Goal: Task Accomplishment & Management: Manage account settings

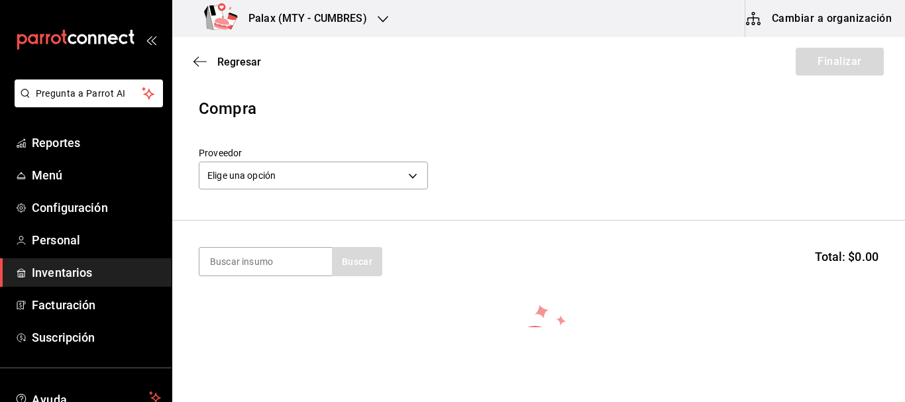
click at [594, 192] on div "Proveedor Elige una opción default" at bounding box center [538, 170] width 679 height 46
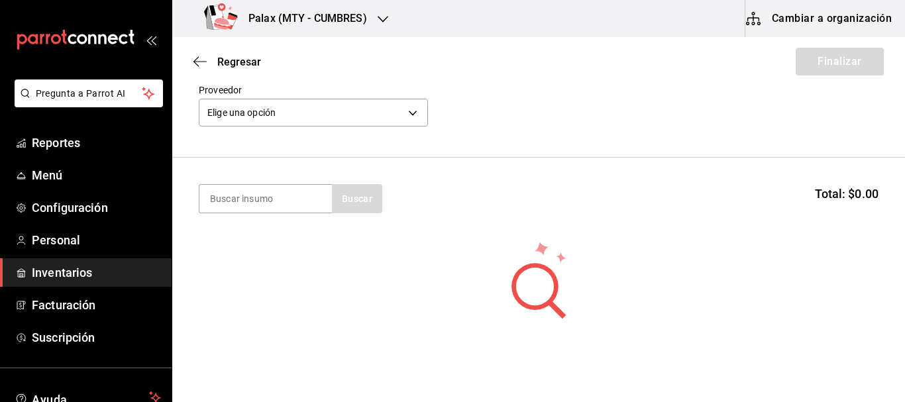
scroll to position [145, 0]
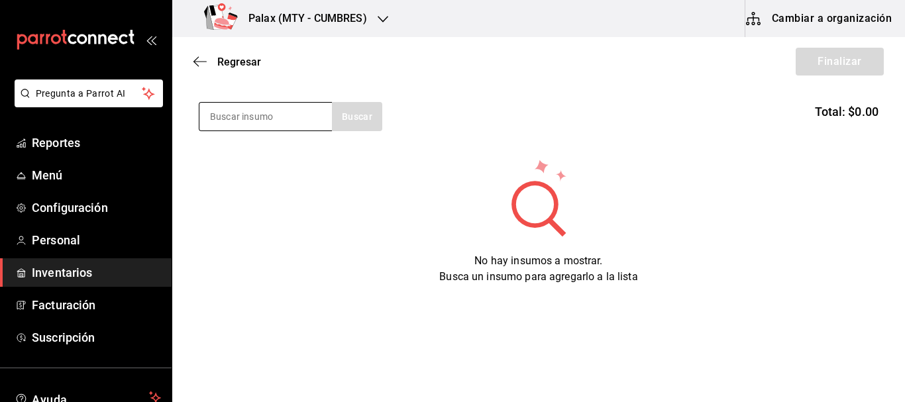
click at [277, 109] on input at bounding box center [265, 117] width 132 height 28
click at [79, 278] on span "Inventarios" at bounding box center [96, 273] width 129 height 18
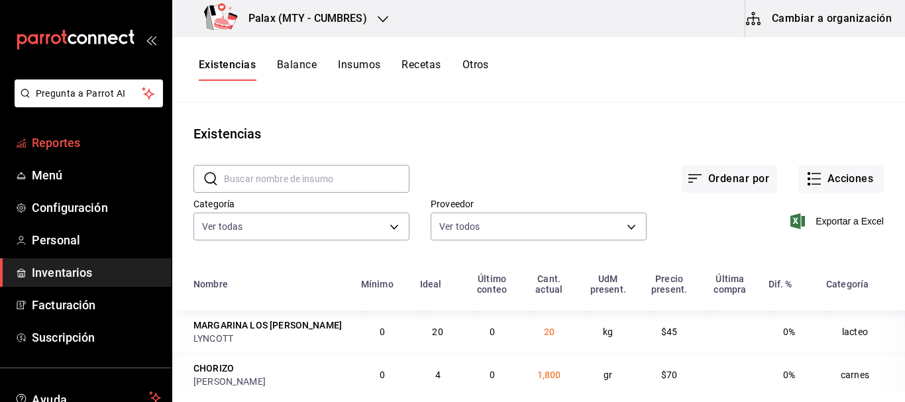
click at [74, 142] on span "Reportes" at bounding box center [96, 143] width 129 height 18
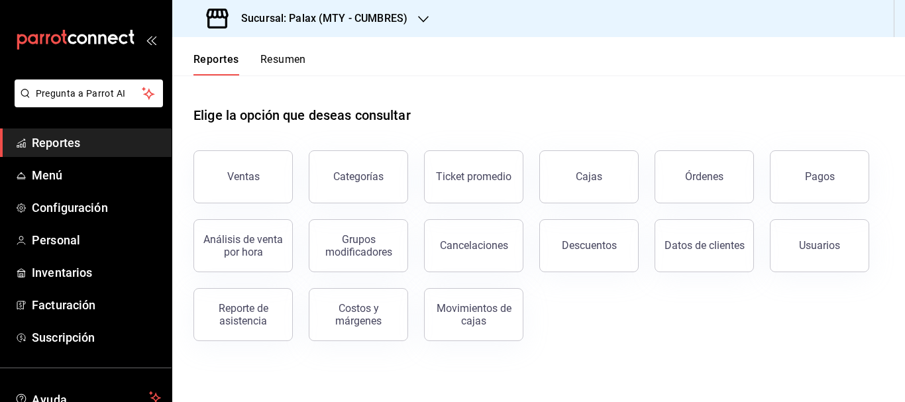
click at [554, 85] on div "Elige la opción que deseas consultar" at bounding box center [538, 104] width 690 height 59
click at [548, 97] on div "Elige la opción que deseas consultar" at bounding box center [538, 104] width 690 height 59
click at [513, 96] on div "Elige la opción que deseas consultar" at bounding box center [538, 104] width 690 height 59
click at [540, 81] on div "Elige la opción que deseas consultar" at bounding box center [538, 104] width 690 height 59
click at [77, 277] on span "Inventarios" at bounding box center [96, 273] width 129 height 18
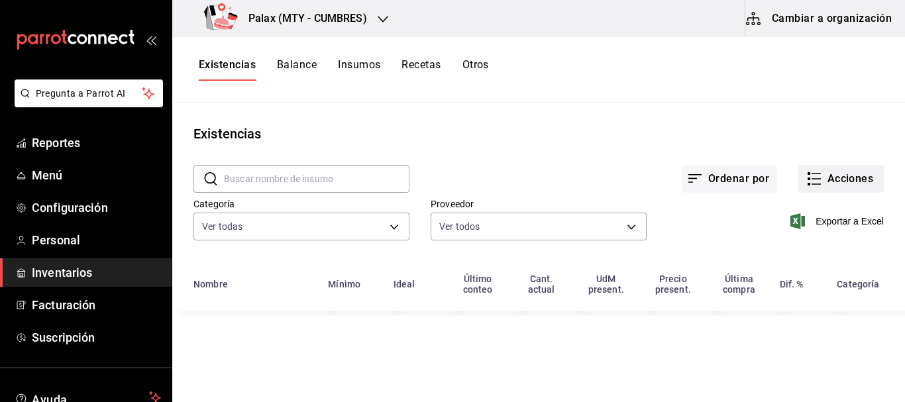
click at [838, 183] on button "Acciones" at bounding box center [840, 179] width 85 height 28
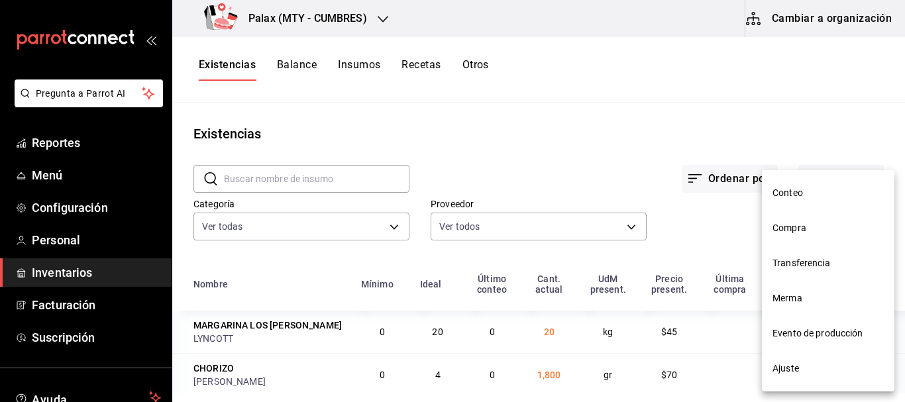
click at [814, 231] on span "Compra" at bounding box center [827, 228] width 111 height 14
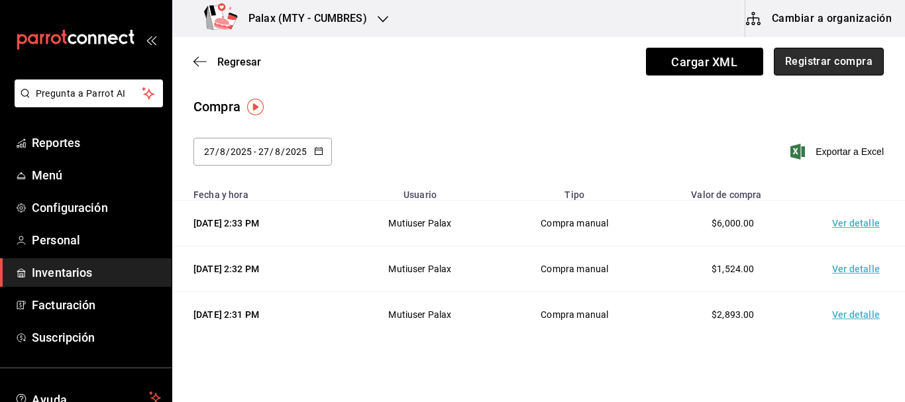
click at [820, 62] on button "Registrar compra" at bounding box center [828, 62] width 110 height 28
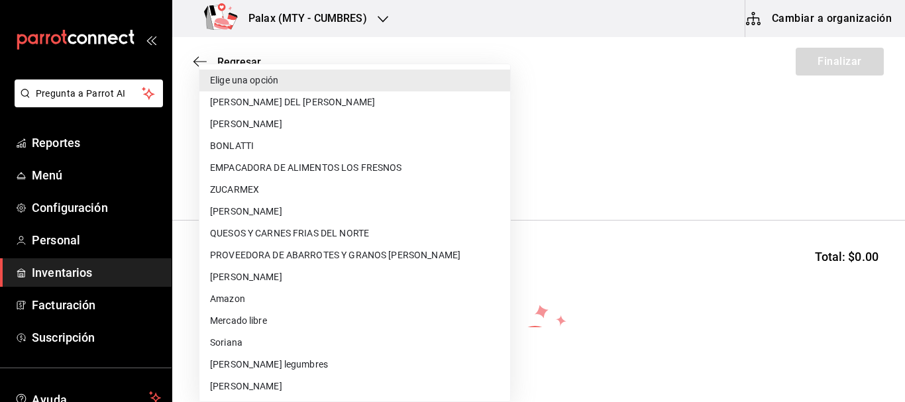
click at [334, 172] on body "Pregunta a Parrot AI Reportes Menú Configuración Personal Inventarios Facturaci…" at bounding box center [452, 163] width 905 height 327
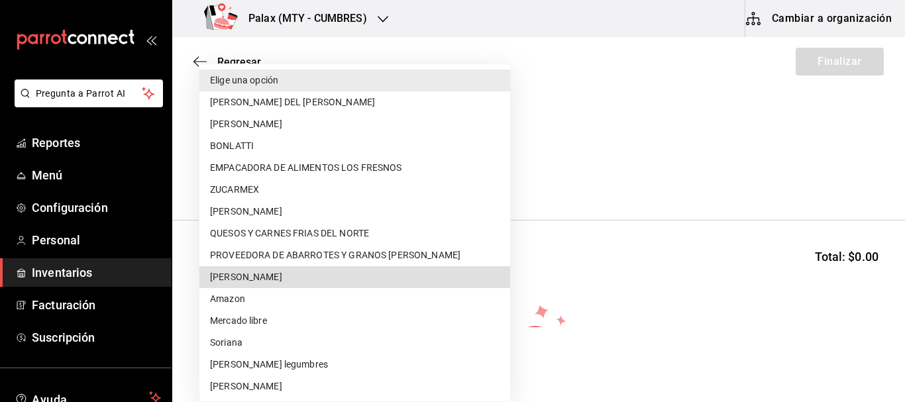
scroll to position [765, 0]
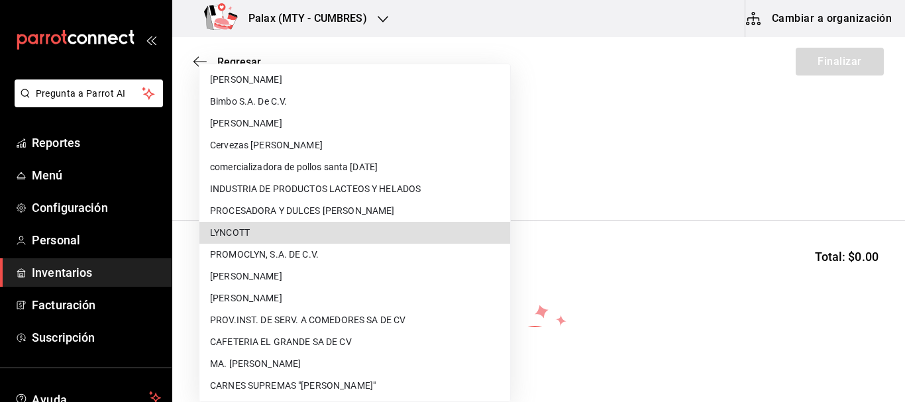
type input "b79d8f56-6d18-4b61-ac7c-8f6ceadd245e"
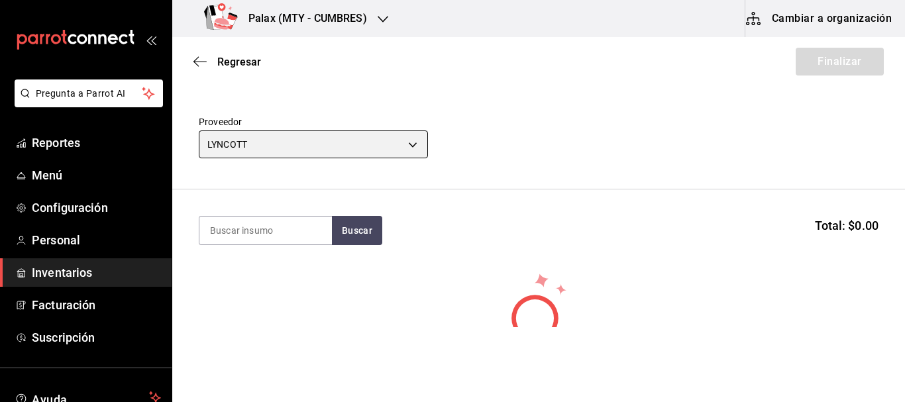
scroll to position [0, 0]
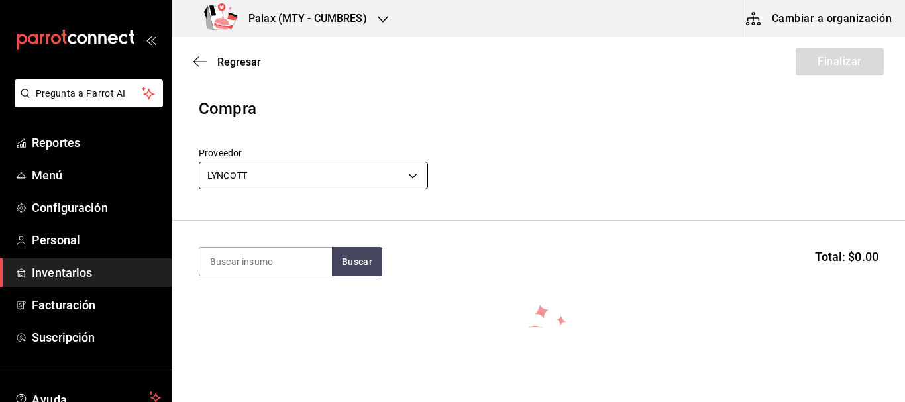
click at [328, 173] on body "Pregunta a Parrot AI Reportes Menú Configuración Personal Inventarios Facturaci…" at bounding box center [452, 163] width 905 height 327
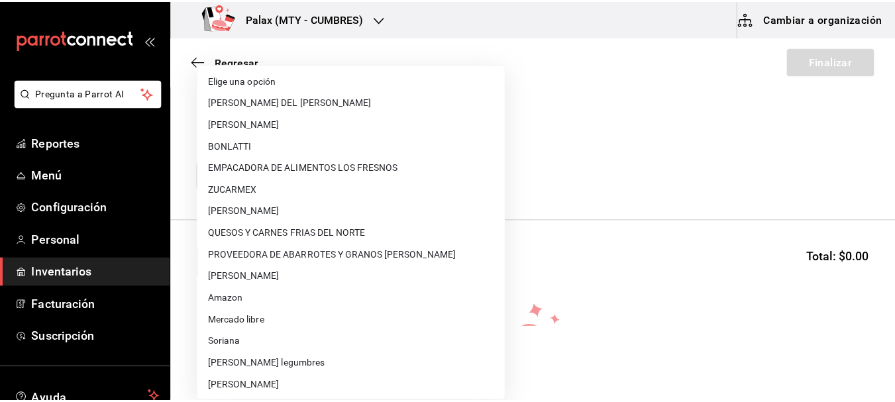
scroll to position [765, 0]
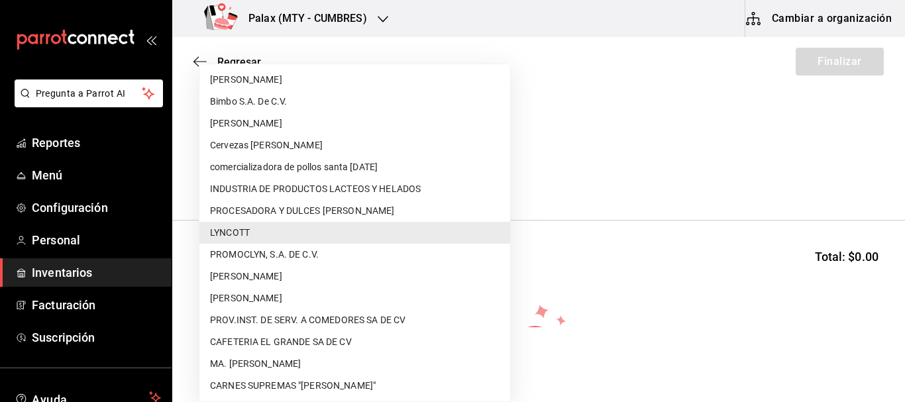
click at [691, 149] on div at bounding box center [452, 201] width 905 height 402
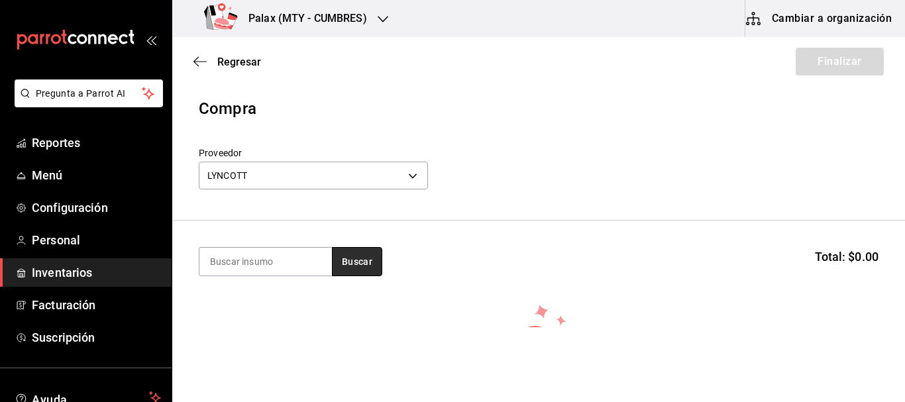
click at [350, 247] on button "Buscar" at bounding box center [357, 261] width 50 height 29
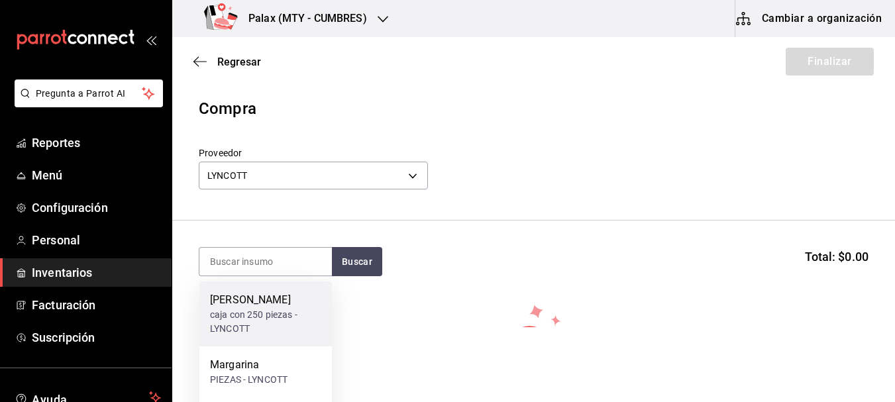
click at [268, 306] on div "Cremero lyncott" at bounding box center [265, 300] width 111 height 16
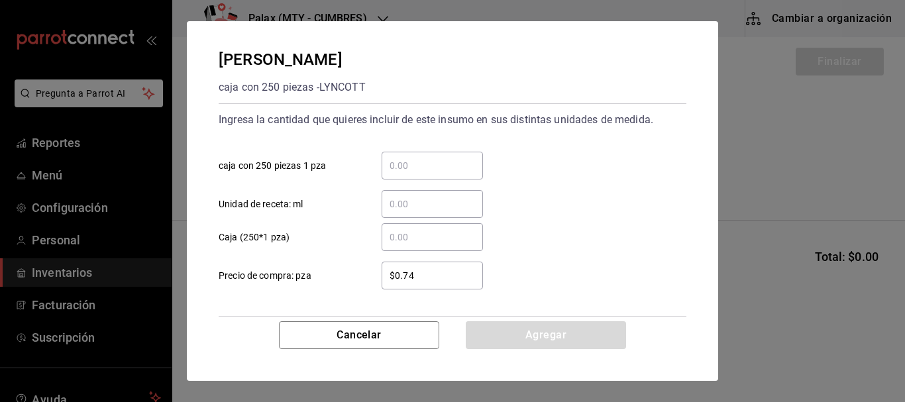
click at [419, 275] on input "$0.74" at bounding box center [431, 276] width 101 height 16
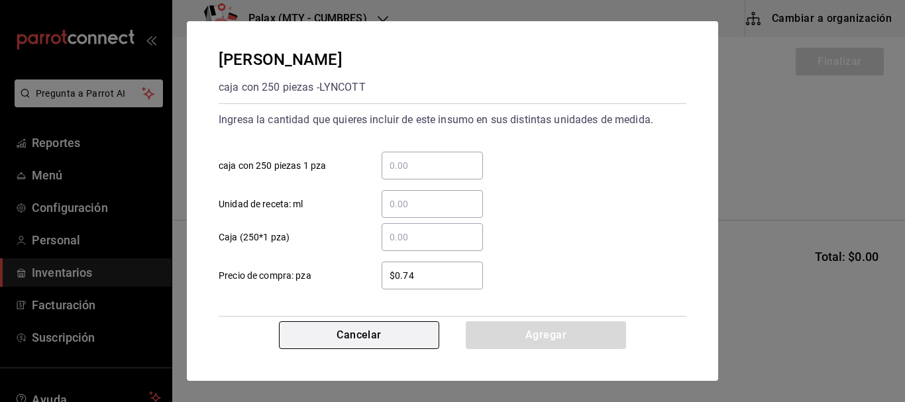
click at [374, 322] on button "Cancelar" at bounding box center [359, 335] width 160 height 28
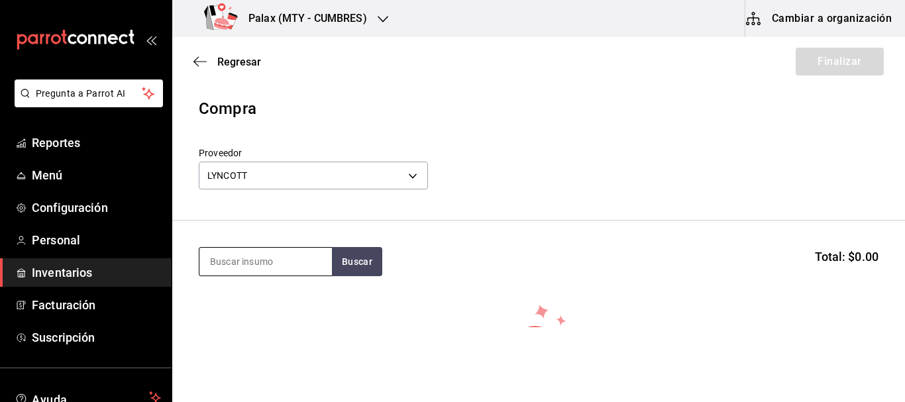
click at [263, 254] on input at bounding box center [265, 262] width 132 height 28
click at [268, 254] on input at bounding box center [265, 262] width 132 height 28
click at [250, 263] on input at bounding box center [265, 262] width 132 height 28
type input "LECHE"
click at [364, 265] on button "Buscar" at bounding box center [357, 261] width 50 height 29
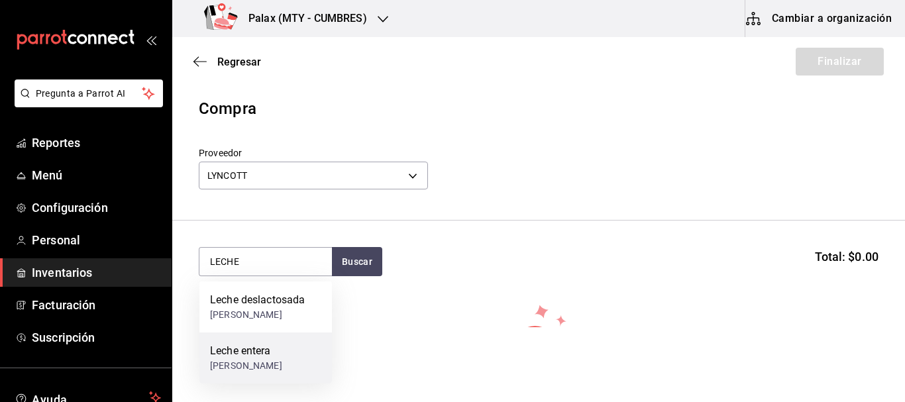
click at [255, 362] on div "Pieza - LYNCOTT" at bounding box center [246, 366] width 72 height 14
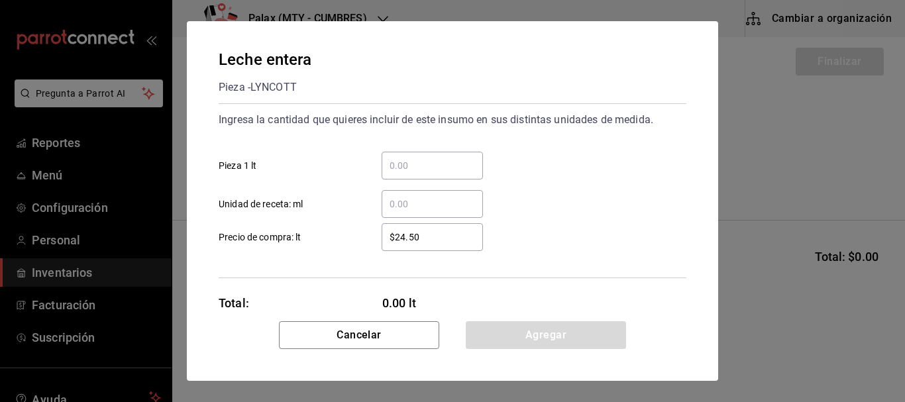
click at [445, 158] on input "​ Pieza 1 lt" at bounding box center [431, 166] width 101 height 16
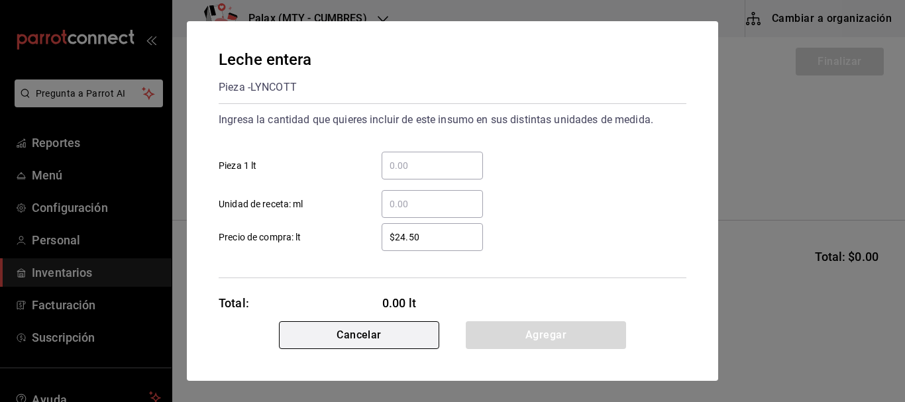
click at [377, 330] on button "Cancelar" at bounding box center [359, 335] width 160 height 28
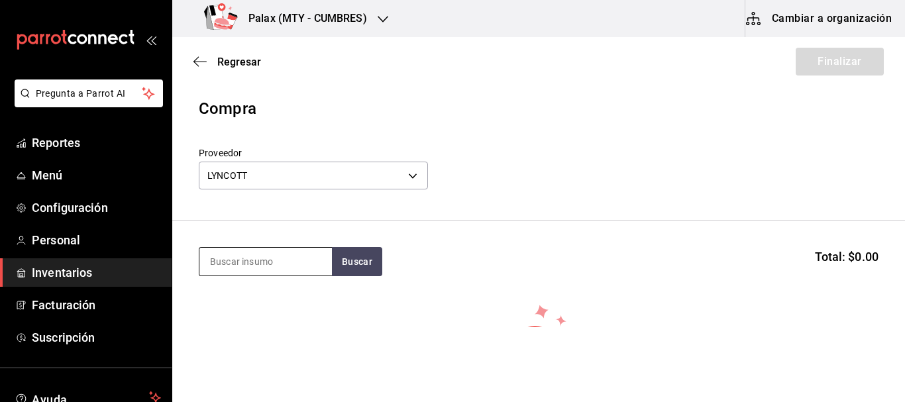
click at [321, 256] on input at bounding box center [265, 262] width 132 height 28
click at [362, 260] on button "Buscar" at bounding box center [357, 261] width 50 height 29
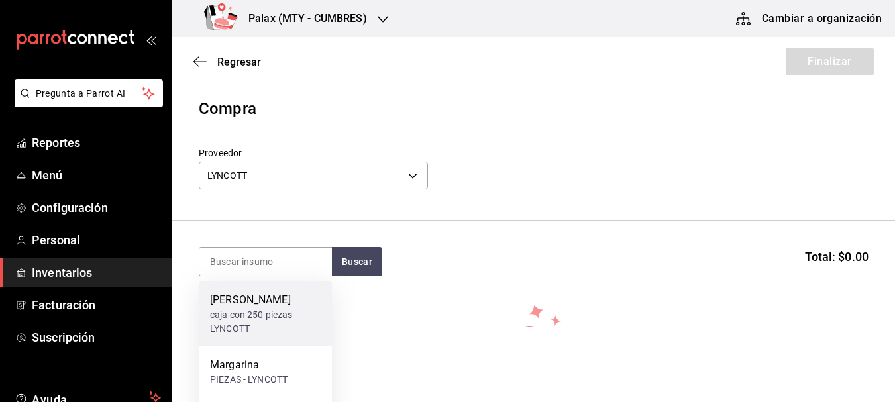
click at [263, 317] on div "caja con 250 piezas - LYNCOTT" at bounding box center [265, 322] width 111 height 28
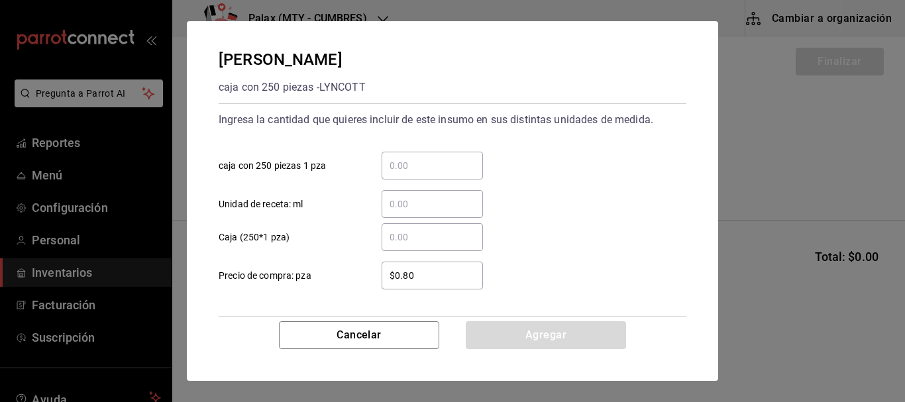
click at [431, 184] on div "​ Unidad de receta: ml" at bounding box center [447, 198] width 478 height 38
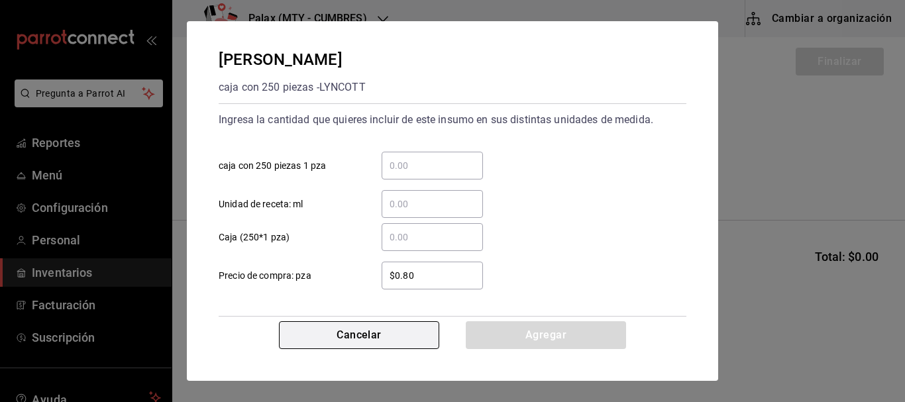
click at [375, 330] on button "Cancelar" at bounding box center [359, 335] width 160 height 28
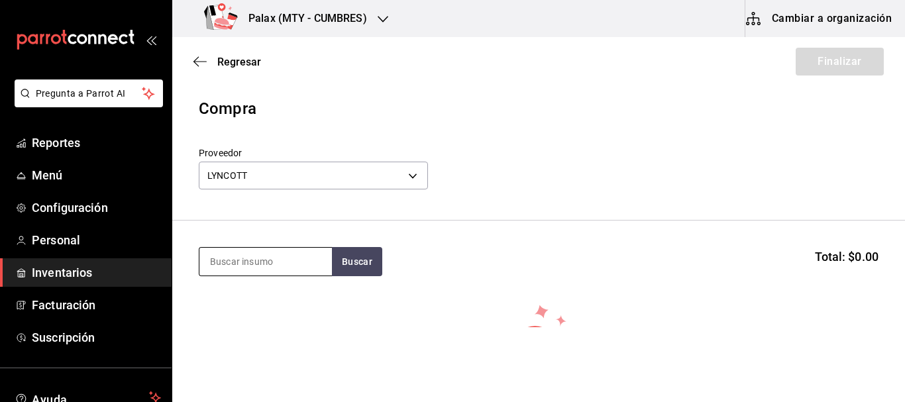
click at [273, 261] on input at bounding box center [265, 262] width 132 height 28
click at [367, 253] on button "Buscar" at bounding box center [357, 261] width 50 height 29
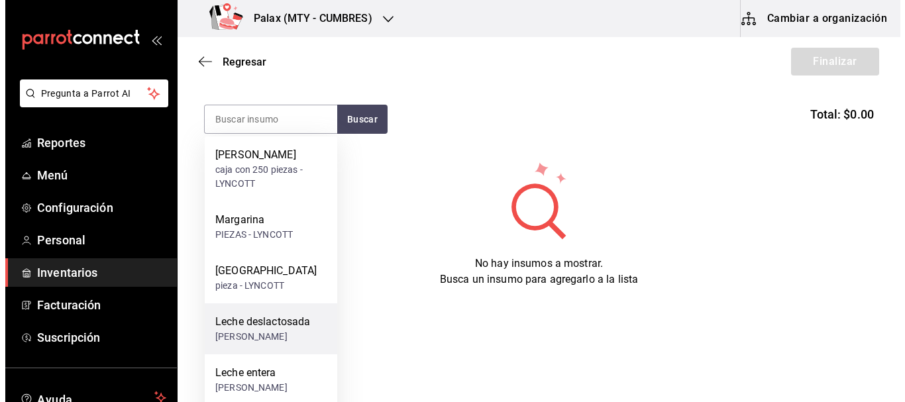
scroll to position [145, 0]
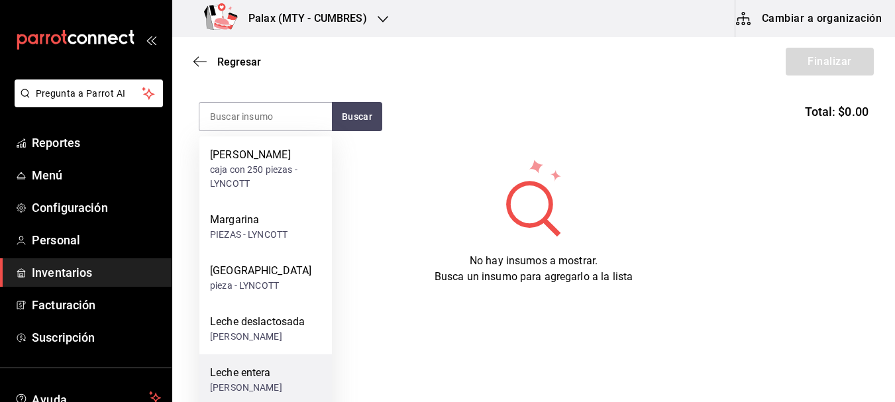
click at [270, 379] on div "Leche entera" at bounding box center [246, 373] width 72 height 16
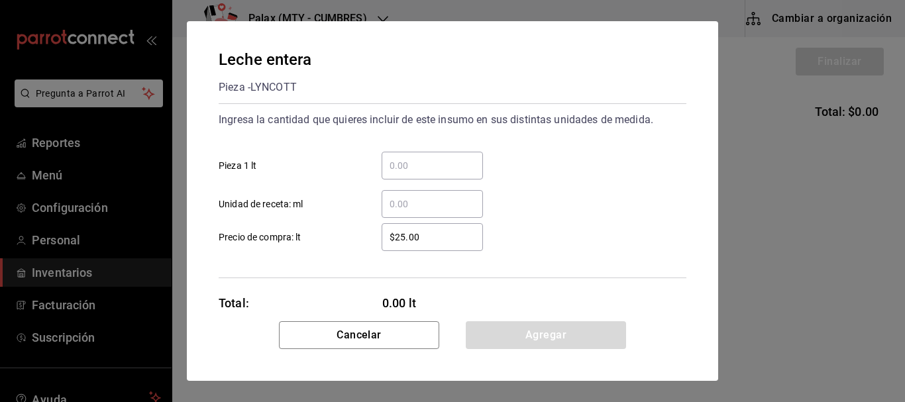
click at [419, 165] on input "​ Pieza 1 lt" at bounding box center [431, 166] width 101 height 16
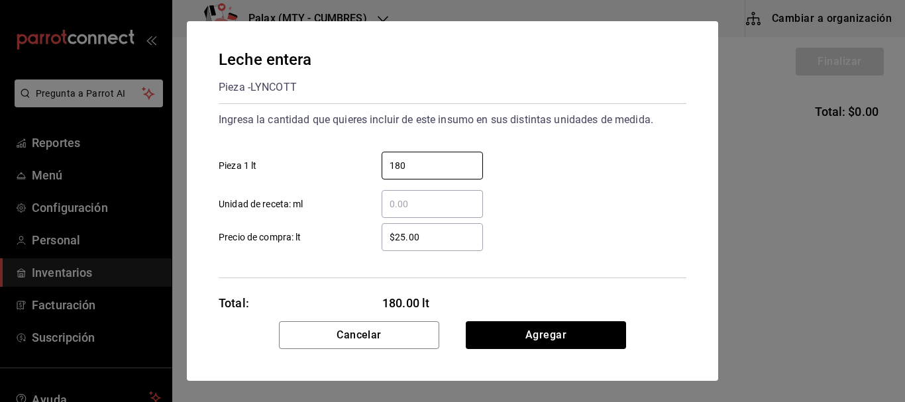
type input "180"
click at [631, 150] on div "180 ​ Pieza 1 lt" at bounding box center [447, 160] width 478 height 38
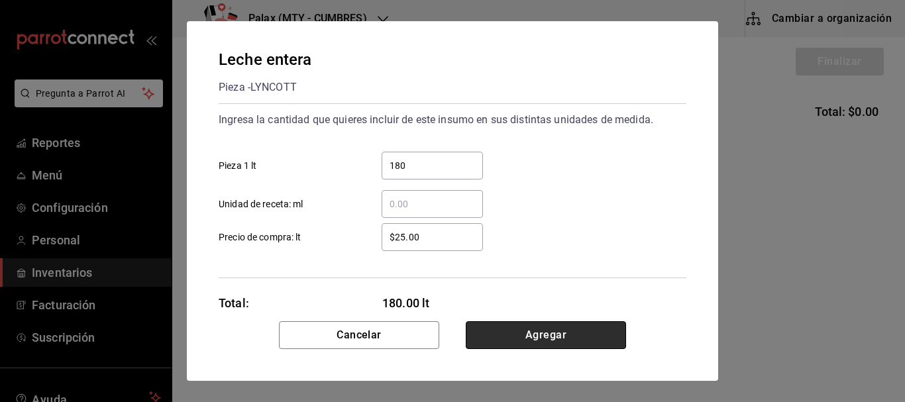
click at [572, 329] on button "Agregar" at bounding box center [546, 335] width 160 height 28
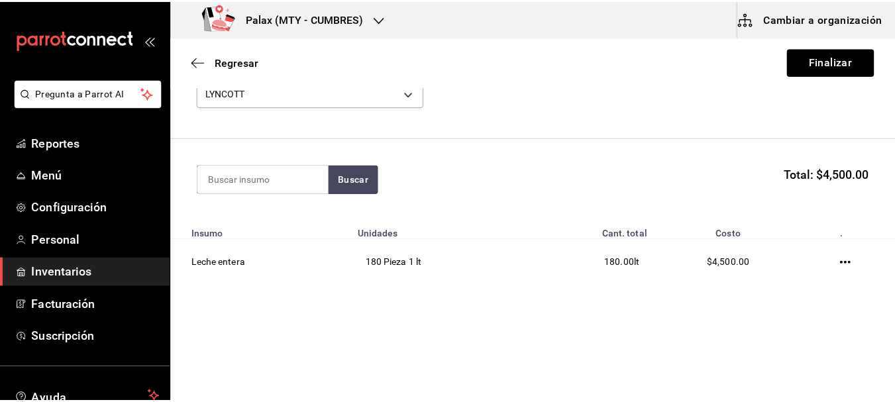
scroll to position [83, 0]
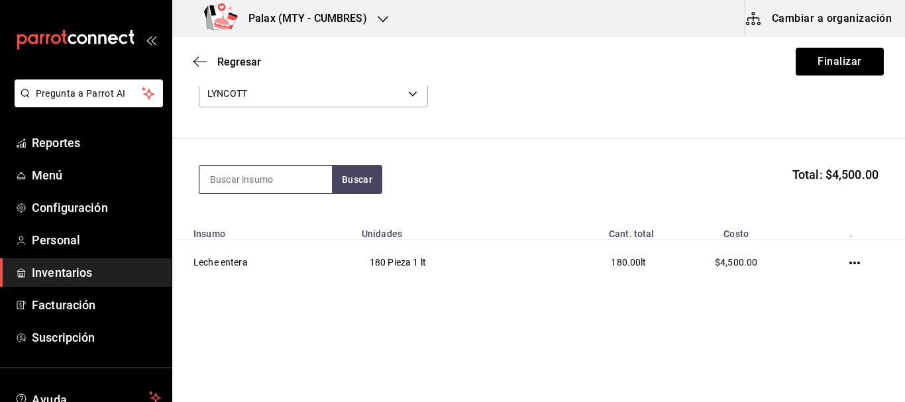
click at [266, 178] on input at bounding box center [265, 180] width 132 height 28
click at [356, 179] on button "Buscar" at bounding box center [357, 179] width 50 height 29
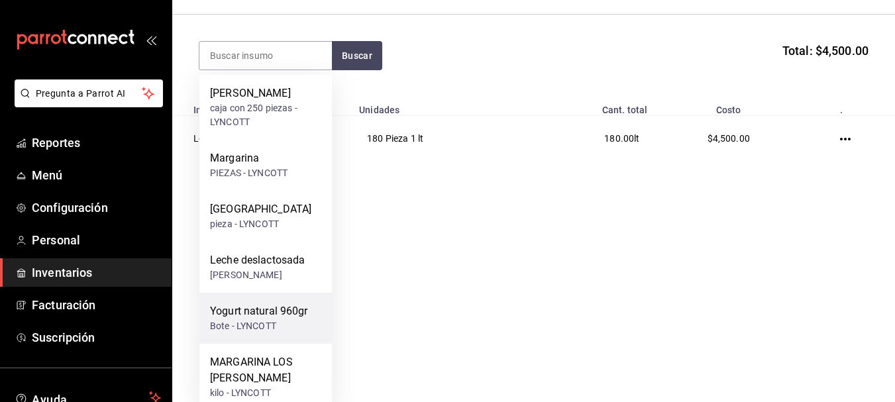
scroll to position [132, 0]
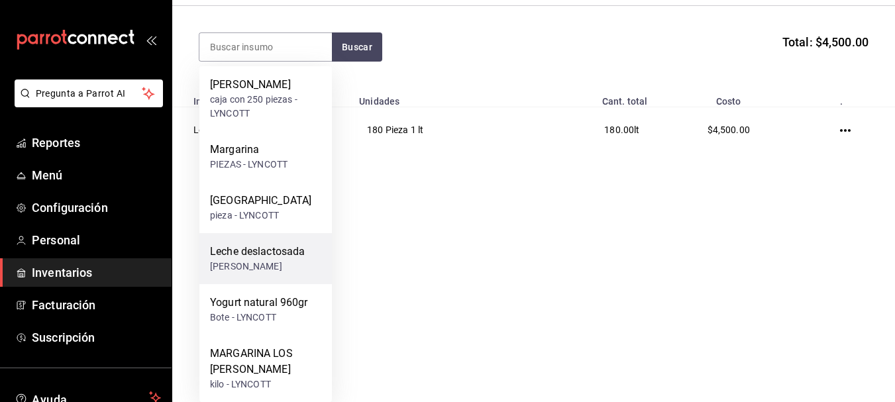
click at [264, 267] on div "Pieza - LYNCOTT" at bounding box center [257, 267] width 95 height 14
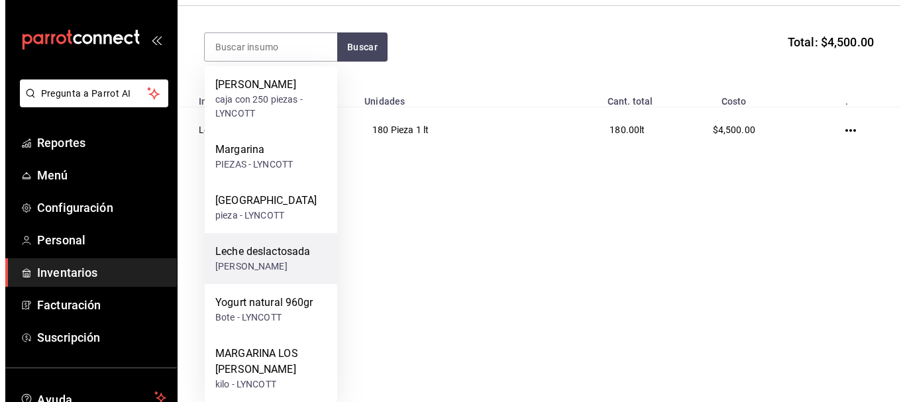
scroll to position [0, 0]
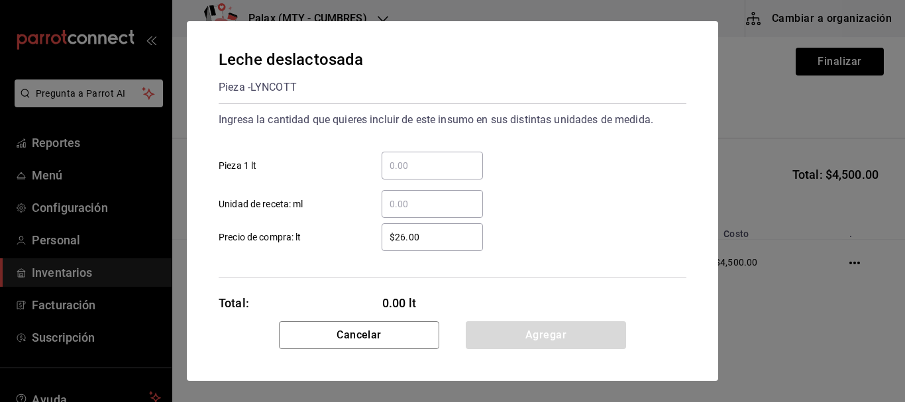
click at [417, 164] on input "​ Pieza 1 lt" at bounding box center [431, 166] width 101 height 16
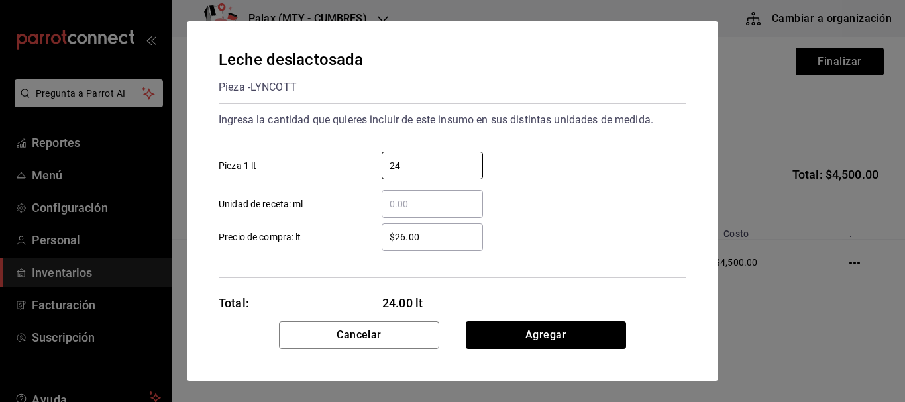
type input "24"
click at [660, 184] on div "​ Unidad de receta: ml" at bounding box center [447, 198] width 478 height 38
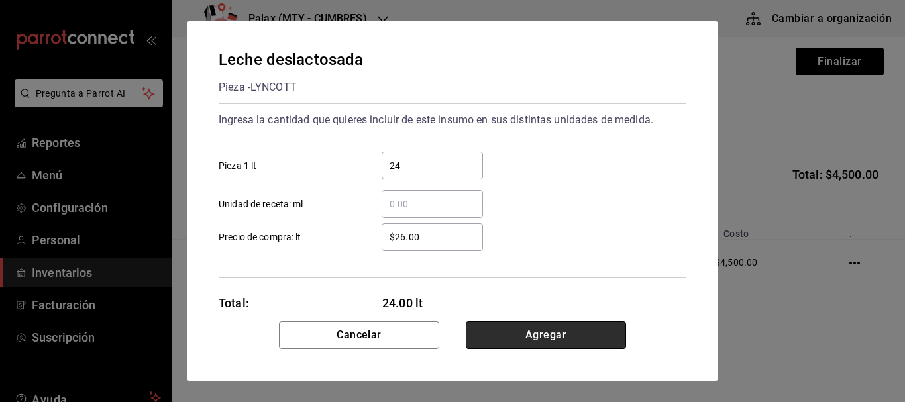
click at [566, 335] on button "Agregar" at bounding box center [546, 335] width 160 height 28
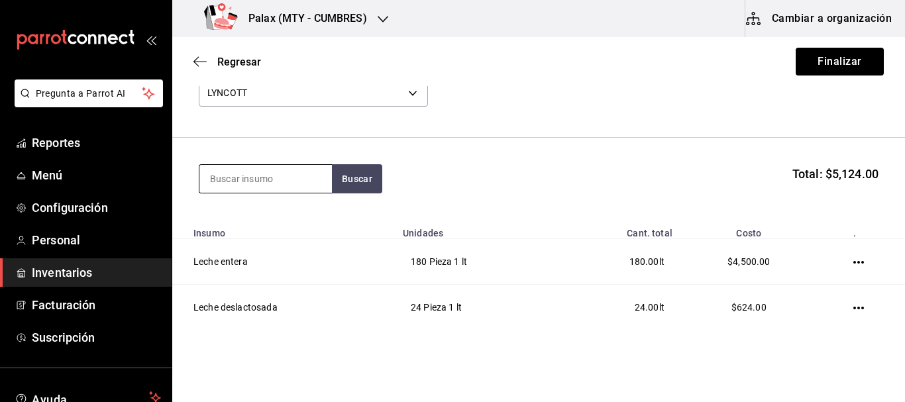
click at [272, 180] on input at bounding box center [265, 179] width 132 height 28
click at [335, 179] on button "Buscar" at bounding box center [357, 178] width 50 height 29
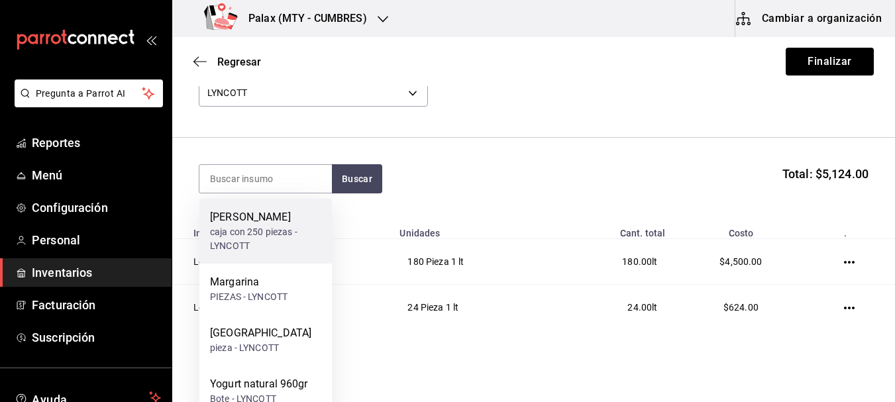
click at [258, 220] on div "Cremero lyncott" at bounding box center [265, 217] width 111 height 16
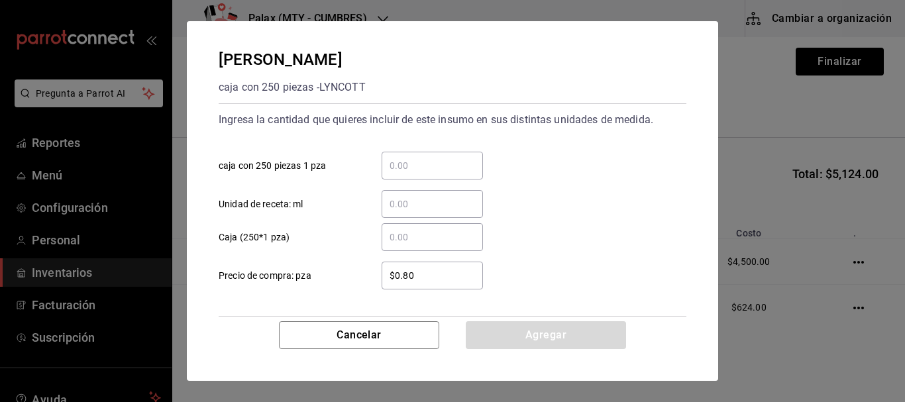
click at [426, 166] on input "​ caja con 250 piezas 1 pza" at bounding box center [431, 166] width 101 height 16
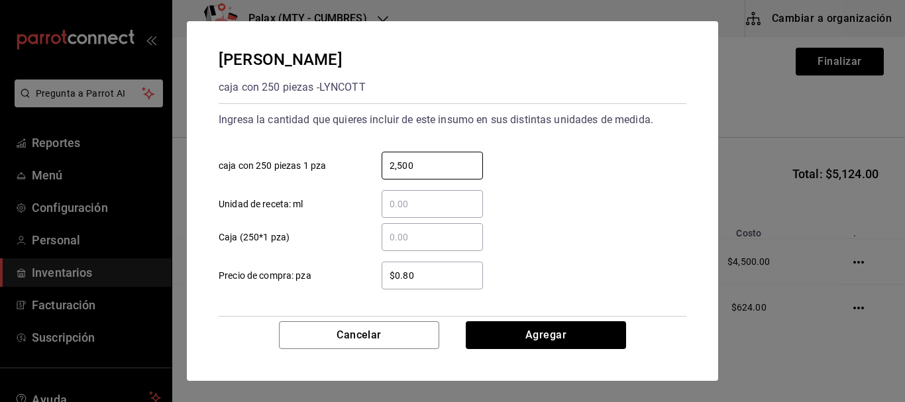
type input "2,500"
click at [617, 175] on div "2,500 ​ caja con 250 piezas 1 pza" at bounding box center [447, 160] width 478 height 38
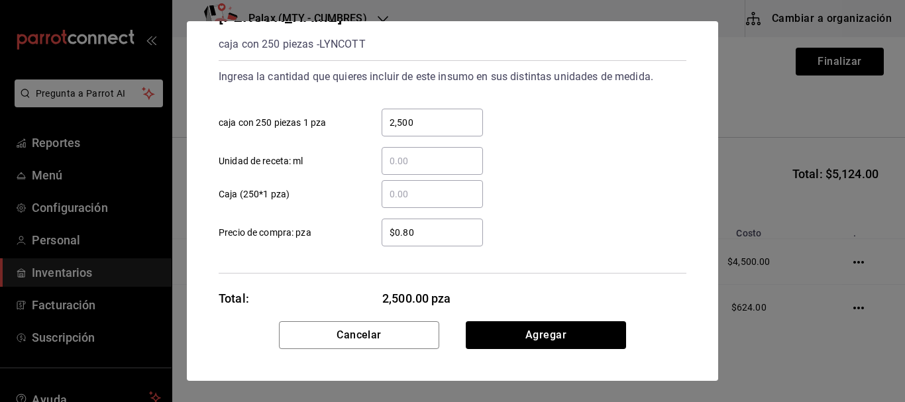
scroll to position [66, 0]
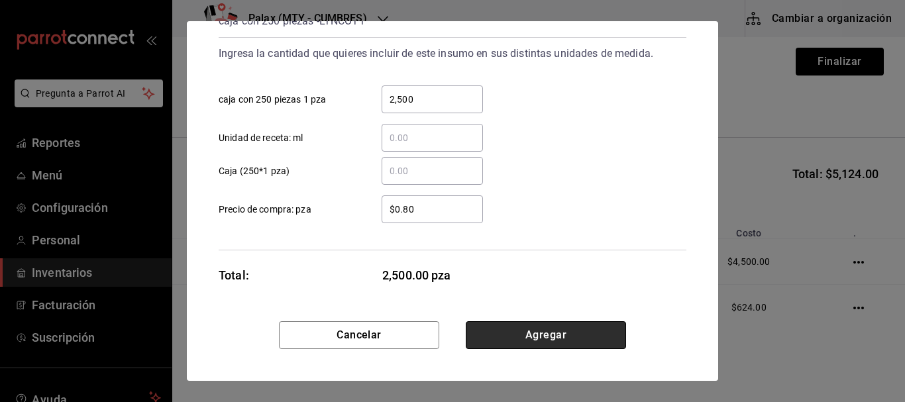
click at [543, 326] on button "Agregar" at bounding box center [546, 335] width 160 height 28
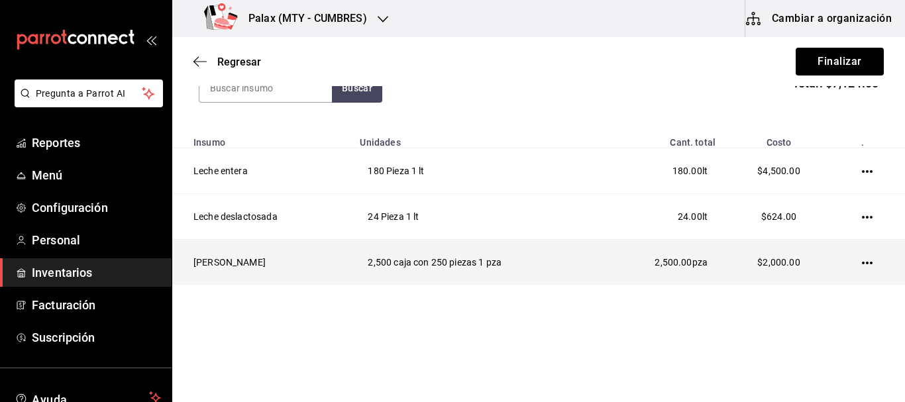
scroll to position [108, 0]
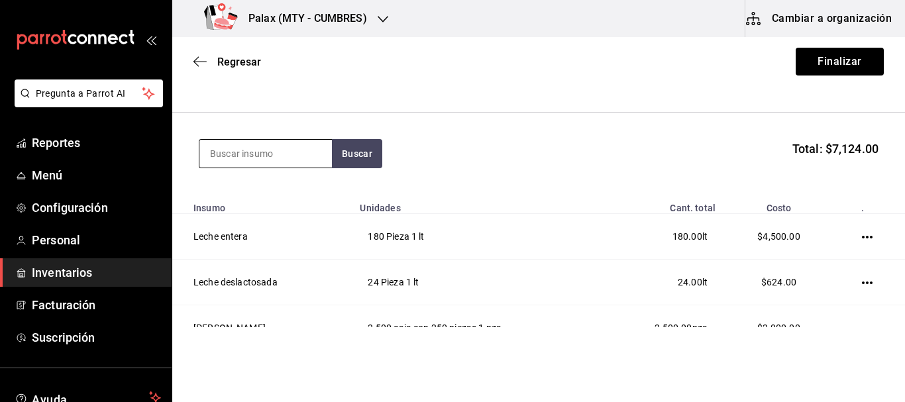
click at [265, 144] on input at bounding box center [265, 154] width 132 height 28
click at [354, 148] on button "Buscar" at bounding box center [357, 153] width 50 height 29
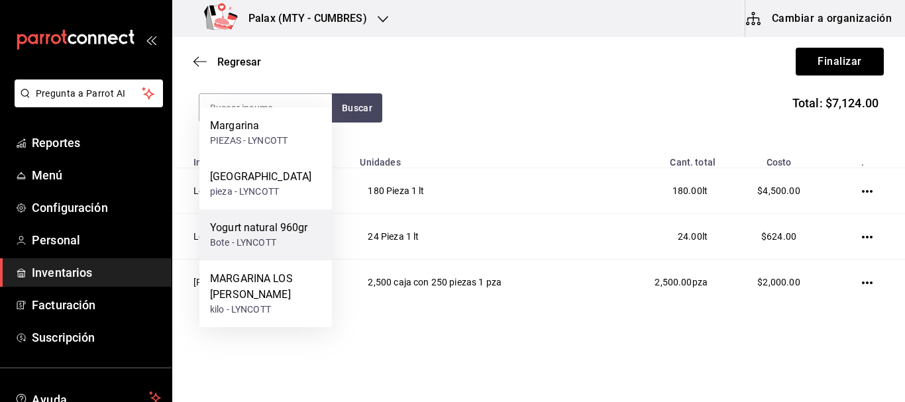
scroll to position [174, 0]
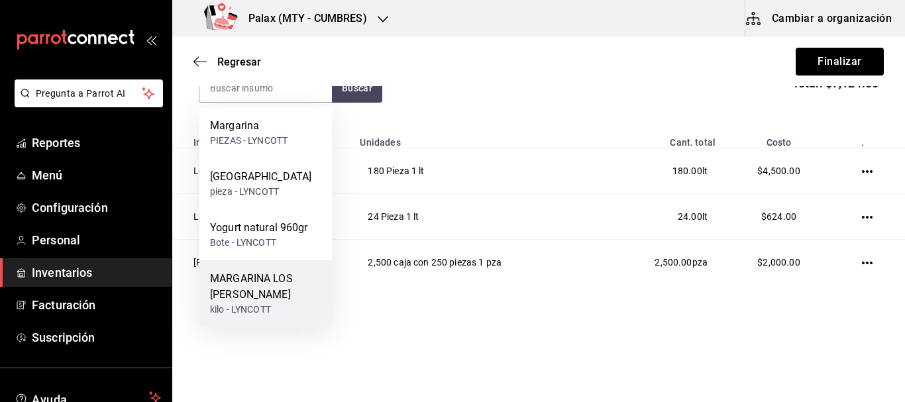
click at [244, 286] on div "MARGARINA LOS [PERSON_NAME]" at bounding box center [265, 287] width 111 height 32
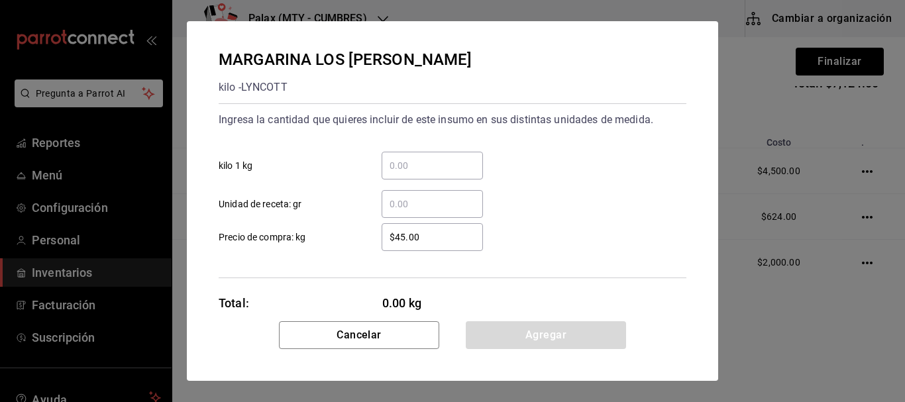
click at [437, 155] on div "​" at bounding box center [431, 166] width 101 height 28
click at [437, 158] on input "​ kilo 1 kg" at bounding box center [431, 166] width 101 height 16
click at [427, 172] on input "​ kilo 1 kg" at bounding box center [431, 166] width 101 height 16
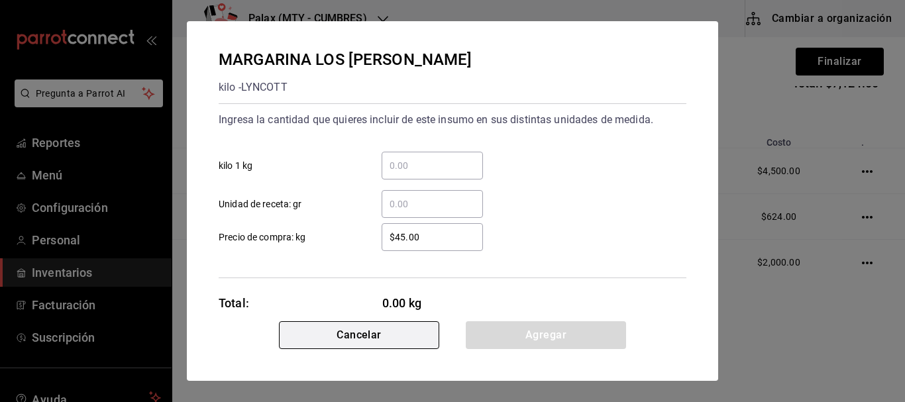
click at [352, 326] on button "Cancelar" at bounding box center [359, 335] width 160 height 28
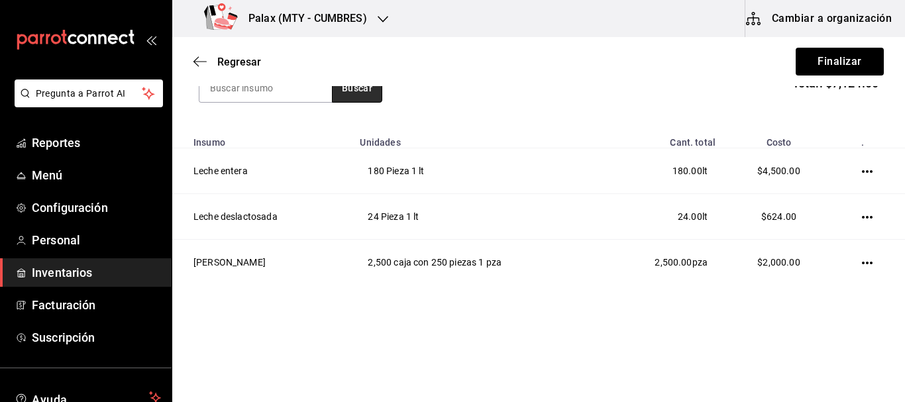
click at [352, 97] on button "Buscar" at bounding box center [357, 88] width 50 height 29
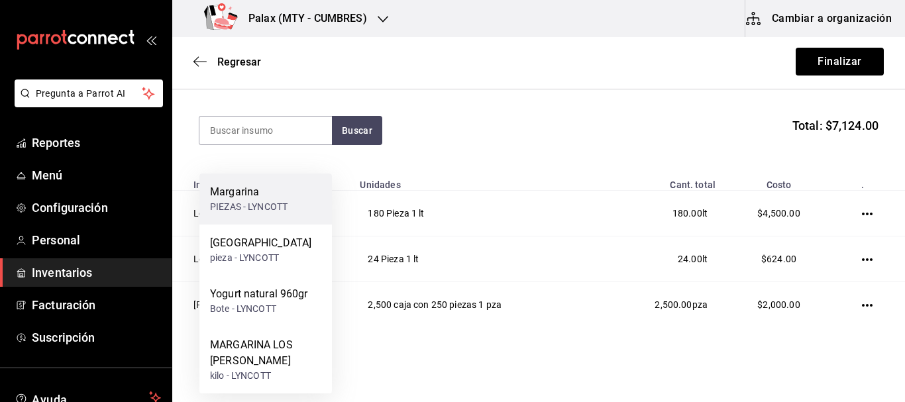
scroll to position [108, 0]
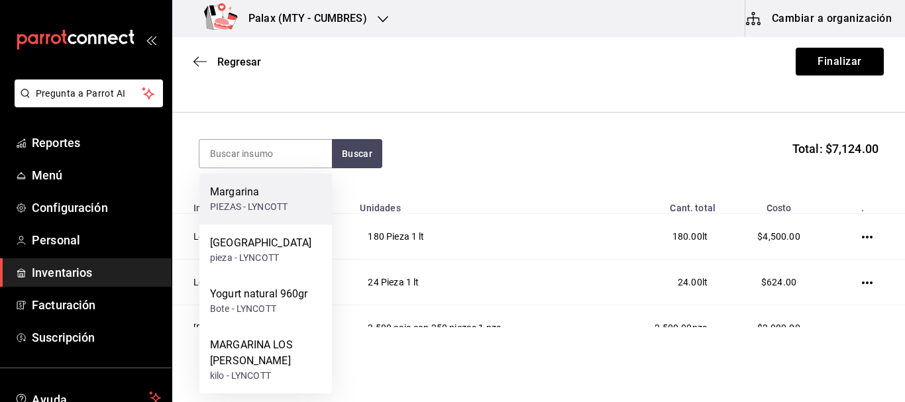
click at [269, 203] on div "PIEZAS - LYNCOTT" at bounding box center [248, 207] width 77 height 14
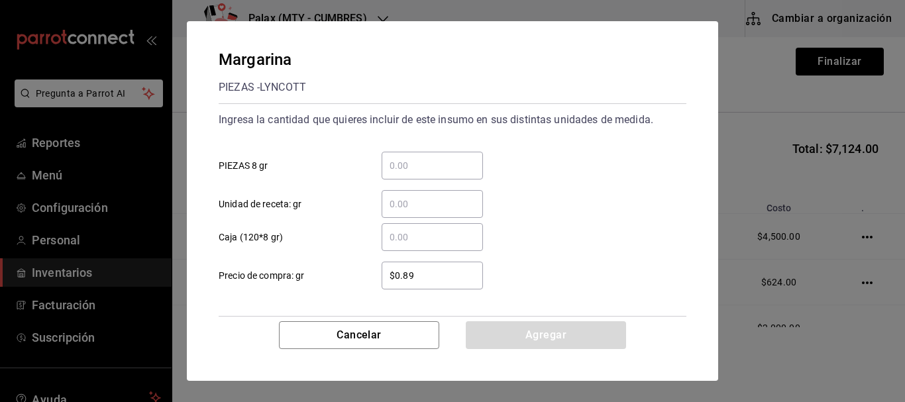
drag, startPoint x: 430, startPoint y: 171, endPoint x: 422, endPoint y: 167, distance: 8.3
click at [430, 171] on input "​ PIEZAS 8 gr" at bounding box center [431, 166] width 101 height 16
drag, startPoint x: 358, startPoint y: 171, endPoint x: 444, endPoint y: 168, distance: 86.1
click at [372, 172] on label "​ PIEZAS 8 gr" at bounding box center [351, 166] width 264 height 28
click at [381, 172] on input "​ PIEZAS 8 gr" at bounding box center [431, 166] width 101 height 16
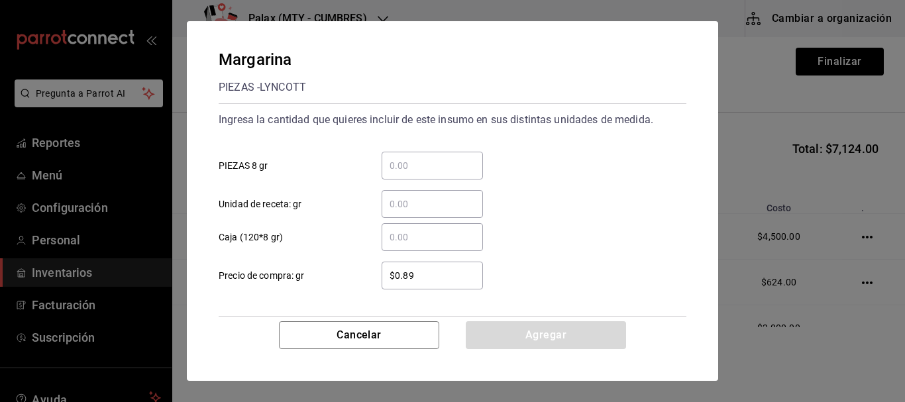
click at [446, 166] on input "​ PIEZAS 8 gr" at bounding box center [431, 166] width 101 height 16
type input "6"
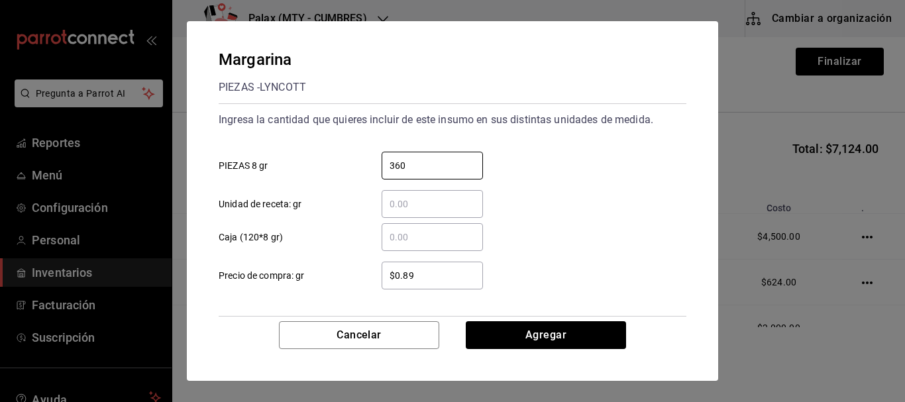
type input "360"
click at [546, 198] on div "​ Unidad de receta: gr" at bounding box center [447, 198] width 478 height 38
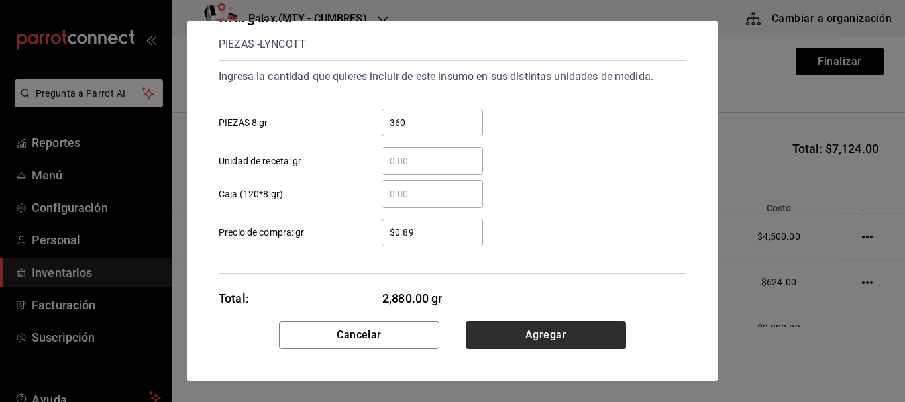
scroll to position [66, 0]
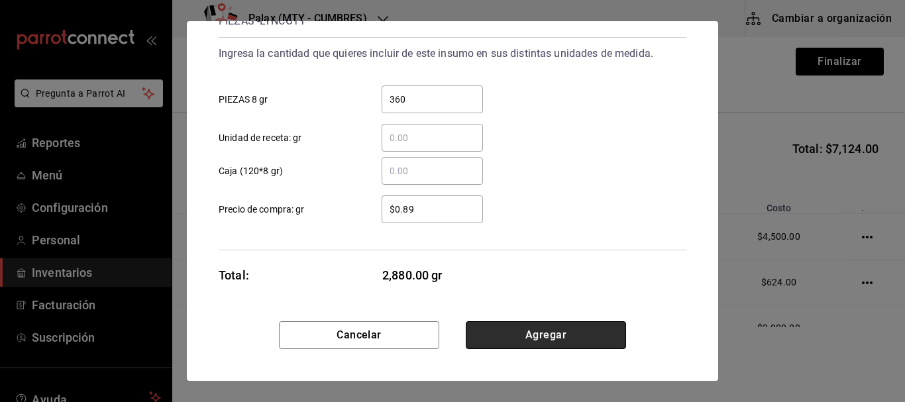
click at [532, 336] on button "Agregar" at bounding box center [546, 335] width 160 height 28
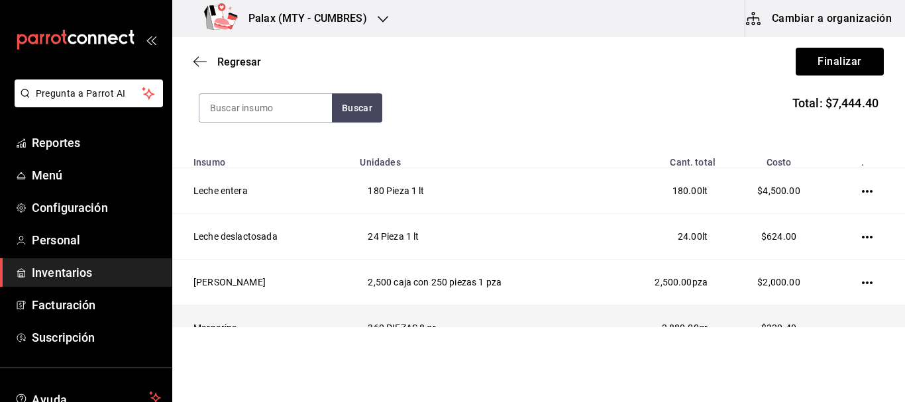
scroll to position [87, 0]
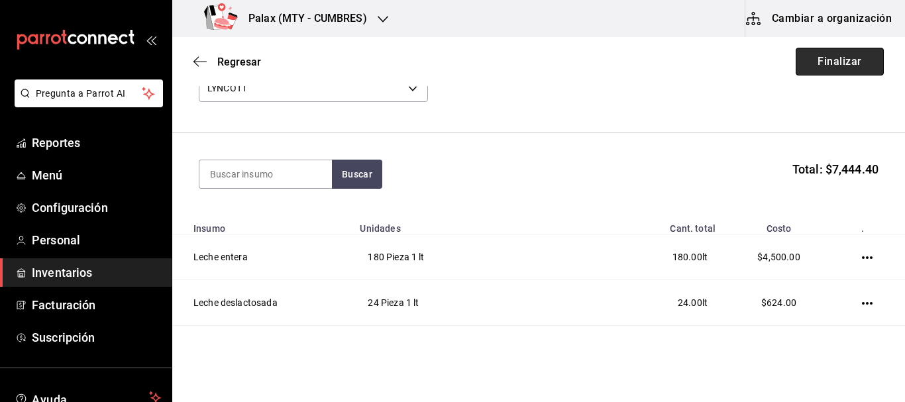
click at [834, 61] on button "Finalizar" at bounding box center [839, 62] width 88 height 28
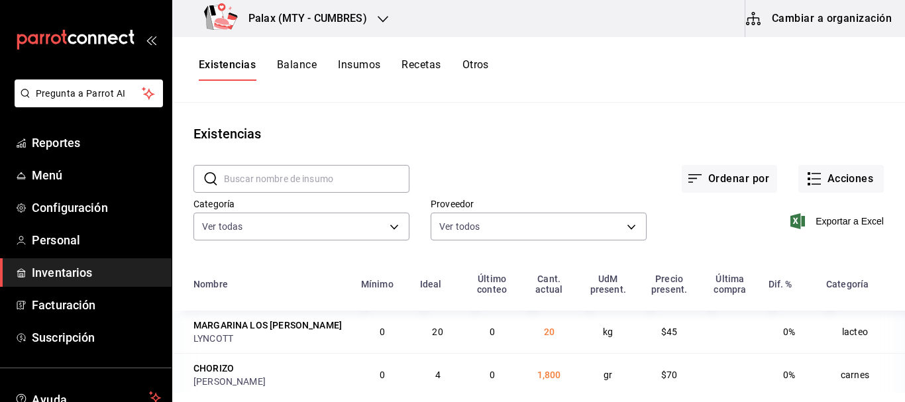
click at [305, 179] on input "text" at bounding box center [316, 179] width 185 height 26
click at [834, 168] on button "Acciones" at bounding box center [840, 179] width 85 height 28
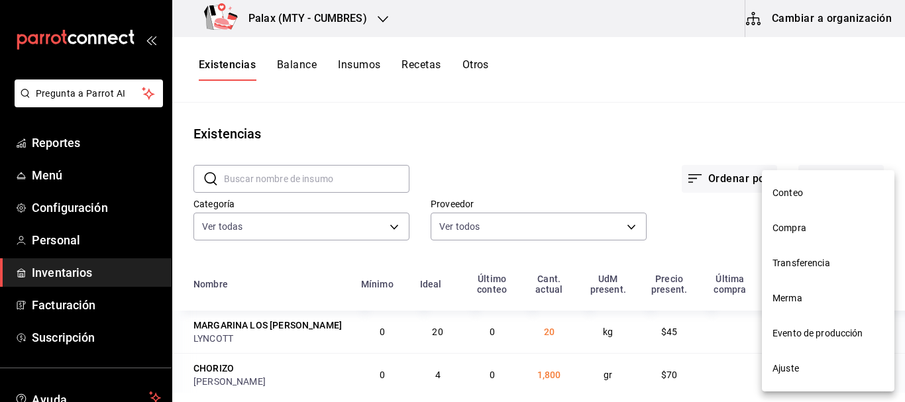
click at [797, 224] on span "Compra" at bounding box center [827, 228] width 111 height 14
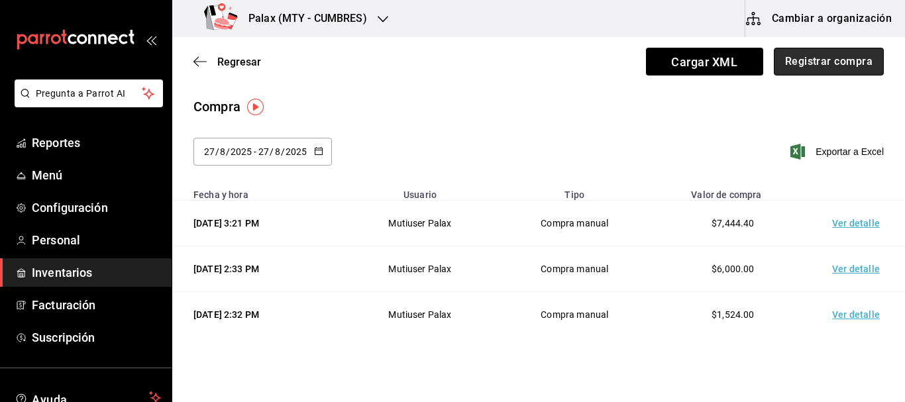
click at [843, 53] on button "Registrar compra" at bounding box center [828, 62] width 110 height 28
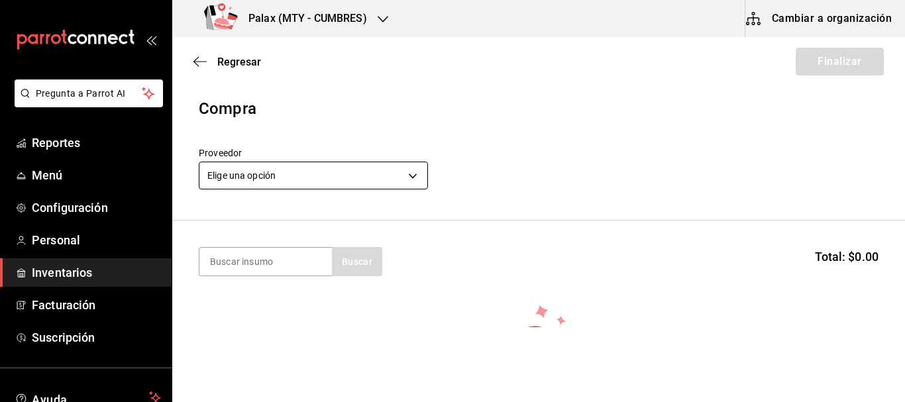
click at [338, 179] on body "Pregunta a Parrot AI Reportes Menú Configuración Personal Inventarios Facturaci…" at bounding box center [452, 163] width 905 height 327
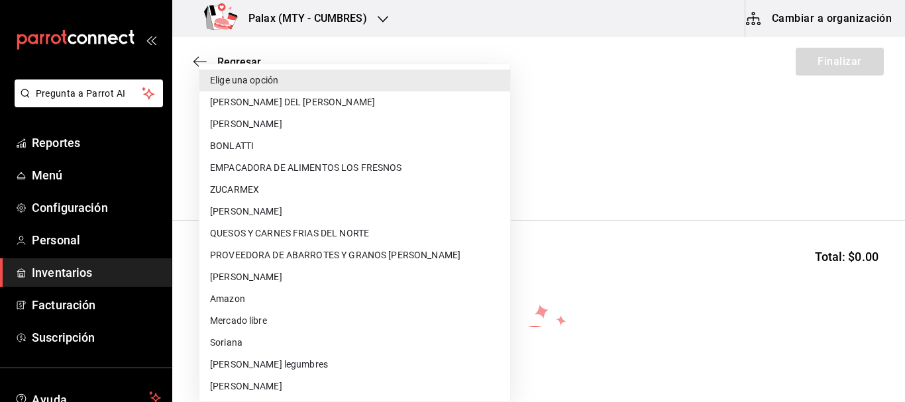
click at [343, 256] on li "PROVEEDORA DE ABARROTES Y GRANOS [PERSON_NAME]" at bounding box center [354, 255] width 311 height 22
type input "4f76422a-5cc5-4a26-8dfb-c79a7d2955ca"
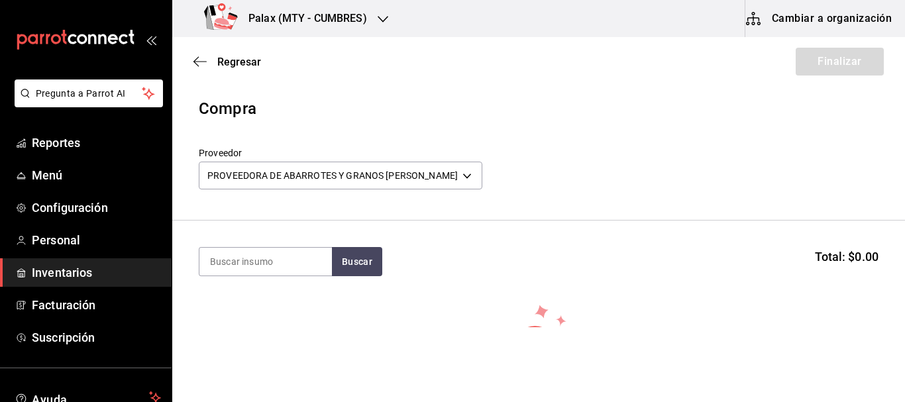
click at [597, 133] on header "Compra Proveedor PROVEEDORA DE ABARROTES Y GRANOS PUTZ 4f76422a-5cc5-4a26-8dfb-…" at bounding box center [538, 159] width 732 height 124
click at [364, 251] on button "Buscar" at bounding box center [357, 261] width 50 height 29
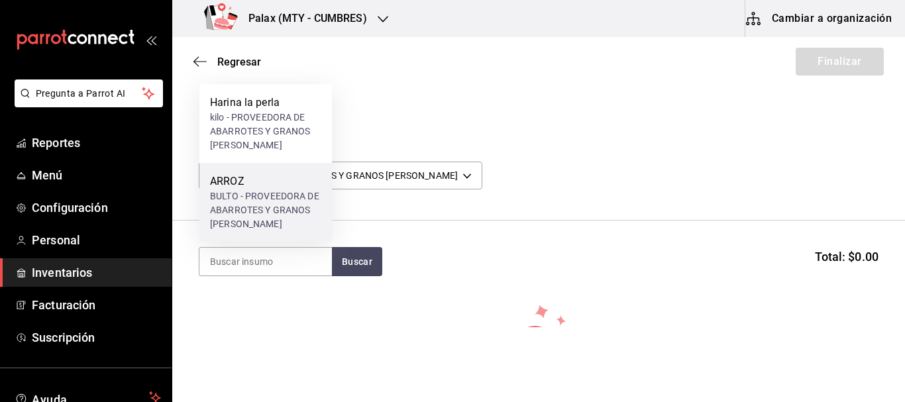
click at [246, 201] on div "BULTO - PROVEEDORA DE ABARROTES Y GRANOS PUTZ" at bounding box center [265, 210] width 111 height 42
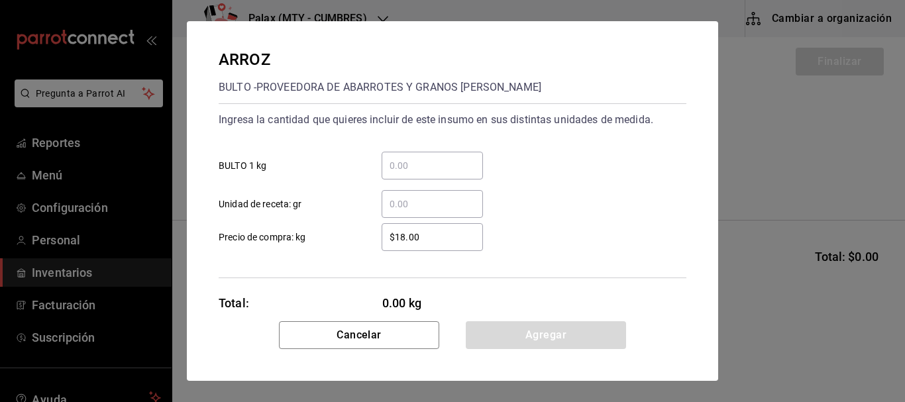
click at [444, 168] on input "​ BULTO 1 kg" at bounding box center [431, 166] width 101 height 16
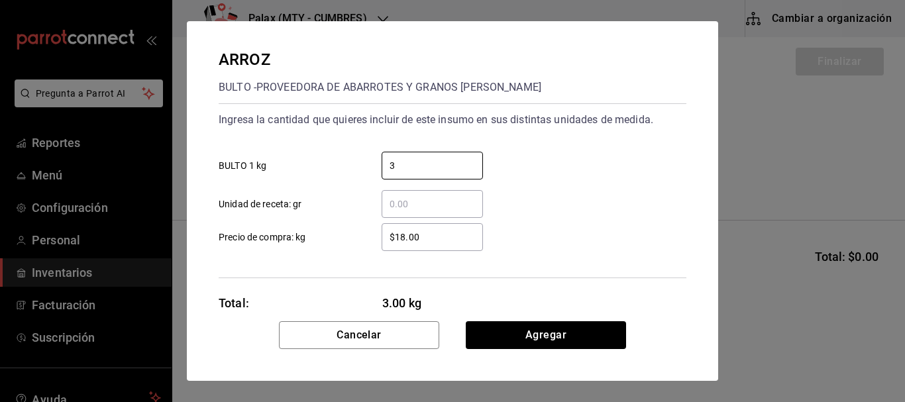
type input "3"
drag, startPoint x: 609, startPoint y: 207, endPoint x: 601, endPoint y: 240, distance: 33.9
click at [609, 206] on div "​ Unidad de receta: gr" at bounding box center [447, 198] width 478 height 38
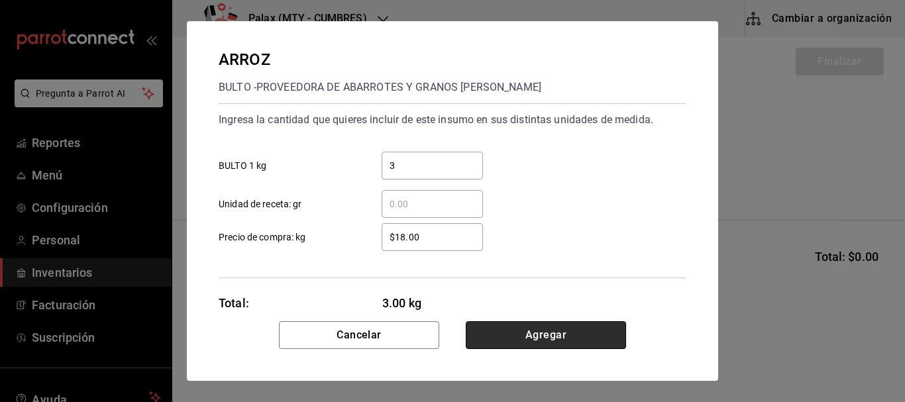
click at [538, 328] on button "Agregar" at bounding box center [546, 335] width 160 height 28
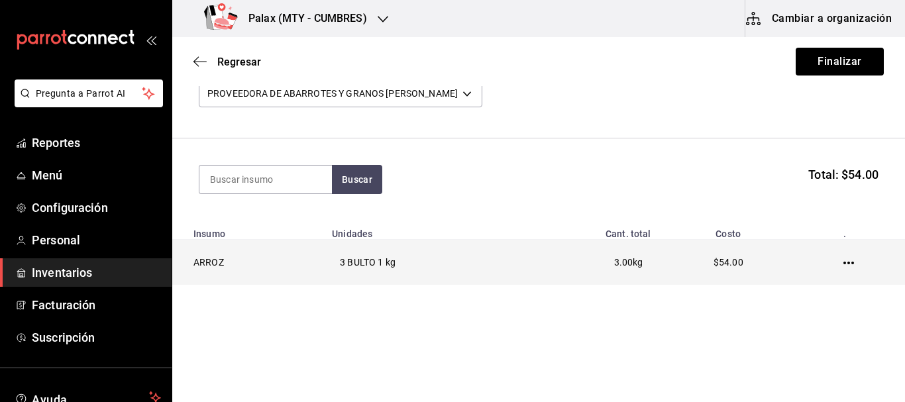
scroll to position [83, 0]
click at [843, 261] on icon "button" at bounding box center [848, 263] width 11 height 11
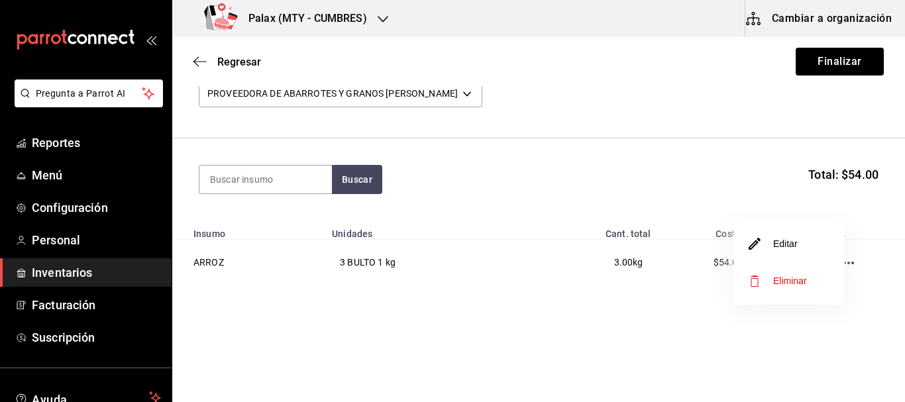
click at [789, 234] on li "Editar" at bounding box center [788, 243] width 111 height 37
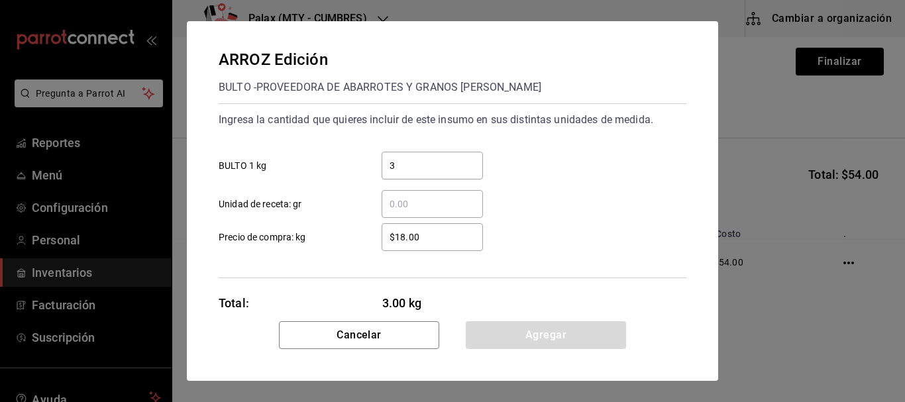
click at [456, 166] on input "3" at bounding box center [431, 166] width 101 height 16
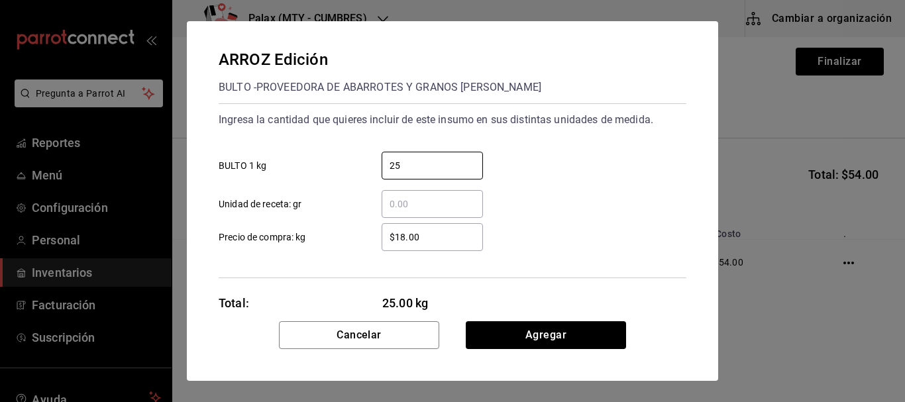
type input "25"
click at [568, 192] on div "​ Unidad de receta: gr" at bounding box center [447, 198] width 478 height 38
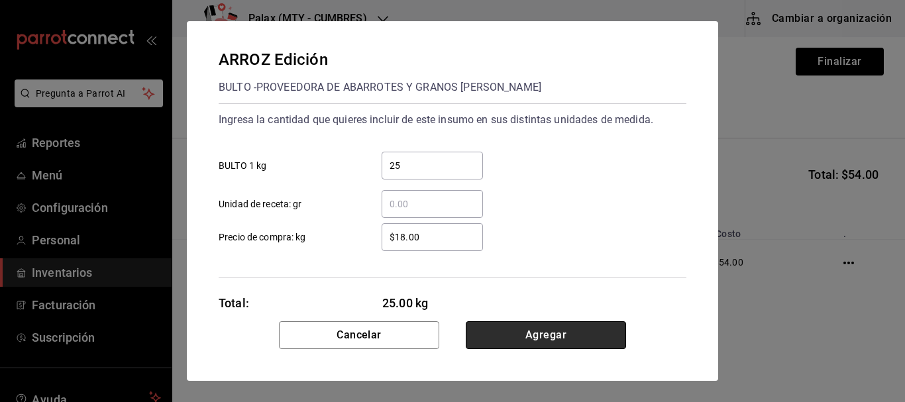
click at [544, 338] on button "Agregar" at bounding box center [546, 335] width 160 height 28
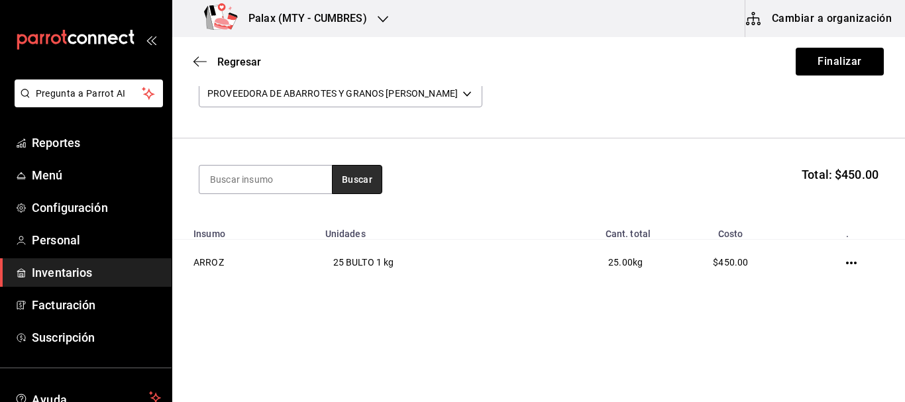
click at [354, 173] on button "Buscar" at bounding box center [357, 179] width 50 height 29
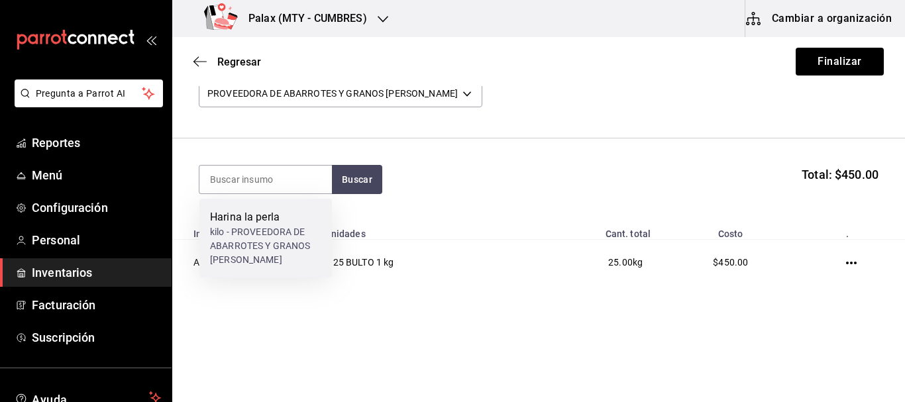
click at [288, 222] on div "Harina la perla" at bounding box center [265, 217] width 111 height 16
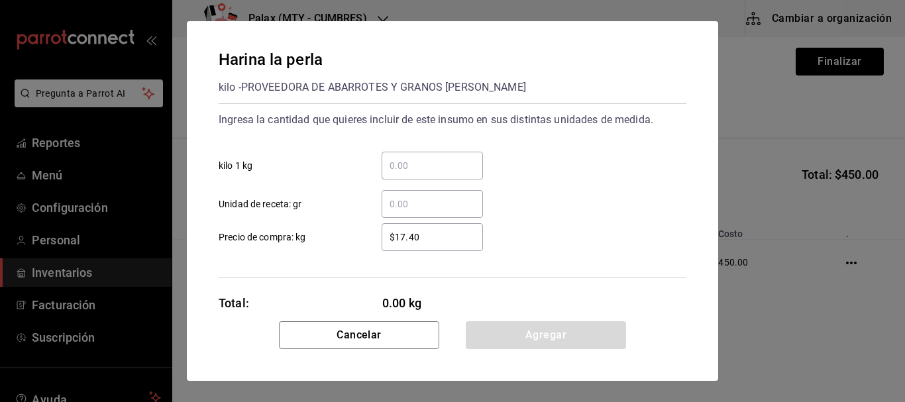
click at [427, 167] on input "​ kilo 1 kg" at bounding box center [431, 166] width 101 height 16
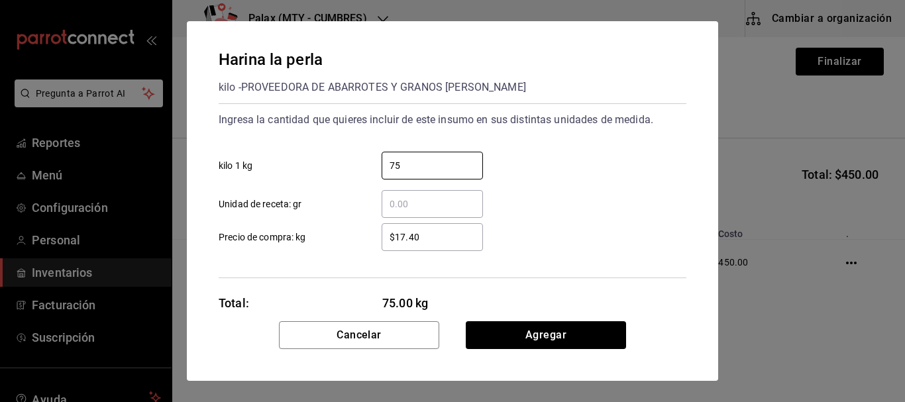
type input "75"
click at [531, 166] on div "75 ​ kilo 1 kg" at bounding box center [447, 160] width 478 height 38
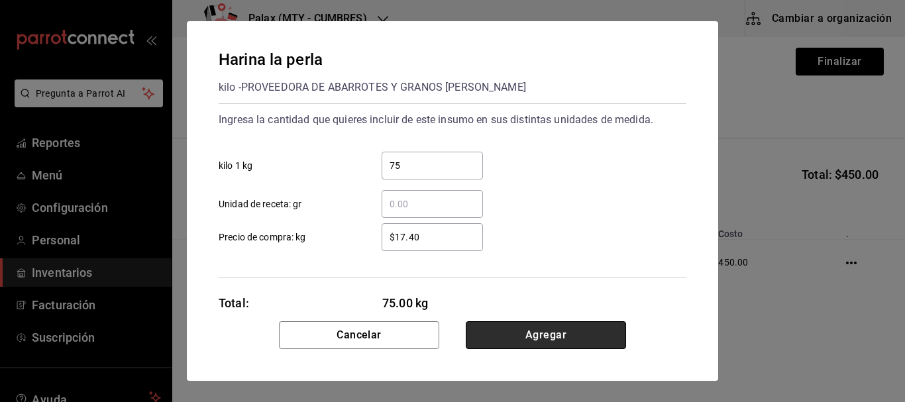
click at [552, 342] on button "Agregar" at bounding box center [546, 335] width 160 height 28
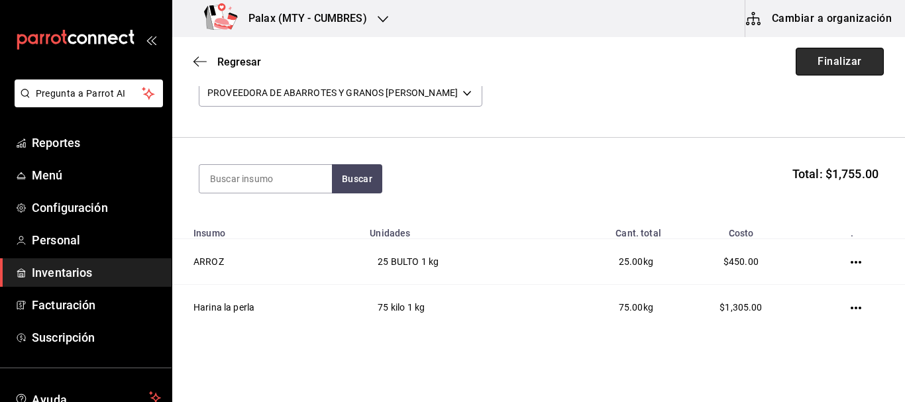
click at [838, 62] on button "Finalizar" at bounding box center [839, 62] width 88 height 28
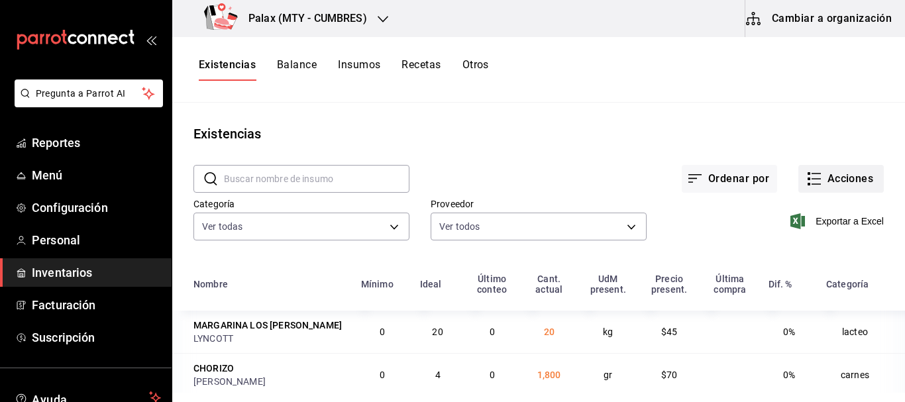
click at [842, 166] on button "Acciones" at bounding box center [840, 179] width 85 height 28
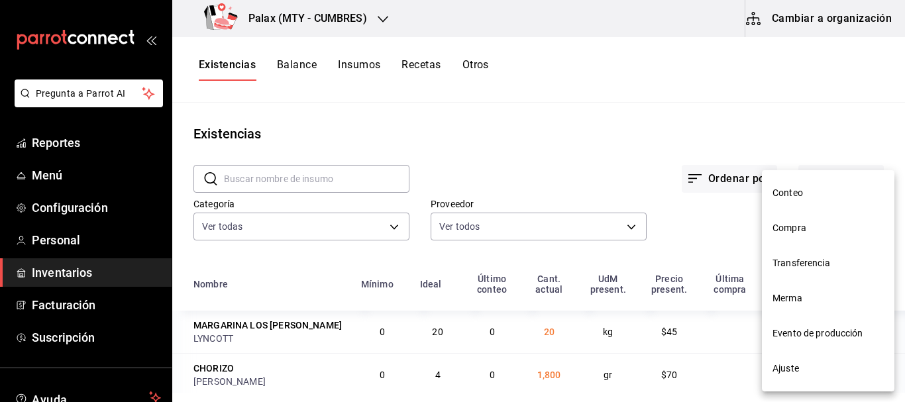
click at [799, 222] on span "Compra" at bounding box center [827, 228] width 111 height 14
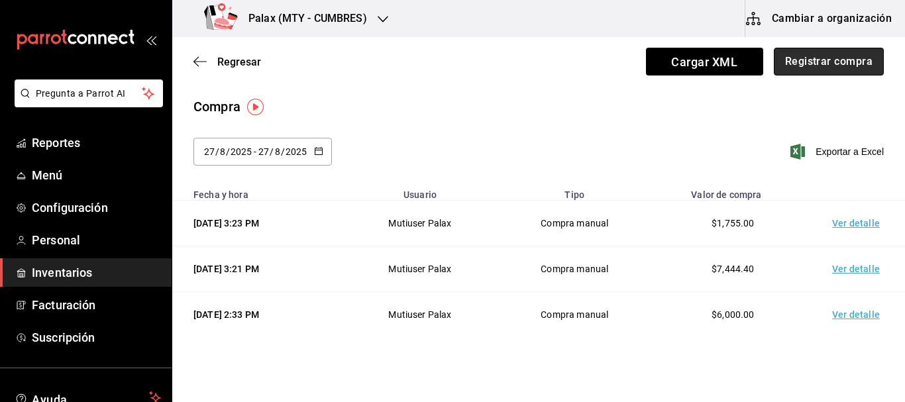
click at [811, 63] on button "Registrar compra" at bounding box center [828, 62] width 110 height 28
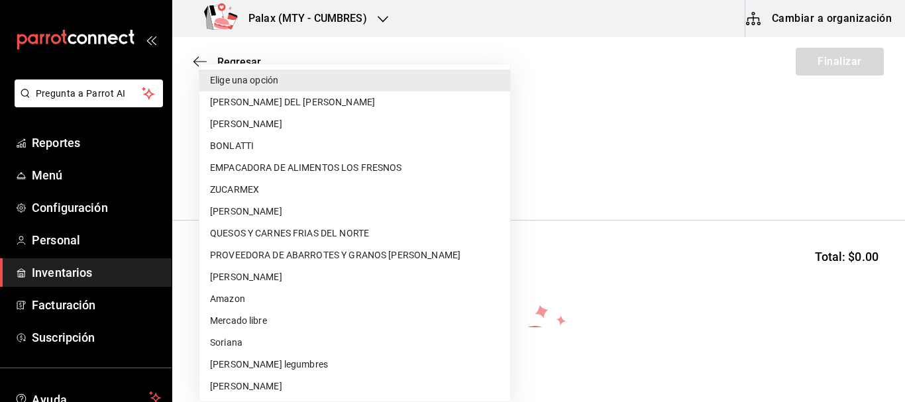
click at [287, 169] on body "Pregunta a Parrot AI Reportes Menú Configuración Personal Inventarios Facturaci…" at bounding box center [452, 163] width 905 height 327
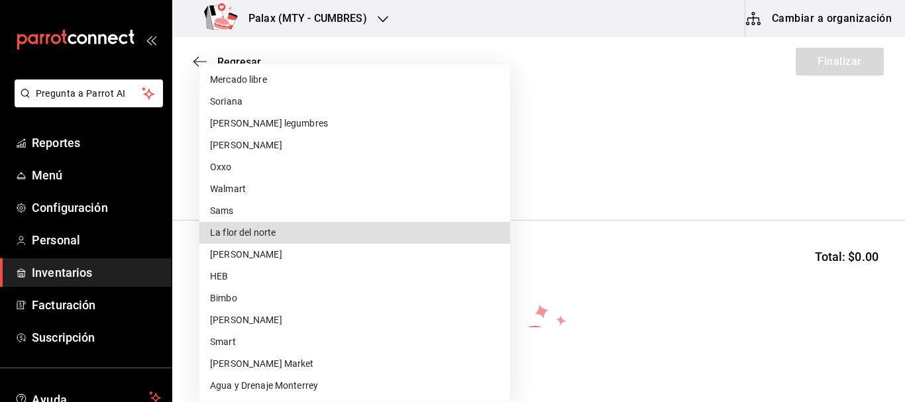
type input "d57340c3-d62b-4c51-9404-0c2642404e6a"
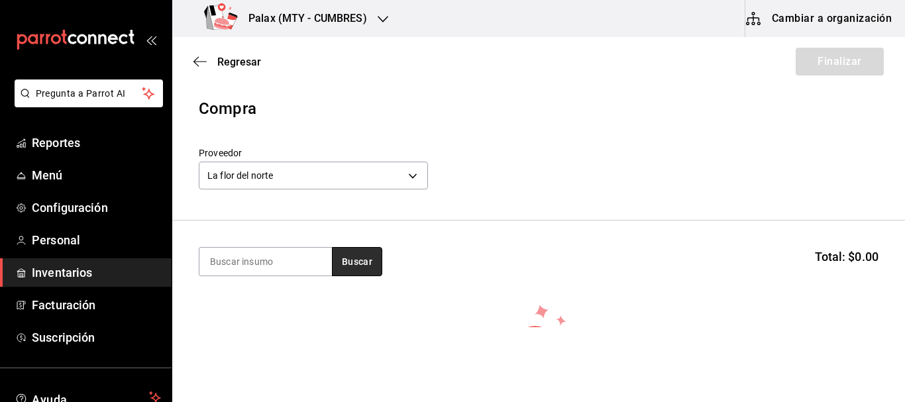
click at [344, 260] on button "Buscar" at bounding box center [357, 261] width 50 height 29
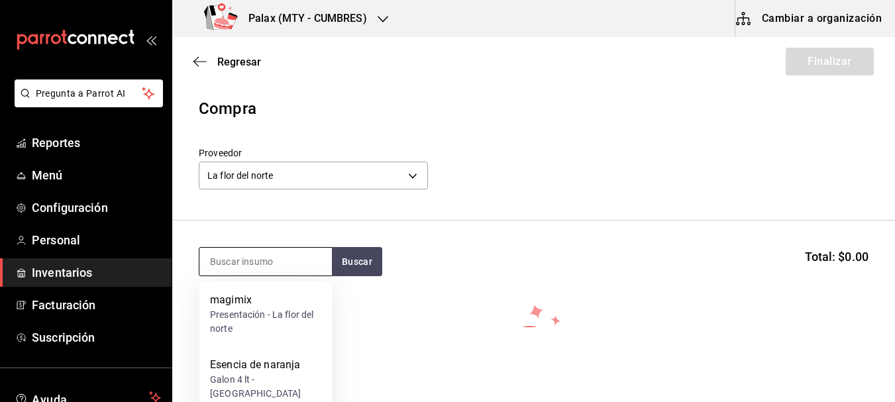
click at [271, 269] on input at bounding box center [265, 262] width 132 height 28
click at [273, 262] on input at bounding box center [265, 262] width 132 height 28
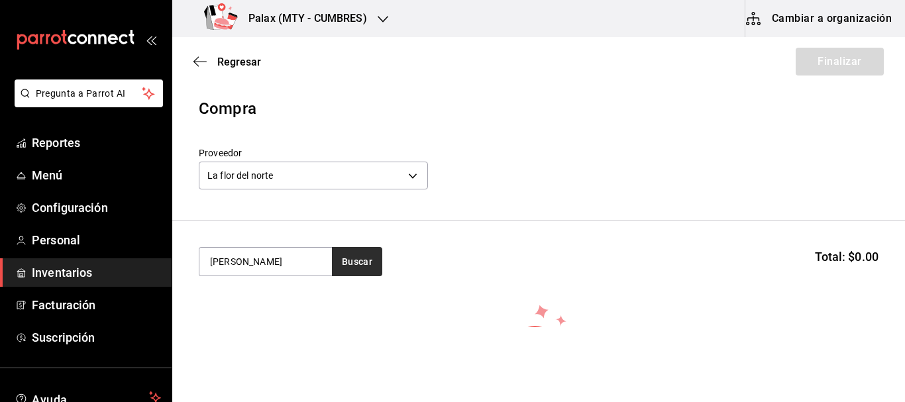
type input "MARGA"
click at [371, 260] on button "Buscar" at bounding box center [357, 261] width 50 height 29
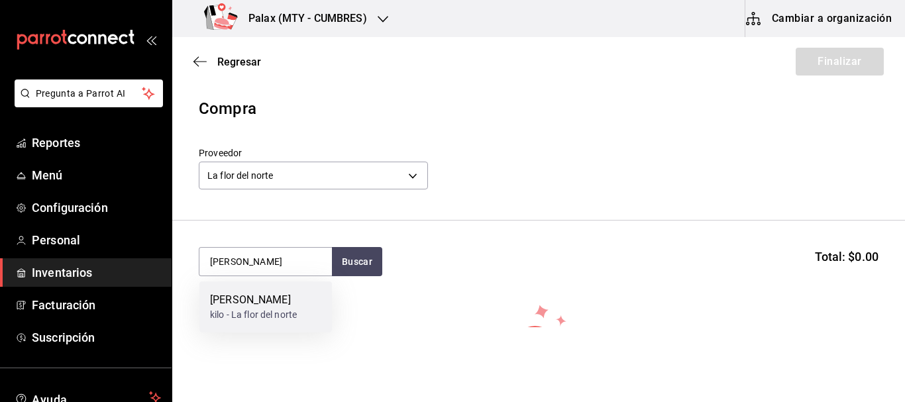
click at [253, 308] on div "MARGARINA AURORA DANES" at bounding box center [253, 300] width 87 height 16
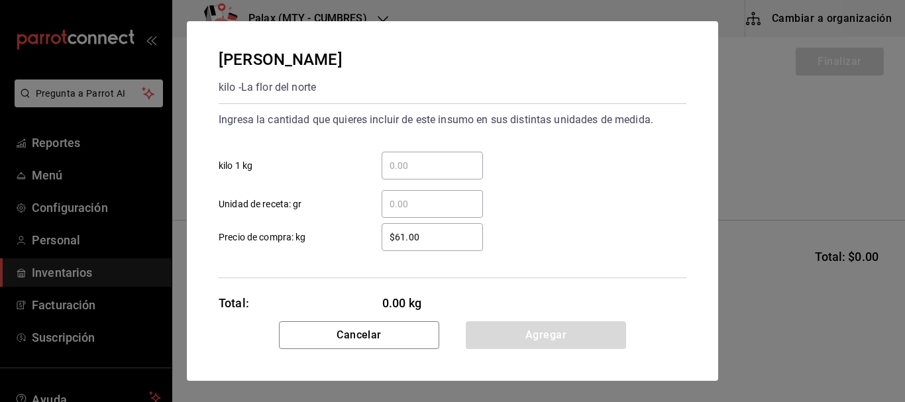
click at [459, 160] on input "​ kilo 1 kg" at bounding box center [431, 166] width 101 height 16
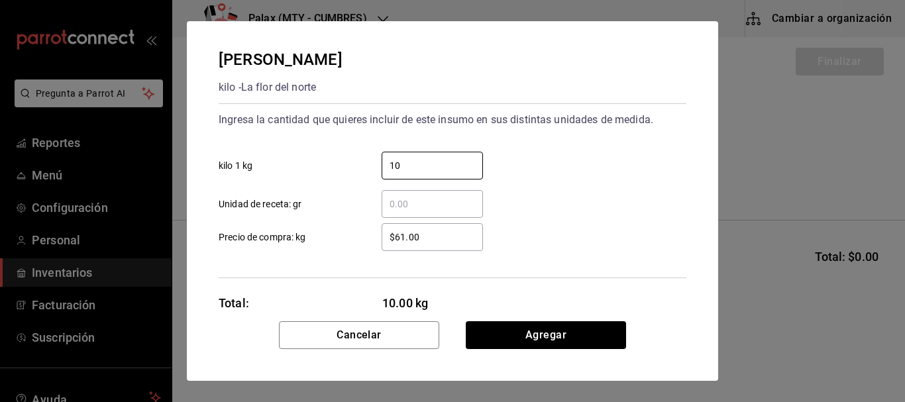
type input "10"
click at [566, 181] on div "​ Unidad de receta: gr" at bounding box center [447, 198] width 478 height 38
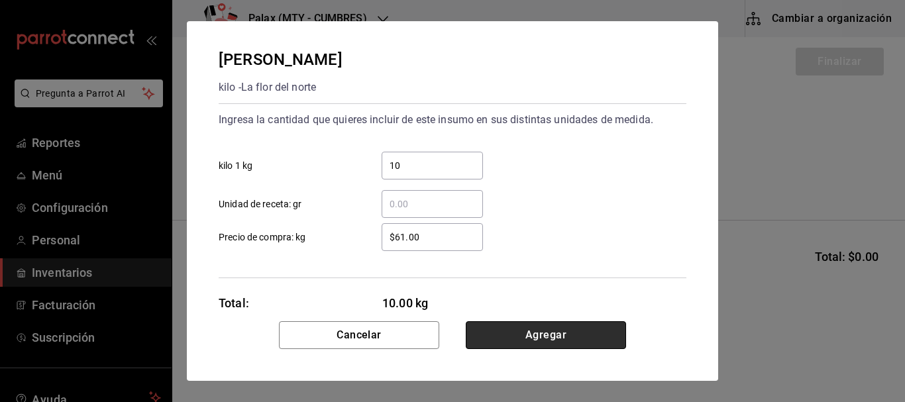
click at [554, 328] on button "Agregar" at bounding box center [546, 335] width 160 height 28
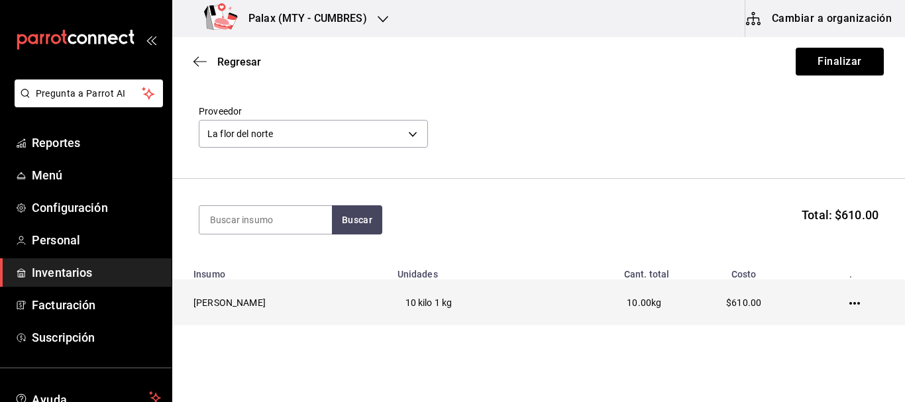
scroll to position [83, 0]
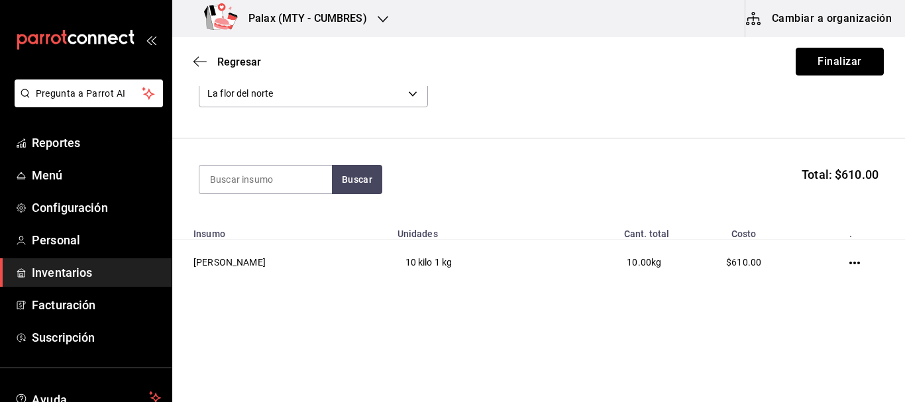
click at [806, 62] on button "Finalizar" at bounding box center [839, 62] width 88 height 28
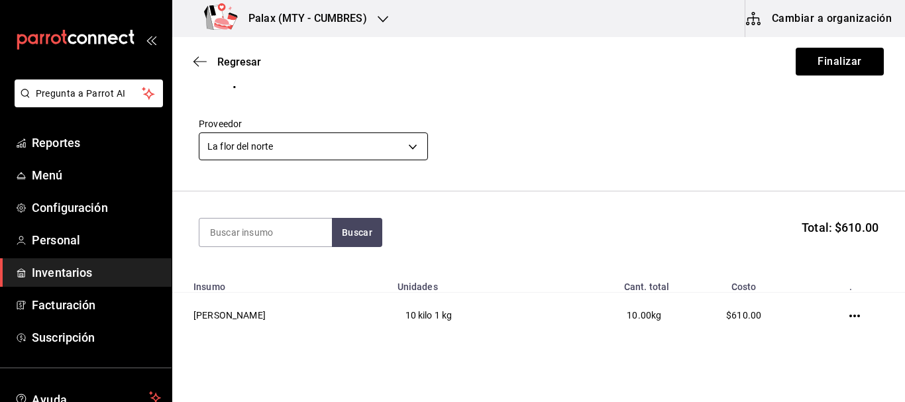
scroll to position [0, 0]
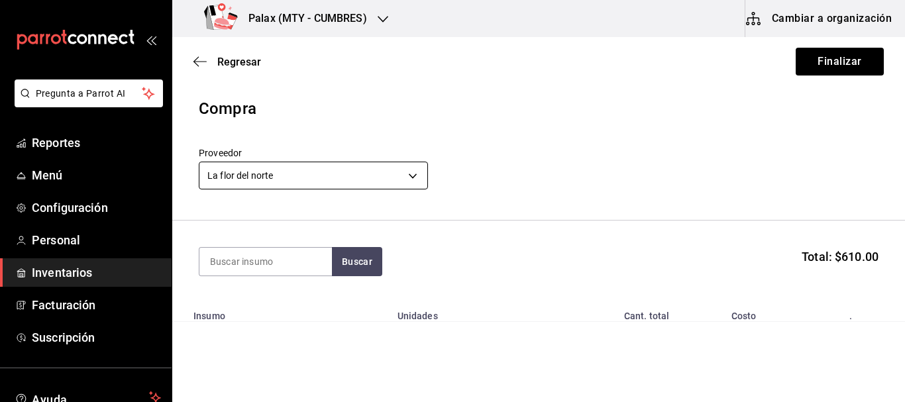
click at [315, 164] on body "Pregunta a Parrot AI Reportes Menú Configuración Personal Inventarios Facturaci…" at bounding box center [452, 163] width 905 height 327
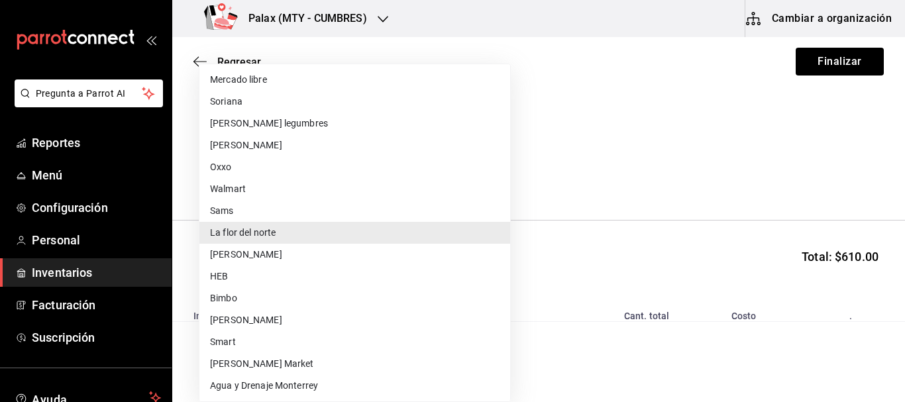
scroll to position [460, 0]
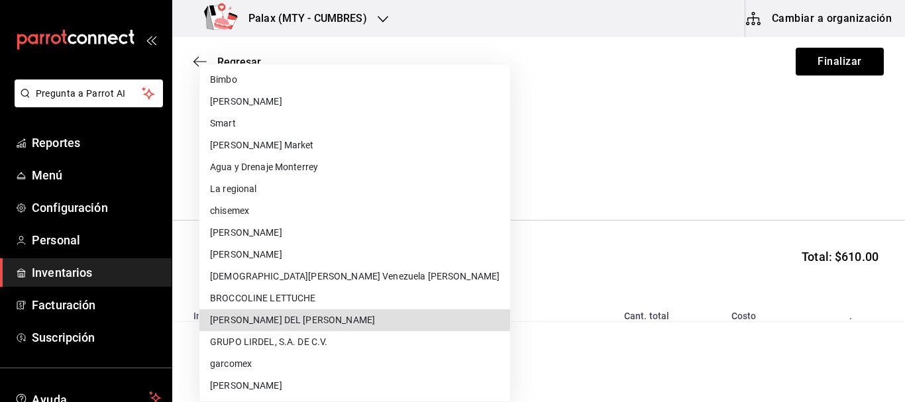
click at [346, 316] on li "MARIA DEL CARMEN GARCIA ROSALES" at bounding box center [354, 320] width 311 height 22
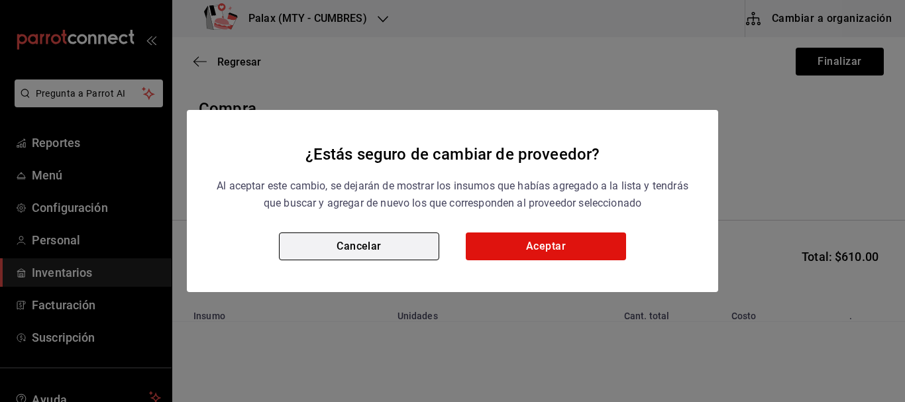
click at [347, 242] on button "Cancelar" at bounding box center [359, 246] width 160 height 28
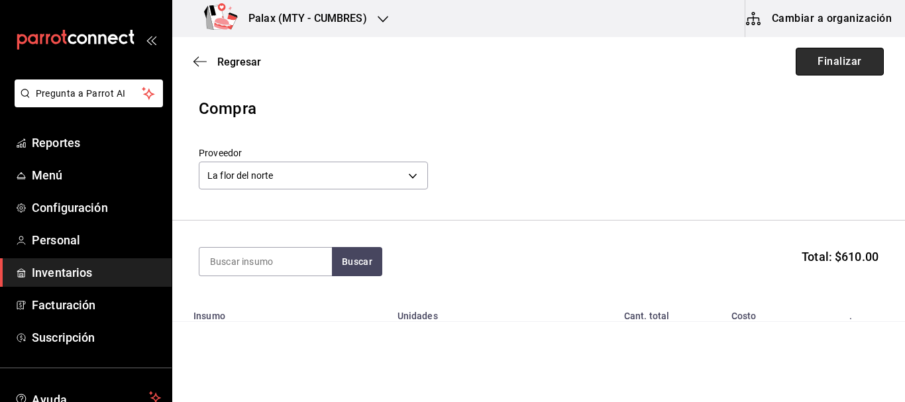
click at [828, 59] on button "Finalizar" at bounding box center [839, 62] width 88 height 28
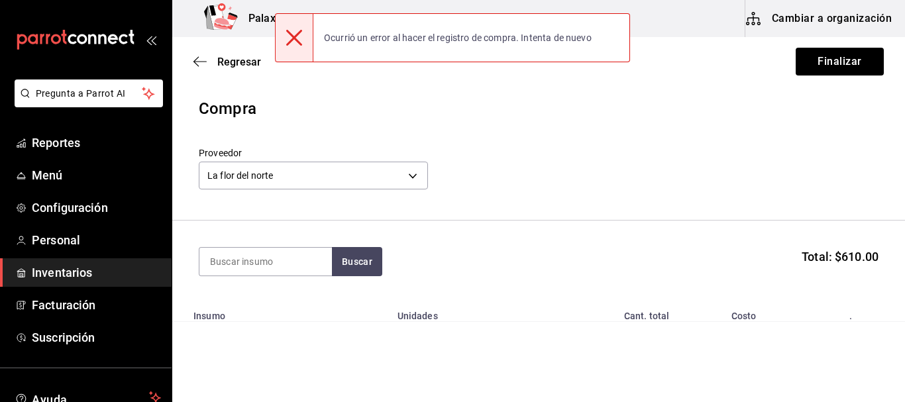
click at [841, 47] on div "Regresar Finalizar" at bounding box center [538, 61] width 732 height 49
click at [838, 60] on button "Finalizar" at bounding box center [839, 62] width 88 height 28
click at [822, 67] on button "Finalizar" at bounding box center [839, 62] width 88 height 28
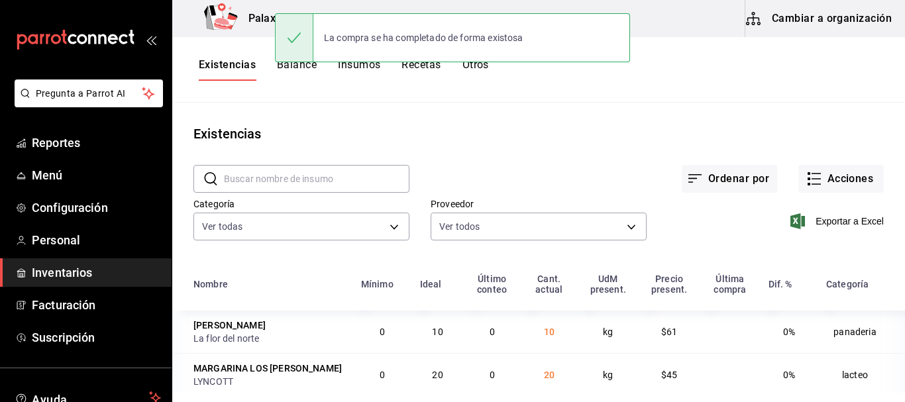
click at [354, 182] on input "text" at bounding box center [316, 179] width 185 height 26
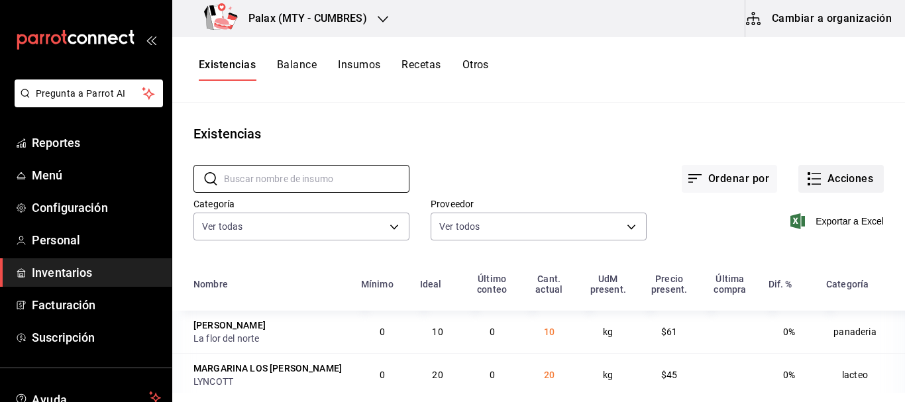
click at [854, 172] on button "Acciones" at bounding box center [840, 179] width 85 height 28
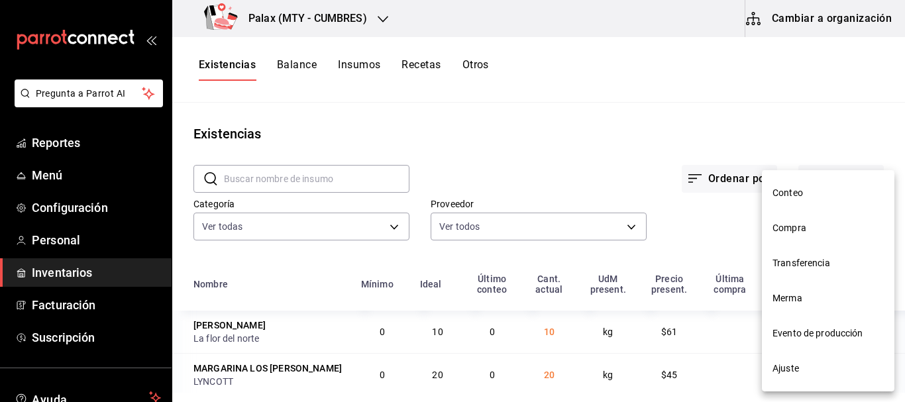
click at [805, 226] on span "Compra" at bounding box center [827, 228] width 111 height 14
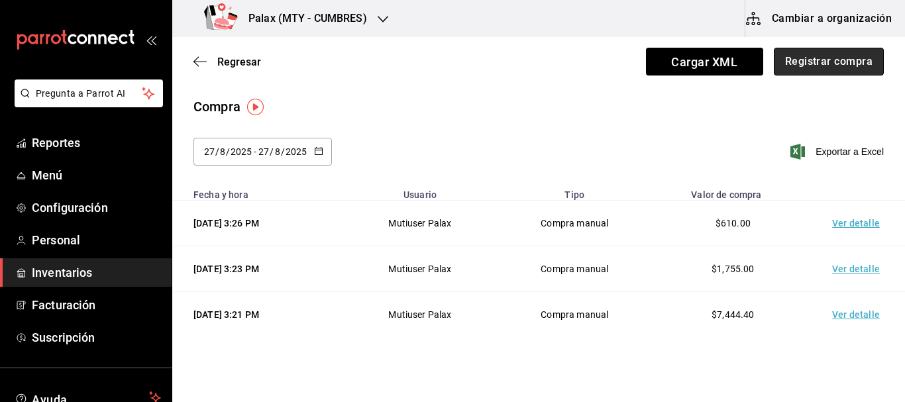
click at [822, 56] on button "Registrar compra" at bounding box center [828, 62] width 110 height 28
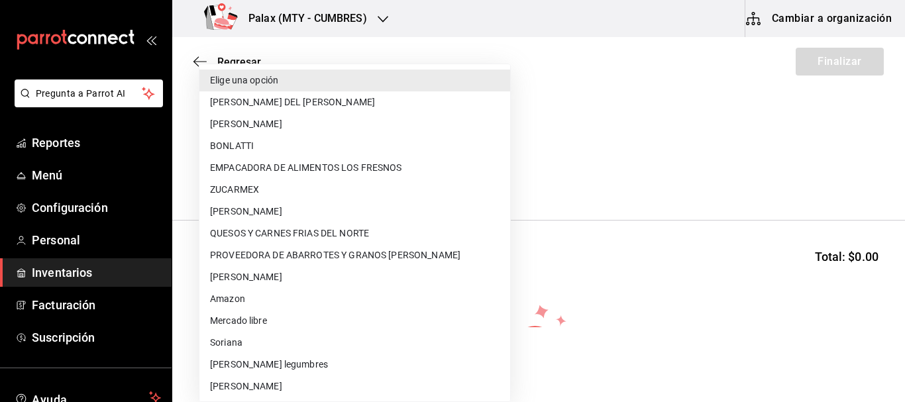
click at [313, 175] on body "Pregunta a Parrot AI Reportes Menú Configuración Personal Inventarios Facturaci…" at bounding box center [452, 163] width 905 height 327
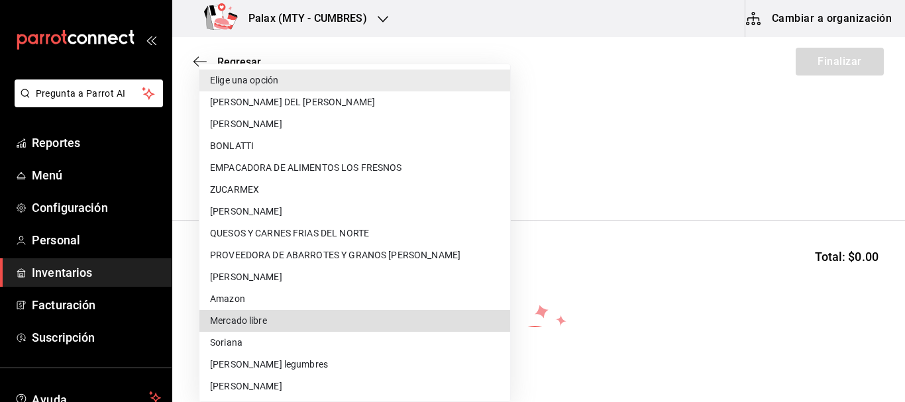
scroll to position [460, 0]
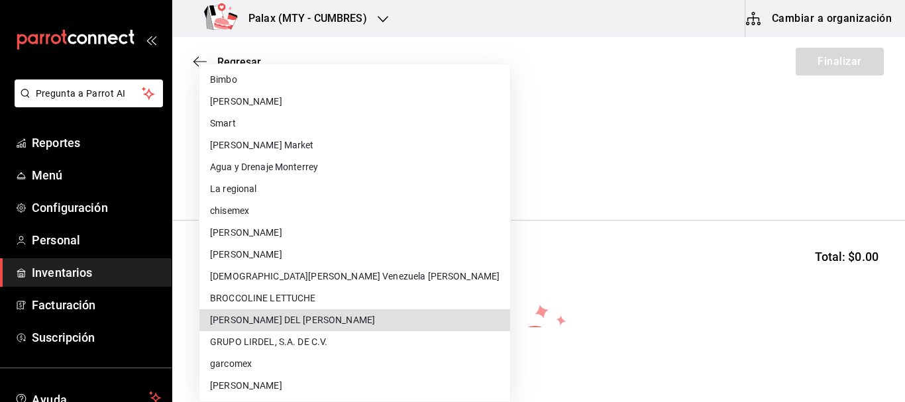
type input "fd515bf2-3d9c-40a5-8b73-3e7747f93a41"
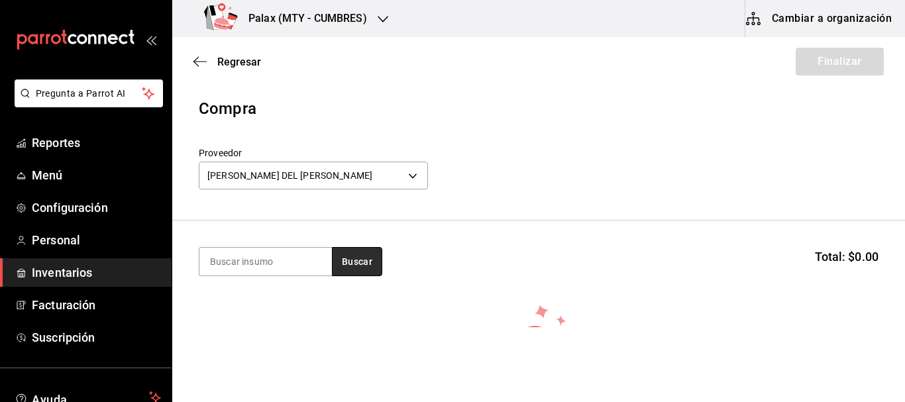
click at [374, 272] on button "Buscar" at bounding box center [357, 261] width 50 height 29
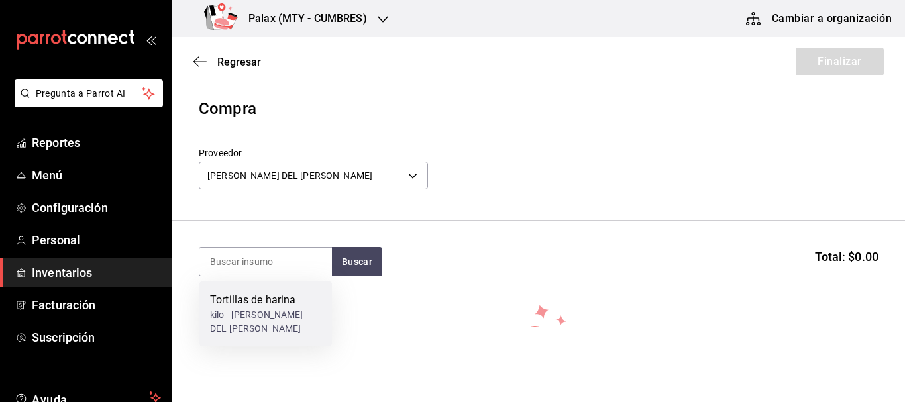
click at [300, 311] on div "kilo - MARIA DEL CARMEN GARCIA ROSALES" at bounding box center [265, 322] width 111 height 28
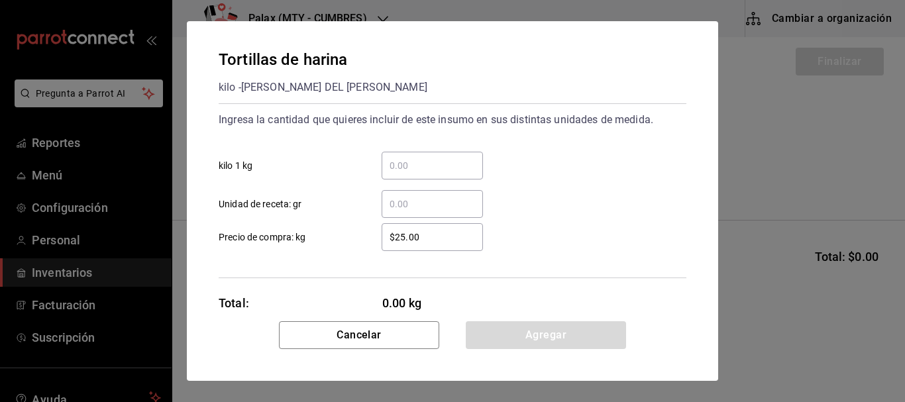
click at [464, 170] on input "​ kilo 1 kg" at bounding box center [431, 166] width 101 height 16
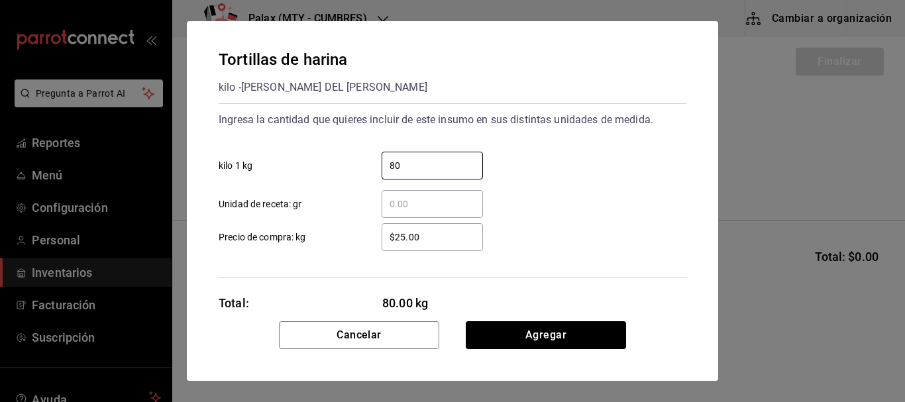
type input "80"
click at [619, 177] on div "80 ​ kilo 1 kg" at bounding box center [447, 160] width 478 height 38
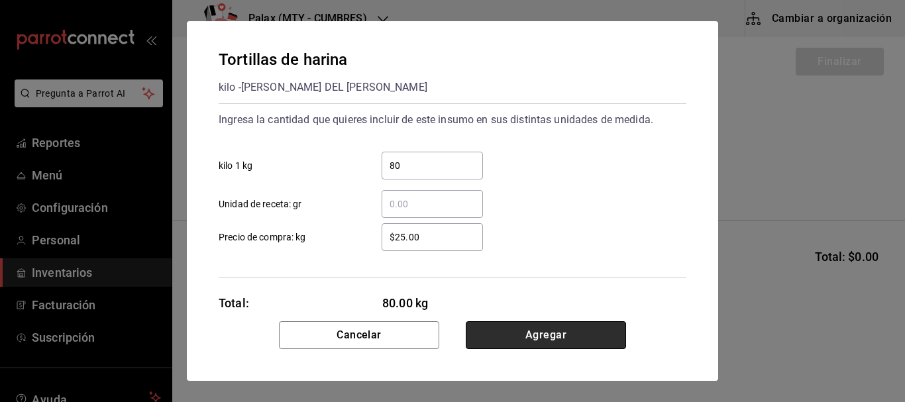
click at [563, 341] on button "Agregar" at bounding box center [546, 335] width 160 height 28
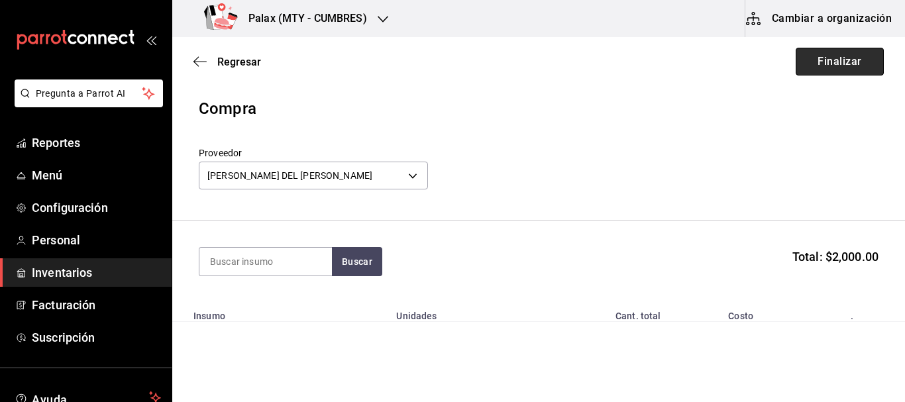
click at [855, 66] on button "Finalizar" at bounding box center [839, 62] width 88 height 28
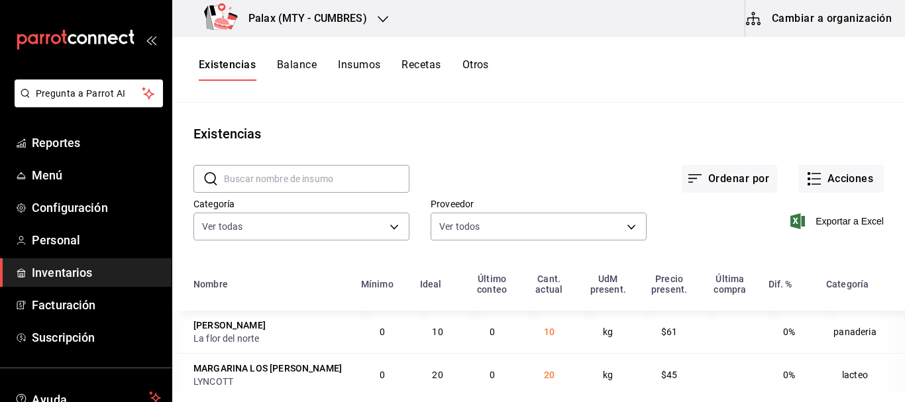
click at [489, 108] on main "Existencias ​ ​ Ordenar por Acciones Categoría Ver todas 1bd5924b-a116-43cc-a1f…" at bounding box center [538, 248] width 732 height 290
click at [308, 170] on input "text" at bounding box center [316, 179] width 185 height 26
click at [824, 173] on button "Acciones" at bounding box center [840, 179] width 85 height 28
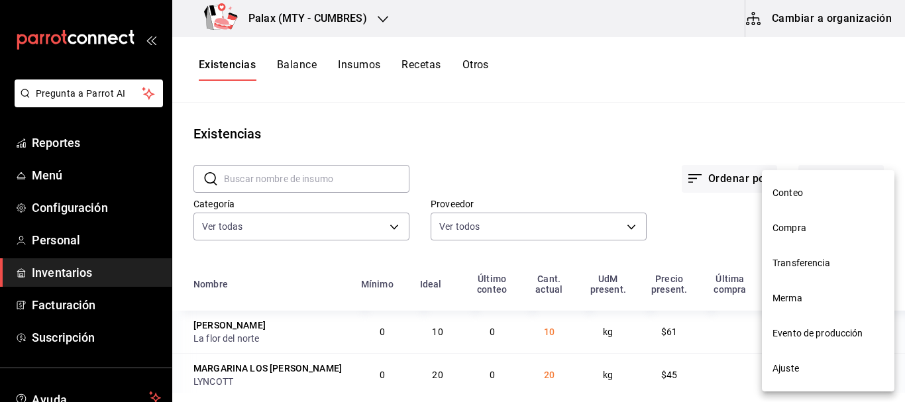
click at [788, 229] on span "Compra" at bounding box center [827, 228] width 111 height 14
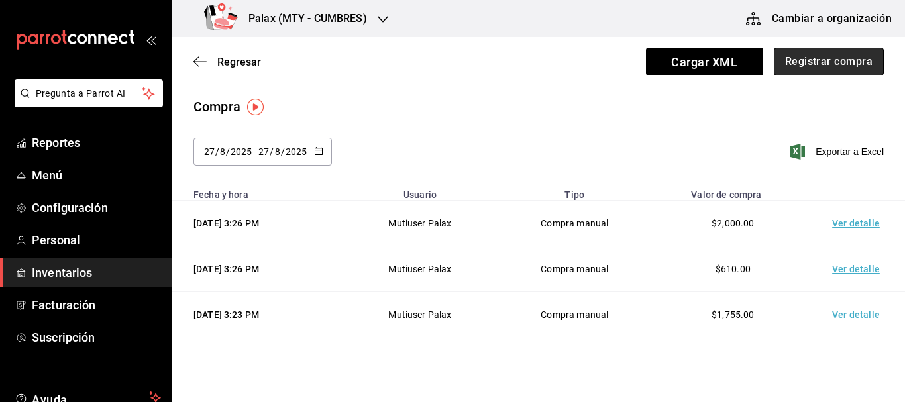
click at [838, 54] on button "Registrar compra" at bounding box center [828, 62] width 110 height 28
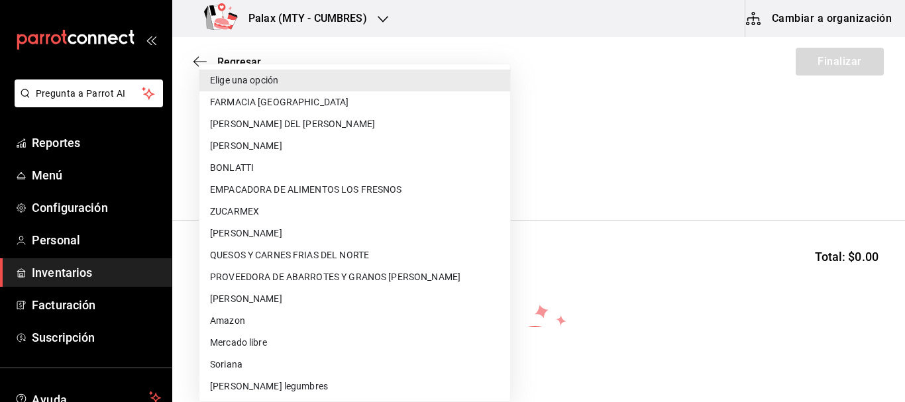
click at [333, 179] on body "Pregunta a Parrot AI Reportes Menú Configuración Personal Inventarios Facturaci…" at bounding box center [452, 163] width 905 height 327
click at [305, 97] on li "FARMACIA GUADALAJARA" at bounding box center [354, 102] width 311 height 22
type input "91b7d11f-7e77-4621-b69d-0e8194e27bff"
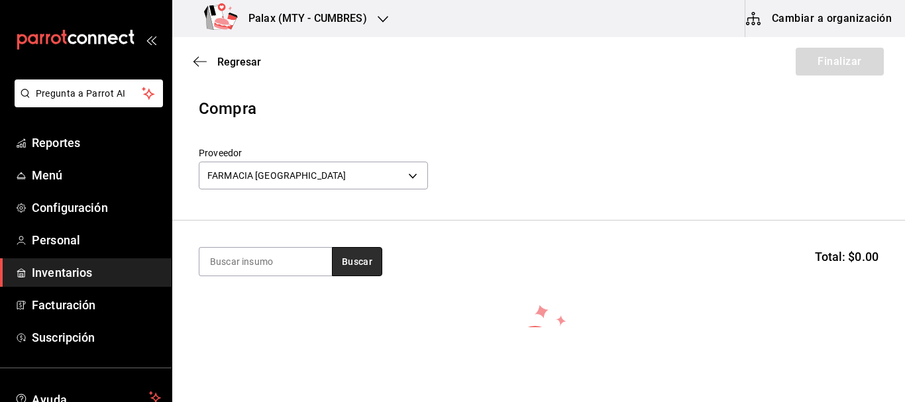
click at [356, 252] on button "Buscar" at bounding box center [357, 261] width 50 height 29
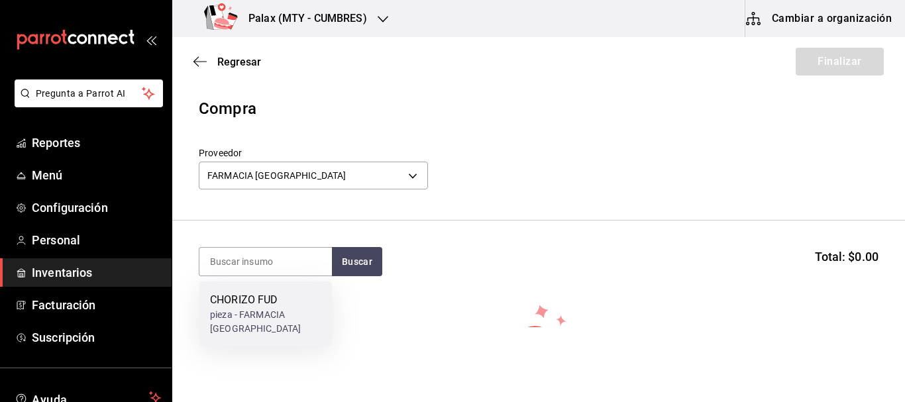
click at [273, 300] on div "CHORIZO FUD" at bounding box center [265, 300] width 111 height 16
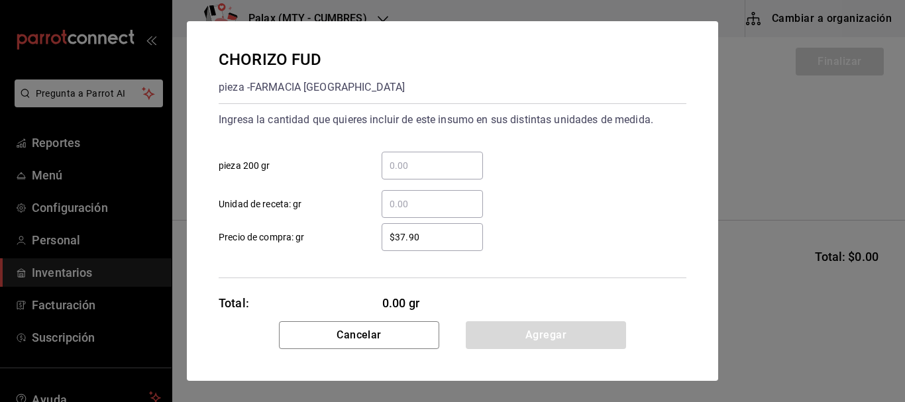
click at [431, 162] on input "​ pieza 200 gr" at bounding box center [431, 166] width 101 height 16
type input "2"
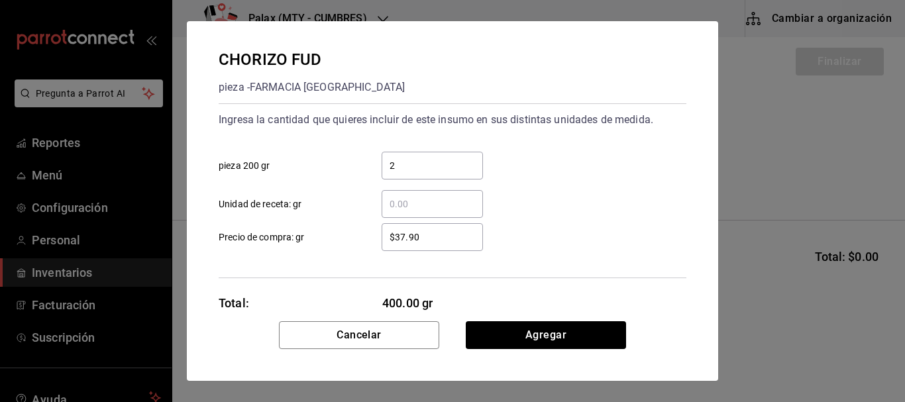
click at [549, 181] on div "​ Unidad de receta: gr" at bounding box center [447, 198] width 478 height 38
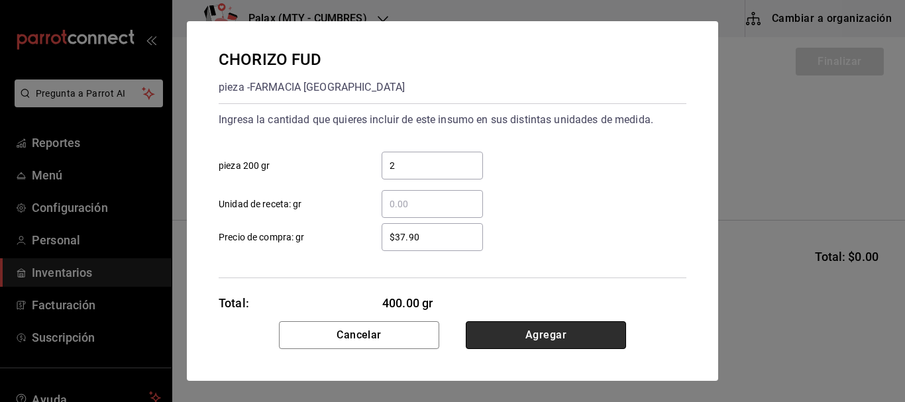
click at [539, 331] on button "Agregar" at bounding box center [546, 335] width 160 height 28
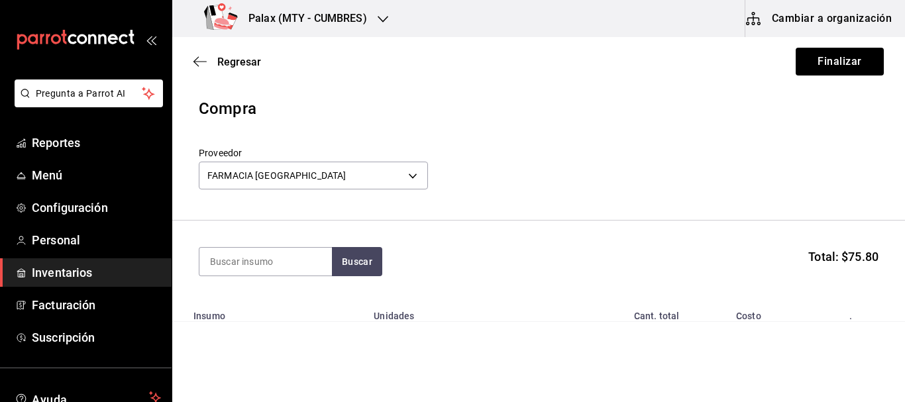
click at [722, 181] on div "Proveedor FARMACIA GUADALAJARA 91b7d11f-7e77-4621-b69d-0e8194e27bff" at bounding box center [538, 170] width 679 height 46
click at [815, 54] on button "Finalizar" at bounding box center [839, 62] width 88 height 28
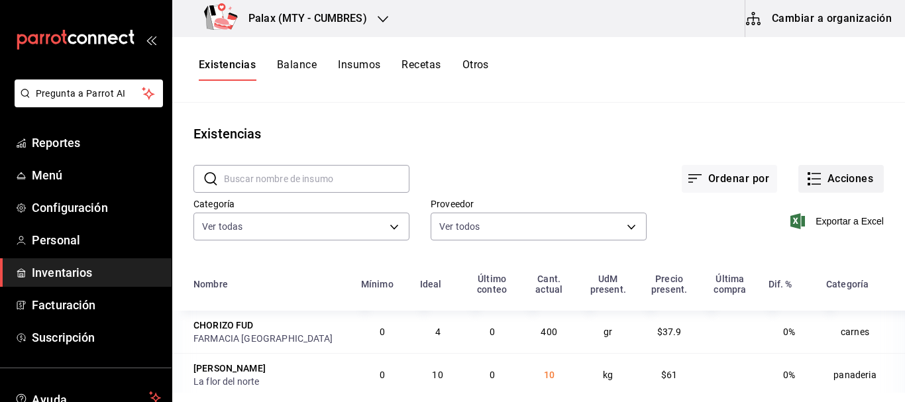
click at [826, 181] on button "Acciones" at bounding box center [840, 179] width 85 height 28
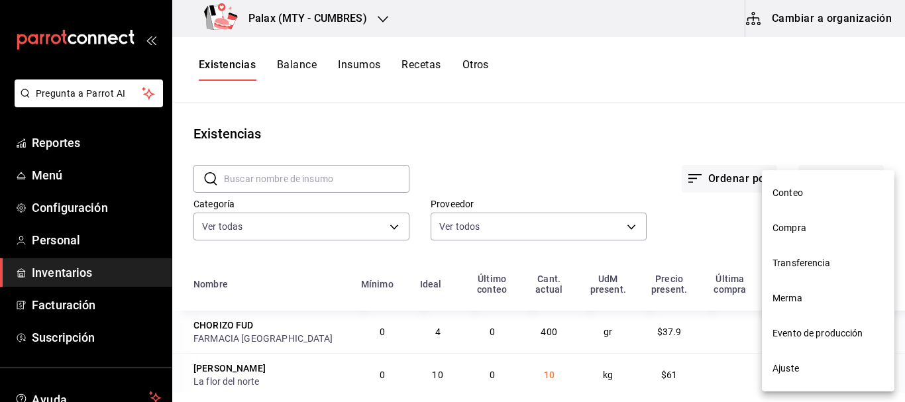
click at [813, 228] on span "Compra" at bounding box center [827, 228] width 111 height 14
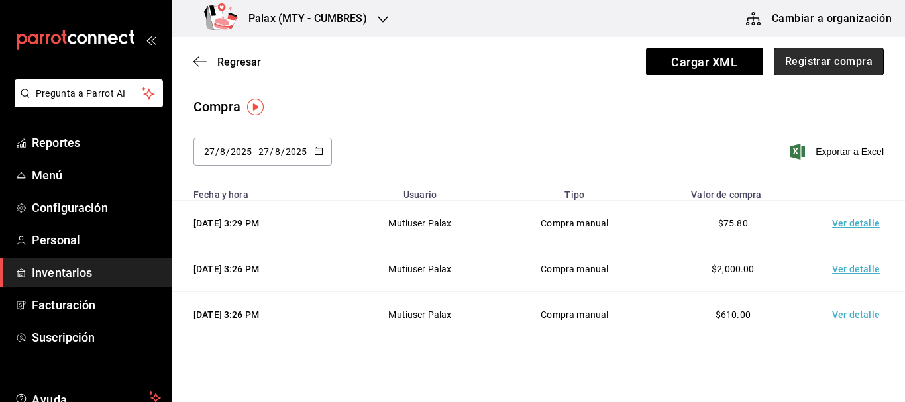
click at [816, 60] on button "Registrar compra" at bounding box center [828, 62] width 110 height 28
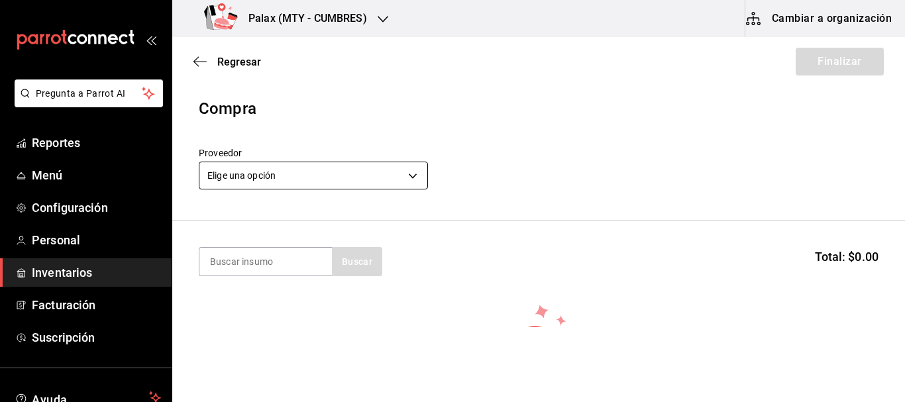
click at [337, 173] on body "Pregunta a Parrot AI Reportes Menú Configuración Personal Inventarios Facturaci…" at bounding box center [452, 163] width 905 height 327
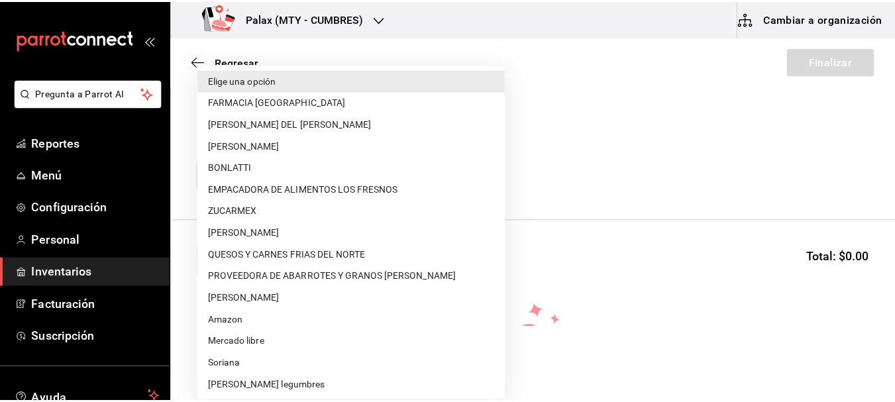
scroll to position [197, 0]
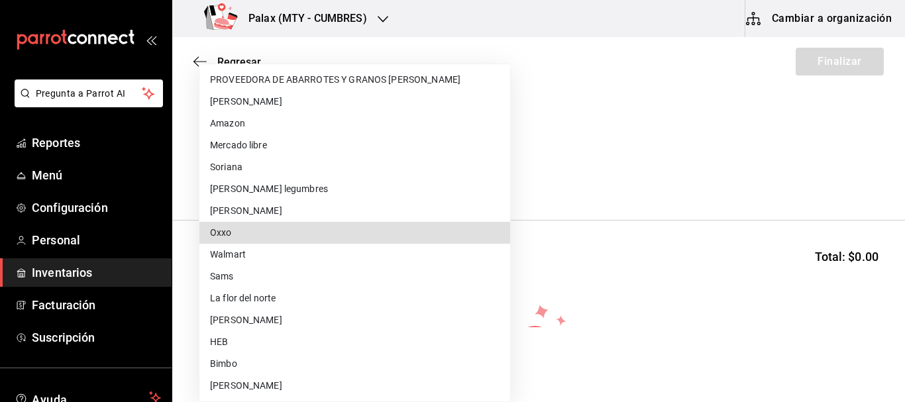
type input "bb88aff6-50a7-492c-ae74-fb4d13812be5"
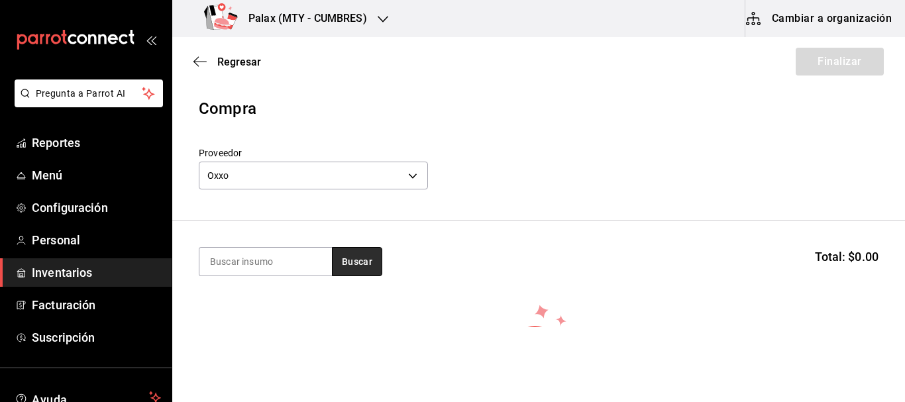
click at [361, 264] on button "Buscar" at bounding box center [357, 261] width 50 height 29
click at [291, 266] on input "CHOC" at bounding box center [265, 262] width 132 height 28
type input "CHOCOLA"
click at [351, 254] on button "Buscar" at bounding box center [357, 261] width 50 height 29
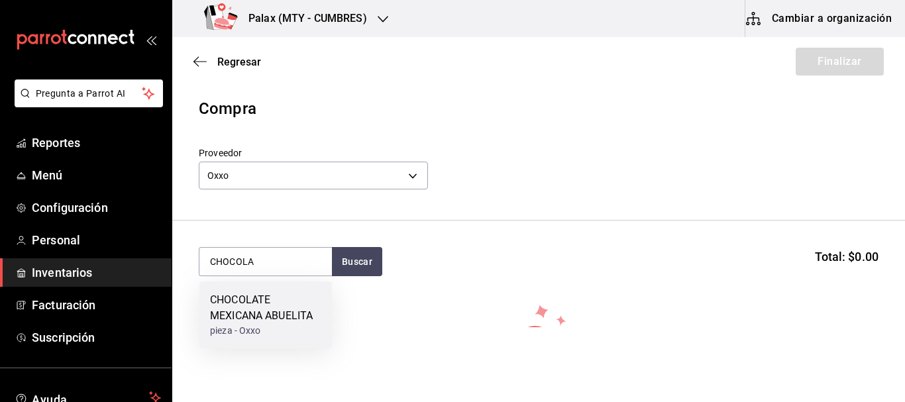
click at [258, 318] on div "CHOCOLATE MEXICANA ABUELITA" at bounding box center [265, 308] width 111 height 32
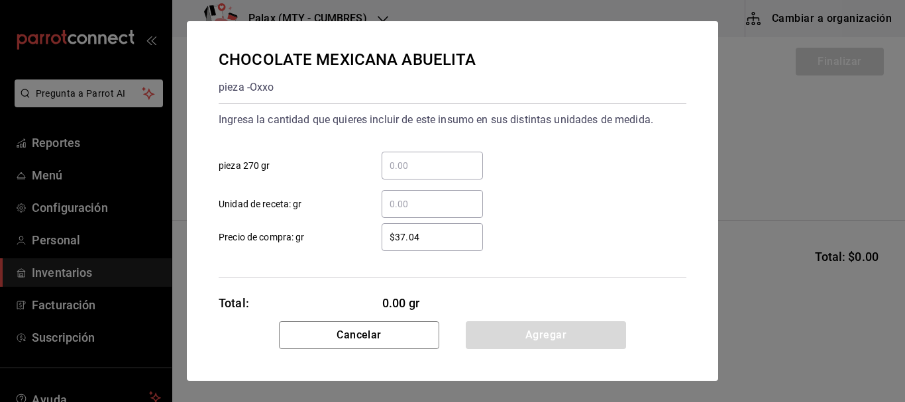
click at [452, 160] on input "​ pieza 270 gr" at bounding box center [431, 166] width 101 height 16
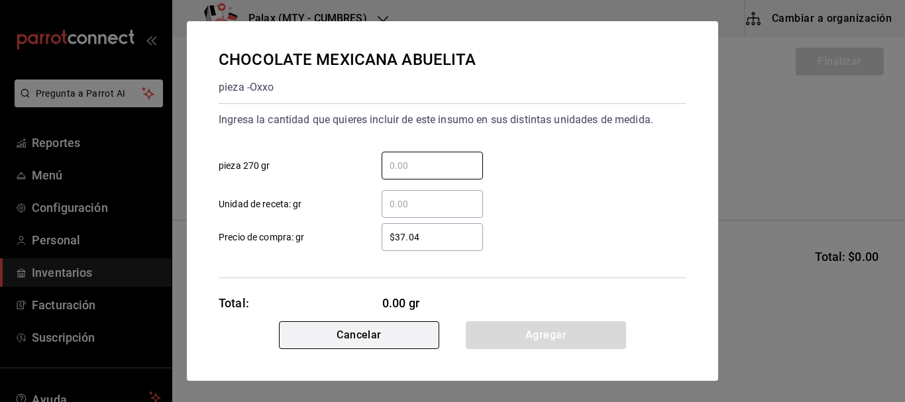
click at [381, 333] on button "Cancelar" at bounding box center [359, 335] width 160 height 28
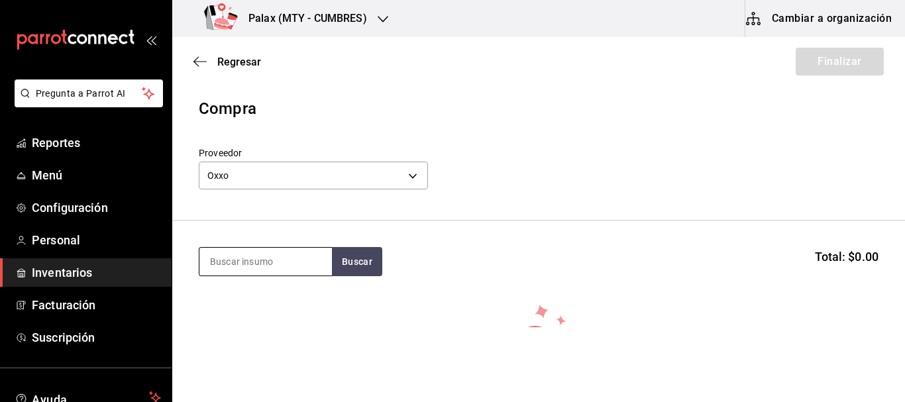
click at [295, 261] on input at bounding box center [265, 262] width 132 height 28
type input "CHOCOLATE"
click at [340, 261] on button "Buscar" at bounding box center [357, 261] width 50 height 29
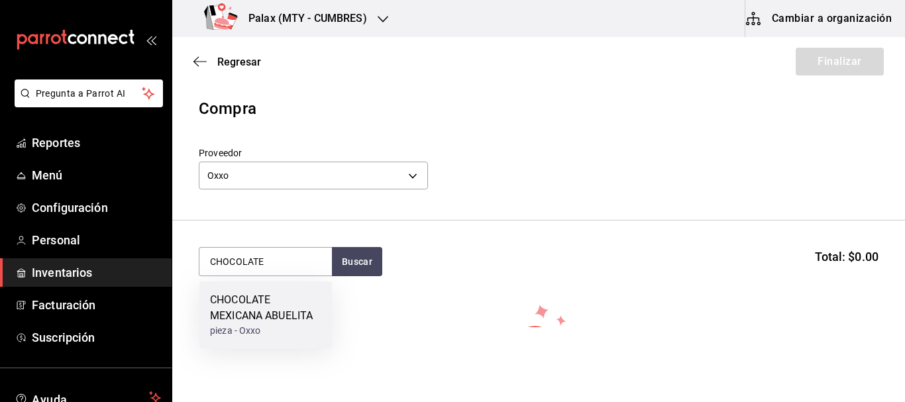
click at [244, 314] on div "CHOCOLATE MEXICANA ABUELITA" at bounding box center [265, 308] width 111 height 32
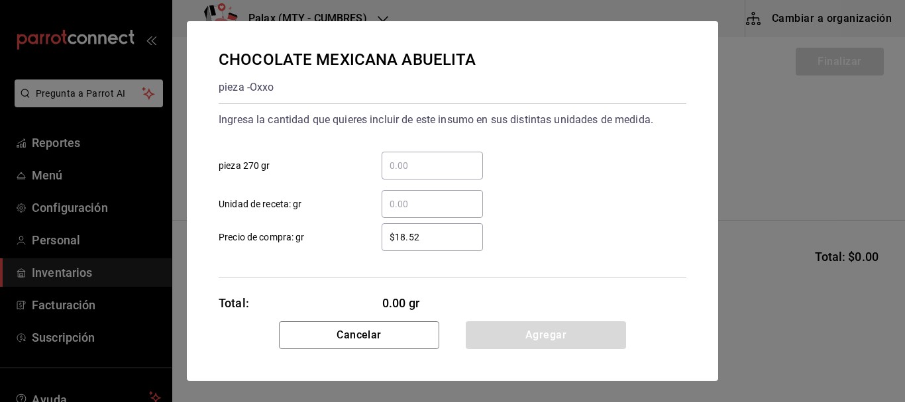
click at [464, 159] on input "​ pieza 270 gr" at bounding box center [431, 166] width 101 height 16
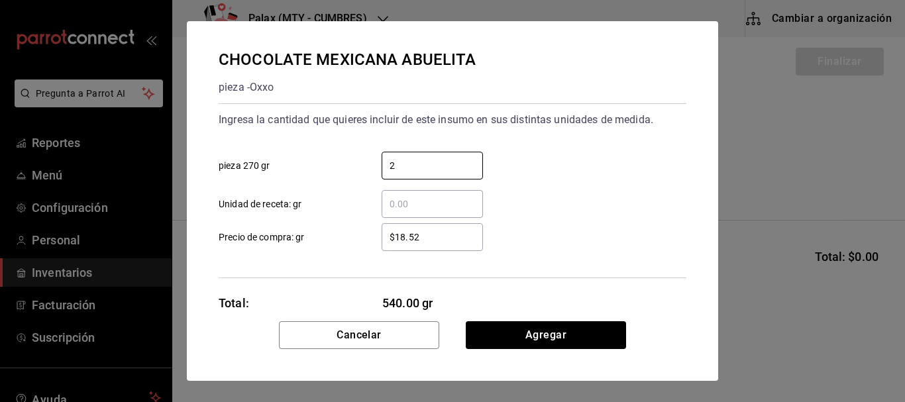
type input "2"
click at [579, 190] on div "​ Unidad de receta: gr" at bounding box center [447, 198] width 478 height 38
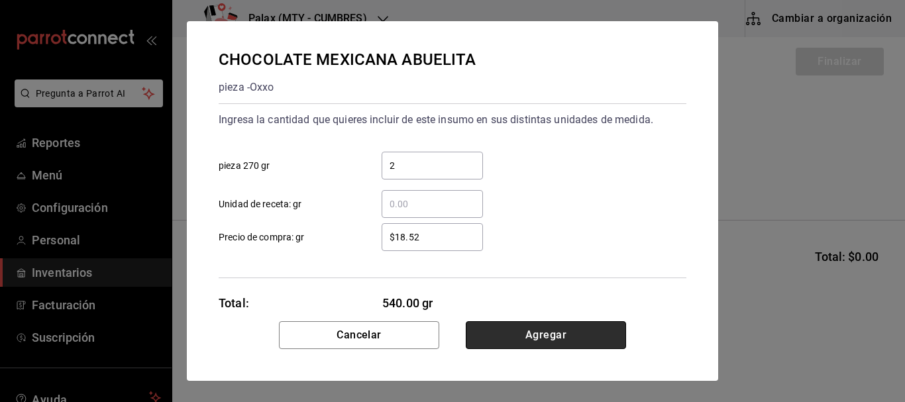
click at [528, 332] on button "Agregar" at bounding box center [546, 335] width 160 height 28
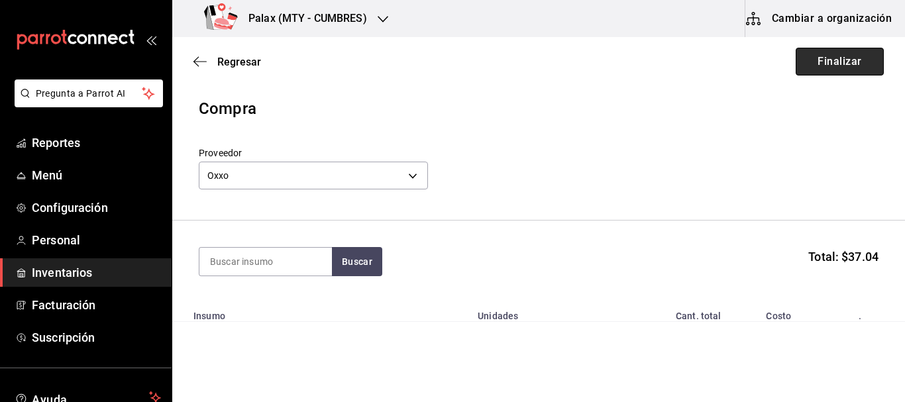
click at [832, 65] on button "Finalizar" at bounding box center [839, 62] width 88 height 28
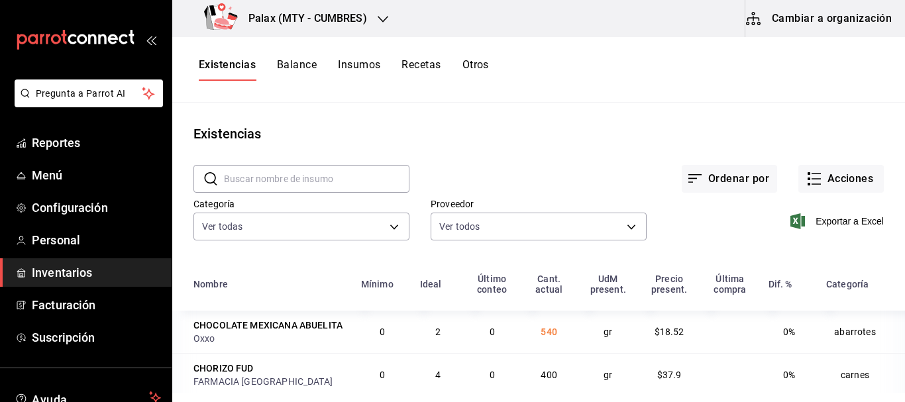
click at [292, 172] on input "text" at bounding box center [316, 179] width 185 height 26
click at [829, 179] on button "Acciones" at bounding box center [840, 179] width 85 height 28
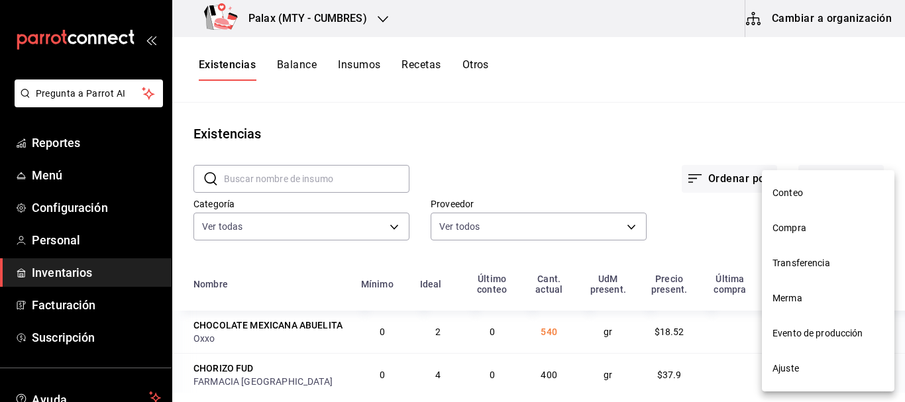
click at [782, 227] on span "Compra" at bounding box center [827, 228] width 111 height 14
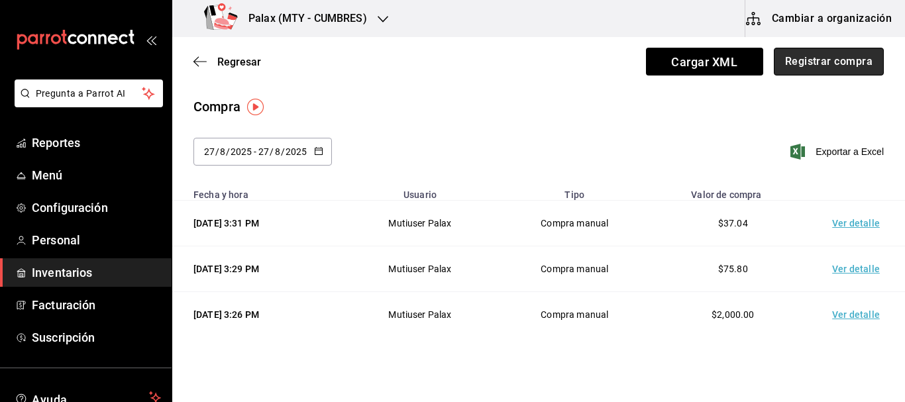
click at [818, 62] on button "Registrar compra" at bounding box center [828, 62] width 110 height 28
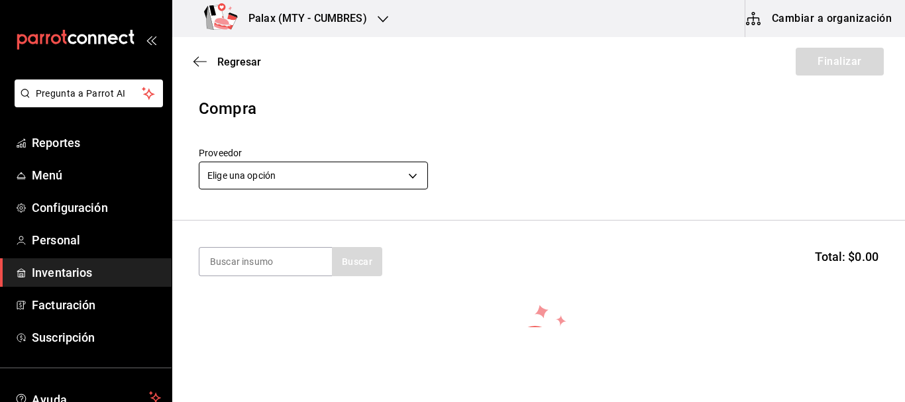
click at [257, 164] on body "Pregunta a Parrot AI Reportes Menú Configuración Personal Inventarios Facturaci…" at bounding box center [452, 163] width 905 height 327
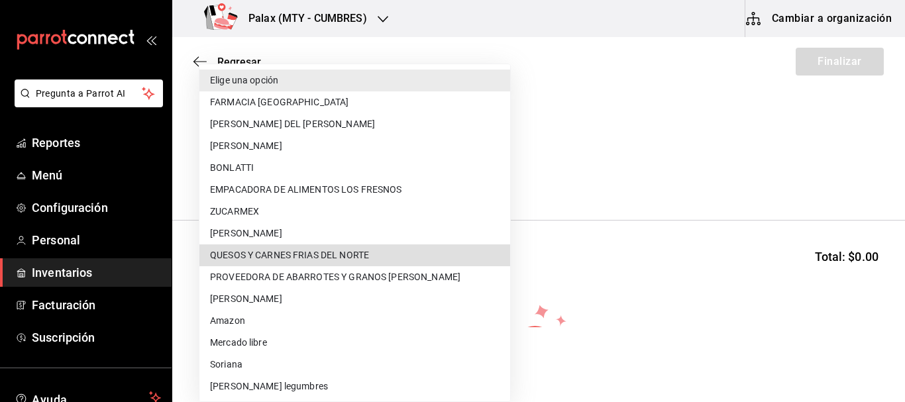
type input "39bb6361-a9d1-439b-ace3-81b354bd376b"
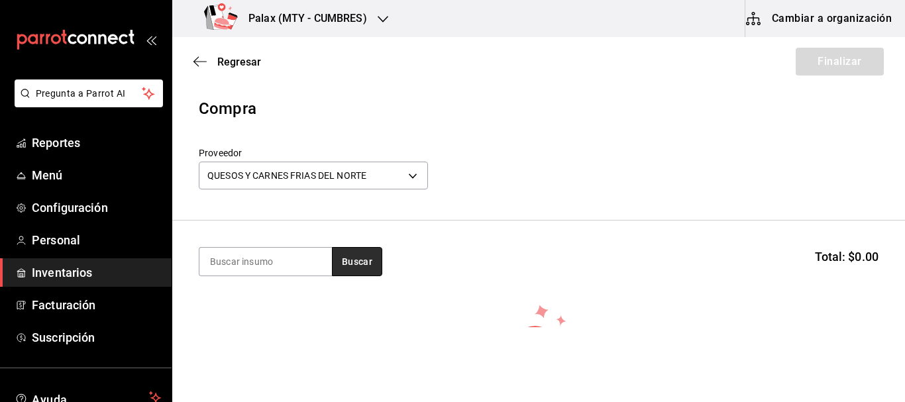
click at [377, 272] on button "Buscar" at bounding box center [357, 261] width 50 height 29
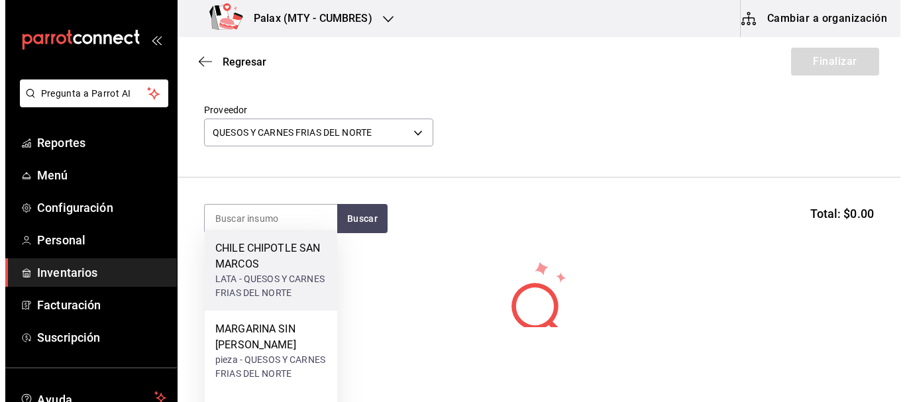
scroll to position [66, 0]
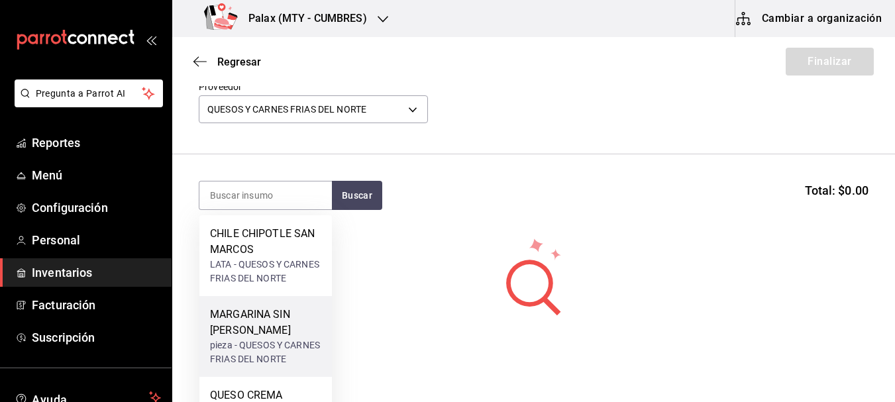
click at [281, 328] on div "MARGARINA SIN SAL GLORIA" at bounding box center [265, 323] width 111 height 32
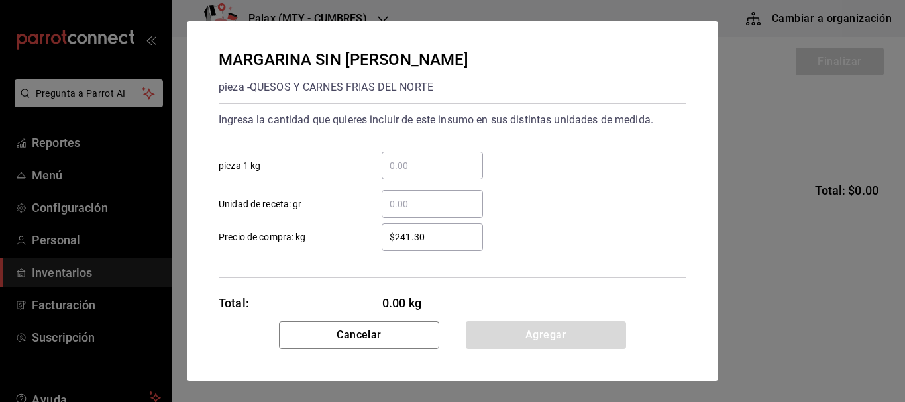
click at [393, 164] on input "​ pieza 1 kg" at bounding box center [431, 166] width 101 height 16
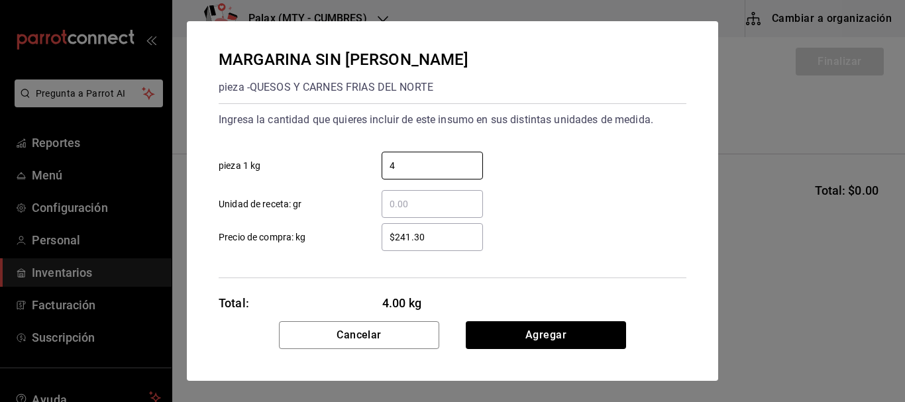
type input "4"
click at [584, 175] on div "4 ​ pieza 1 kg" at bounding box center [447, 160] width 478 height 38
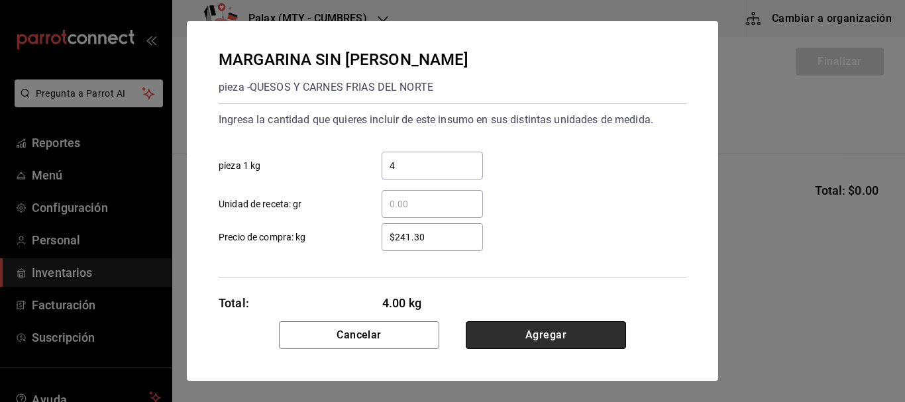
click at [542, 338] on button "Agregar" at bounding box center [546, 335] width 160 height 28
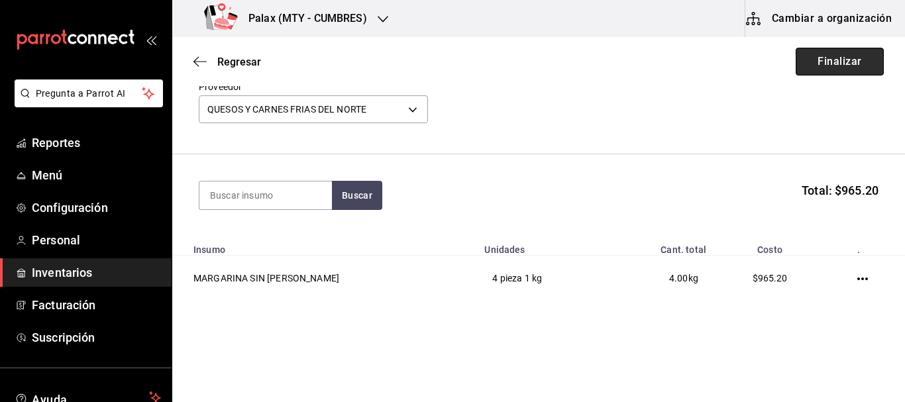
click at [858, 68] on button "Finalizar" at bounding box center [839, 62] width 88 height 28
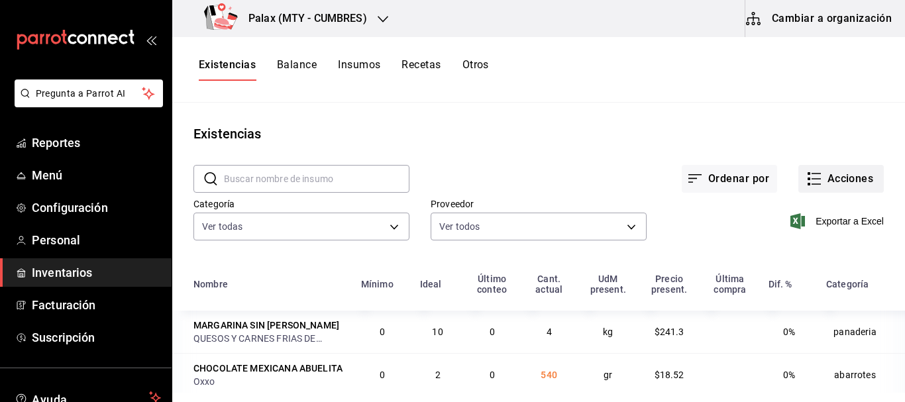
click at [811, 172] on icon "button" at bounding box center [814, 179] width 16 height 16
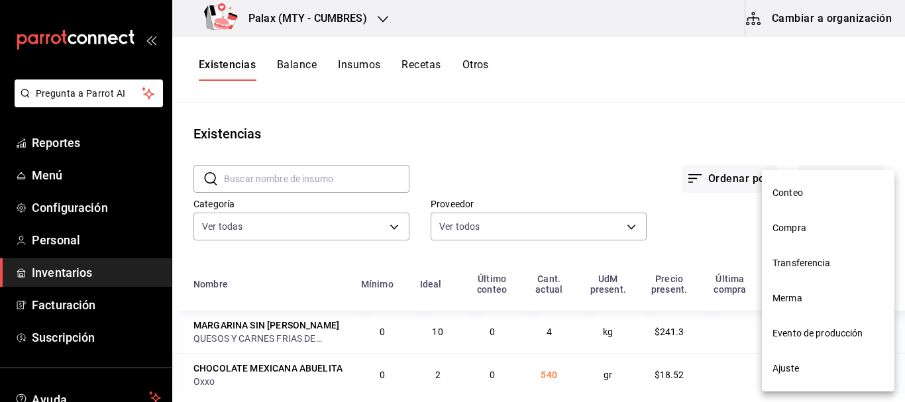
click at [814, 183] on li "Conteo" at bounding box center [828, 192] width 132 height 35
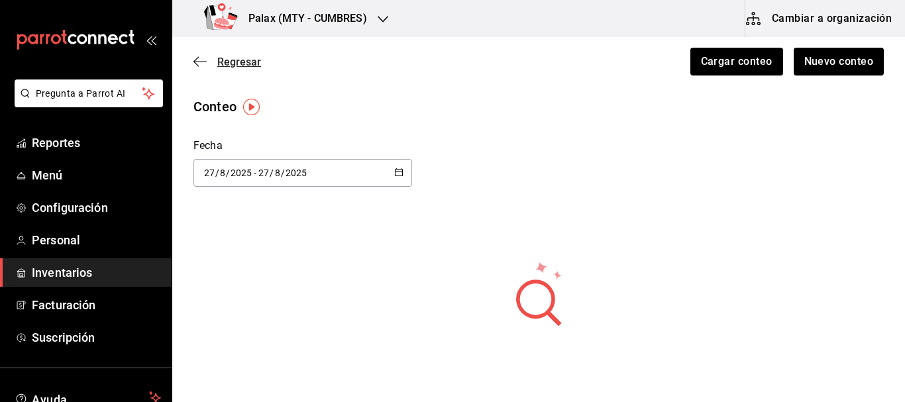
click at [232, 63] on span "Regresar" at bounding box center [239, 62] width 44 height 13
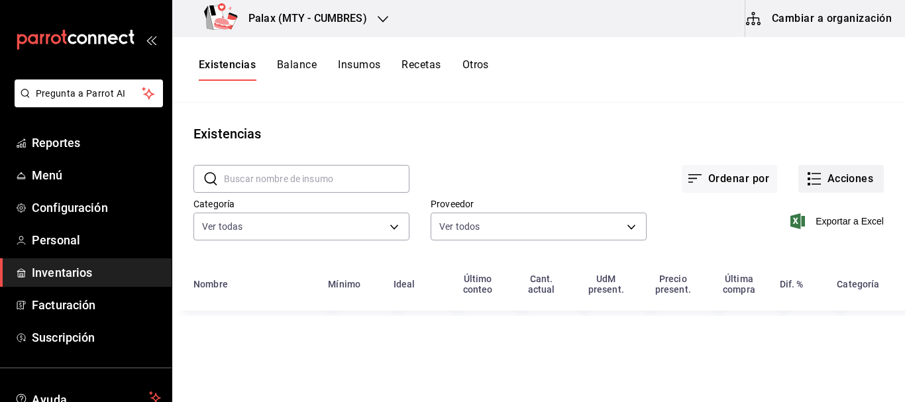
click at [854, 184] on button "Acciones" at bounding box center [840, 179] width 85 height 28
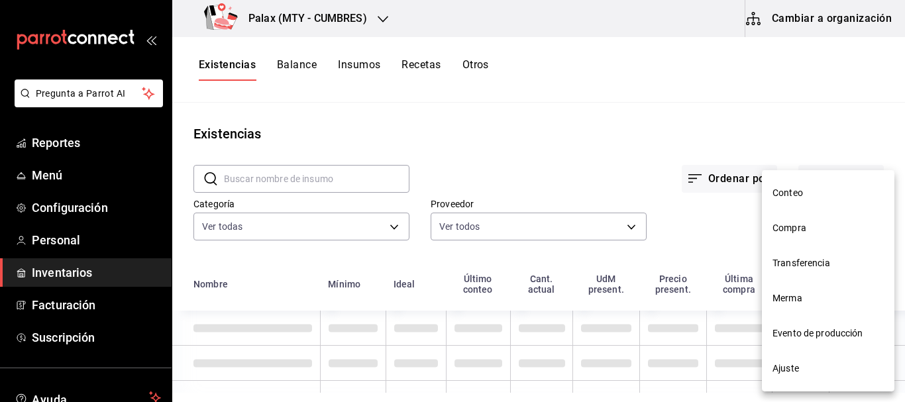
click at [821, 231] on span "Compra" at bounding box center [827, 228] width 111 height 14
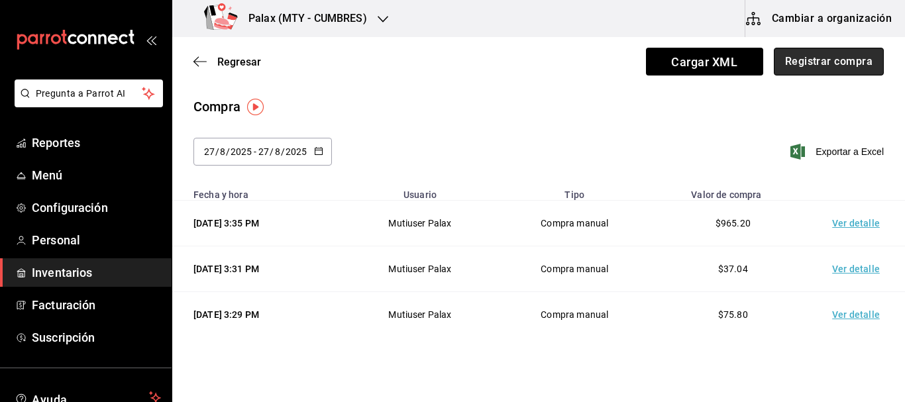
click at [827, 60] on button "Registrar compra" at bounding box center [828, 62] width 110 height 28
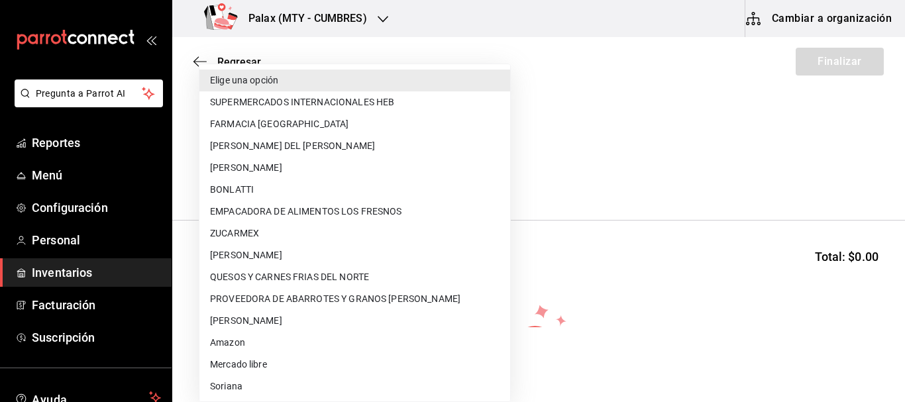
click at [236, 169] on body "Pregunta a Parrot AI Reportes Menú Configuración Personal Inventarios Facturaci…" at bounding box center [452, 163] width 905 height 327
click at [317, 101] on li "SUPERMERCADOS INTERNACIONALES HEB" at bounding box center [354, 102] width 311 height 22
type input "705fb873-f0ee-4957-9253-193e499524f2"
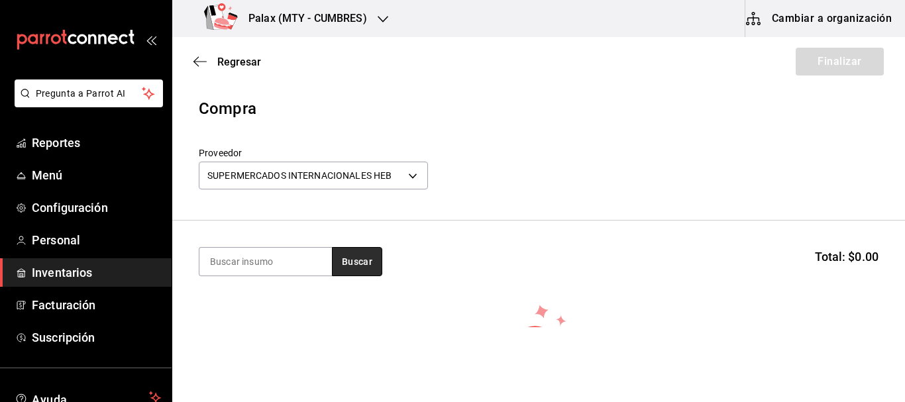
click at [362, 262] on button "Buscar" at bounding box center [357, 261] width 50 height 29
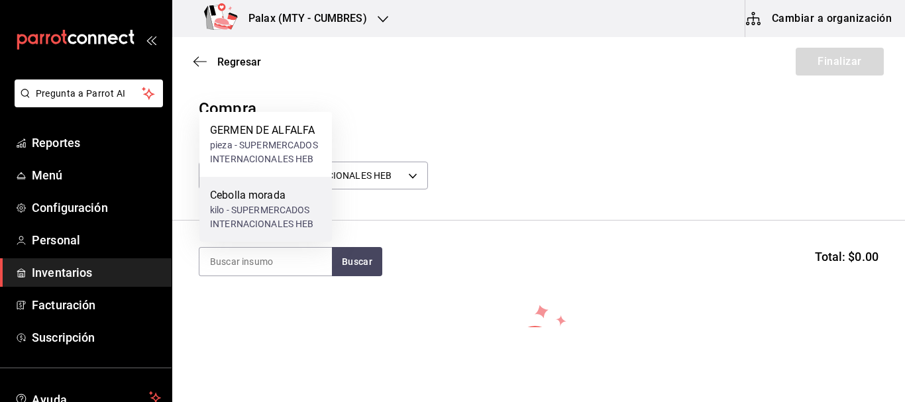
click at [230, 193] on div "Cebolla morada" at bounding box center [265, 195] width 111 height 16
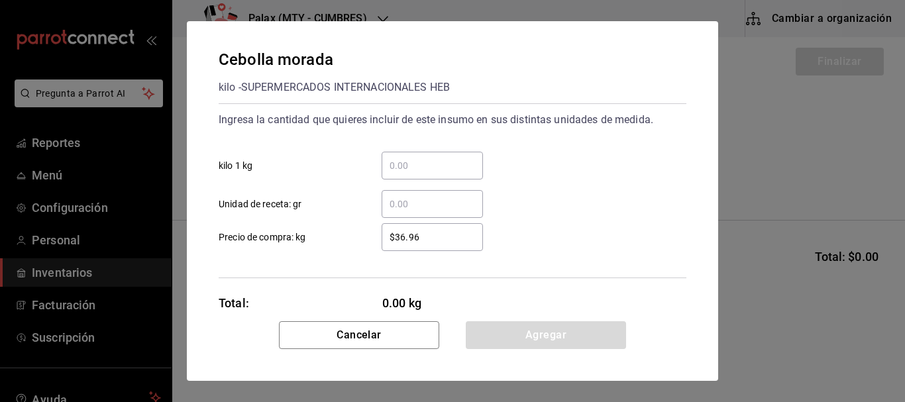
click at [421, 165] on input "​ kilo 1 kg" at bounding box center [431, 166] width 101 height 16
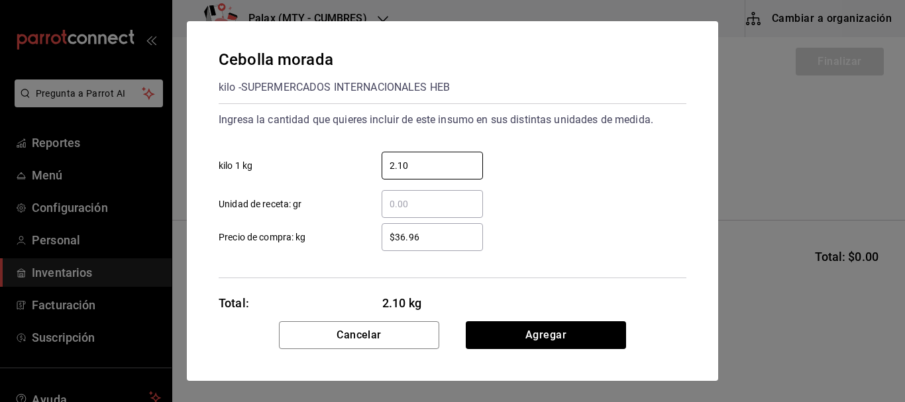
type input "2.10"
drag, startPoint x: 571, startPoint y: 201, endPoint x: 550, endPoint y: 309, distance: 110.1
click at [573, 202] on div "​ Unidad de receta: gr" at bounding box center [447, 198] width 478 height 38
click at [537, 344] on button "Agregar" at bounding box center [546, 335] width 160 height 28
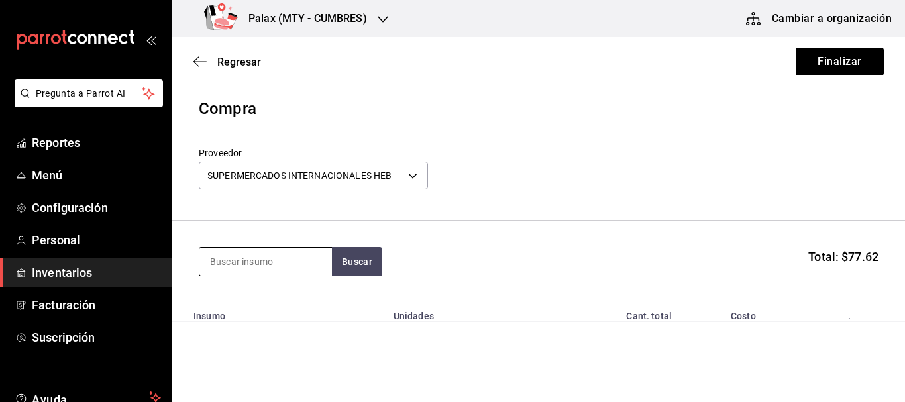
click at [294, 260] on input at bounding box center [265, 262] width 132 height 28
click at [376, 263] on button "Buscar" at bounding box center [357, 261] width 50 height 29
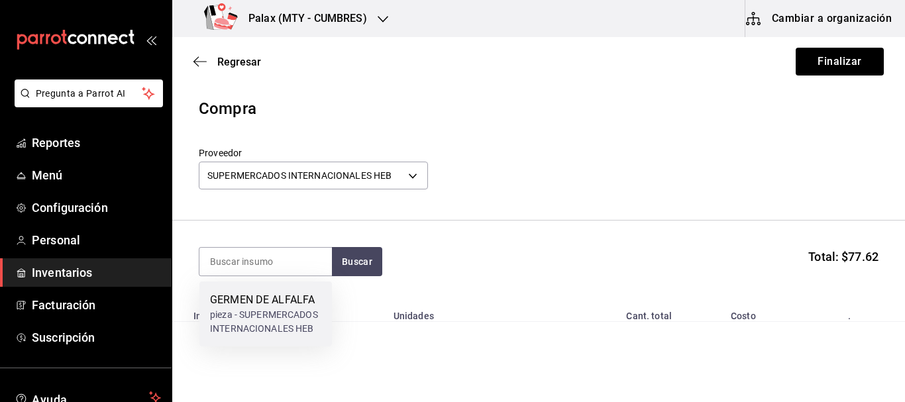
click at [266, 312] on div "GERMEN DE ALFALFA pieza - SUPERMERCADOS INTERNACIONALES HEB" at bounding box center [265, 314] width 111 height 44
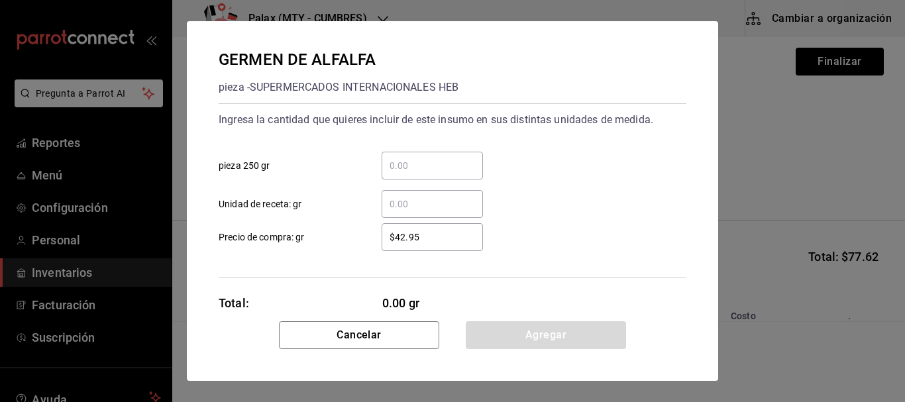
click at [423, 168] on input "​ pieza 250 gr" at bounding box center [431, 166] width 101 height 16
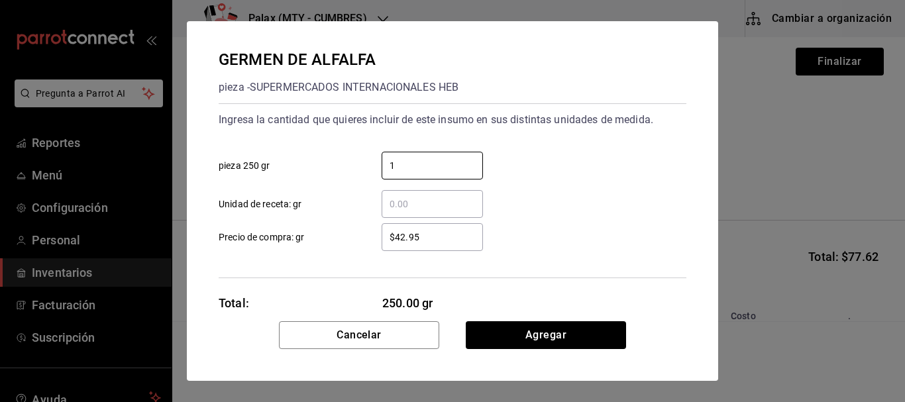
type input "1"
click at [573, 149] on div "1 ​ pieza 250 gr" at bounding box center [447, 160] width 478 height 38
click at [543, 326] on button "Agregar" at bounding box center [546, 335] width 160 height 28
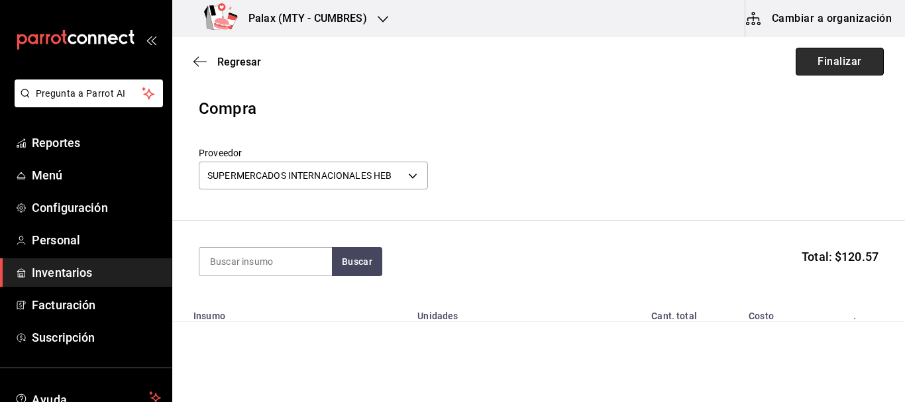
click at [839, 64] on button "Finalizar" at bounding box center [839, 62] width 88 height 28
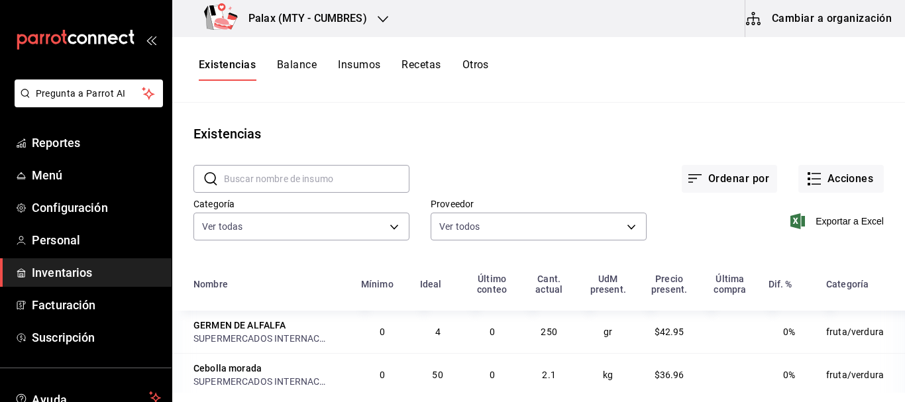
click at [328, 158] on div "​ ​" at bounding box center [290, 168] width 237 height 49
click at [304, 181] on input "text" at bounding box center [316, 179] width 185 height 26
click at [538, 156] on div "Ordenar por Acciones" at bounding box center [646, 168] width 474 height 49
click at [844, 177] on button "Acciones" at bounding box center [840, 179] width 85 height 28
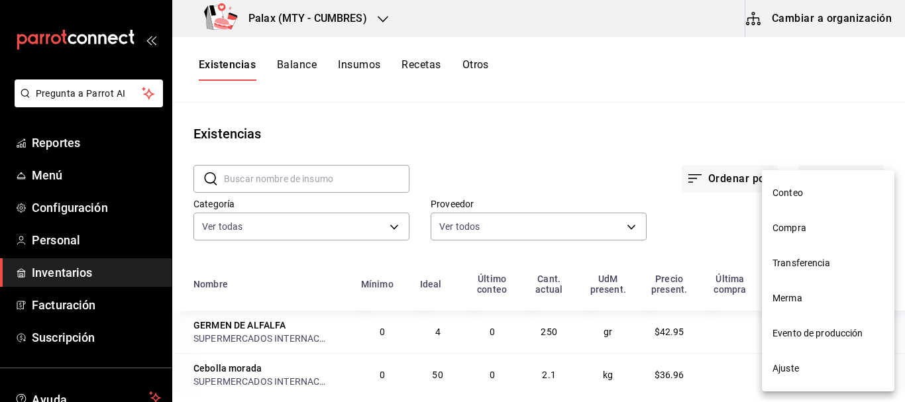
click at [791, 231] on span "Compra" at bounding box center [827, 228] width 111 height 14
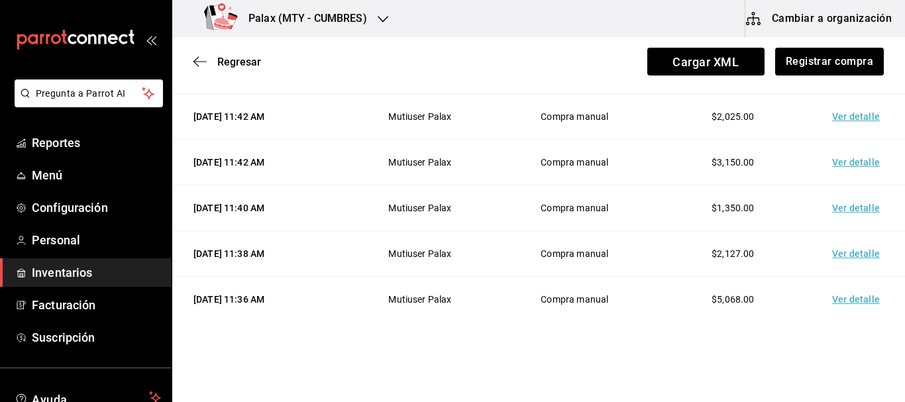
scroll to position [1677, 0]
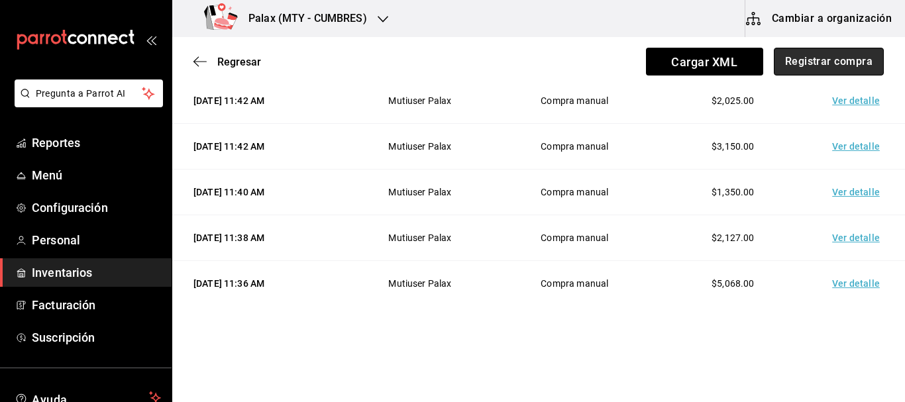
click at [838, 61] on button "Registrar compra" at bounding box center [828, 62] width 110 height 28
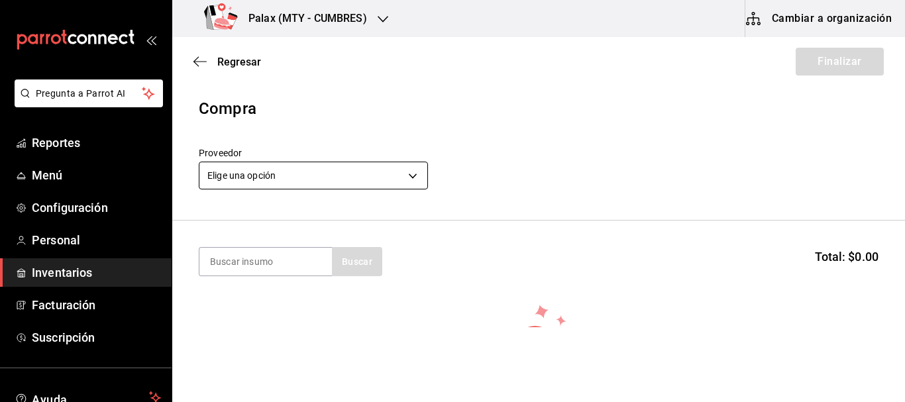
click at [342, 173] on body "Pregunta a Parrot AI Reportes Menú Configuración Personal Inventarios Facturaci…" at bounding box center [452, 163] width 905 height 327
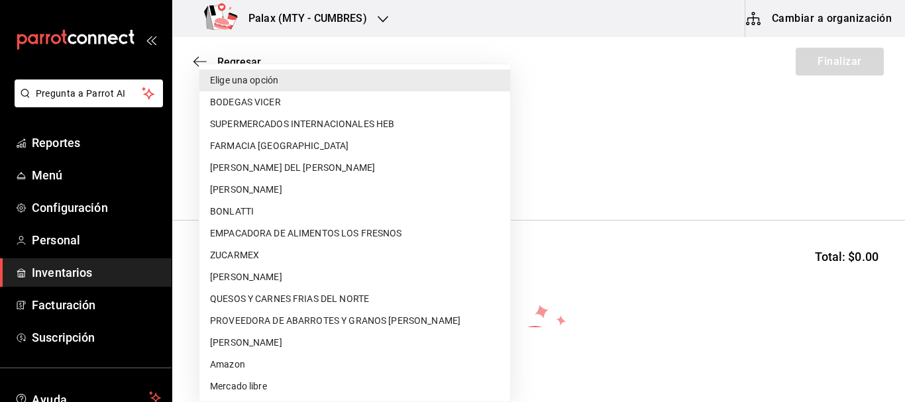
click at [350, 170] on li "FABIOLA DEL CARMEN GARZA BRIONES" at bounding box center [354, 168] width 311 height 22
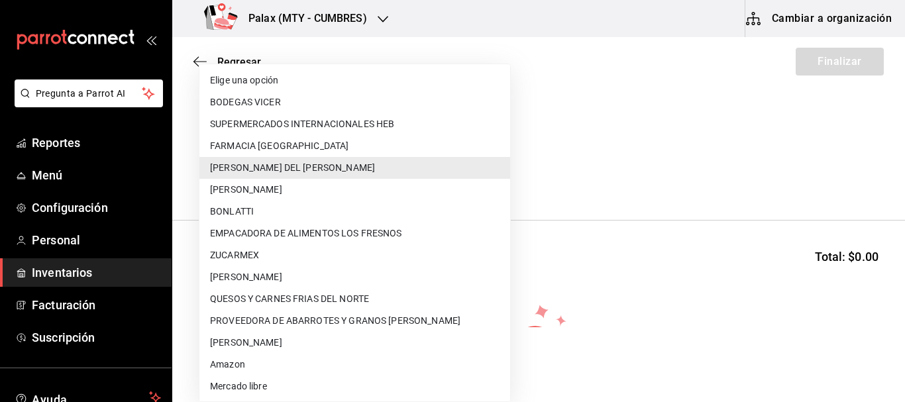
click at [328, 181] on body "Pregunta a Parrot AI Reportes Menú Configuración Personal Inventarios Facturaci…" at bounding box center [452, 163] width 905 height 327
click at [279, 99] on li "BODEGAS VICER" at bounding box center [354, 102] width 311 height 22
type input "77f3cbae-1961-442f-b02c-46f00d1c8b62"
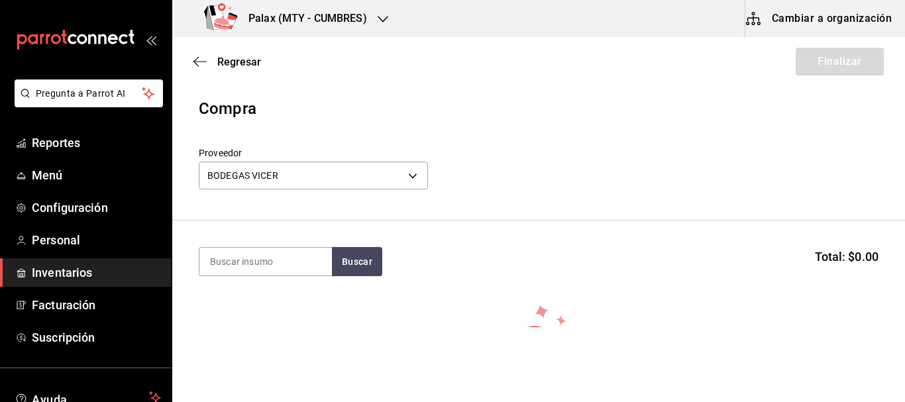
click at [521, 191] on div "Proveedor BODEGAS VICER 77f3cbae-1961-442f-b02c-46f00d1c8b62" at bounding box center [538, 170] width 679 height 46
click at [358, 268] on button "Buscar" at bounding box center [357, 261] width 50 height 29
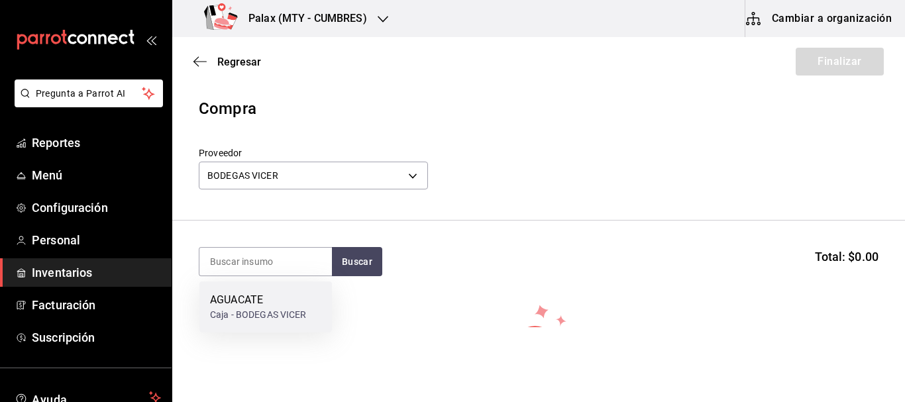
click at [256, 301] on div "AGUACATE" at bounding box center [258, 300] width 97 height 16
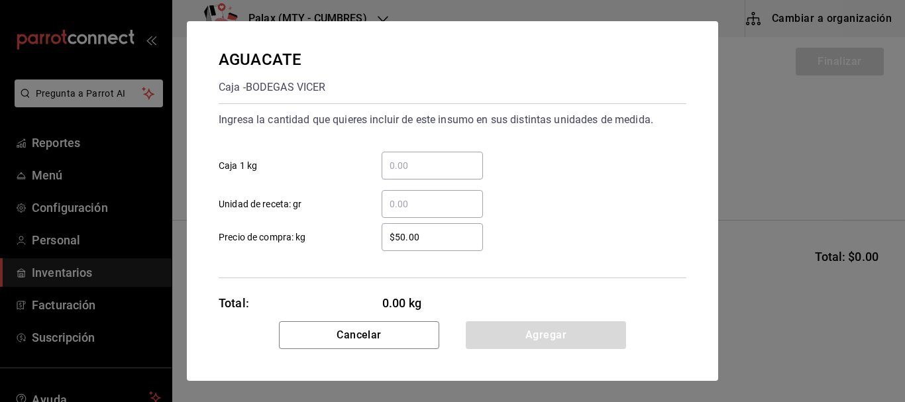
click at [448, 167] on input "​ Caja 1 kg" at bounding box center [431, 166] width 101 height 16
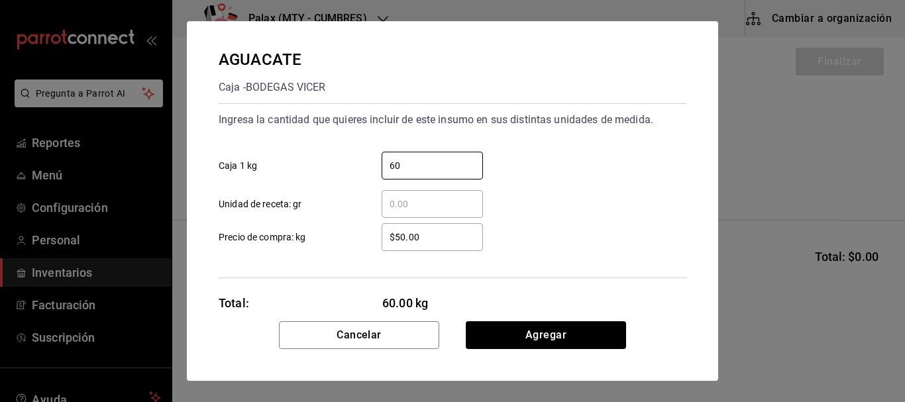
type input "60"
click at [570, 157] on div "60 ​ Caja 1 kg" at bounding box center [447, 160] width 478 height 38
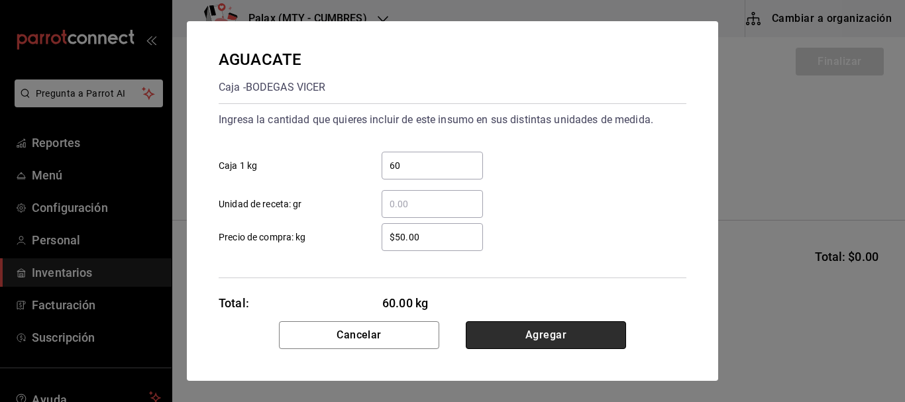
click at [573, 338] on button "Agregar" at bounding box center [546, 335] width 160 height 28
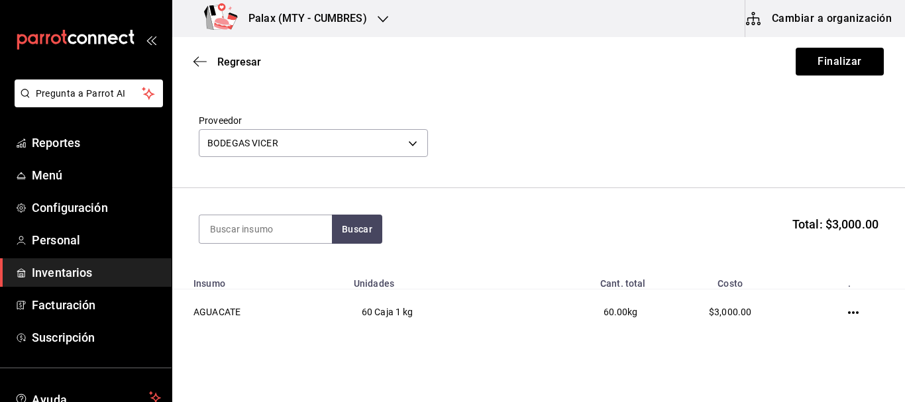
scroll to position [83, 0]
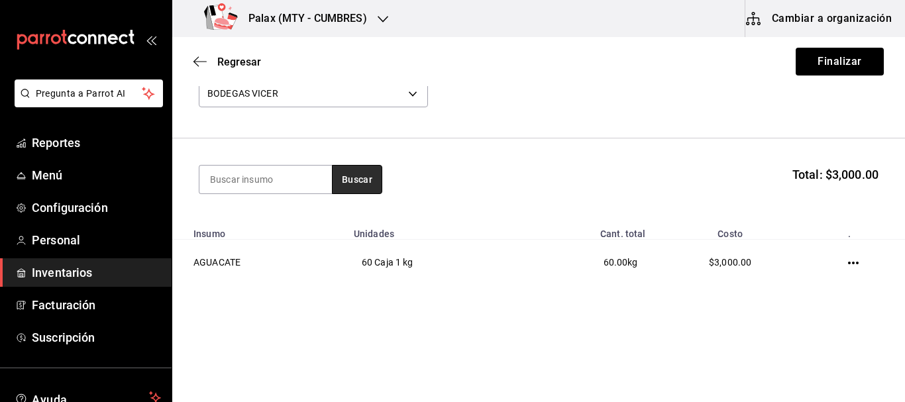
click at [366, 182] on button "Buscar" at bounding box center [357, 179] width 50 height 29
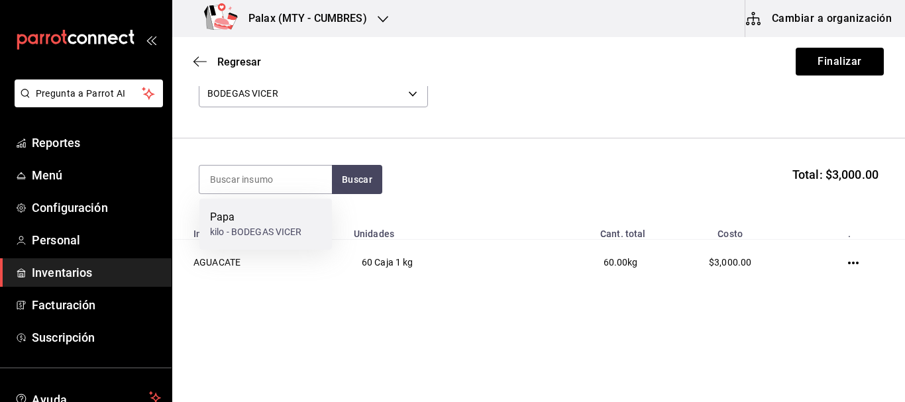
click at [266, 237] on div "kilo - BODEGAS VICER" at bounding box center [256, 232] width 92 height 14
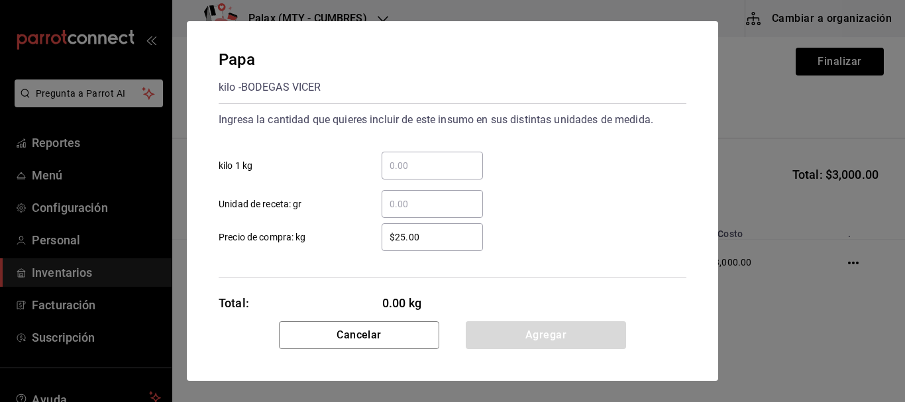
click at [397, 162] on input "​ kilo 1 kg" at bounding box center [431, 166] width 101 height 16
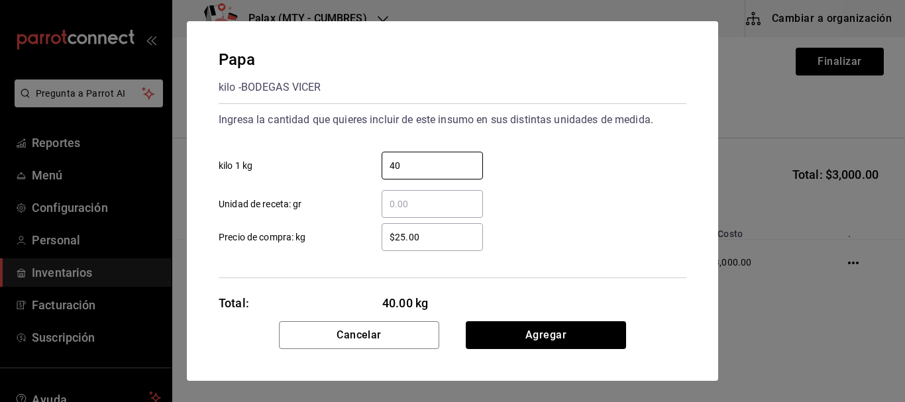
type input "40"
click at [605, 142] on div "40 ​ kilo 1 kg" at bounding box center [447, 160] width 478 height 38
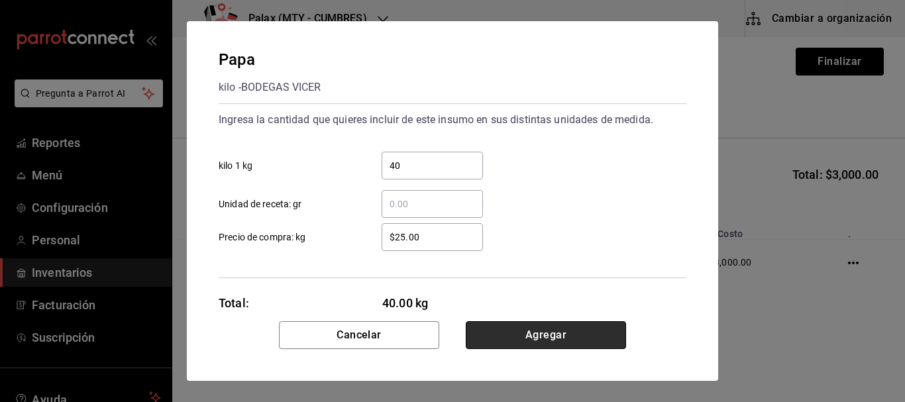
click at [522, 338] on button "Agregar" at bounding box center [546, 335] width 160 height 28
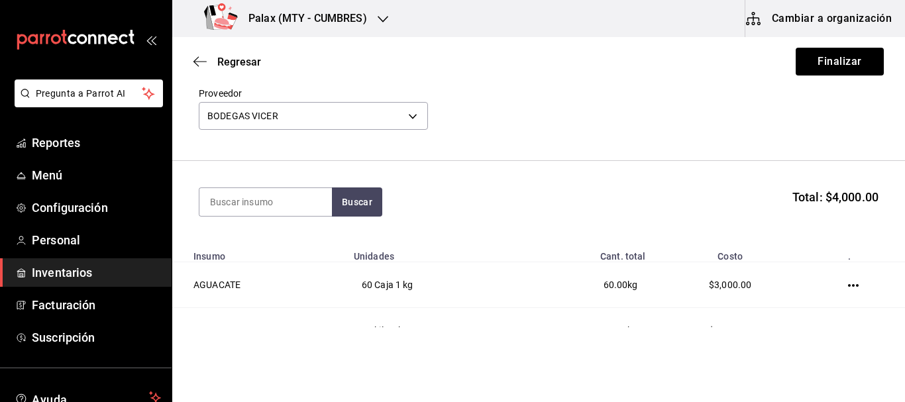
scroll to position [0, 0]
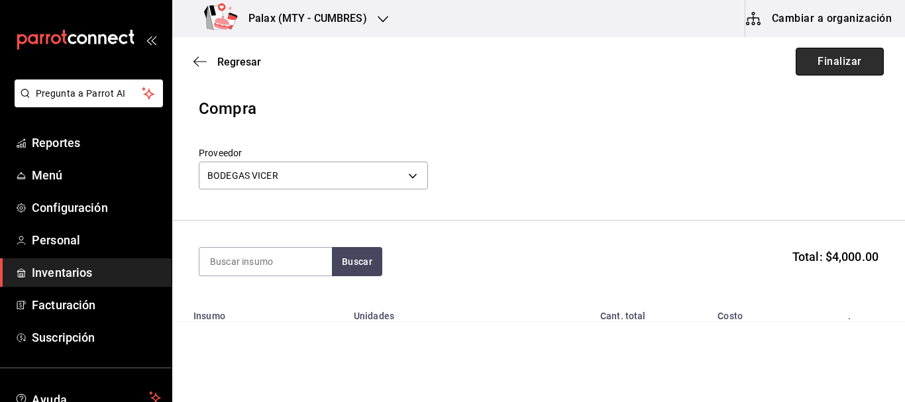
click at [828, 57] on button "Finalizar" at bounding box center [839, 62] width 88 height 28
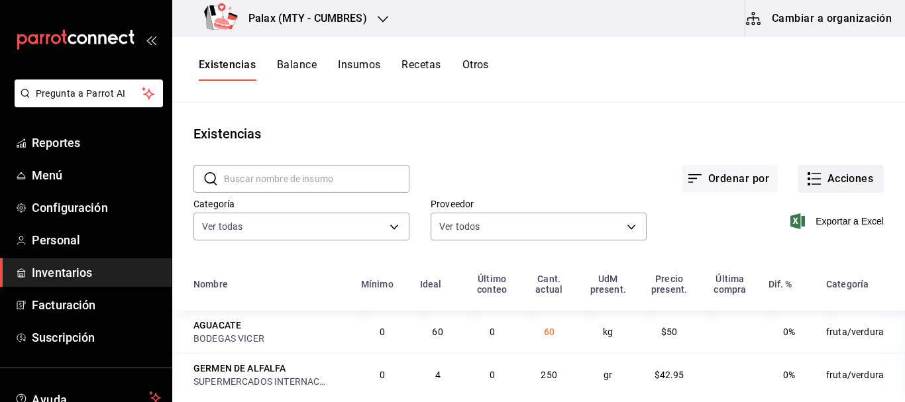
click at [800, 190] on button "Acciones" at bounding box center [840, 179] width 85 height 28
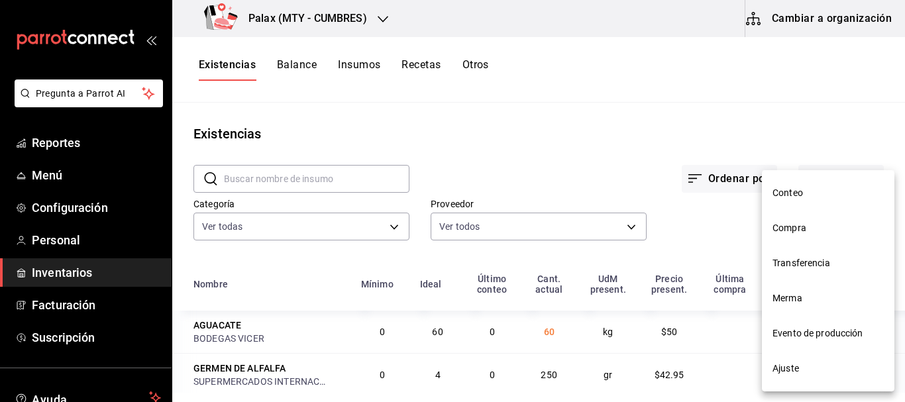
click at [664, 145] on div at bounding box center [452, 201] width 905 height 402
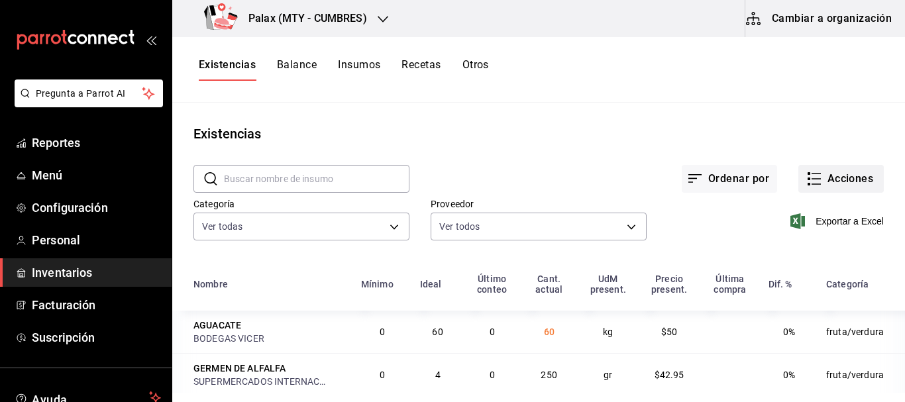
click at [832, 167] on button "Acciones" at bounding box center [840, 179] width 85 height 28
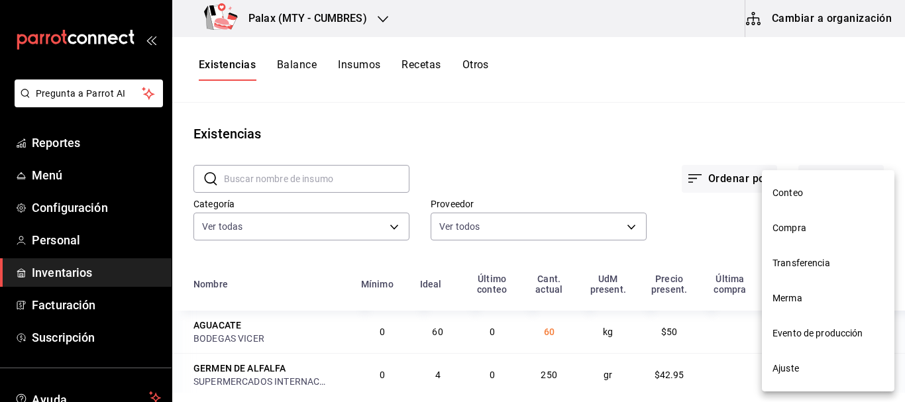
click at [809, 227] on span "Compra" at bounding box center [827, 228] width 111 height 14
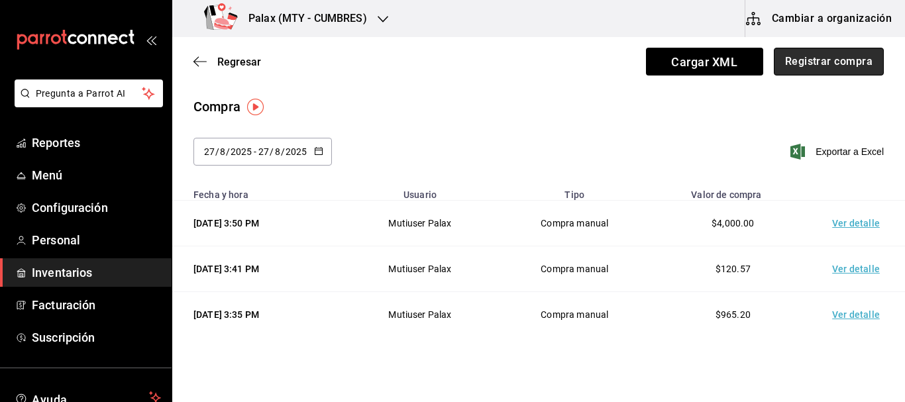
click at [828, 57] on button "Registrar compra" at bounding box center [828, 62] width 110 height 28
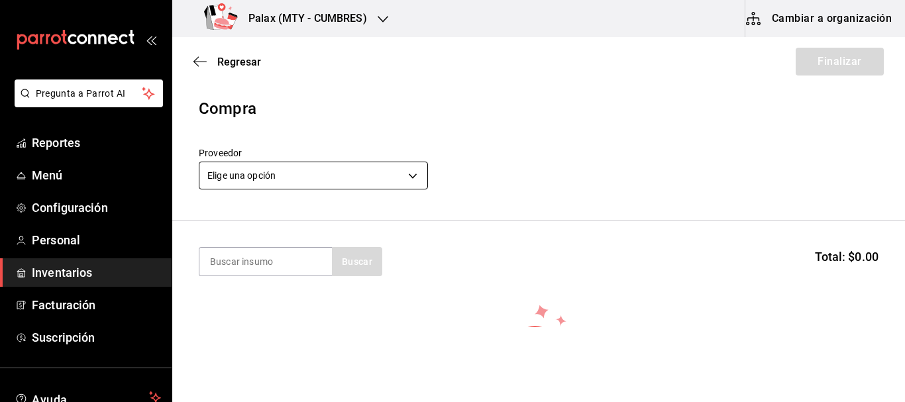
click at [237, 169] on body "Pregunta a Parrot AI Reportes Menú Configuración Personal Inventarios Facturaci…" at bounding box center [452, 163] width 905 height 327
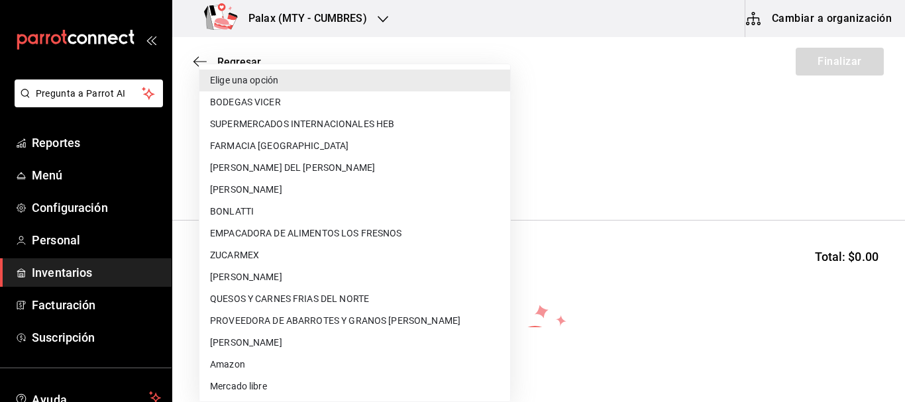
scroll to position [241, 0]
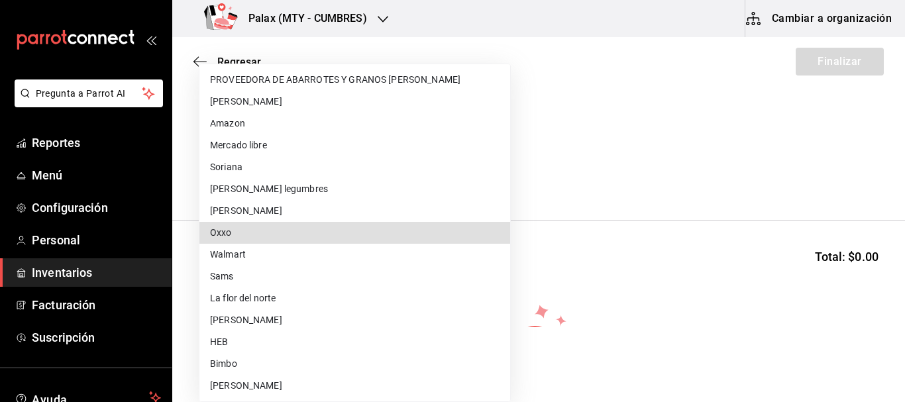
type input "bb88aff6-50a7-492c-ae74-fb4d13812be5"
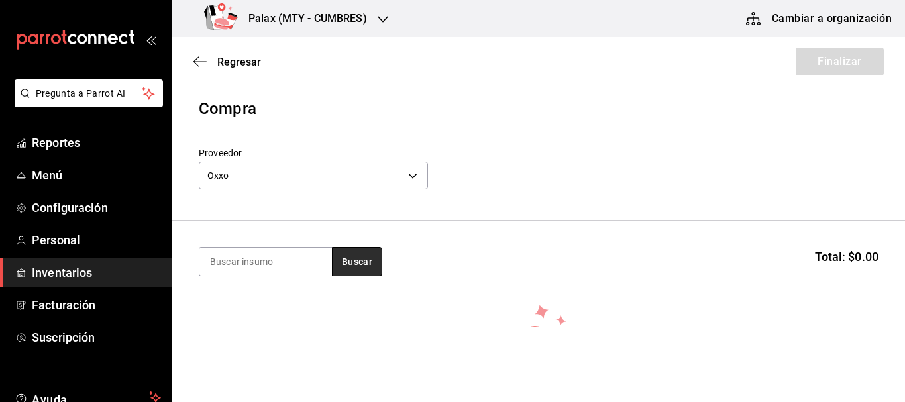
click at [362, 251] on button "Buscar" at bounding box center [357, 261] width 50 height 29
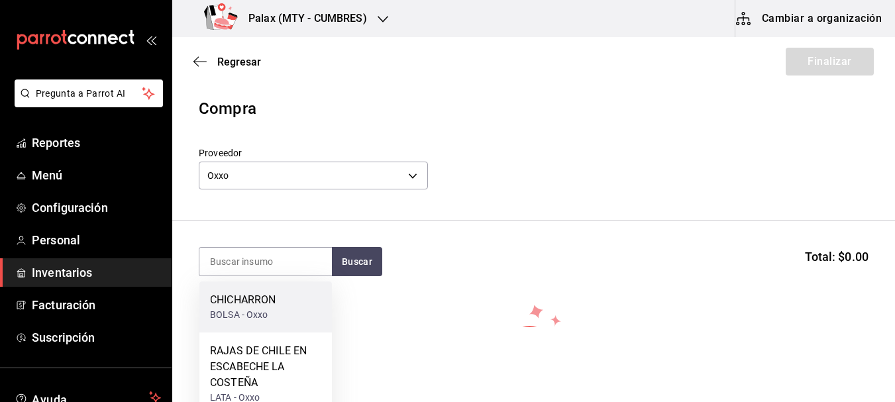
click at [250, 306] on div "CHICHARRON" at bounding box center [243, 300] width 66 height 16
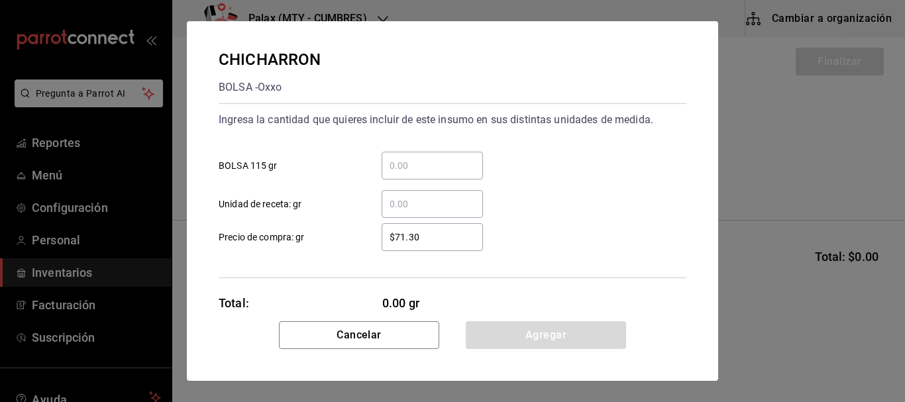
click at [426, 161] on input "​ BOLSA 115 gr" at bounding box center [431, 166] width 101 height 16
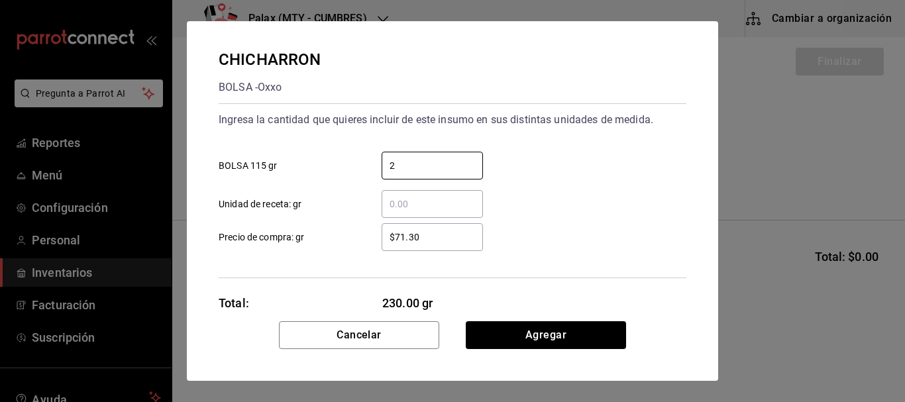
type input "2"
click at [546, 166] on div "2 ​ BOLSA 115 gr" at bounding box center [447, 160] width 478 height 38
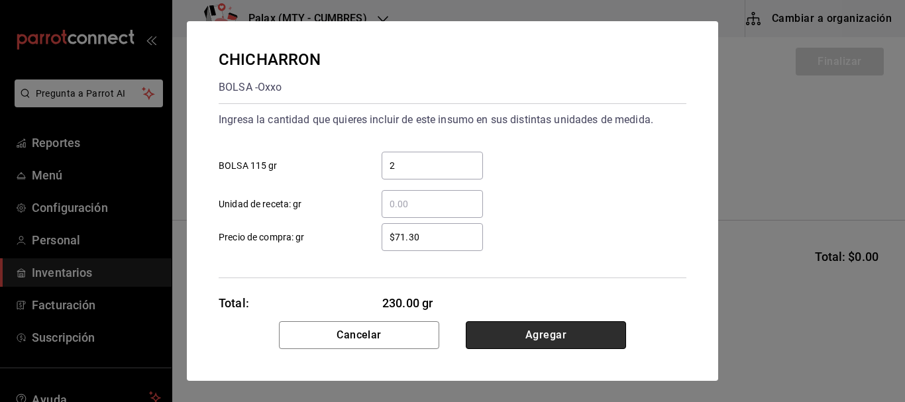
click at [501, 330] on button "Agregar" at bounding box center [546, 335] width 160 height 28
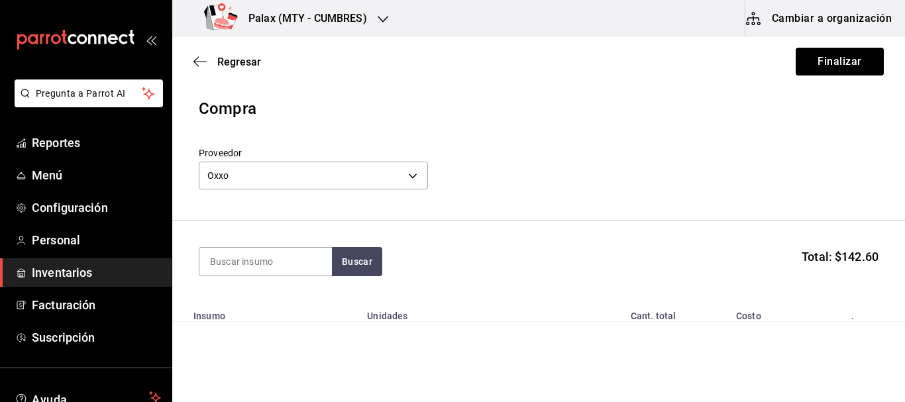
click at [748, 201] on header "Compra Proveedor Oxxo bb88aff6-50a7-492c-ae74-fb4d13812be5" at bounding box center [538, 159] width 732 height 124
click at [856, 59] on button "Finalizar" at bounding box center [839, 62] width 88 height 28
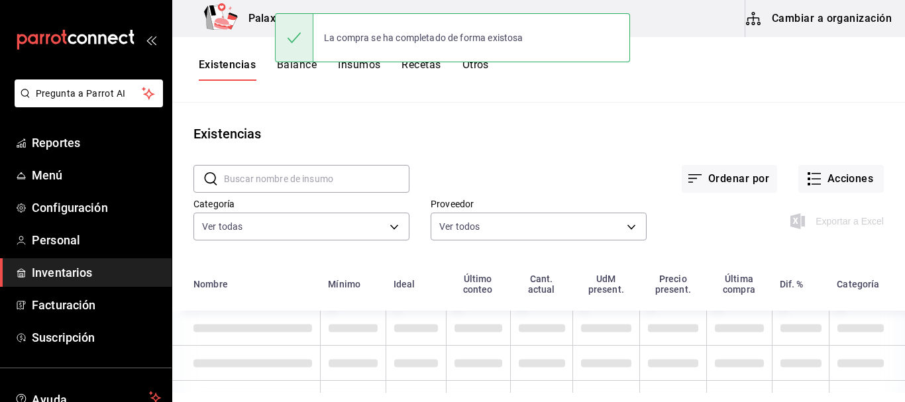
click at [532, 183] on div "Proveedor Ver todos" at bounding box center [527, 211] width 237 height 68
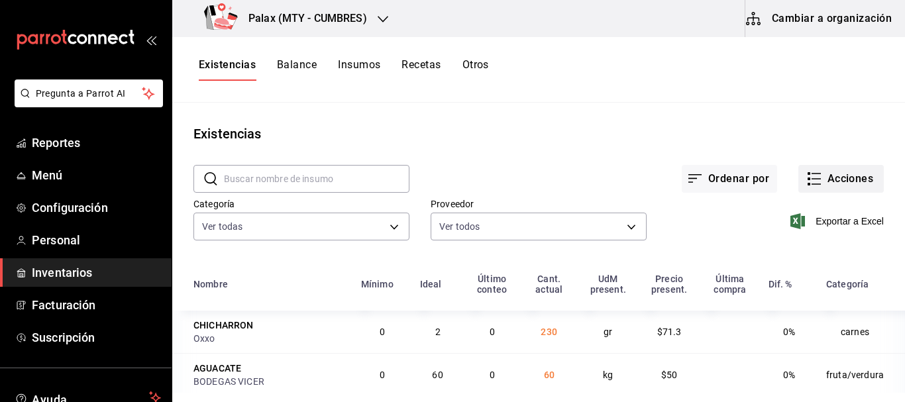
click at [824, 185] on button "Acciones" at bounding box center [840, 179] width 85 height 28
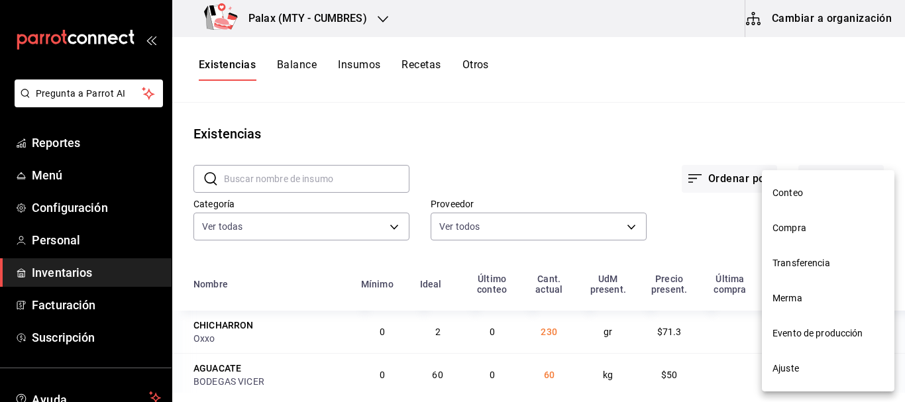
click at [799, 219] on li "Compra" at bounding box center [828, 228] width 132 height 35
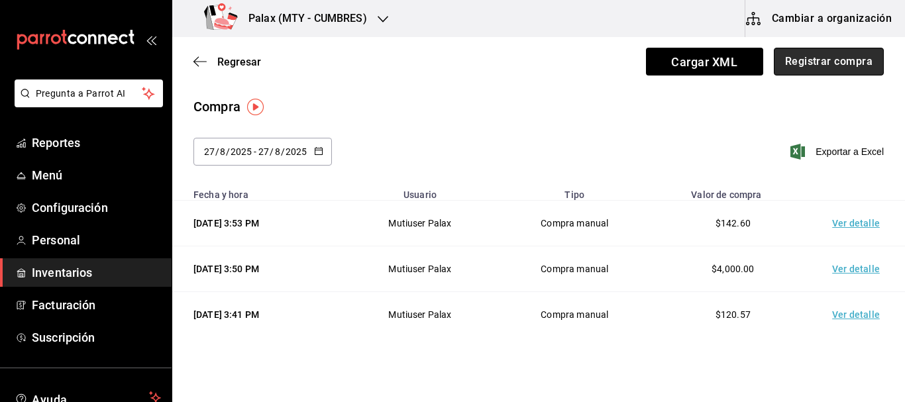
click at [801, 61] on button "Registrar compra" at bounding box center [828, 62] width 110 height 28
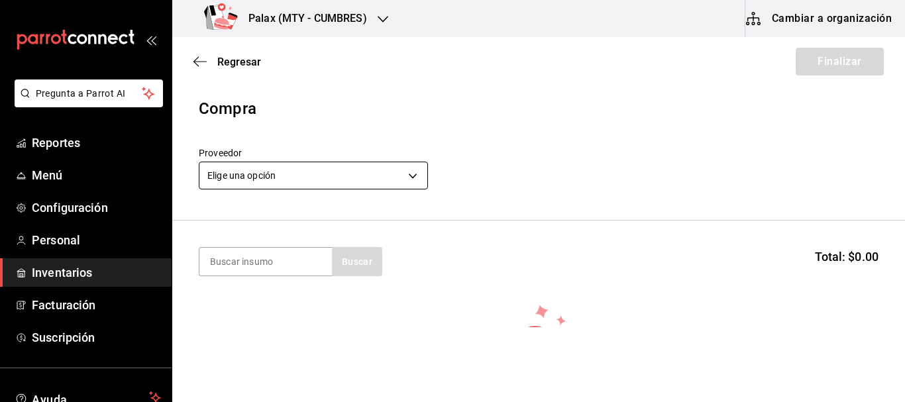
click at [307, 168] on body "Pregunta a Parrot AI Reportes Menú Configuración Personal Inventarios Facturaci…" at bounding box center [452, 163] width 905 height 327
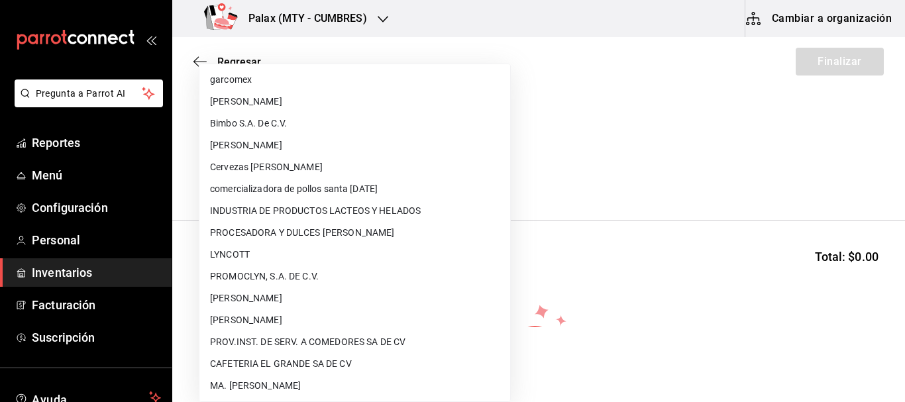
scroll to position [963, 0]
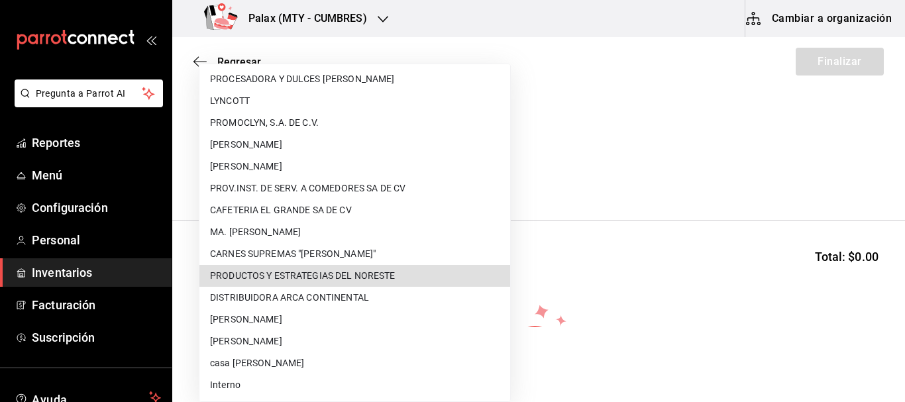
type input "14f89c8d-6abc-4b6e-aa3f-517815c41859"
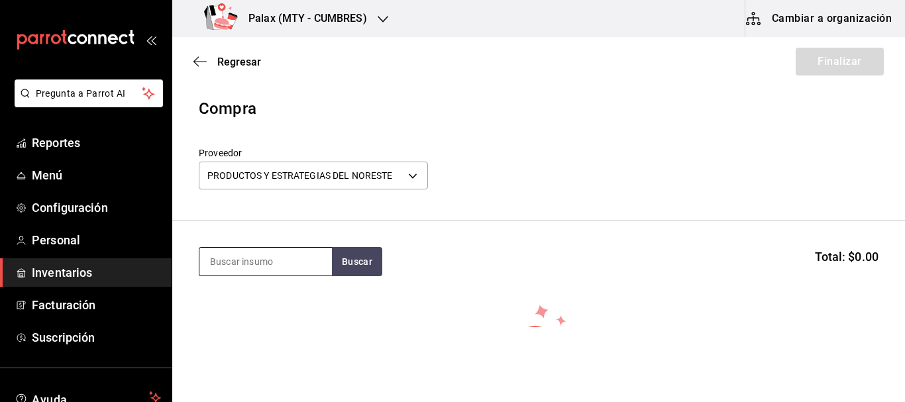
click at [281, 268] on input at bounding box center [265, 262] width 132 height 28
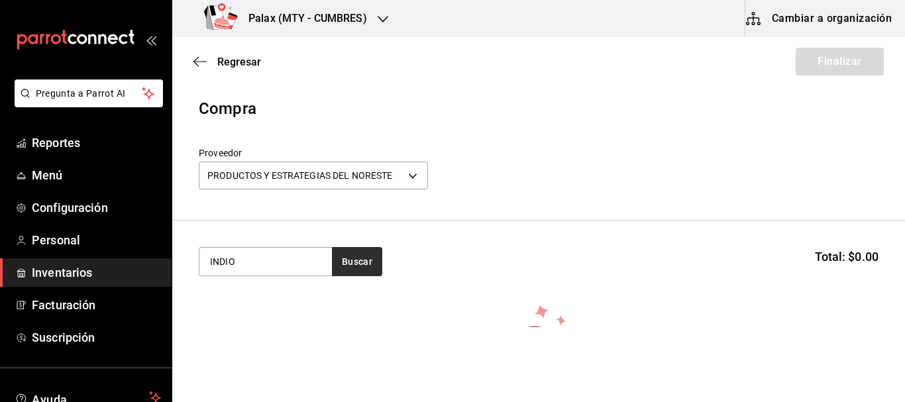
type input "INDIO"
click at [363, 262] on button "Buscar" at bounding box center [357, 261] width 50 height 29
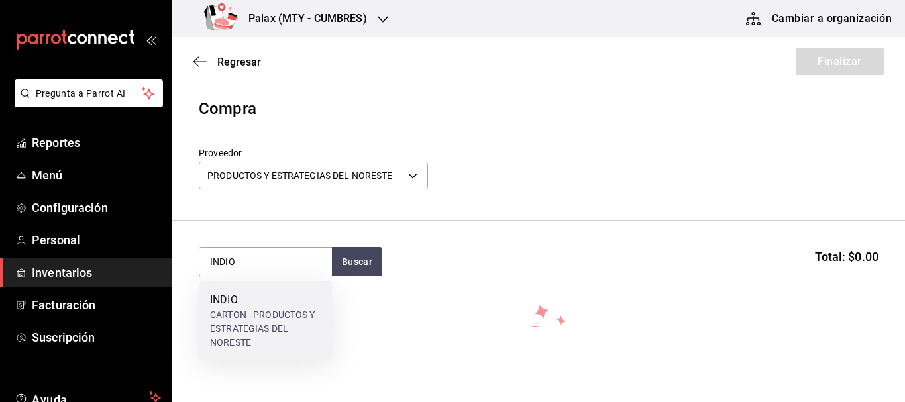
click at [221, 312] on div "CARTON - PRODUCTOS Y ESTRATEGIAS DEL NORESTE" at bounding box center [265, 329] width 111 height 42
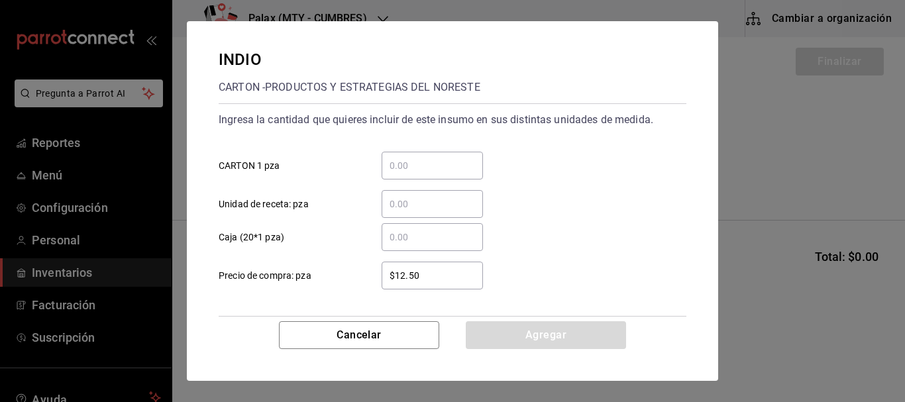
click at [436, 167] on input "​ CARTON 1 pza" at bounding box center [431, 166] width 101 height 16
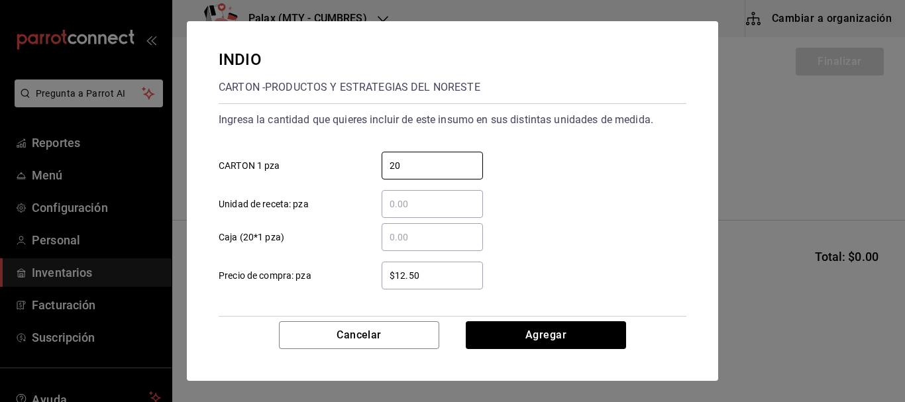
type input "20"
drag, startPoint x: 597, startPoint y: 162, endPoint x: 573, endPoint y: 162, distance: 23.8
click at [597, 162] on div "20 ​ CARTON 1 pza" at bounding box center [447, 160] width 478 height 38
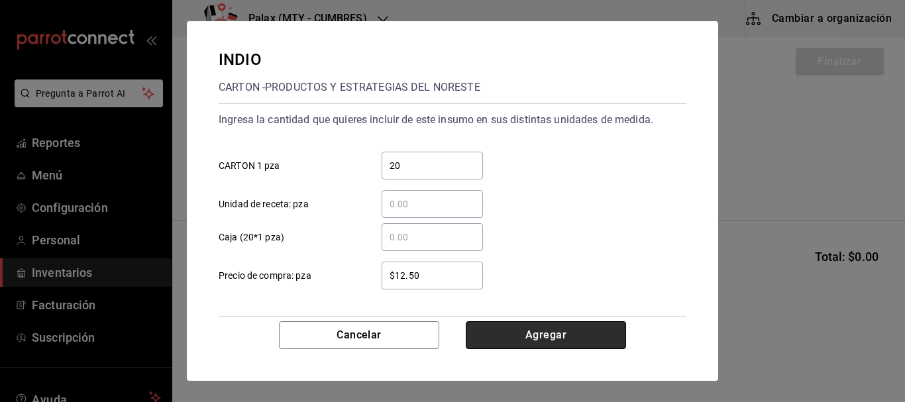
click at [550, 337] on button "Agregar" at bounding box center [546, 335] width 160 height 28
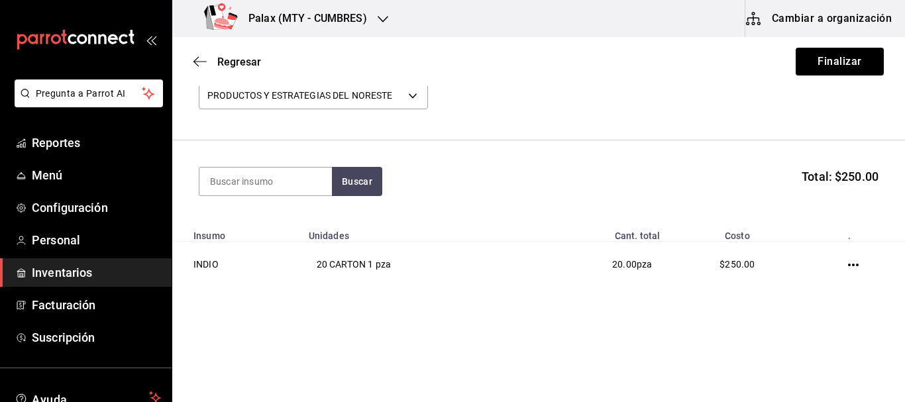
scroll to position [83, 0]
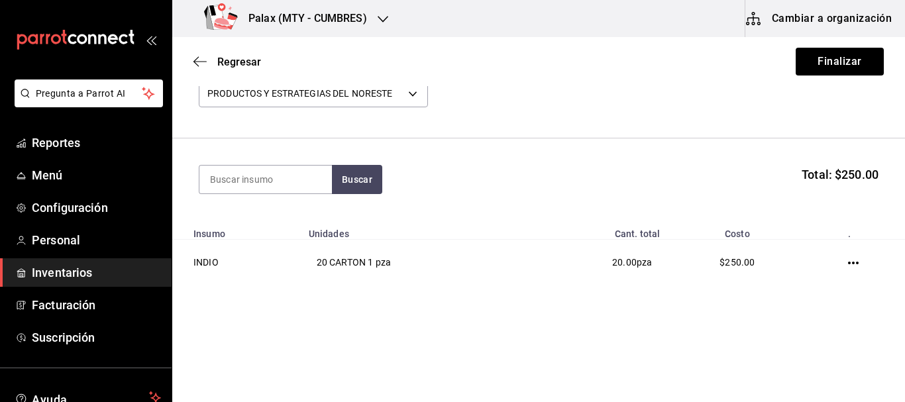
click at [246, 162] on section "Buscar Total: $250.00" at bounding box center [538, 179] width 732 height 82
click at [248, 189] on input at bounding box center [265, 180] width 132 height 28
click at [249, 172] on input at bounding box center [265, 180] width 132 height 28
type input "AGUA CIEL"
click at [364, 176] on button "Buscar" at bounding box center [357, 179] width 50 height 29
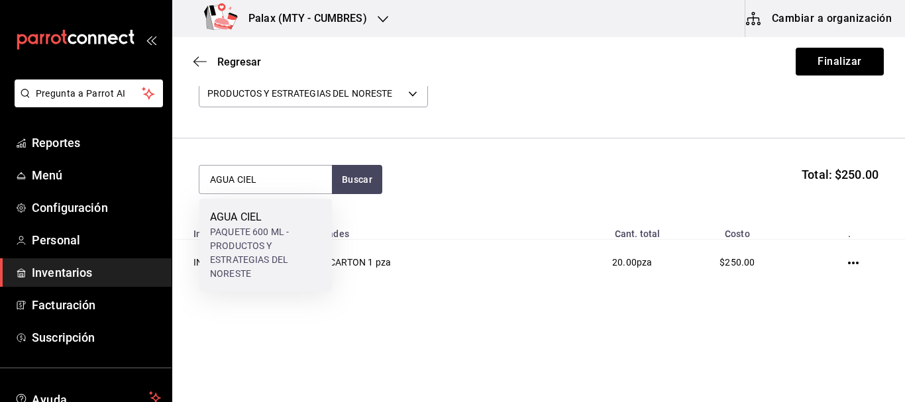
click at [240, 240] on div "PAQUETE 600 ML - PRODUCTOS Y ESTRATEGIAS DEL NORESTE" at bounding box center [265, 253] width 111 height 56
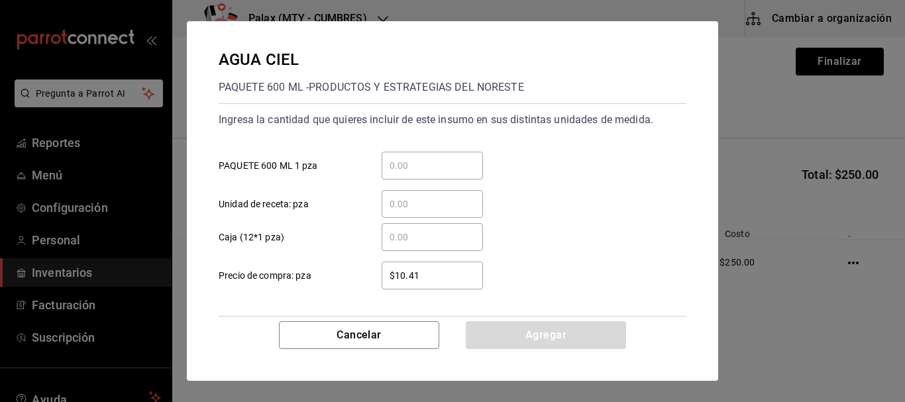
click at [433, 172] on input "​ PAQUETE 600 ML 1 pza" at bounding box center [431, 166] width 101 height 16
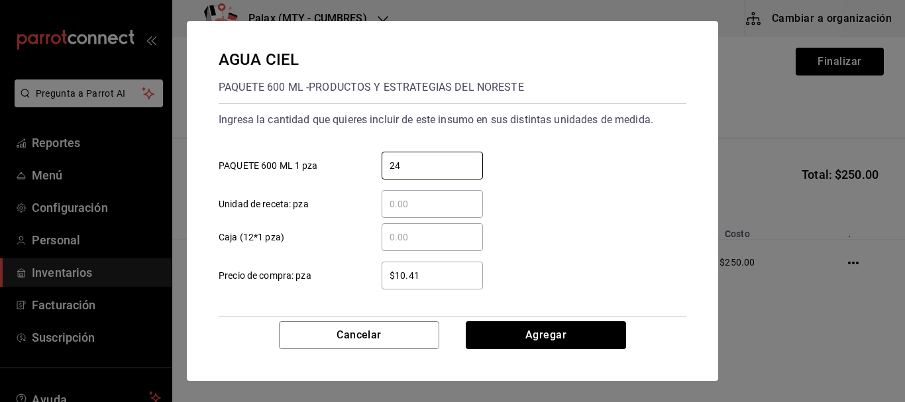
type input "24"
click at [574, 171] on div "24 ​ PAQUETE 600 ML 1 pza" at bounding box center [447, 160] width 478 height 38
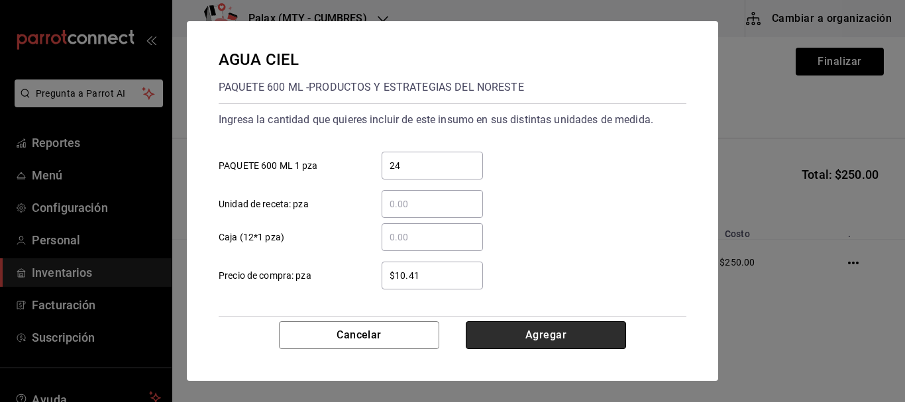
click at [547, 336] on button "Agregar" at bounding box center [546, 335] width 160 height 28
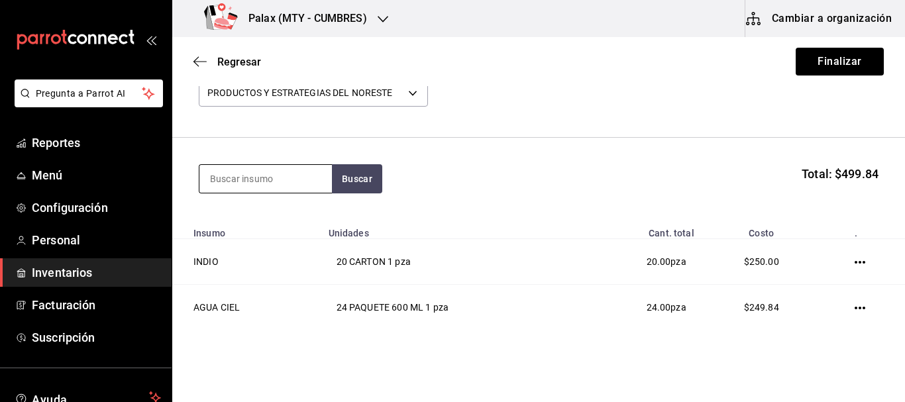
click at [290, 183] on input at bounding box center [265, 179] width 132 height 28
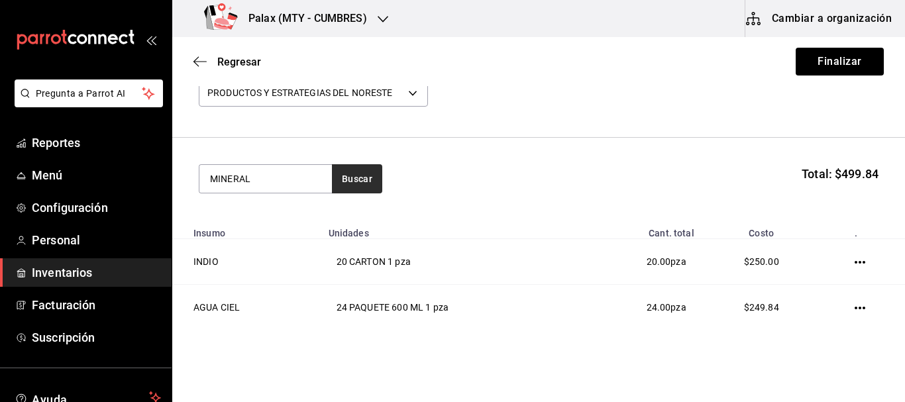
type input "MINERAL"
click at [332, 173] on button "Buscar" at bounding box center [357, 178] width 50 height 29
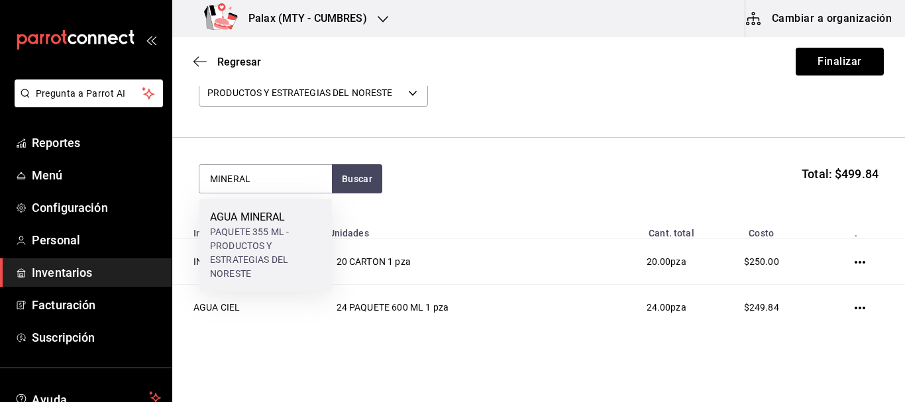
click at [274, 241] on div "PAQUETE 355 ML - PRODUCTOS Y ESTRATEGIAS DEL NORESTE" at bounding box center [265, 253] width 111 height 56
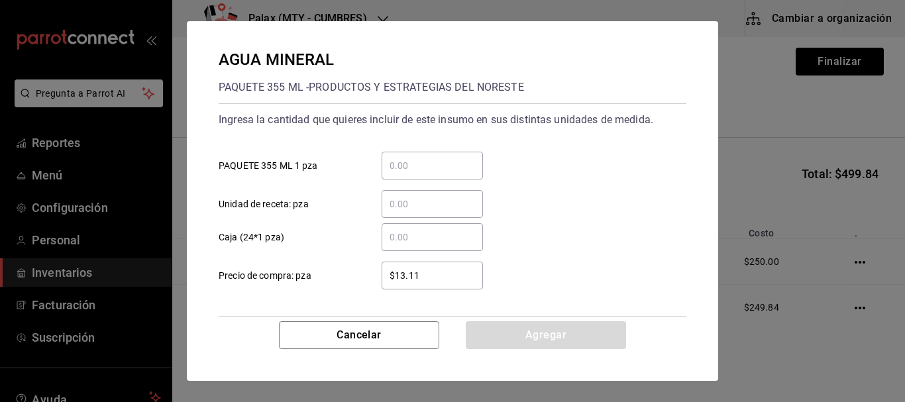
click at [451, 164] on input "​ PAQUETE 355 ML 1 pza" at bounding box center [431, 166] width 101 height 16
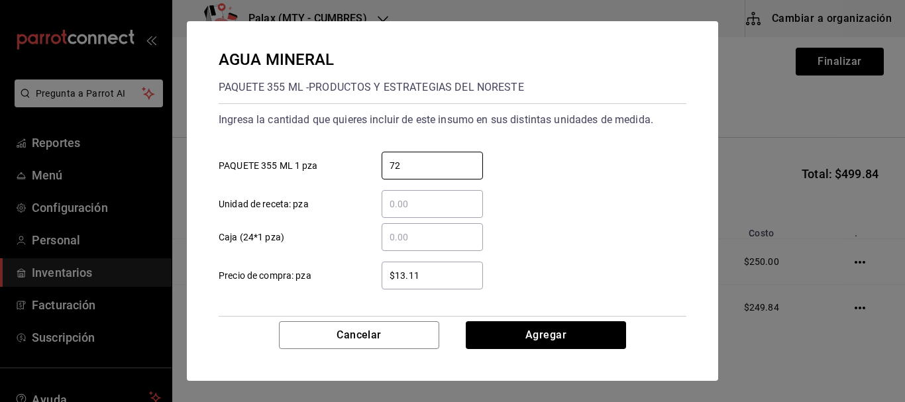
type input "72"
click at [554, 146] on div "72 ​ PAQUETE 355 ML 1 pza" at bounding box center [447, 160] width 478 height 38
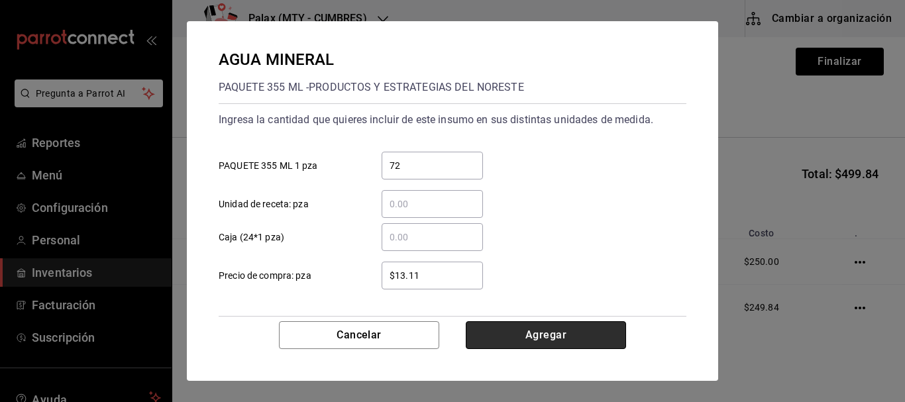
click at [554, 334] on button "Agregar" at bounding box center [546, 335] width 160 height 28
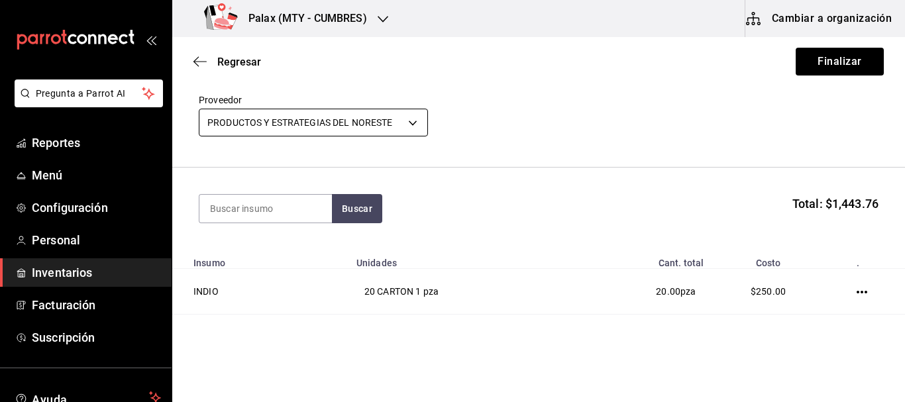
scroll to position [42, 0]
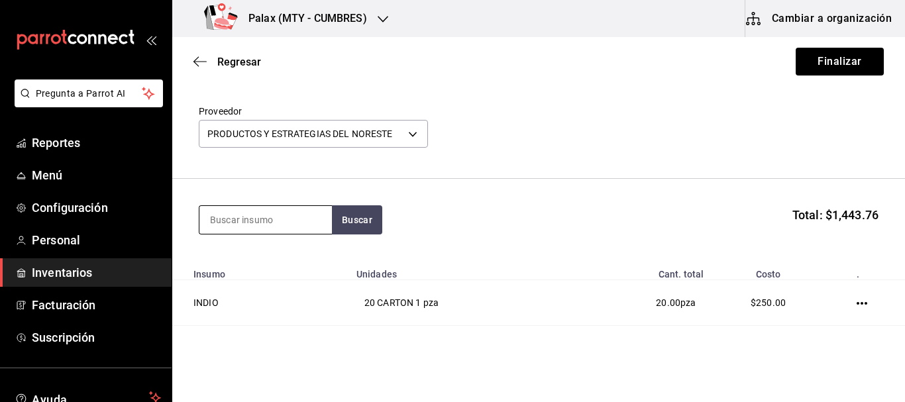
click at [244, 213] on input at bounding box center [265, 220] width 132 height 28
type input "COCA COLA"
click at [353, 233] on button "Buscar" at bounding box center [357, 219] width 50 height 29
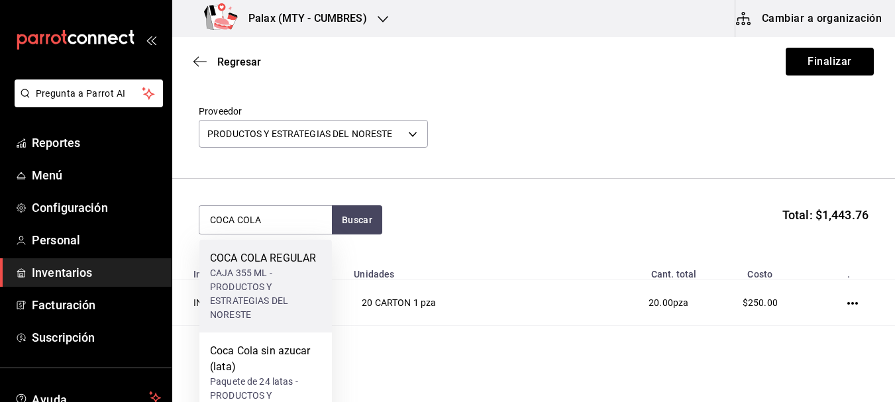
click at [279, 285] on div "CAJA 355 ML - PRODUCTOS Y ESTRATEGIAS DEL NORESTE" at bounding box center [265, 294] width 111 height 56
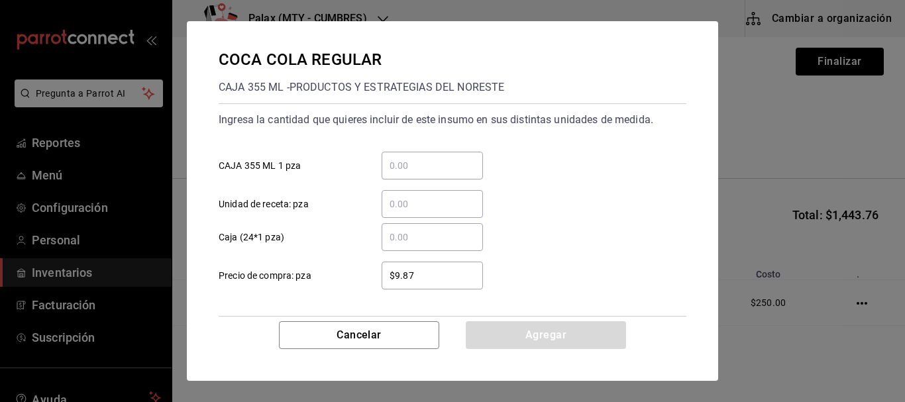
click at [462, 162] on input "​ CAJA 355 ML 1 pza" at bounding box center [431, 166] width 101 height 16
click at [407, 166] on input "​ CAJA 355 ML 1 pza" at bounding box center [431, 166] width 101 height 16
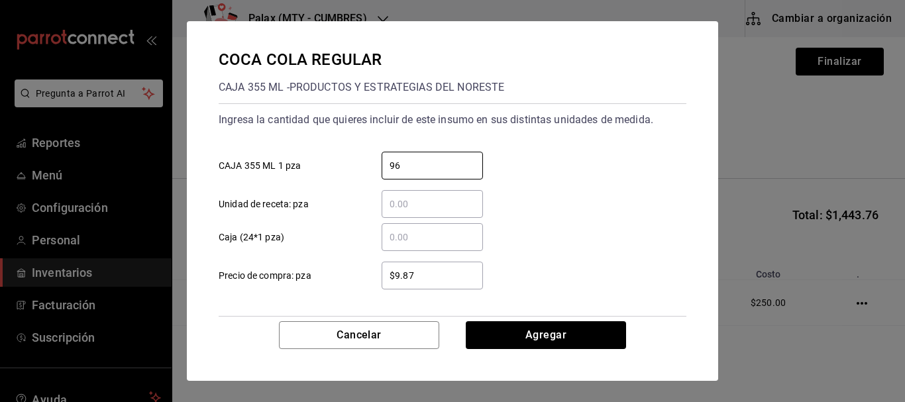
type input "96"
click at [570, 179] on div "​ Unidad de receta: pza" at bounding box center [447, 198] width 478 height 38
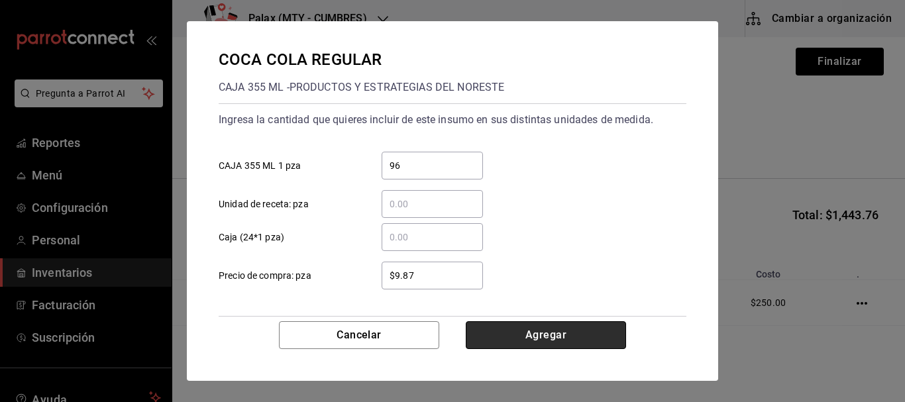
click at [542, 339] on button "Agregar" at bounding box center [546, 335] width 160 height 28
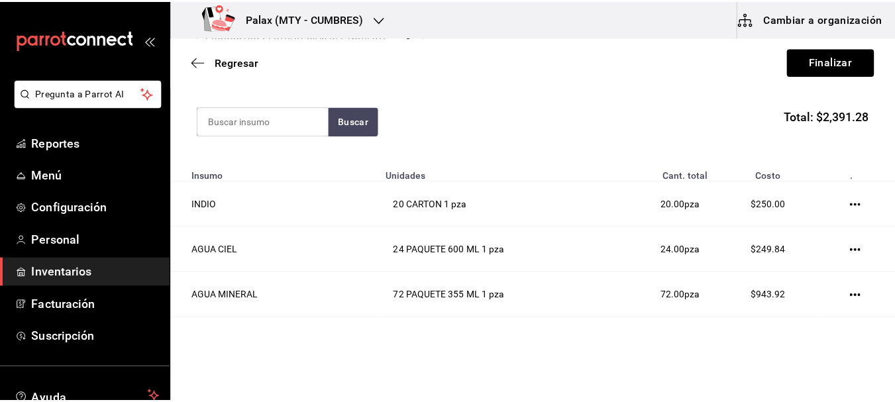
scroll to position [21, 0]
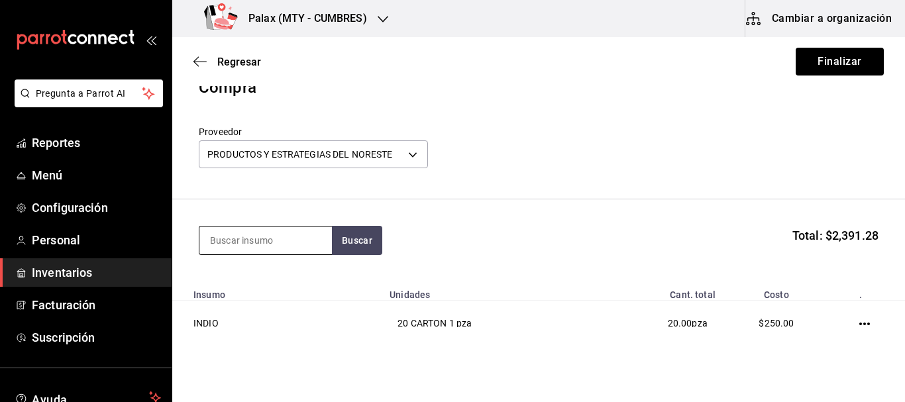
click at [312, 244] on input at bounding box center [265, 240] width 132 height 28
click at [312, 241] on input at bounding box center [265, 240] width 132 height 28
click at [370, 240] on button "Buscar" at bounding box center [357, 240] width 50 height 29
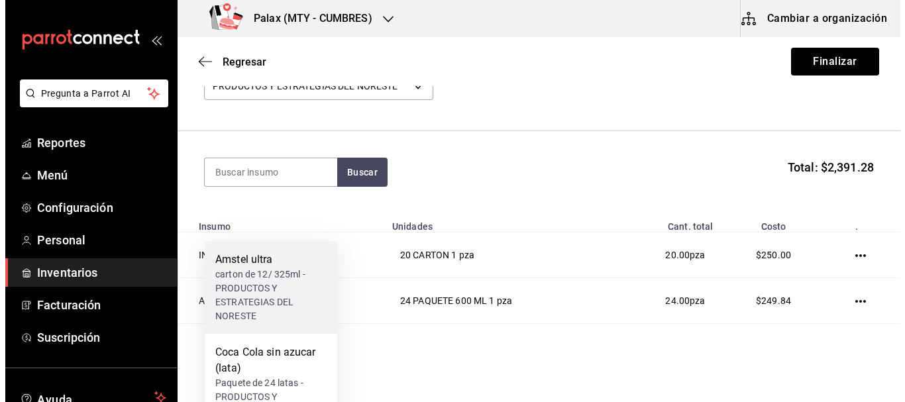
scroll to position [154, 0]
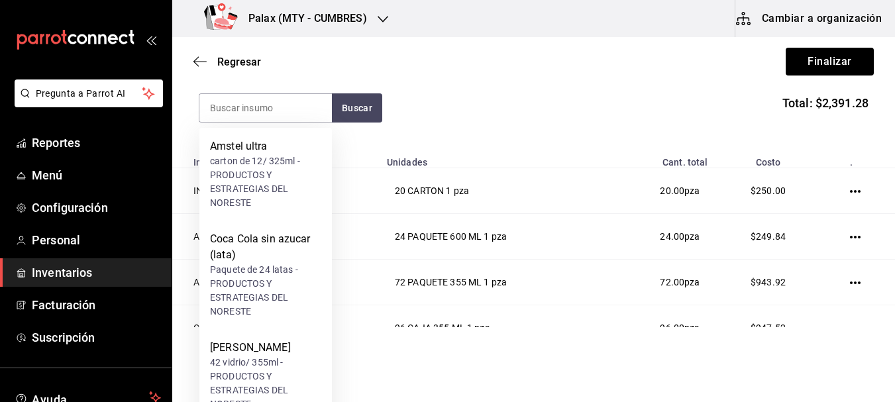
click at [273, 90] on section "Buscar Total: $2,391.28" at bounding box center [533, 108] width 722 height 82
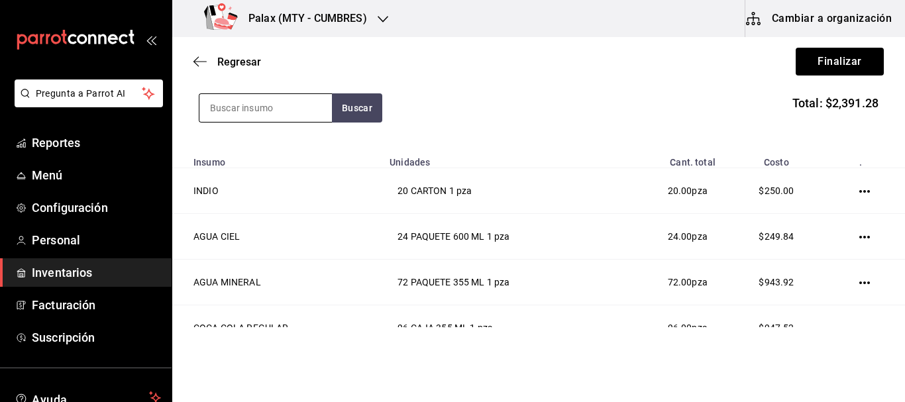
click at [268, 102] on input at bounding box center [265, 108] width 132 height 28
type input "LIGHT"
click at [362, 108] on button "Buscar" at bounding box center [357, 107] width 50 height 29
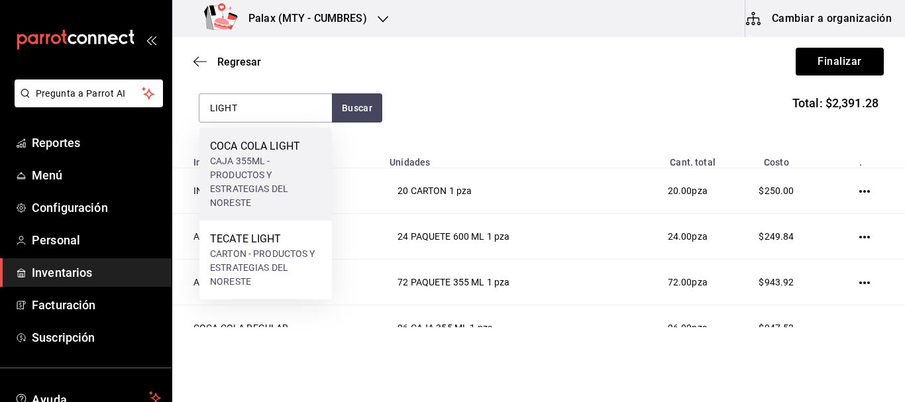
click at [265, 171] on div "CAJA 355ML - PRODUCTOS Y ESTRATEGIAS DEL NORESTE" at bounding box center [265, 182] width 111 height 56
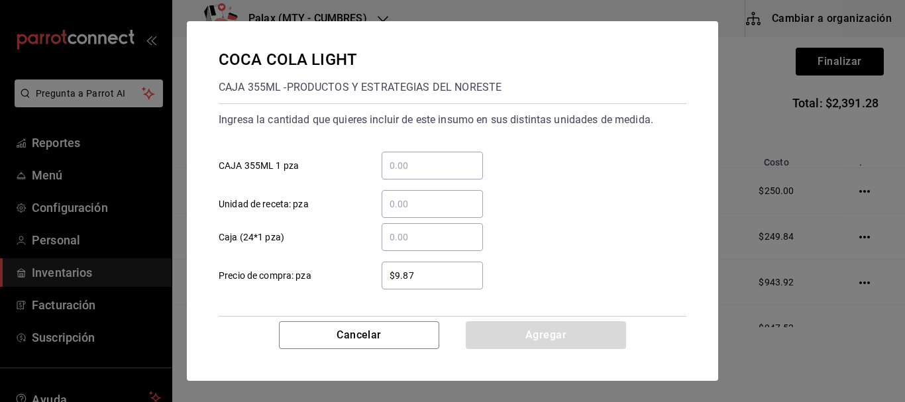
click at [417, 170] on input "​ CAJA 355ML 1 pza" at bounding box center [431, 166] width 101 height 16
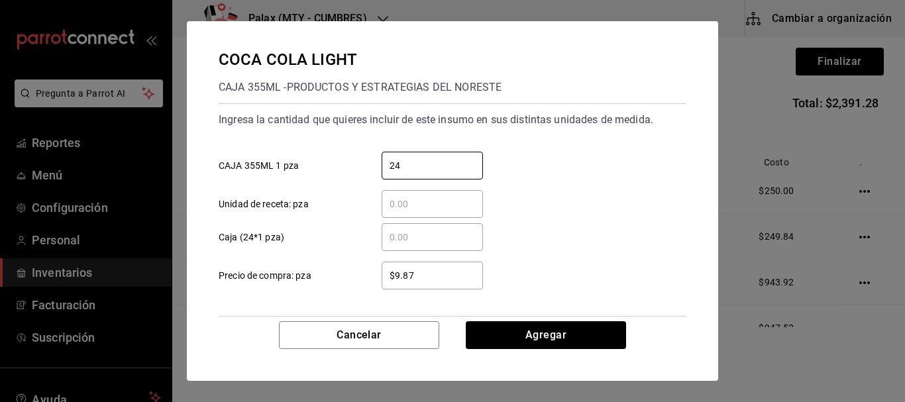
type input "24"
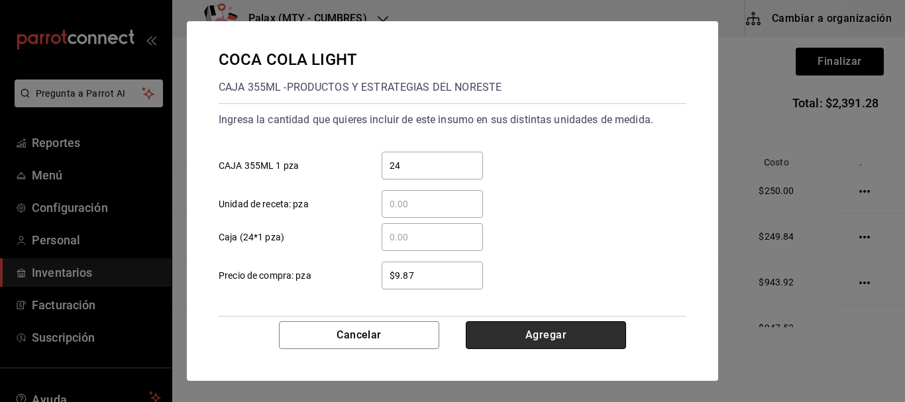
click at [553, 330] on button "Agregar" at bounding box center [546, 335] width 160 height 28
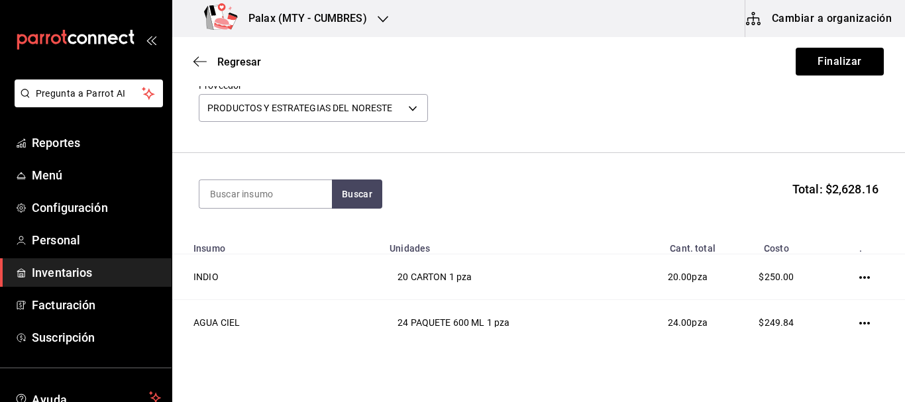
scroll to position [67, 0]
click at [248, 181] on input at bounding box center [265, 195] width 132 height 28
type input "FANTA"
click at [356, 198] on button "Buscar" at bounding box center [357, 194] width 50 height 29
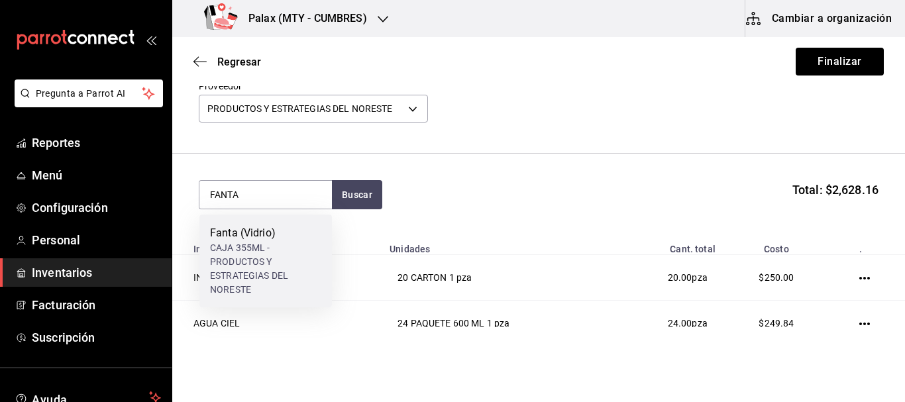
drag, startPoint x: 267, startPoint y: 245, endPoint x: 252, endPoint y: 243, distance: 14.7
click at [252, 243] on div "CAJA 355ML - PRODUCTOS Y ESTRATEGIAS DEL NORESTE" at bounding box center [265, 269] width 111 height 56
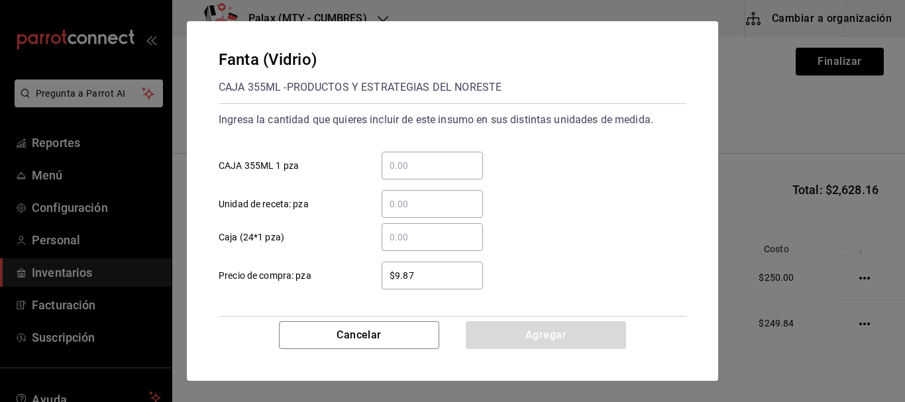
click at [433, 172] on input "​ CAJA 355ML 1 pza" at bounding box center [431, 166] width 101 height 16
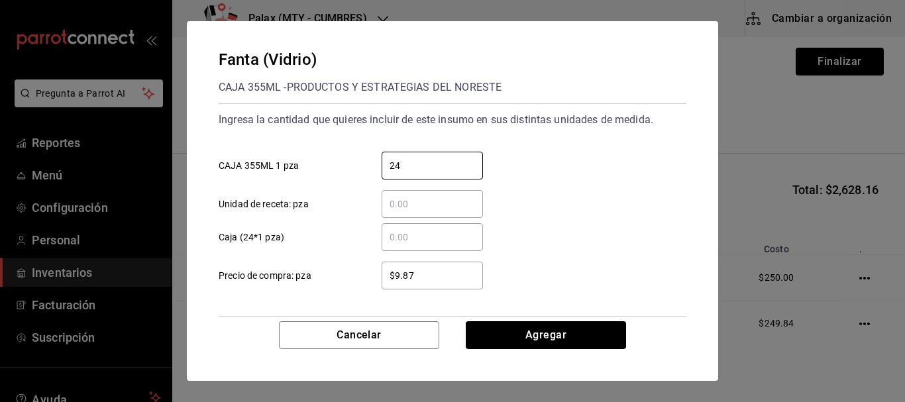
type input "24"
click at [591, 188] on div "​ Unidad de receta: pza" at bounding box center [447, 198] width 478 height 38
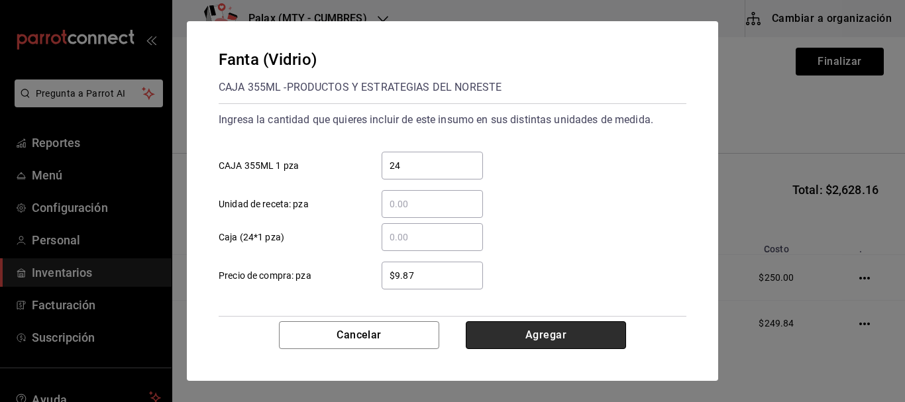
click at [526, 331] on button "Agregar" at bounding box center [546, 335] width 160 height 28
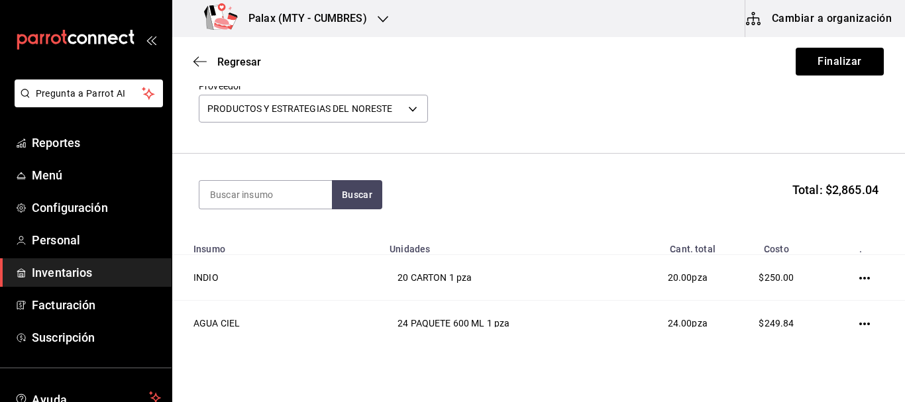
click at [685, 131] on header "Compra Proveedor PRODUCTOS Y ESTRATEGIAS DEL NORESTE 14f89c8d-6abc-4b6e-aa3f-51…" at bounding box center [538, 92] width 732 height 124
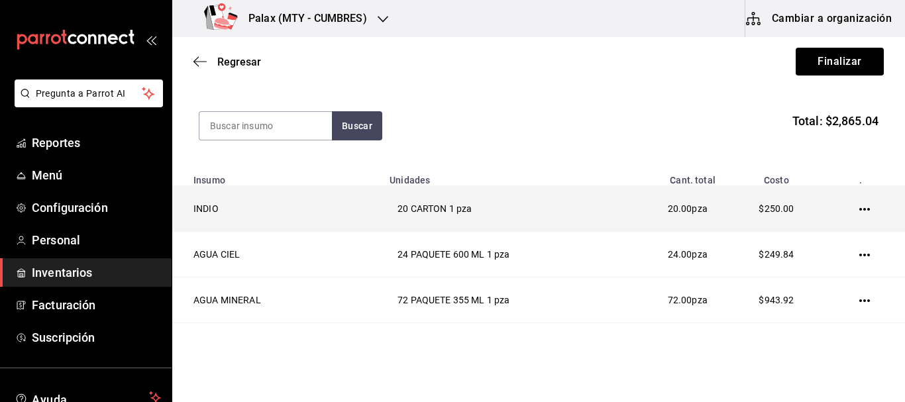
scroll to position [113, 0]
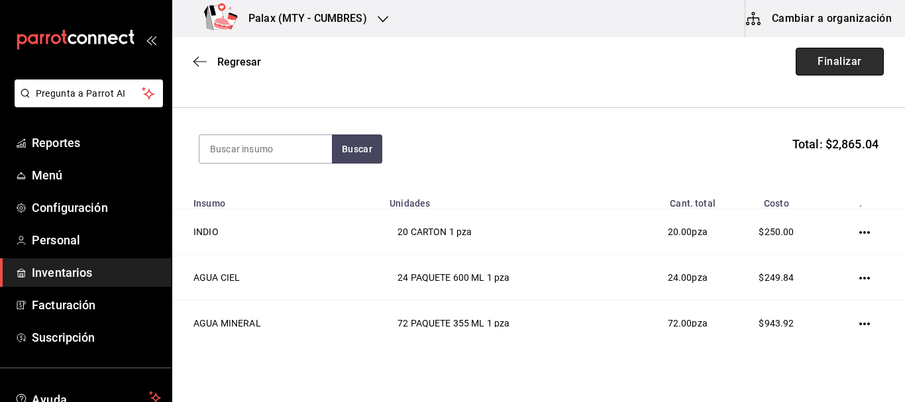
click at [822, 54] on button "Finalizar" at bounding box center [839, 62] width 88 height 28
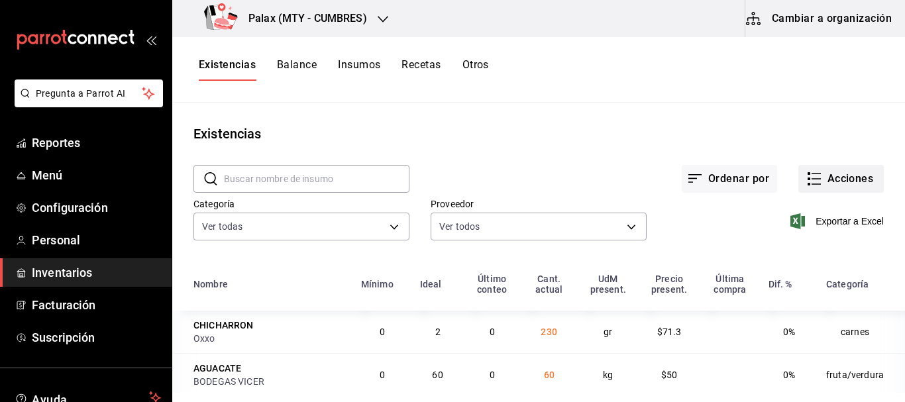
click at [845, 173] on button "Acciones" at bounding box center [840, 179] width 85 height 28
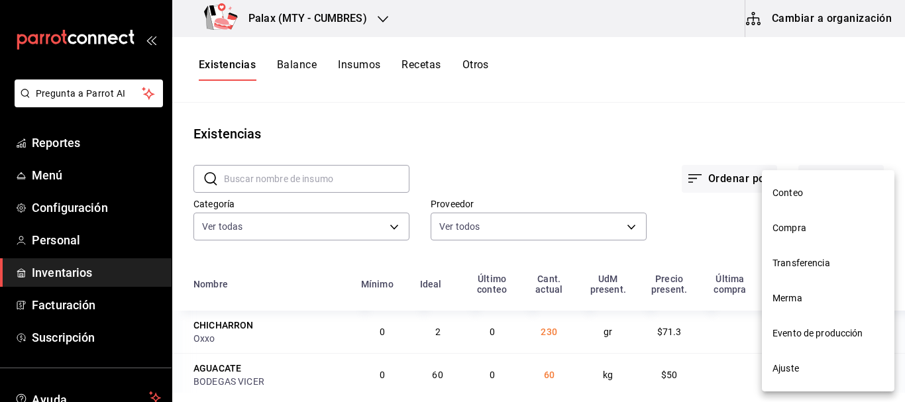
click at [805, 228] on span "Compra" at bounding box center [827, 228] width 111 height 14
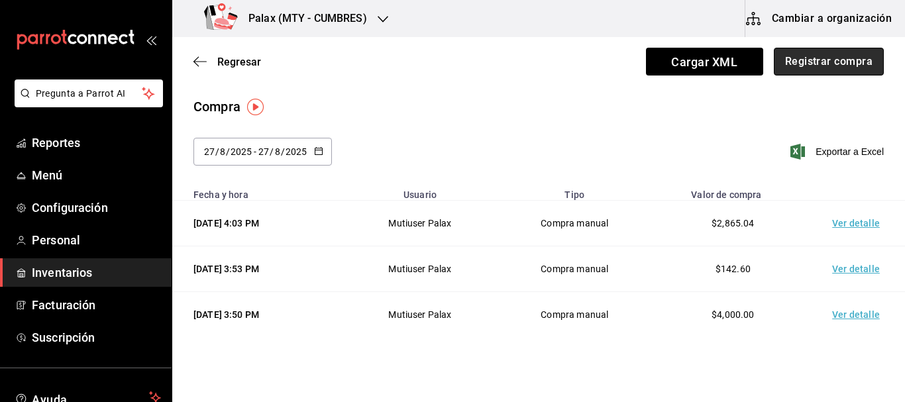
click at [829, 67] on button "Registrar compra" at bounding box center [828, 62] width 110 height 28
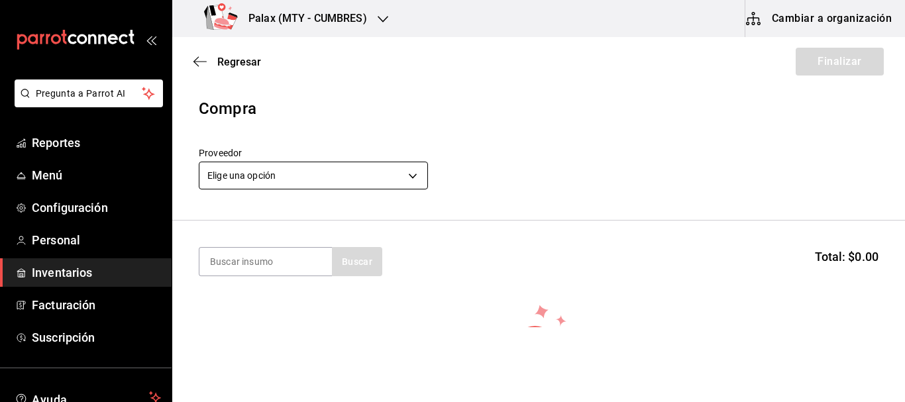
click at [319, 168] on body "Pregunta a Parrot AI Reportes Menú Configuración Personal Inventarios Facturaci…" at bounding box center [452, 163] width 905 height 327
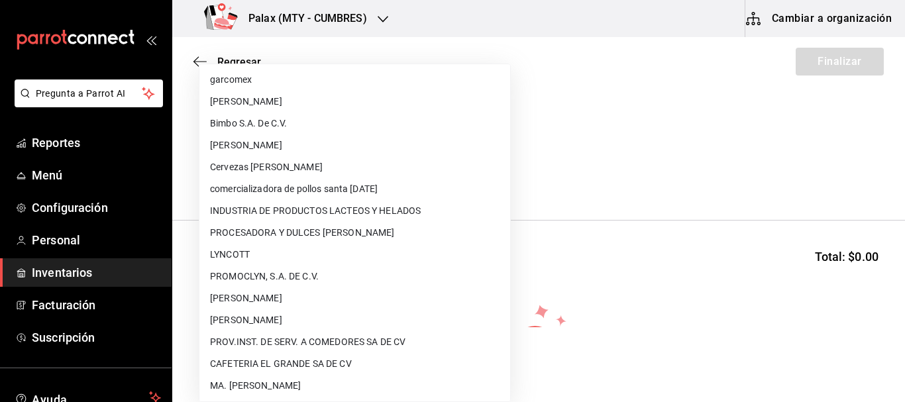
scroll to position [963, 0]
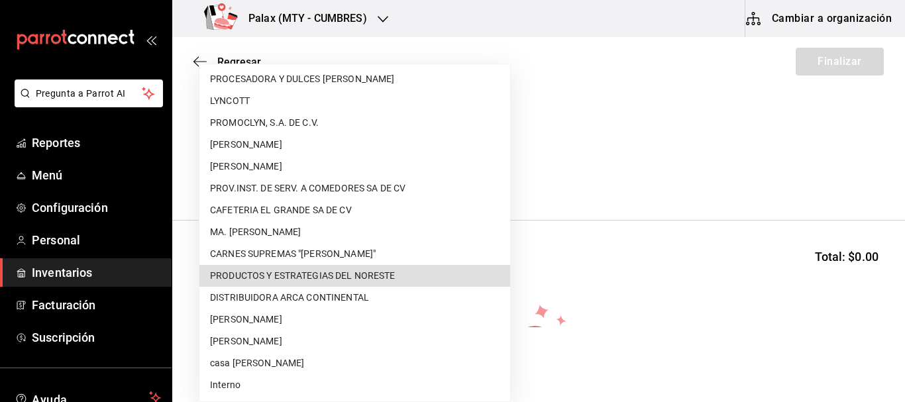
type input "14f89c8d-6abc-4b6e-aa3f-517815c41859"
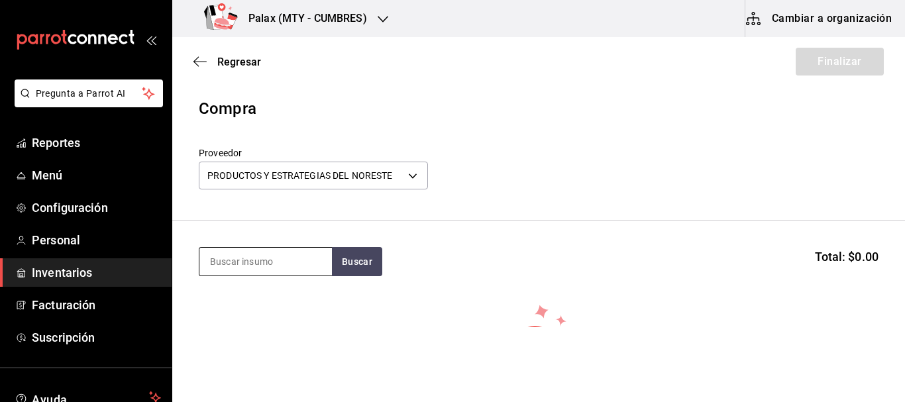
click at [287, 273] on input at bounding box center [265, 262] width 132 height 28
click at [286, 271] on input at bounding box center [265, 262] width 132 height 28
click at [348, 260] on button "Buscar" at bounding box center [357, 261] width 50 height 29
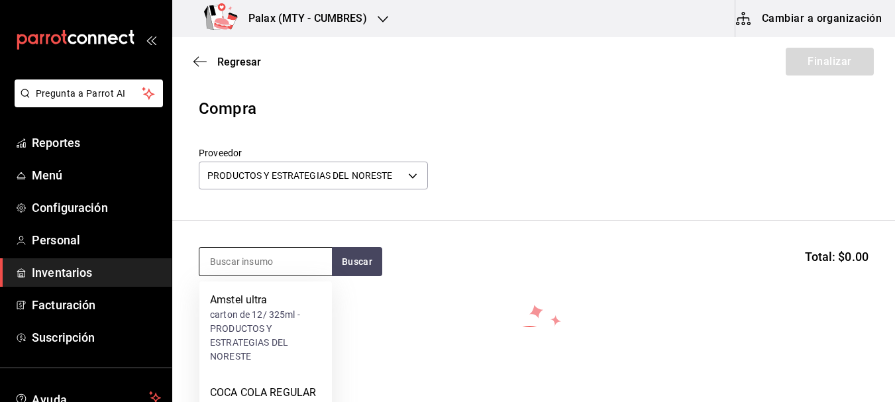
click at [277, 264] on input at bounding box center [265, 262] width 132 height 28
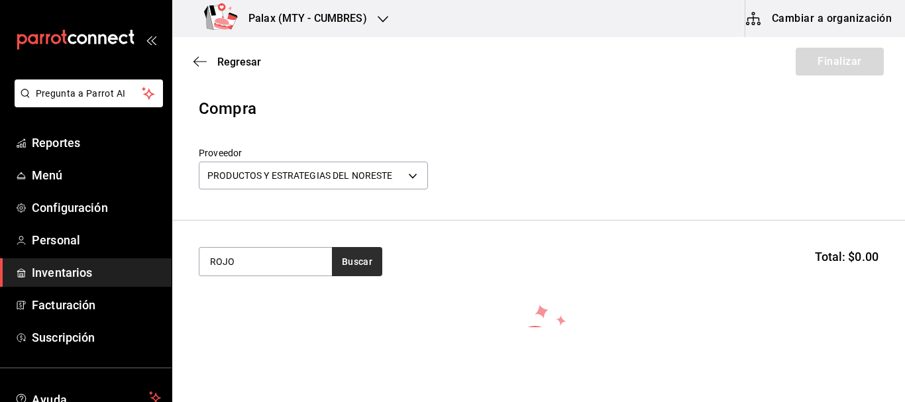
type input "ROJO"
click at [348, 250] on button "Buscar" at bounding box center [357, 261] width 50 height 29
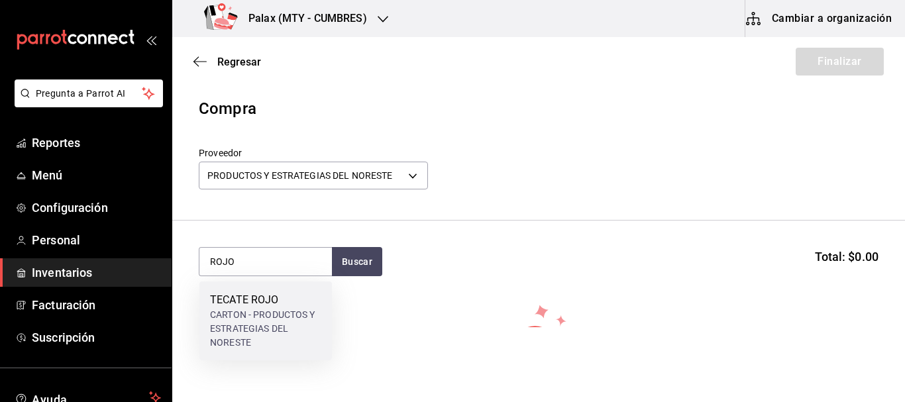
click at [280, 325] on div "CARTON - PRODUCTOS Y ESTRATEGIAS DEL NORESTE" at bounding box center [265, 329] width 111 height 42
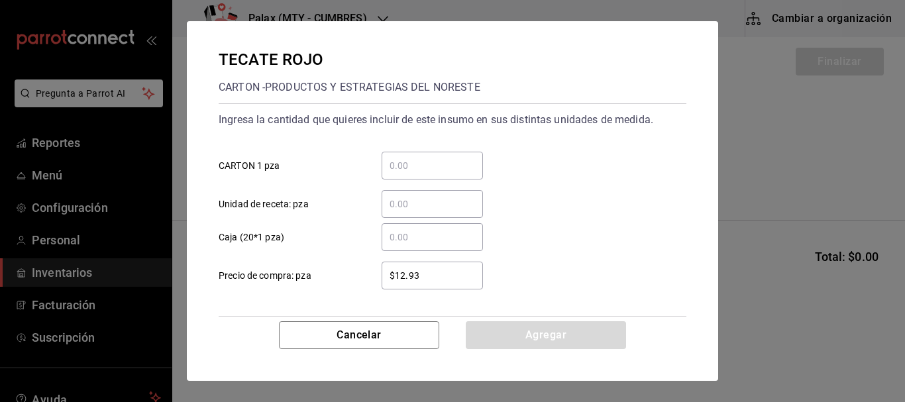
click at [419, 155] on div "​" at bounding box center [431, 166] width 101 height 28
click at [419, 158] on input "​ CARTON 1 pza" at bounding box center [431, 166] width 101 height 16
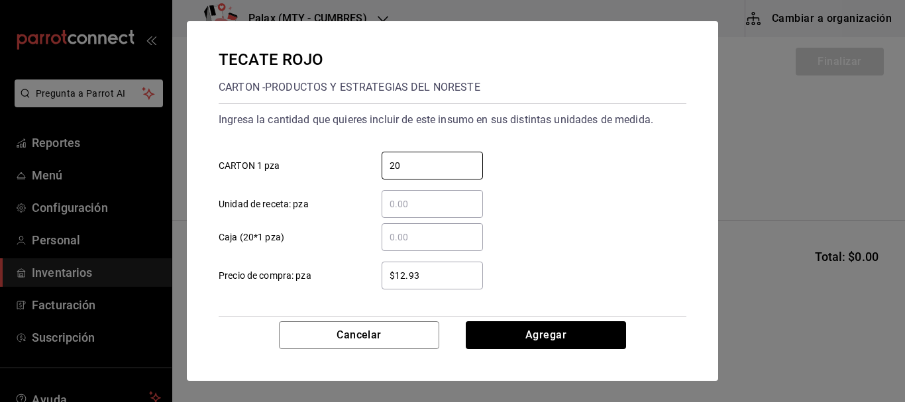
type input "20"
click at [513, 133] on div "Ingresa la cantidad que quieres incluir de este insumo en sus distintas unidade…" at bounding box center [453, 163] width 468 height 109
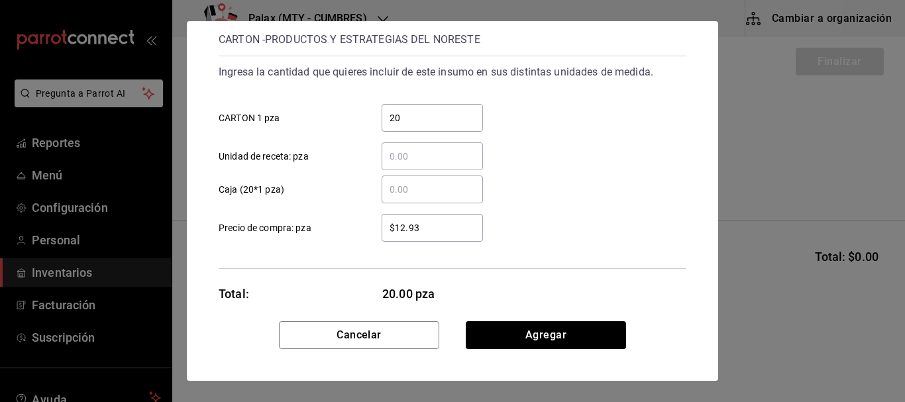
scroll to position [66, 0]
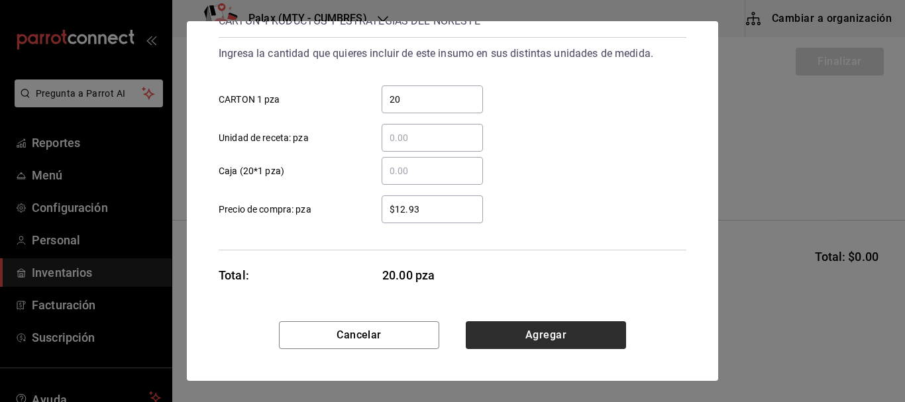
click at [552, 321] on div "TECATE ROJO CARTON - PRODUCTOS Y ESTRATEGIAS DEL NORESTE Ingresa la cantidad qu…" at bounding box center [452, 201] width 531 height 360
click at [552, 332] on button "Agregar" at bounding box center [546, 335] width 160 height 28
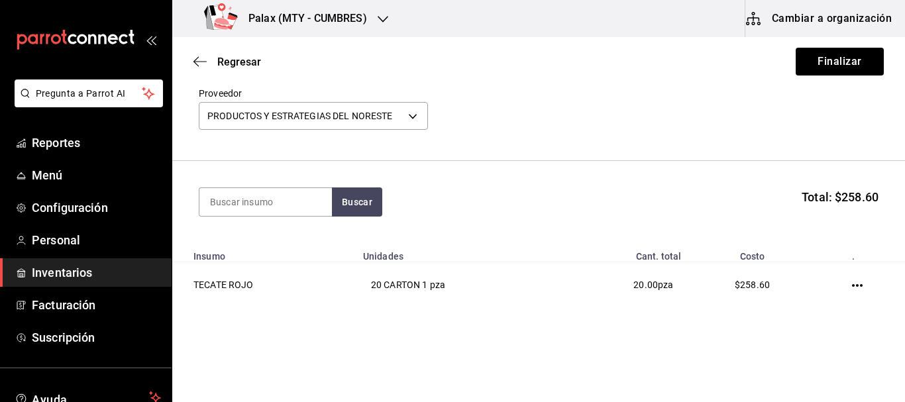
scroll to position [83, 0]
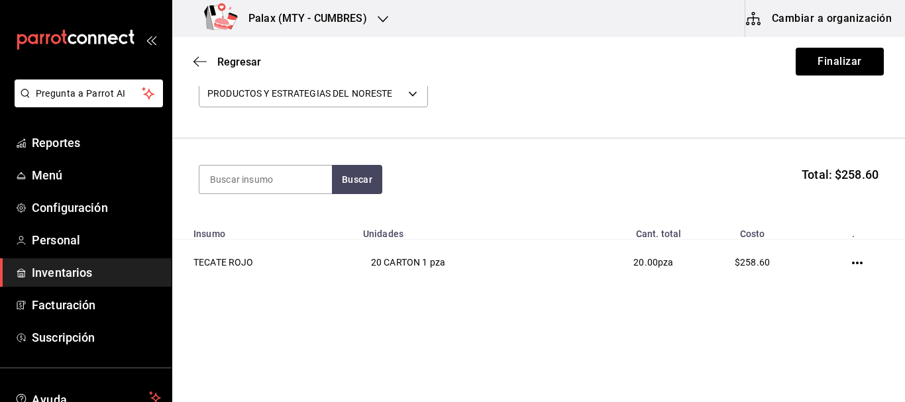
click at [276, 199] on section "Buscar Total: $258.60" at bounding box center [538, 179] width 732 height 82
click at [279, 189] on input at bounding box center [265, 180] width 132 height 28
type input "LIGHT"
click at [357, 191] on button "Buscar" at bounding box center [357, 179] width 50 height 29
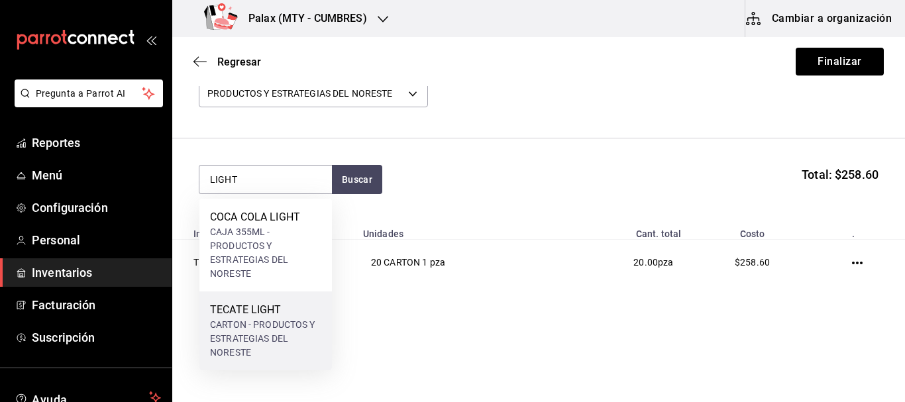
click at [258, 328] on div "CARTON - PRODUCTOS Y ESTRATEGIAS DEL NORESTE" at bounding box center [265, 339] width 111 height 42
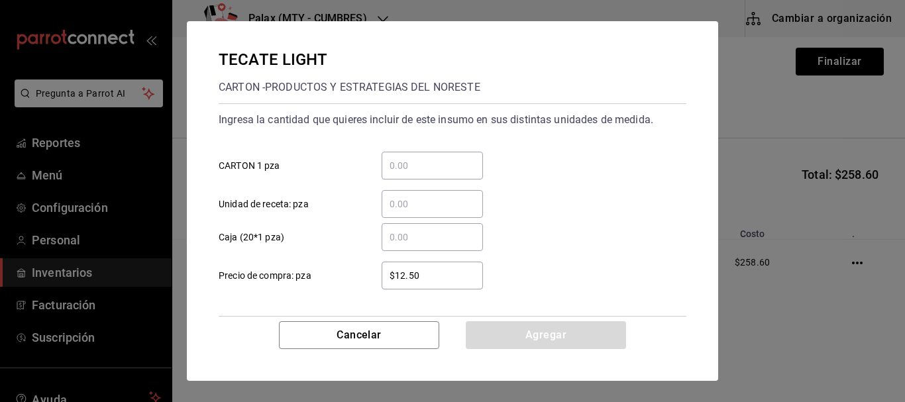
click at [433, 172] on input "​ CARTON 1 pza" at bounding box center [431, 166] width 101 height 16
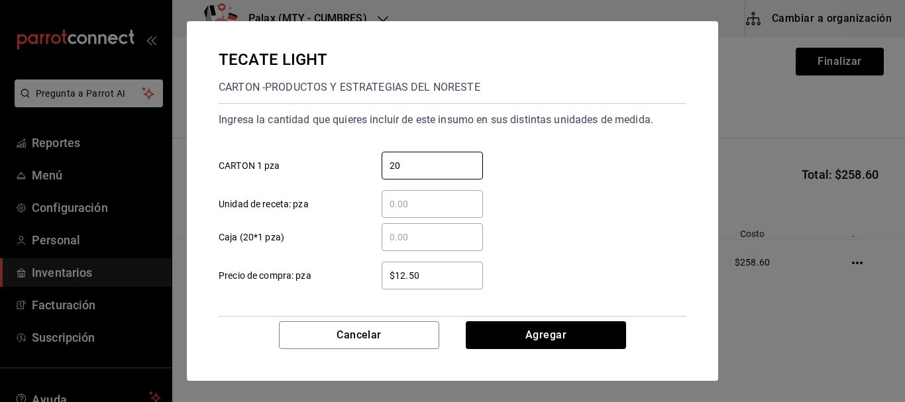
type input "20"
click at [579, 191] on div "​ Unidad de receta: pza" at bounding box center [447, 198] width 478 height 38
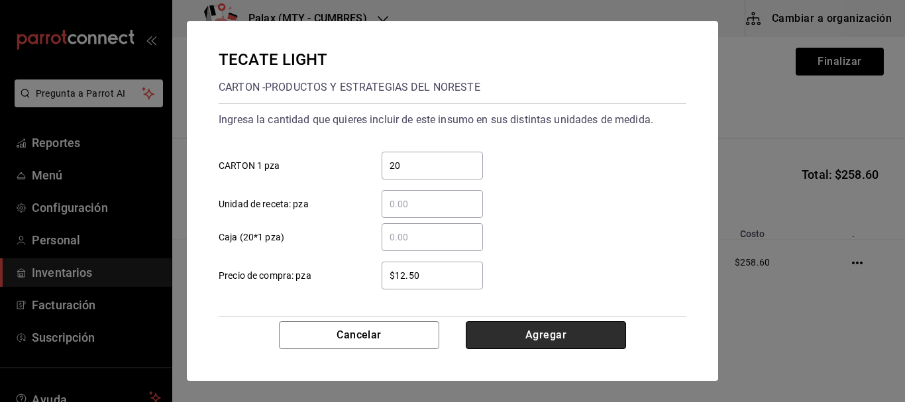
click at [571, 343] on button "Agregar" at bounding box center [546, 335] width 160 height 28
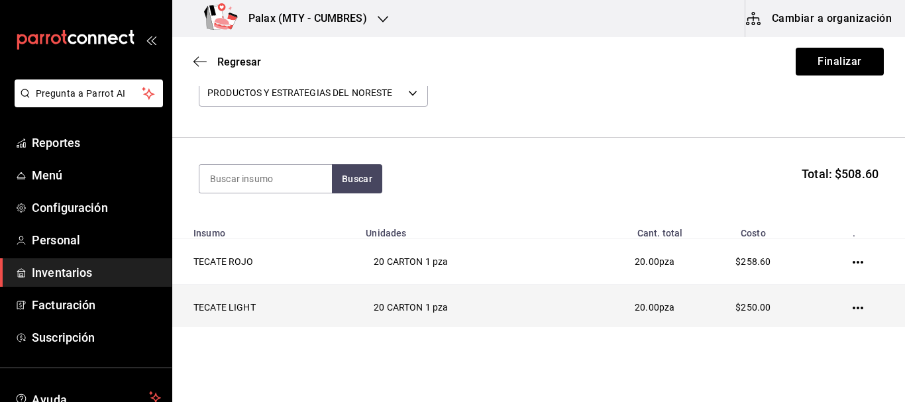
scroll to position [128, 0]
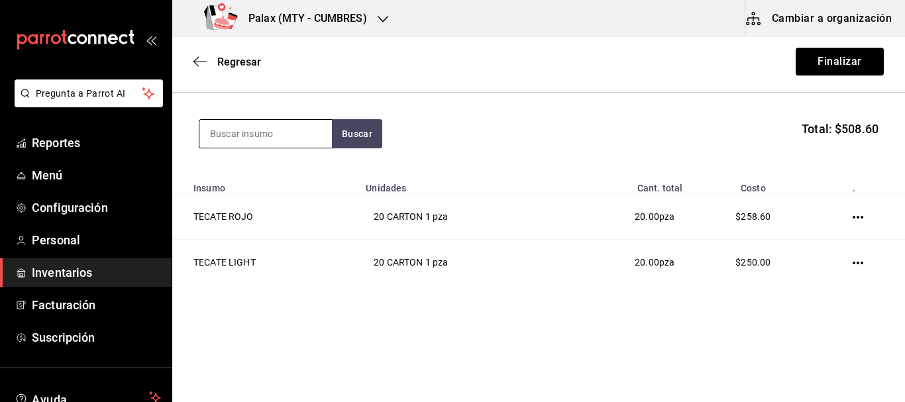
click at [274, 128] on input at bounding box center [265, 134] width 132 height 28
click at [273, 128] on input at bounding box center [265, 134] width 132 height 28
click at [226, 132] on input "CIE L" at bounding box center [265, 134] width 132 height 28
type input "CIEL"
click at [348, 129] on button "Buscar" at bounding box center [357, 133] width 50 height 29
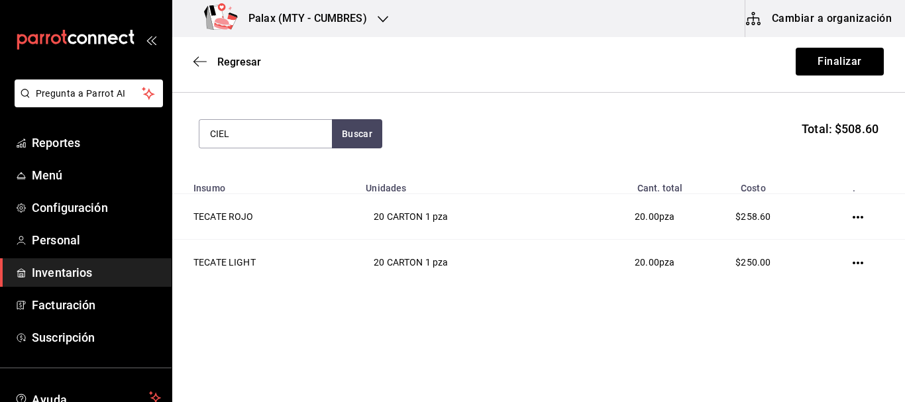
click at [299, 327] on html "Pregunta a Parrot AI Reportes Menú Configuración Personal Inventarios Facturaci…" at bounding box center [452, 163] width 905 height 327
click at [277, 140] on input "CIEL" at bounding box center [265, 134] width 132 height 28
click at [360, 134] on button "Buscar" at bounding box center [357, 133] width 50 height 29
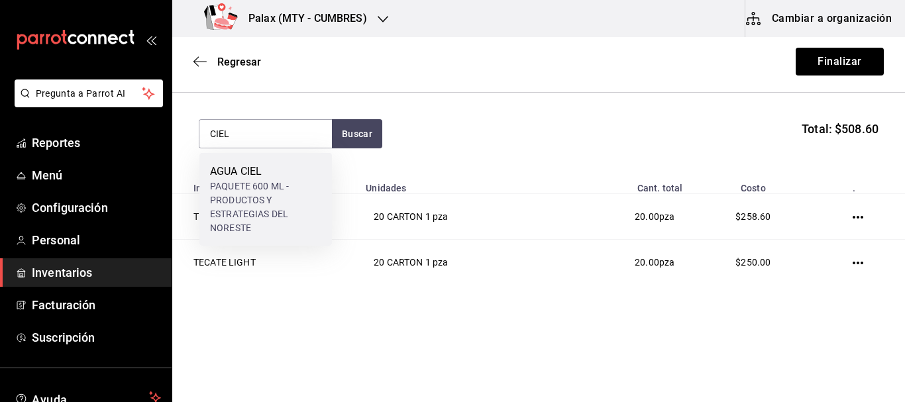
click at [279, 178] on div "AGUA CIEL" at bounding box center [265, 172] width 111 height 16
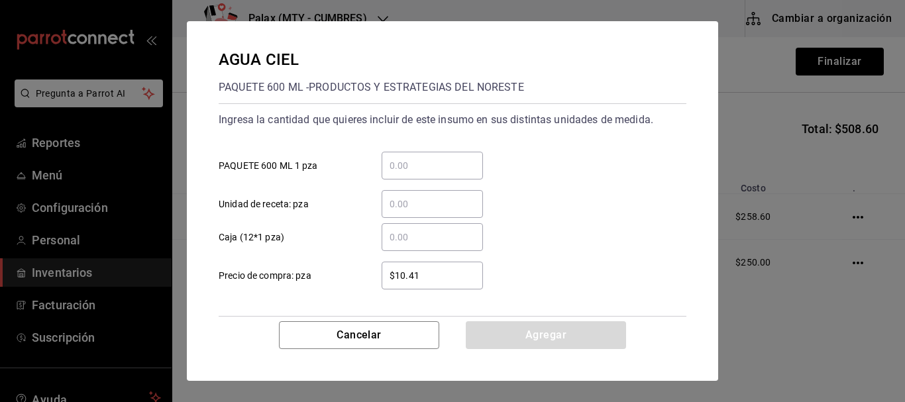
click at [422, 164] on input "​ PAQUETE 600 ML 1 pza" at bounding box center [431, 166] width 101 height 16
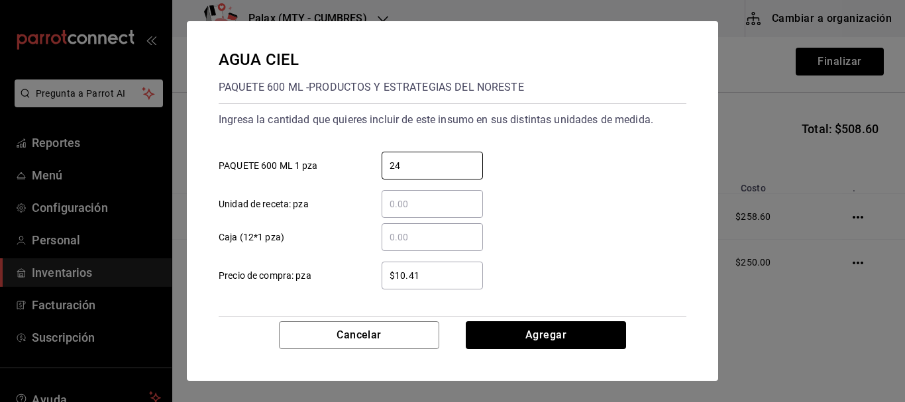
type input "24"
drag, startPoint x: 589, startPoint y: 179, endPoint x: 585, endPoint y: 198, distance: 19.0
click at [589, 179] on div "​ Unidad de receta: pza" at bounding box center [447, 198] width 478 height 38
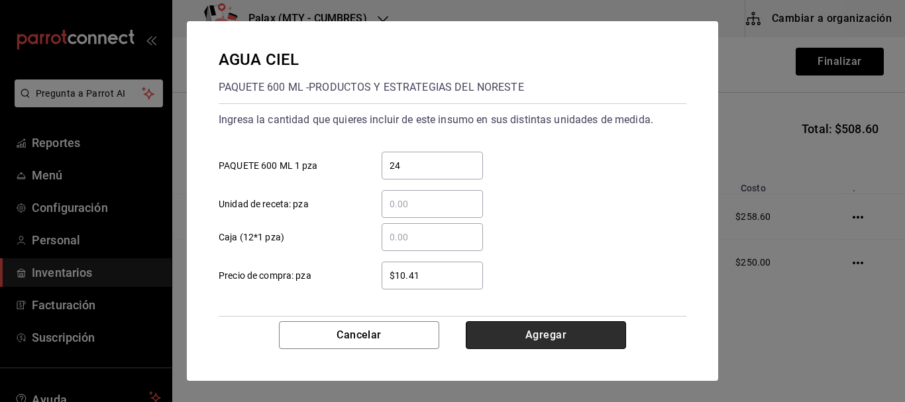
click at [553, 328] on button "Agregar" at bounding box center [546, 335] width 160 height 28
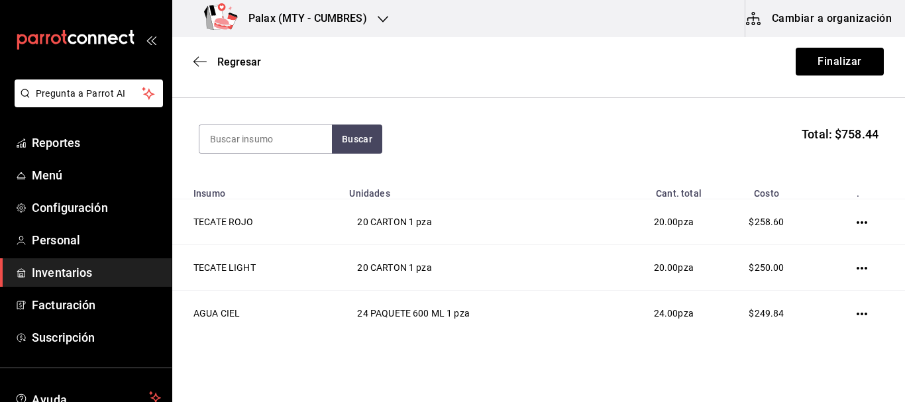
scroll to position [42, 0]
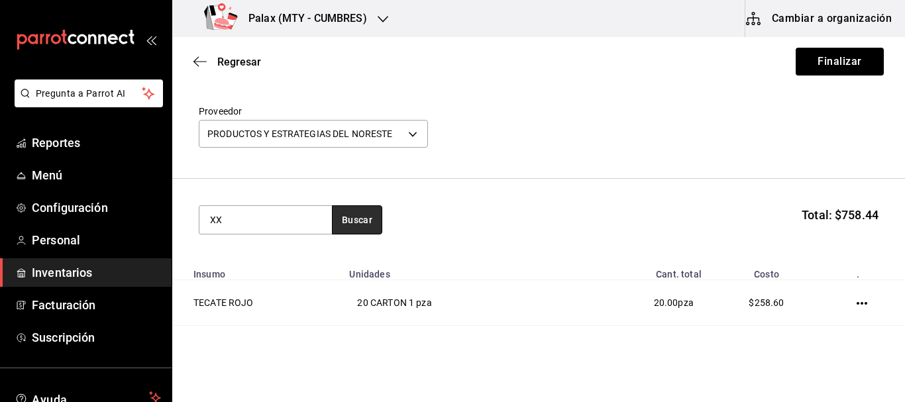
click at [368, 219] on button "Buscar" at bounding box center [357, 219] width 50 height 29
click at [275, 246] on section "XX Total: $758.44" at bounding box center [538, 220] width 732 height 82
click at [276, 225] on input "XX" at bounding box center [265, 220] width 132 height 28
click at [276, 224] on input "XX" at bounding box center [265, 220] width 132 height 28
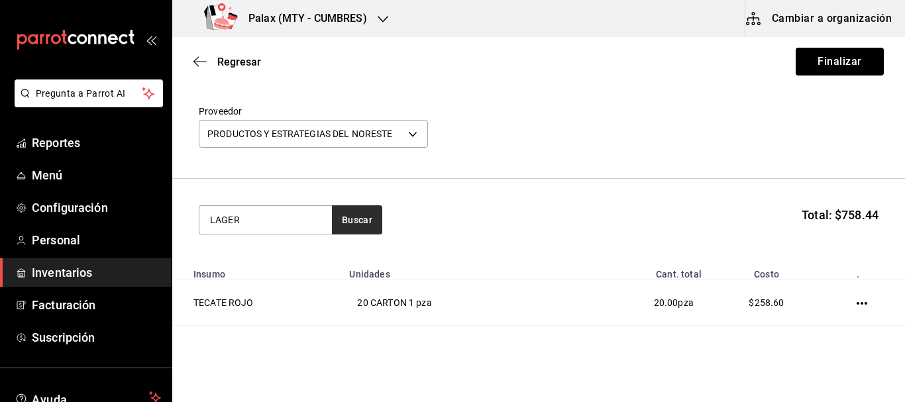
type input "LAGER"
click at [360, 211] on button "Buscar" at bounding box center [357, 219] width 50 height 29
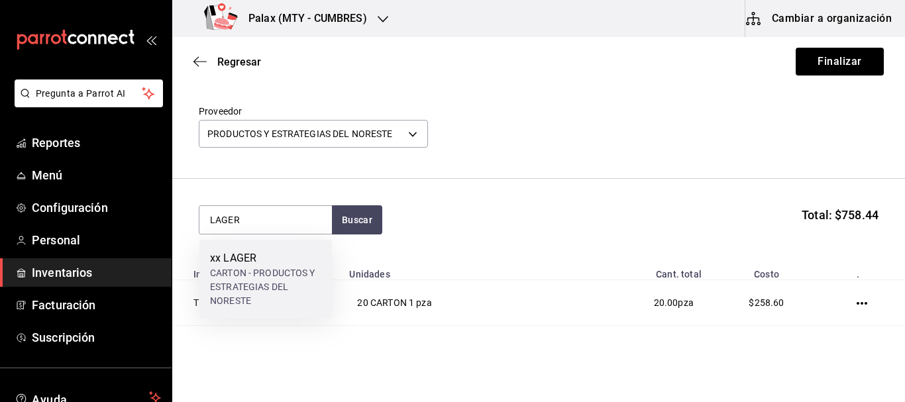
click at [267, 260] on div "xx LAGER" at bounding box center [265, 258] width 111 height 16
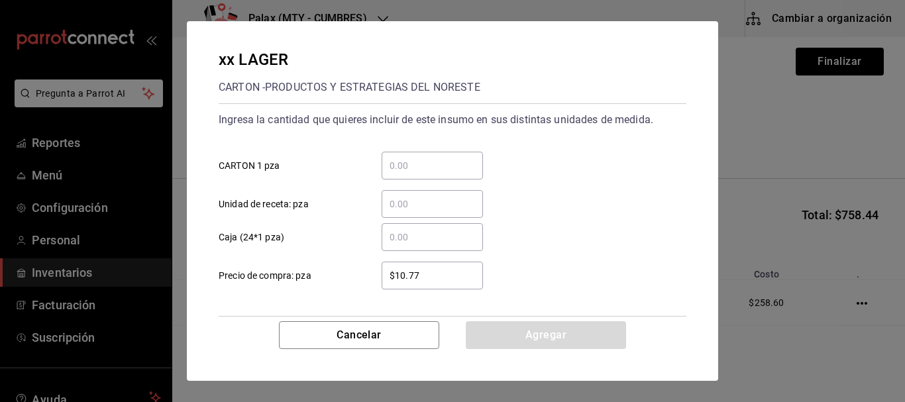
click at [427, 165] on input "​ CARTON 1 pza" at bounding box center [431, 166] width 101 height 16
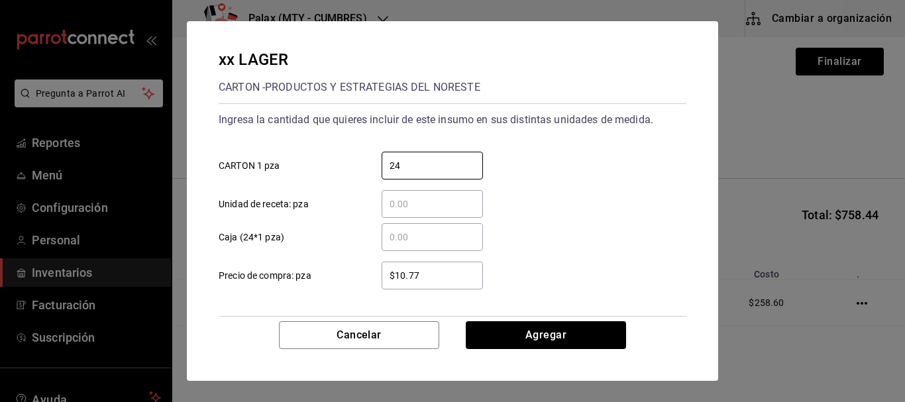
type input "24"
click at [628, 199] on div "​ Unidad de receta: pza" at bounding box center [447, 198] width 478 height 38
click at [550, 319] on div "xx LAGER CARTON - PRODUCTOS Y ESTRATEGIAS DEL NORESTE Ingresa la cantidad que q…" at bounding box center [452, 171] width 531 height 300
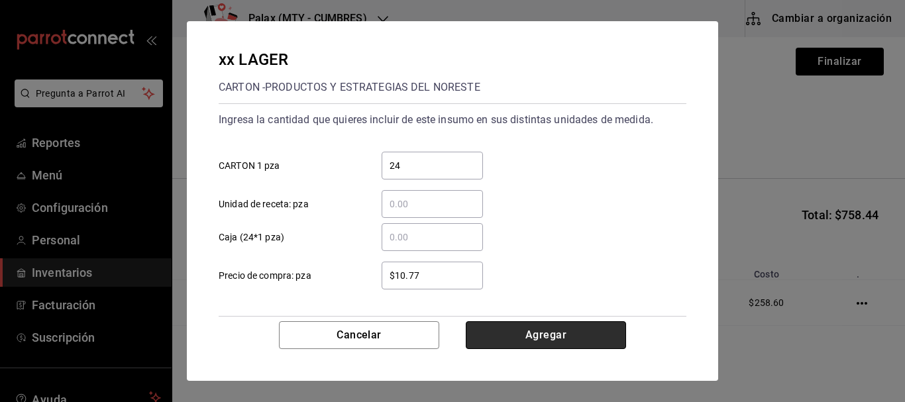
click at [545, 333] on button "Agregar" at bounding box center [546, 335] width 160 height 28
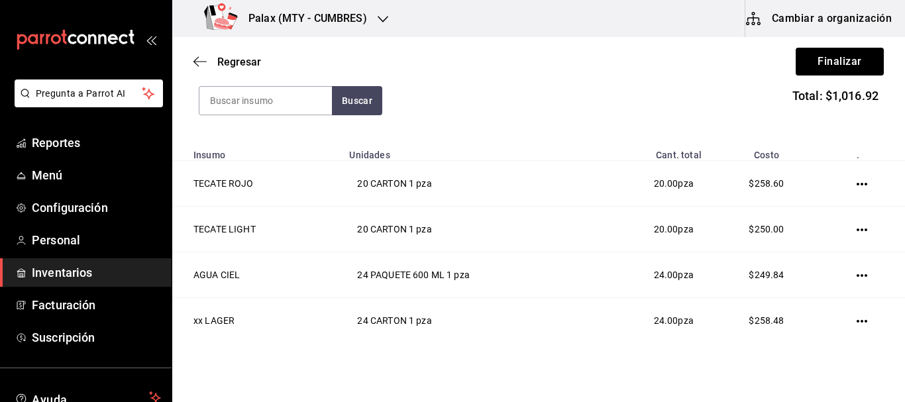
scroll to position [87, 0]
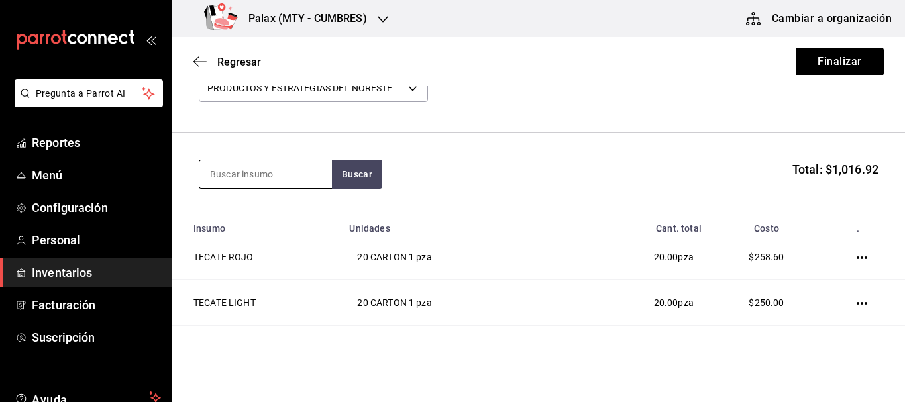
click at [299, 177] on input at bounding box center [265, 174] width 132 height 28
type input "INDIO"
click at [370, 177] on button "Buscar" at bounding box center [357, 174] width 50 height 29
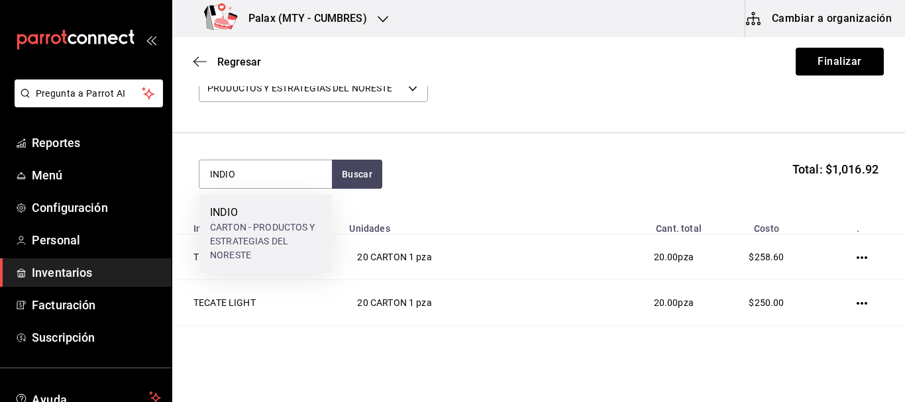
click at [279, 238] on div "CARTON - PRODUCTOS Y ESTRATEGIAS DEL NORESTE" at bounding box center [265, 242] width 111 height 42
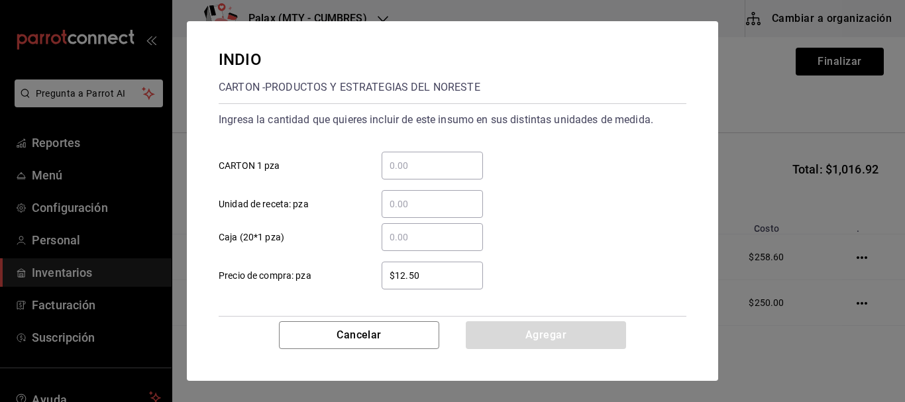
click at [429, 164] on input "​ CARTON 1 pza" at bounding box center [431, 166] width 101 height 16
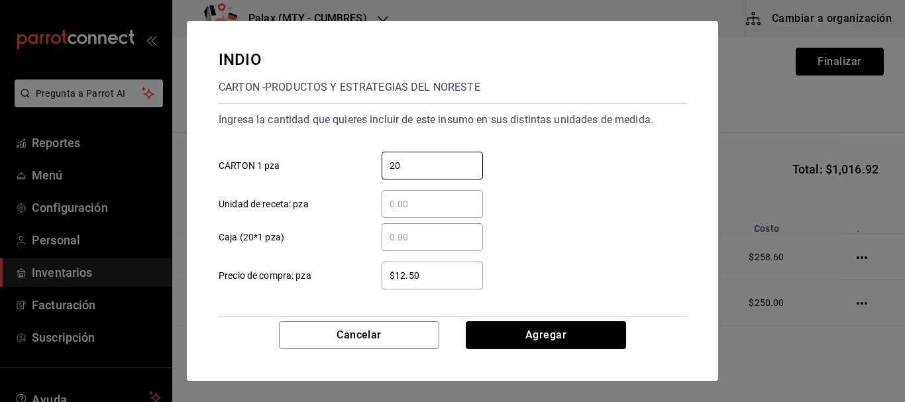
type input "20"
click at [570, 173] on div "20 ​ CARTON 1 pza" at bounding box center [447, 160] width 478 height 38
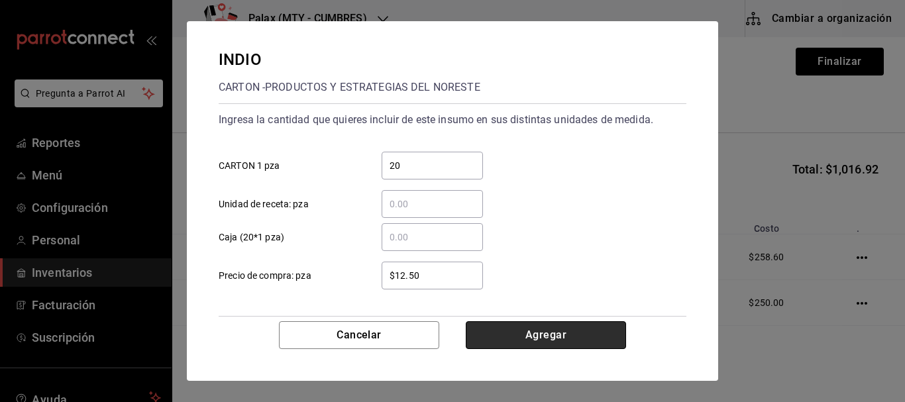
click at [573, 340] on button "Agregar" at bounding box center [546, 335] width 160 height 28
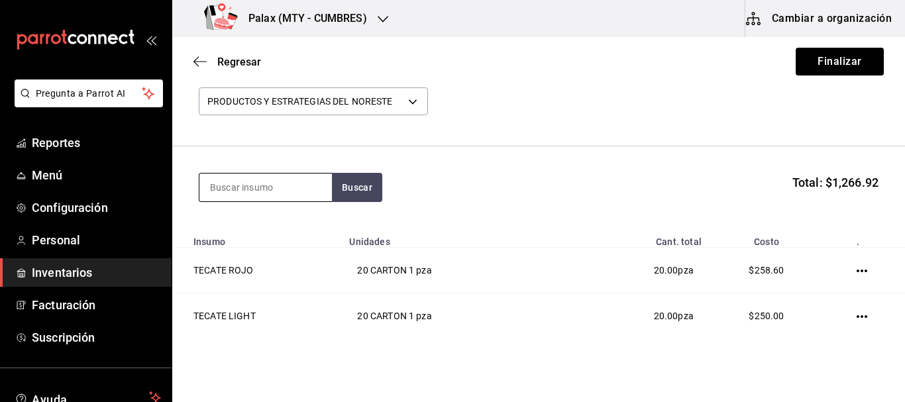
scroll to position [67, 0]
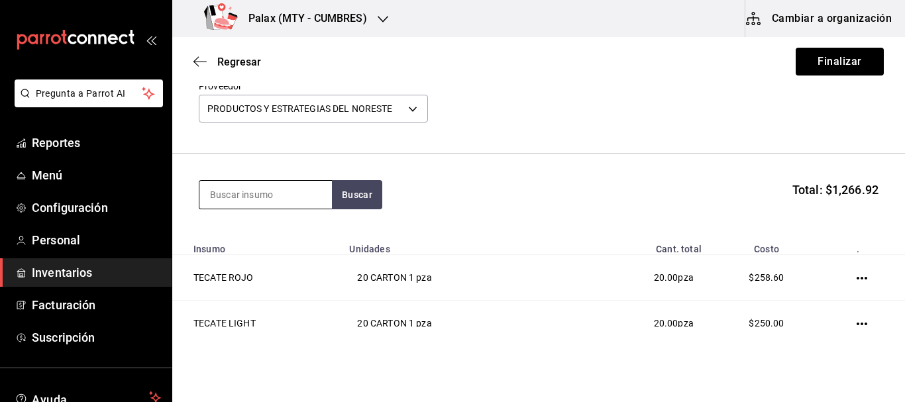
click at [287, 187] on input at bounding box center [265, 195] width 132 height 28
type input "N"
type input "BOHEMIA"
click at [368, 200] on button "Buscar" at bounding box center [357, 194] width 50 height 29
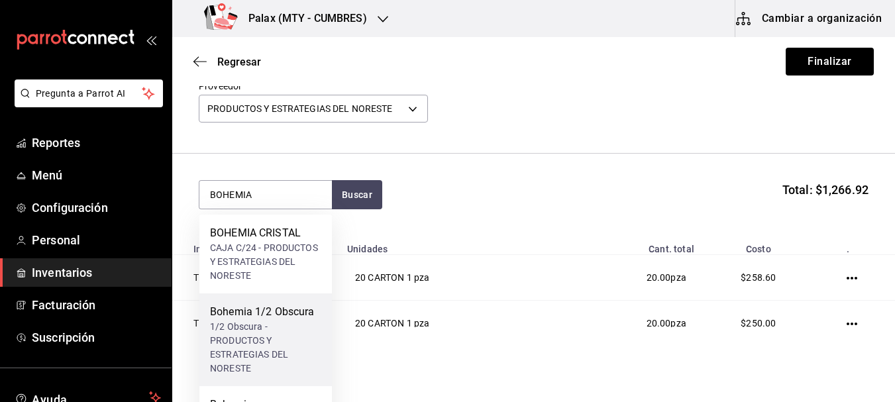
click at [293, 317] on div "Bohemia 1/2 Obscura" at bounding box center [265, 312] width 111 height 16
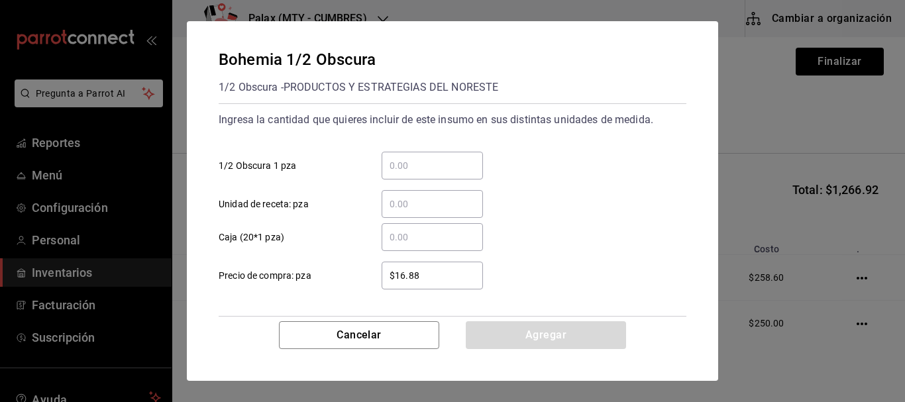
click at [414, 173] on div "​" at bounding box center [431, 166] width 101 height 28
click at [414, 173] on input "​ 1/2 Obscura 1 pza" at bounding box center [431, 166] width 101 height 16
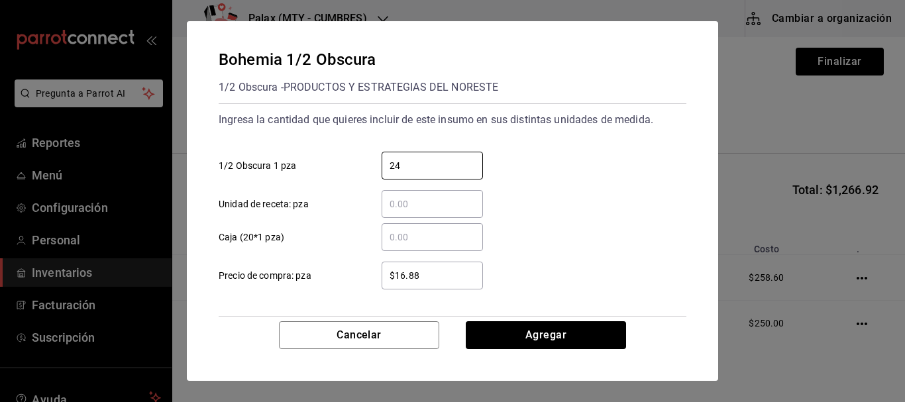
type input "24"
click at [632, 201] on div "​ Unidad de receta: pza" at bounding box center [447, 198] width 478 height 38
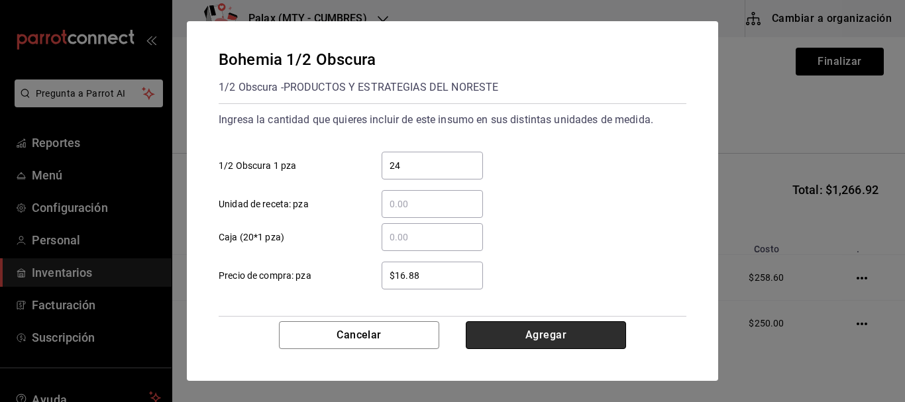
click at [534, 344] on button "Agregar" at bounding box center [546, 335] width 160 height 28
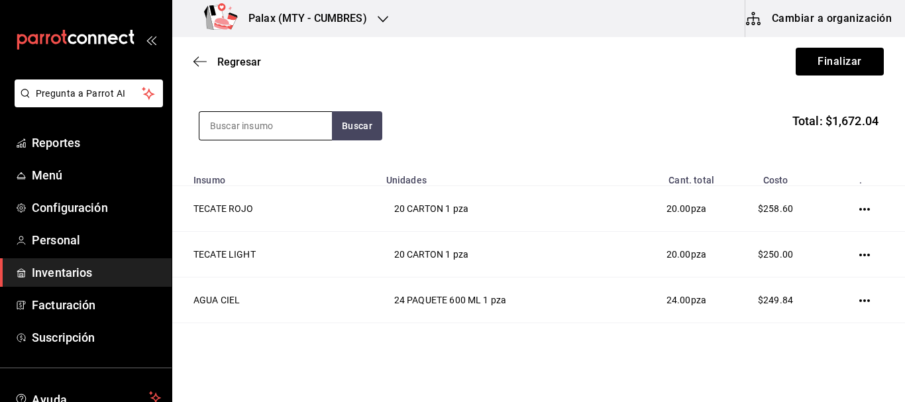
scroll to position [113, 0]
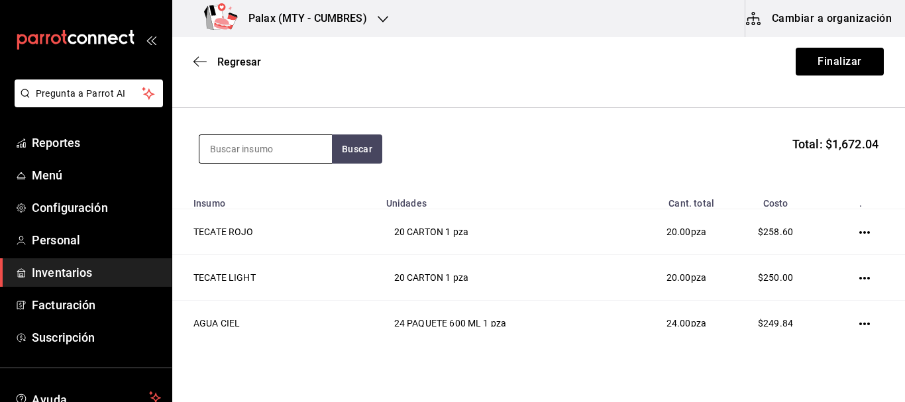
click at [275, 155] on input at bounding box center [265, 149] width 132 height 28
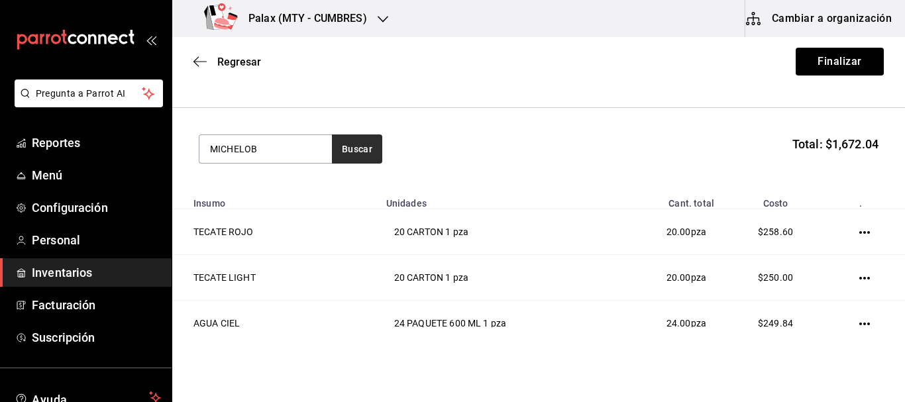
type input "MICHELOB"
click at [350, 147] on button "Buscar" at bounding box center [357, 148] width 50 height 29
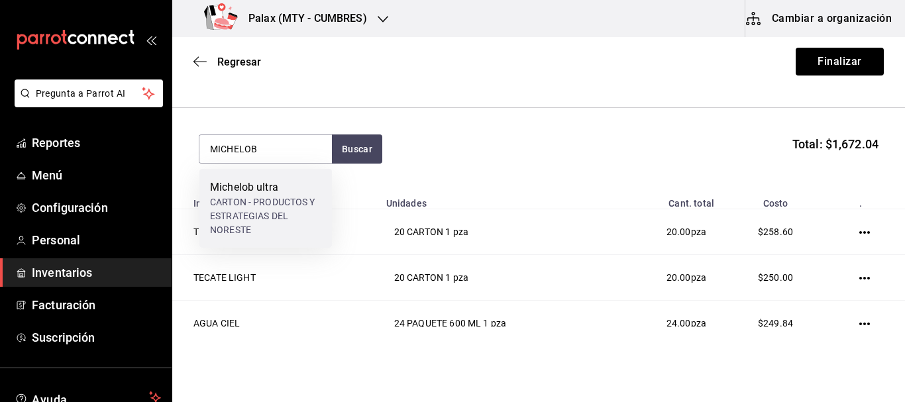
click at [272, 209] on div "CARTON - PRODUCTOS Y ESTRATEGIAS DEL NORESTE" at bounding box center [265, 216] width 111 height 42
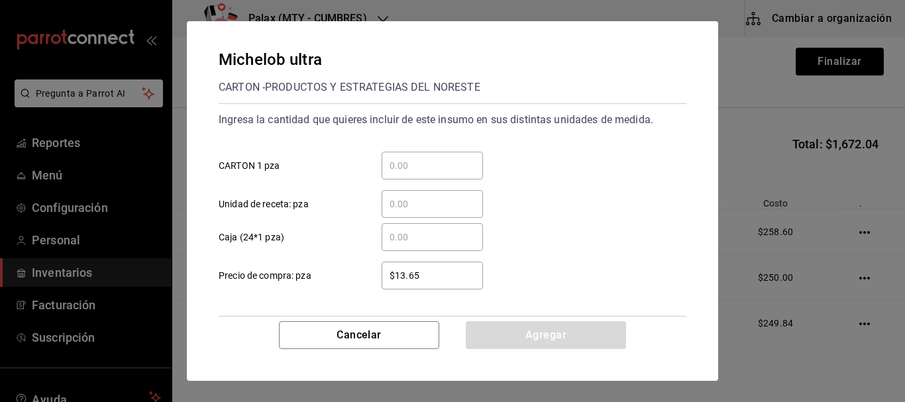
click at [429, 164] on input "​ CARTON 1 pza" at bounding box center [431, 166] width 101 height 16
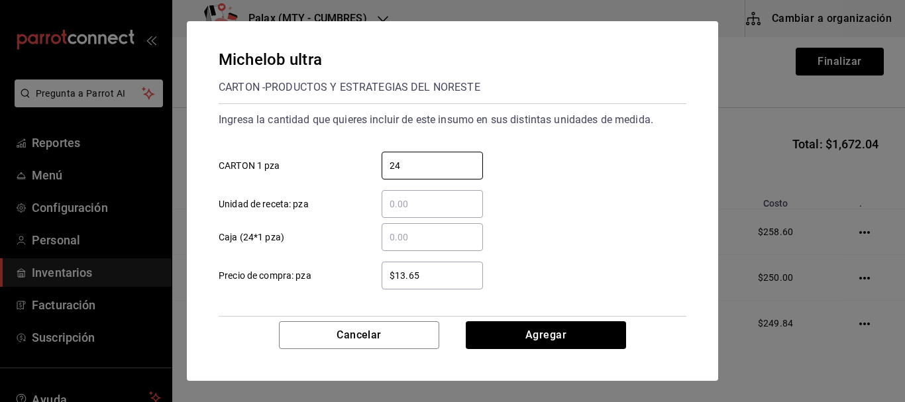
type input "24"
click at [574, 233] on div "​ Caja (24*1 pza)" at bounding box center [447, 232] width 478 height 38
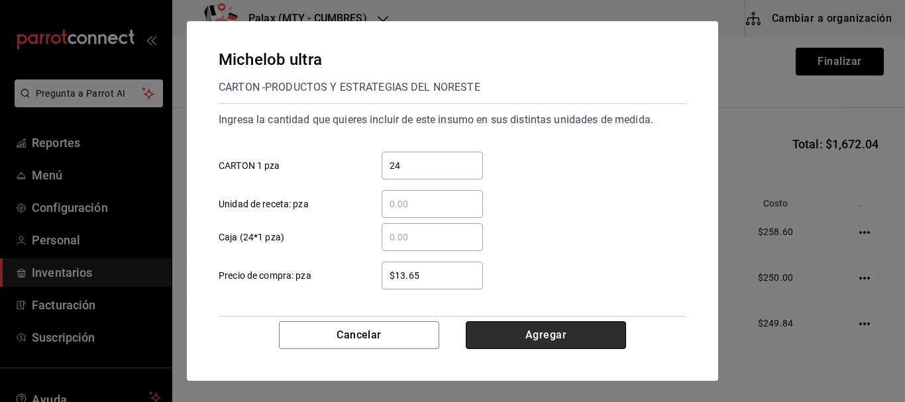
click at [543, 342] on button "Agregar" at bounding box center [546, 335] width 160 height 28
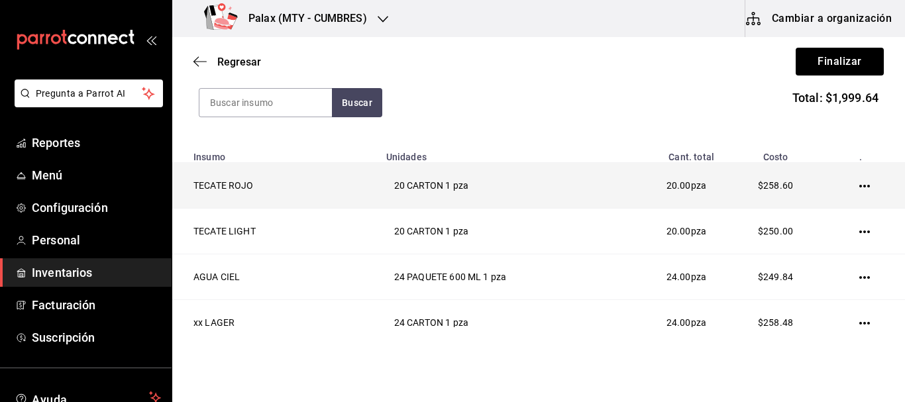
scroll to position [158, 0]
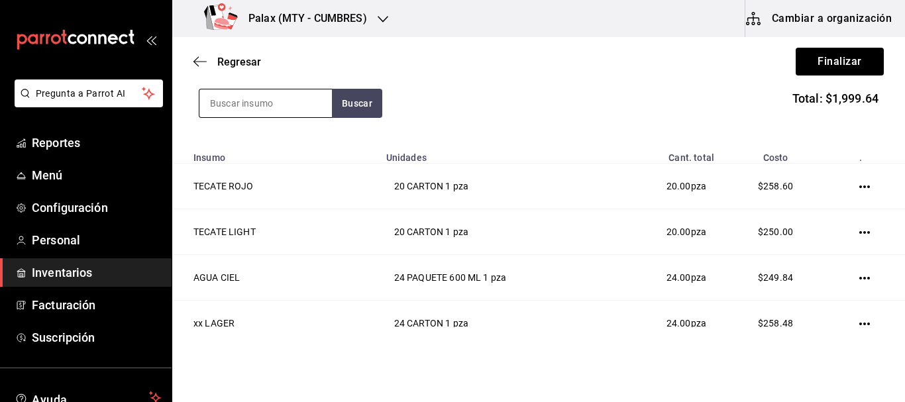
click at [256, 107] on input at bounding box center [265, 103] width 132 height 28
type input "GARRAFON"
click at [340, 103] on button "Buscar" at bounding box center [357, 103] width 50 height 29
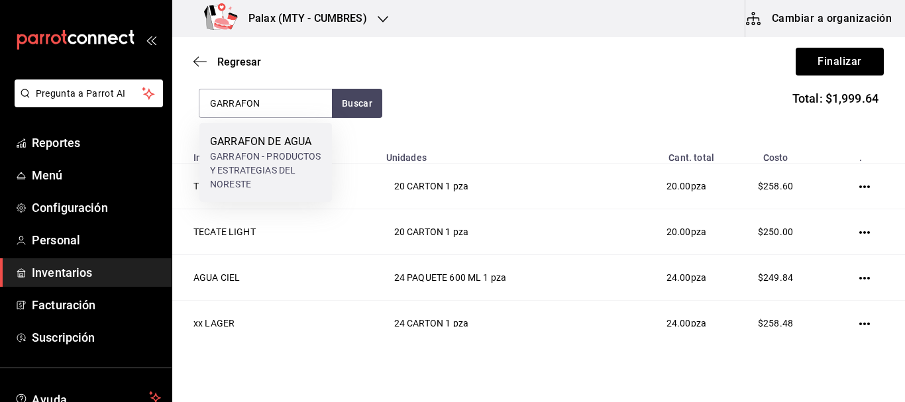
click at [256, 170] on div "GARRAFON - PRODUCTOS Y ESTRATEGIAS DEL NORESTE" at bounding box center [265, 171] width 111 height 42
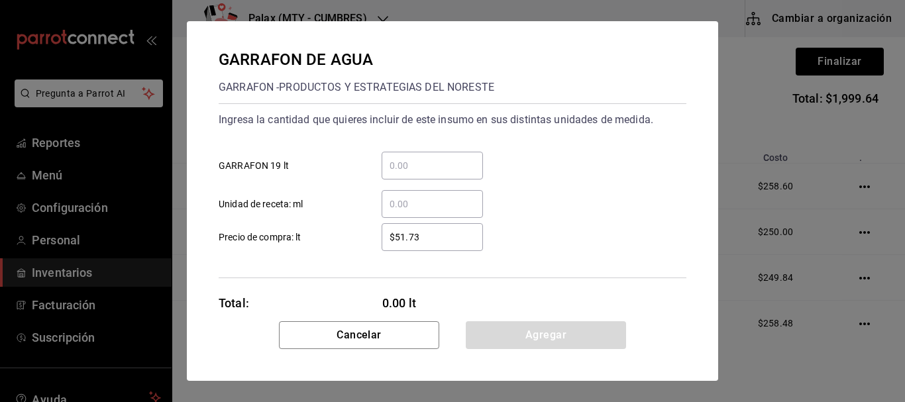
click at [422, 162] on input "​ GARRAFON 19 lt" at bounding box center [431, 166] width 101 height 16
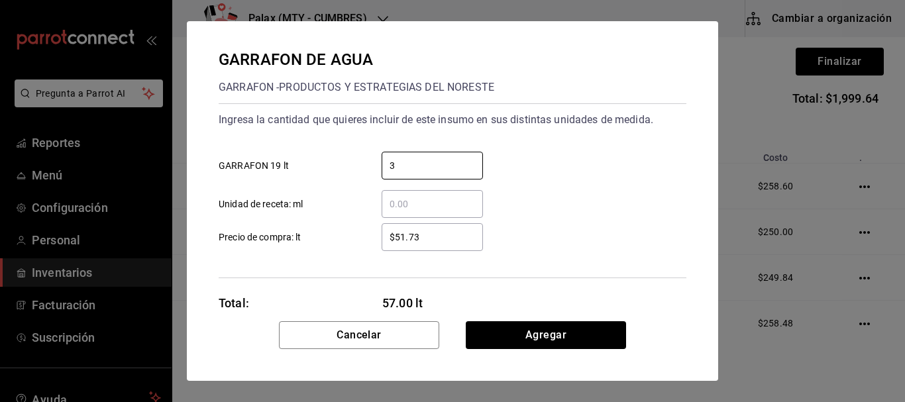
type input "3"
click at [603, 170] on div "3 ​ GARRAFON 19 lt" at bounding box center [447, 160] width 478 height 38
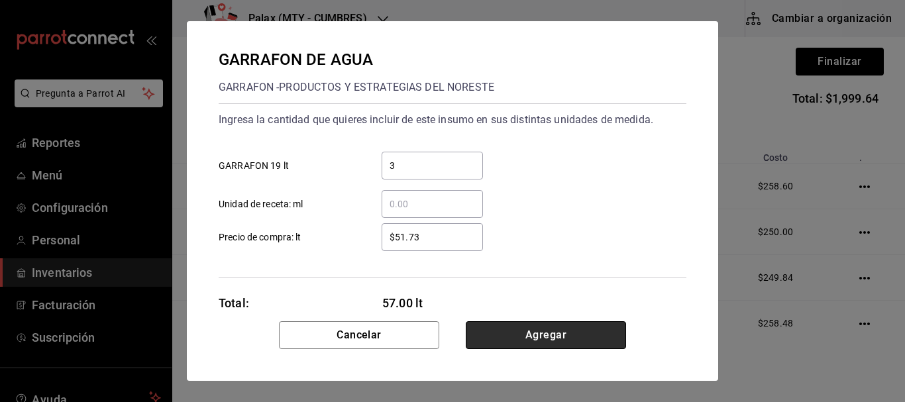
click at [585, 326] on button "Agregar" at bounding box center [546, 335] width 160 height 28
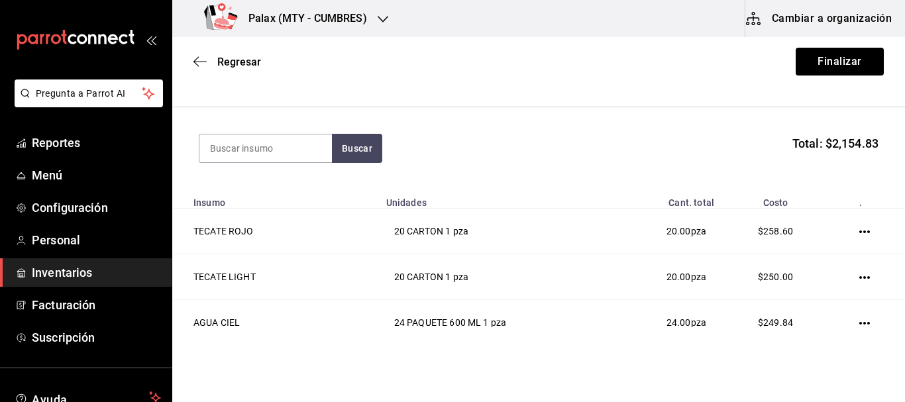
scroll to position [72, 0]
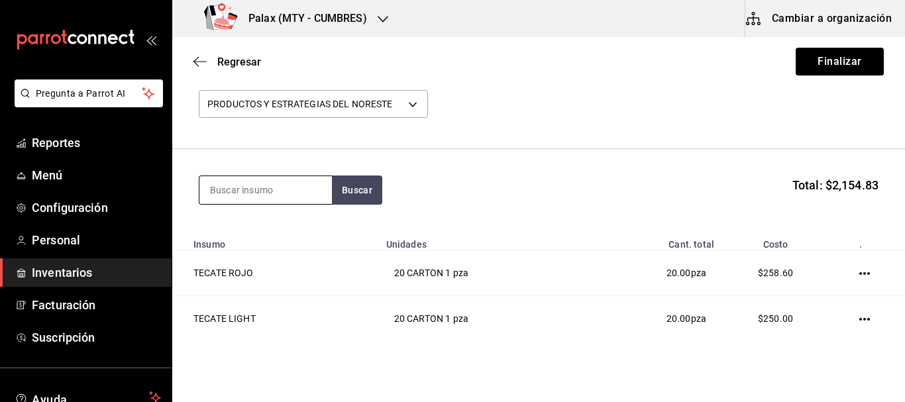
click at [231, 183] on input at bounding box center [265, 190] width 132 height 28
type input "CORONA"
click at [375, 195] on button "Buscar" at bounding box center [357, 189] width 50 height 29
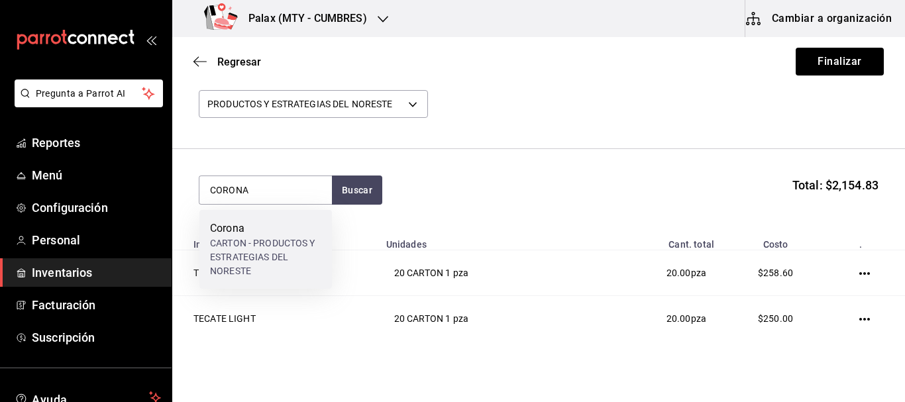
click at [257, 249] on div "CARTON - PRODUCTOS Y ESTRATEGIAS DEL NORESTE" at bounding box center [265, 257] width 111 height 42
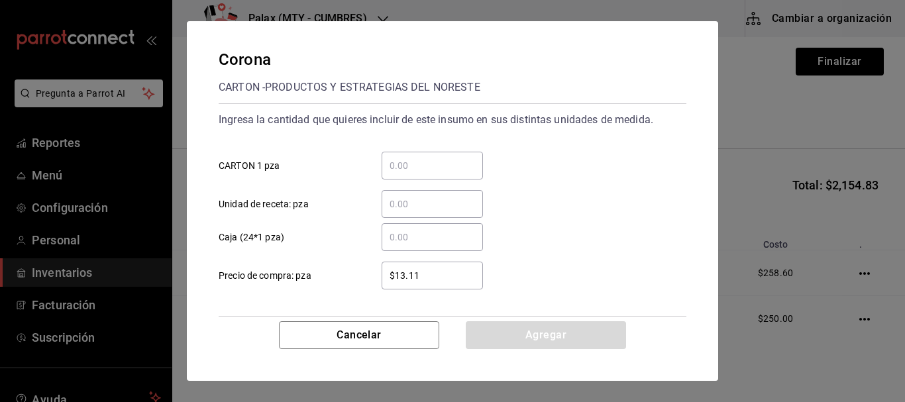
click at [453, 157] on div "​" at bounding box center [431, 166] width 101 height 28
click at [453, 158] on input "​ CARTON 1 pza" at bounding box center [431, 166] width 101 height 16
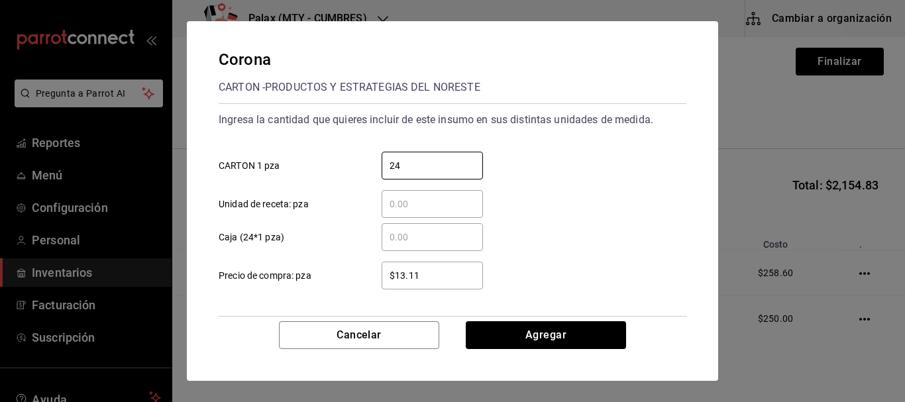
type input "24"
click at [591, 197] on div "​ Unidad de receta: pza" at bounding box center [447, 198] width 478 height 38
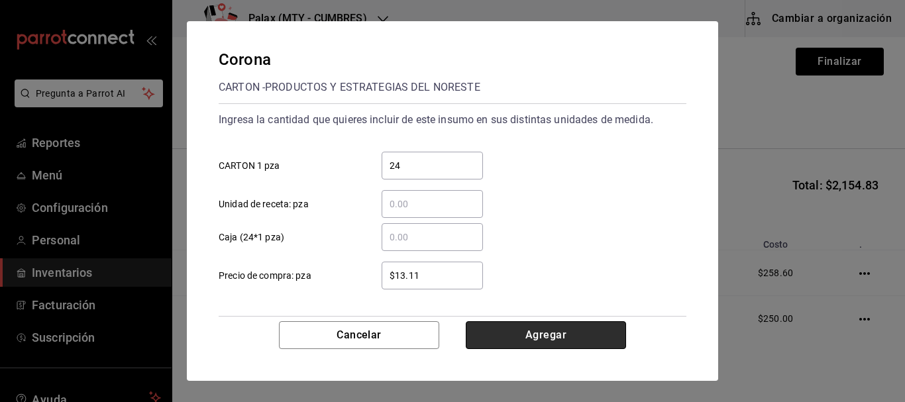
click at [551, 330] on button "Agregar" at bounding box center [546, 335] width 160 height 28
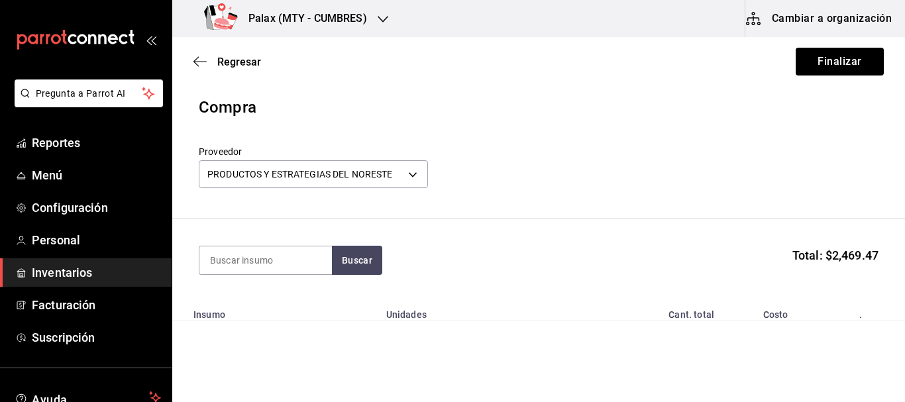
scroll to position [0, 0]
click at [241, 246] on section "Buscar Total: $2,469.47" at bounding box center [538, 262] width 732 height 82
click at [240, 256] on input at bounding box center [265, 262] width 132 height 28
type input "AGUA MINERAL"
click at [362, 262] on button "Buscar" at bounding box center [357, 261] width 50 height 29
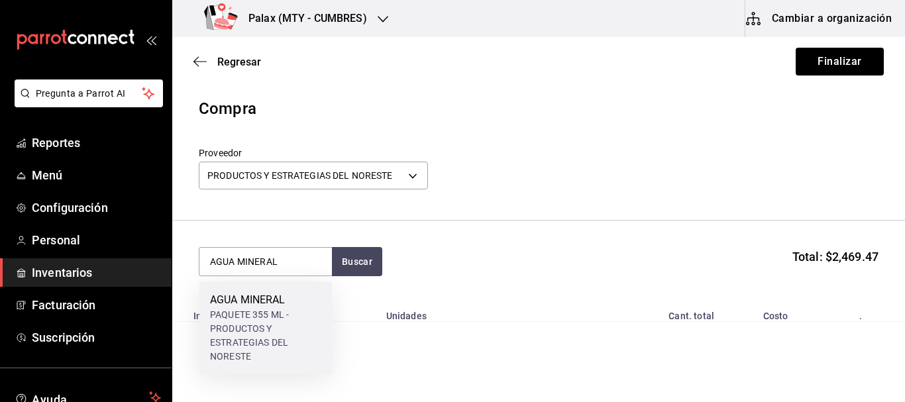
click at [221, 328] on div "PAQUETE 355 ML - PRODUCTOS Y ESTRATEGIAS DEL NORESTE" at bounding box center [265, 336] width 111 height 56
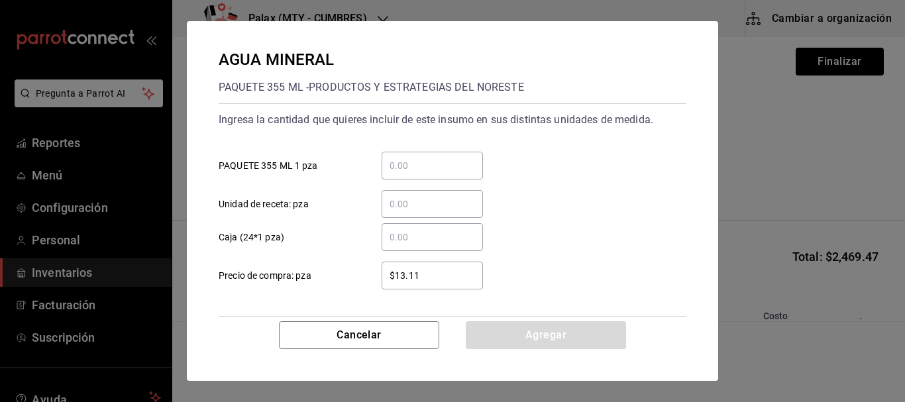
click at [454, 170] on input "​ PAQUETE 355 ML 1 pza" at bounding box center [431, 166] width 101 height 16
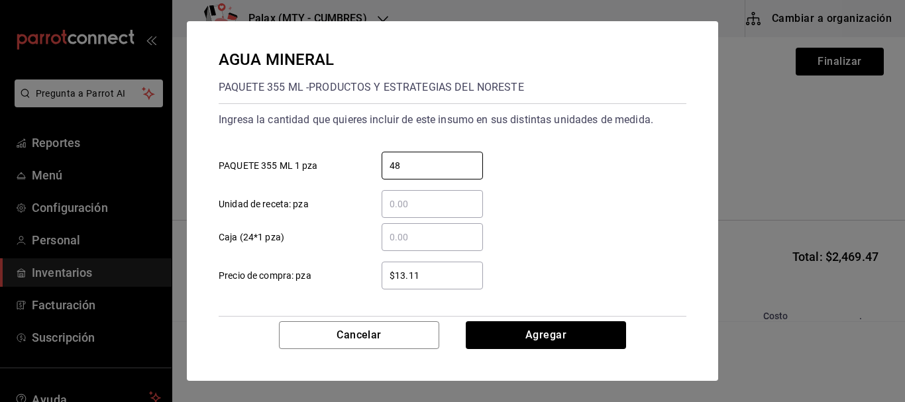
type input "48"
click at [597, 193] on div "​ Unidad de receta: pza" at bounding box center [447, 198] width 478 height 38
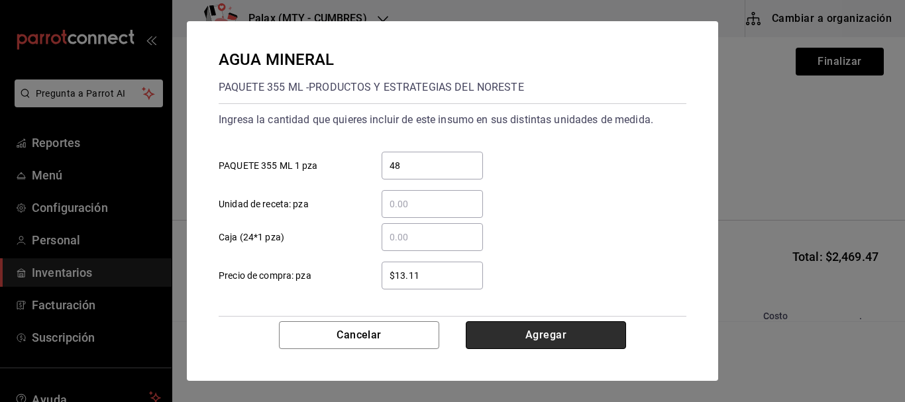
click at [552, 334] on button "Agregar" at bounding box center [546, 335] width 160 height 28
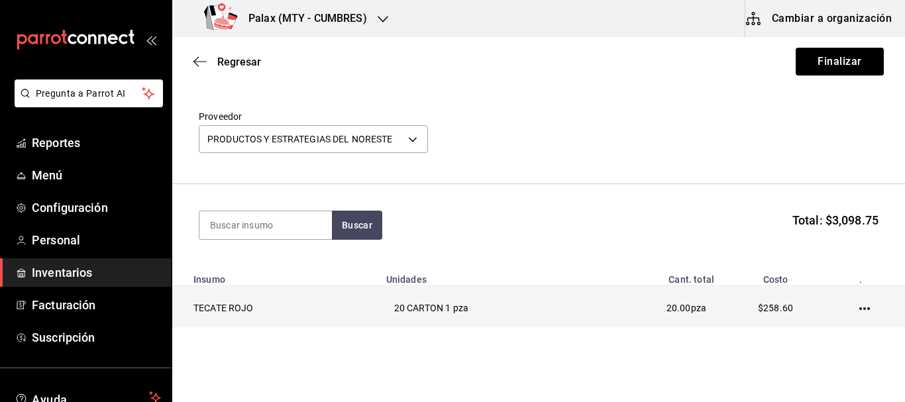
scroll to position [66, 0]
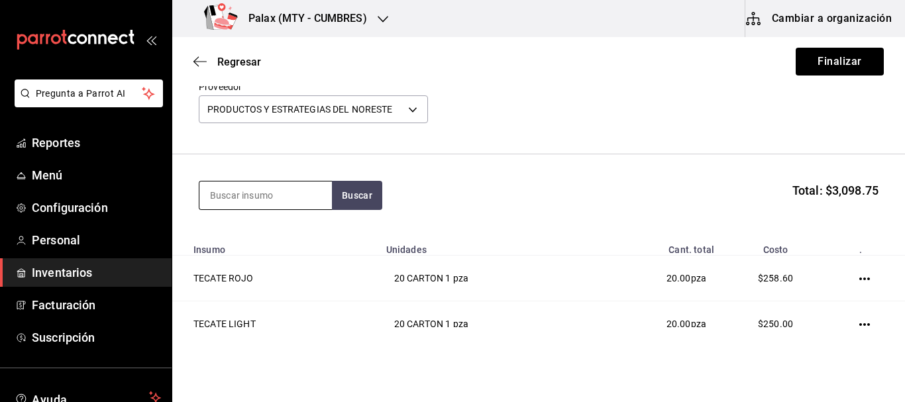
click at [277, 204] on input at bounding box center [265, 195] width 132 height 28
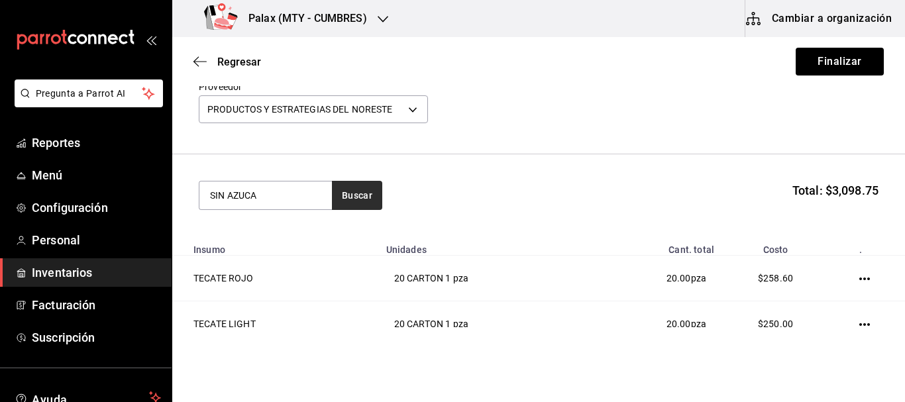
type input "SIN AZUCA"
click at [351, 194] on button "Buscar" at bounding box center [357, 195] width 50 height 29
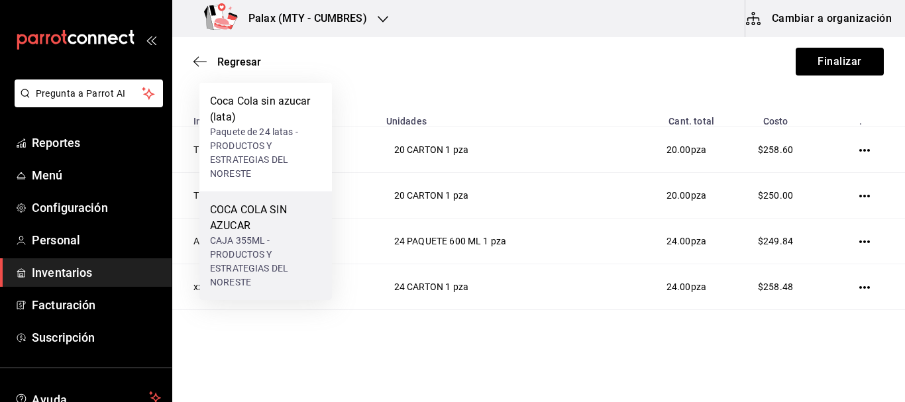
scroll to position [199, 0]
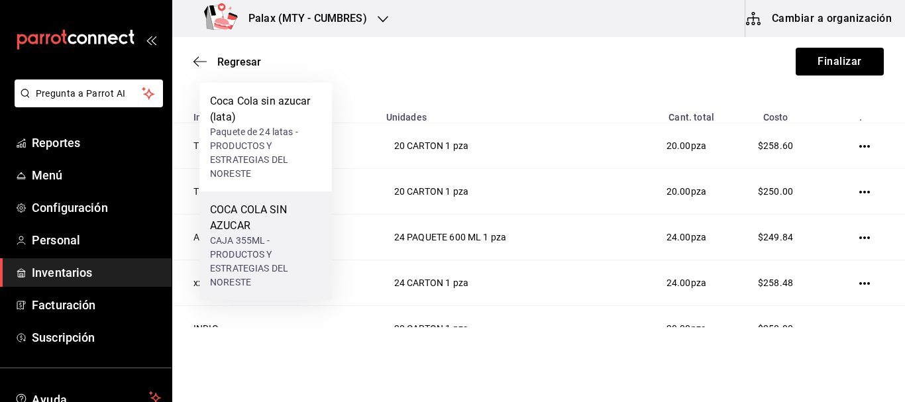
click at [256, 258] on div "CAJA 355ML - PRODUCTOS Y ESTRATEGIAS DEL NORESTE" at bounding box center [265, 262] width 111 height 56
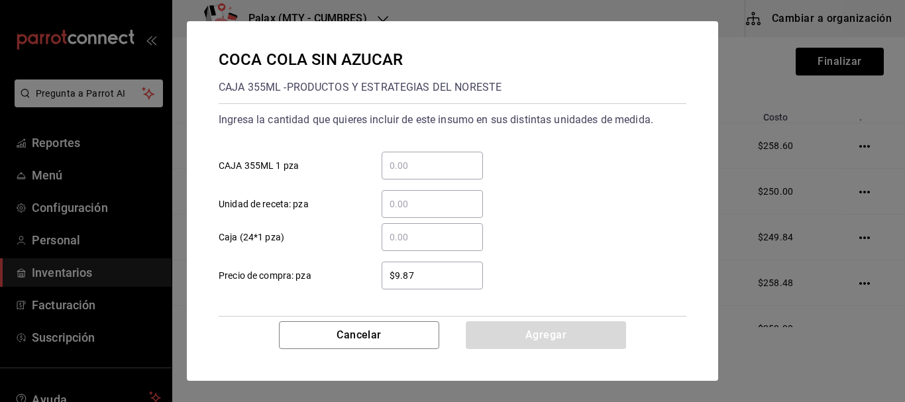
click at [453, 162] on input "​ CAJA 355ML 1 pza" at bounding box center [431, 166] width 101 height 16
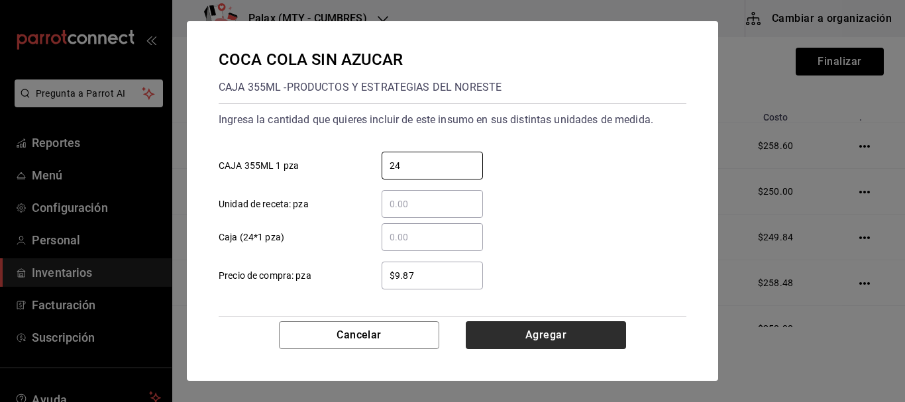
type input "24"
click at [559, 327] on button "Agregar" at bounding box center [546, 335] width 160 height 28
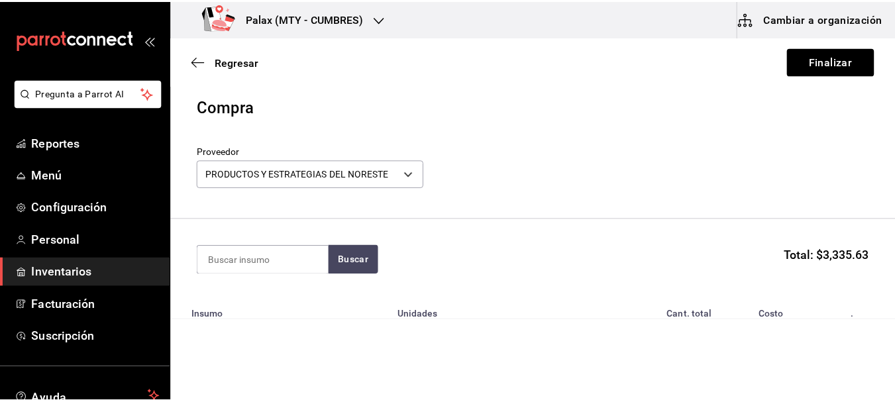
scroll to position [0, 0]
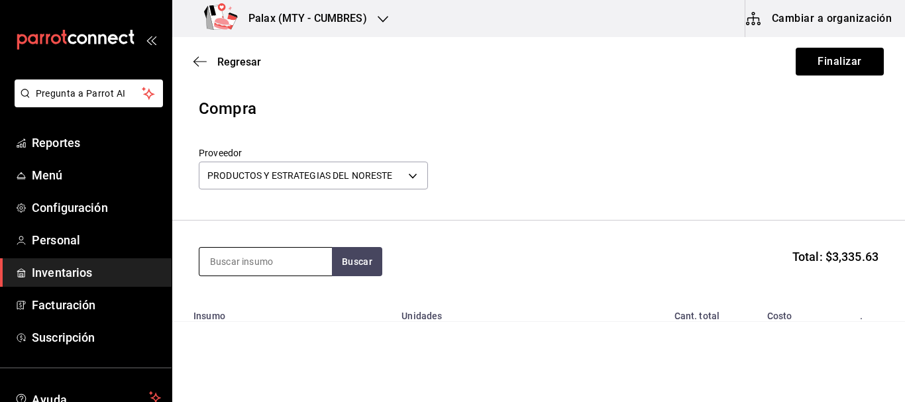
click at [269, 266] on input at bounding box center [265, 262] width 132 height 28
click at [349, 270] on button "Buscar" at bounding box center [357, 261] width 50 height 29
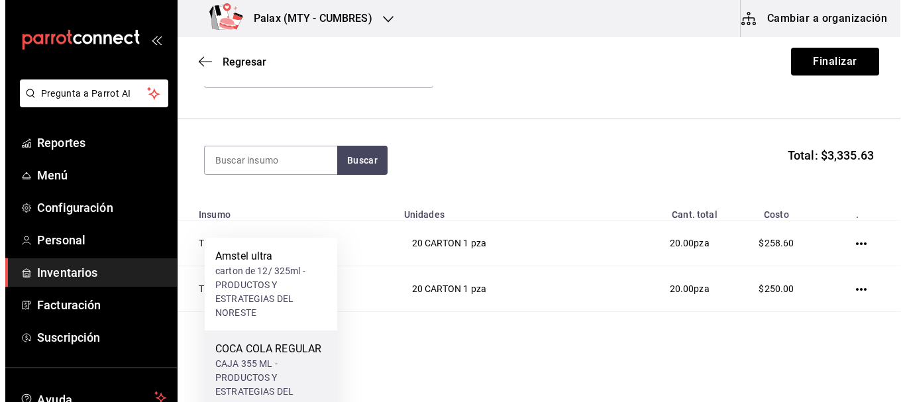
scroll to position [132, 0]
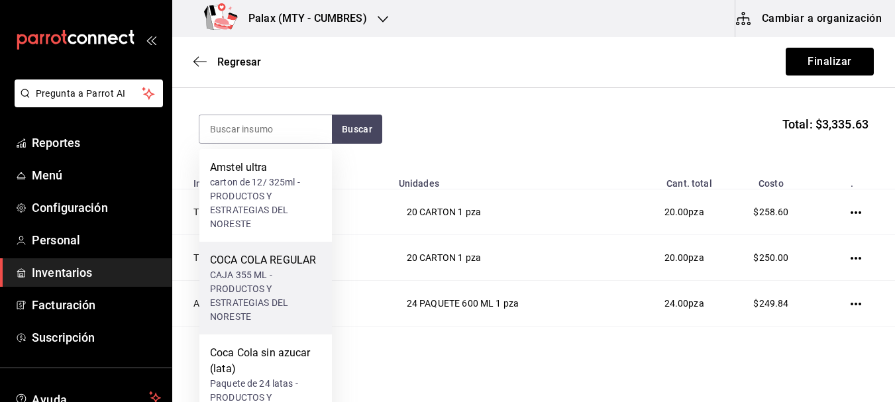
click at [285, 272] on div "CAJA 355 ML - PRODUCTOS Y ESTRATEGIAS DEL NORESTE" at bounding box center [265, 296] width 111 height 56
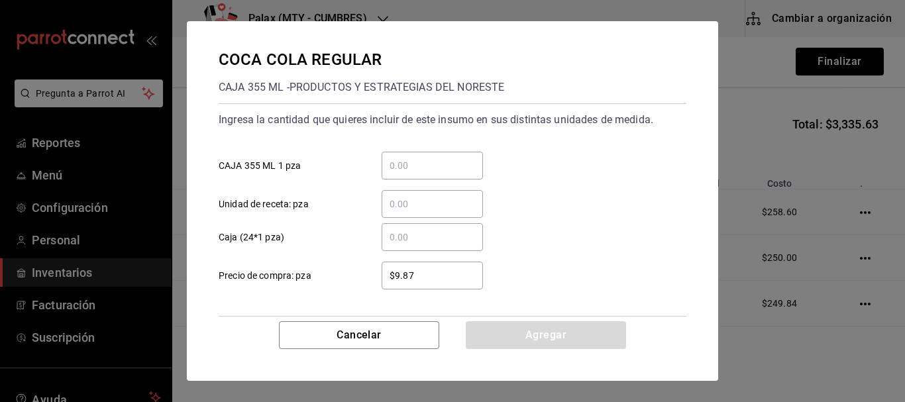
click at [426, 163] on input "​ CAJA 355 ML 1 pza" at bounding box center [431, 166] width 101 height 16
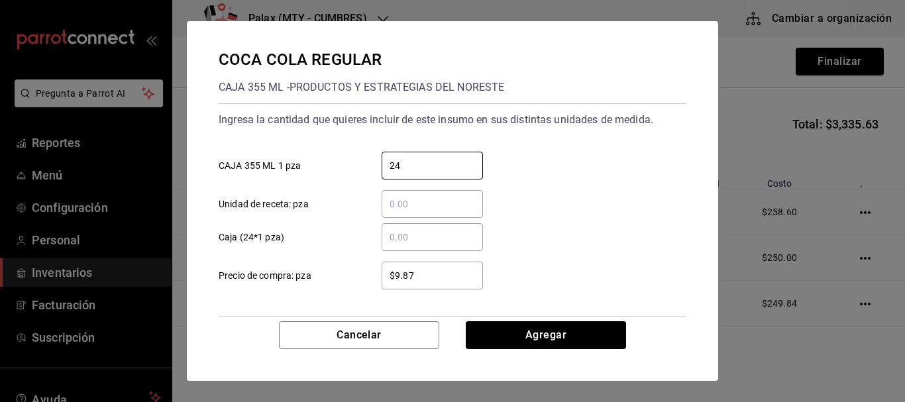
type input "24"
click at [656, 207] on div "​ Unidad de receta: pza" at bounding box center [447, 198] width 478 height 38
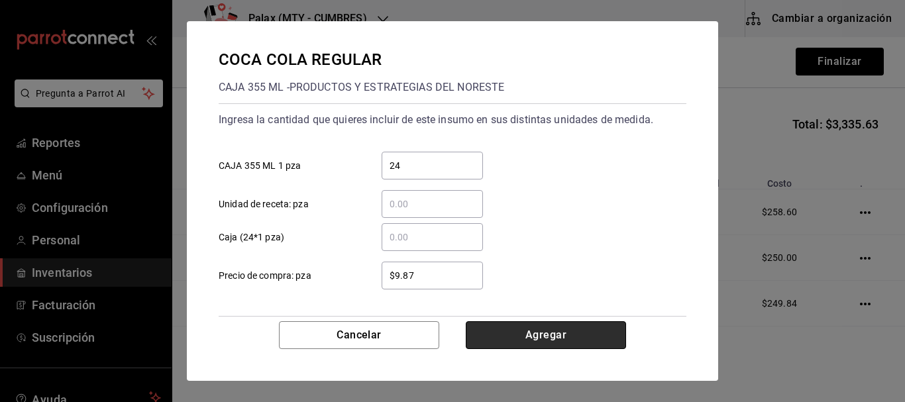
click at [583, 335] on button "Agregar" at bounding box center [546, 335] width 160 height 28
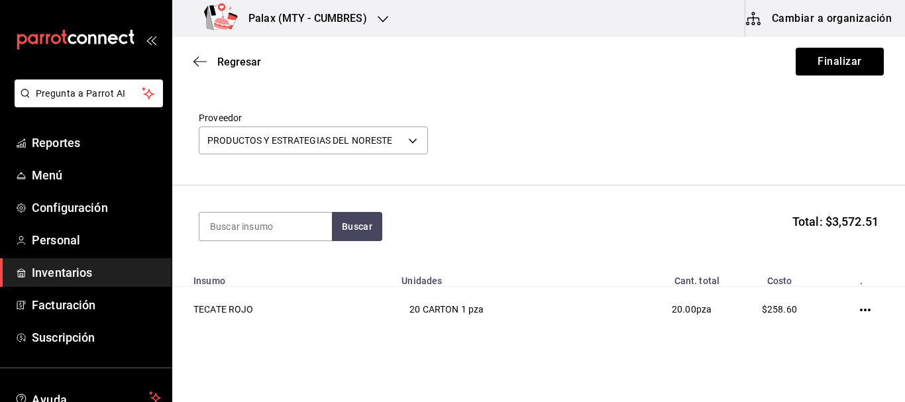
scroll to position [0, 0]
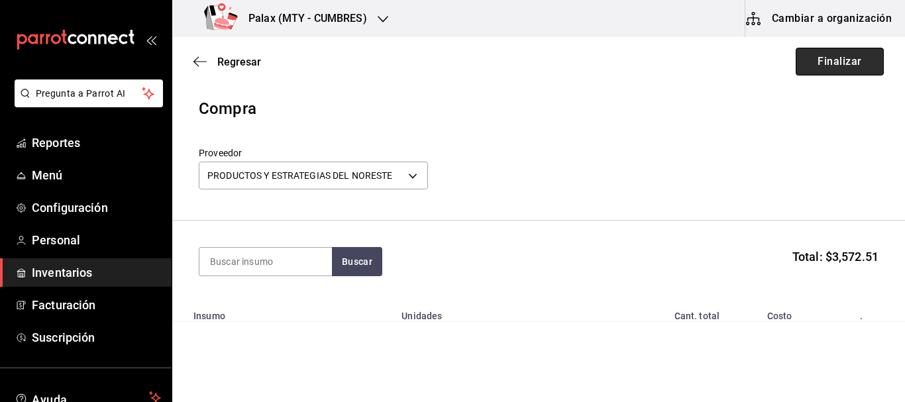
click at [830, 64] on button "Finalizar" at bounding box center [839, 62] width 88 height 28
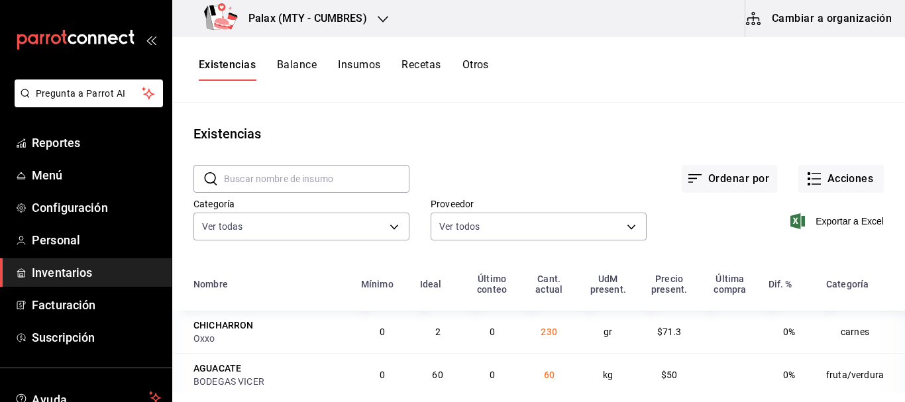
click at [581, 146] on div "Ordenar por Acciones" at bounding box center [646, 168] width 474 height 49
click at [839, 191] on button "Acciones" at bounding box center [840, 179] width 85 height 28
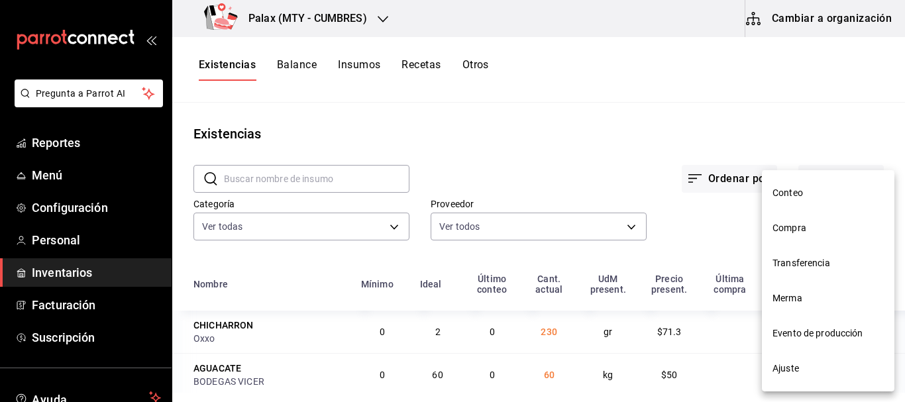
click at [813, 221] on li "Compra" at bounding box center [828, 228] width 132 height 35
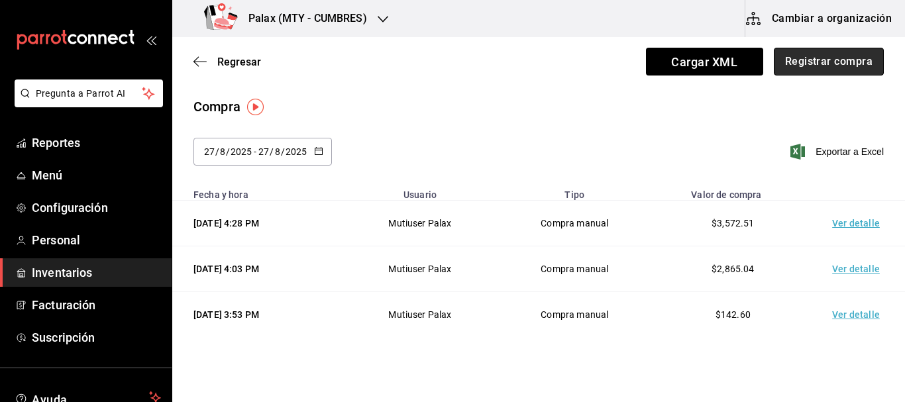
click at [790, 68] on button "Registrar compra" at bounding box center [828, 62] width 110 height 28
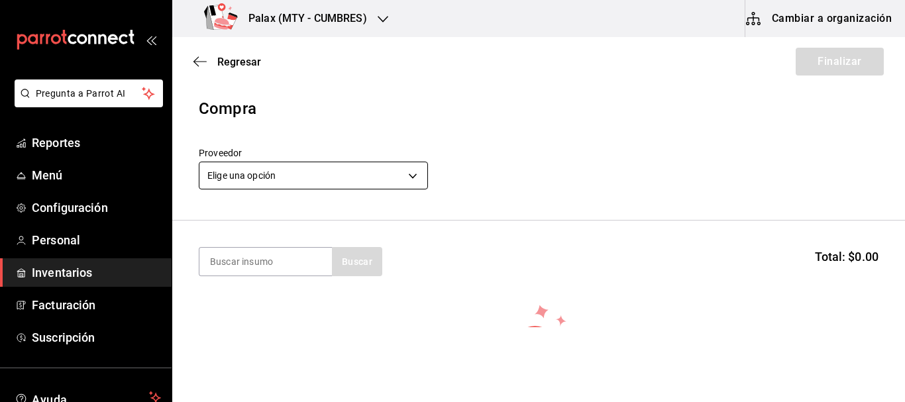
click at [348, 163] on body "Pregunta a Parrot AI Reportes Menú Configuración Personal Inventarios Facturaci…" at bounding box center [452, 163] width 905 height 327
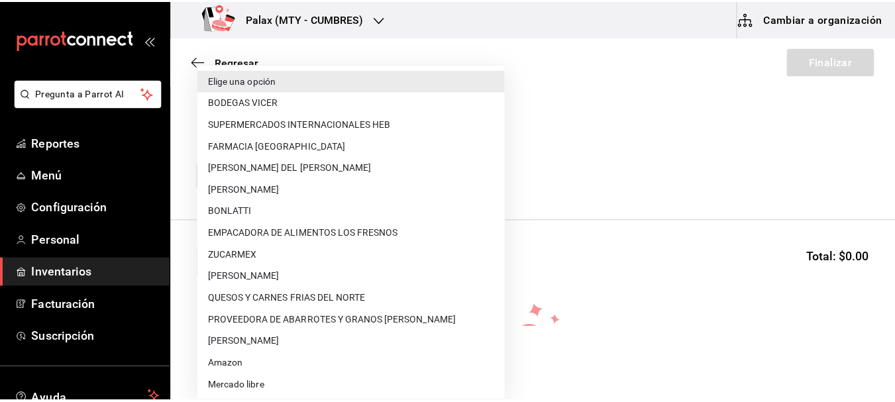
scroll to position [963, 0]
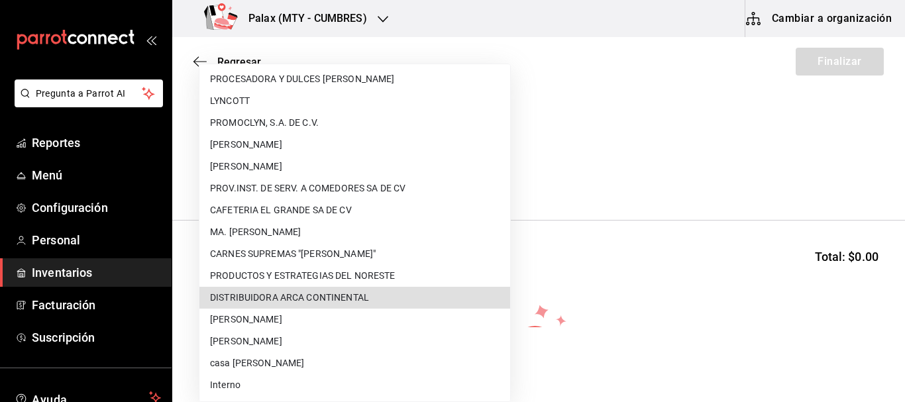
click at [354, 295] on li "DISTRIBUIDORA ARCA CONTINENTAL" at bounding box center [354, 298] width 311 height 22
type input "ca54a1fd-cc7b-47ca-83af-e31a90acbbdb"
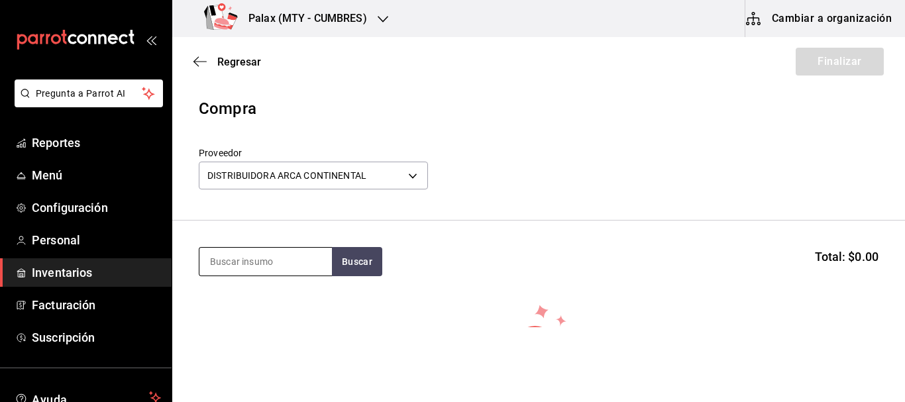
click at [288, 260] on input at bounding box center [265, 262] width 132 height 28
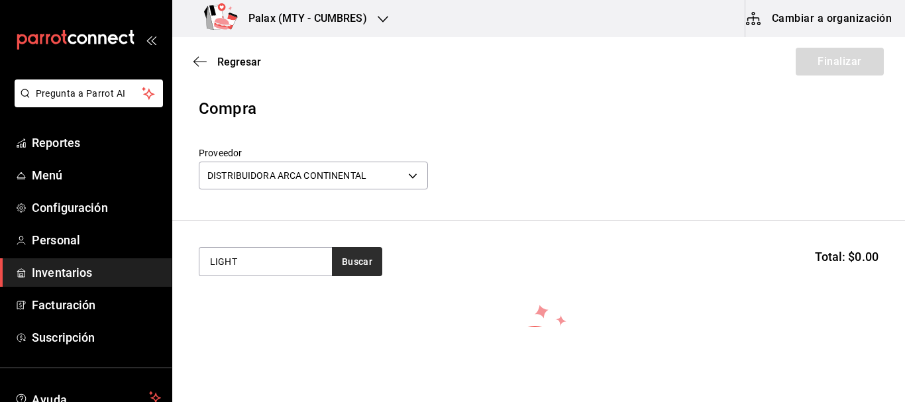
type input "LIGHT"
click at [358, 258] on button "Buscar" at bounding box center [357, 261] width 50 height 29
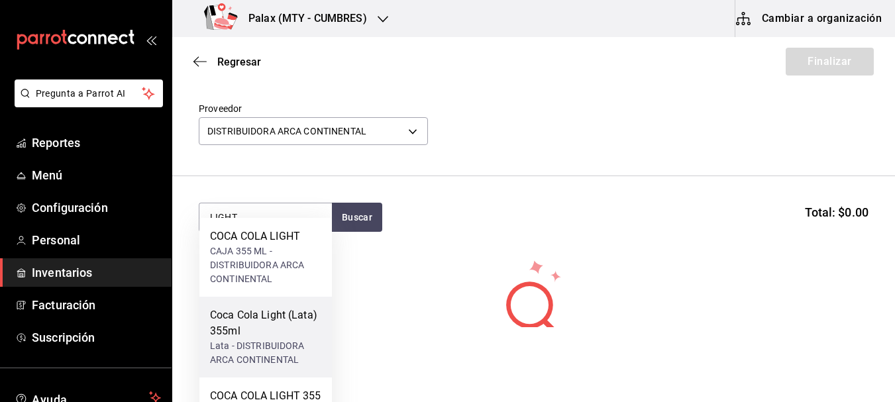
scroll to position [66, 0]
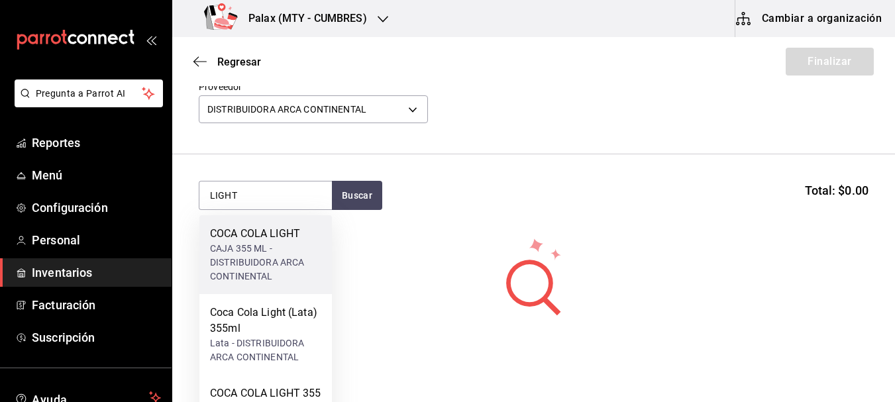
click at [280, 246] on div "CAJA 355 ML - DISTRIBUIDORA ARCA CONTINENTAL" at bounding box center [265, 263] width 111 height 42
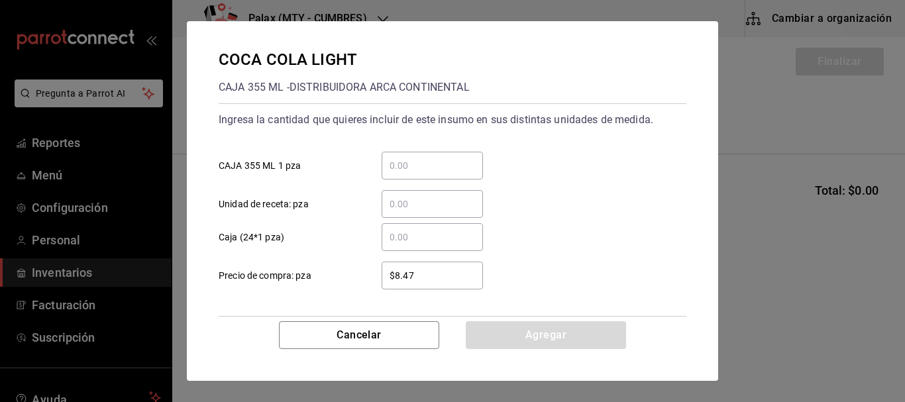
click at [455, 161] on input "​ CAJA 355 ML 1 pza" at bounding box center [431, 166] width 101 height 16
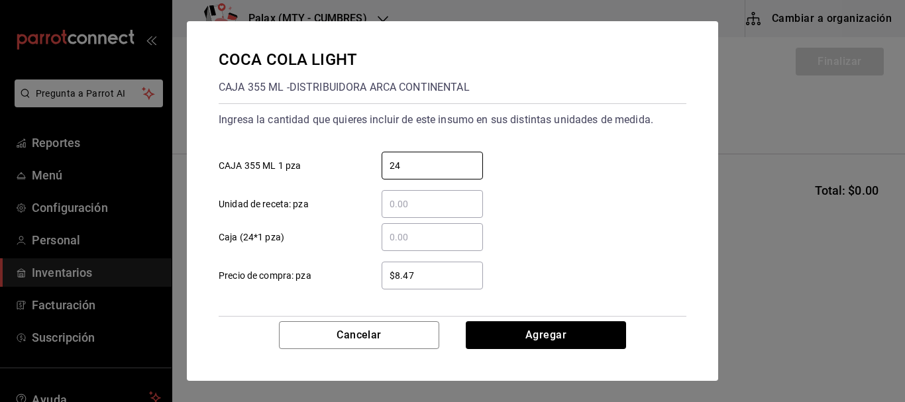
type input "24"
click at [582, 182] on div "​ Unidad de receta: pza" at bounding box center [447, 198] width 478 height 38
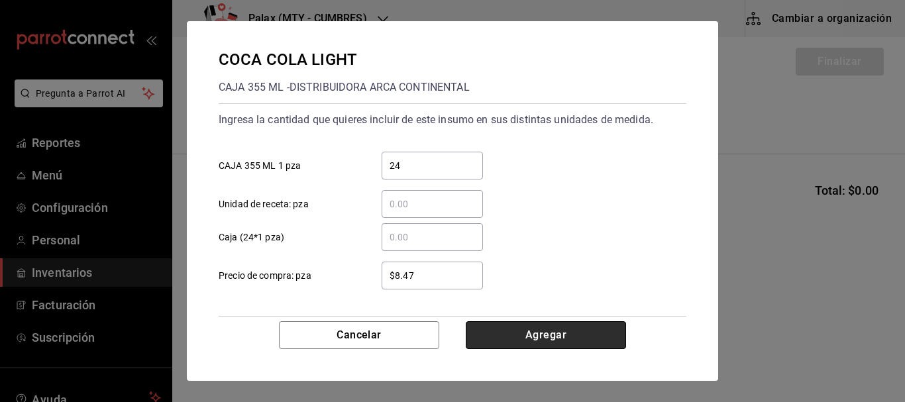
click at [586, 324] on button "Agregar" at bounding box center [546, 335] width 160 height 28
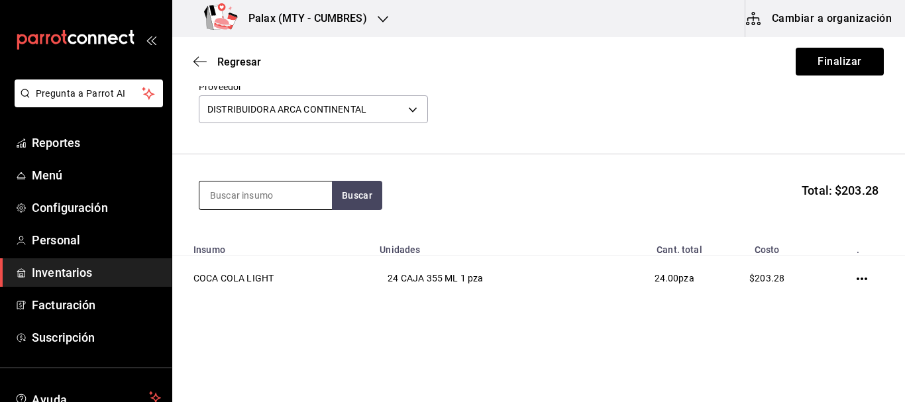
click at [289, 200] on input at bounding box center [265, 195] width 132 height 28
type input "SIN AZUCAR"
click at [351, 193] on button "Buscar" at bounding box center [357, 195] width 50 height 29
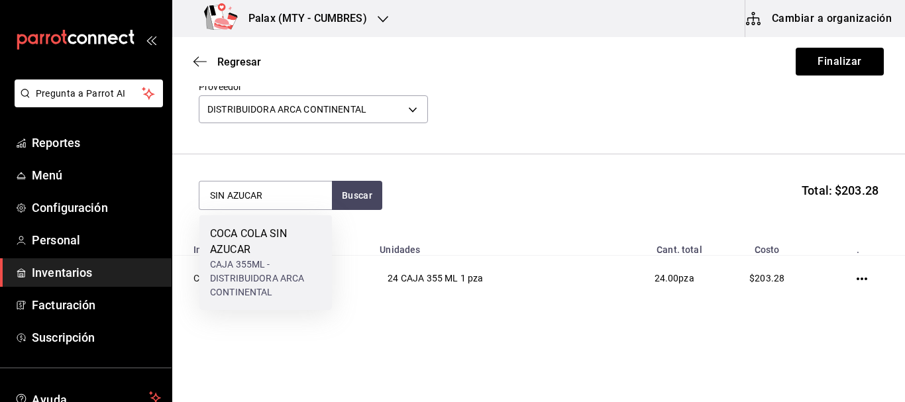
click at [266, 250] on div "COCA COLA SIN AZUCAR" at bounding box center [265, 242] width 111 height 32
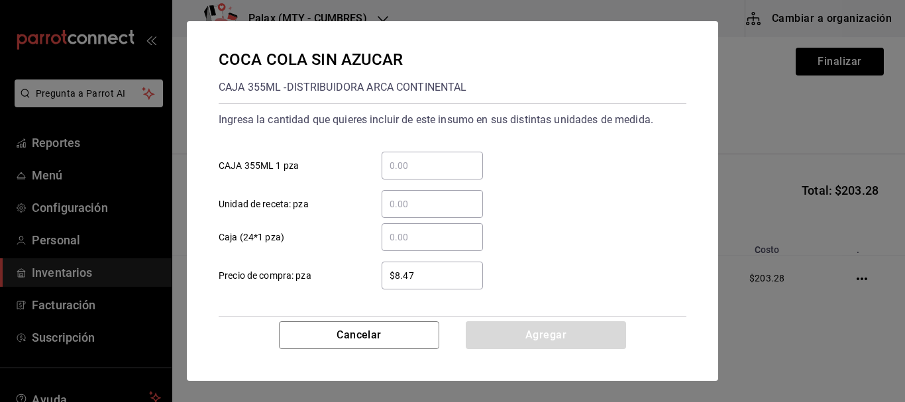
click at [437, 170] on input "​ CAJA 355ML 1 pza" at bounding box center [431, 166] width 101 height 16
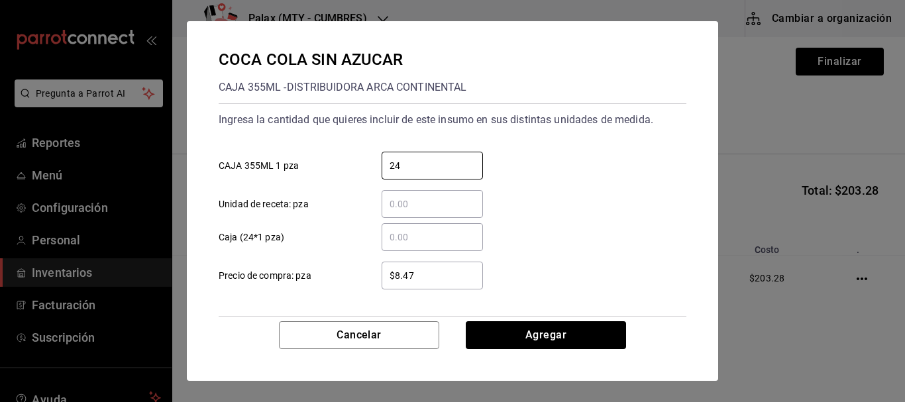
type input "24"
click at [624, 228] on div "​ Caja (24*1 pza)" at bounding box center [447, 232] width 478 height 38
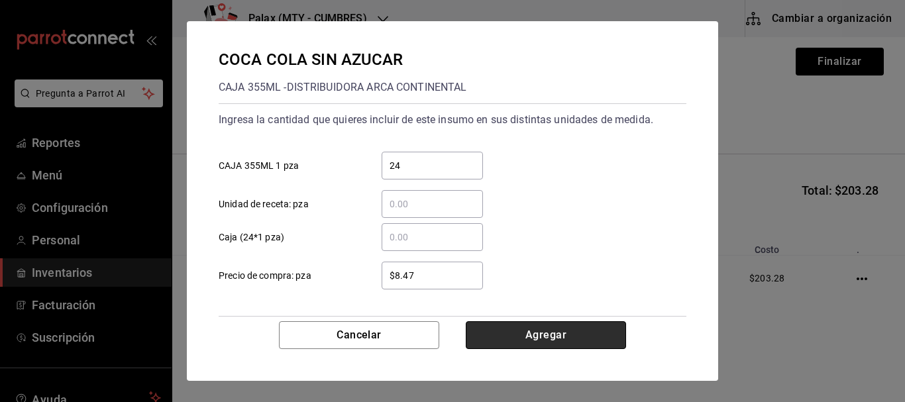
click at [554, 332] on button "Agregar" at bounding box center [546, 335] width 160 height 28
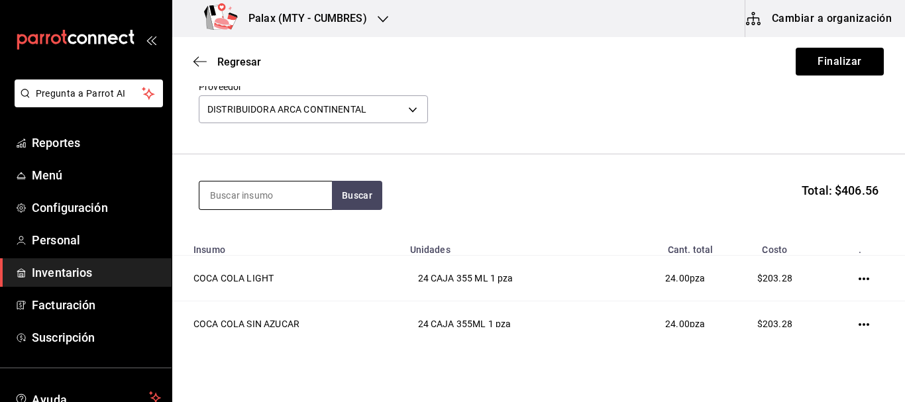
click at [254, 196] on input at bounding box center [265, 195] width 132 height 28
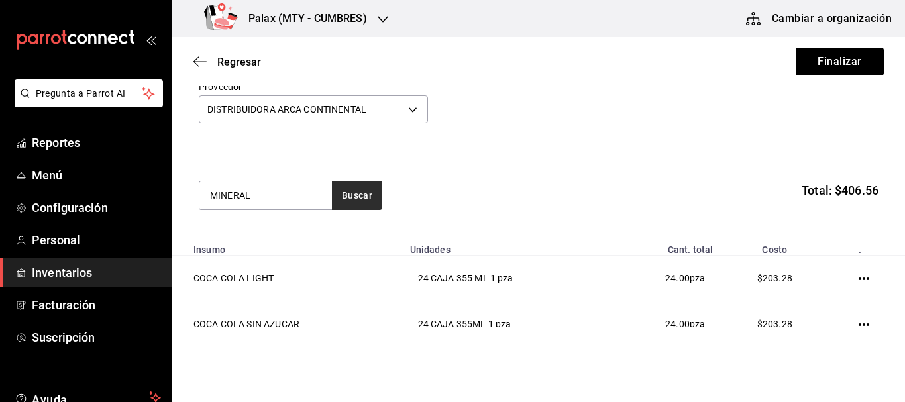
type input "MINERAL"
click at [368, 205] on button "Buscar" at bounding box center [357, 195] width 50 height 29
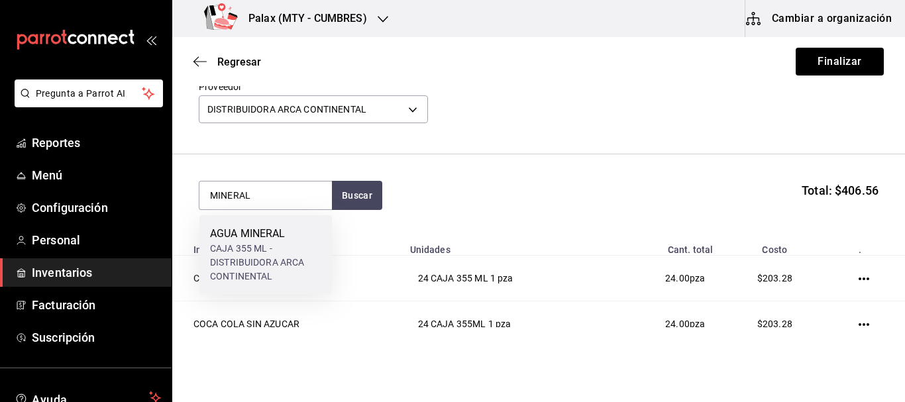
click at [270, 252] on div "CAJA 355 ML - DISTRIBUIDORA ARCA CONTINENTAL" at bounding box center [265, 263] width 111 height 42
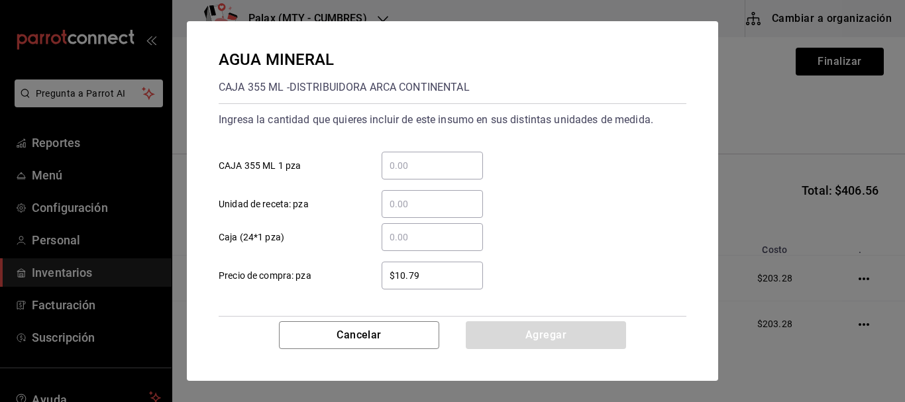
click at [424, 162] on input "​ CAJA 355 ML 1 pza" at bounding box center [431, 166] width 101 height 16
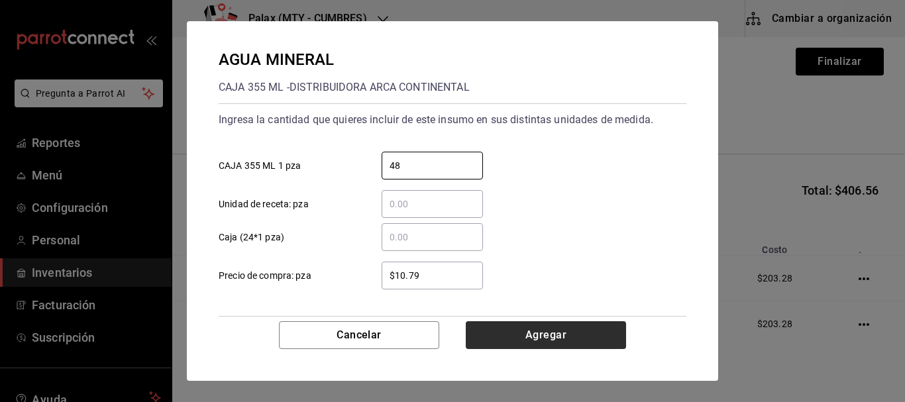
type input "48"
click at [574, 339] on button "Agregar" at bounding box center [546, 335] width 160 height 28
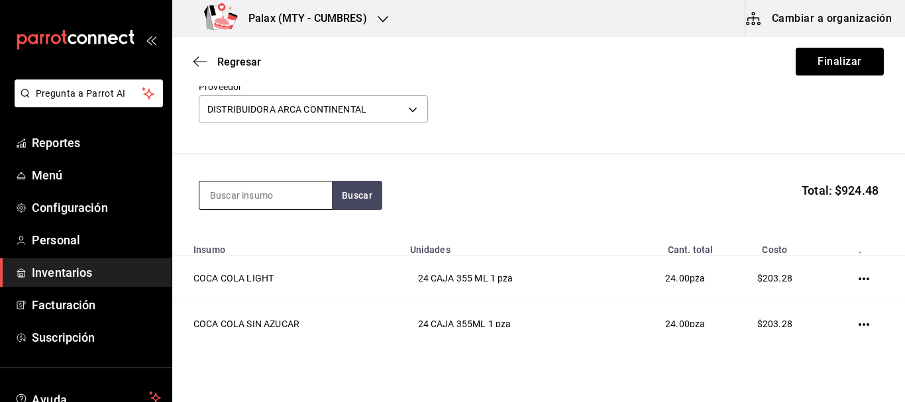
click at [266, 205] on input at bounding box center [265, 195] width 132 height 28
type input "A"
type input "COCA COLA"
click at [358, 196] on button "Buscar" at bounding box center [357, 195] width 50 height 29
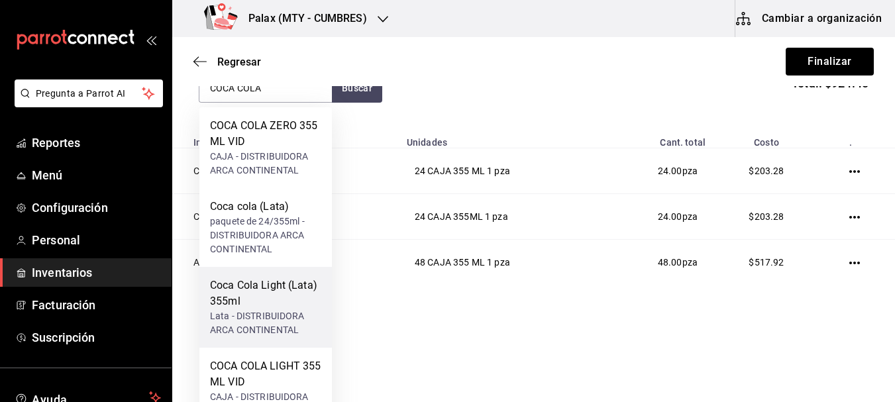
scroll to position [111, 0]
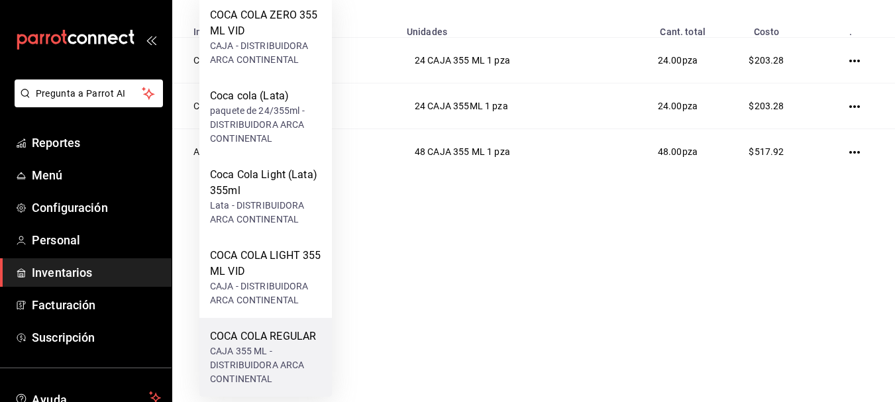
click at [284, 343] on div "COCA COLA REGULAR" at bounding box center [265, 336] width 111 height 16
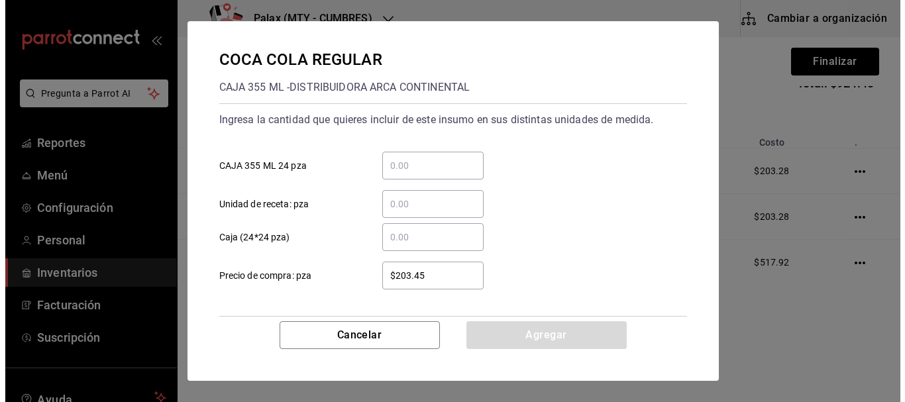
scroll to position [0, 0]
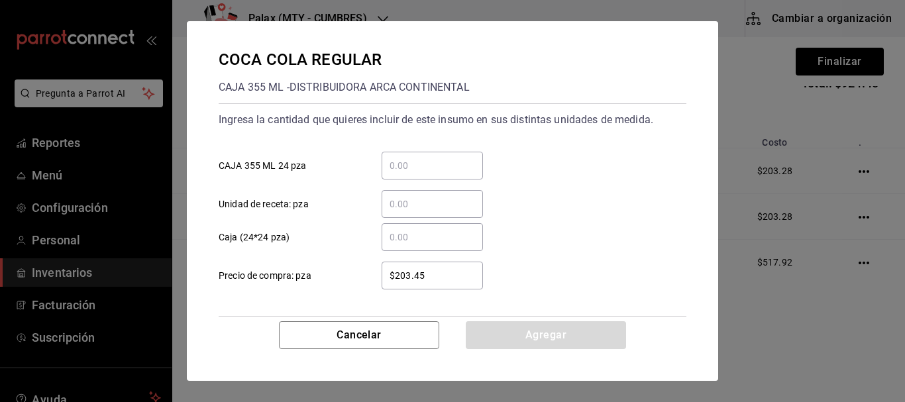
click at [454, 164] on input "​ CAJA 355 ML 24 pza" at bounding box center [431, 166] width 101 height 16
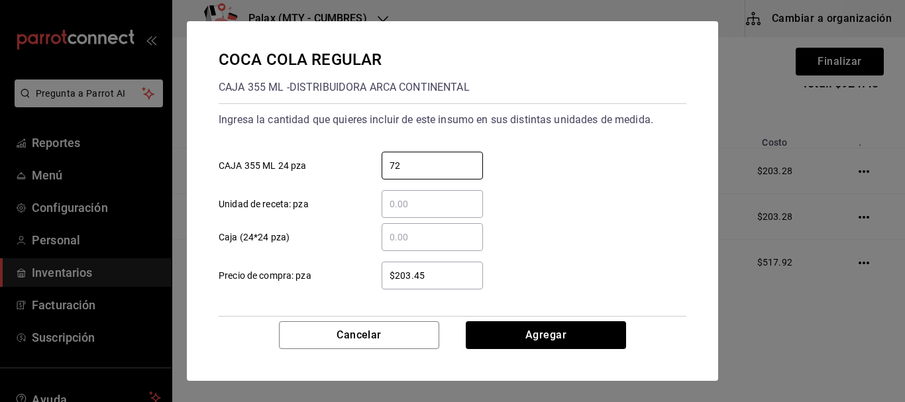
type input "72"
click at [568, 223] on div "​ Caja (24*24 pza)" at bounding box center [447, 232] width 478 height 38
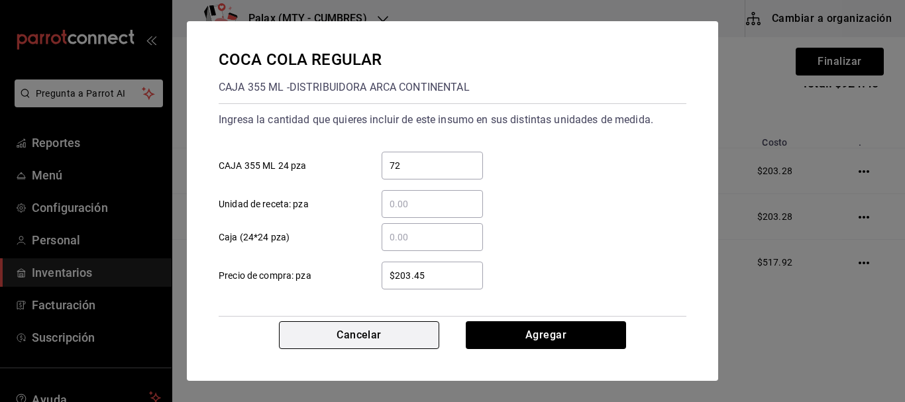
click at [395, 336] on button "Cancelar" at bounding box center [359, 335] width 160 height 28
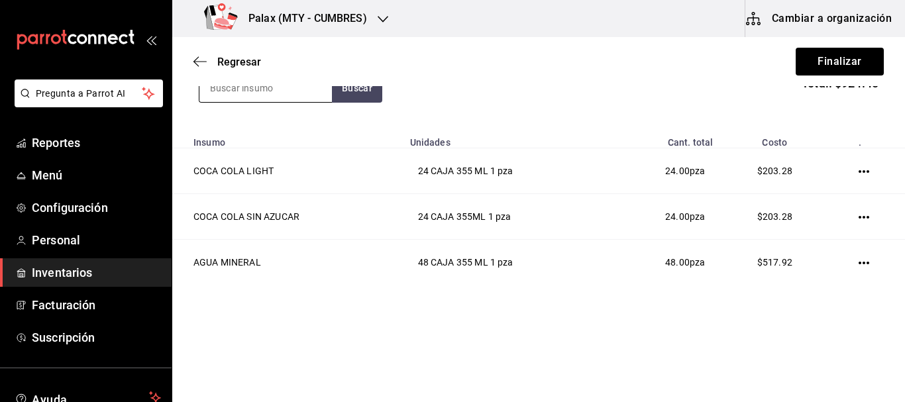
click at [300, 94] on input at bounding box center [265, 88] width 132 height 28
type input "COCA COLA RE"
click at [362, 89] on button "Buscar" at bounding box center [357, 88] width 50 height 29
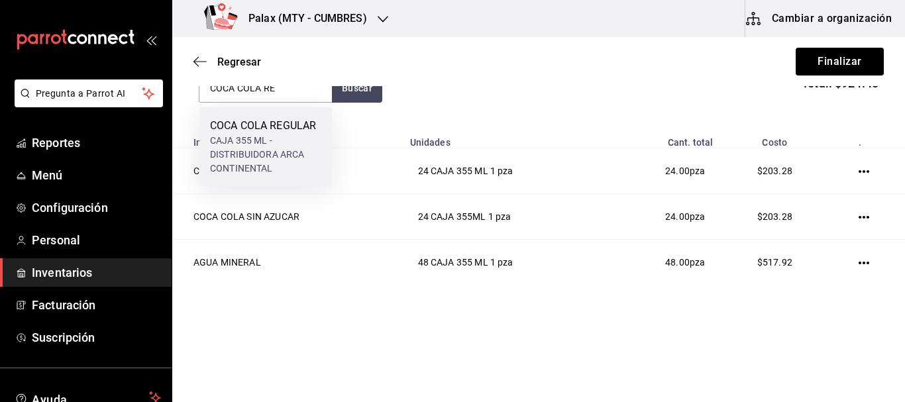
click at [291, 129] on div "COCA COLA REGULAR" at bounding box center [265, 126] width 111 height 16
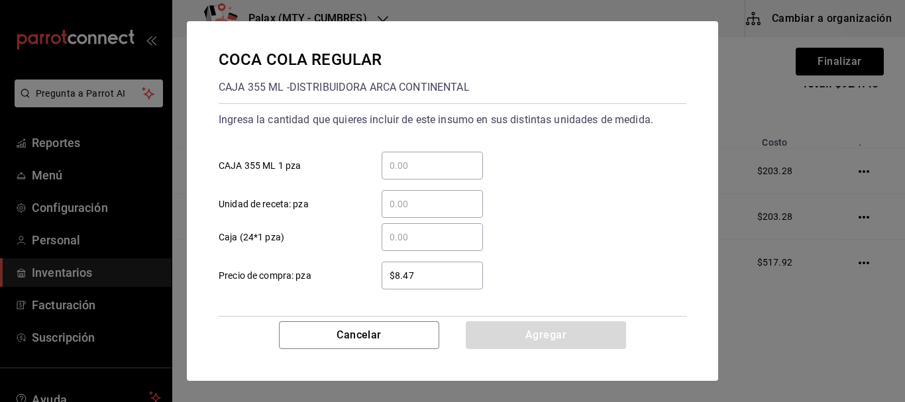
click at [422, 167] on input "​ CAJA 355 ML 1 pza" at bounding box center [431, 166] width 101 height 16
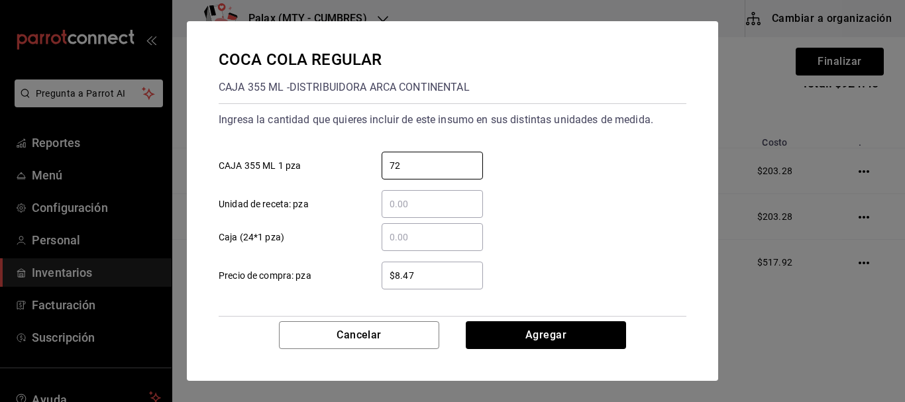
type input "72"
drag, startPoint x: 552, startPoint y: 188, endPoint x: 552, endPoint y: 238, distance: 50.3
click at [552, 187] on div "​ Unidad de receta: pza" at bounding box center [447, 198] width 478 height 38
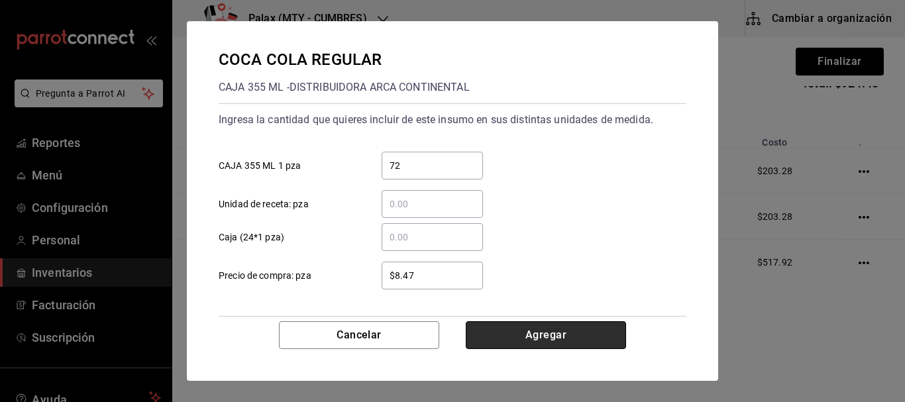
click at [540, 329] on button "Agregar" at bounding box center [546, 335] width 160 height 28
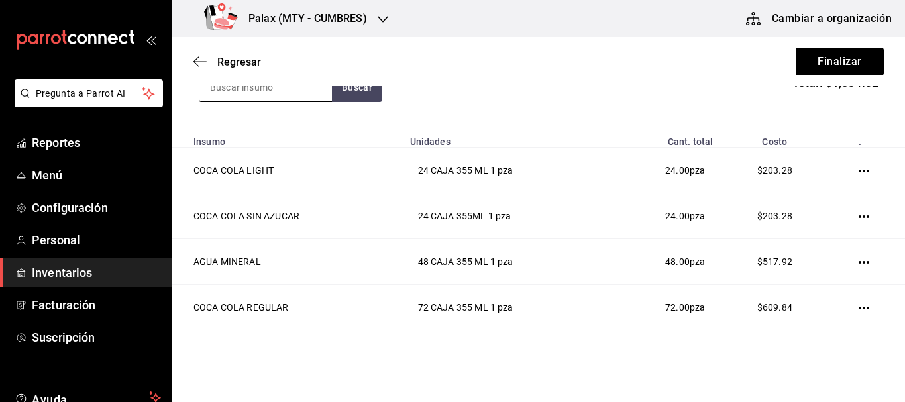
click at [282, 91] on input at bounding box center [265, 88] width 132 height 28
type input "AGUA CIEL"
click at [366, 92] on button "Buscar" at bounding box center [357, 87] width 50 height 29
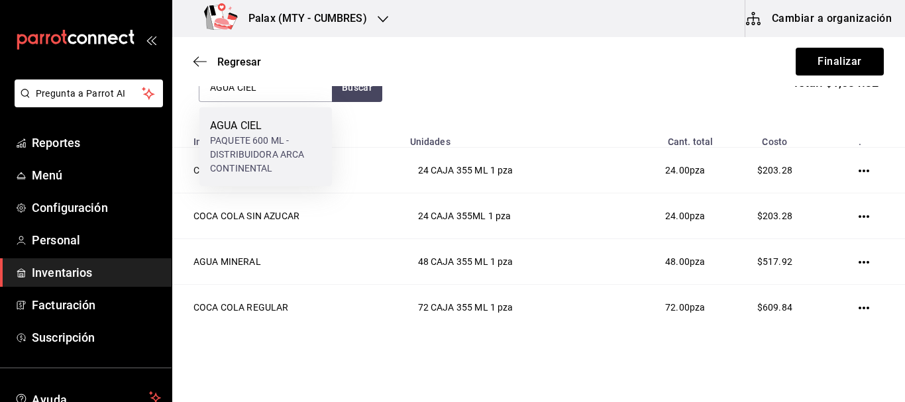
click at [290, 128] on div "AGUA CIEL" at bounding box center [265, 126] width 111 height 16
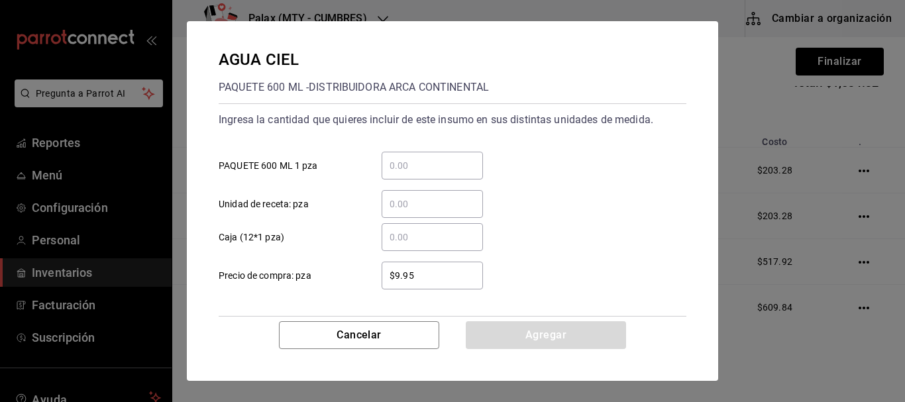
click at [413, 167] on input "​ PAQUETE 600 ML 1 pza" at bounding box center [431, 166] width 101 height 16
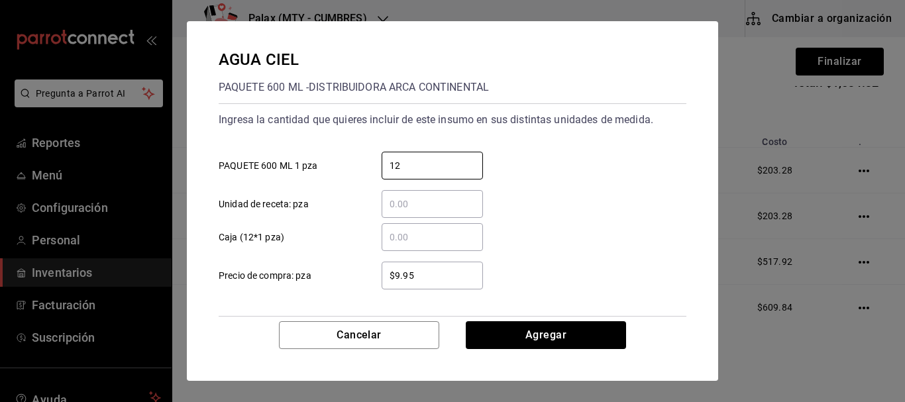
type input "12"
click at [561, 171] on div "12 ​ PAQUETE 600 ML 1 pza" at bounding box center [447, 160] width 478 height 38
click at [535, 328] on button "Agregar" at bounding box center [546, 335] width 160 height 28
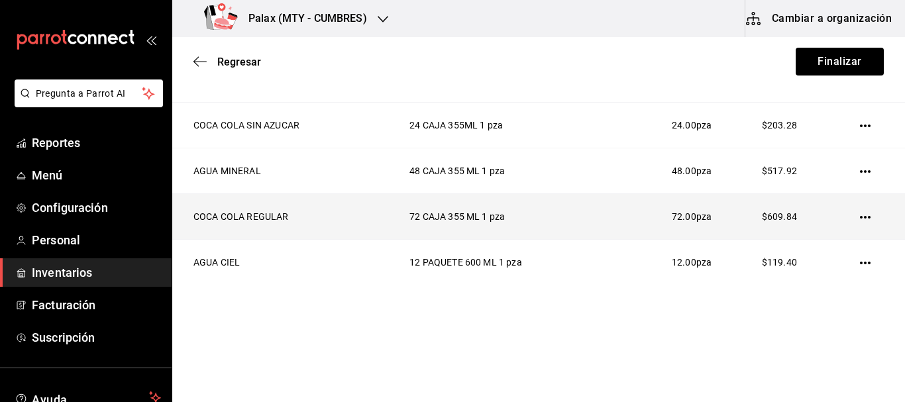
scroll to position [266, 0]
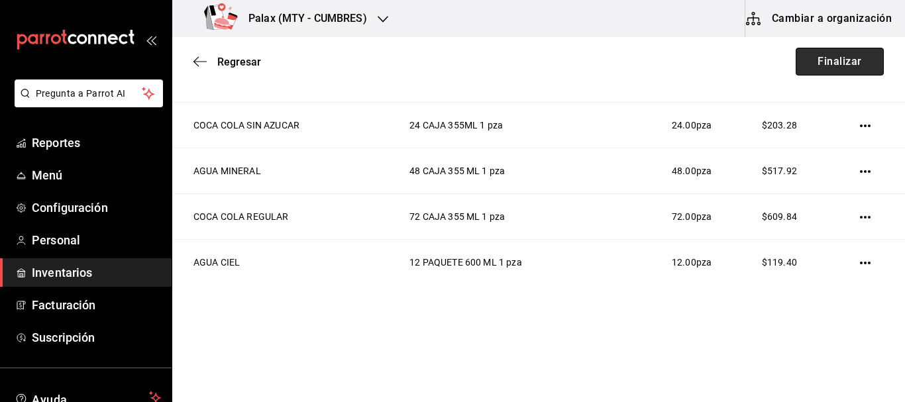
click at [854, 59] on button "Finalizar" at bounding box center [839, 62] width 88 height 28
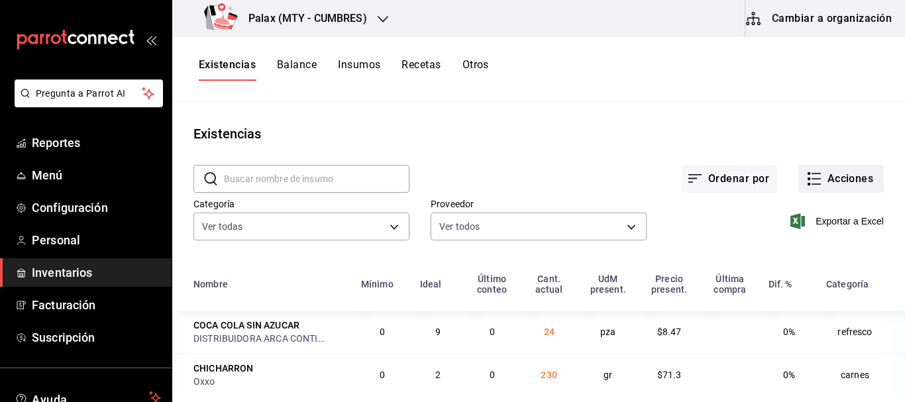
click at [871, 188] on button "Acciones" at bounding box center [840, 179] width 85 height 28
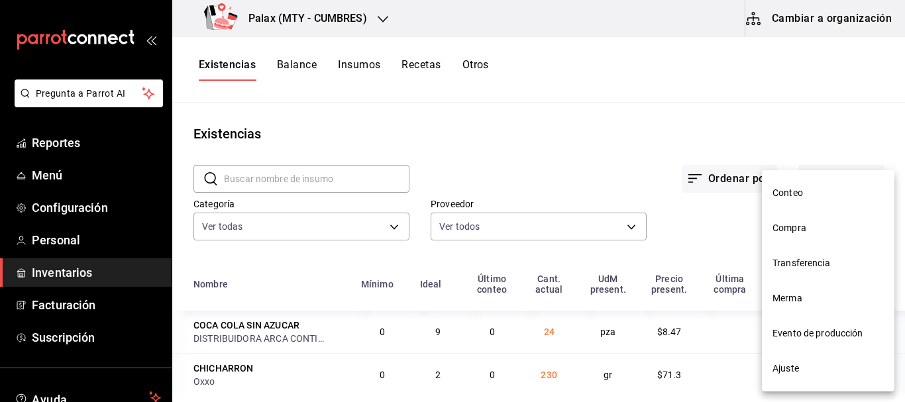
click at [819, 232] on span "Compra" at bounding box center [827, 228] width 111 height 14
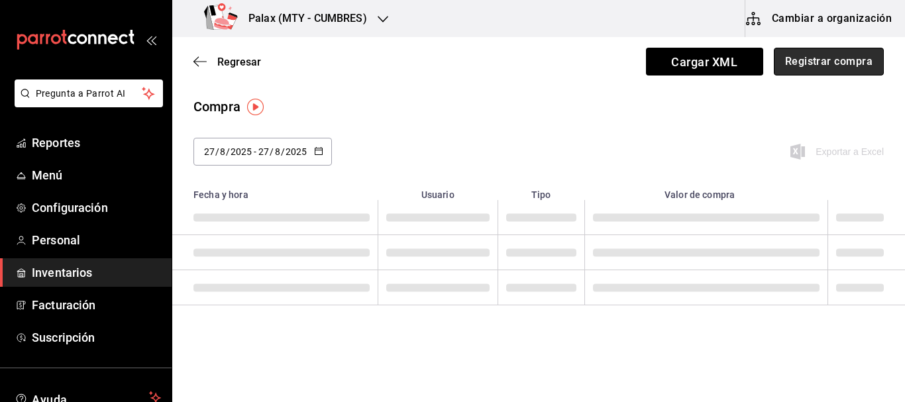
click at [853, 72] on button "Registrar compra" at bounding box center [828, 62] width 110 height 28
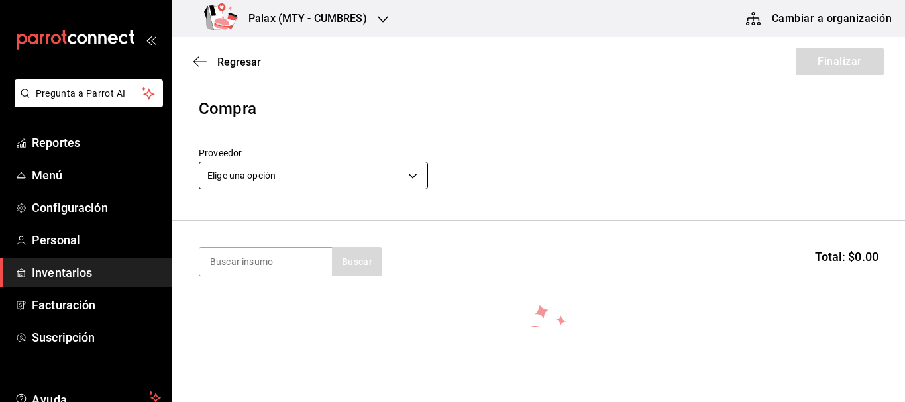
click at [326, 176] on body "Pregunta a Parrot AI Reportes Menú Configuración Personal Inventarios Facturaci…" at bounding box center [452, 163] width 905 height 327
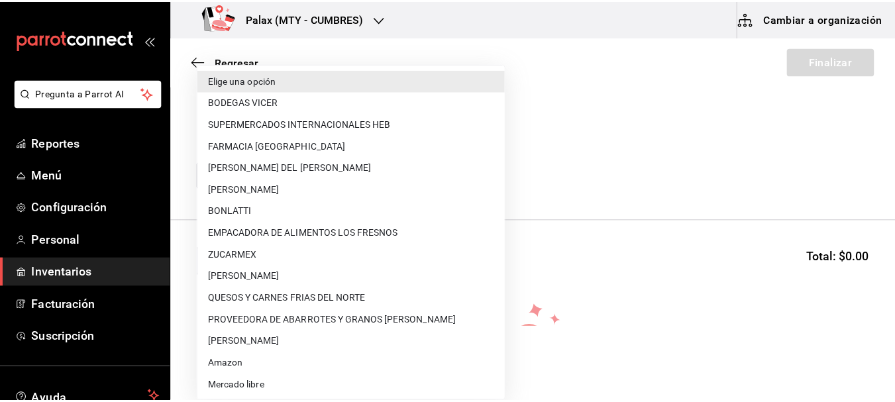
scroll to position [963, 0]
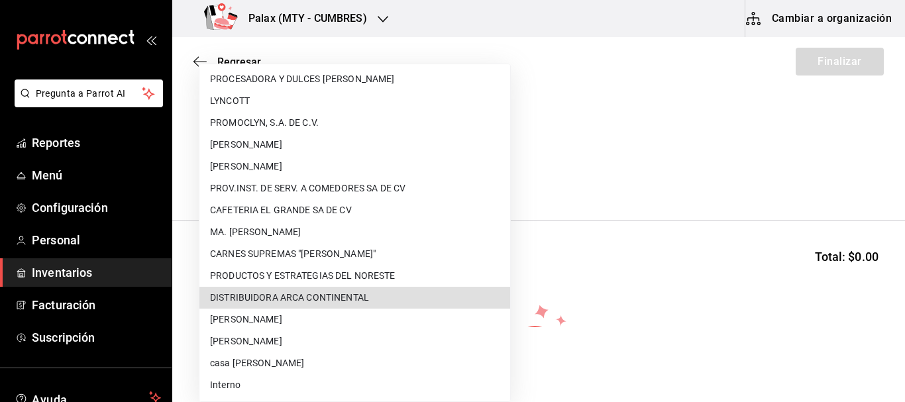
type input "ca54a1fd-cc7b-47ca-83af-e31a90acbbdb"
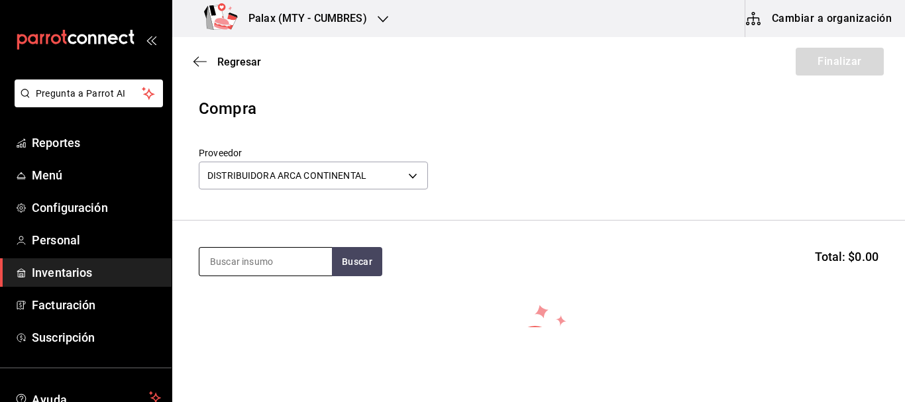
click at [274, 262] on input at bounding box center [265, 262] width 132 height 28
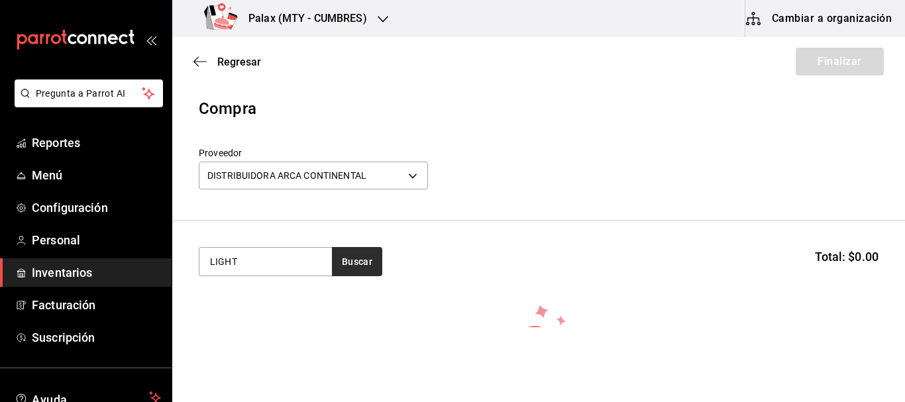
type input "LIGHT"
click at [381, 257] on button "Buscar" at bounding box center [357, 261] width 50 height 29
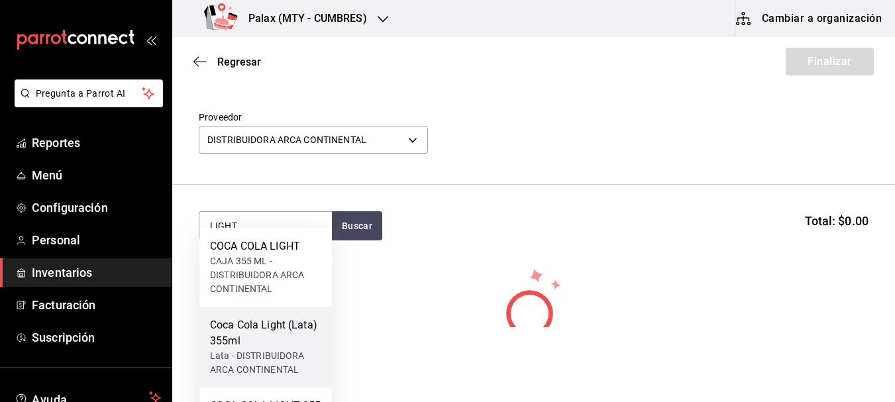
scroll to position [66, 0]
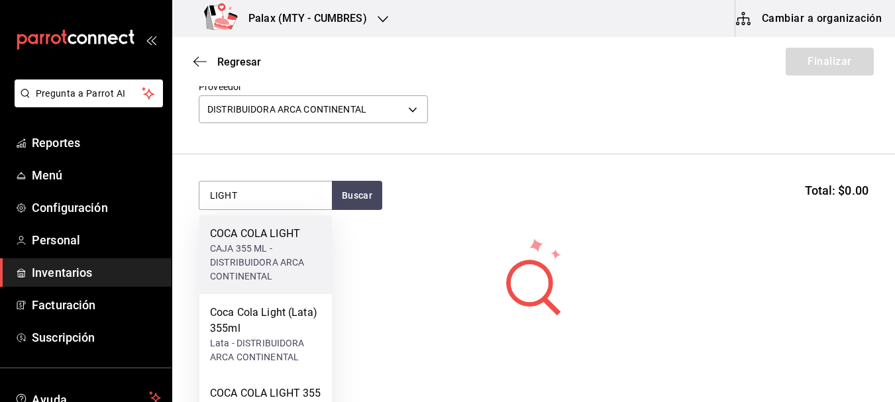
click at [260, 246] on div "CAJA 355 ML - DISTRIBUIDORA ARCA CONTINENTAL" at bounding box center [265, 263] width 111 height 42
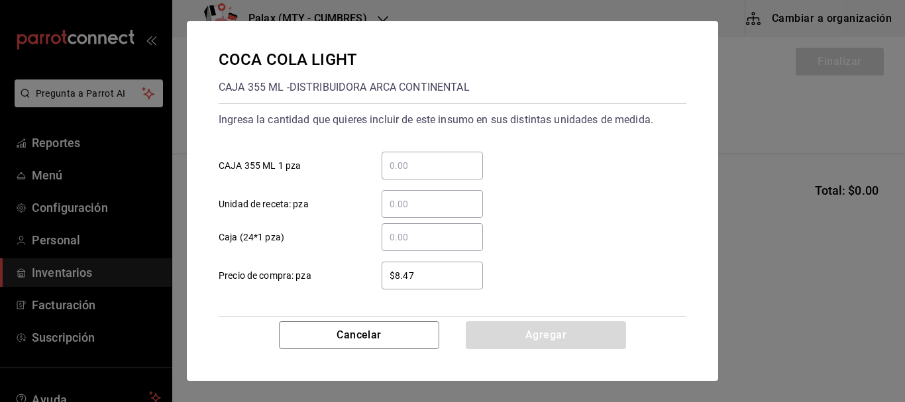
drag, startPoint x: 432, startPoint y: 177, endPoint x: 432, endPoint y: 170, distance: 7.9
click at [432, 173] on div "​" at bounding box center [431, 166] width 101 height 28
click at [432, 173] on input "​ CAJA 355 ML 1 pza" at bounding box center [431, 166] width 101 height 16
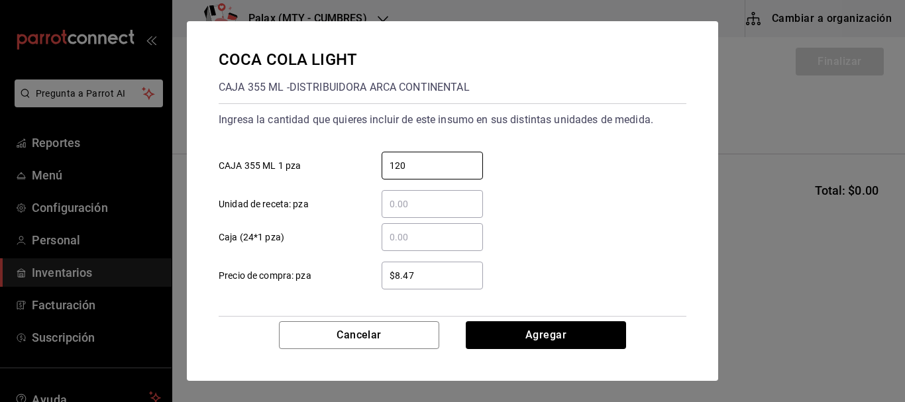
type input "120"
drag, startPoint x: 550, startPoint y: 196, endPoint x: 558, endPoint y: 199, distance: 8.4
click at [554, 198] on div "​ Unidad de receta: pza" at bounding box center [447, 198] width 478 height 38
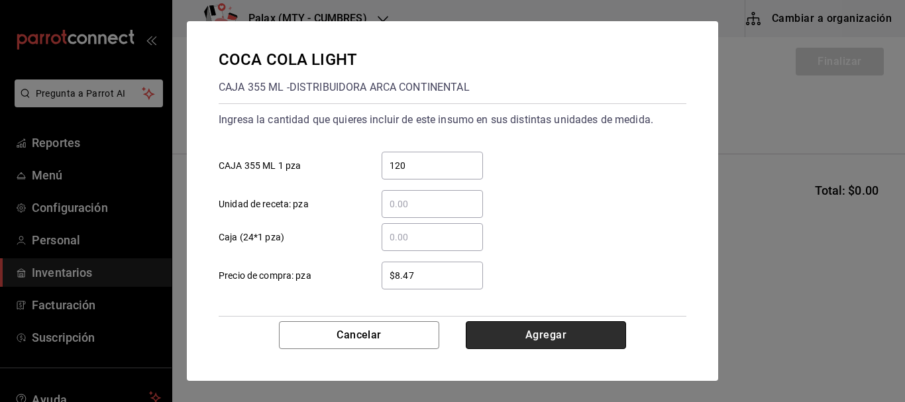
click at [567, 322] on button "Agregar" at bounding box center [546, 335] width 160 height 28
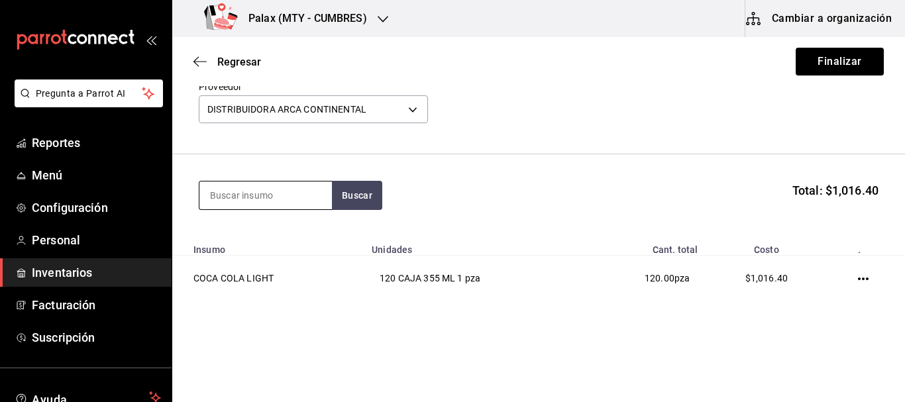
drag, startPoint x: 299, startPoint y: 198, endPoint x: 301, endPoint y: 183, distance: 15.4
click at [299, 196] on input at bounding box center [265, 195] width 132 height 28
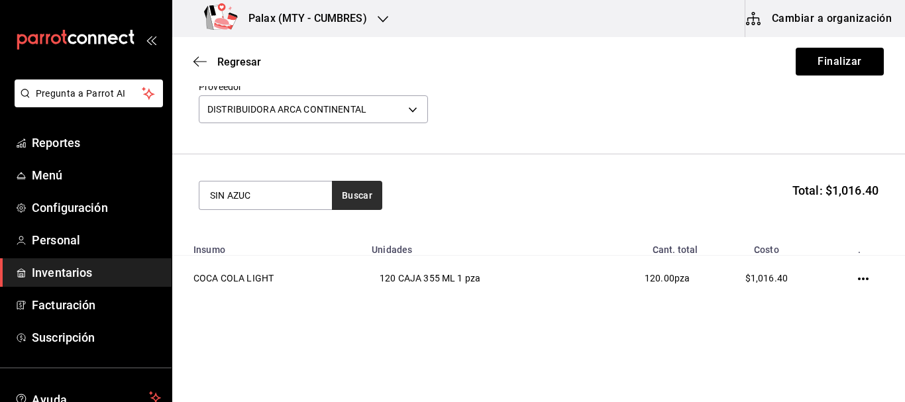
type input "SIN AZUC"
click at [374, 199] on button "Buscar" at bounding box center [357, 195] width 50 height 29
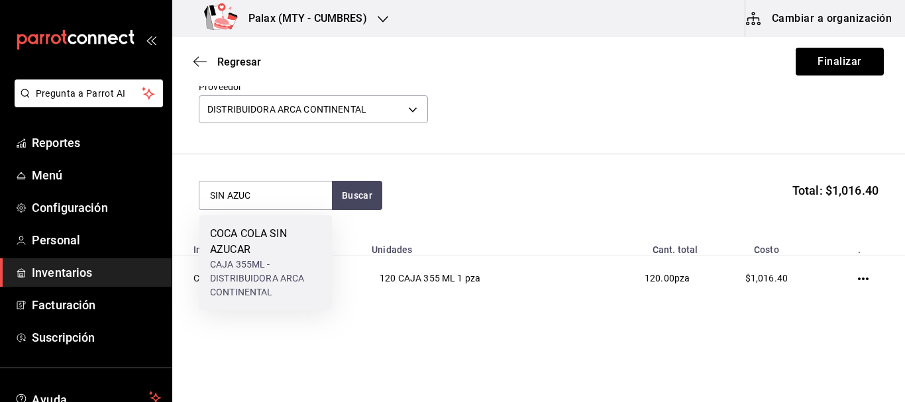
click at [264, 272] on div "CAJA 355ML - DISTRIBUIDORA ARCA CONTINENTAL" at bounding box center [265, 279] width 111 height 42
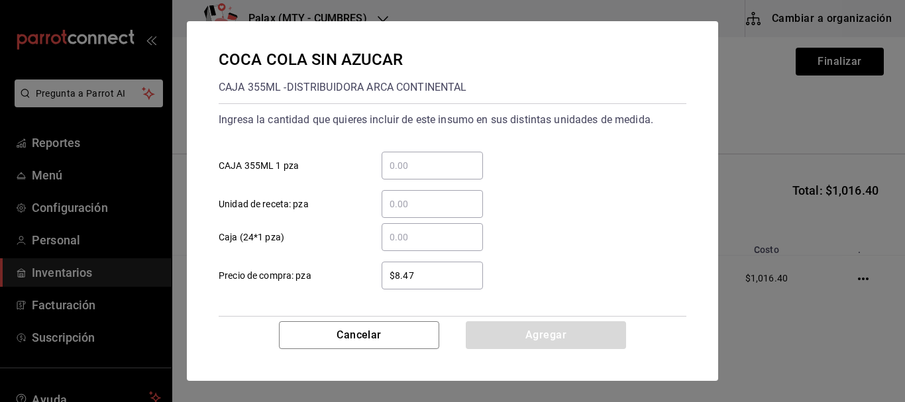
click at [462, 175] on div "​" at bounding box center [431, 166] width 101 height 28
click at [462, 173] on input "​ CAJA 355ML 1 pza" at bounding box center [431, 166] width 101 height 16
click at [413, 163] on input "​ CAJA 355ML 1 pza" at bounding box center [431, 166] width 101 height 16
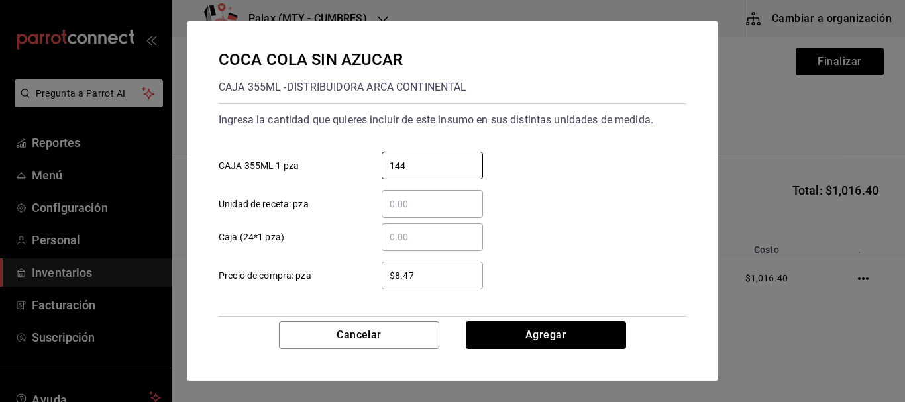
type input "144"
click at [573, 187] on div "​ Unidad de receta: pza" at bounding box center [447, 198] width 478 height 38
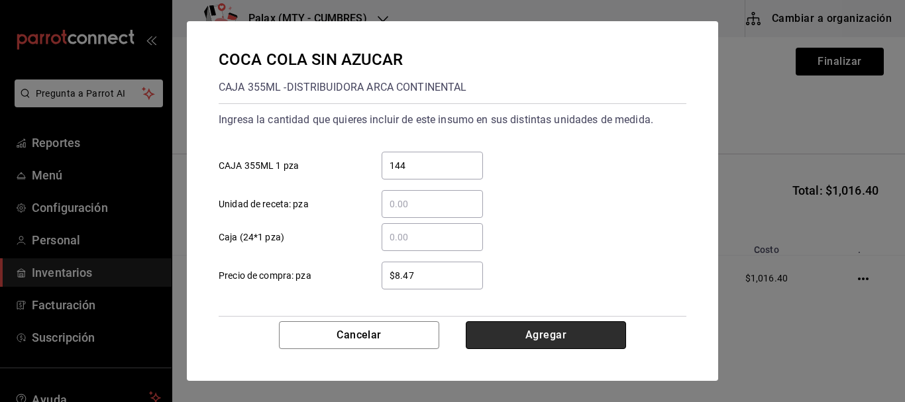
click at [539, 329] on button "Agregar" at bounding box center [546, 335] width 160 height 28
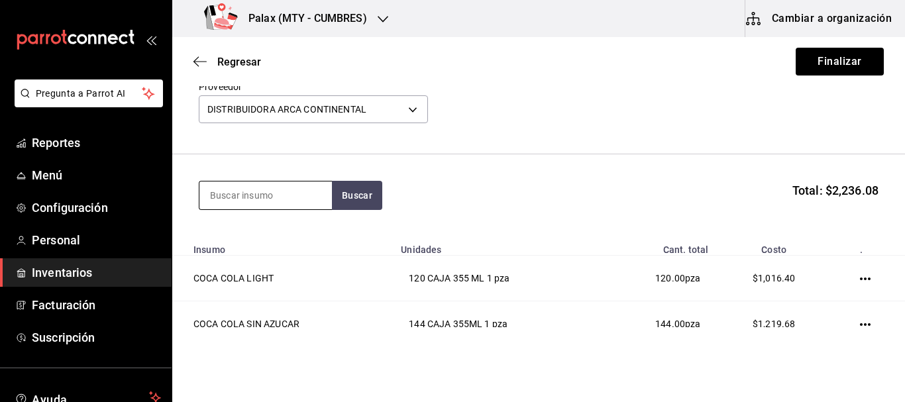
click at [291, 197] on input at bounding box center [265, 195] width 132 height 28
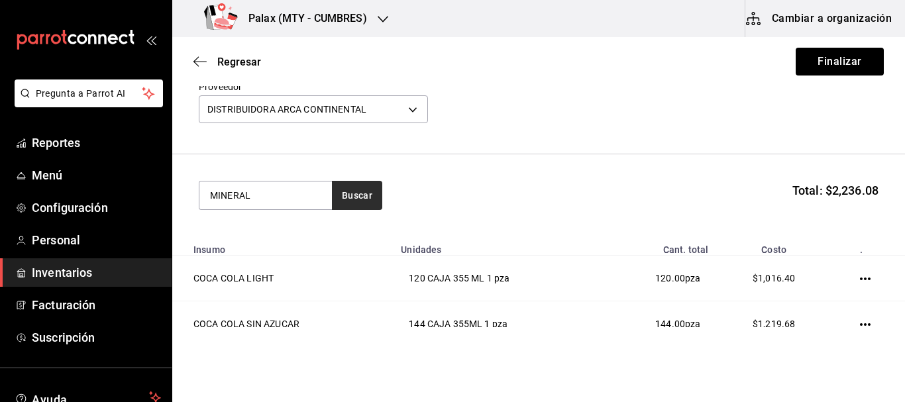
type input "MINERAL"
click at [372, 203] on button "Buscar" at bounding box center [357, 195] width 50 height 29
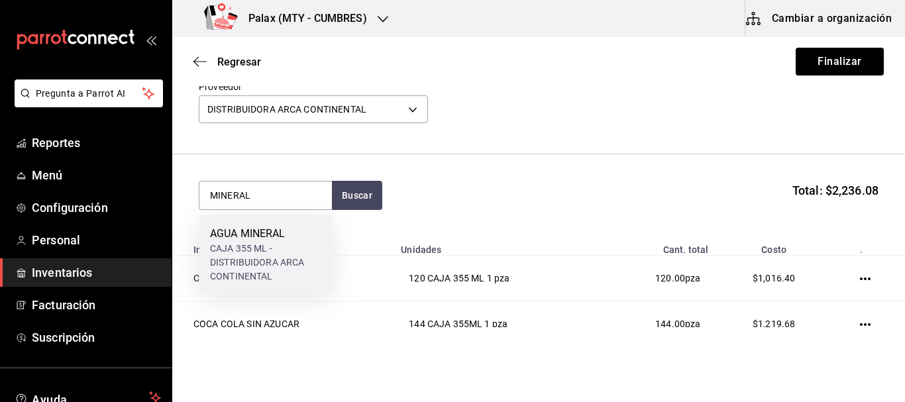
click at [260, 251] on div "CAJA 355 ML - DISTRIBUIDORA ARCA CONTINENTAL" at bounding box center [265, 263] width 111 height 42
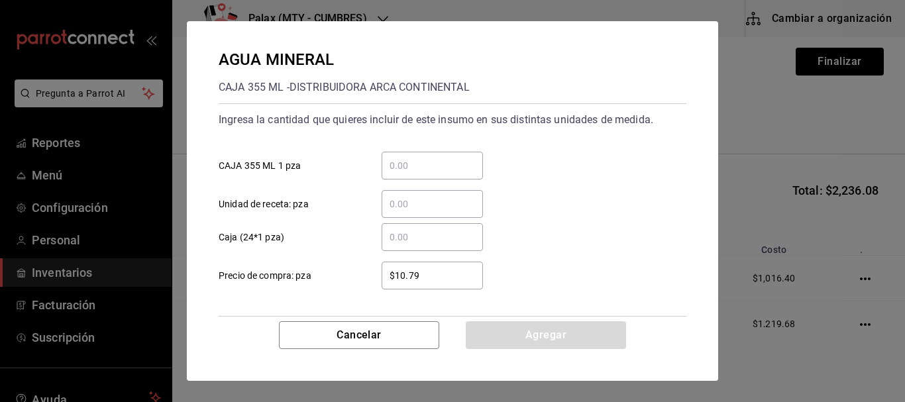
click at [413, 174] on div "​" at bounding box center [431, 166] width 101 height 28
click at [413, 173] on input "​ CAJA 355 ML 1 pza" at bounding box center [431, 166] width 101 height 16
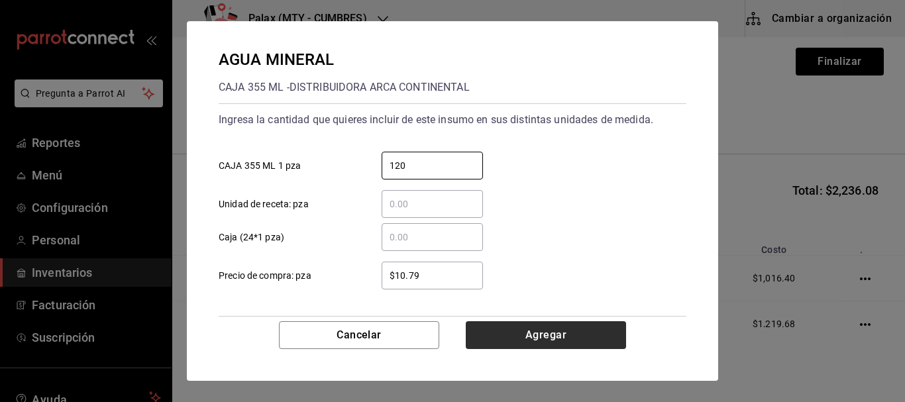
type input "120"
click at [524, 345] on button "Agregar" at bounding box center [546, 335] width 160 height 28
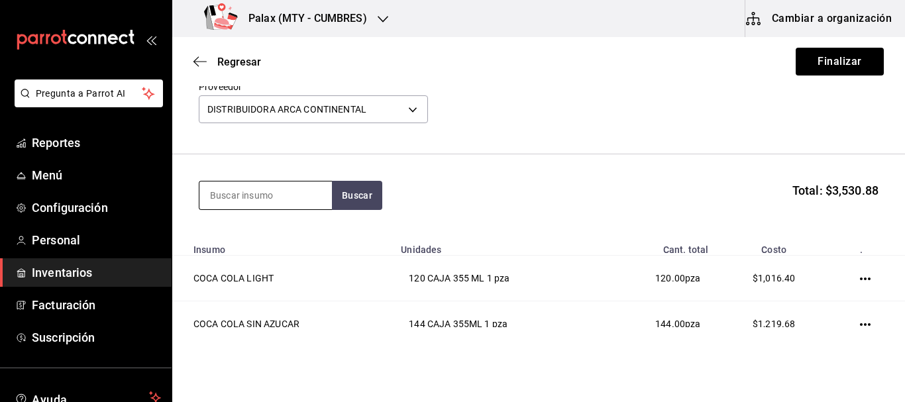
click at [268, 201] on input at bounding box center [265, 195] width 132 height 28
type input "FANTA"
click at [365, 200] on button "Buscar" at bounding box center [357, 195] width 50 height 29
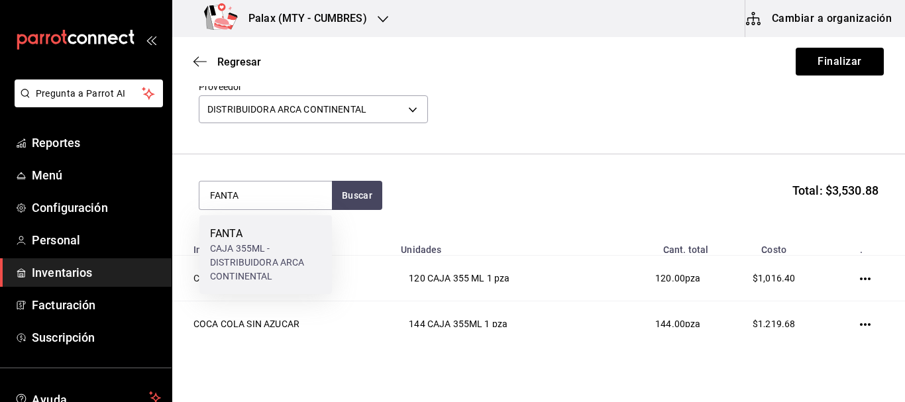
click at [293, 254] on div "CAJA 355ML - DISTRIBUIDORA ARCA CONTINENTAL" at bounding box center [265, 263] width 111 height 42
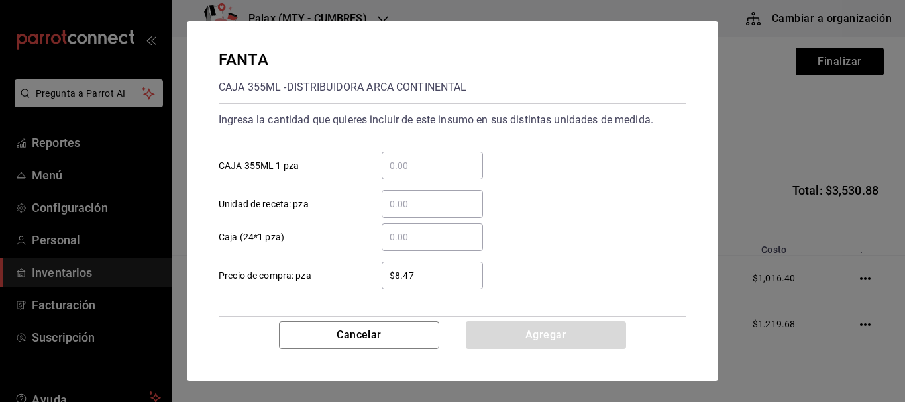
click at [469, 168] on input "​ CAJA 355ML 1 pza" at bounding box center [431, 166] width 101 height 16
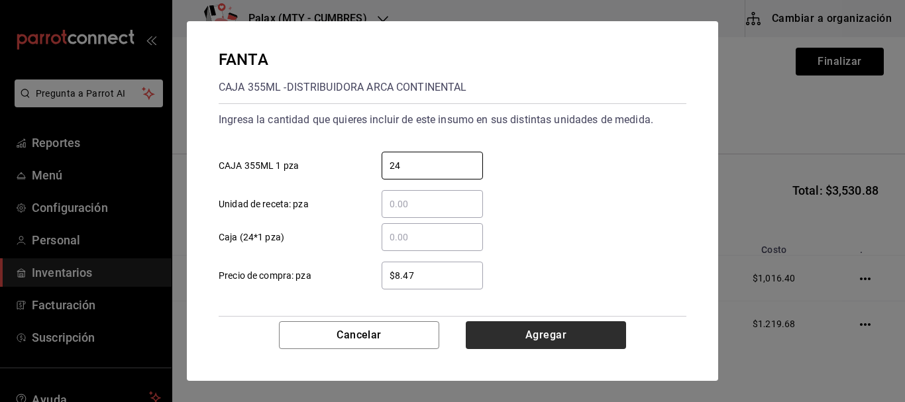
type input "24"
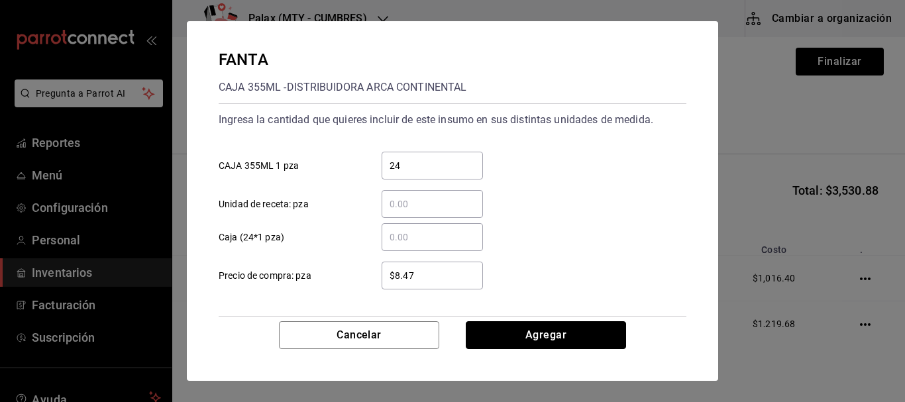
drag, startPoint x: 553, startPoint y: 328, endPoint x: 544, endPoint y: 336, distance: 11.8
click at [553, 330] on button "Agregar" at bounding box center [546, 335] width 160 height 28
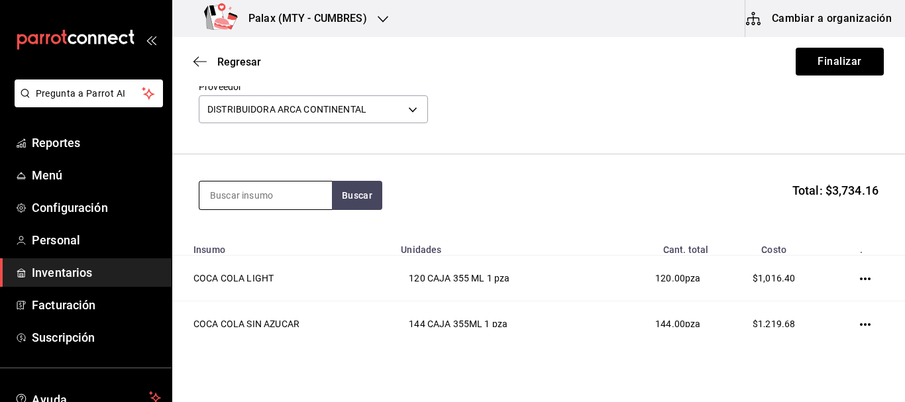
click at [267, 202] on input at bounding box center [265, 195] width 132 height 28
type input "JOYA"
click at [344, 199] on button "Buscar" at bounding box center [357, 195] width 50 height 29
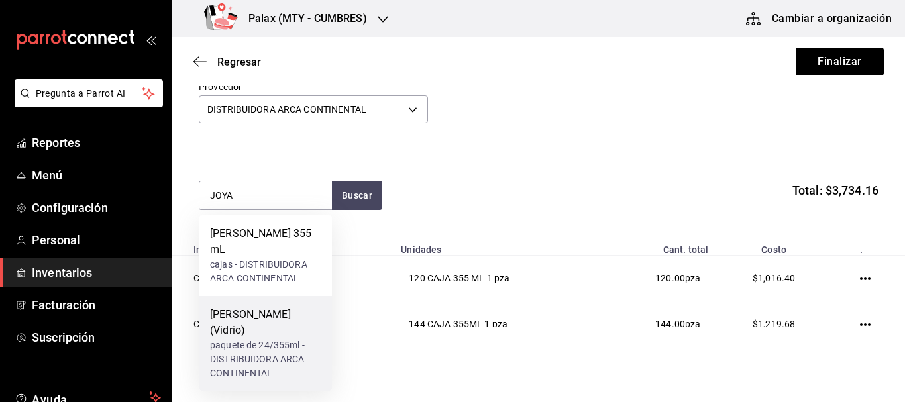
click at [262, 319] on div "Joya de manzana (Vidrio)" at bounding box center [265, 323] width 111 height 32
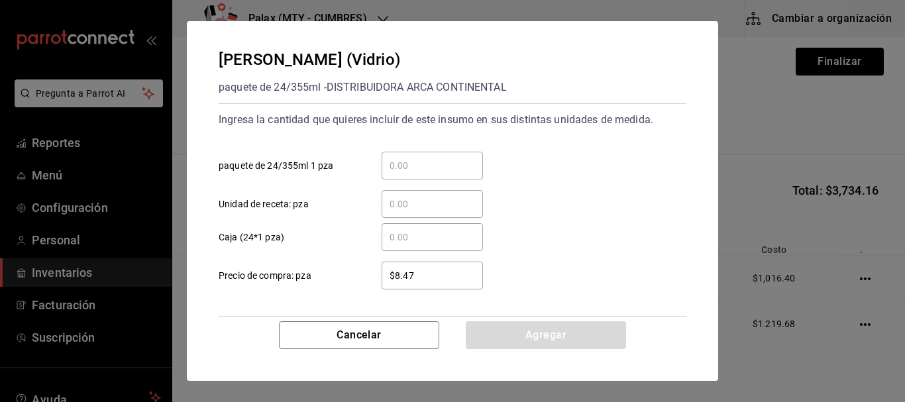
click at [427, 156] on div "​" at bounding box center [431, 166] width 101 height 28
click at [427, 158] on input "​ paquete de 24/355ml 1 pza" at bounding box center [431, 166] width 101 height 16
click at [426, 162] on input "​ paquete de 24/355ml 1 pza" at bounding box center [431, 166] width 101 height 16
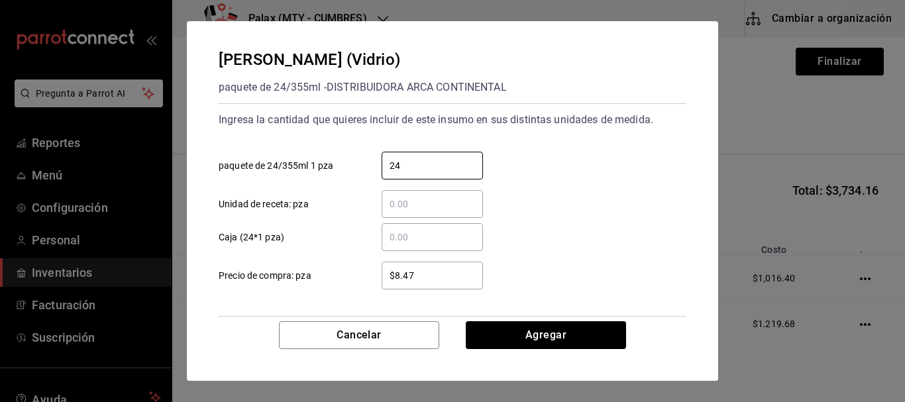
type input "24"
drag, startPoint x: 603, startPoint y: 203, endPoint x: 599, endPoint y: 209, distance: 6.8
click at [603, 203] on div "​ Unidad de receta: pza" at bounding box center [447, 198] width 478 height 38
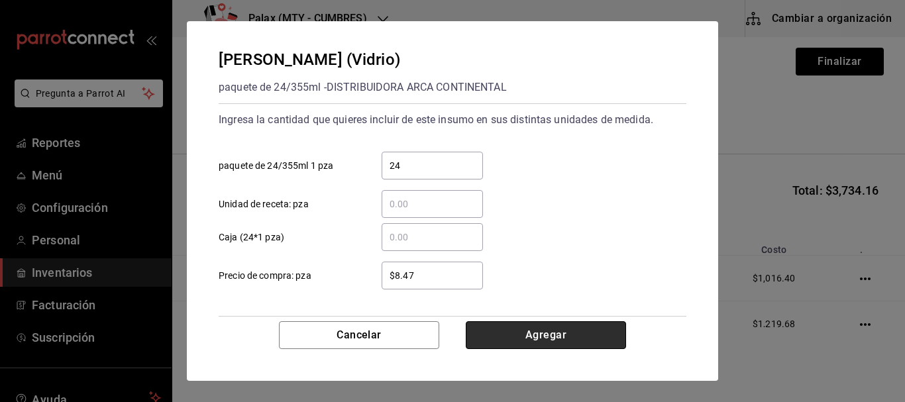
click at [570, 331] on button "Agregar" at bounding box center [546, 335] width 160 height 28
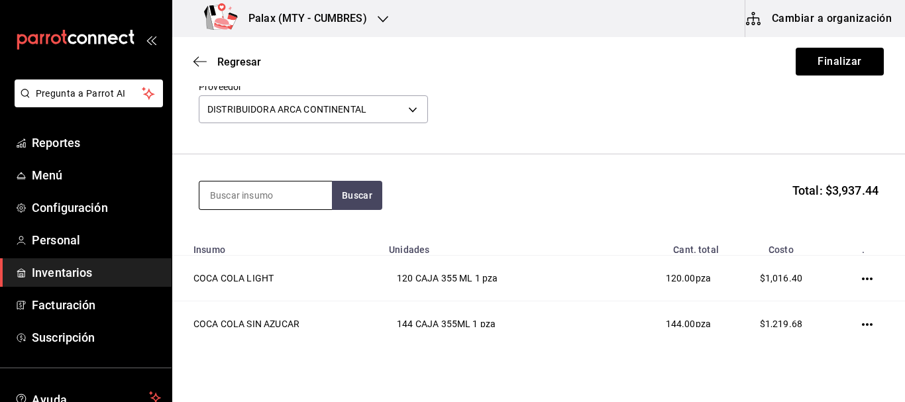
click at [276, 195] on input at bounding box center [265, 195] width 132 height 28
type input "COCA COLA"
click at [366, 190] on button "Buscar" at bounding box center [357, 195] width 50 height 29
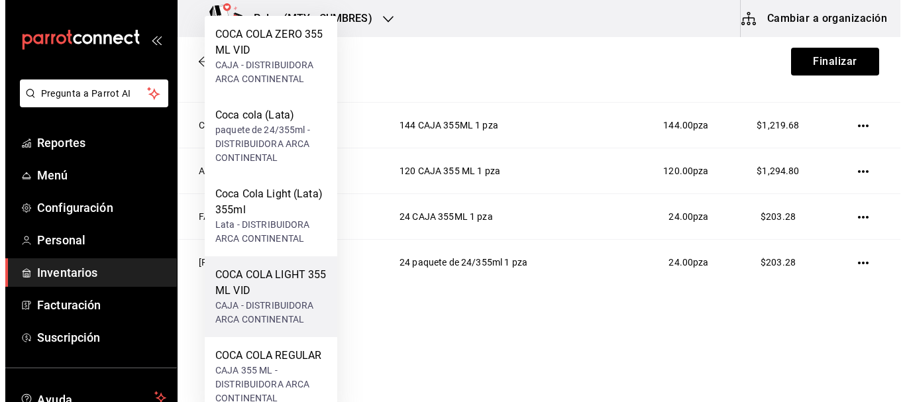
scroll to position [266, 0]
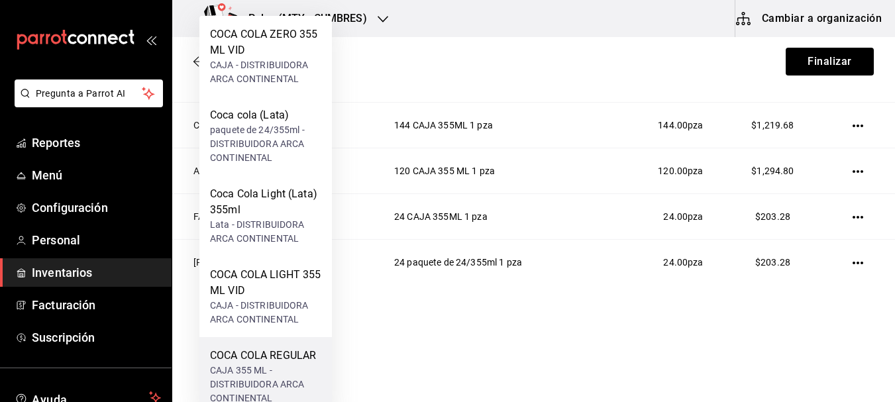
click at [288, 360] on div "COCA COLA REGULAR" at bounding box center [265, 356] width 111 height 16
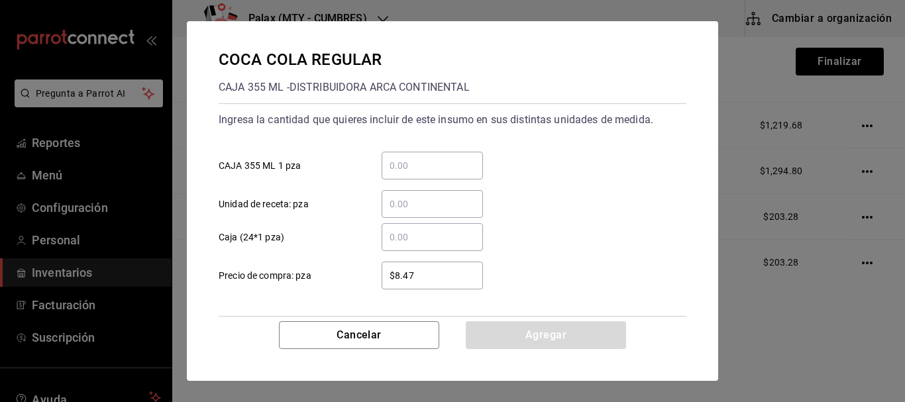
click at [417, 167] on input "​ CAJA 355 ML 1 pza" at bounding box center [431, 166] width 101 height 16
click at [439, 164] on input "​ CAJA 355 ML 1 pza" at bounding box center [431, 166] width 101 height 16
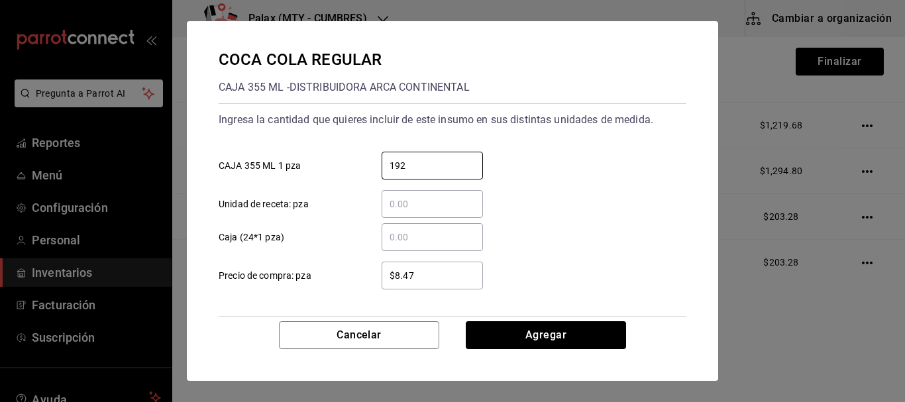
type input "192"
click at [573, 212] on div "​ Unidad de receta: pza" at bounding box center [447, 198] width 478 height 38
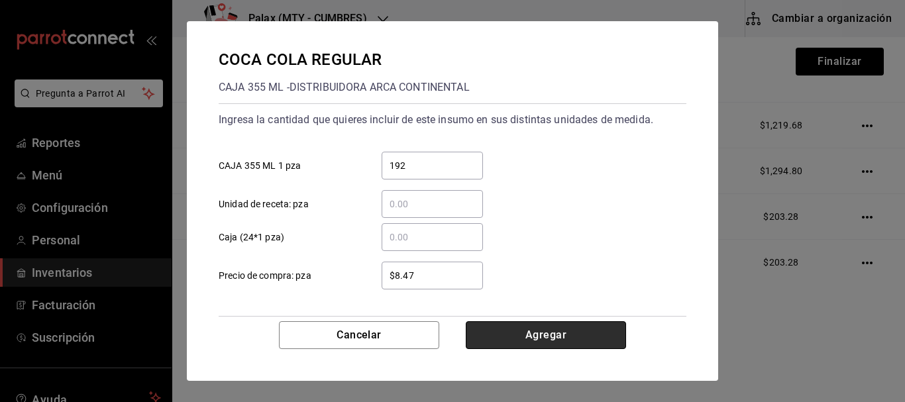
click at [546, 342] on button "Agregar" at bounding box center [546, 335] width 160 height 28
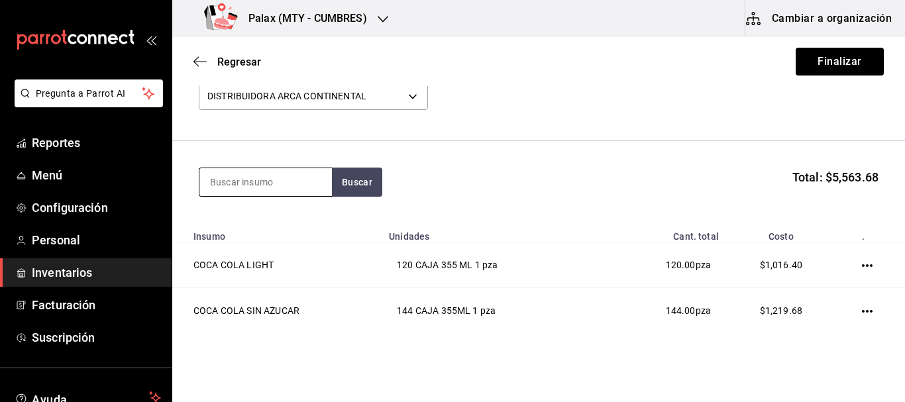
click at [242, 184] on input at bounding box center [265, 182] width 132 height 28
type input "FUZE"
click at [340, 182] on button "Buscar" at bounding box center [357, 182] width 50 height 29
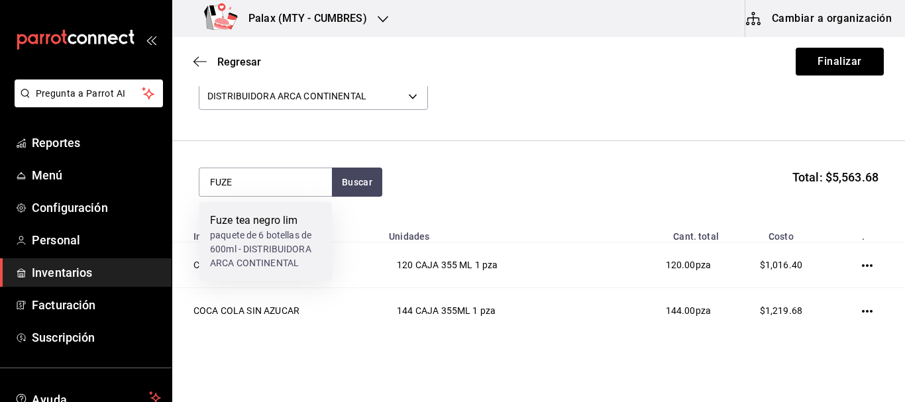
click at [279, 240] on div "paquete de 6 botellas de 600ml - DISTRIBUIDORA ARCA CONTINENTAL" at bounding box center [265, 249] width 111 height 42
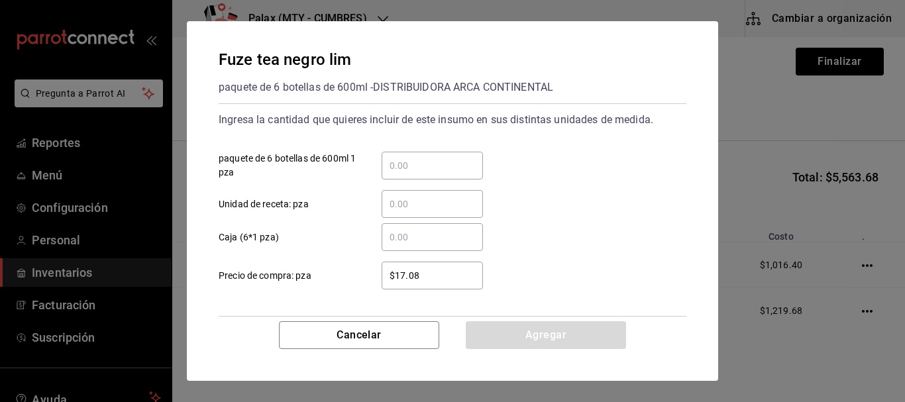
click at [454, 172] on input "​ paquete de 6 botellas de 600ml 1 pza" at bounding box center [431, 166] width 101 height 16
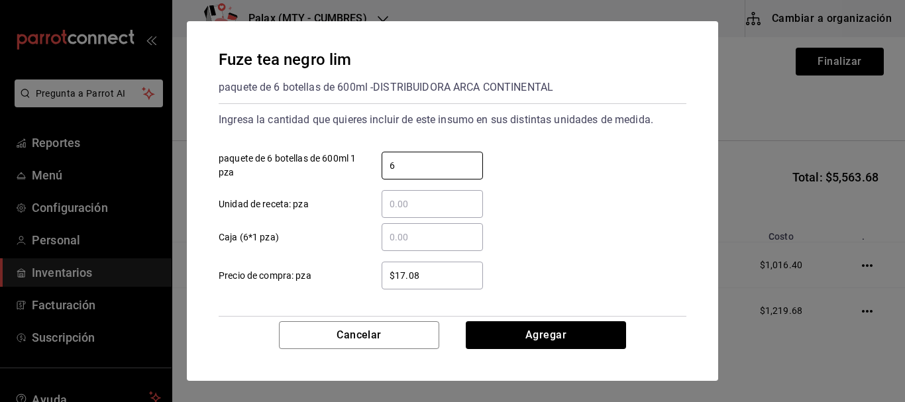
type input "6"
click at [615, 170] on div "6 ​ paquete de 6 botellas de 600ml 1 pza" at bounding box center [447, 160] width 478 height 38
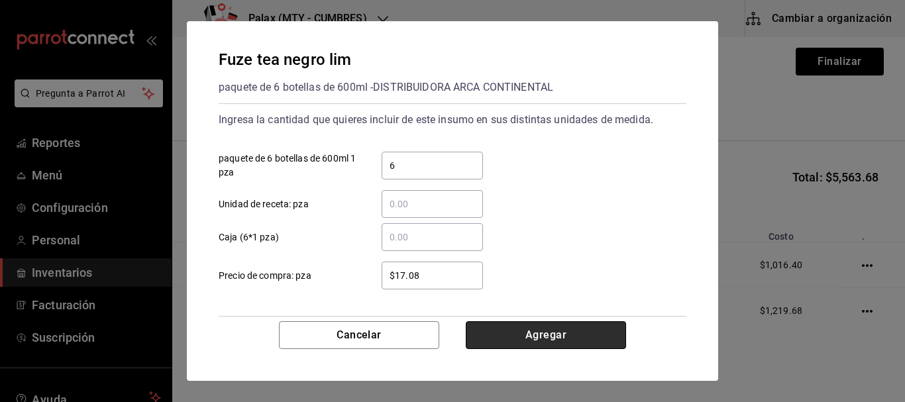
click at [544, 332] on button "Agregar" at bounding box center [546, 335] width 160 height 28
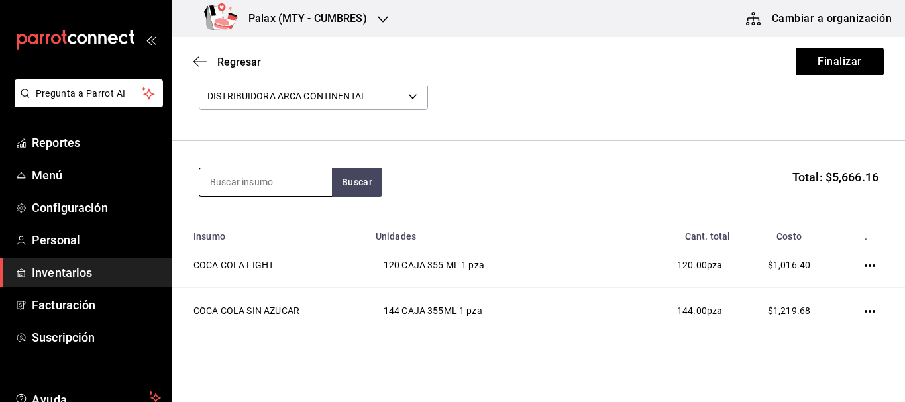
click at [287, 185] on input at bounding box center [265, 182] width 132 height 28
type input "CIEL"
click at [383, 177] on div "CIEL Buscar Total: $5,666.16" at bounding box center [538, 182] width 679 height 29
click at [352, 199] on section "CIEL Buscar Total: $5,666.16" at bounding box center [538, 182] width 732 height 82
click at [358, 187] on button "Buscar" at bounding box center [357, 182] width 50 height 29
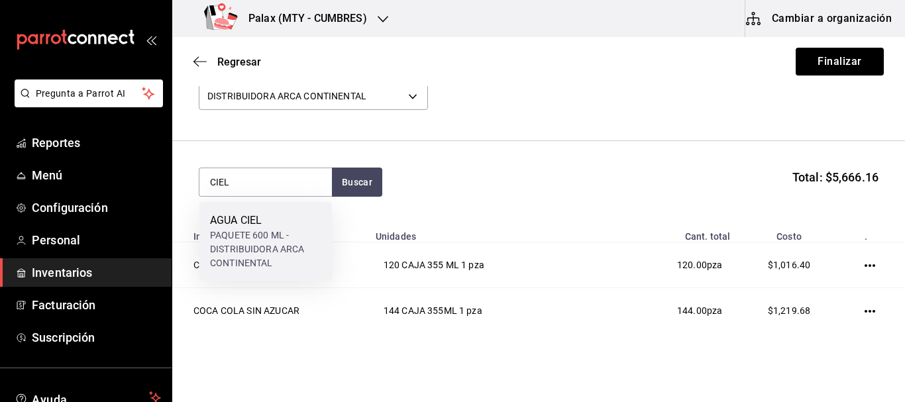
click at [264, 239] on div "PAQUETE 600 ML - DISTRIBUIDORA ARCA CONTINENTAL" at bounding box center [265, 249] width 111 height 42
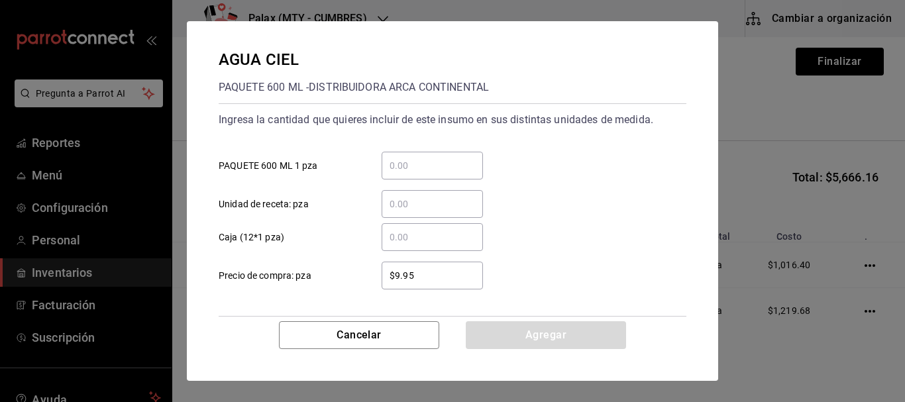
click at [454, 163] on input "​ PAQUETE 600 ML 1 pza" at bounding box center [431, 166] width 101 height 16
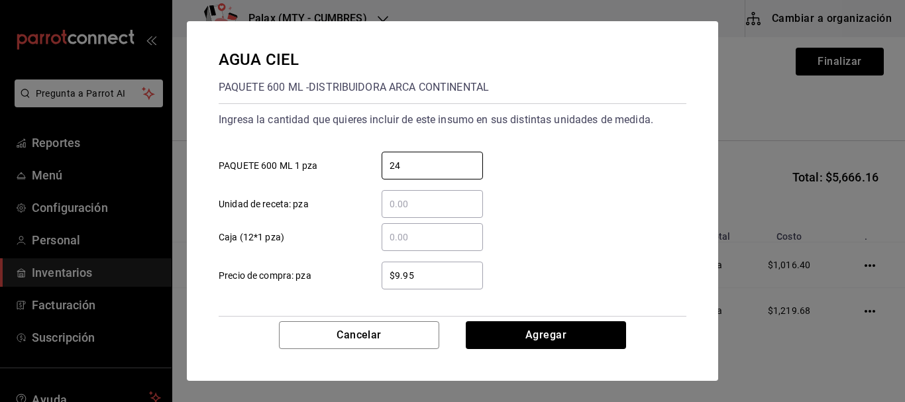
type input "24"
click at [581, 168] on div "24 ​ PAQUETE 600 ML 1 pza" at bounding box center [447, 160] width 478 height 38
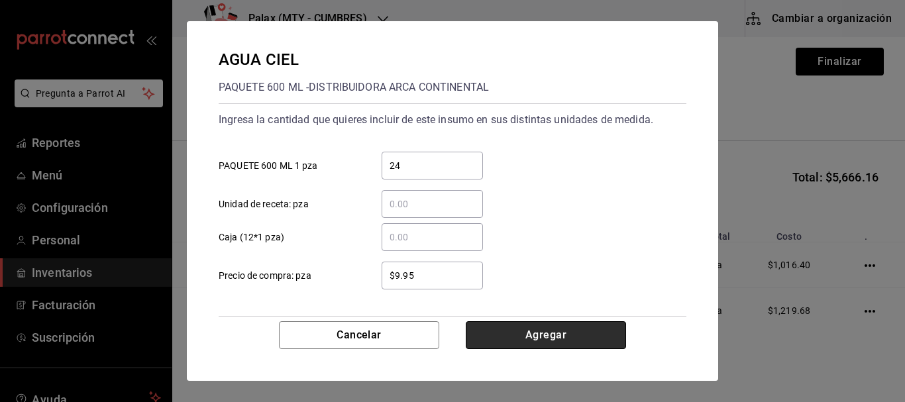
click at [556, 329] on button "Agregar" at bounding box center [546, 335] width 160 height 28
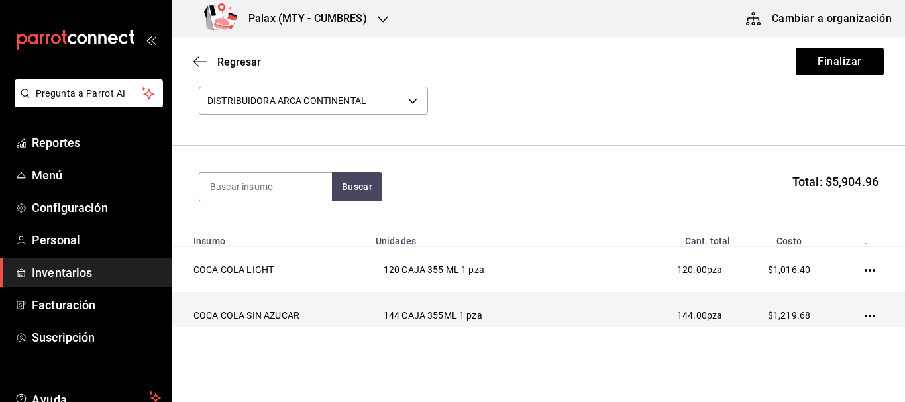
scroll to position [0, 0]
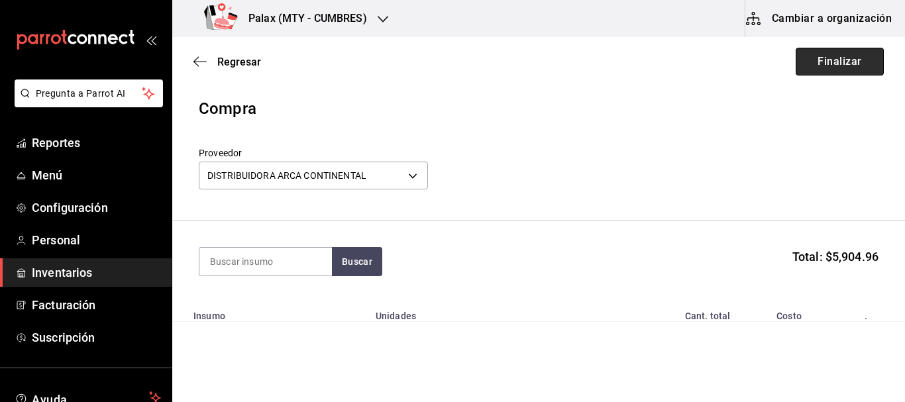
click at [804, 62] on button "Finalizar" at bounding box center [839, 62] width 88 height 28
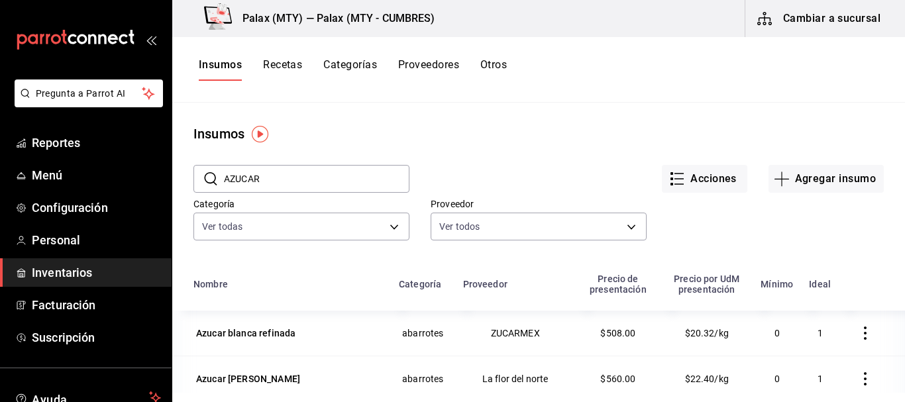
click at [342, 176] on input "AZUCAR" at bounding box center [316, 179] width 185 height 26
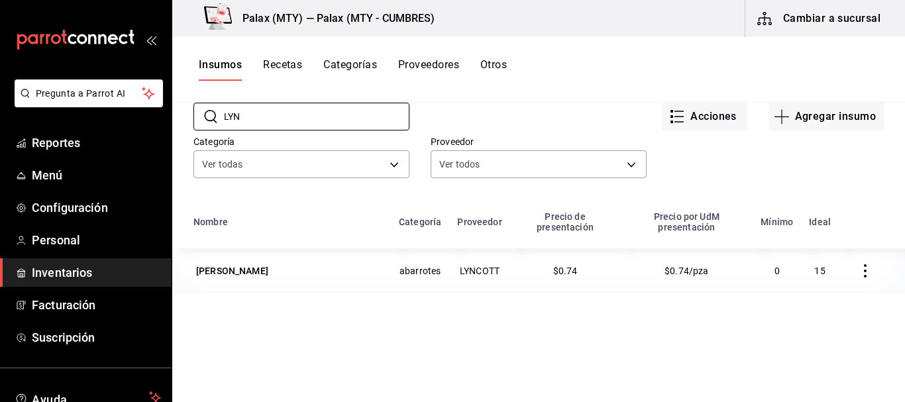
scroll to position [132, 0]
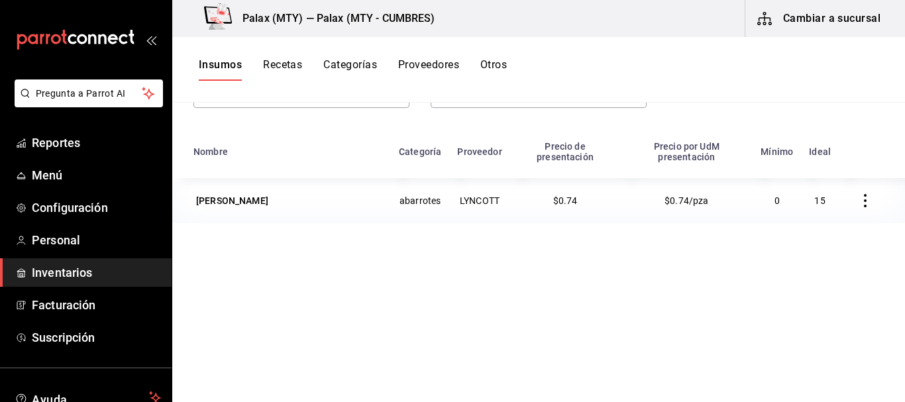
type input "LYN"
click at [864, 197] on icon "button" at bounding box center [865, 200] width 3 height 13
click at [716, 302] on div at bounding box center [452, 201] width 905 height 402
click at [228, 197] on div "Cremero lyncott" at bounding box center [232, 200] width 72 height 13
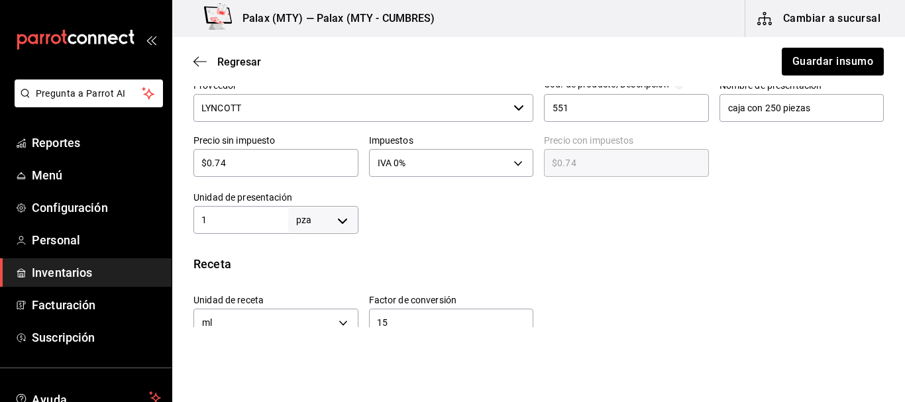
scroll to position [331, 0]
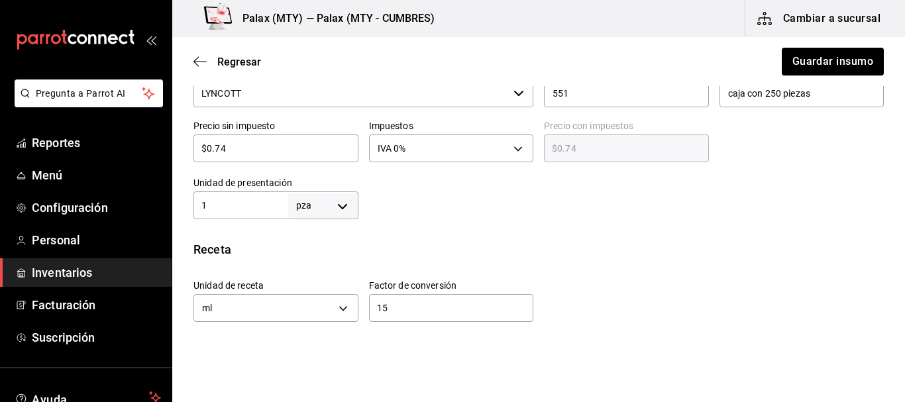
click at [240, 152] on input "$0.74" at bounding box center [275, 148] width 165 height 16
click at [240, 151] on input "$0.74" at bounding box center [275, 148] width 165 height 16
click at [240, 150] on input "$0.74" at bounding box center [275, 148] width 165 height 16
type input "$8"
type input "$8.00"
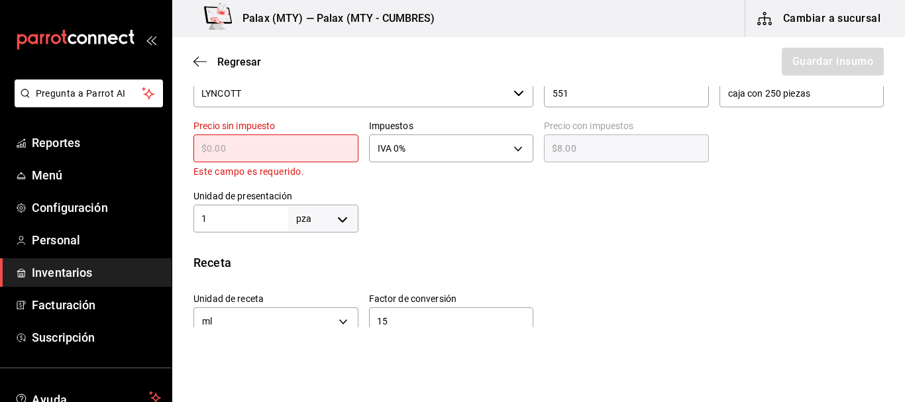
type input "$0.00"
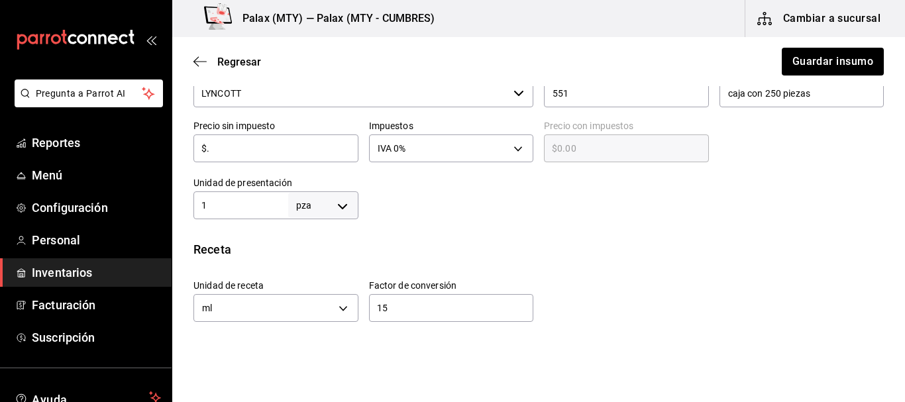
type input "$.8"
type input "$0.80"
click at [627, 176] on div at bounding box center [621, 192] width 526 height 53
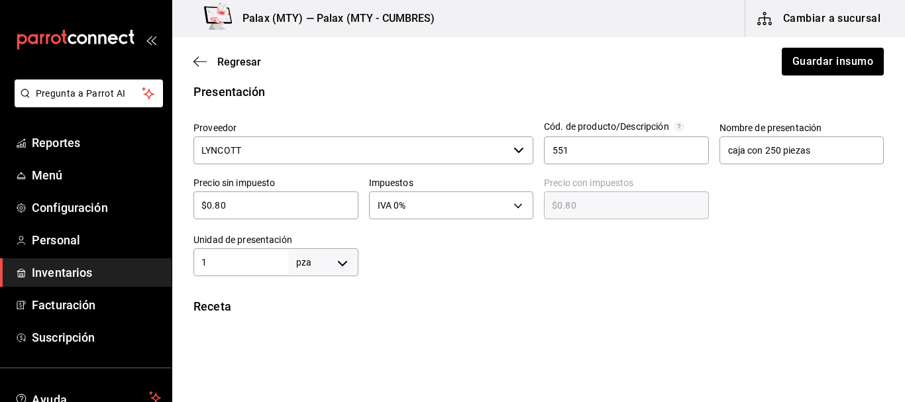
scroll to position [265, 0]
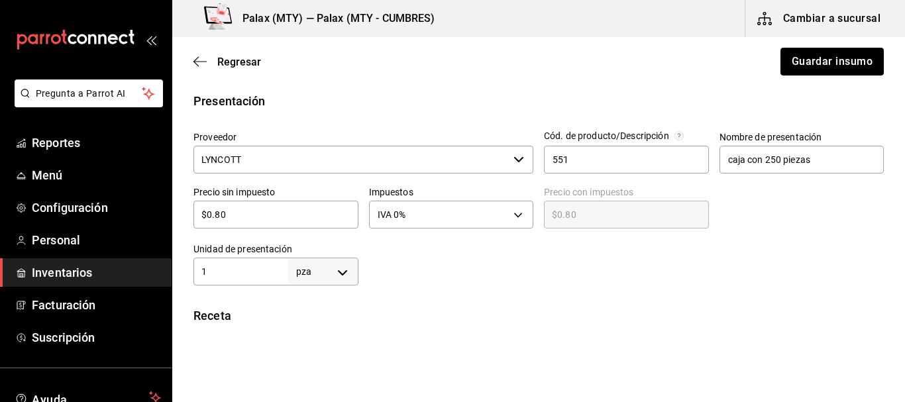
click at [846, 58] on button "Guardar insumo" at bounding box center [831, 62] width 103 height 28
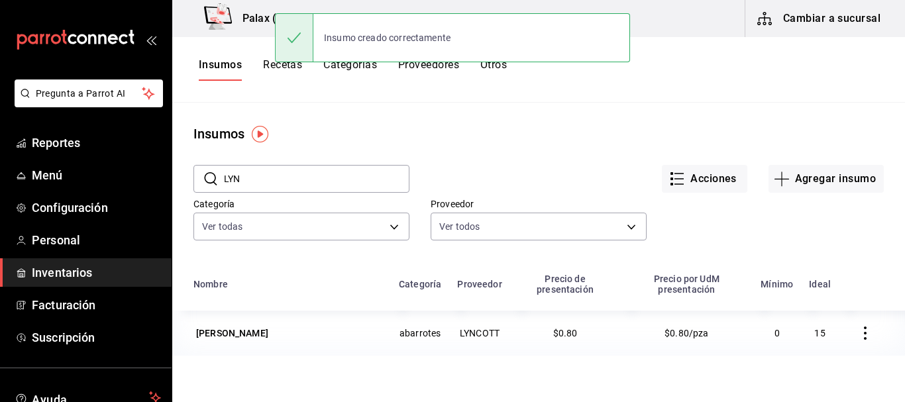
click at [334, 182] on input "LYN" at bounding box center [316, 179] width 185 height 26
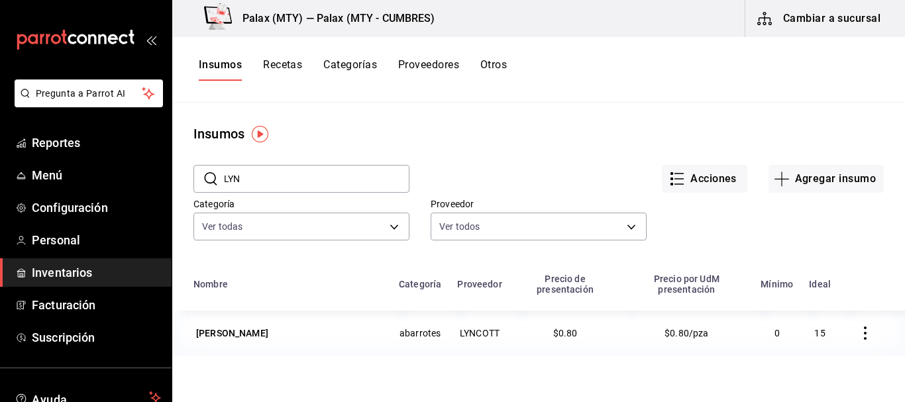
click at [348, 183] on input "LYN" at bounding box center [316, 179] width 185 height 26
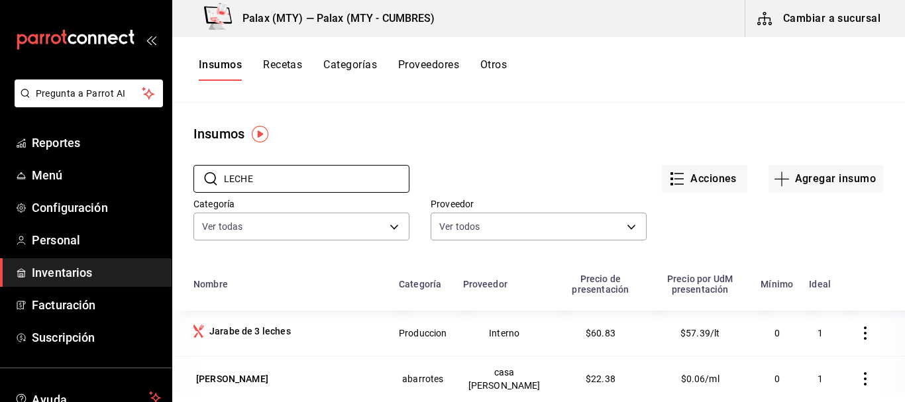
type input "LECHE"
drag, startPoint x: 482, startPoint y: 124, endPoint x: 483, endPoint y: 138, distance: 14.6
click at [482, 124] on div "Insumos" at bounding box center [538, 134] width 732 height 20
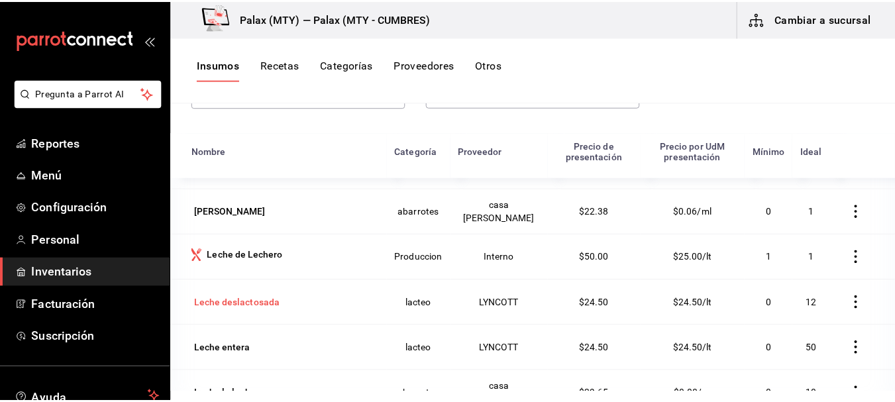
scroll to position [163, 0]
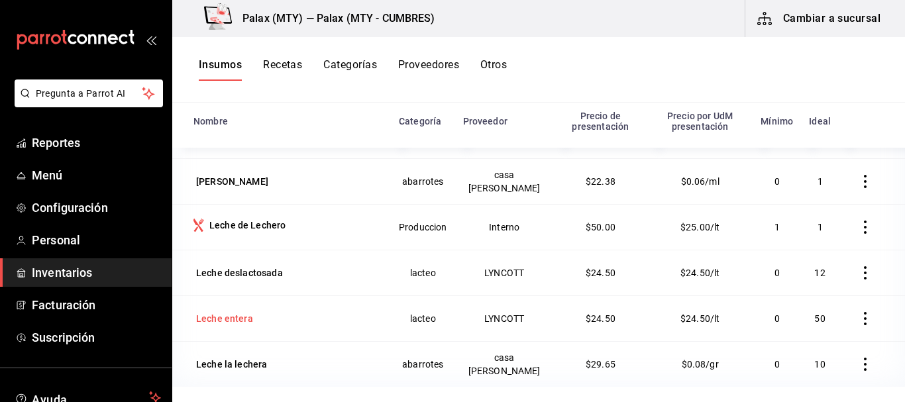
click at [226, 323] on div "Leche entera" at bounding box center [224, 318] width 57 height 13
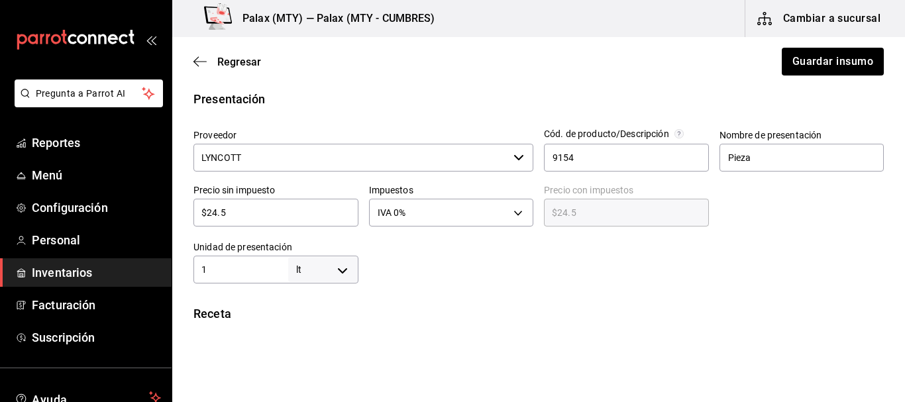
scroll to position [331, 0]
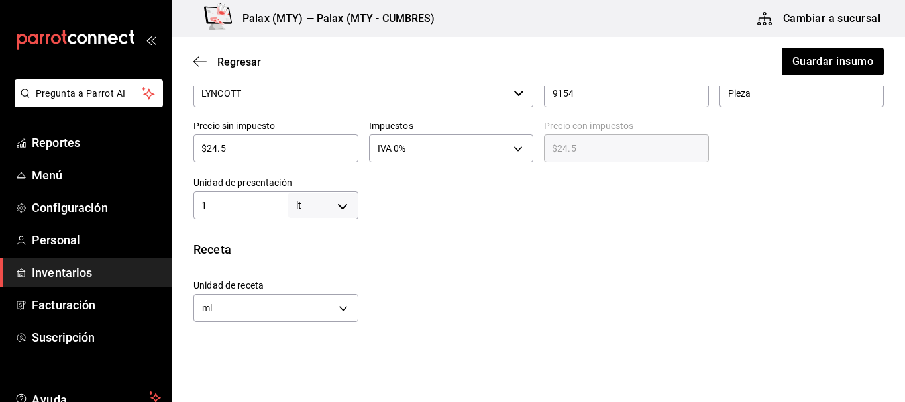
click at [279, 143] on input "$24.5" at bounding box center [275, 148] width 165 height 16
type input "$2"
type input "$2.00"
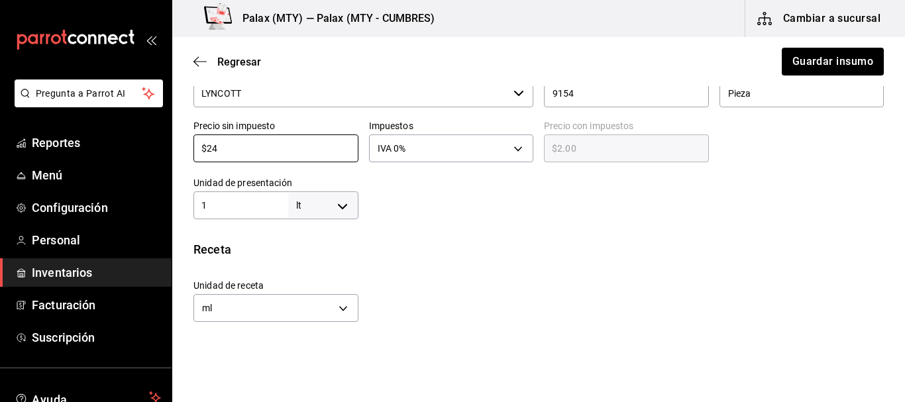
type input "$245"
type input "$245.00"
type input "$24"
type input "$24.00"
type input "$2"
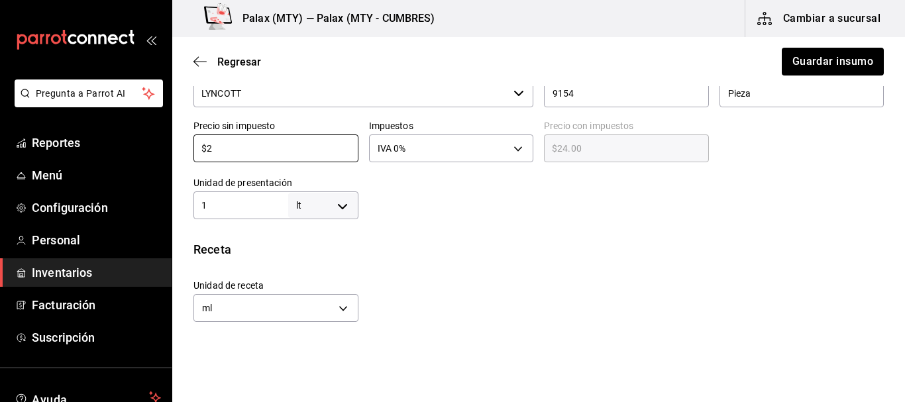
type input "$2.00"
type input "$25"
type input "$25.00"
type input "$25"
drag, startPoint x: 599, startPoint y: 240, endPoint x: 552, endPoint y: 246, distance: 47.3
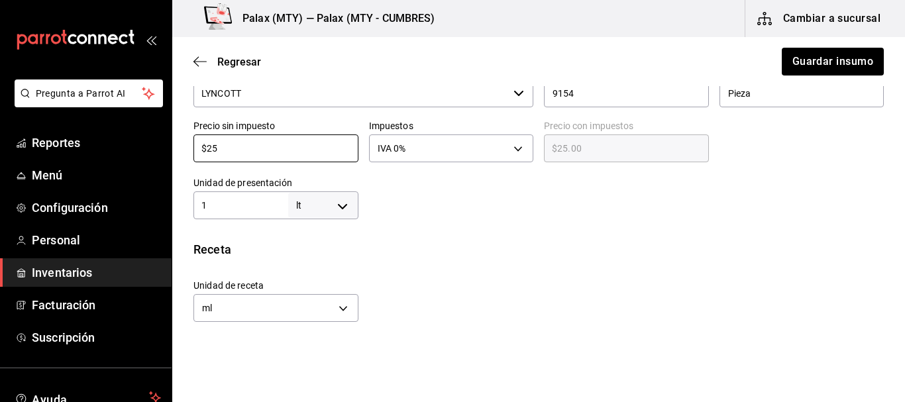
click at [599, 240] on div "Receta" at bounding box center [538, 249] width 690 height 18
click at [819, 68] on button "Guardar insumo" at bounding box center [831, 62] width 103 height 28
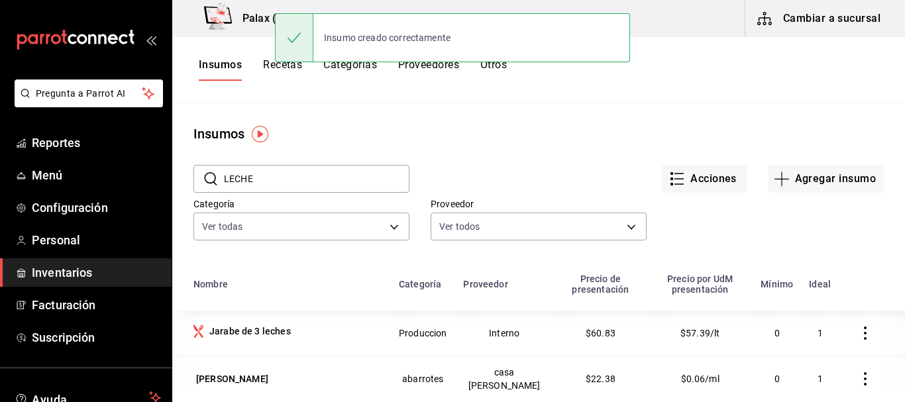
click at [324, 188] on input "LECHE" at bounding box center [316, 179] width 185 height 26
click at [509, 156] on div "Acciones Agregar insumo" at bounding box center [646, 168] width 474 height 49
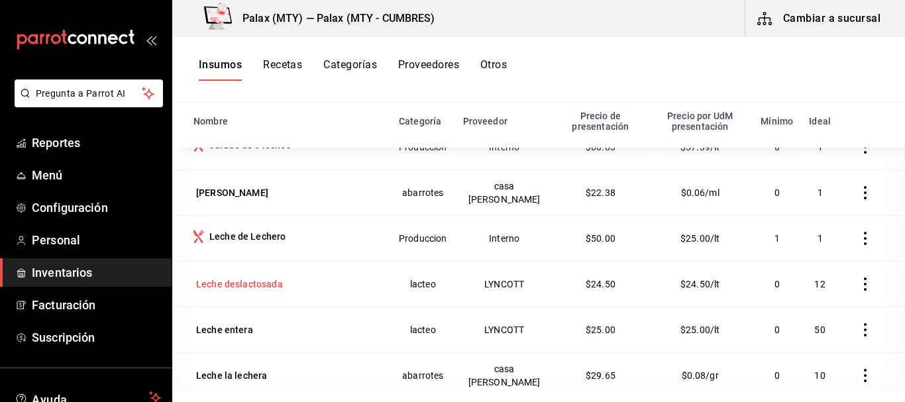
scroll to position [36, 0]
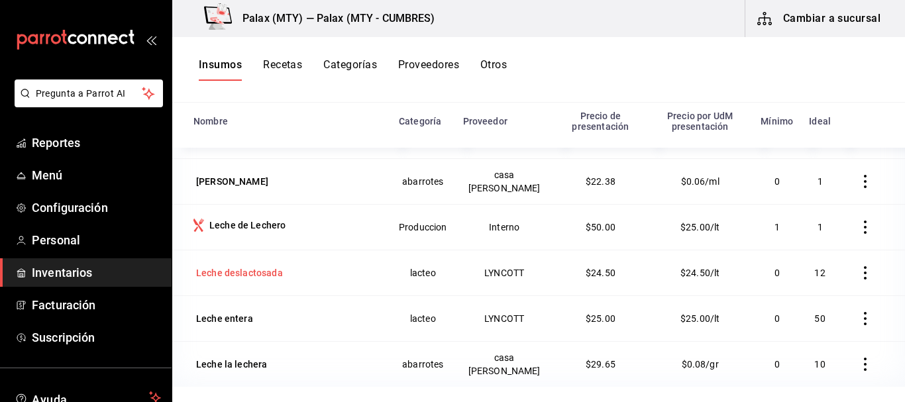
click at [243, 273] on div "Leche deslactosada" at bounding box center [239, 272] width 87 height 13
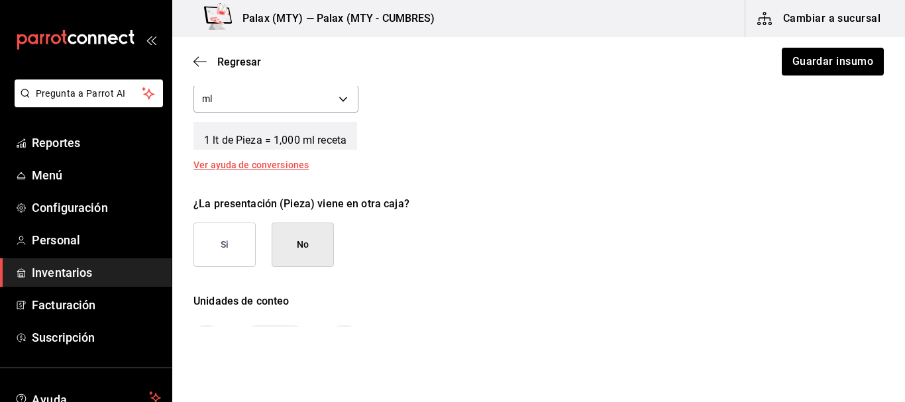
scroll to position [306, 0]
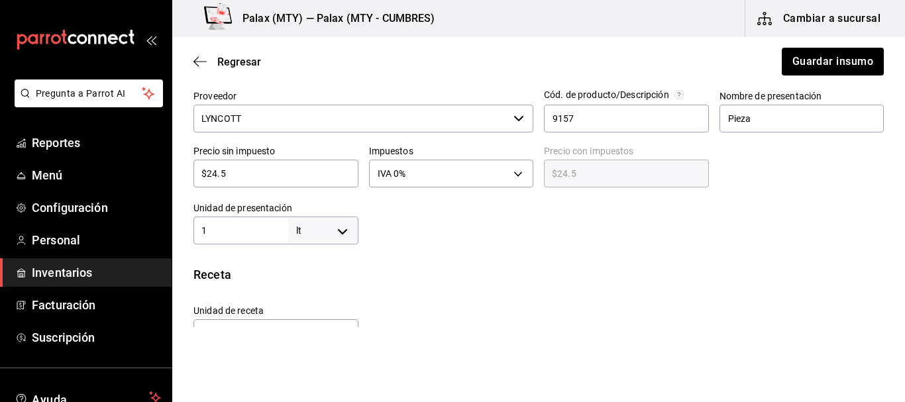
click at [313, 181] on div "$24.5 ​" at bounding box center [275, 174] width 165 height 28
click at [265, 167] on input "$24.5" at bounding box center [275, 174] width 165 height 16
click at [267, 173] on input "$24.5" at bounding box center [275, 174] width 165 height 16
type input "$2"
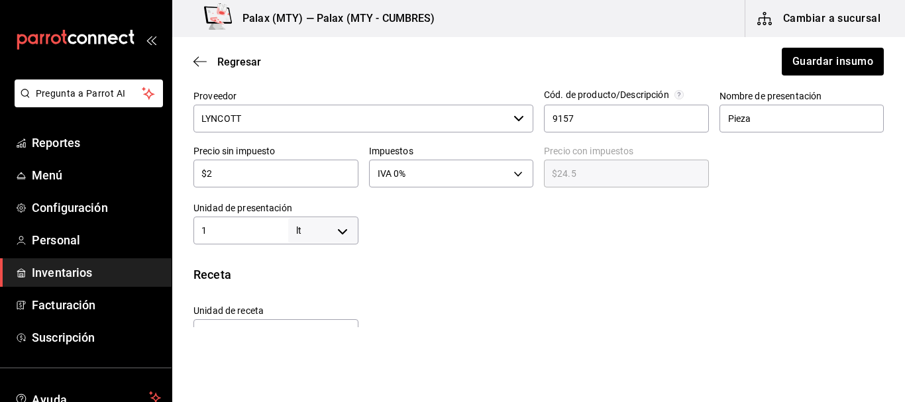
type input "$2.00"
type input "$26"
type input "$26.00"
type input "$26"
click at [643, 244] on div "Insumo IN-1724431663755 Nombre Leche deslactosada Categoría de inventario lacte…" at bounding box center [538, 190] width 732 height 779
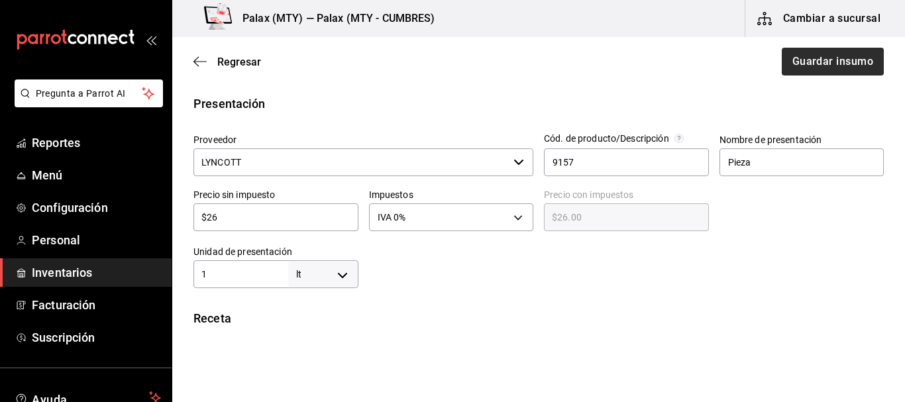
scroll to position [240, 0]
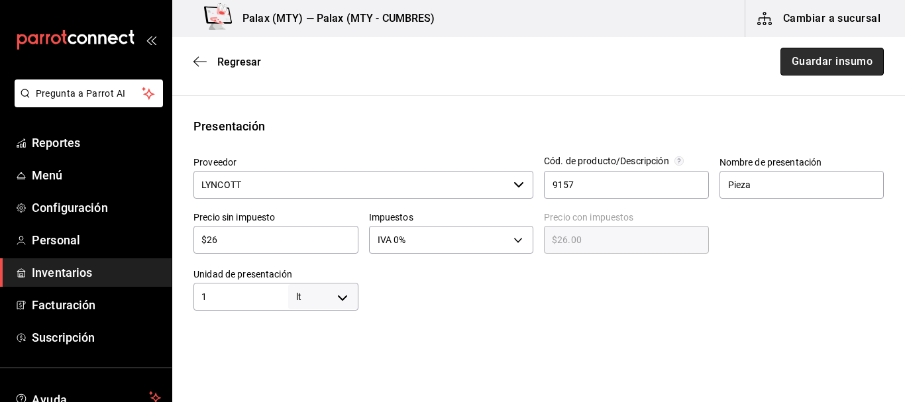
click at [797, 62] on button "Guardar insumo" at bounding box center [831, 62] width 103 height 28
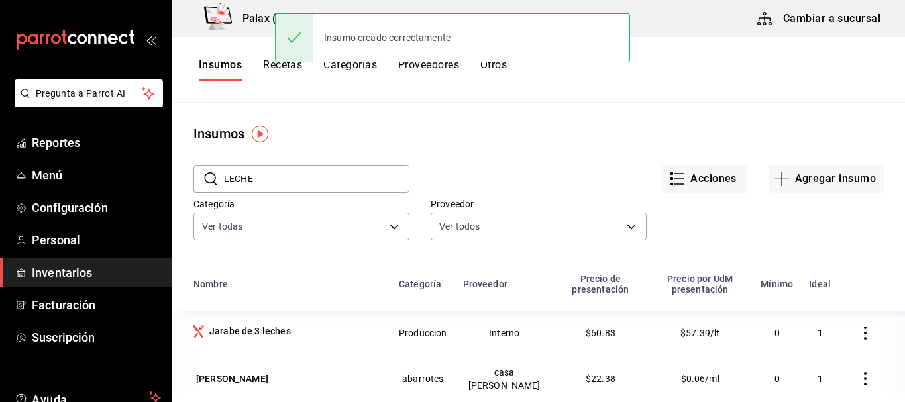
click at [551, 142] on div "Insumos" at bounding box center [538, 134] width 732 height 20
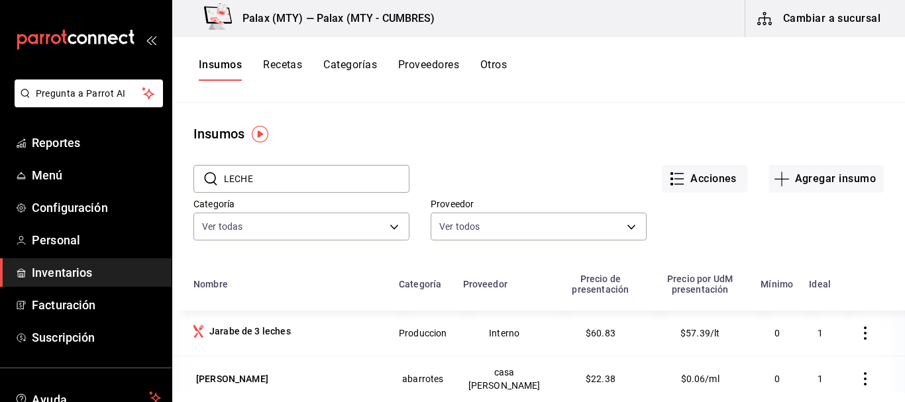
click at [325, 170] on input "LECHE" at bounding box center [316, 179] width 185 height 26
click at [457, 149] on div "Acciones Agregar insumo" at bounding box center [646, 168] width 474 height 49
click at [416, 141] on div "Insumos" at bounding box center [538, 134] width 732 height 20
drag, startPoint x: 355, startPoint y: 149, endPoint x: 335, endPoint y: 179, distance: 35.8
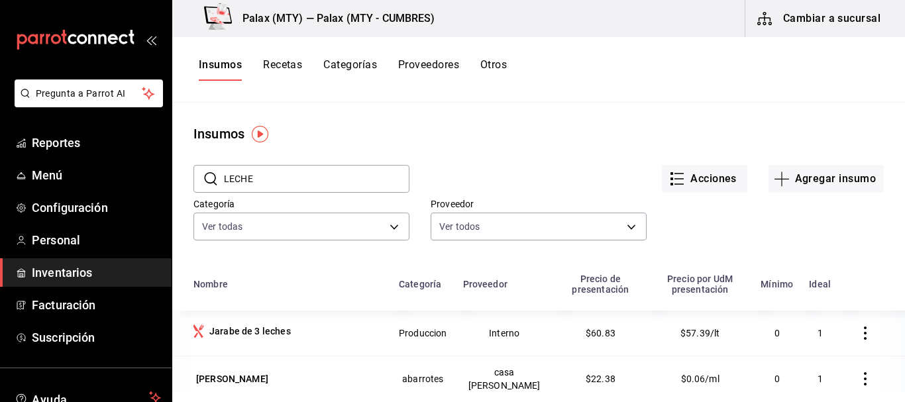
click at [354, 149] on div "​ LECHE ​" at bounding box center [290, 168] width 237 height 49
click at [328, 184] on input "LECHE" at bounding box center [316, 179] width 185 height 26
click at [329, 179] on input "LECHE" at bounding box center [316, 179] width 185 height 26
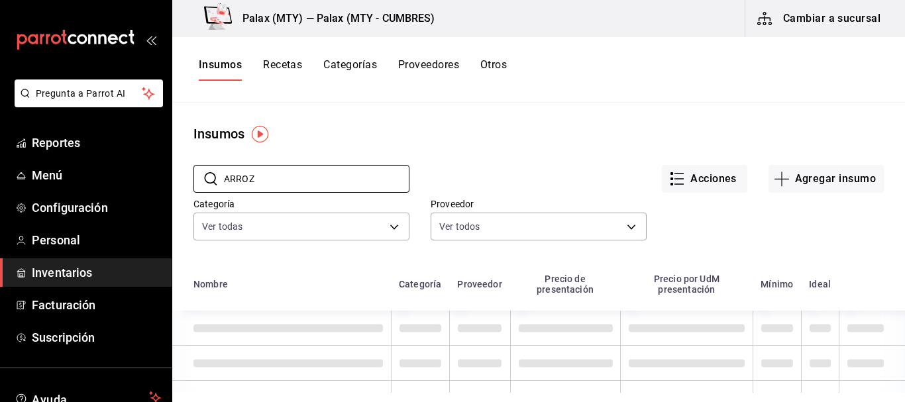
click at [508, 149] on div "Acciones Agregar insumo" at bounding box center [646, 168] width 474 height 49
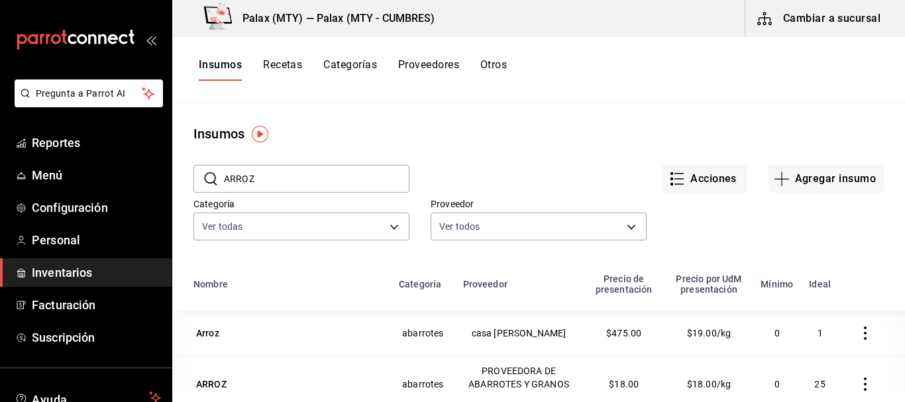
click at [317, 182] on input "ARROZ" at bounding box center [316, 179] width 185 height 26
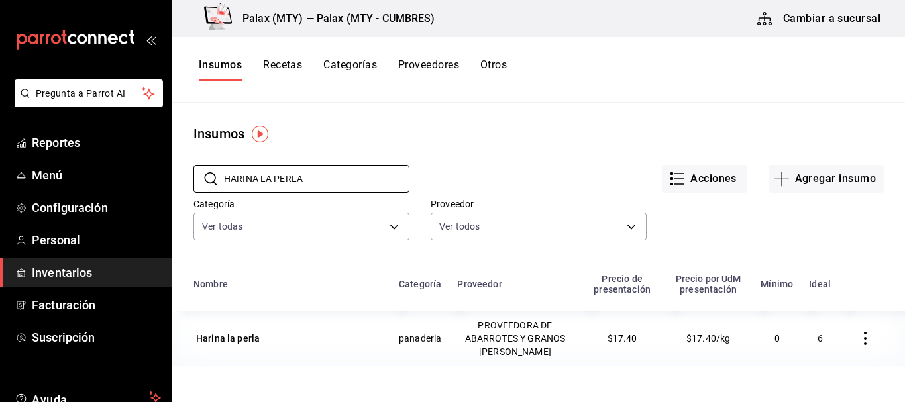
click at [526, 131] on div "Insumos" at bounding box center [538, 134] width 732 height 20
click at [465, 145] on div "Acciones Agregar insumo" at bounding box center [646, 168] width 474 height 49
click at [373, 175] on input "HARINA LA PERLA" at bounding box center [316, 179] width 185 height 26
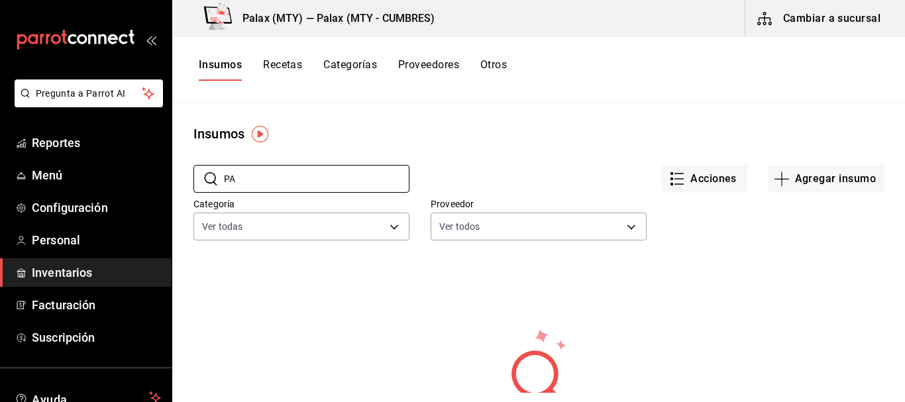
type input "P"
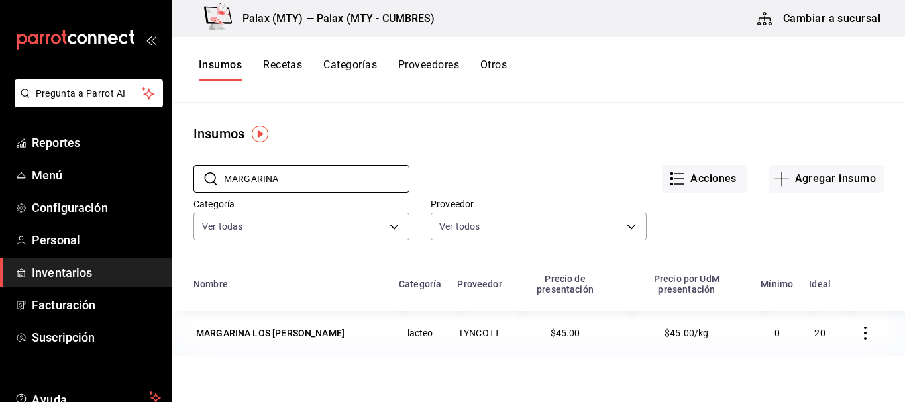
type input "MARGARINA"
click at [518, 121] on main "Insumos ​ MARGARINA ​ Acciones Agregar insumo Categoría Ver todas 1bd5924b-a116…" at bounding box center [538, 248] width 732 height 290
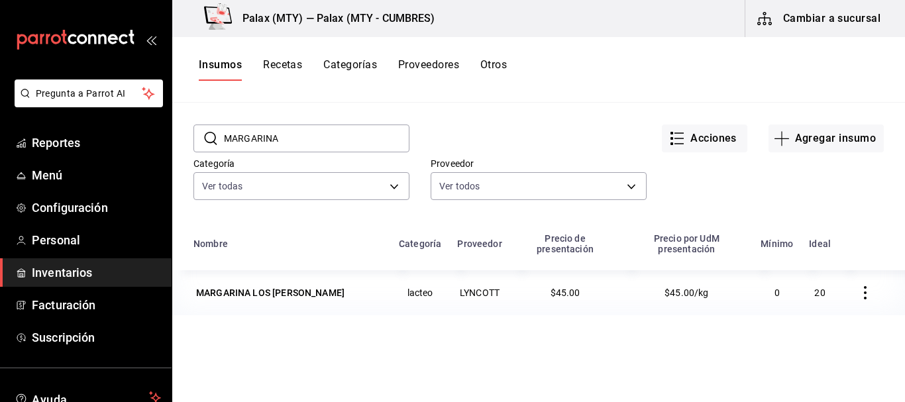
scroll to position [30, 0]
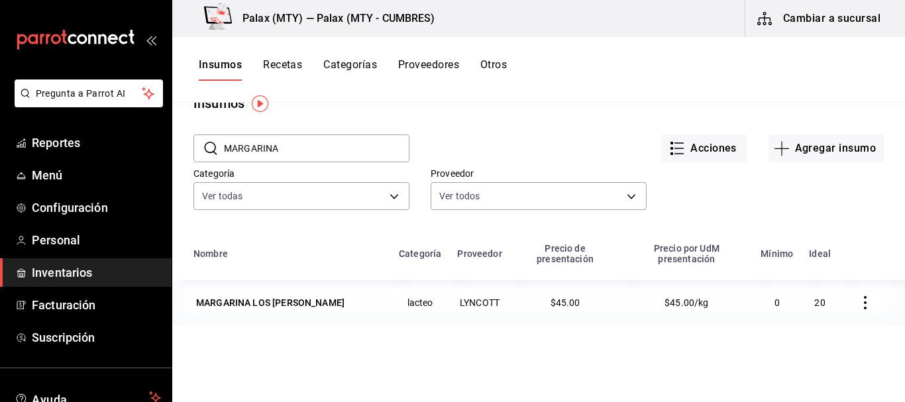
click at [310, 146] on input "MARGARINA" at bounding box center [316, 148] width 185 height 26
click at [310, 145] on input "MARGARINA" at bounding box center [316, 148] width 185 height 26
click at [303, 142] on input "MARGARINA" at bounding box center [316, 148] width 185 height 26
drag, startPoint x: 286, startPoint y: 151, endPoint x: 187, endPoint y: 142, distance: 99.8
click at [187, 142] on div "​ MARGARINA ​" at bounding box center [290, 137] width 237 height 49
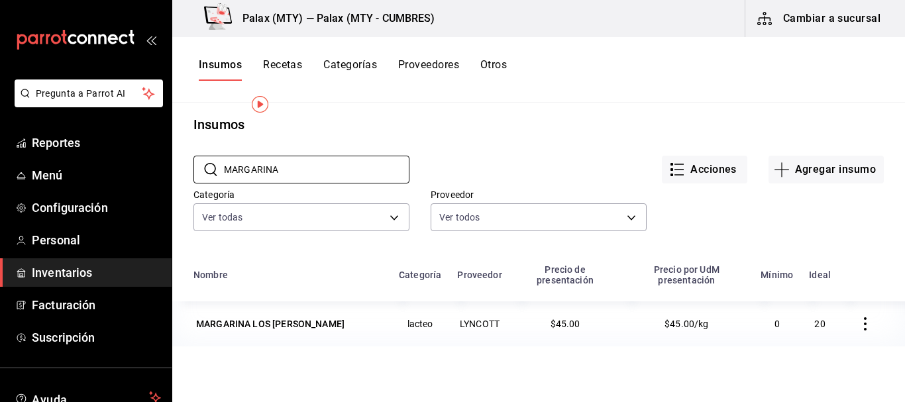
scroll to position [0, 0]
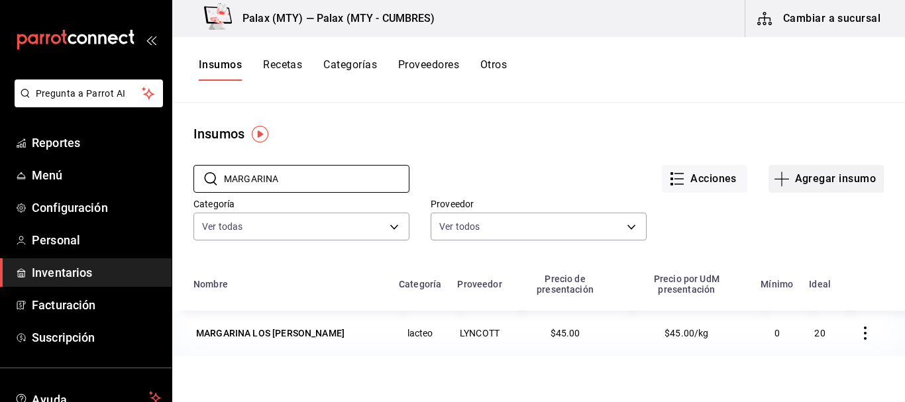
click at [845, 176] on button "Agregar insumo" at bounding box center [825, 179] width 115 height 28
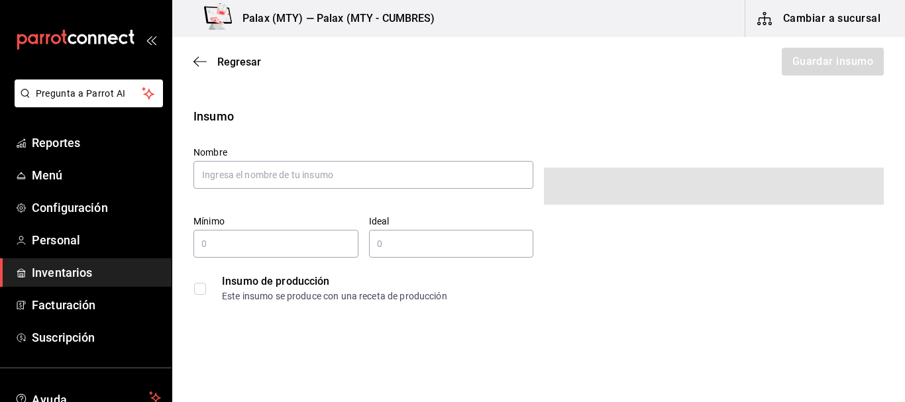
type input "$0.00"
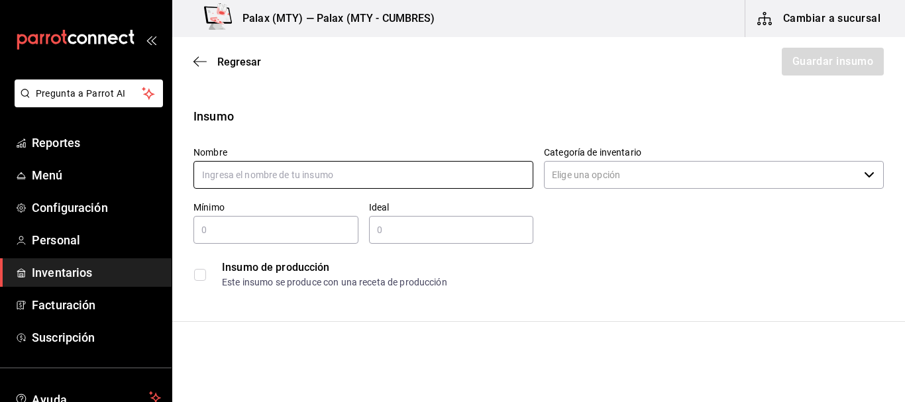
click at [330, 162] on input "text" at bounding box center [363, 175] width 340 height 28
click at [318, 171] on input "text" at bounding box center [363, 175] width 340 height 28
type input "[PERSON_NAME]"
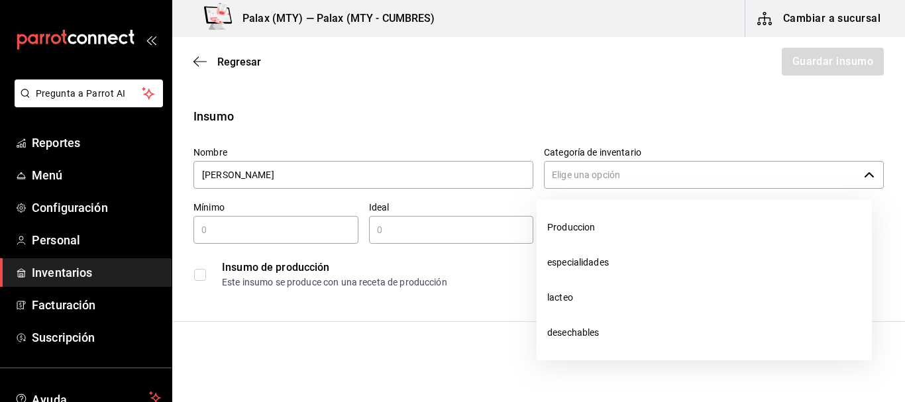
click at [660, 177] on input "Categoría de inventario" at bounding box center [701, 175] width 315 height 28
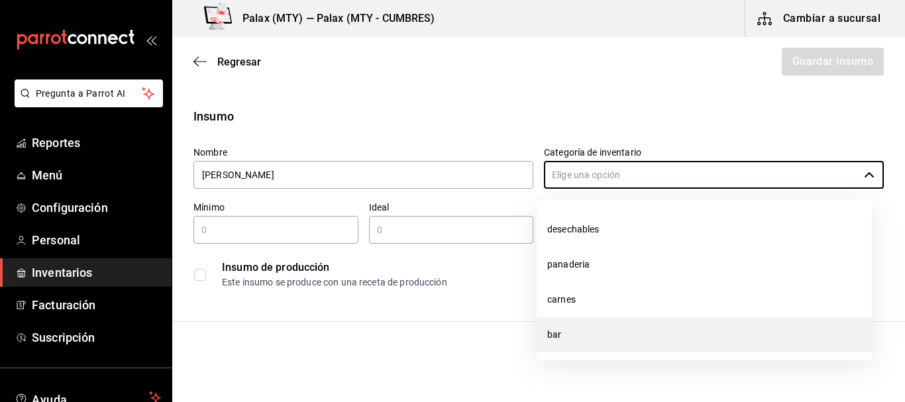
scroll to position [132, 0]
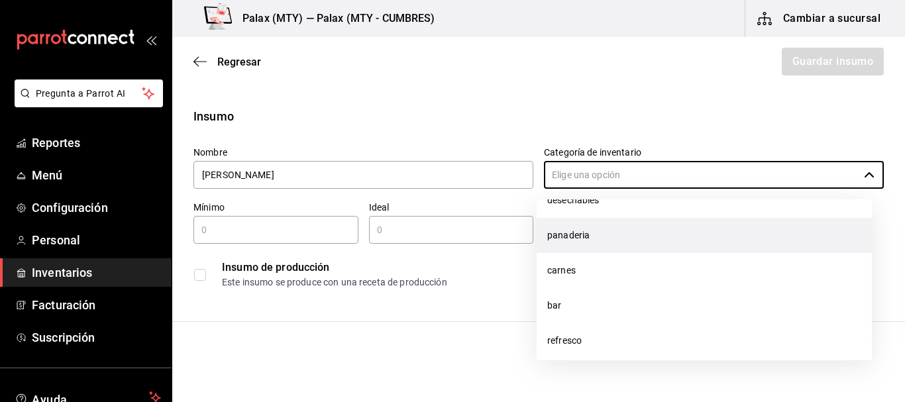
click at [621, 238] on li "panaderia" at bounding box center [703, 235] width 335 height 35
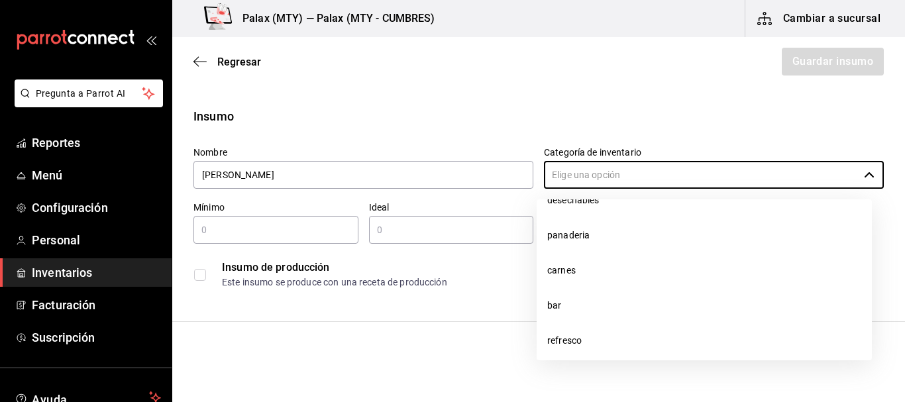
type input "panaderia"
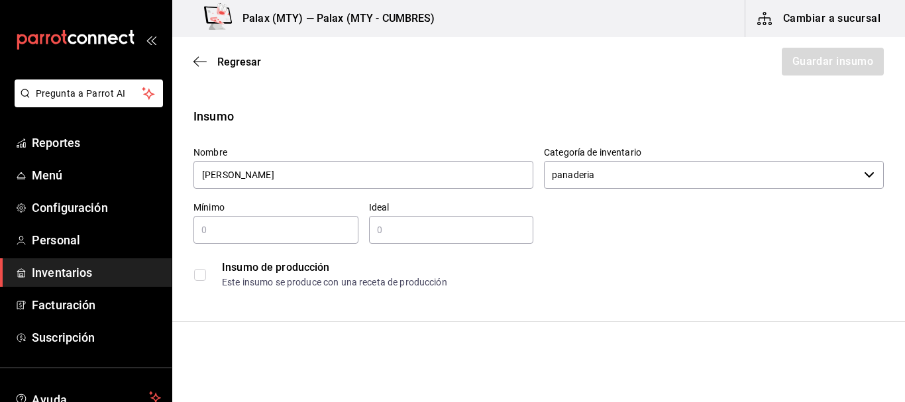
click at [251, 235] on input "text" at bounding box center [275, 230] width 165 height 16
type input "0"
click at [428, 250] on div "Insumo de producción Este insumo se produce con una receta de producción" at bounding box center [533, 269] width 701 height 51
click at [430, 235] on input "text" at bounding box center [451, 230] width 165 height 16
type input "10"
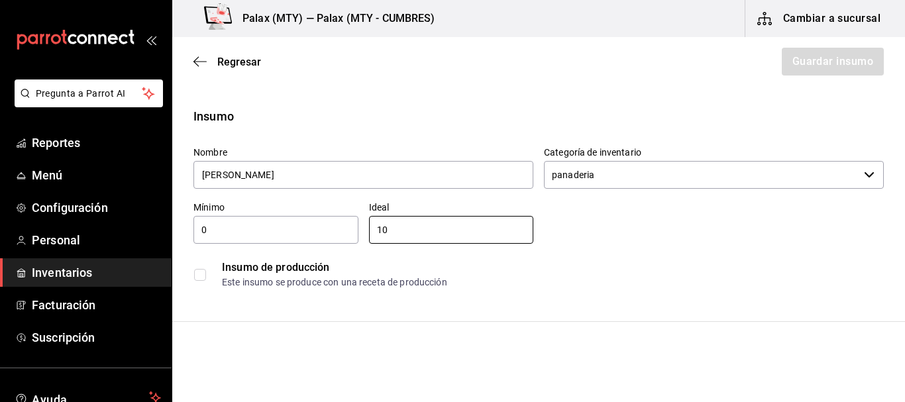
click at [611, 279] on div "Este insumo se produce con una receta de producción" at bounding box center [552, 282] width 661 height 14
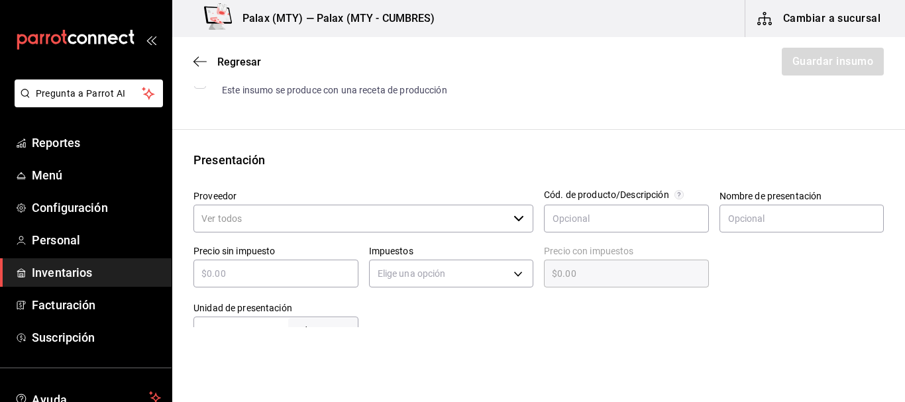
scroll to position [199, 0]
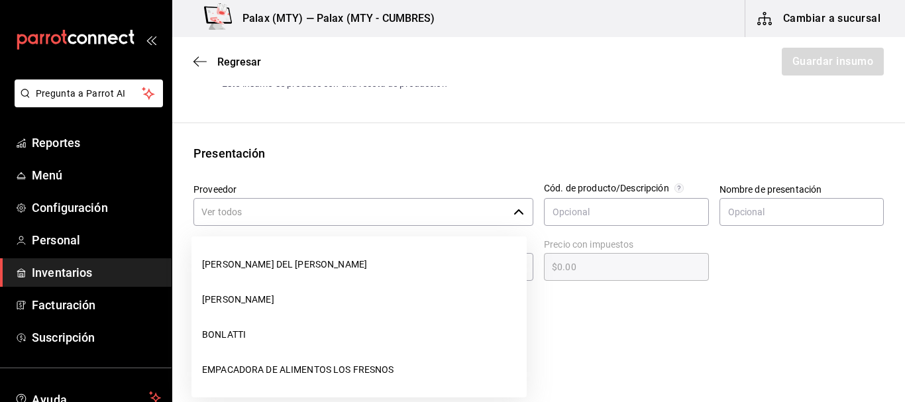
click at [242, 210] on input "Proveedor" at bounding box center [350, 212] width 315 height 28
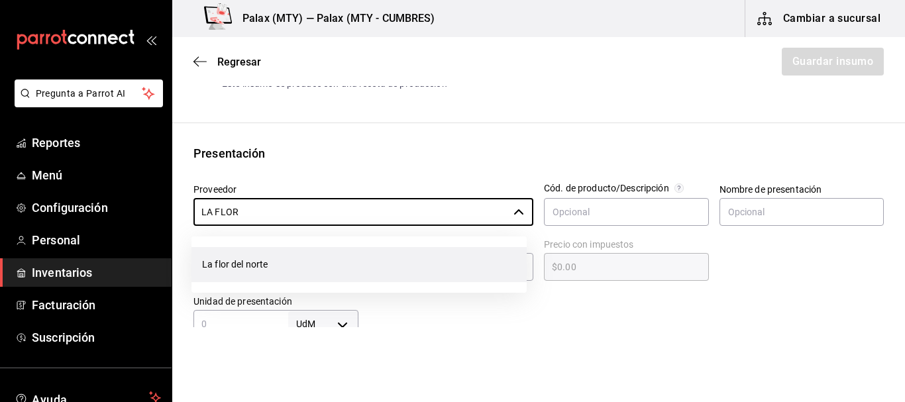
click at [364, 258] on li "La flor del norte" at bounding box center [358, 264] width 335 height 35
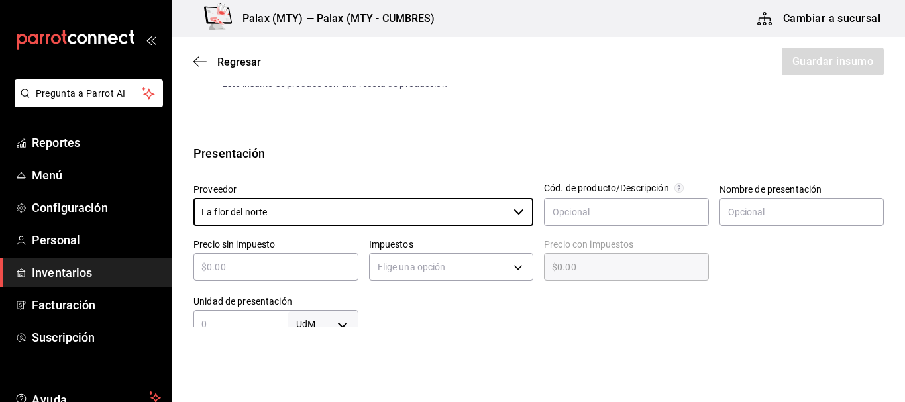
type input "La flor del norte"
click at [803, 195] on div "Nombre de presentación" at bounding box center [801, 205] width 165 height 44
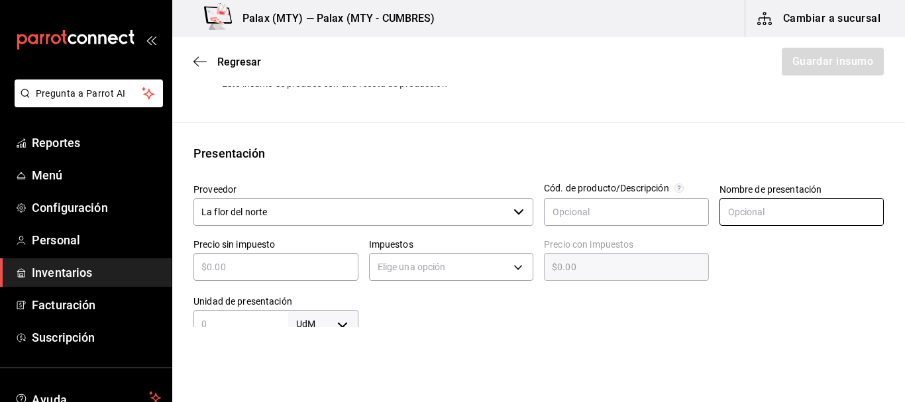
click at [791, 207] on input "text" at bounding box center [801, 212] width 165 height 28
type input "kilo"
click at [728, 243] on div at bounding box center [796, 256] width 175 height 57
click at [296, 259] on input "text" at bounding box center [275, 267] width 165 height 16
type input "$6"
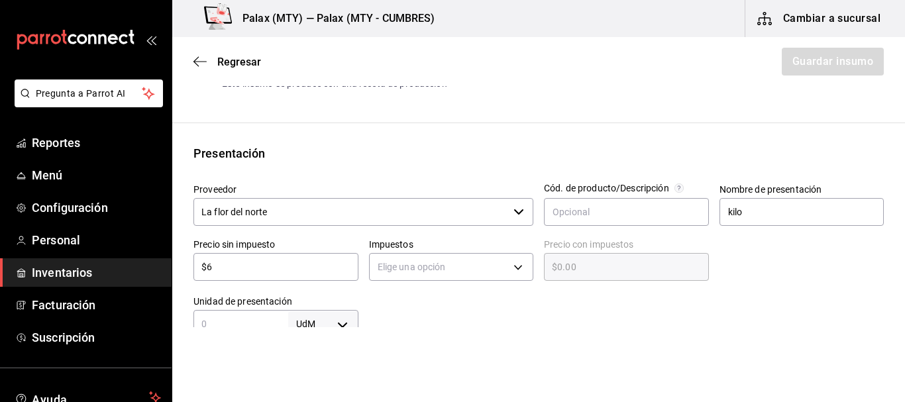
type input "$6.00"
type input "$61"
type input "$61.00"
type input "$61"
click at [554, 324] on div at bounding box center [621, 311] width 526 height 53
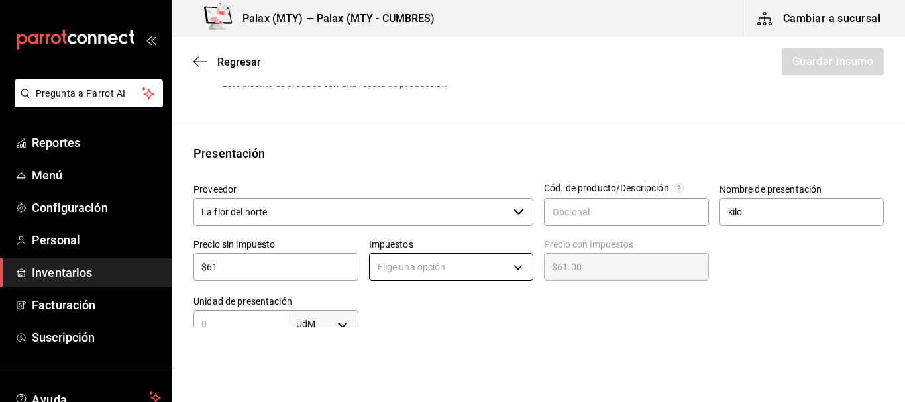
click at [479, 267] on body "Pregunta a Parrot AI Reportes Menú Configuración Personal Inventarios Facturaci…" at bounding box center [452, 163] width 905 height 327
drag, startPoint x: 408, startPoint y: 299, endPoint x: 452, endPoint y: 303, distance: 43.9
click at [407, 299] on li "IVA 0%" at bounding box center [447, 308] width 161 height 22
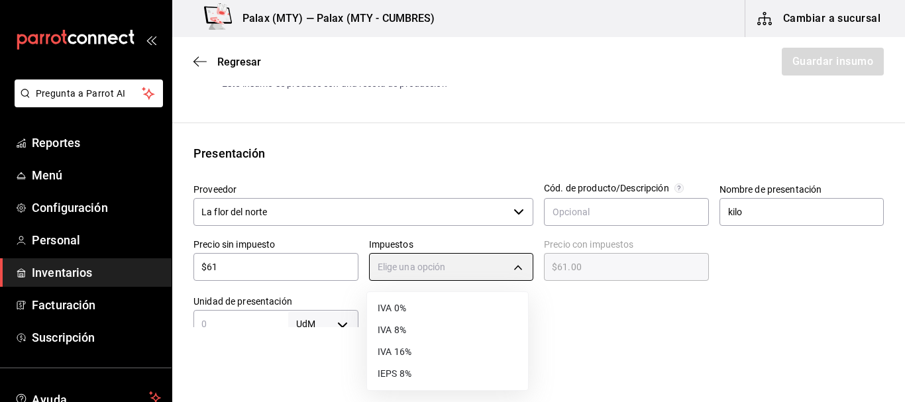
type input "IVA_0"
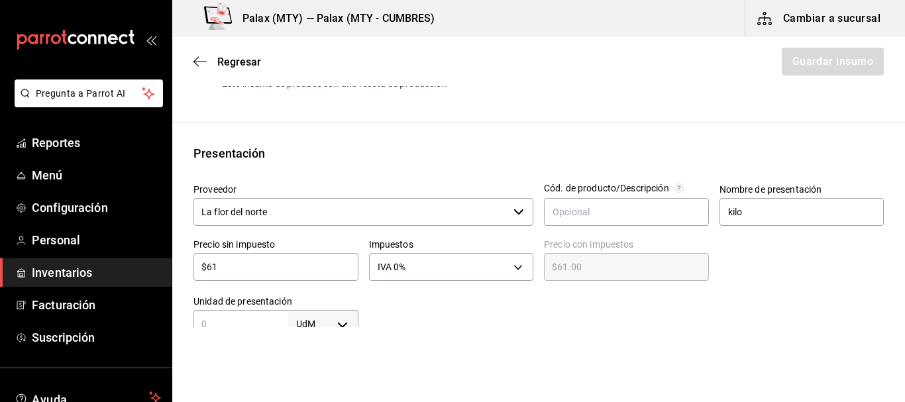
click at [828, 293] on div at bounding box center [621, 311] width 526 height 53
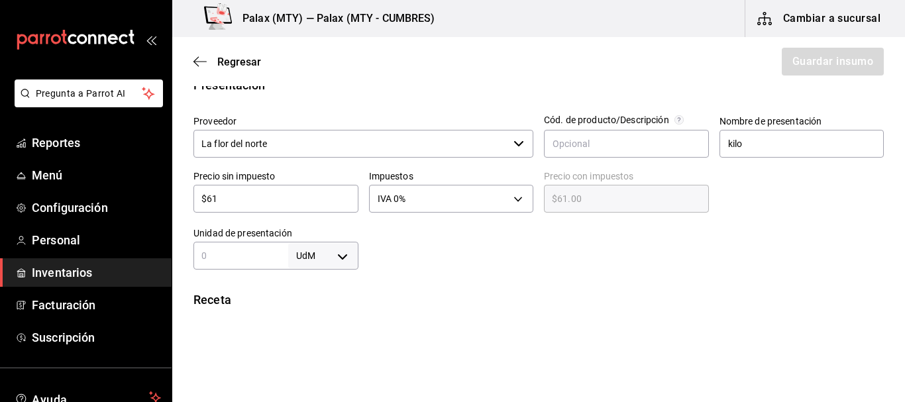
scroll to position [331, 0]
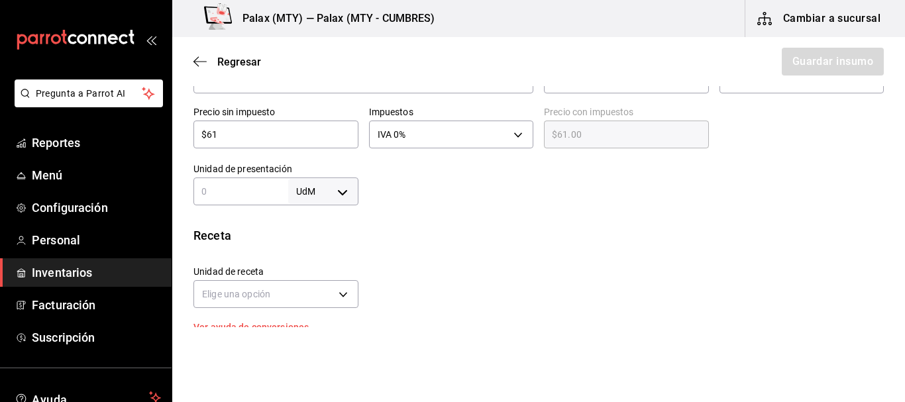
click at [345, 189] on body "Pregunta a Parrot AI Reportes Menú Configuración Personal Inventarios Facturaci…" at bounding box center [452, 163] width 905 height 327
click at [305, 249] on li "kg" at bounding box center [320, 253] width 69 height 22
type input "KILOGRAM"
click at [218, 193] on input "text" at bounding box center [240, 191] width 95 height 16
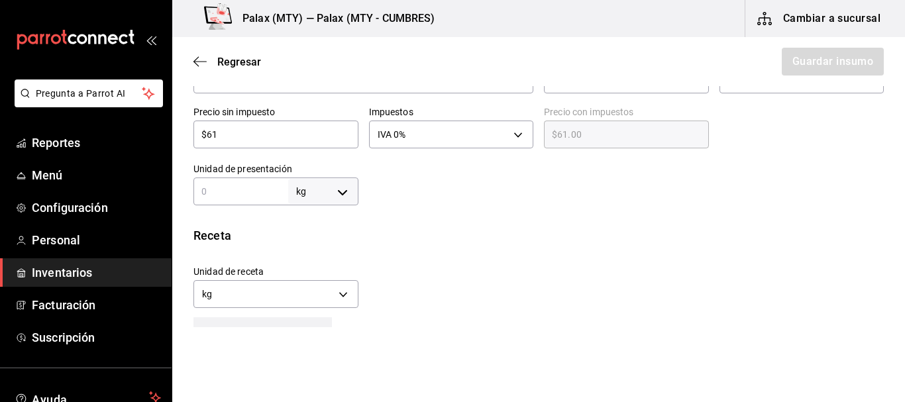
type input "1"
click at [715, 183] on div at bounding box center [621, 178] width 526 height 53
click at [317, 282] on body "Pregunta a Parrot AI Reportes Menú Configuración Personal Inventarios Facturaci…" at bounding box center [452, 163] width 905 height 327
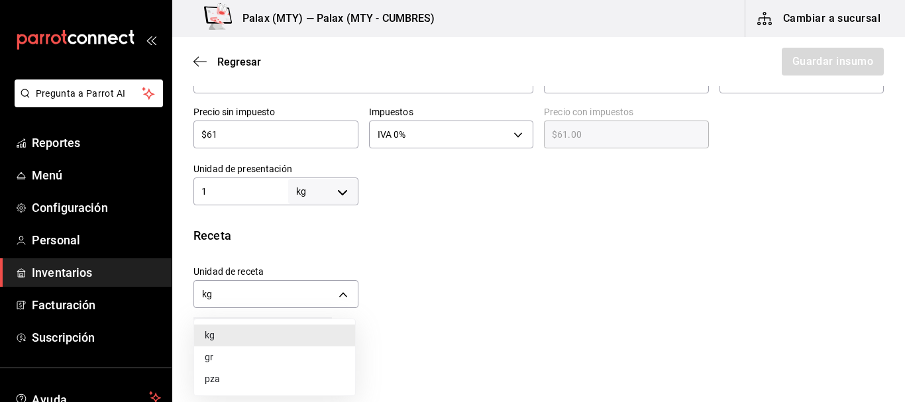
click at [267, 352] on li "gr" at bounding box center [274, 357] width 161 height 22
type input "GRAM"
type input "1,000"
click at [464, 259] on div "Unidad de receta gr GRAM Factor de conversión 1,000 ​" at bounding box center [533, 283] width 701 height 57
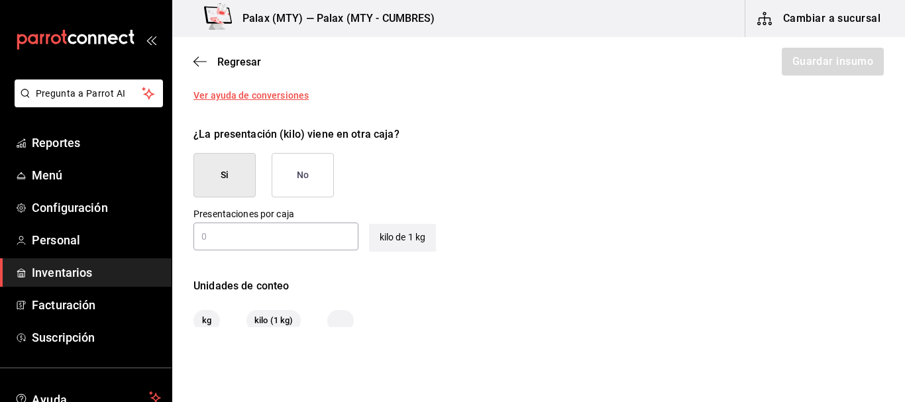
click at [294, 173] on button "No" at bounding box center [303, 175] width 62 height 44
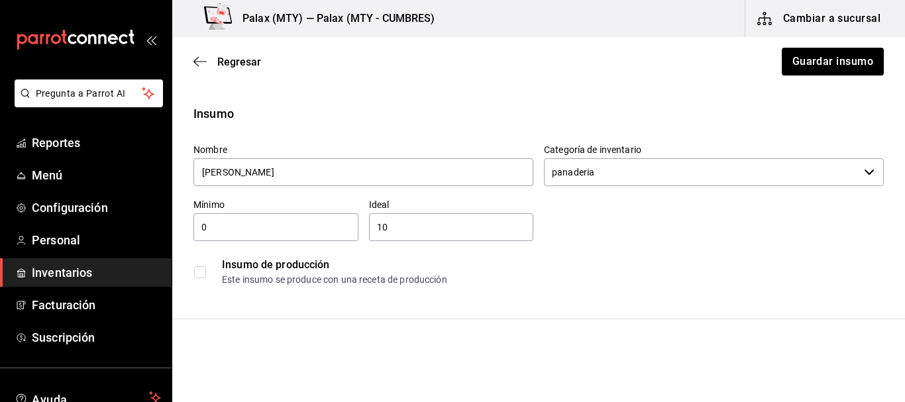
scroll to position [0, 0]
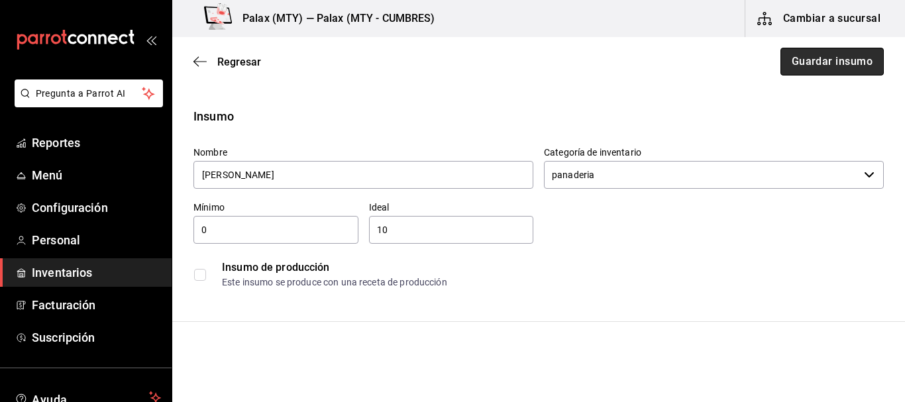
click at [813, 68] on button "Guardar insumo" at bounding box center [831, 62] width 103 height 28
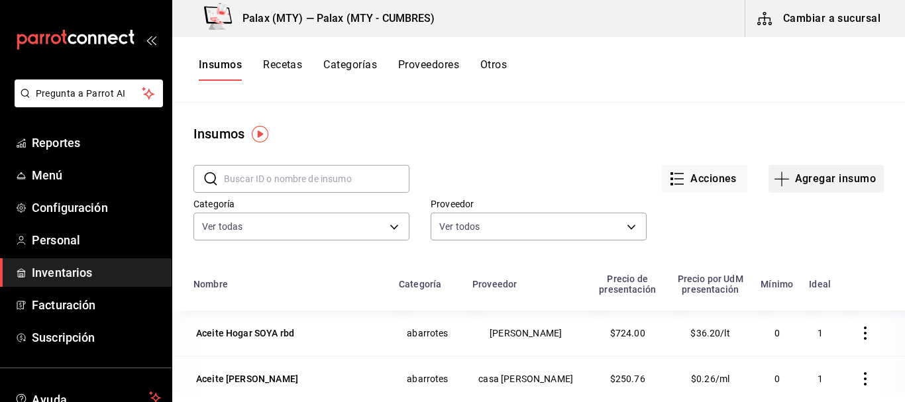
click at [813, 183] on button "Agregar insumo" at bounding box center [825, 179] width 115 height 28
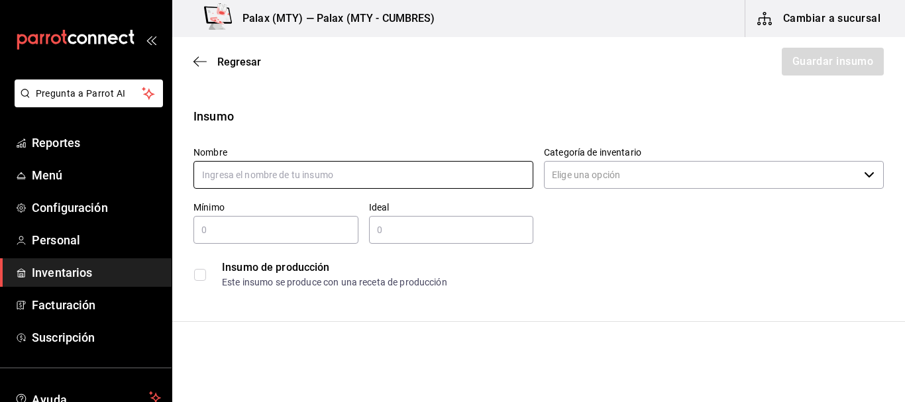
drag, startPoint x: 285, startPoint y: 155, endPoint x: 278, endPoint y: 173, distance: 19.3
click at [286, 155] on label "Nombre" at bounding box center [363, 152] width 340 height 9
click at [278, 173] on input "text" at bounding box center [363, 175] width 340 height 28
click at [224, 54] on div "Regresar Guardar insumo" at bounding box center [538, 61] width 732 height 49
click at [223, 60] on span "Regresar" at bounding box center [239, 62] width 44 height 13
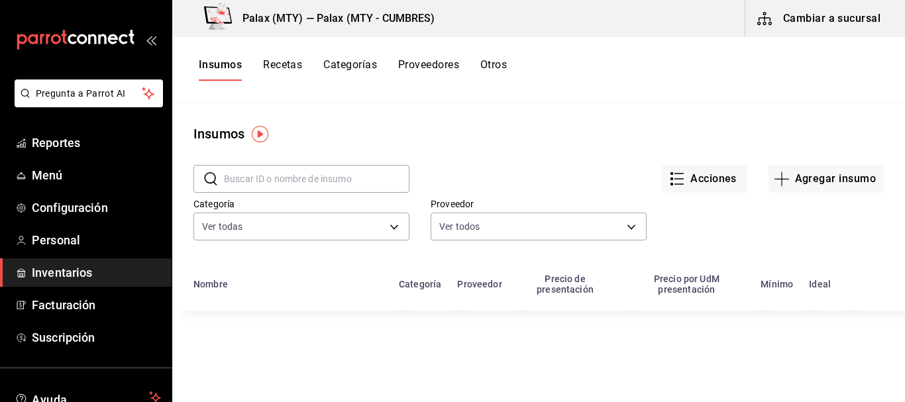
click at [268, 177] on input "text" at bounding box center [316, 179] width 185 height 26
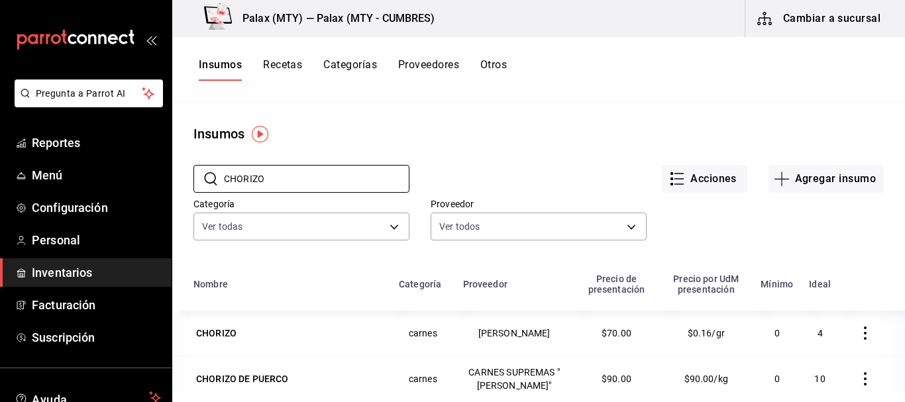
type input "CHORIZO"
click at [544, 142] on div "Insumos" at bounding box center [538, 134] width 732 height 20
click at [836, 164] on div "Acciones Agregar insumo" at bounding box center [646, 168] width 474 height 49
click at [826, 179] on button "Agregar insumo" at bounding box center [825, 179] width 115 height 28
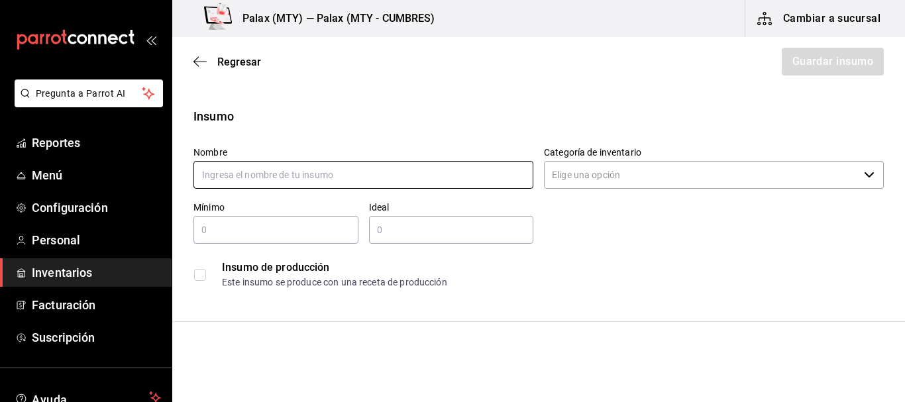
click at [362, 166] on input "text" at bounding box center [363, 175] width 340 height 28
type input "CHORIZO FUD"
click at [600, 196] on div "Nombre CHORIZO FUD Categoría de inventario ​ Mínimo ​ Ideal ​ Insumo de producc…" at bounding box center [533, 215] width 701 height 159
click at [622, 176] on input "Categoría de inventario" at bounding box center [701, 175] width 315 height 28
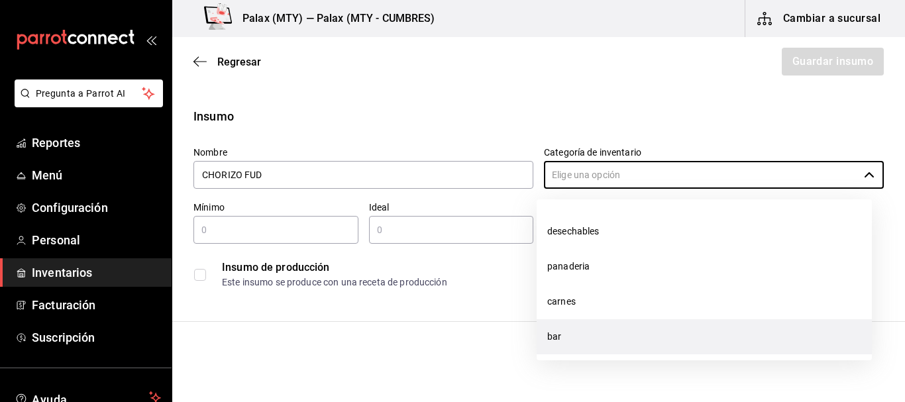
scroll to position [132, 0]
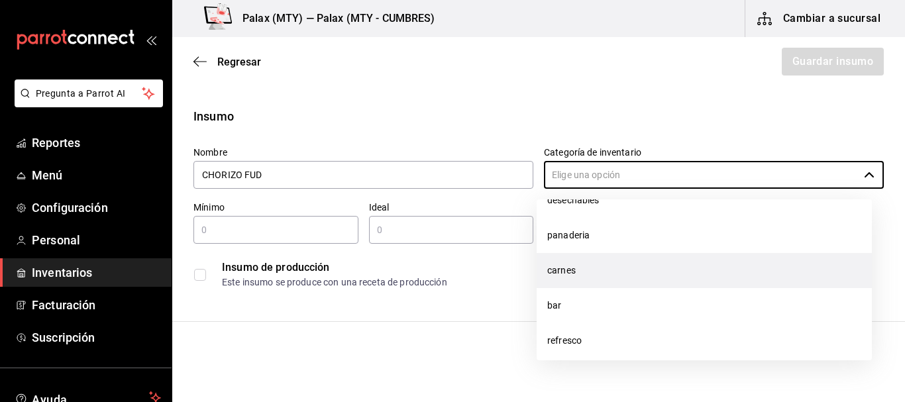
click at [592, 275] on li "carnes" at bounding box center [703, 270] width 335 height 35
type input "carnes"
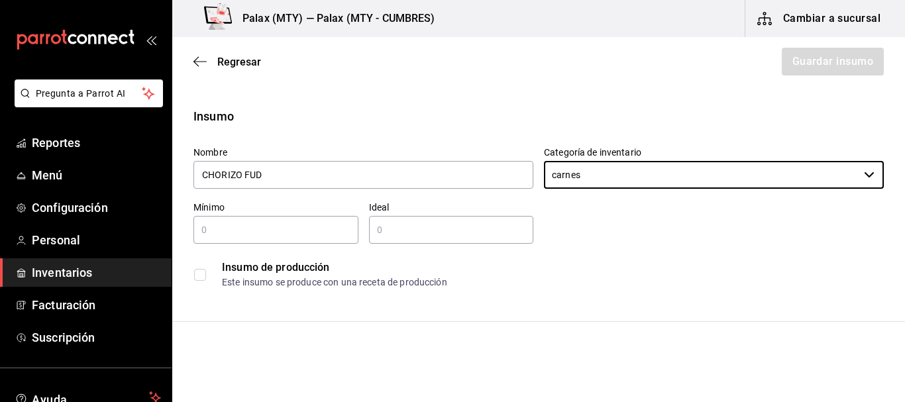
click at [697, 248] on div "Insumo de producción Este insumo se produce con una receta de producción" at bounding box center [533, 269] width 701 height 51
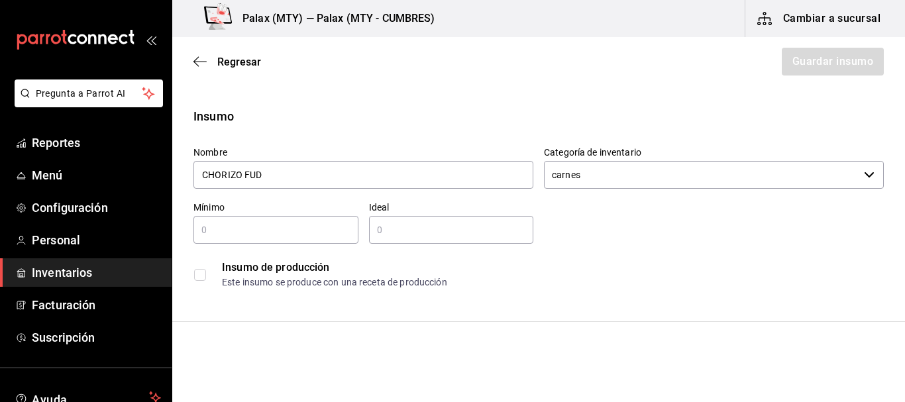
click at [258, 237] on input "text" at bounding box center [275, 230] width 165 height 16
type input "0"
click at [442, 213] on div "Ideal ​" at bounding box center [451, 222] width 165 height 42
click at [439, 228] on input "text" at bounding box center [451, 230] width 165 height 16
type input "4"
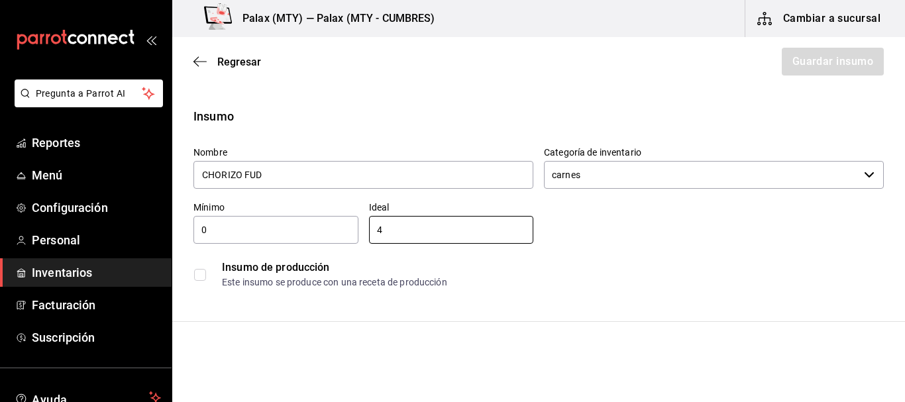
drag, startPoint x: 791, startPoint y: 296, endPoint x: 777, endPoint y: 292, distance: 15.1
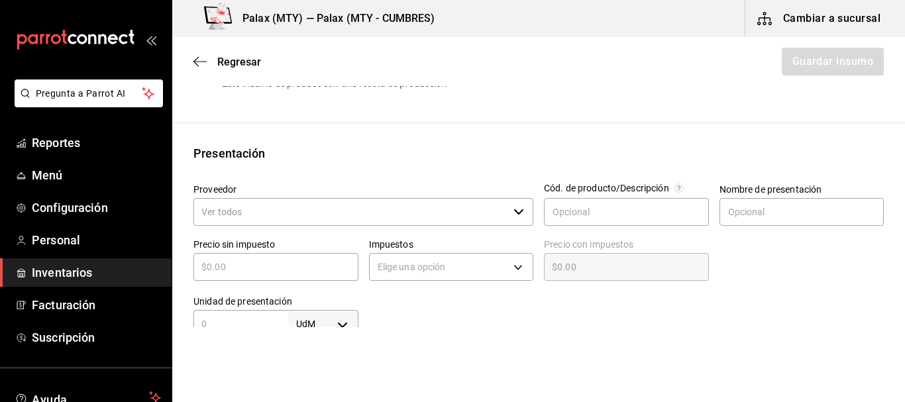
click at [268, 203] on input "Proveedor" at bounding box center [350, 212] width 315 height 28
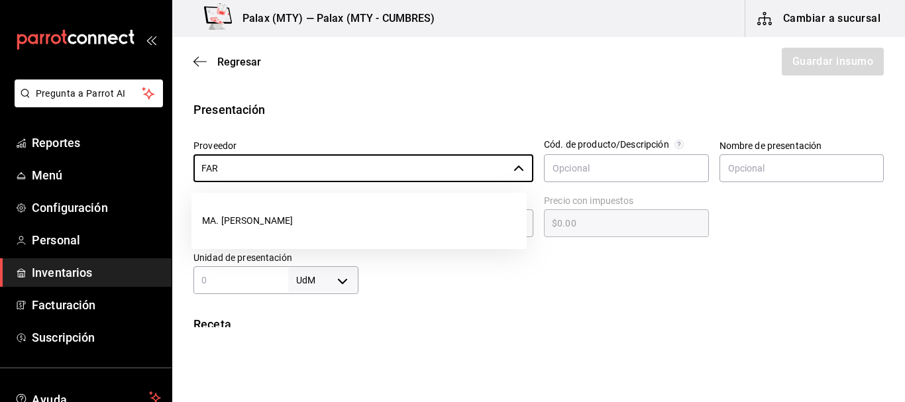
scroll to position [265, 0]
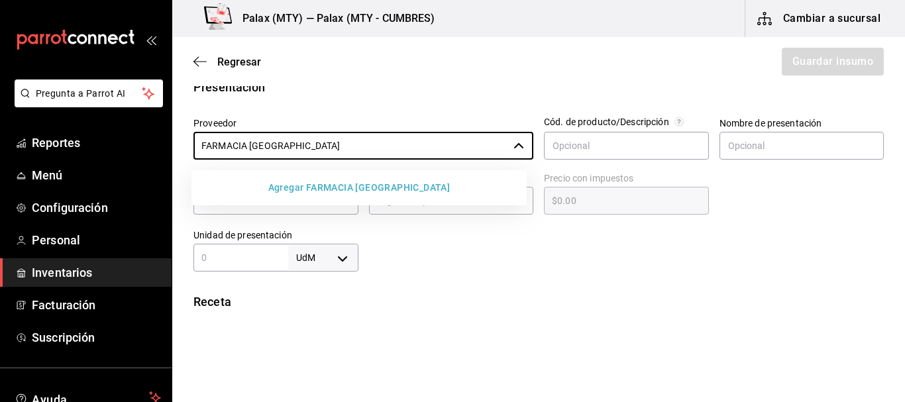
type input "FARMACIA GUADALAJARA"
click at [415, 188] on button "Agregar FARMACIA GUADALAJARA" at bounding box center [359, 187] width 324 height 25
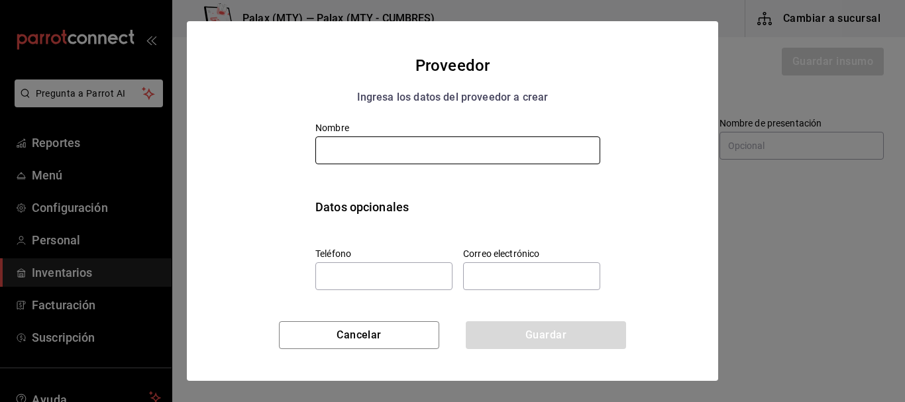
click at [431, 164] on input "text" at bounding box center [457, 150] width 285 height 28
click at [426, 154] on input "text" at bounding box center [457, 150] width 285 height 28
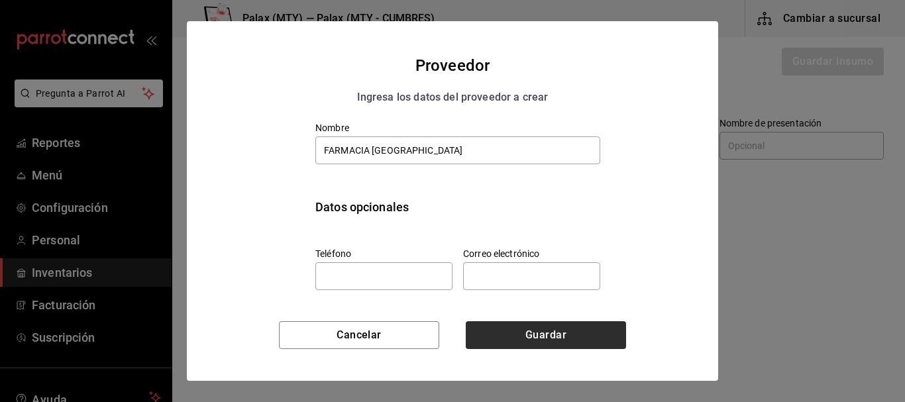
type input "FARMACIA GUADALAJARA"
click at [518, 326] on button "Guardar" at bounding box center [546, 335] width 160 height 28
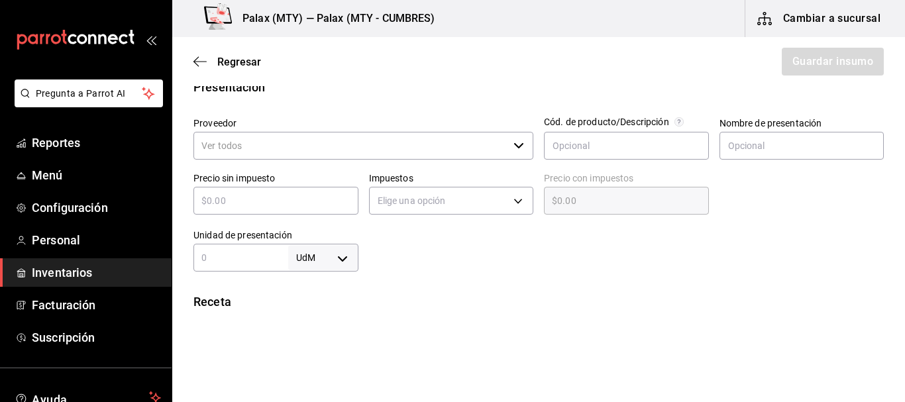
click at [410, 134] on input "Proveedor" at bounding box center [350, 146] width 315 height 28
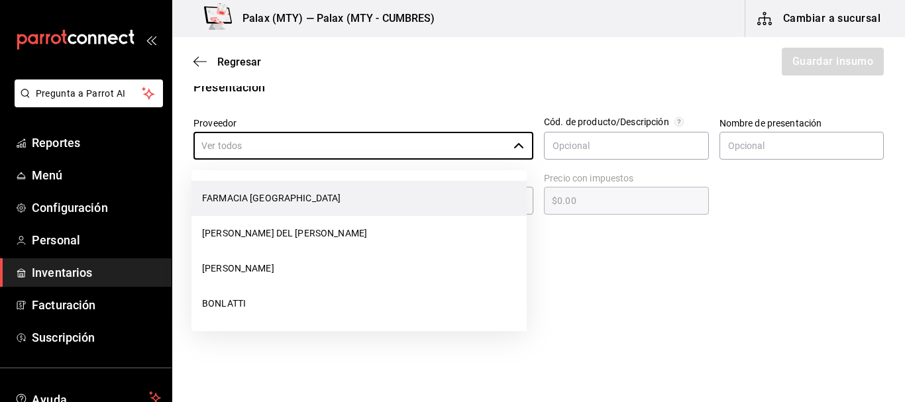
click at [315, 189] on li "FARMACIA GUADALAJARA" at bounding box center [358, 198] width 335 height 35
type input "FARMACIA GUADALAJARA"
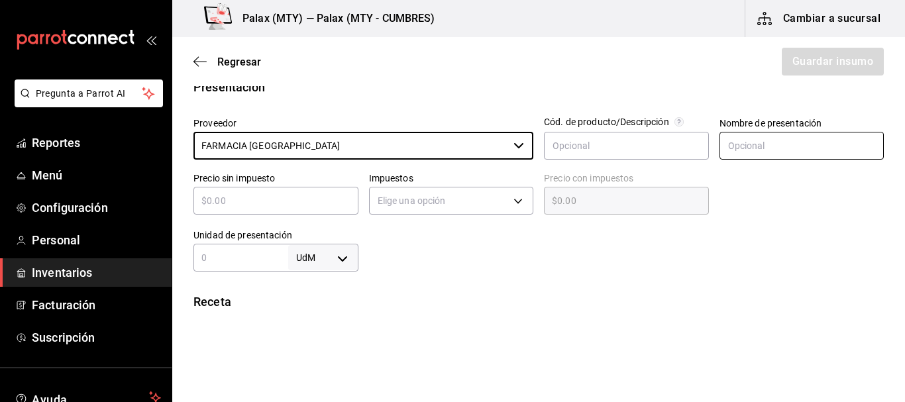
click at [764, 148] on input "text" at bounding box center [801, 146] width 165 height 28
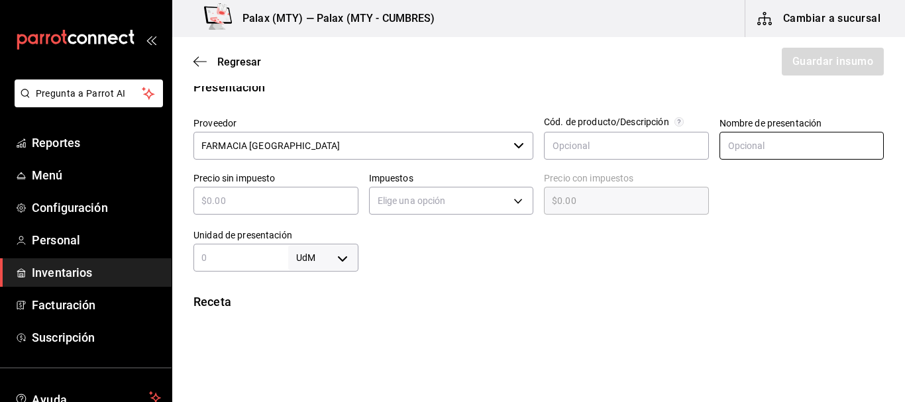
type input "pieza"
click at [255, 196] on input "text" at bounding box center [275, 201] width 165 height 16
type input "$3"
type input "$3.00"
type input "$37"
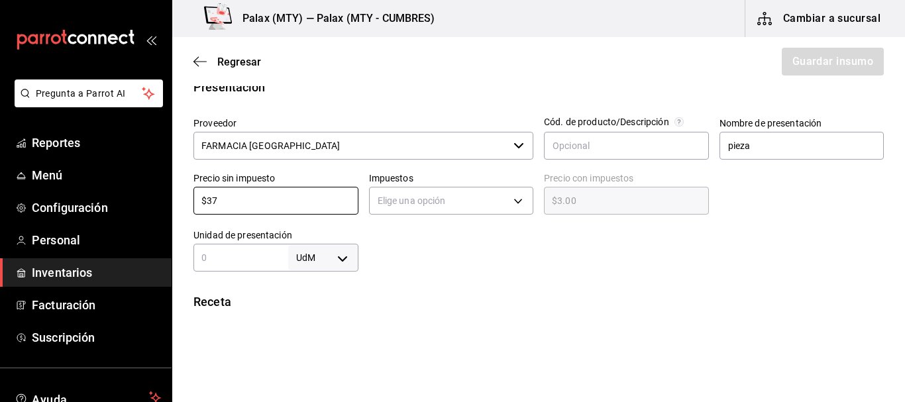
type input "$37.00"
type input "$37.9"
type input "$37.90"
click at [454, 247] on div at bounding box center [621, 245] width 526 height 53
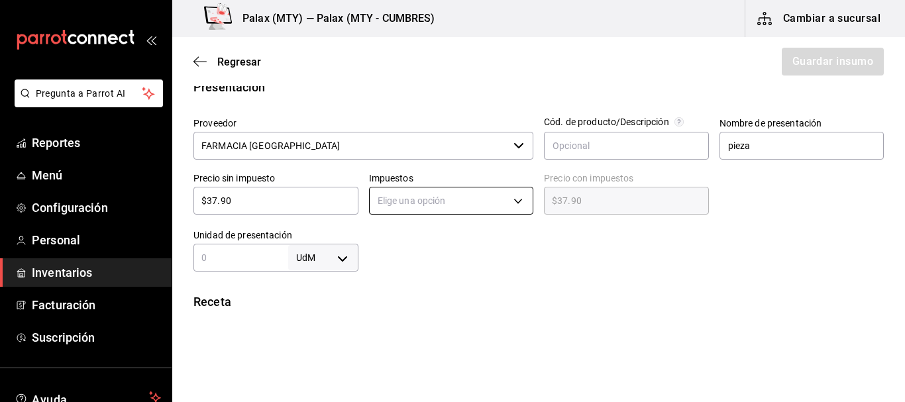
click at [443, 209] on body "Pregunta a Parrot AI Reportes Menú Configuración Personal Inventarios Facturaci…" at bounding box center [452, 163] width 905 height 327
click at [413, 239] on li "IVA 0%" at bounding box center [447, 242] width 161 height 22
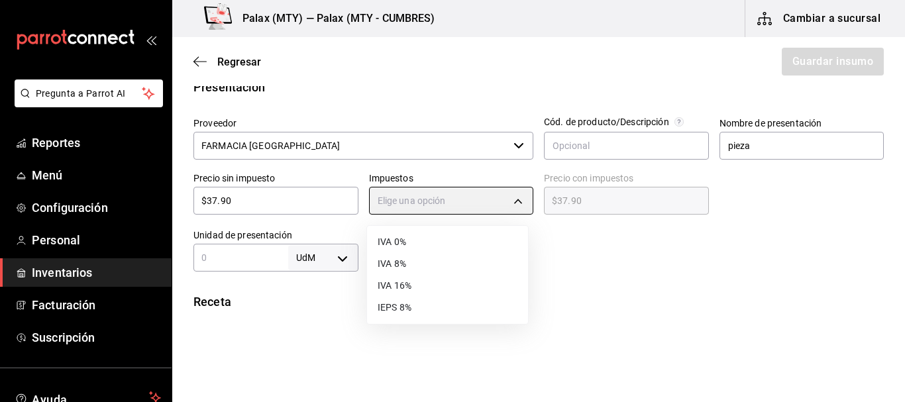
type input "IVA_0"
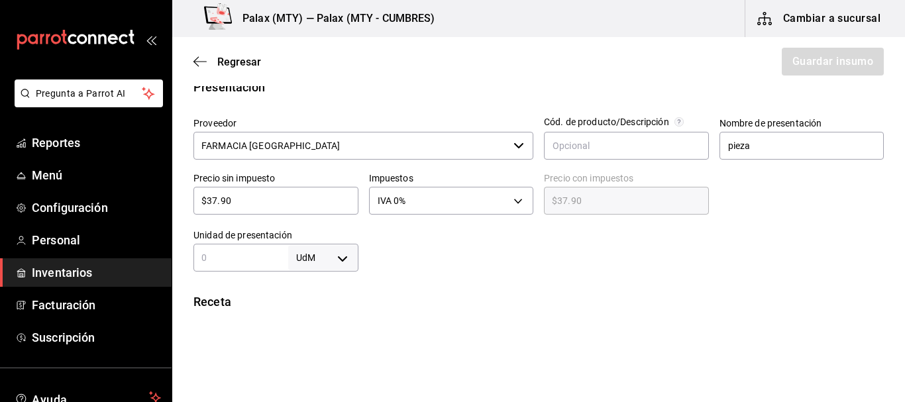
click at [532, 244] on div at bounding box center [621, 245] width 526 height 53
click at [337, 264] on body "Pregunta a Parrot AI Reportes Menú Configuración Personal Inventarios Facturaci…" at bounding box center [452, 163] width 905 height 327
click at [337, 264] on ul "UdM kg gr lt ml pza gal" at bounding box center [320, 320] width 69 height 164
click at [295, 295] on li "gr" at bounding box center [320, 298] width 69 height 22
type input "GRAM"
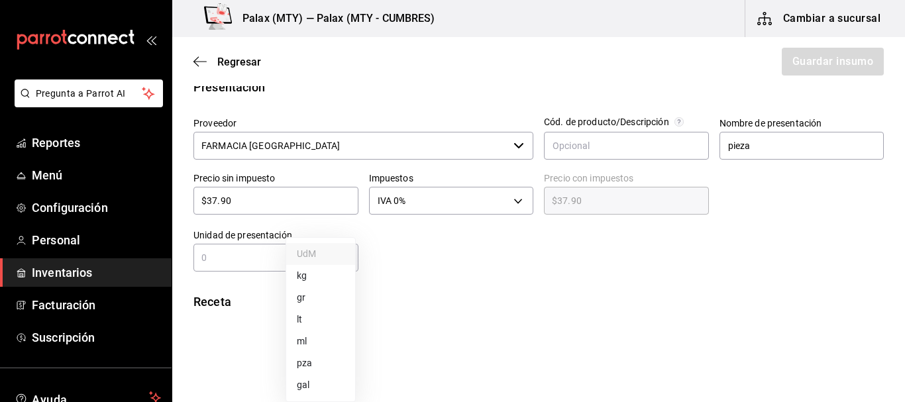
type input "GRAM"
click at [241, 256] on input "text" at bounding box center [240, 258] width 95 height 16
type input "2"
type input "20"
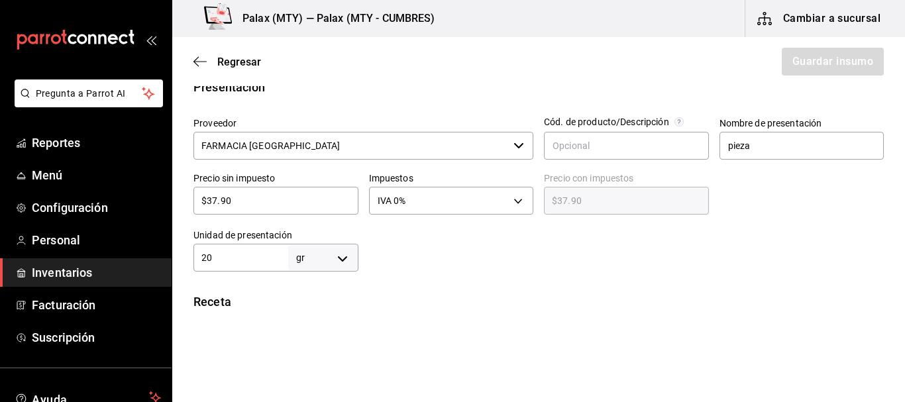
type input "20"
type input "200"
click at [429, 271] on div at bounding box center [621, 245] width 526 height 53
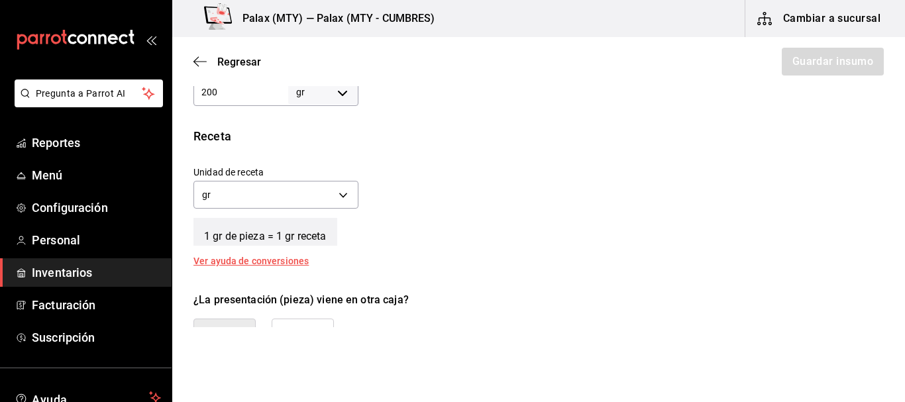
scroll to position [464, 0]
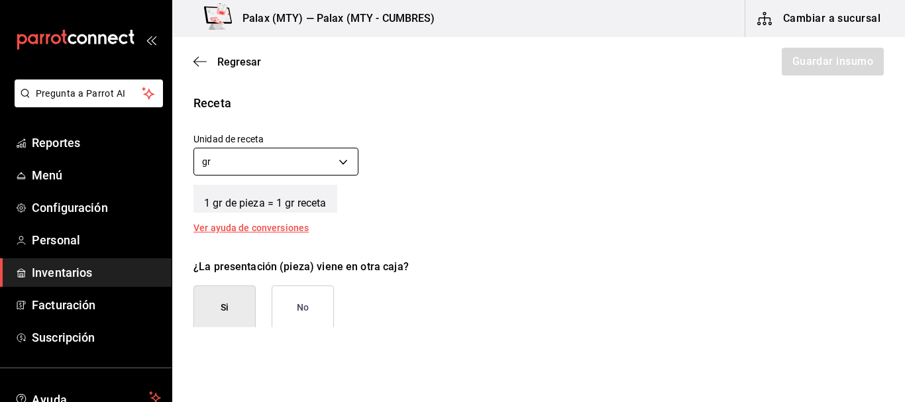
click at [254, 157] on body "Pregunta a Parrot AI Reportes Menú Configuración Personal Inventarios Facturaci…" at bounding box center [452, 163] width 905 height 327
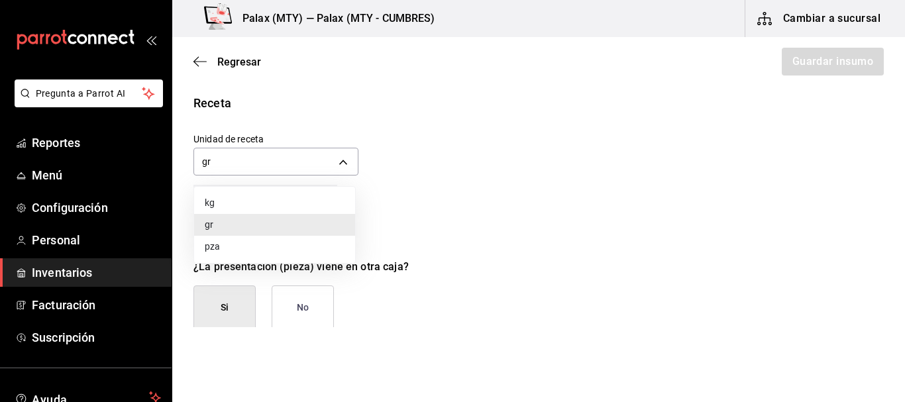
click at [558, 152] on div at bounding box center [452, 201] width 905 height 402
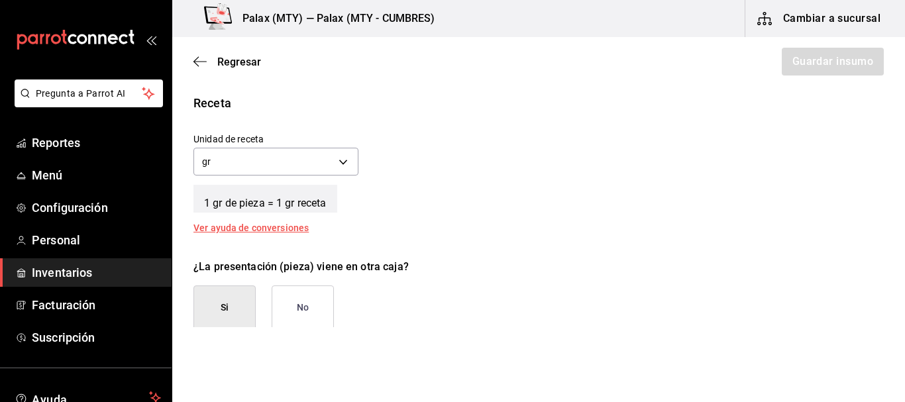
click at [315, 316] on button "No" at bounding box center [303, 307] width 62 height 44
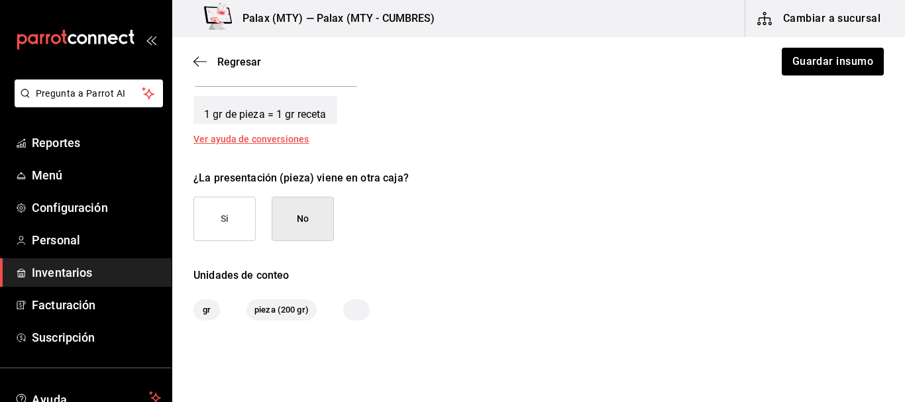
scroll to position [477, 0]
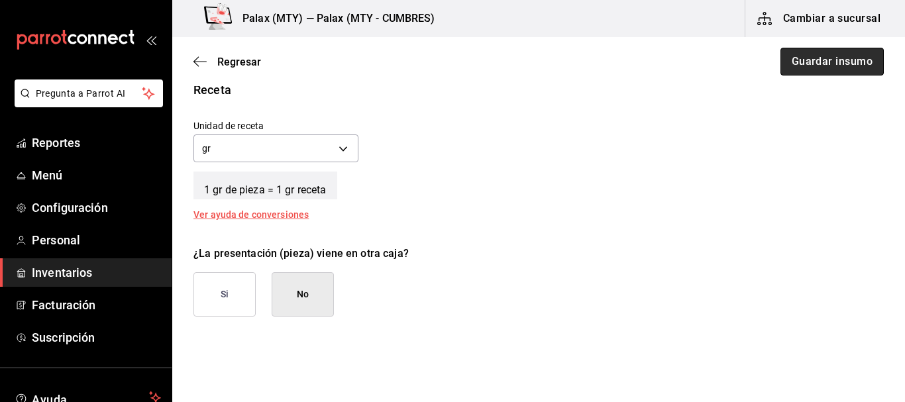
click at [826, 61] on button "Guardar insumo" at bounding box center [831, 62] width 103 height 28
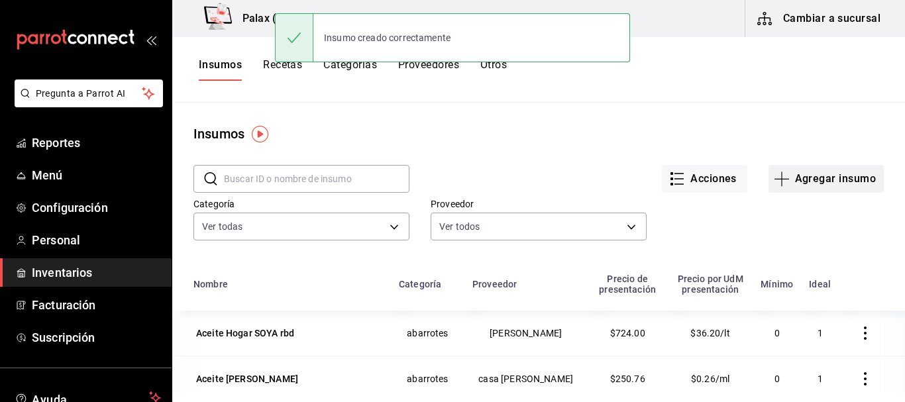
click at [809, 173] on button "Agregar insumo" at bounding box center [825, 179] width 115 height 28
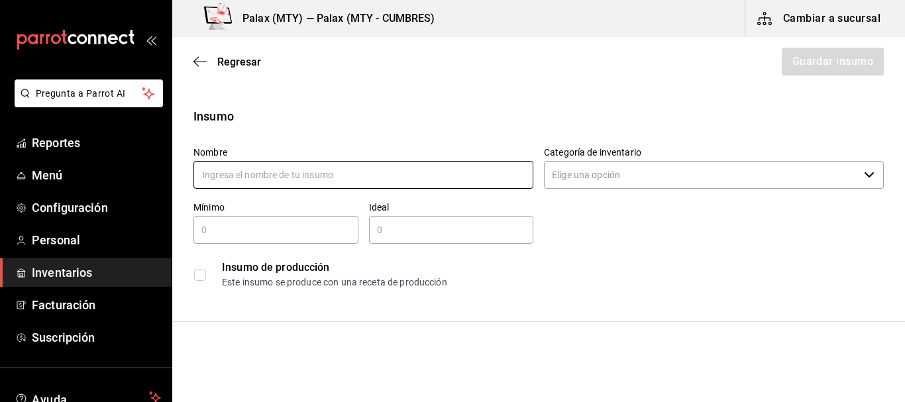
click at [332, 176] on input "text" at bounding box center [363, 175] width 340 height 28
type input "CHOCOLATE MEXICANA ABUELITA"
click at [571, 174] on input "Categoría de inventario" at bounding box center [701, 175] width 315 height 28
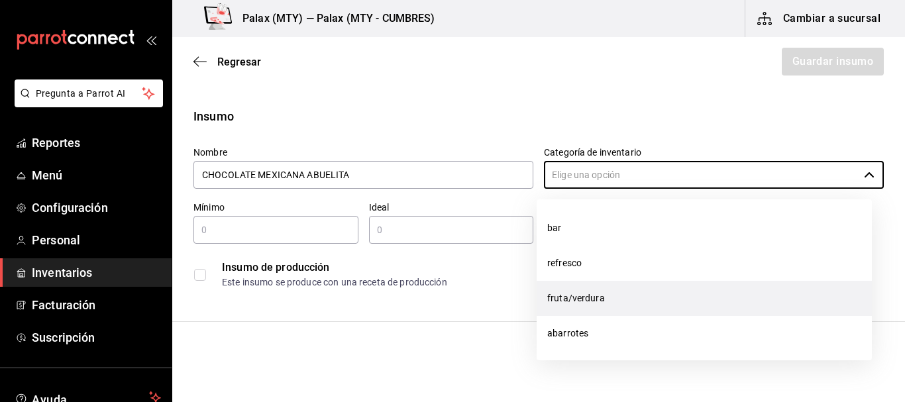
scroll to position [211, 0]
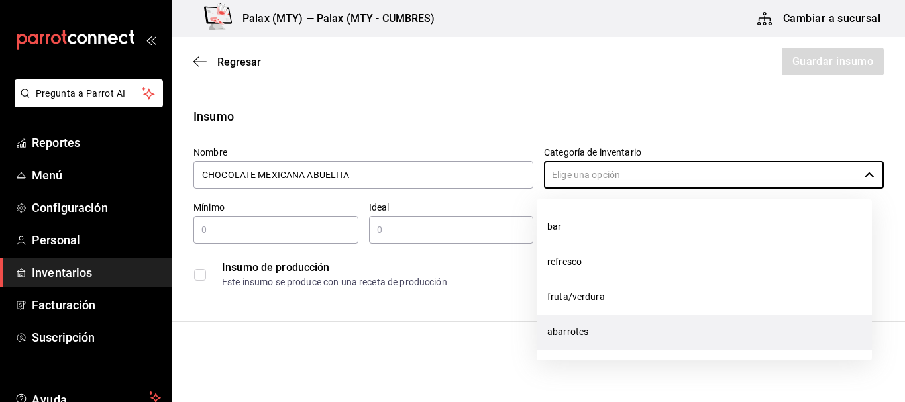
click at [591, 330] on li "abarrotes" at bounding box center [703, 332] width 335 height 35
type input "abarrotes"
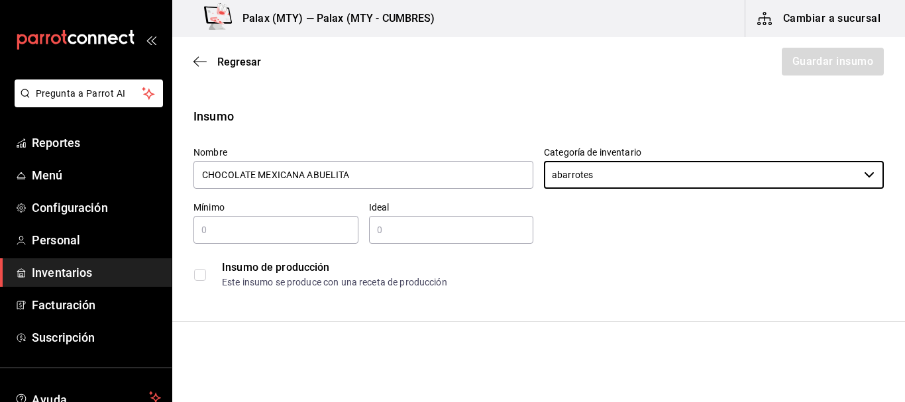
click at [676, 240] on div "Nombre CHOCOLATE MEXICANA ABUELITA Categoría de inventario abarrotes ​ Mínimo ​…" at bounding box center [533, 215] width 701 height 159
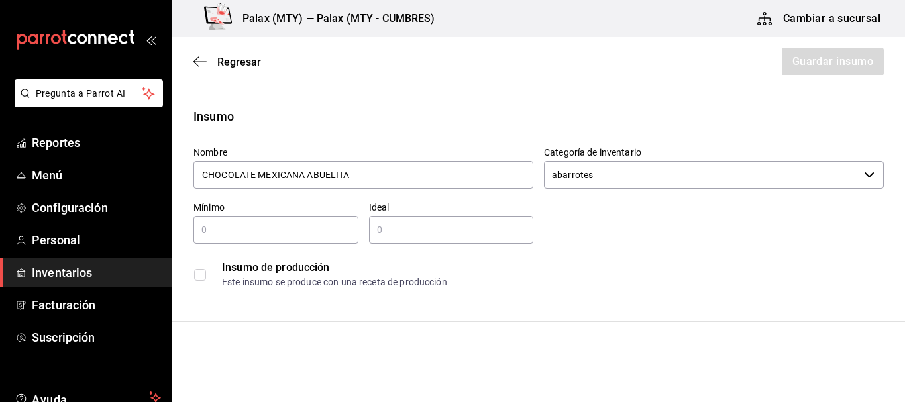
click at [277, 224] on input "text" at bounding box center [275, 230] width 165 height 16
type input "0"
click at [399, 223] on input "text" at bounding box center [451, 230] width 165 height 16
type input "2"
drag, startPoint x: 734, startPoint y: 283, endPoint x: 722, endPoint y: 279, distance: 12.6
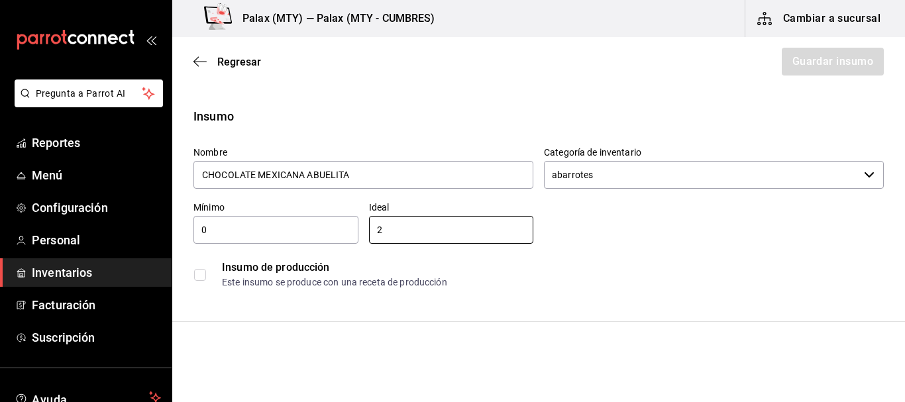
click at [734, 283] on div "Este insumo se produce con una receta de producción" at bounding box center [552, 282] width 661 height 14
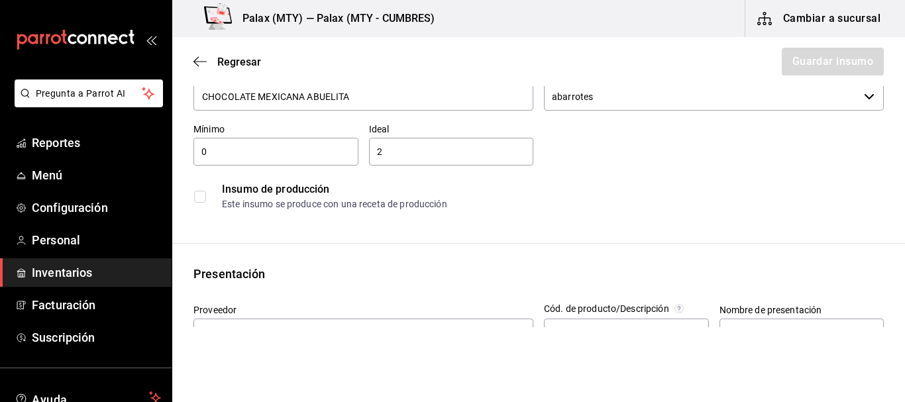
scroll to position [199, 0]
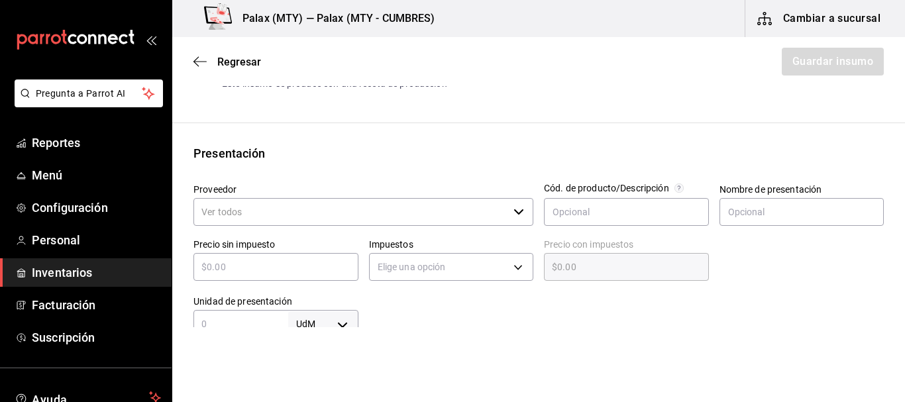
click at [219, 207] on input "Proveedor" at bounding box center [350, 212] width 315 height 28
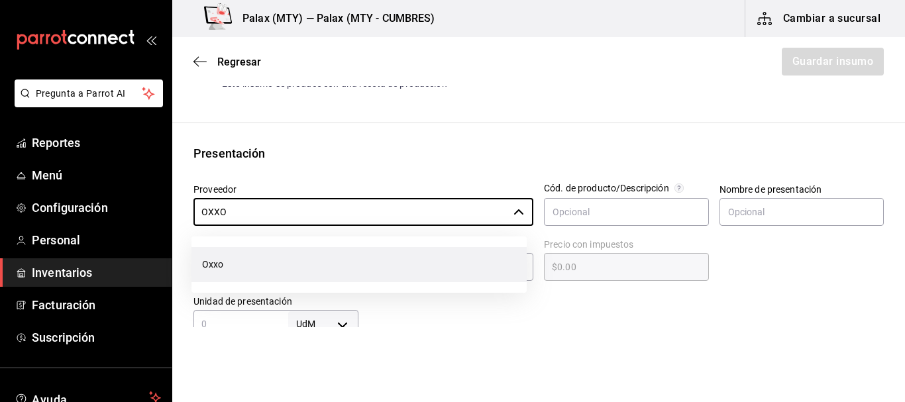
click at [270, 265] on li "Oxxo" at bounding box center [358, 264] width 335 height 35
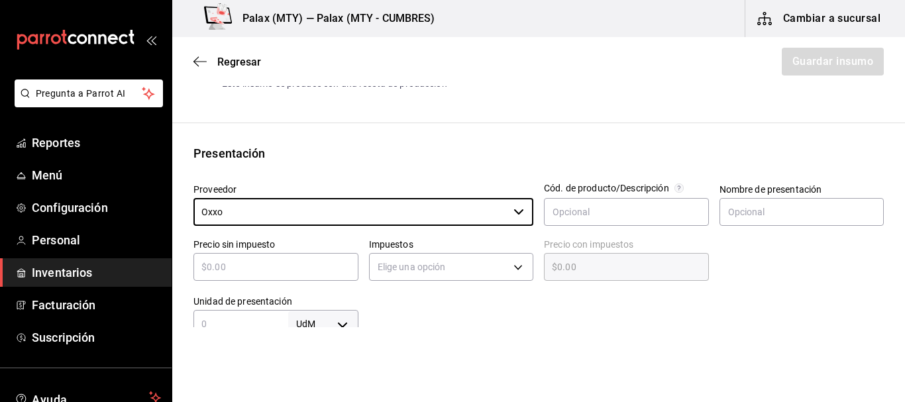
type input "Oxxo"
click at [646, 327] on html "Pregunta a Parrot AI Reportes Menú Configuración Personal Inventarios Facturaci…" at bounding box center [452, 163] width 905 height 327
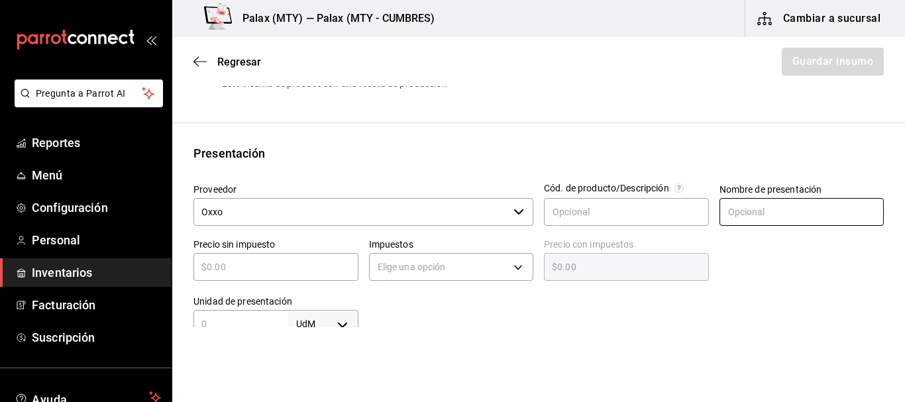
click at [767, 203] on input "text" at bounding box center [801, 212] width 165 height 28
type input "pieza"
click at [754, 282] on div at bounding box center [796, 256] width 175 height 57
click at [249, 270] on input "text" at bounding box center [275, 267] width 165 height 16
type input "$3"
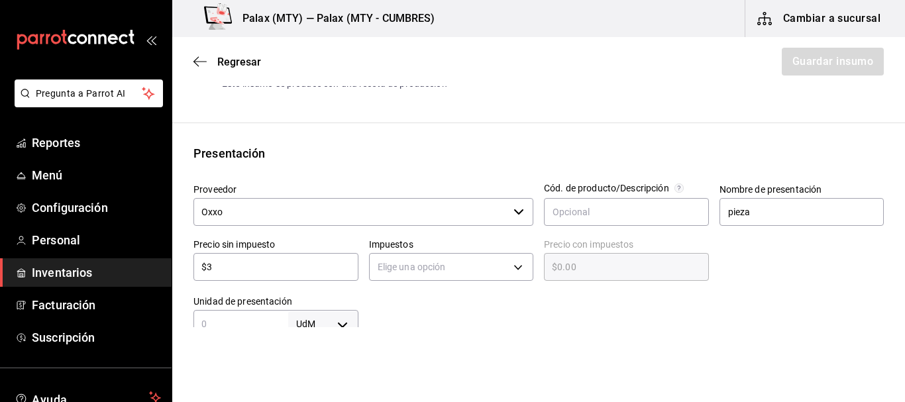
type input "$3.00"
type input "$37"
type input "$37.00"
type input "$37.04"
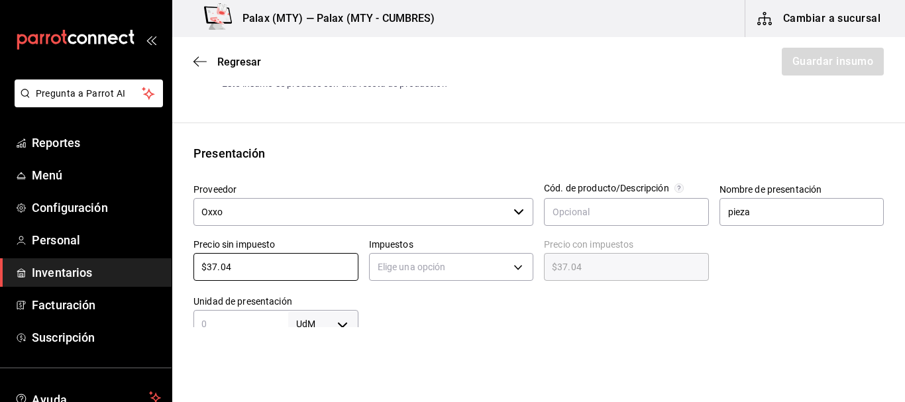
type input "$37.04"
drag, startPoint x: 485, startPoint y: 338, endPoint x: 447, endPoint y: 287, distance: 63.3
click at [485, 327] on html "Pregunta a Parrot AI Reportes Menú Configuración Personal Inventarios Facturaci…" at bounding box center [452, 163] width 905 height 327
click at [438, 264] on body "Pregunta a Parrot AI Reportes Menú Configuración Personal Inventarios Facturaci…" at bounding box center [452, 163] width 905 height 327
click at [419, 312] on li "IVA 0%" at bounding box center [447, 308] width 161 height 22
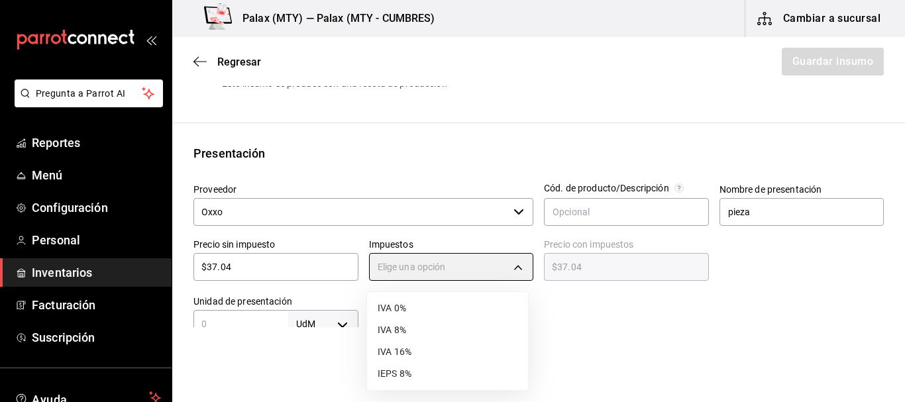
type input "IVA_0"
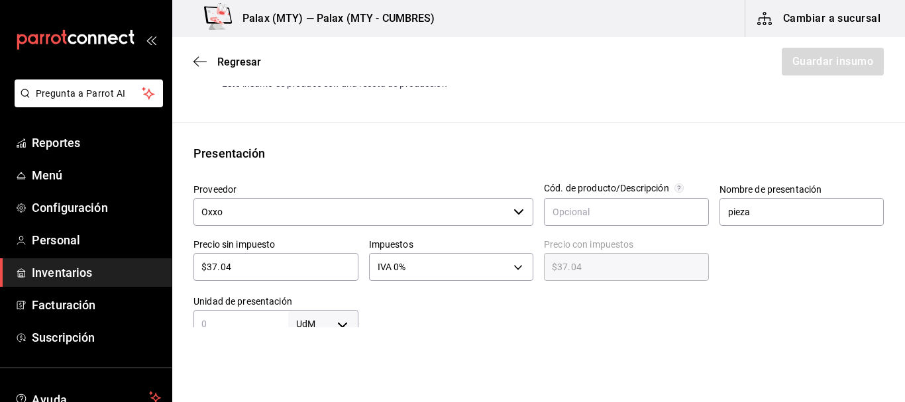
click at [587, 309] on div at bounding box center [621, 311] width 526 height 53
click at [278, 324] on input "text" at bounding box center [240, 324] width 95 height 16
type input "7"
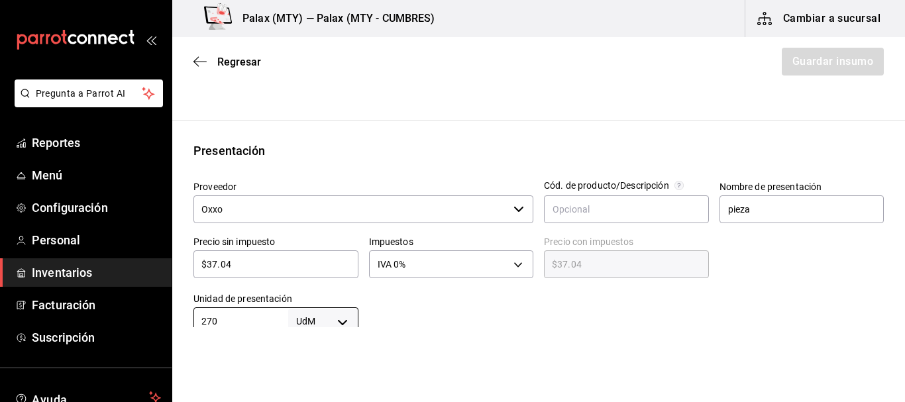
type input "270"
click at [477, 295] on div at bounding box center [621, 308] width 526 height 53
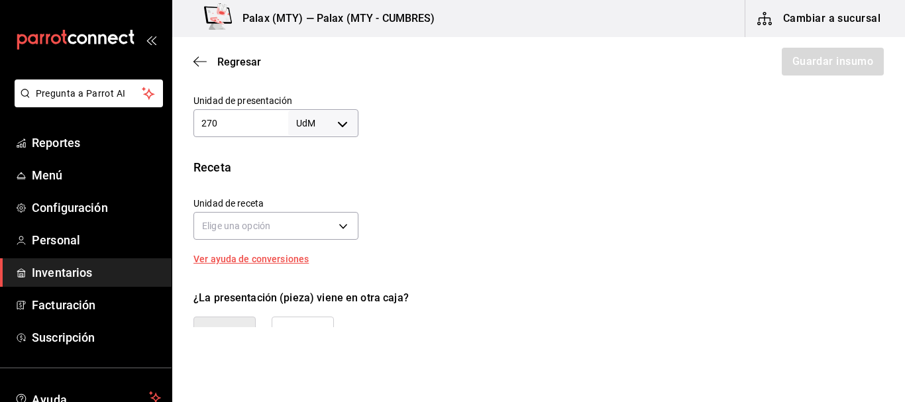
scroll to position [400, 0]
click at [279, 199] on label "Unidad de receta" at bounding box center [275, 202] width 165 height 9
click at [283, 222] on body "Pregunta a Parrot AI Reportes Menú Configuración Personal Inventarios Facturaci…" at bounding box center [452, 163] width 905 height 327
click at [346, 136] on div at bounding box center [452, 201] width 905 height 402
click at [350, 121] on body "Pregunta a Parrot AI Reportes Menú Configuración Personal Inventarios Facturaci…" at bounding box center [452, 163] width 905 height 327
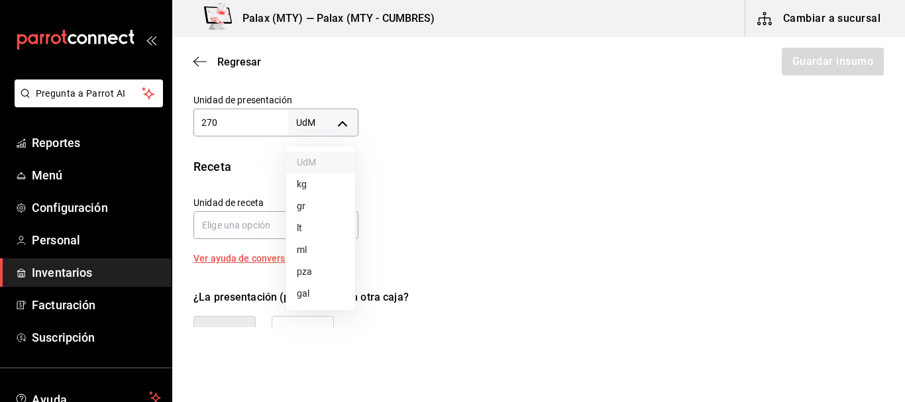
click at [305, 209] on li "gr" at bounding box center [320, 206] width 69 height 22
type input "GRAM"
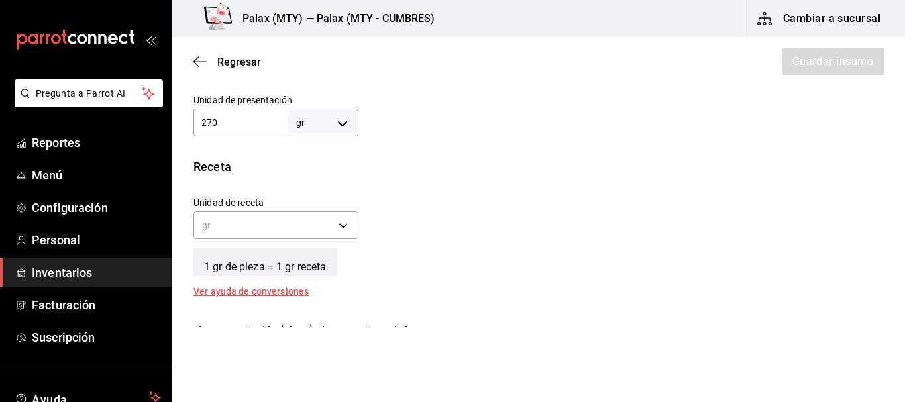
type input "270"
click at [468, 180] on div "Receta Unidad de receta gr GRAM Factor de conversión 270 ​ 1 gr de pieza = 1 gr…" at bounding box center [538, 227] width 732 height 138
click at [344, 226] on body "Pregunta a Parrot AI Reportes Menú Configuración Personal Inventarios Facturaci…" at bounding box center [452, 163] width 905 height 327
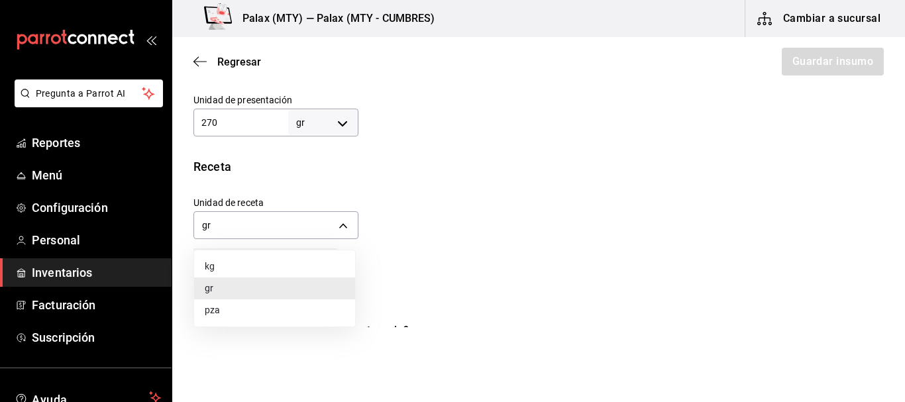
click at [500, 192] on div at bounding box center [452, 201] width 905 height 402
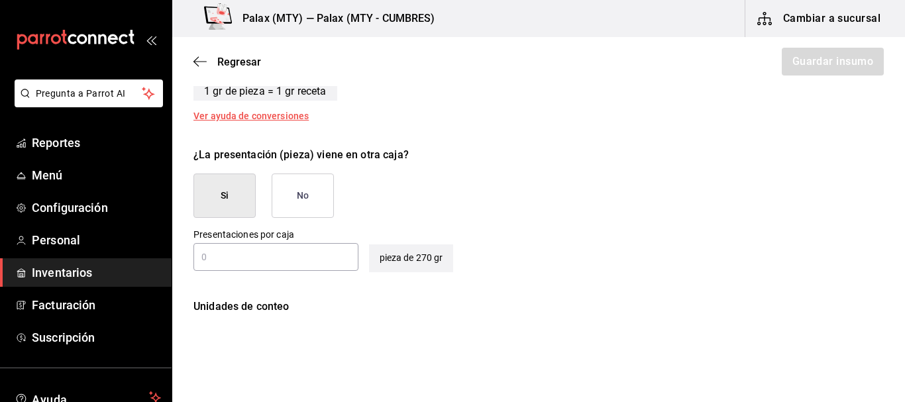
scroll to position [599, 0]
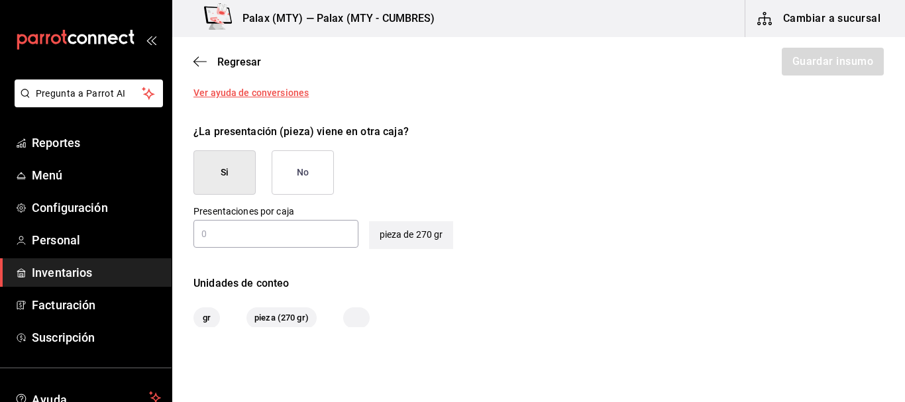
click at [311, 178] on button "No" at bounding box center [303, 172] width 62 height 44
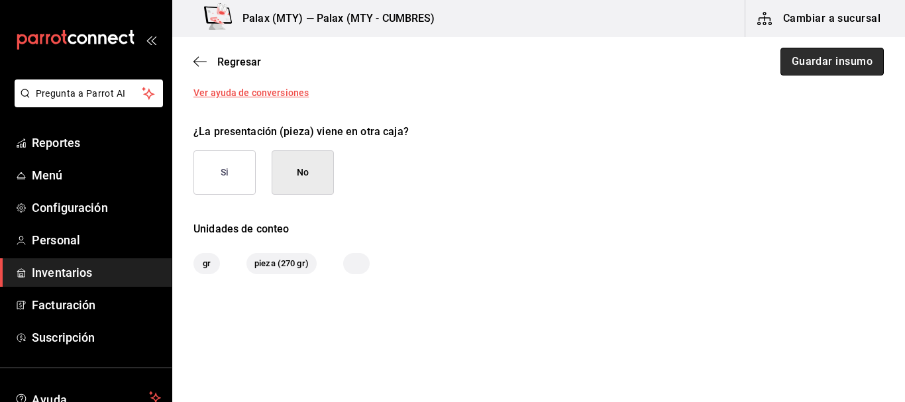
click at [828, 56] on button "Guardar insumo" at bounding box center [831, 62] width 103 height 28
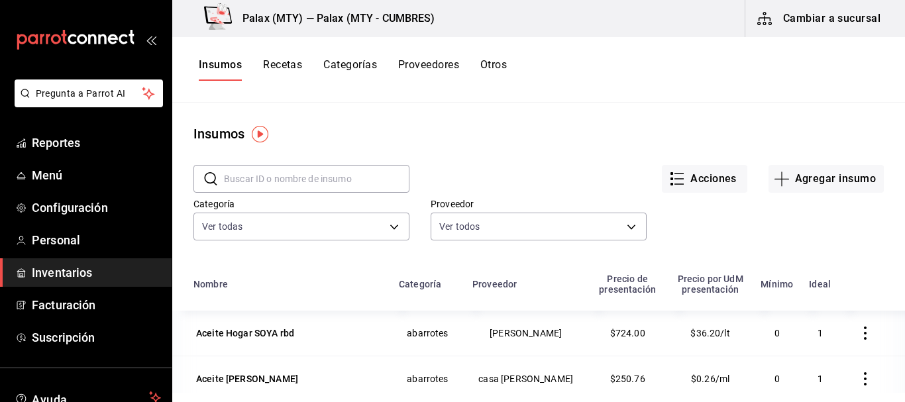
click at [352, 185] on input "text" at bounding box center [316, 179] width 185 height 26
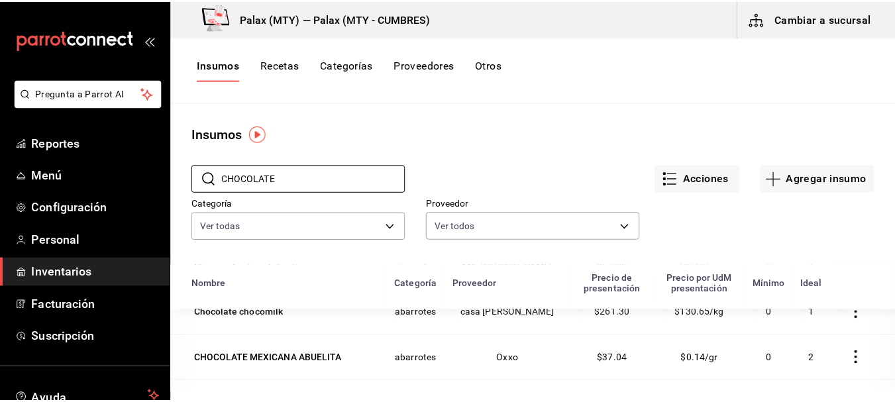
scroll to position [132, 0]
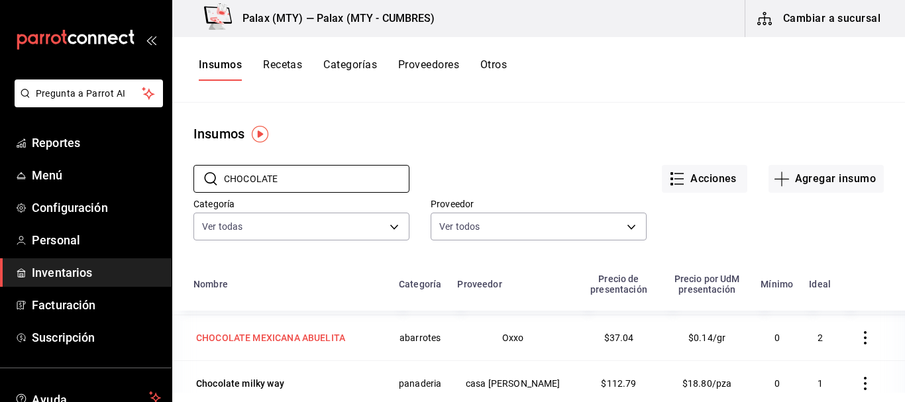
type input "CHOCOLATE"
click at [297, 337] on div "CHOCOLATE MEXICANA ABUELITA" at bounding box center [270, 337] width 149 height 13
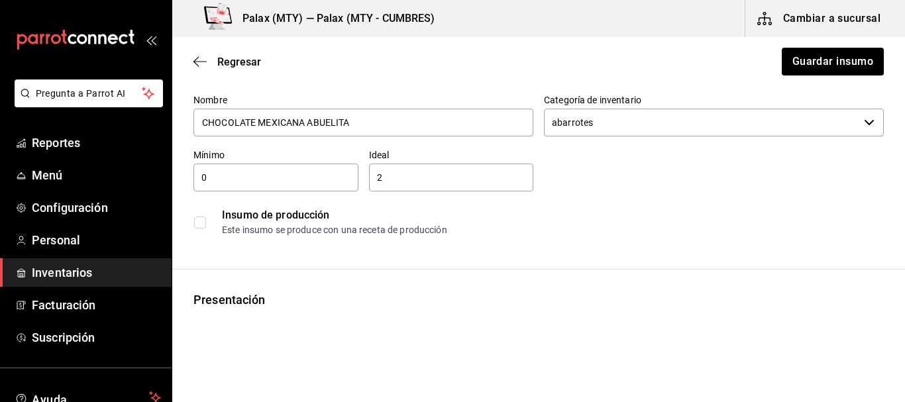
scroll to position [265, 0]
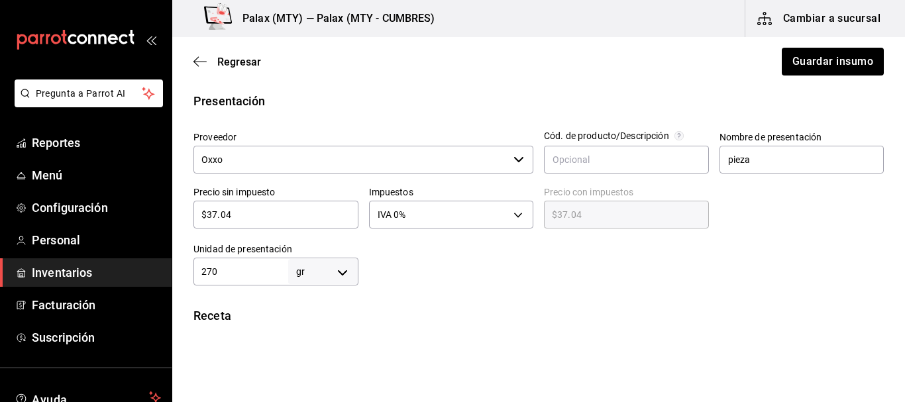
click at [255, 219] on input "$37.04" at bounding box center [275, 215] width 165 height 16
type input "$1"
type input "$1.00"
type input "$18"
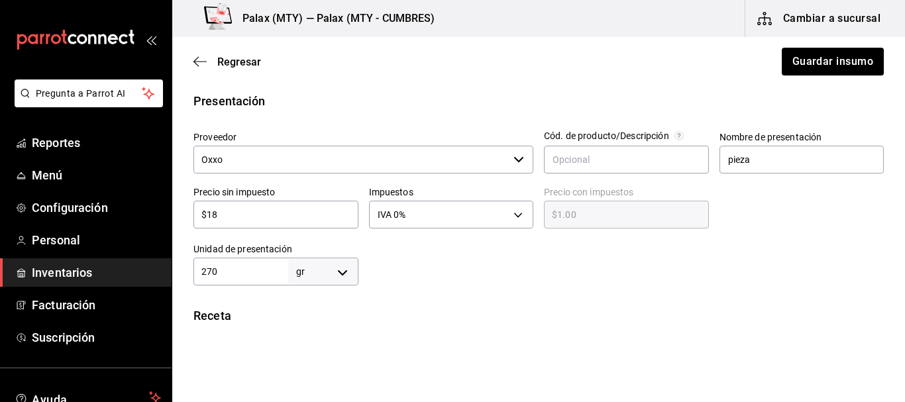
type input "$18.00"
type input "$18.5"
type input "$18.50"
type input "$18.52"
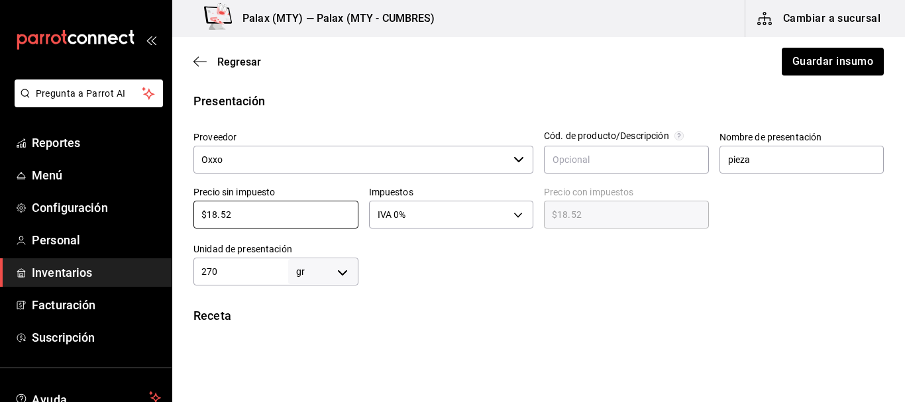
type input "$18.52"
click at [596, 274] on div at bounding box center [621, 258] width 526 height 53
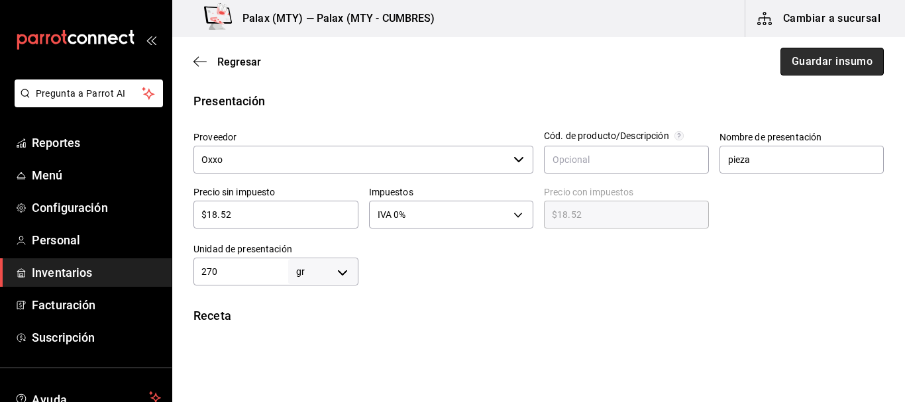
click at [811, 56] on button "Guardar insumo" at bounding box center [831, 62] width 103 height 28
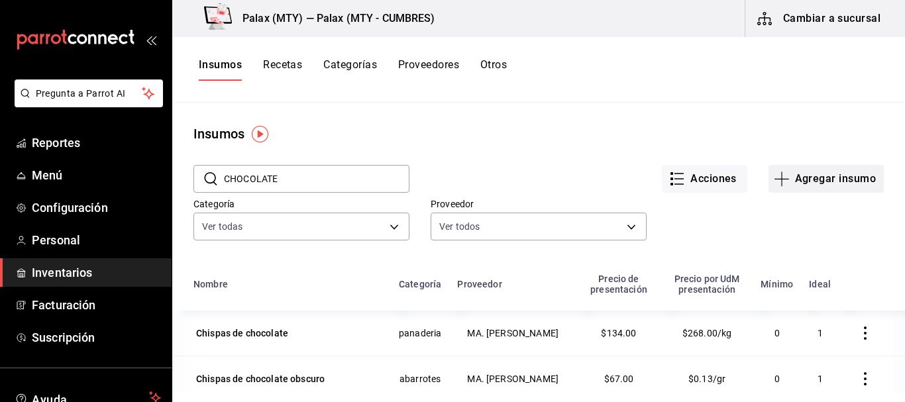
click at [773, 182] on icon "button" at bounding box center [781, 179] width 16 height 16
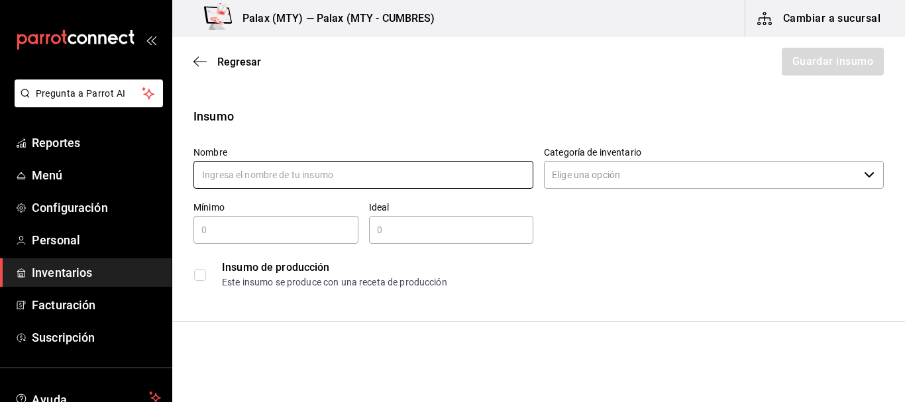
click at [322, 174] on input "text" at bounding box center [363, 175] width 340 height 28
type input "MARGARINA SIN SAL GLORIA"
click at [642, 170] on input "Categoría de inventario" at bounding box center [701, 175] width 315 height 28
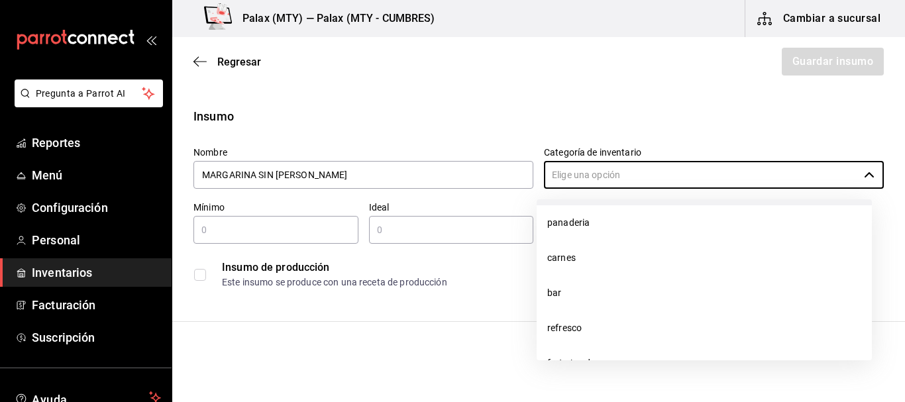
scroll to position [79, 0]
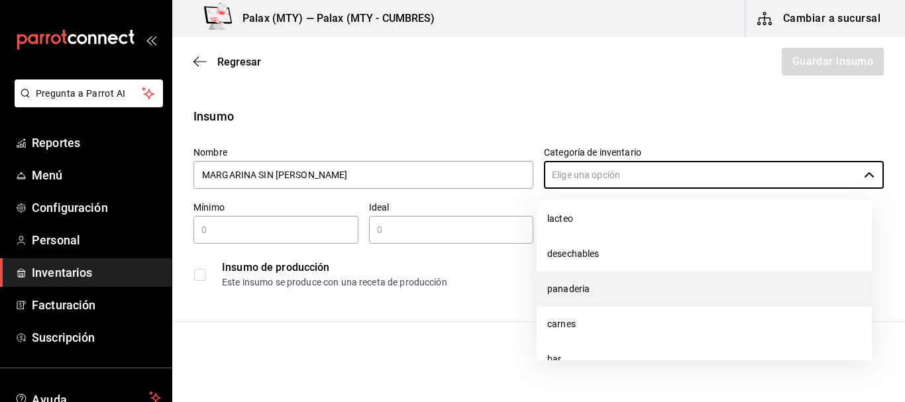
click at [613, 282] on li "panaderia" at bounding box center [703, 289] width 335 height 35
type input "panaderia"
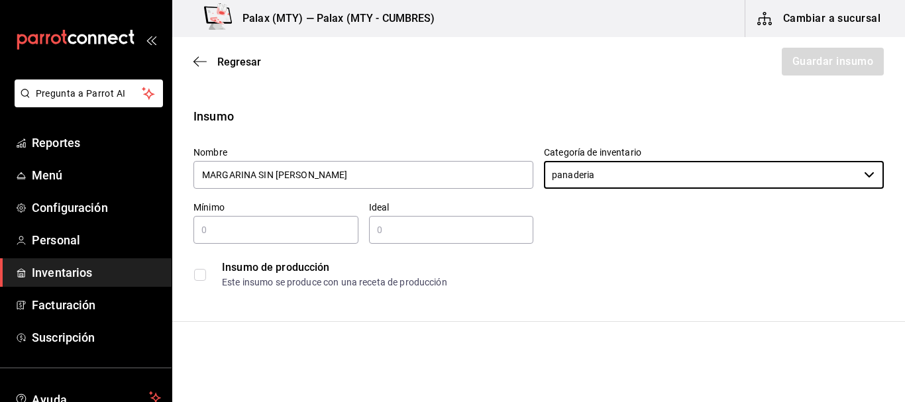
click at [650, 240] on div "Nombre MARGARINA SIN SAL GLORIA Categoría de inventario panaderia ​ Mínimo ​ Id…" at bounding box center [533, 215] width 701 height 159
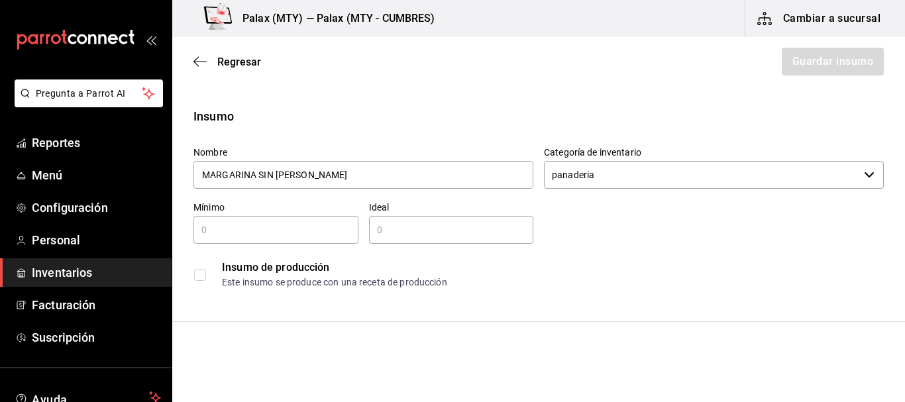
click at [273, 236] on input "text" at bounding box center [275, 230] width 165 height 16
type input "0"
click at [422, 230] on input "text" at bounding box center [451, 230] width 165 height 16
type input "10"
click at [840, 244] on div "Insumo de producción Este insumo se produce con una receta de producción" at bounding box center [533, 269] width 701 height 51
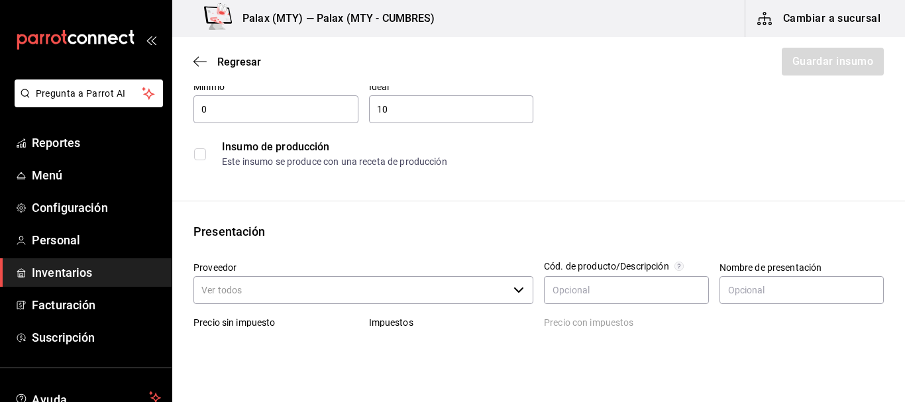
scroll to position [132, 0]
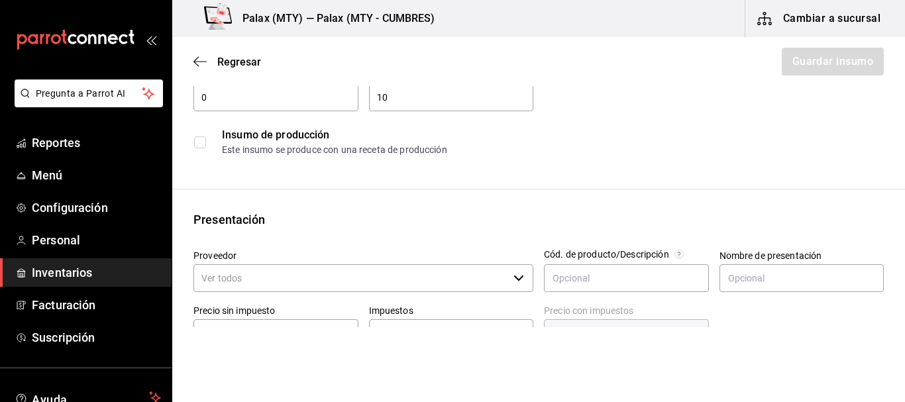
click at [346, 259] on label "Proveedor" at bounding box center [363, 255] width 340 height 9
click at [346, 264] on input "Proveedor" at bounding box center [350, 278] width 315 height 28
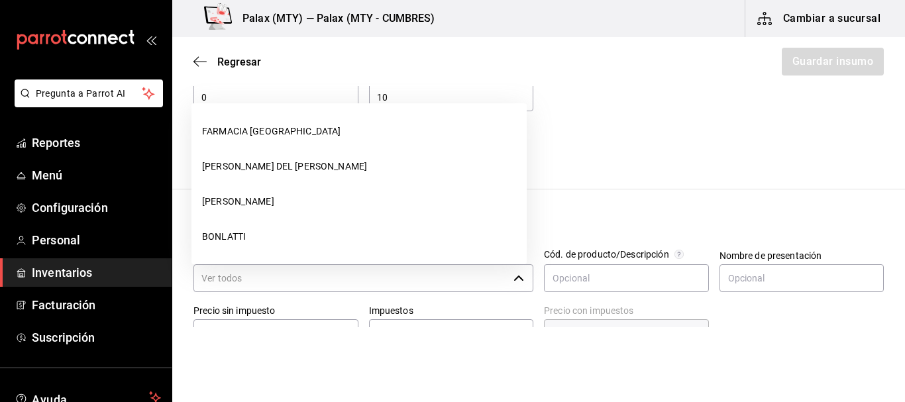
click at [339, 273] on input "Proveedor" at bounding box center [350, 278] width 315 height 28
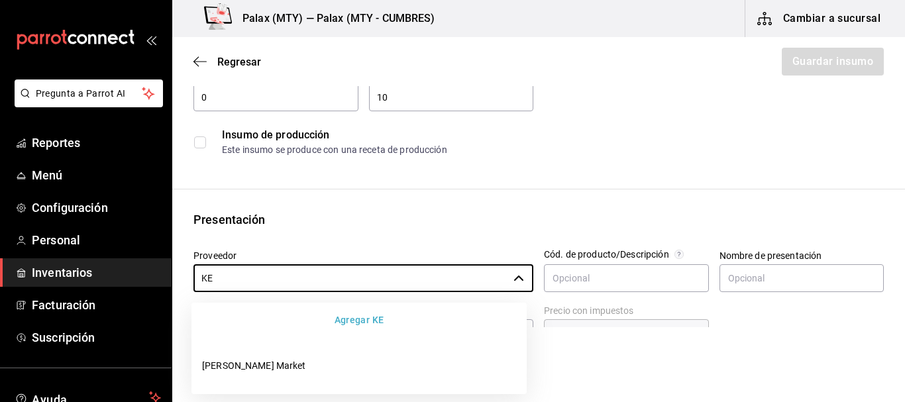
type input "K"
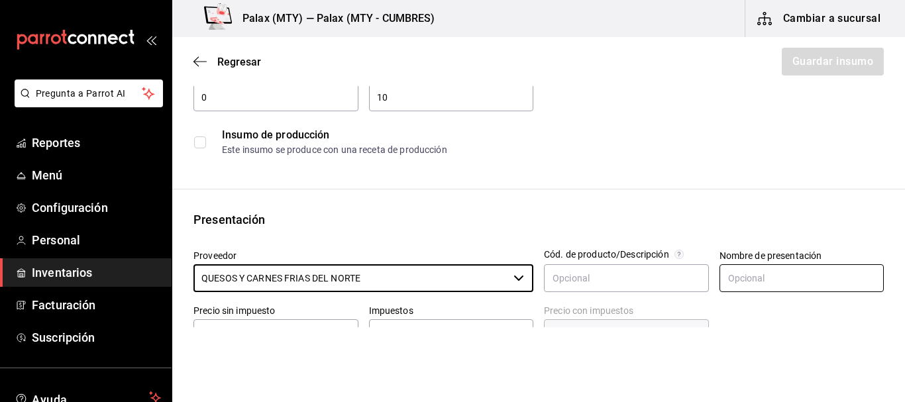
type input "QUESOS Y CARNES FRIAS DEL NORTE"
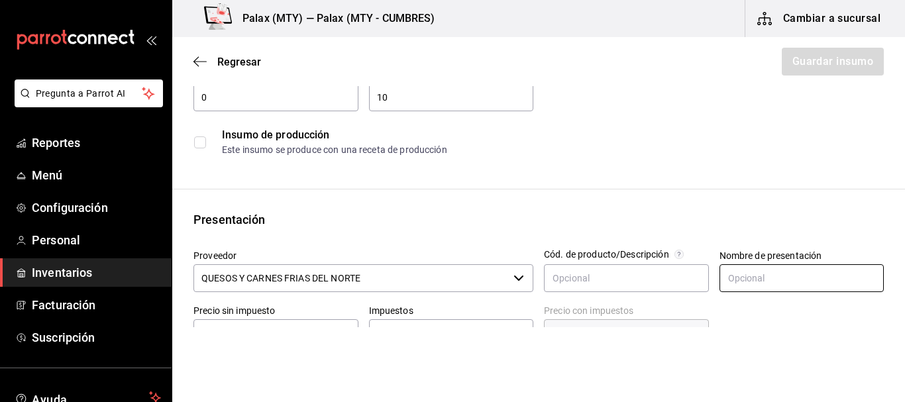
drag, startPoint x: 754, startPoint y: 281, endPoint x: 740, endPoint y: 277, distance: 13.8
click at [754, 281] on input "text" at bounding box center [801, 278] width 165 height 28
click at [694, 208] on div "Insumo Nombre MARGARINA SIN SAL GLORIA Categoría de inventario panaderia ​ Míni…" at bounding box center [538, 368] width 732 height 787
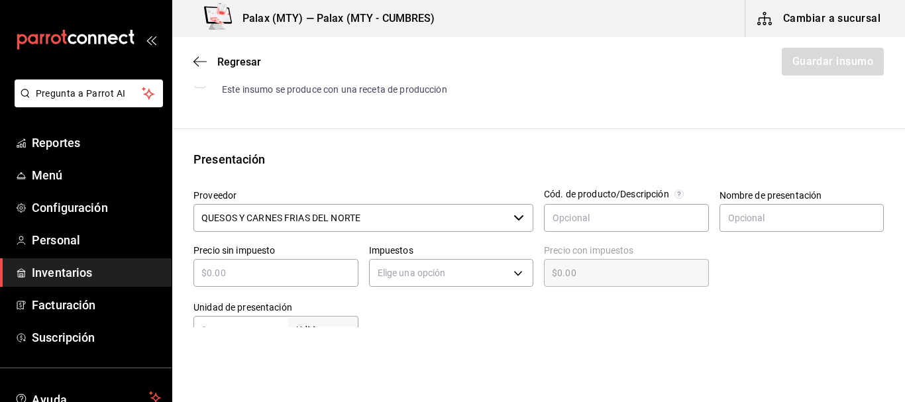
scroll to position [265, 0]
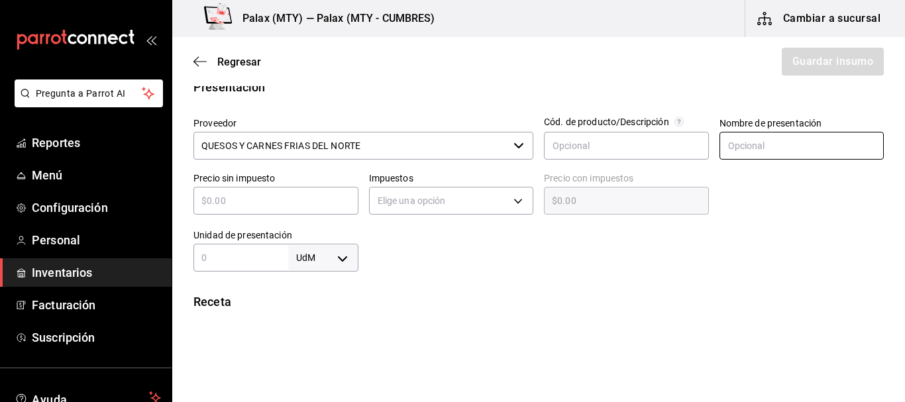
click at [750, 135] on input "text" at bounding box center [801, 146] width 165 height 28
type input "pieza"
click at [656, 257] on div at bounding box center [621, 245] width 526 height 53
click at [282, 196] on input "text" at bounding box center [275, 201] width 165 height 16
click at [281, 195] on input "text" at bounding box center [275, 201] width 165 height 16
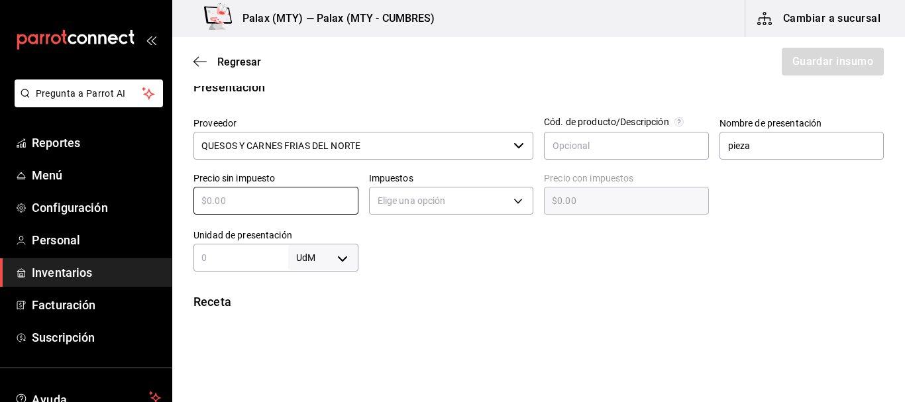
type input "$2"
type input "$2.00"
type input "$24"
type input "$24.00"
type input "$241"
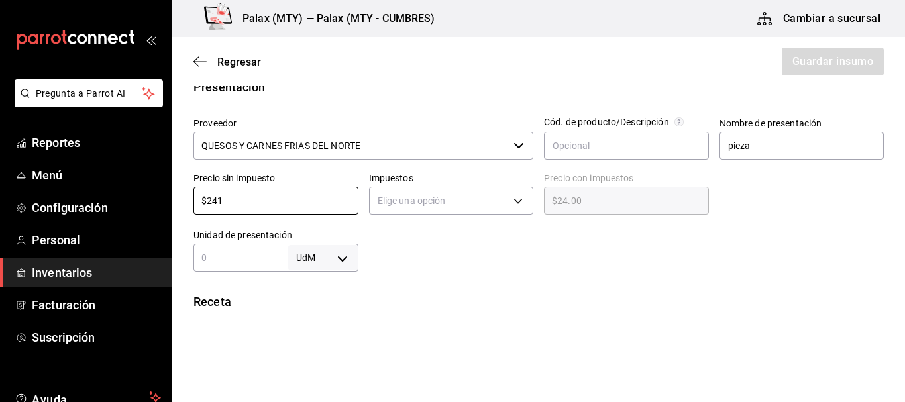
type input "$241.00"
type input "$241.3"
type input "$241.30"
click at [448, 248] on div at bounding box center [621, 245] width 526 height 53
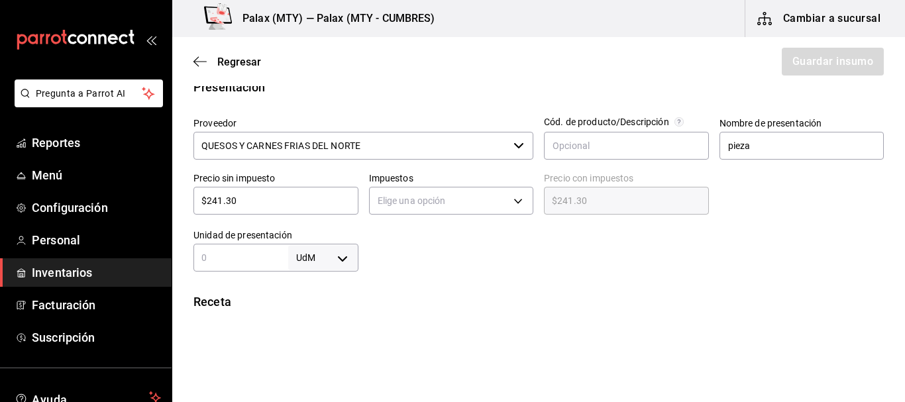
click at [446, 186] on div "Elige una opción" at bounding box center [451, 198] width 165 height 35
click at [434, 203] on body "Pregunta a Parrot AI Reportes Menú Configuración Personal Inventarios Facturaci…" at bounding box center [452, 163] width 905 height 327
click at [422, 236] on li "IVA 0%" at bounding box center [447, 242] width 161 height 22
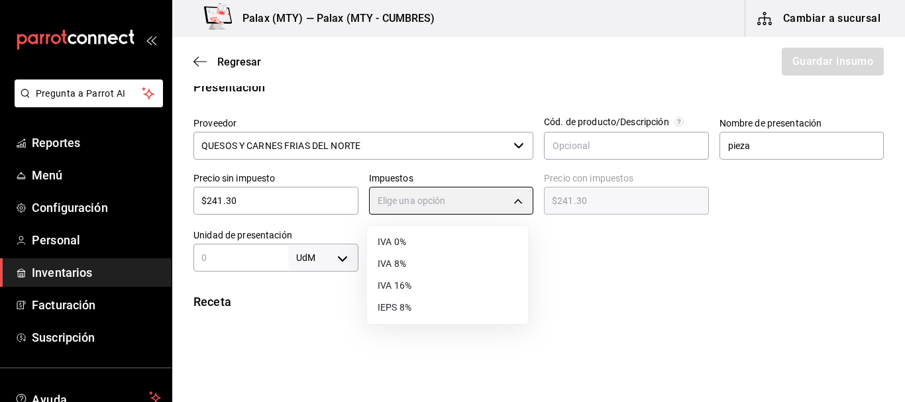
type input "IVA_0"
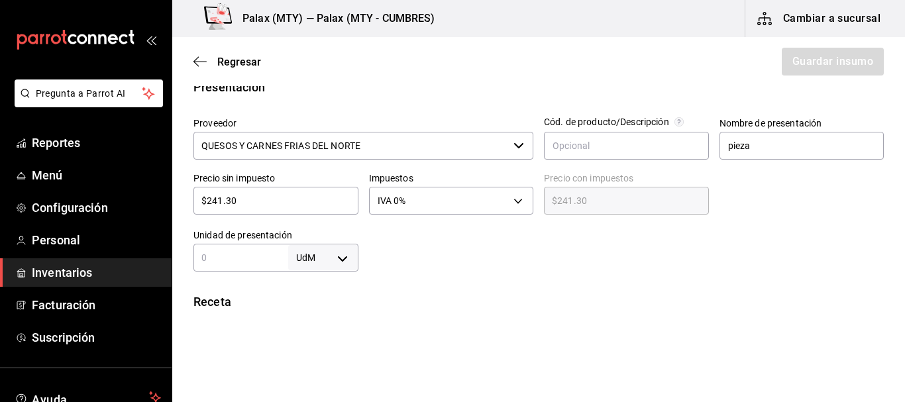
click at [549, 252] on div at bounding box center [621, 245] width 526 height 53
click at [307, 260] on body "Pregunta a Parrot AI Reportes Menú Configuración Personal Inventarios Facturaci…" at bounding box center [452, 163] width 905 height 327
click at [325, 275] on li "kg" at bounding box center [320, 276] width 69 height 22
type input "KILOGRAM"
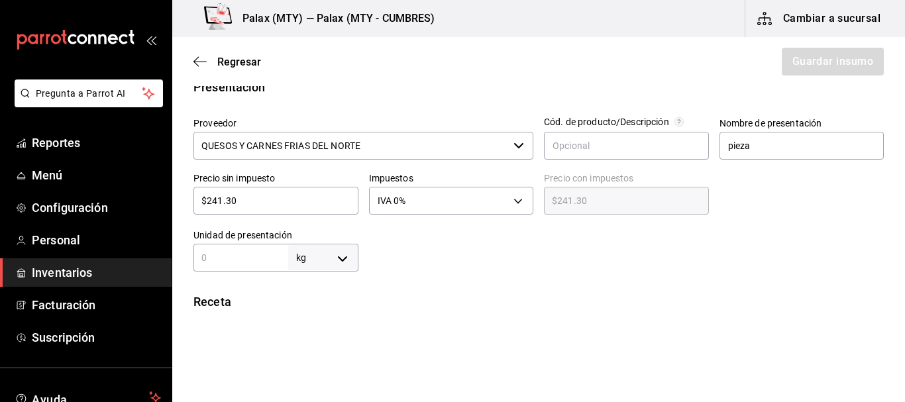
click at [217, 260] on input "text" at bounding box center [240, 258] width 95 height 16
type input "1"
click at [473, 320] on div "Receta Unidad de receta kg KILOGRAM Factor de conversión 1 ​ 1 kg de pieza = 1 …" at bounding box center [538, 362] width 732 height 138
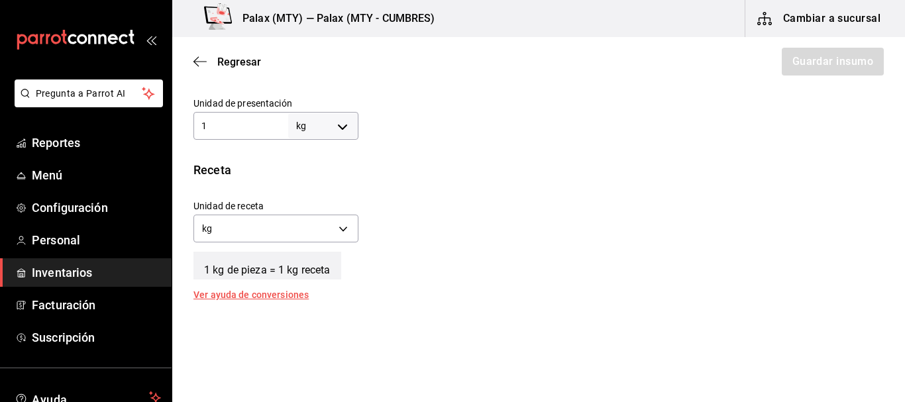
scroll to position [397, 0]
click at [248, 226] on body "Pregunta a Parrot AI Reportes Menú Configuración Personal Inventarios Facturaci…" at bounding box center [452, 163] width 905 height 327
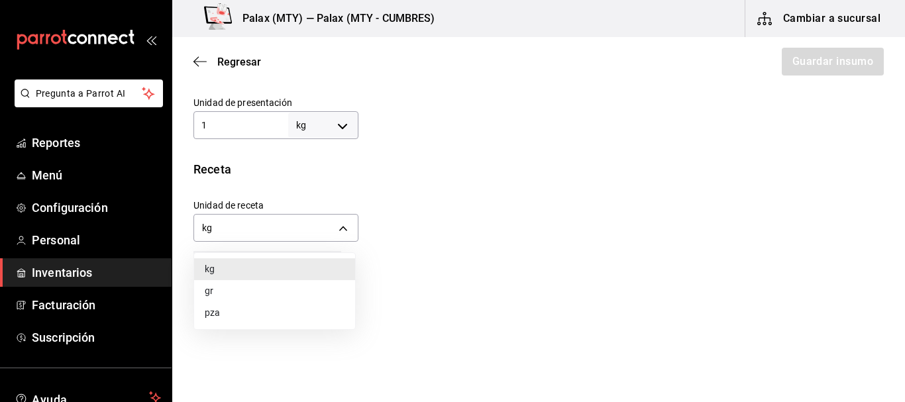
click at [235, 291] on li "gr" at bounding box center [274, 291] width 161 height 22
type input "GRAM"
type input "1,000"
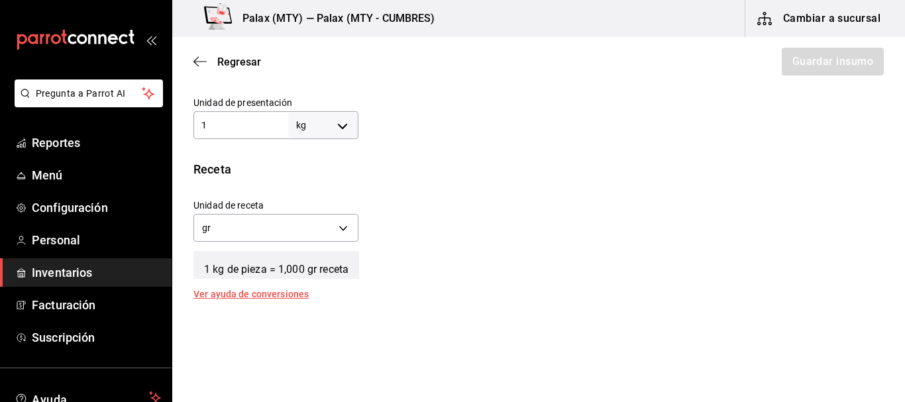
click at [505, 240] on div "Unidad de receta gr GRAM Factor de conversión 1,000 ​" at bounding box center [533, 217] width 701 height 57
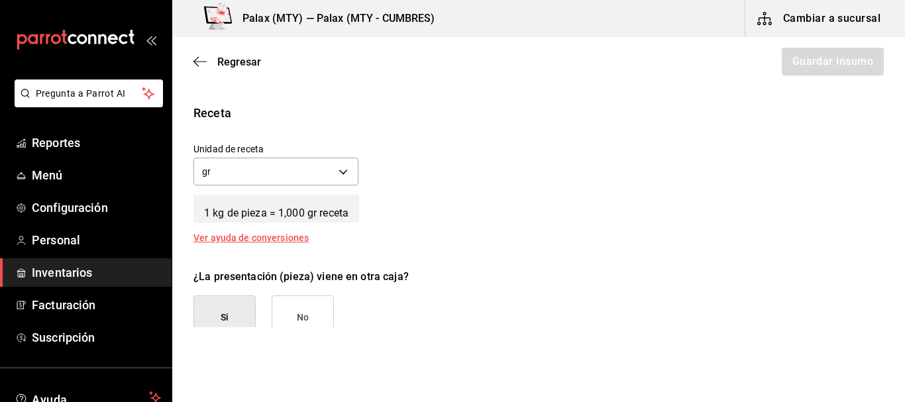
scroll to position [530, 0]
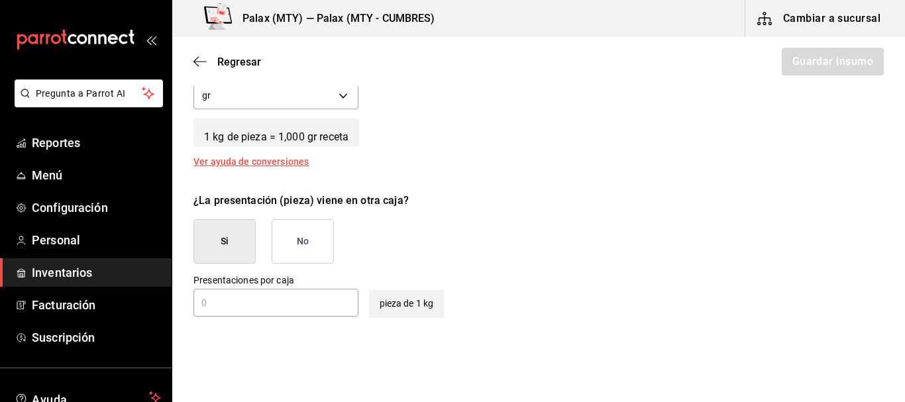
click at [314, 237] on button "No" at bounding box center [303, 241] width 62 height 44
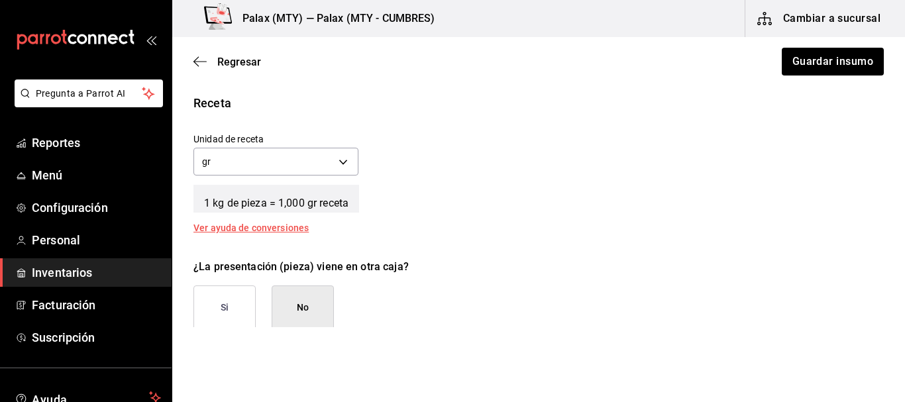
click at [575, 228] on div "Insumo Nombre MARGARINA SIN SAL GLORIA Categoría de inventario panaderia ​ Míni…" at bounding box center [538, 26] width 732 height 765
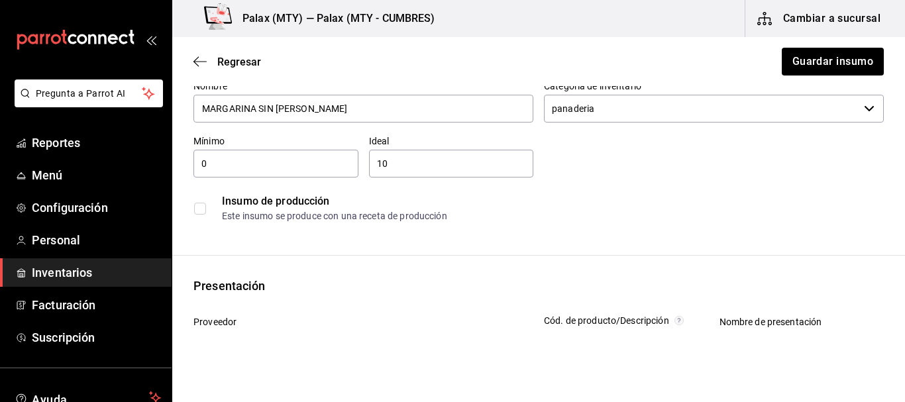
scroll to position [0, 0]
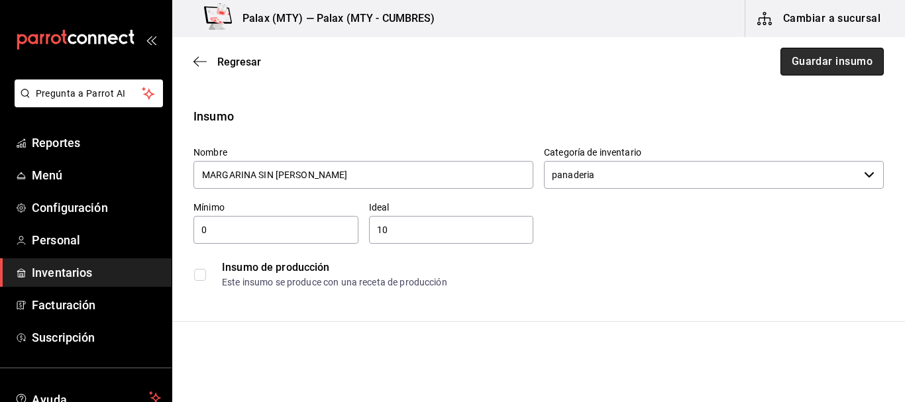
click at [817, 64] on button "Guardar insumo" at bounding box center [831, 62] width 103 height 28
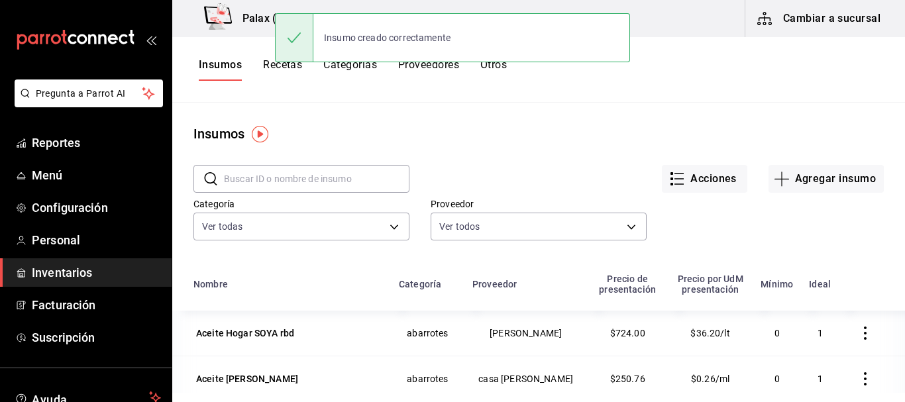
click at [580, 148] on div "Acciones Agregar insumo" at bounding box center [646, 168] width 474 height 49
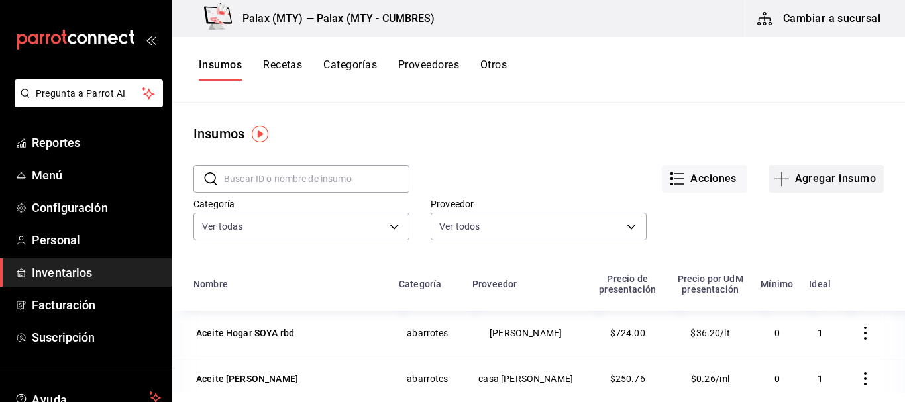
click at [801, 183] on button "Agregar insumo" at bounding box center [825, 179] width 115 height 28
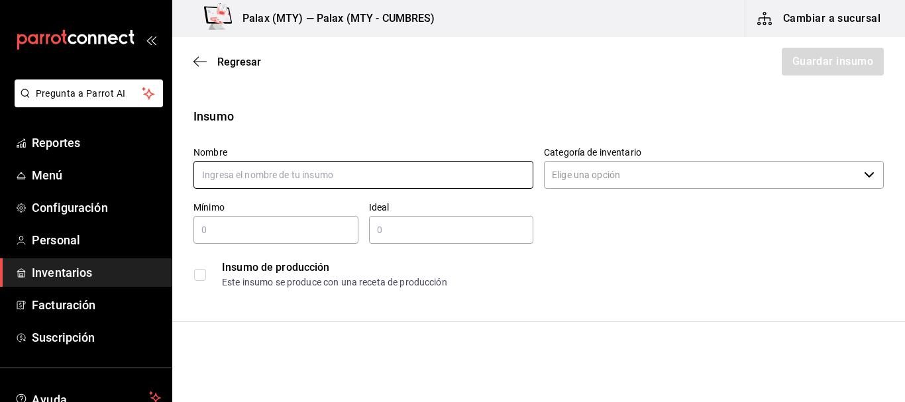
click at [400, 172] on input "text" at bounding box center [363, 175] width 340 height 28
type input "Cebolla morada"
click at [726, 245] on div "Insumo de producción Este insumo se produce con una receta de producción" at bounding box center [533, 269] width 701 height 51
click at [605, 177] on input "Categoría de inventario" at bounding box center [701, 175] width 315 height 28
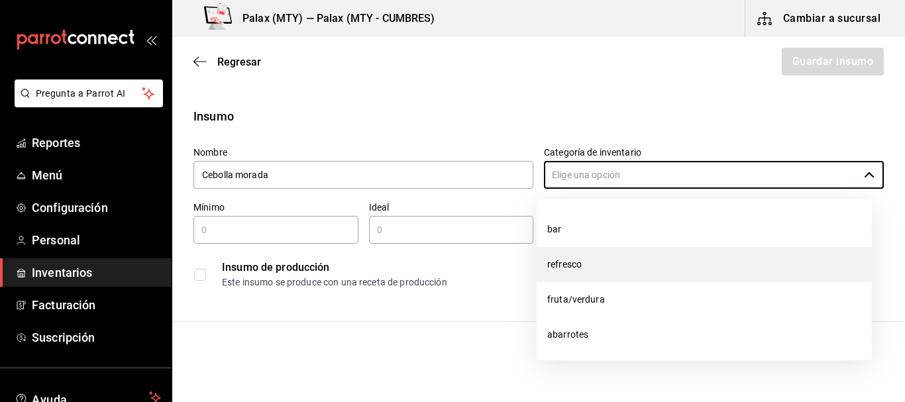
scroll to position [211, 0]
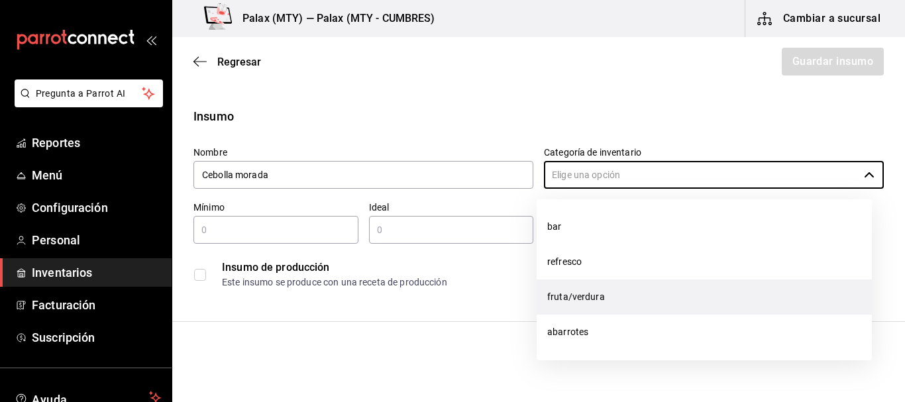
click at [577, 299] on li "fruta/verdura" at bounding box center [703, 296] width 335 height 35
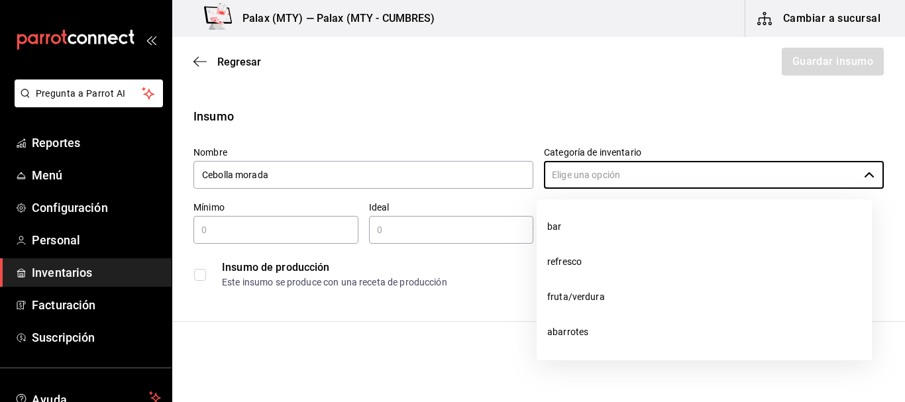
type input "fruta/verdura"
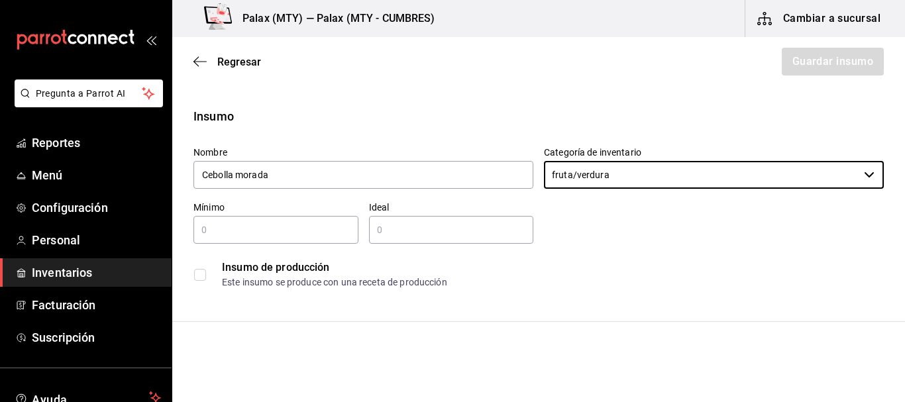
click at [254, 234] on input "text" at bounding box center [275, 230] width 165 height 16
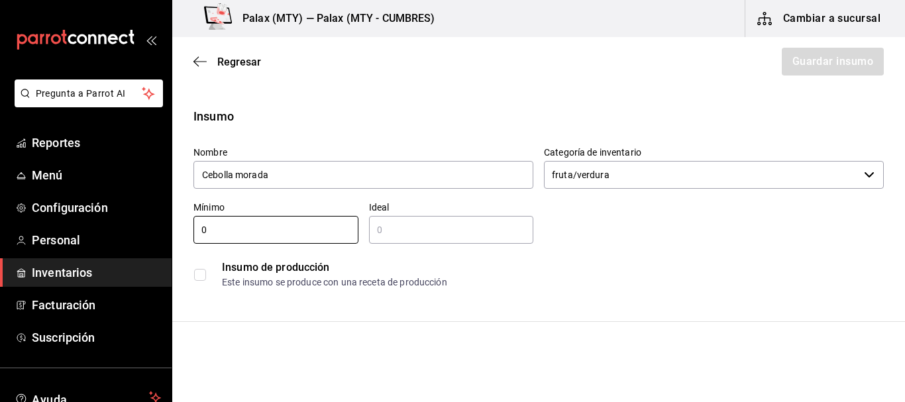
type input "0"
drag, startPoint x: 480, startPoint y: 245, endPoint x: 475, endPoint y: 232, distance: 13.7
click at [478, 243] on div "Nombre Cebolla morada Categoría de inventario fruta/verdura ​ Mínimo 0 ​ Ideal …" at bounding box center [533, 215] width 701 height 159
click at [471, 230] on input "text" at bounding box center [451, 230] width 165 height 16
type input "50"
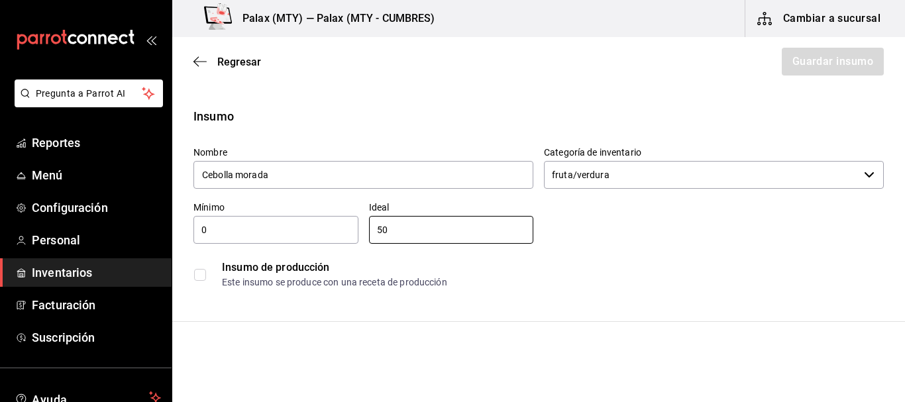
click at [699, 272] on div "Insumo de producción" at bounding box center [552, 268] width 661 height 16
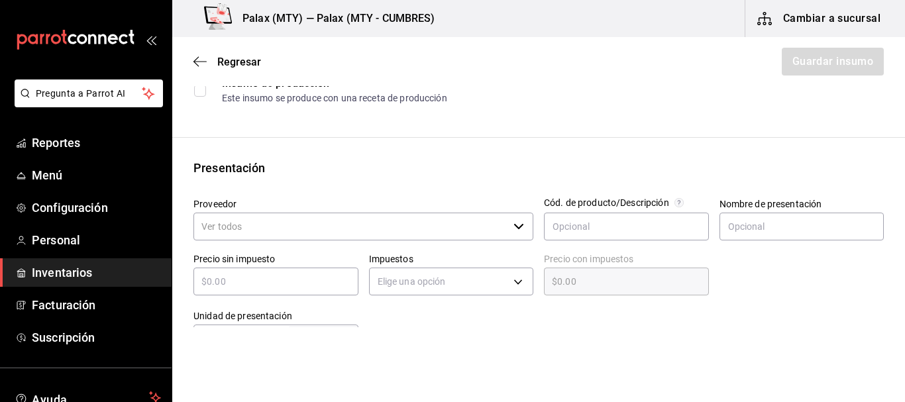
scroll to position [199, 0]
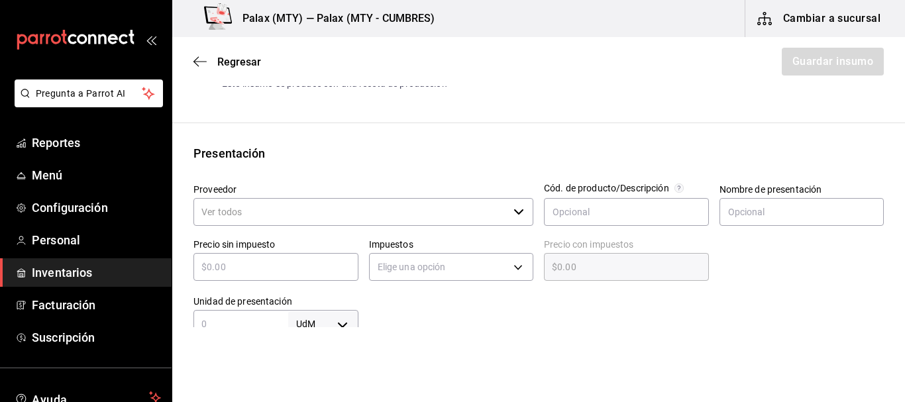
click at [280, 217] on input "Proveedor" at bounding box center [350, 212] width 315 height 28
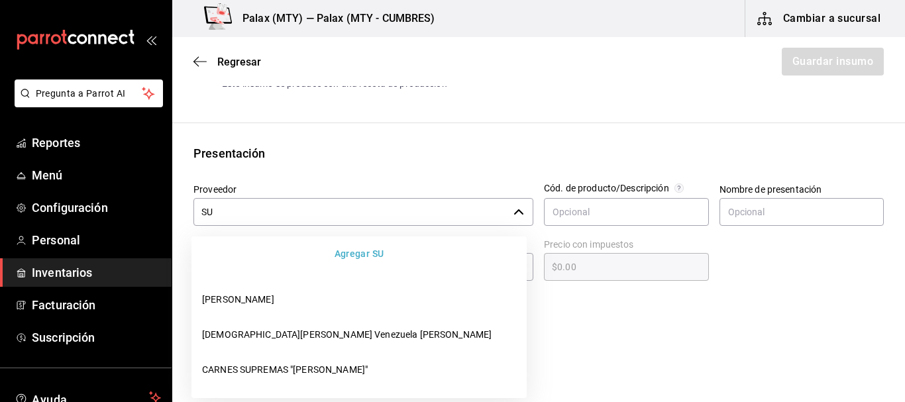
type input "S"
type input "H"
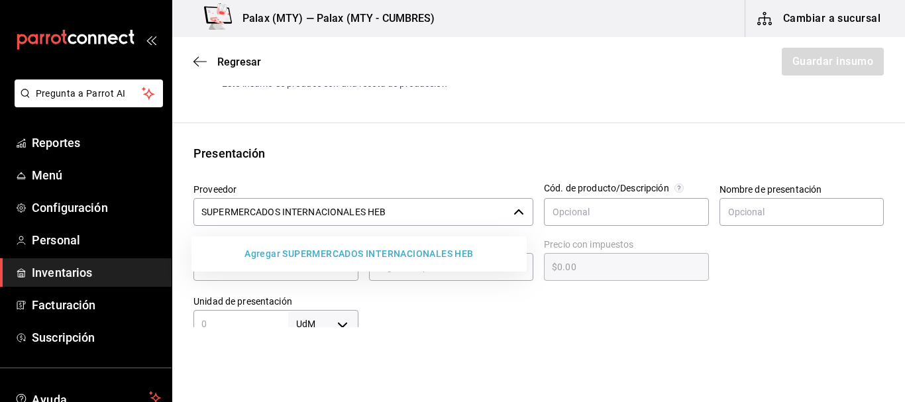
drag, startPoint x: 389, startPoint y: 213, endPoint x: 196, endPoint y: 203, distance: 193.0
click at [196, 203] on input "SUPERMERCADOS INTERNACIONALES HEB" at bounding box center [350, 212] width 315 height 28
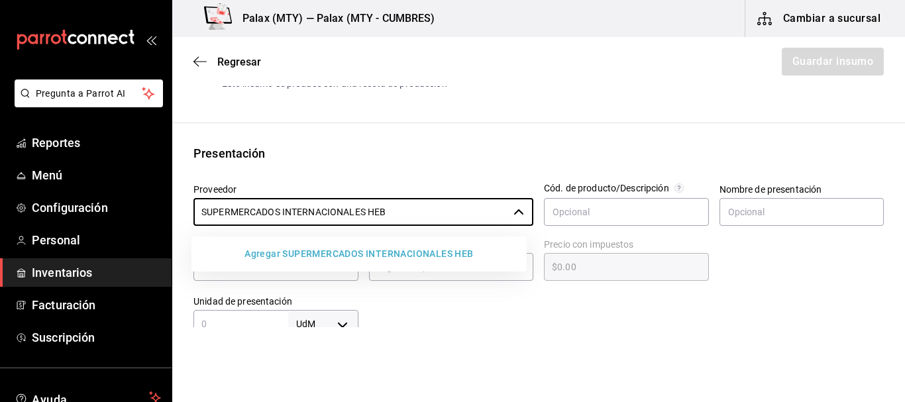
type input "SUPERMERCADOS INTERNACIONALES HEB"
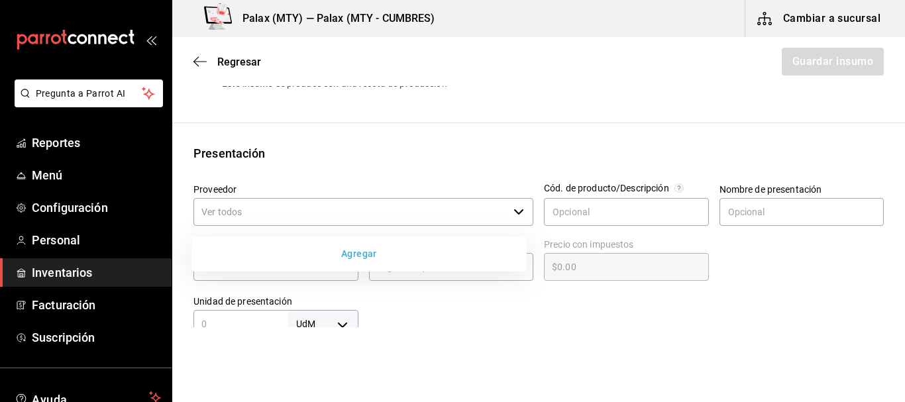
click at [356, 254] on button "Agregar" at bounding box center [359, 254] width 324 height 25
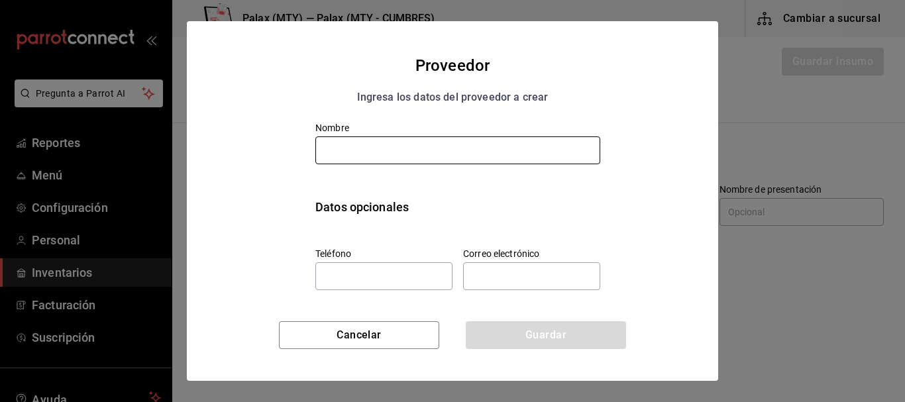
click at [411, 158] on input "text" at bounding box center [457, 150] width 285 height 28
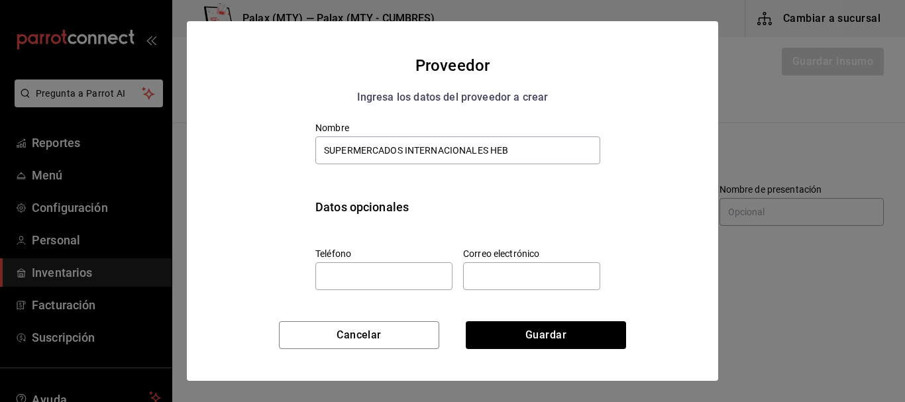
type input "SUPERMERCADOS INTERNACIONALES HEB"
click at [628, 151] on div "Nombre SUPERMERCADOS INTERNACIONALES HEB Datos opcionales Teléfono Correo elect…" at bounding box center [452, 201] width 457 height 181
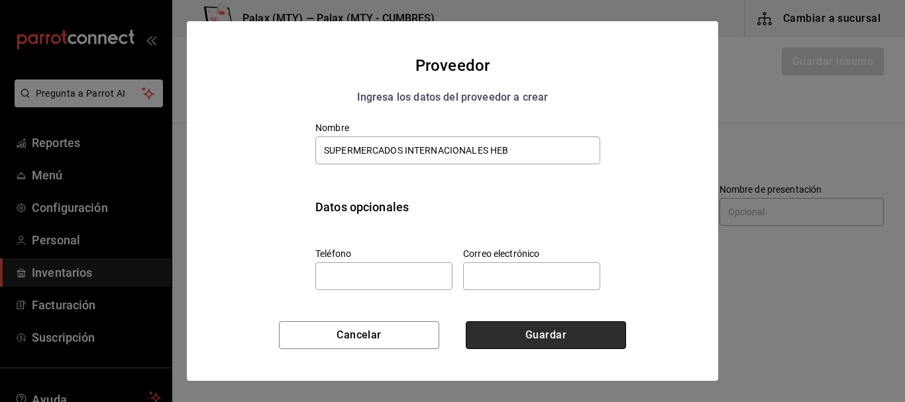
drag, startPoint x: 566, startPoint y: 330, endPoint x: 560, endPoint y: 325, distance: 8.1
click at [566, 330] on button "Guardar" at bounding box center [546, 335] width 160 height 28
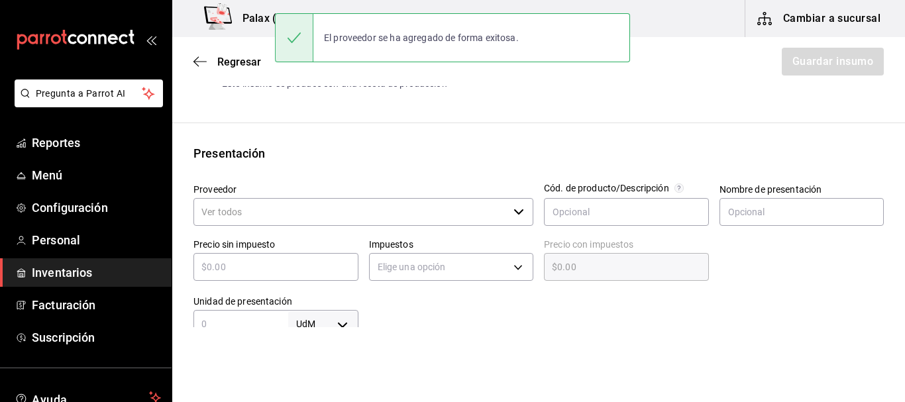
click at [322, 207] on input "Proveedor" at bounding box center [350, 212] width 315 height 28
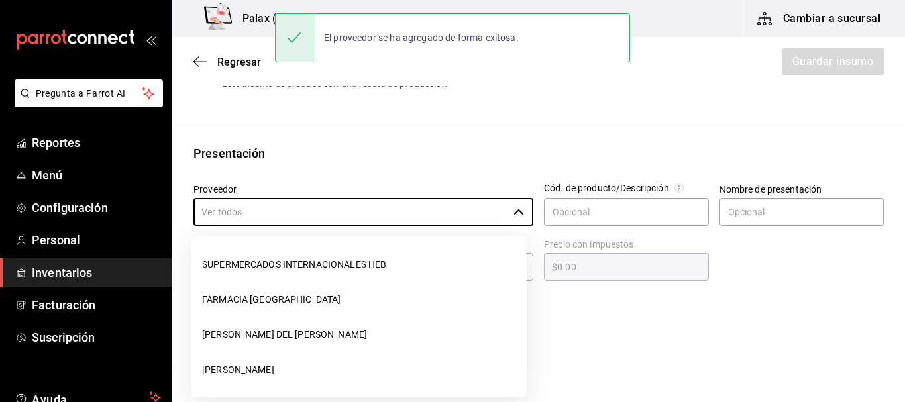
click at [321, 260] on li "SUPERMERCADOS INTERNACIONALES HEB" at bounding box center [358, 264] width 335 height 35
type input "SUPERMERCADOS INTERNACIONALES HEB"
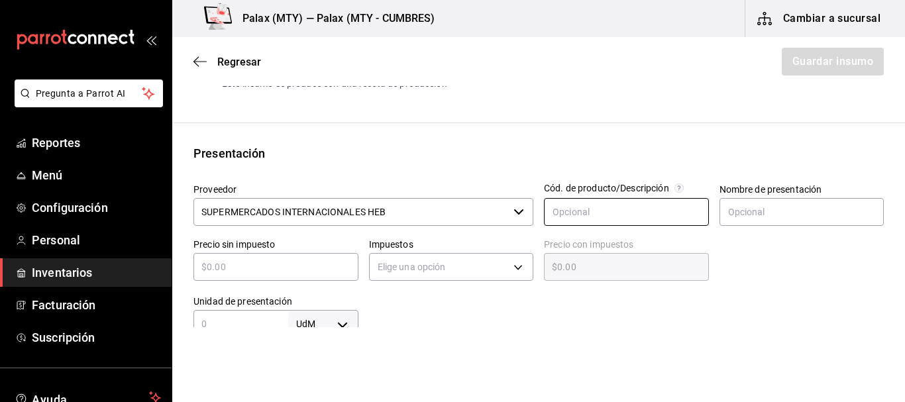
click at [651, 219] on input "text" at bounding box center [626, 212] width 165 height 28
click at [762, 209] on input "text" at bounding box center [801, 212] width 165 height 28
type input "kilo"
click at [286, 263] on input "text" at bounding box center [275, 267] width 165 height 16
type input "$3"
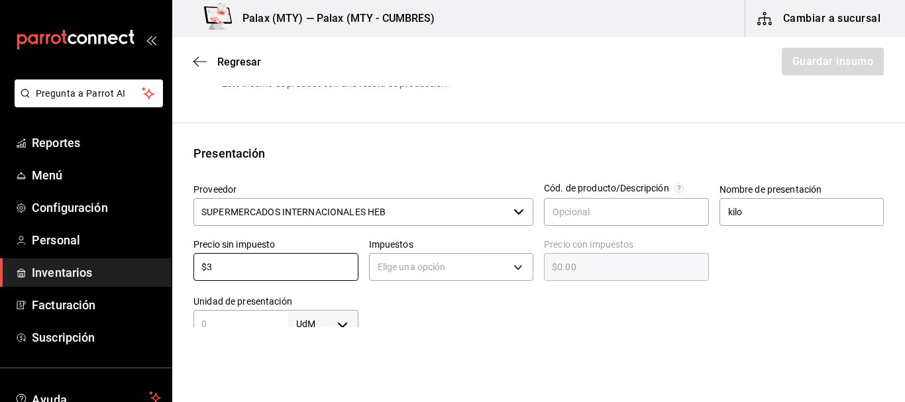
type input "$3.00"
type input "$36"
type input "$36.00"
type input "$36.9"
type input "$36.90"
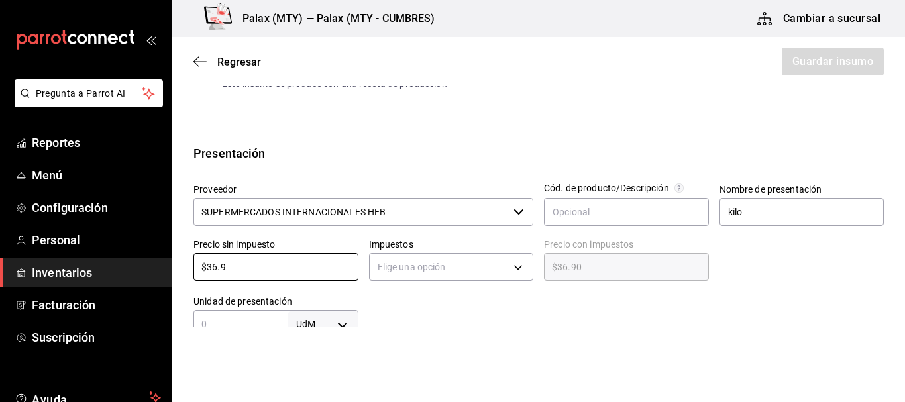
type input "$36.96"
drag, startPoint x: 527, startPoint y: 302, endPoint x: 448, endPoint y: 271, distance: 85.3
click at [525, 302] on div at bounding box center [621, 311] width 526 height 53
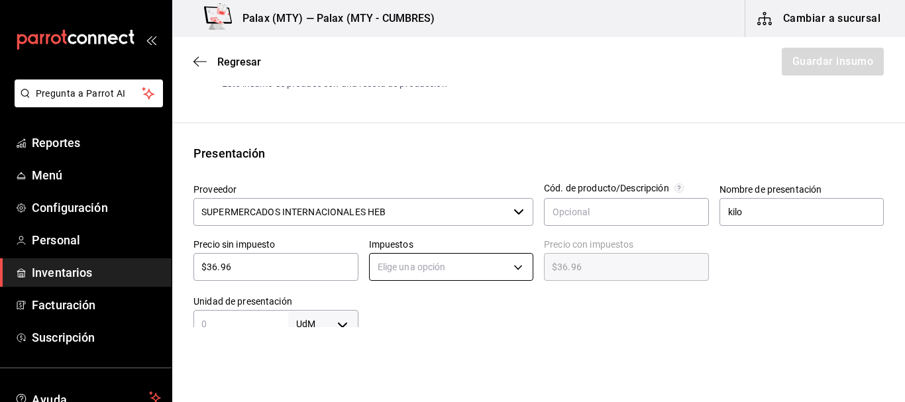
click at [448, 268] on body "Pregunta a Parrot AI Reportes Menú Configuración Personal Inventarios Facturaci…" at bounding box center [452, 163] width 905 height 327
click at [401, 307] on li "IVA 0%" at bounding box center [447, 308] width 161 height 22
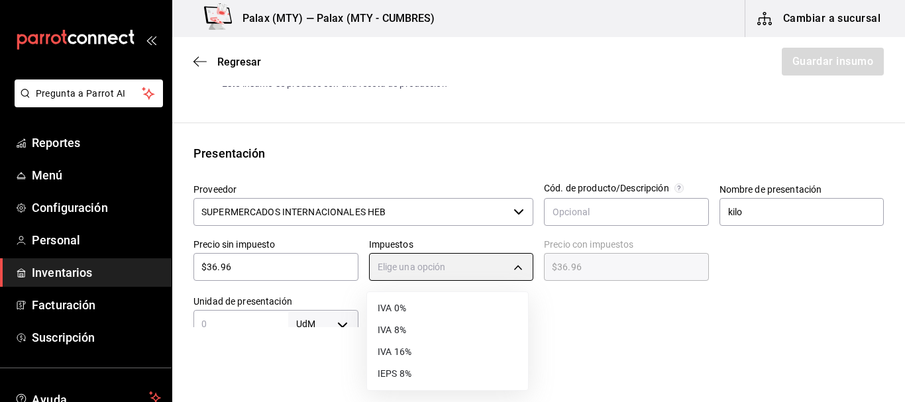
type input "IVA_0"
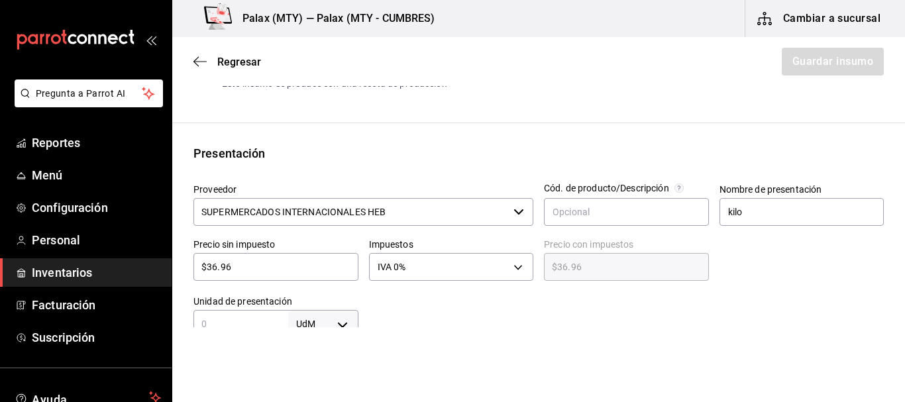
click at [663, 291] on div at bounding box center [621, 311] width 526 height 53
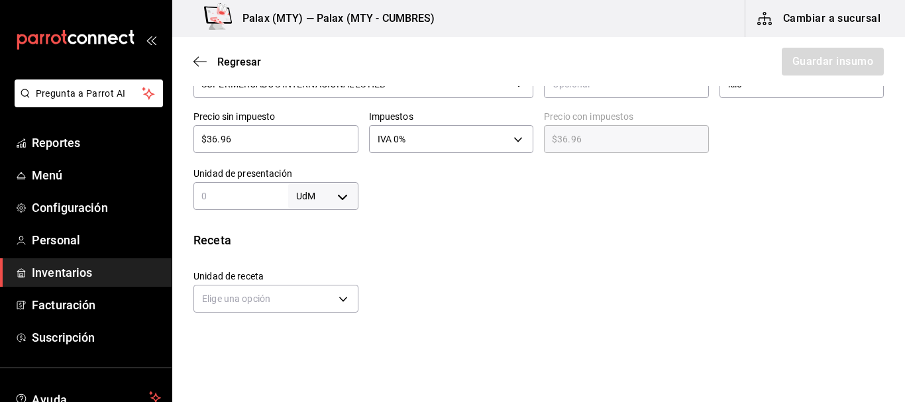
scroll to position [331, 0]
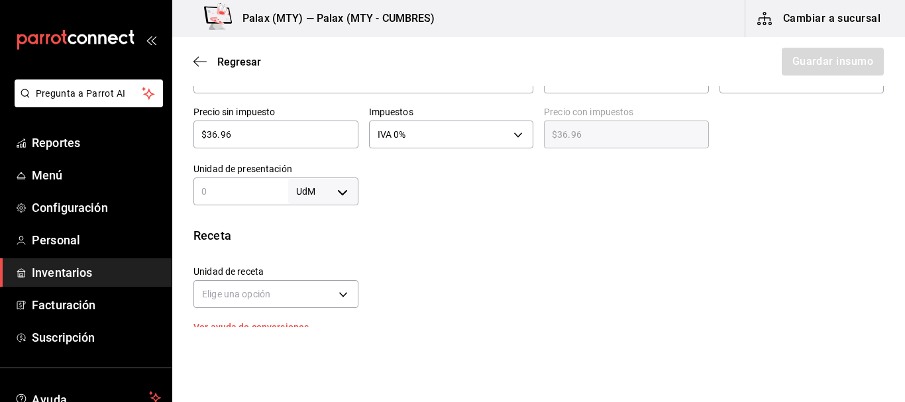
drag, startPoint x: 232, startPoint y: 187, endPoint x: 250, endPoint y: 187, distance: 17.2
click at [232, 187] on input "text" at bounding box center [240, 191] width 95 height 16
click at [322, 190] on body "Pregunta a Parrot AI Reportes Menú Configuración Personal Inventarios Facturaci…" at bounding box center [452, 163] width 905 height 327
click at [301, 250] on li "kg" at bounding box center [320, 253] width 69 height 22
type input "KILOGRAM"
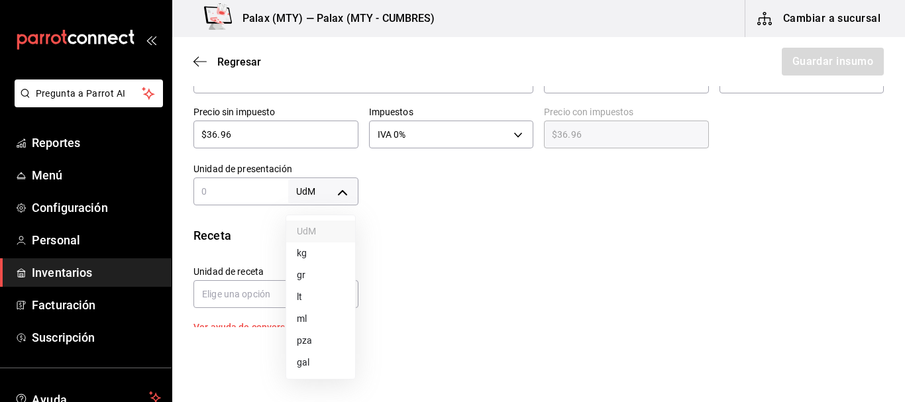
type input "KILOGRAM"
click at [223, 194] on input "text" at bounding box center [240, 191] width 95 height 16
type input "1"
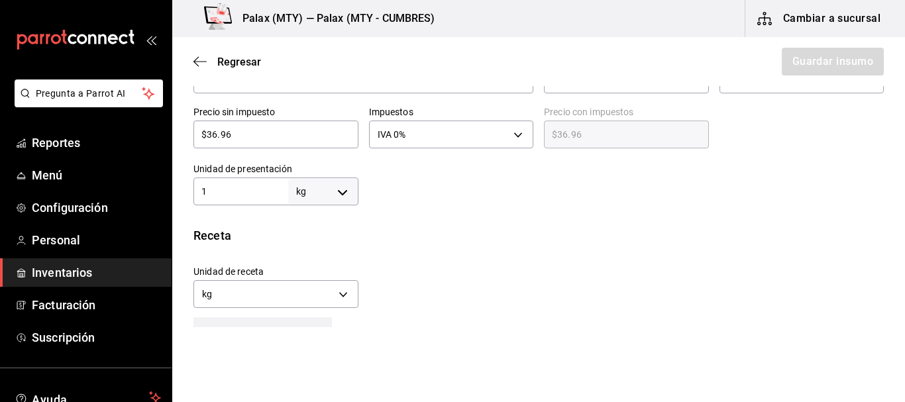
click at [497, 207] on div "Insumo Nombre Cebolla morada Categoría de inventario fruta/verdura ​ Mínimo 0 ​…" at bounding box center [538, 186] width 732 height 820
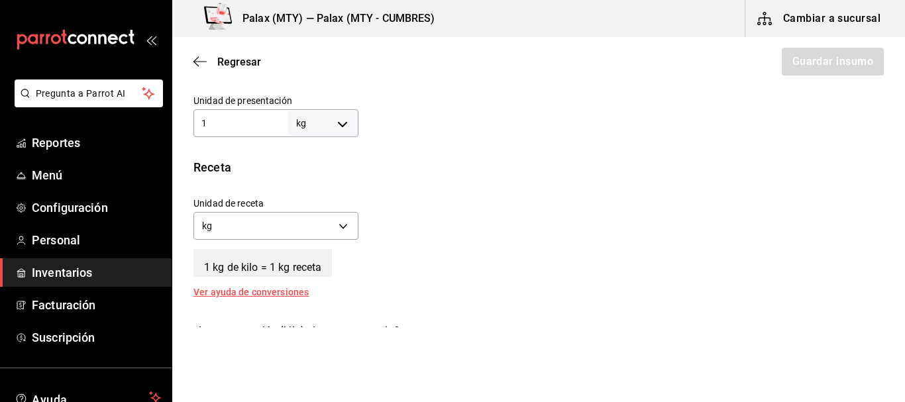
scroll to position [464, 0]
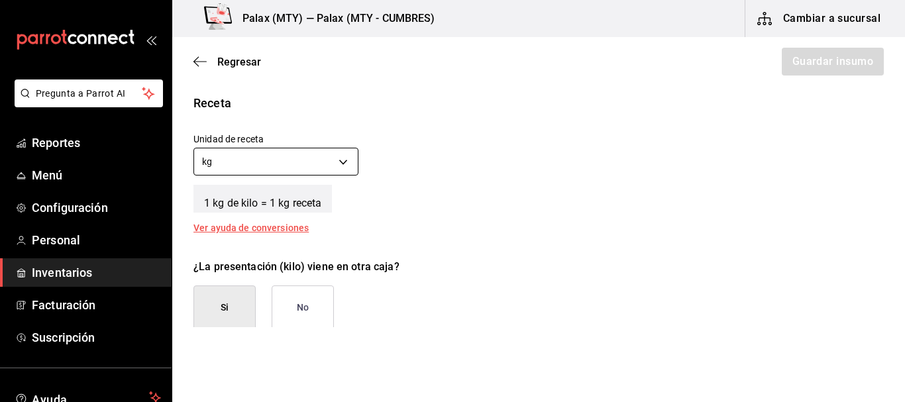
click at [327, 168] on body "Pregunta a Parrot AI Reportes Menú Configuración Personal Inventarios Facturaci…" at bounding box center [452, 163] width 905 height 327
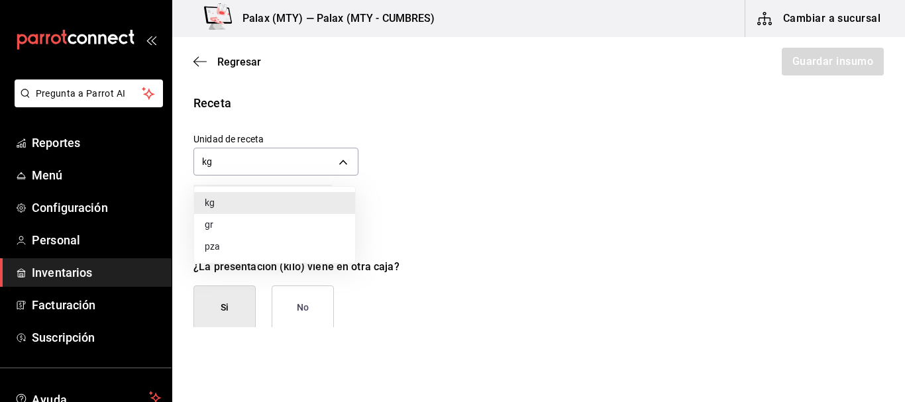
click at [297, 221] on li "gr" at bounding box center [274, 225] width 161 height 22
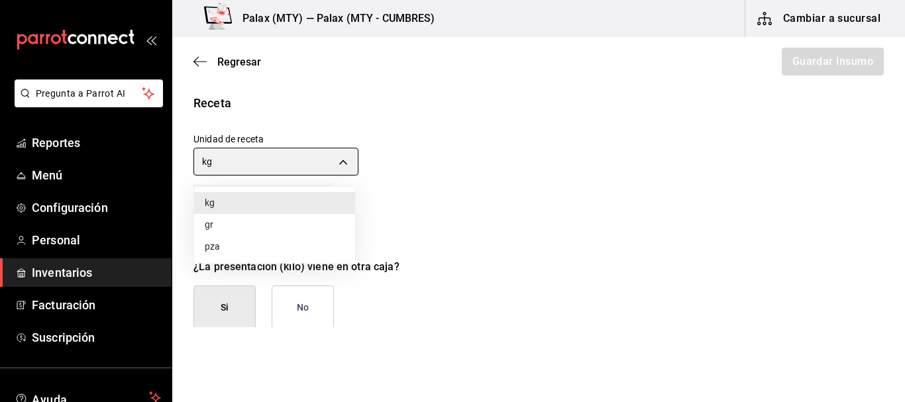
type input "GRAM"
type input "1,000"
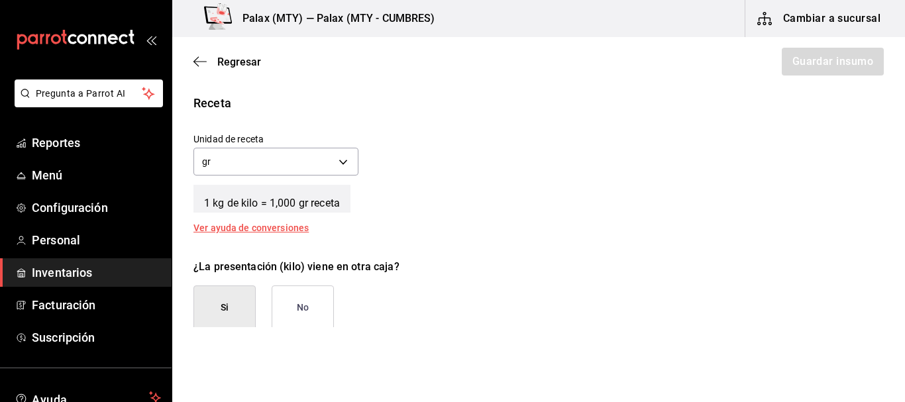
click at [498, 197] on div "1 kg de kilo = 1,000 gr receta" at bounding box center [538, 195] width 690 height 33
click at [299, 321] on button "No" at bounding box center [303, 307] width 62 height 44
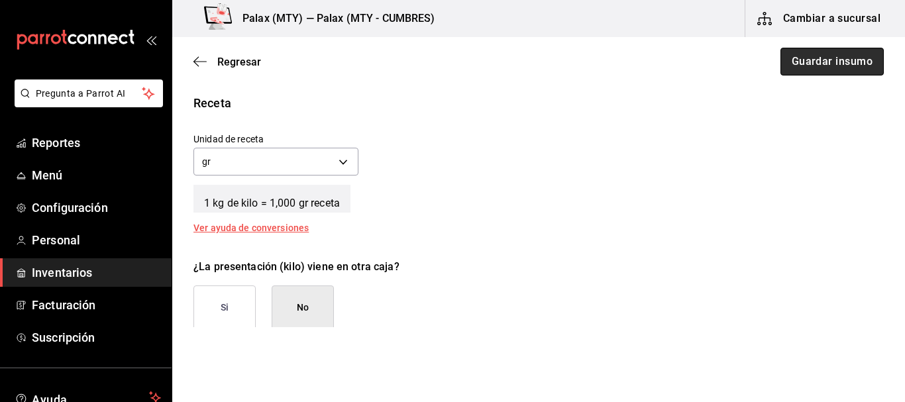
click at [835, 64] on button "Guardar insumo" at bounding box center [831, 62] width 103 height 28
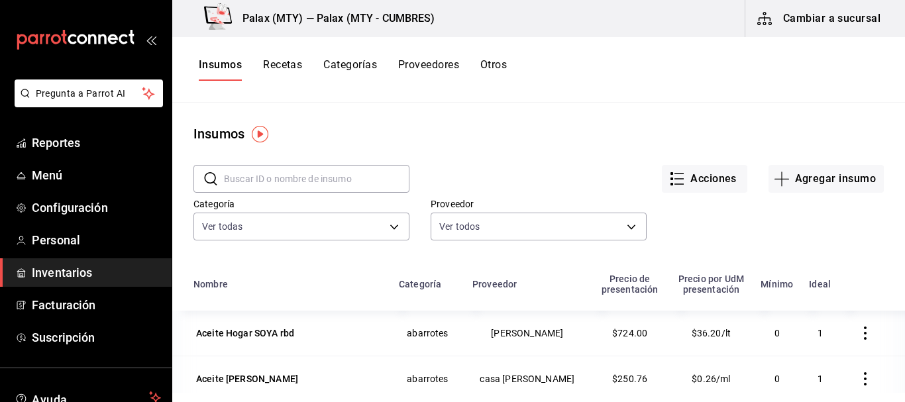
click at [379, 187] on input "text" at bounding box center [316, 179] width 185 height 26
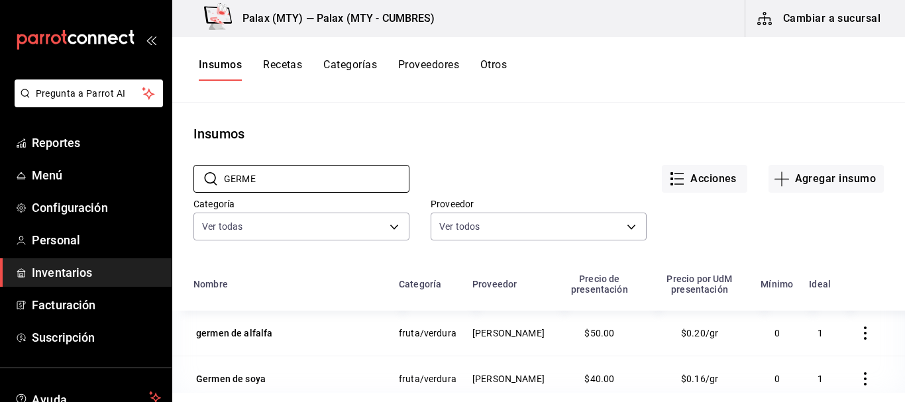
scroll to position [132, 0]
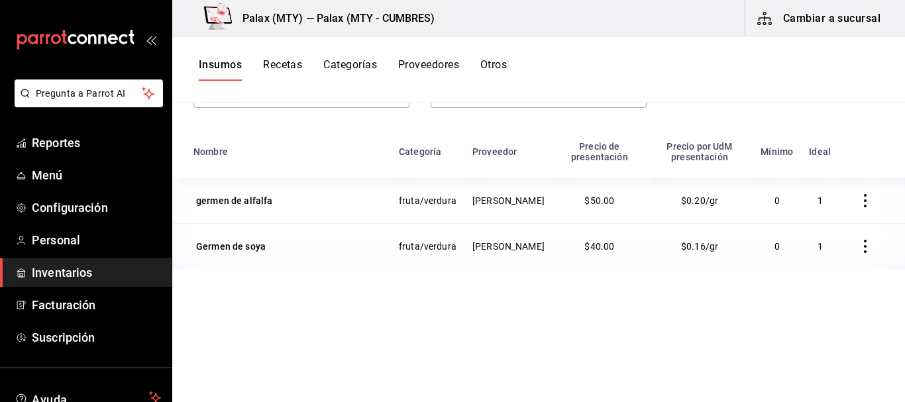
type input "GERME"
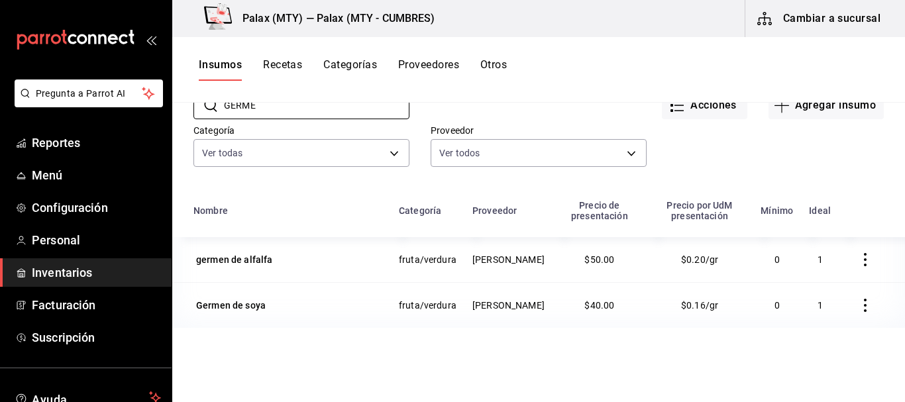
scroll to position [0, 0]
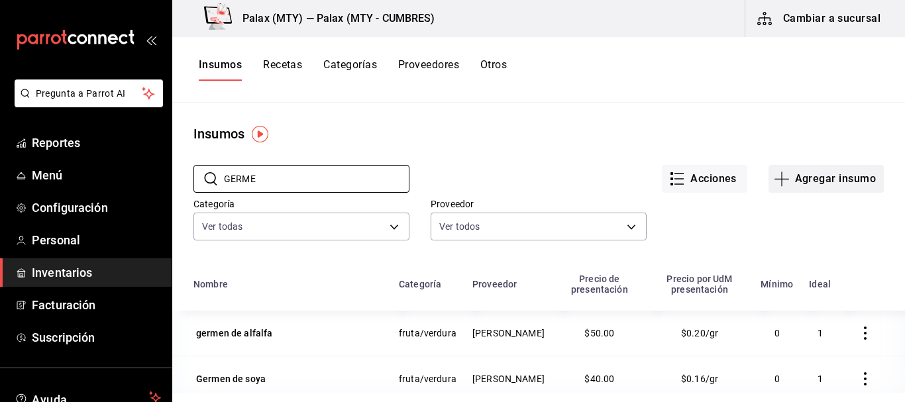
click at [789, 168] on button "Agregar insumo" at bounding box center [825, 179] width 115 height 28
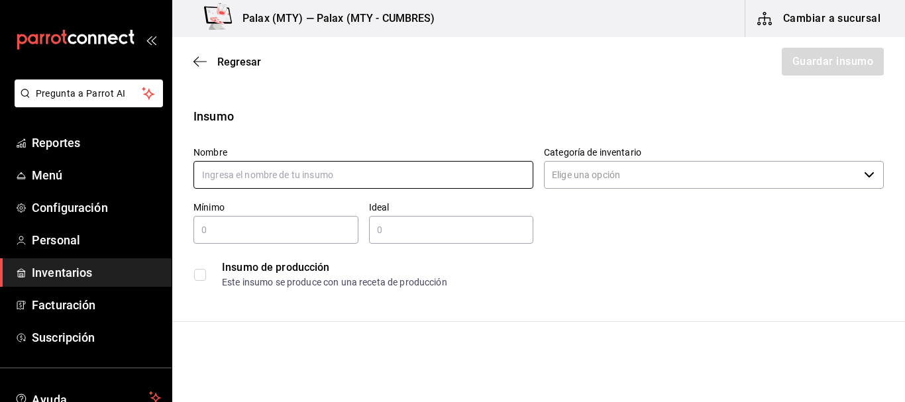
click at [349, 170] on input "text" at bounding box center [363, 175] width 340 height 28
type input "GERMEN DE ALFALFA"
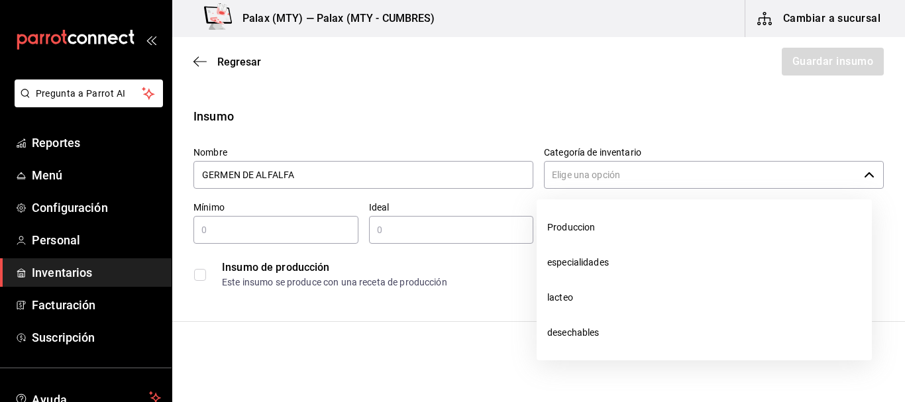
click at [591, 173] on input "Categoría de inventario" at bounding box center [701, 175] width 315 height 28
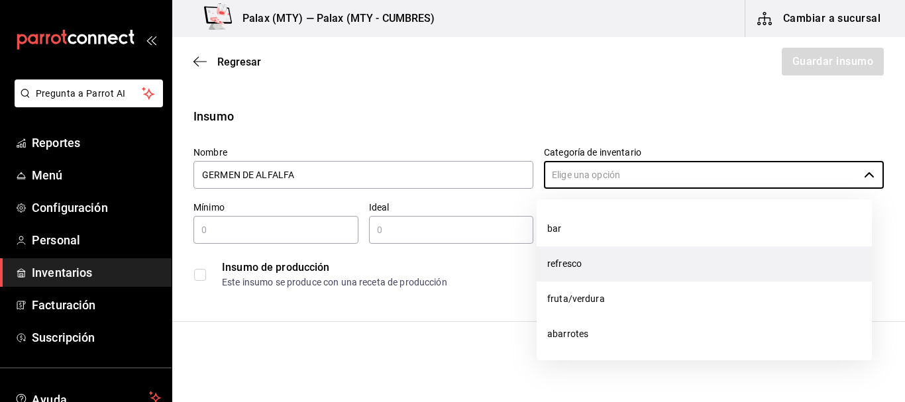
scroll to position [211, 0]
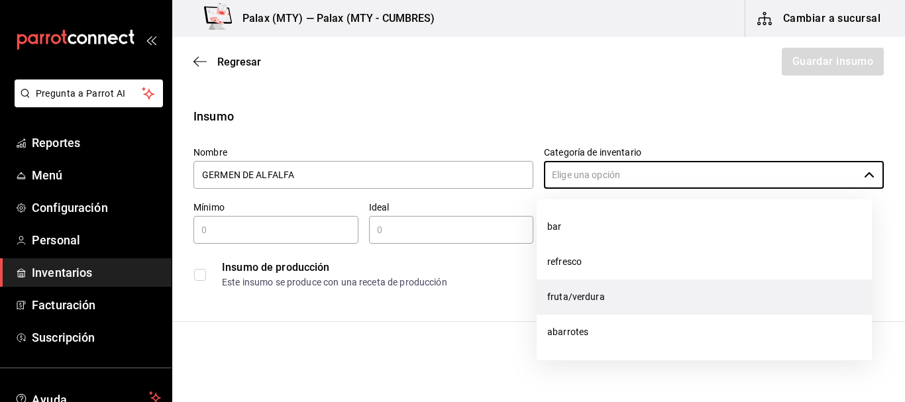
click at [593, 296] on li "fruta/verdura" at bounding box center [703, 296] width 335 height 35
type input "fruta/verdura"
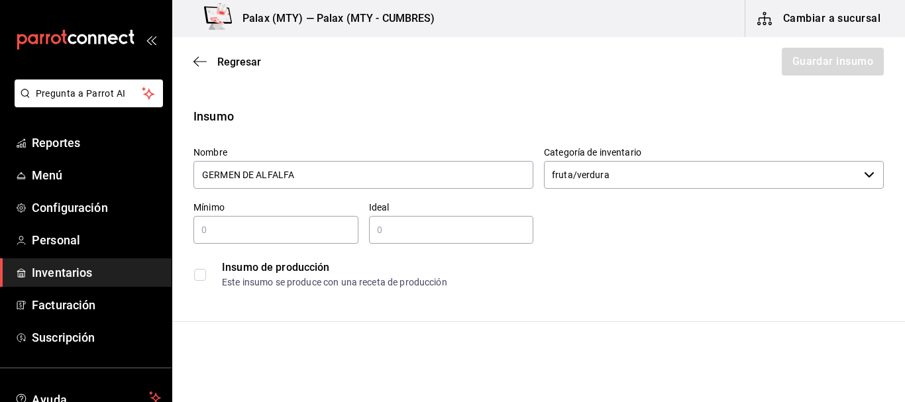
click at [269, 219] on div "​" at bounding box center [275, 230] width 165 height 28
type input "0"
click at [415, 240] on div "​" at bounding box center [451, 230] width 165 height 28
type input "4"
click at [734, 258] on div "Insumo de producción Este insumo se produce con una receta de producción" at bounding box center [538, 274] width 690 height 40
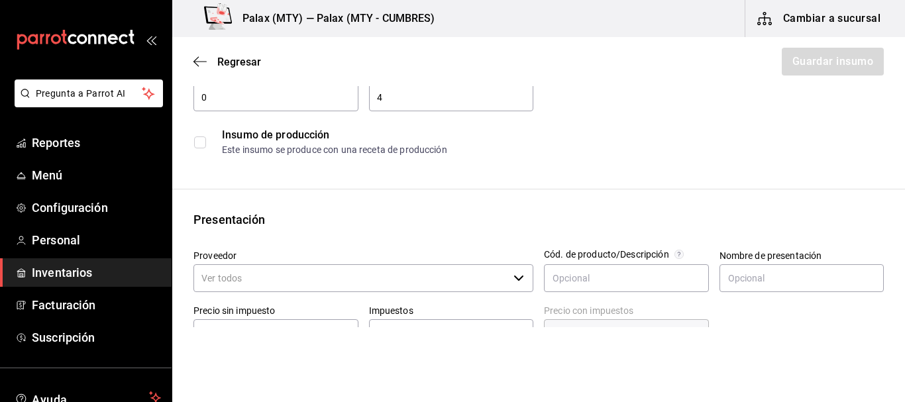
scroll to position [199, 0]
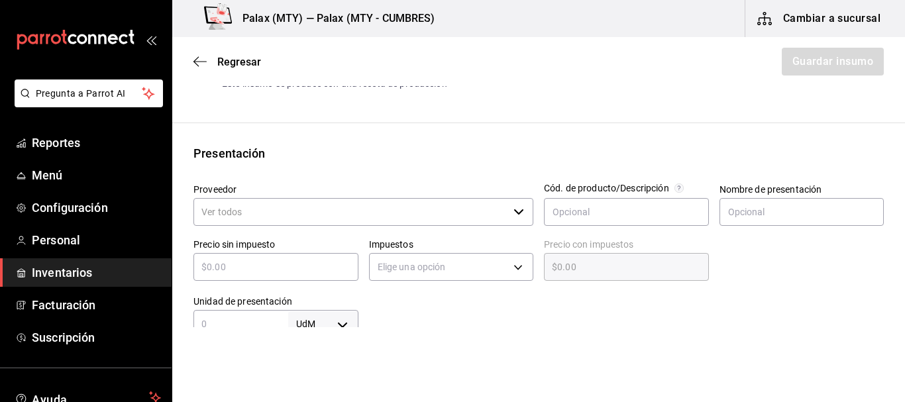
click at [266, 207] on input "Proveedor" at bounding box center [350, 212] width 315 height 28
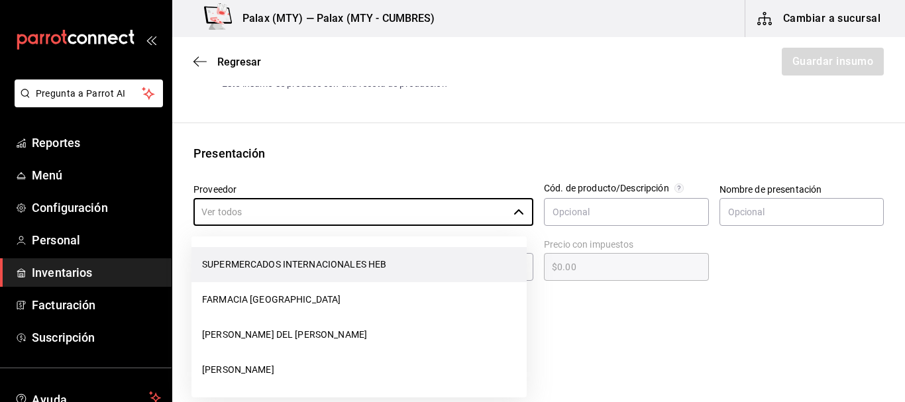
click at [294, 266] on li "SUPERMERCADOS INTERNACIONALES HEB" at bounding box center [358, 264] width 335 height 35
type input "SUPERMERCADOS INTERNACIONALES HEB"
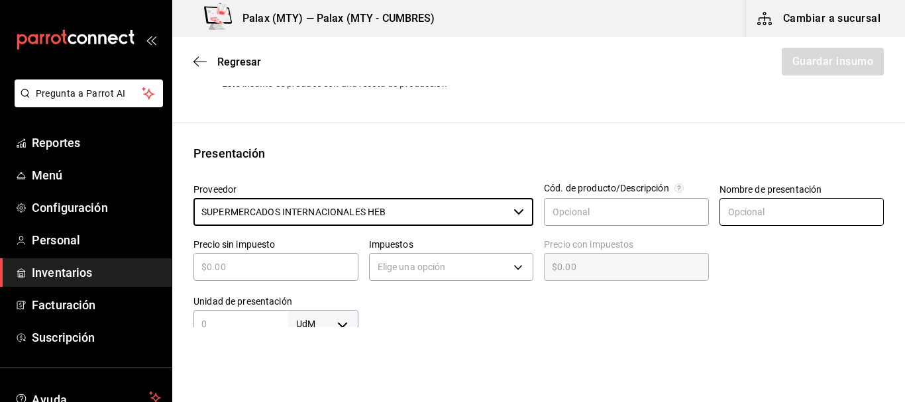
click at [742, 201] on input "text" at bounding box center [801, 212] width 165 height 28
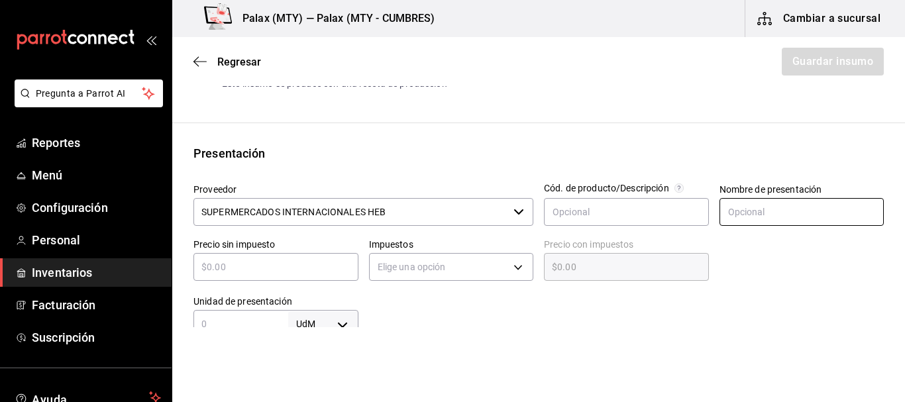
type input "pieza"
click at [744, 248] on div at bounding box center [796, 256] width 175 height 57
click at [262, 270] on input "text" at bounding box center [275, 267] width 165 height 16
type input "$4"
type input "$4.00"
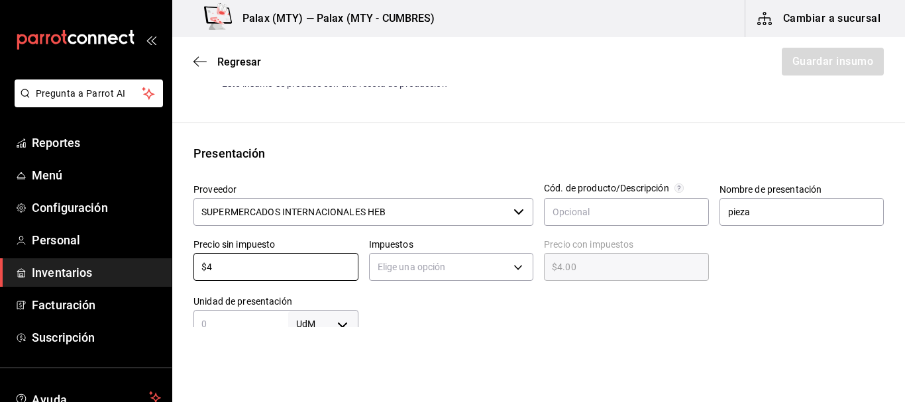
type input "$42"
type input "$42.00"
type input "$42.9"
type input "$42.90"
type input "$42.95"
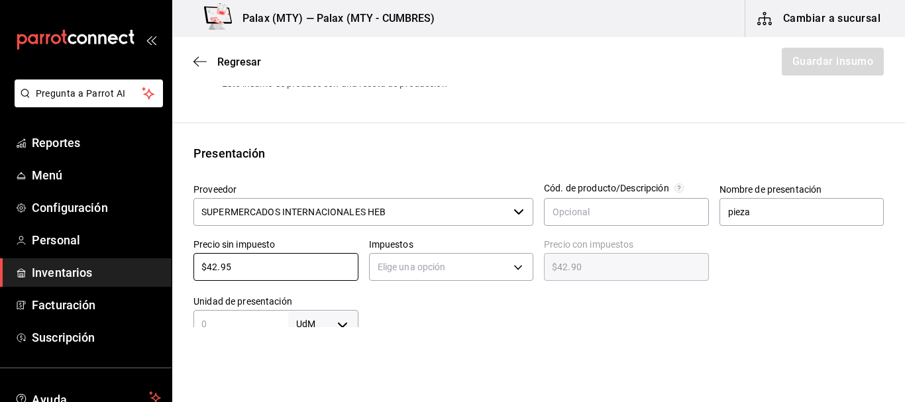
type input "$42.95"
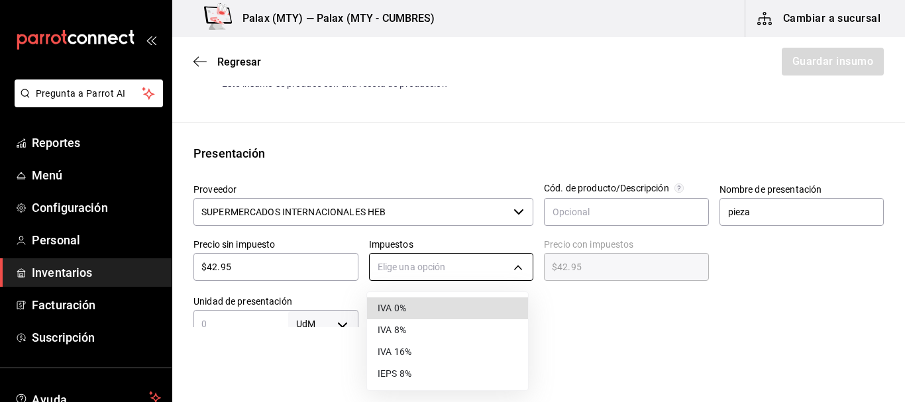
click at [401, 277] on body "Pregunta a Parrot AI Reportes Menú Configuración Personal Inventarios Facturaci…" at bounding box center [452, 163] width 905 height 327
click at [397, 305] on li "IVA 0%" at bounding box center [447, 308] width 161 height 22
type input "IVA_0"
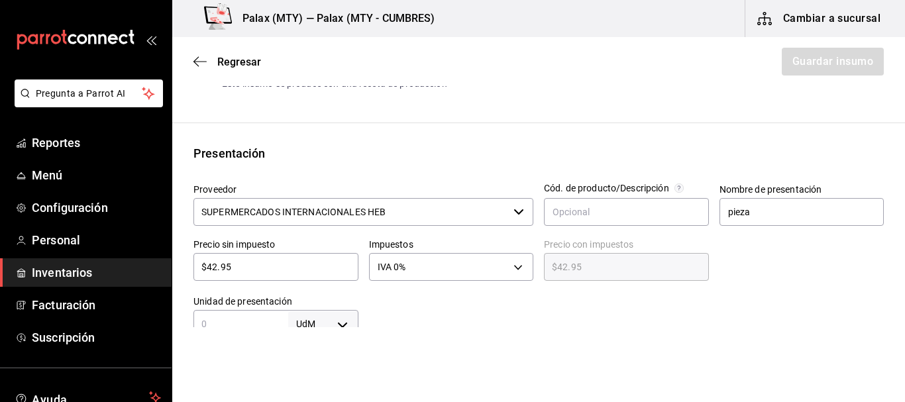
click at [434, 305] on div at bounding box center [621, 311] width 526 height 53
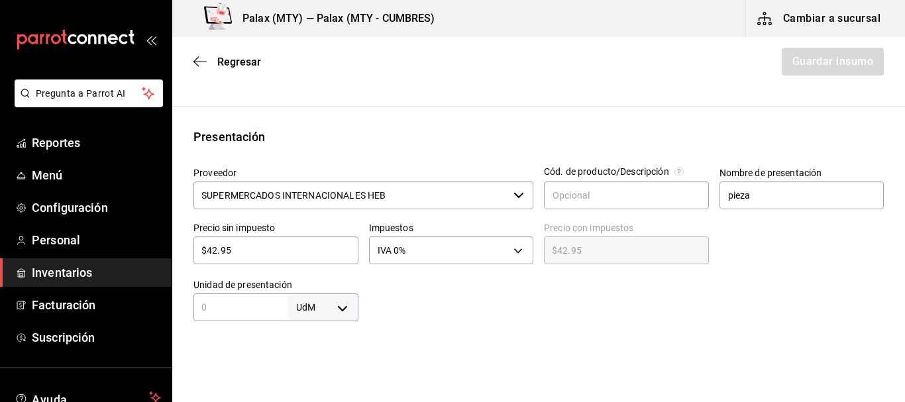
scroll to position [265, 0]
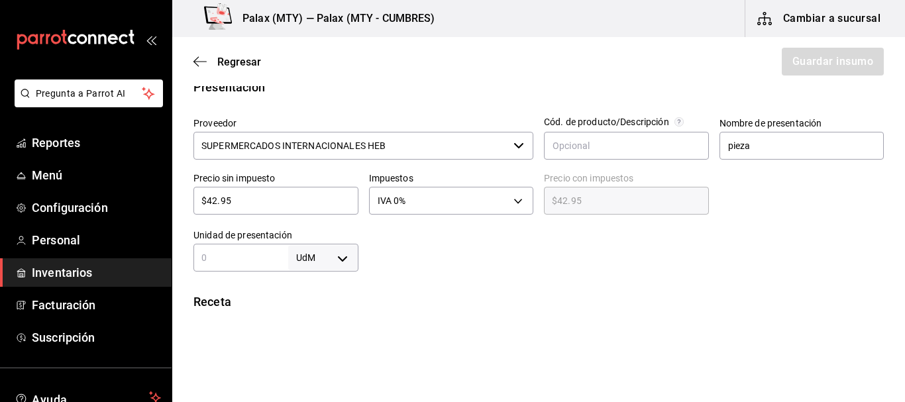
click at [207, 264] on input "text" at bounding box center [240, 258] width 95 height 16
click at [207, 262] on input "text" at bounding box center [240, 258] width 95 height 16
click at [326, 250] on body "Pregunta a Parrot AI Reportes Menú Configuración Personal Inventarios Facturaci…" at bounding box center [452, 163] width 905 height 327
click at [309, 293] on li "gr" at bounding box center [320, 298] width 69 height 22
type input "GRAM"
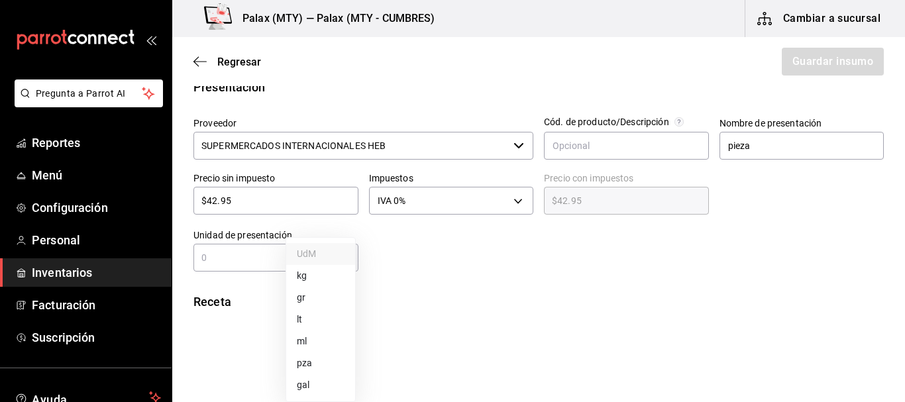
type input "GRAM"
click at [228, 253] on input "text" at bounding box center [240, 258] width 95 height 16
type input "2"
type input "25"
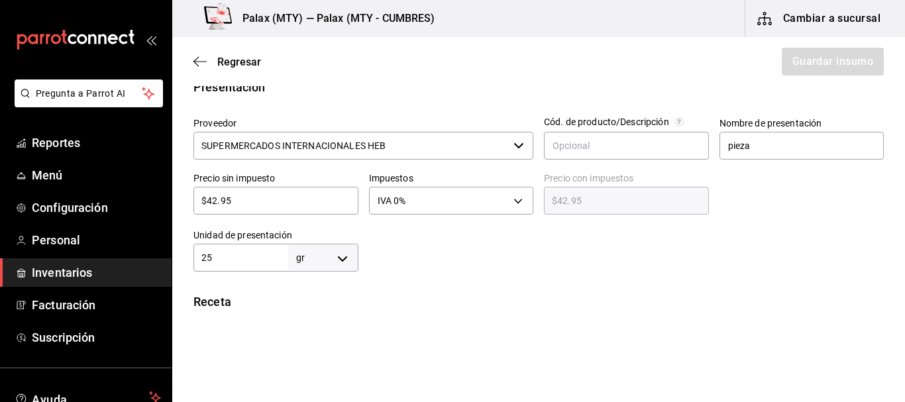
type input "25"
type input "250"
click at [449, 267] on div at bounding box center [621, 245] width 526 height 53
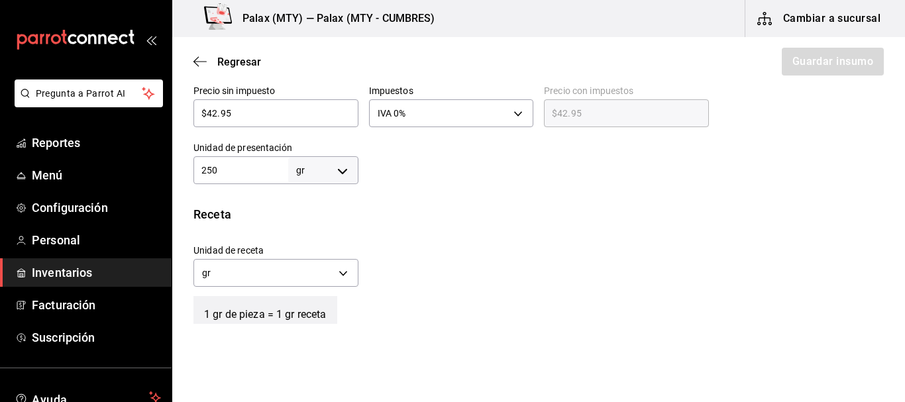
scroll to position [530, 0]
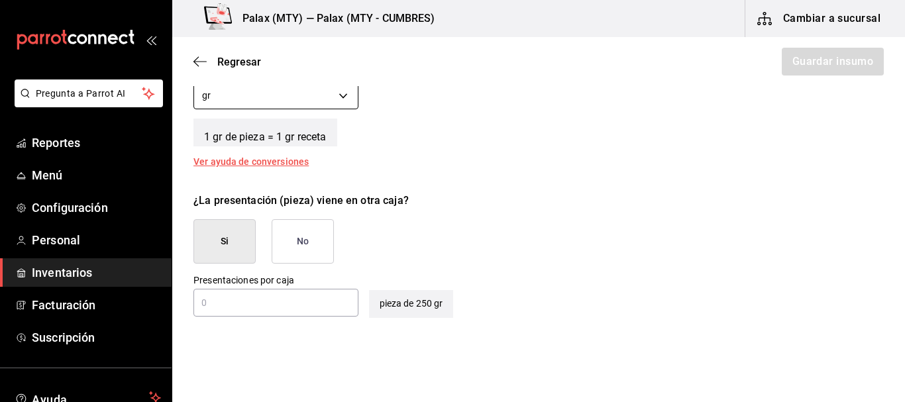
click at [326, 99] on body "Pregunta a Parrot AI Reportes Menú Configuración Personal Inventarios Facturaci…" at bounding box center [452, 163] width 905 height 327
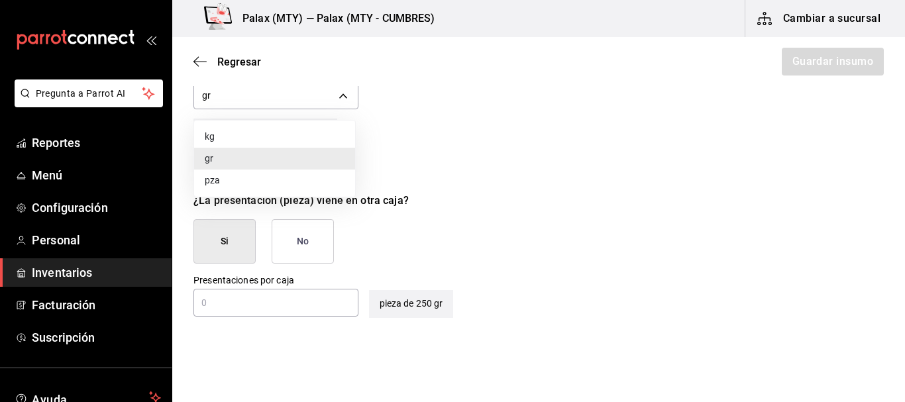
click at [326, 99] on div at bounding box center [452, 201] width 905 height 402
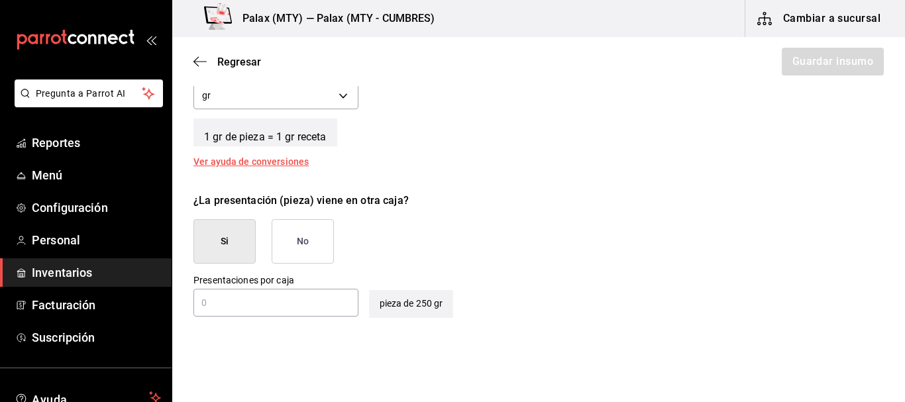
click at [310, 251] on button "No" at bounding box center [303, 241] width 62 height 44
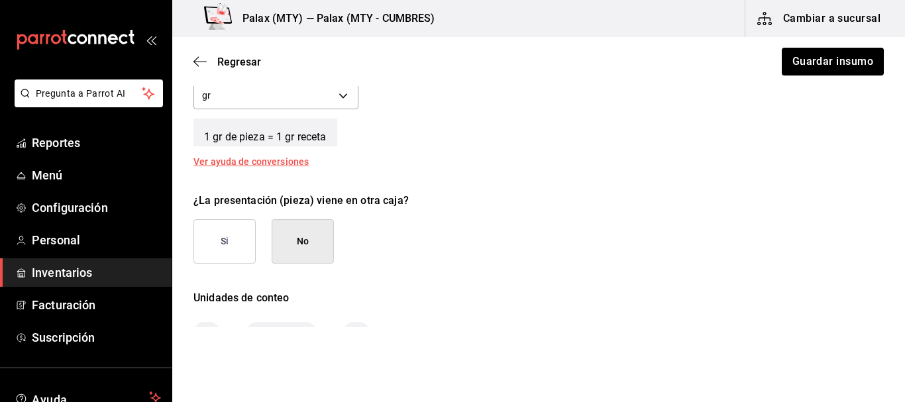
click at [578, 197] on div "¿La presentación (pieza) viene en otra caja?" at bounding box center [538, 201] width 690 height 16
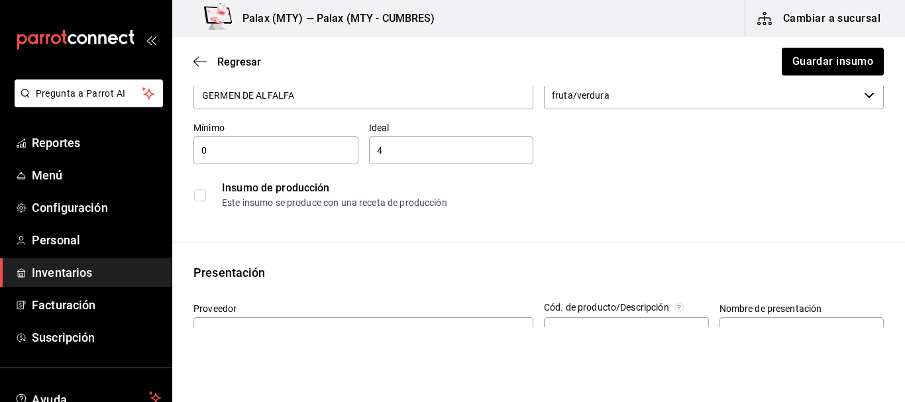
scroll to position [0, 0]
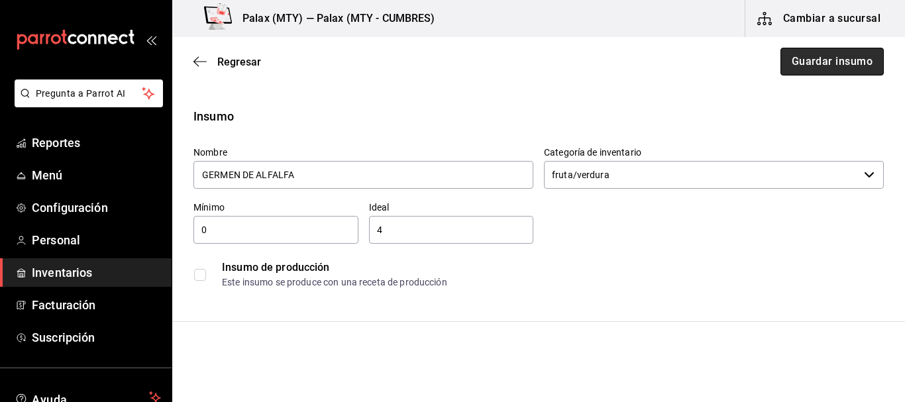
click at [822, 64] on button "Guardar insumo" at bounding box center [831, 62] width 103 height 28
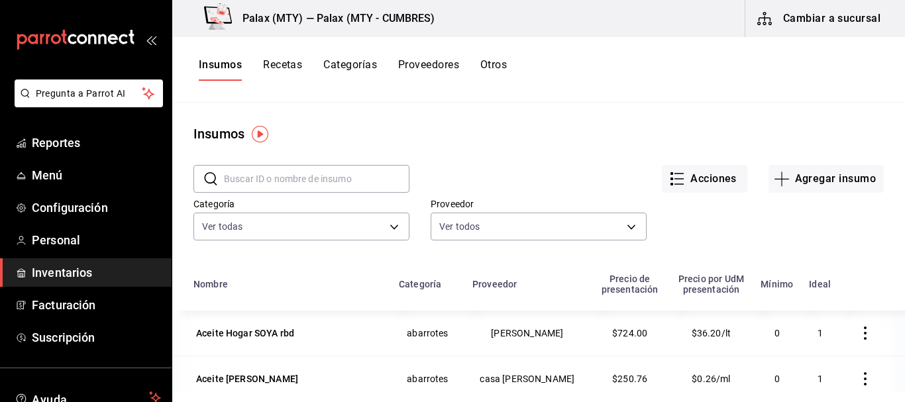
drag, startPoint x: 354, startPoint y: 180, endPoint x: 386, endPoint y: 155, distance: 41.1
click at [354, 180] on input "text" at bounding box center [316, 179] width 185 height 26
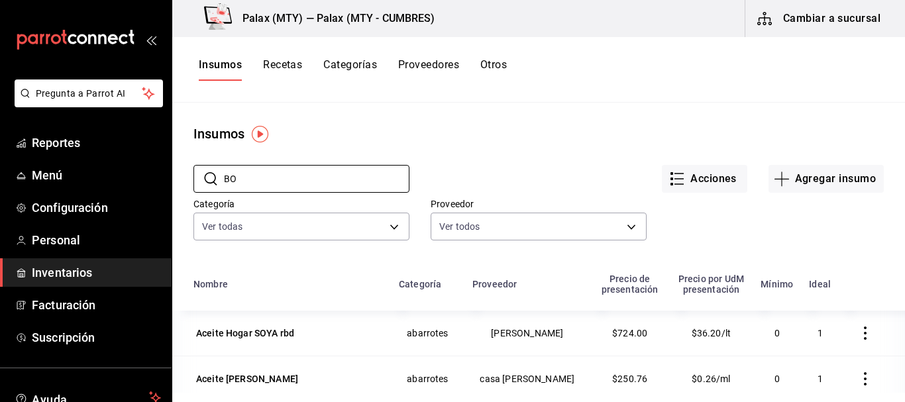
type input "B"
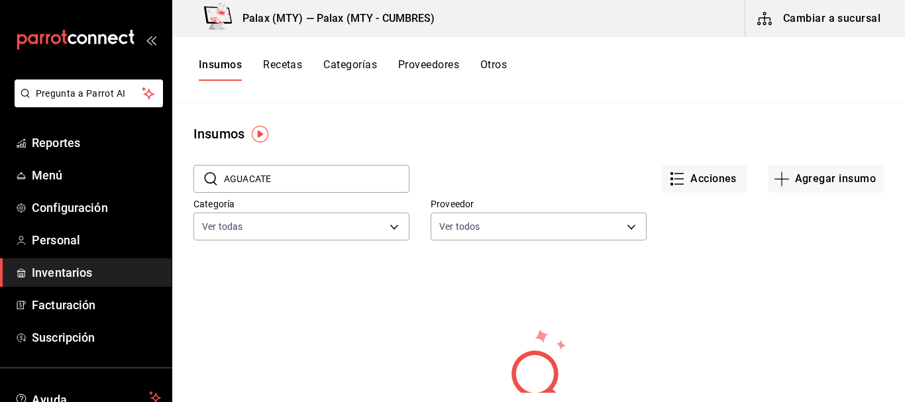
click at [358, 192] on input "AGUACATE" at bounding box center [316, 179] width 185 height 26
type input "AGUACATE"
click at [575, 172] on div "Acciones Agregar insumo" at bounding box center [646, 168] width 474 height 49
click at [824, 186] on button "Agregar insumo" at bounding box center [825, 179] width 115 height 28
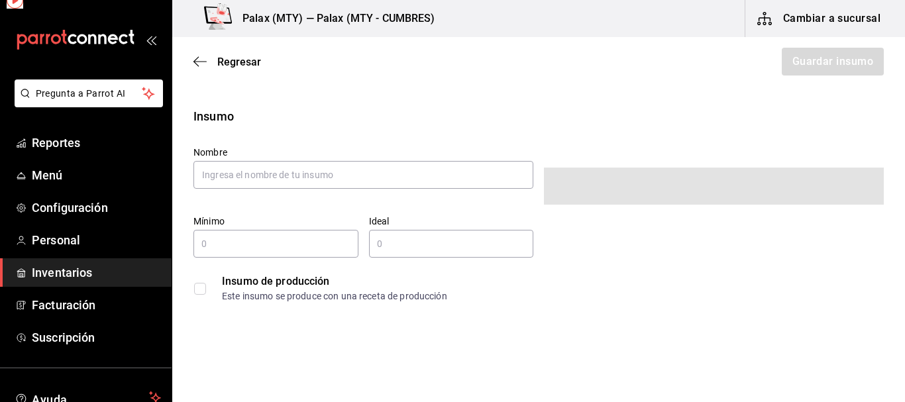
type input "$0.00"
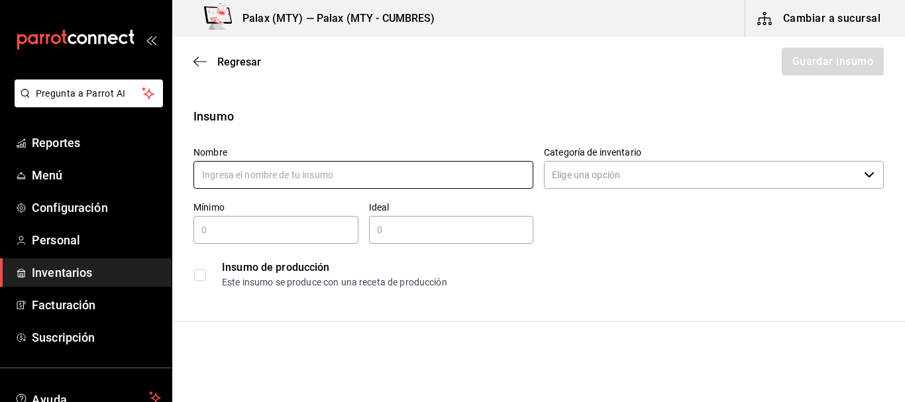
click at [313, 175] on input "text" at bounding box center [363, 175] width 340 height 28
type input "AGUACATE"
click at [601, 180] on input "Categoría de inventario" at bounding box center [701, 175] width 315 height 28
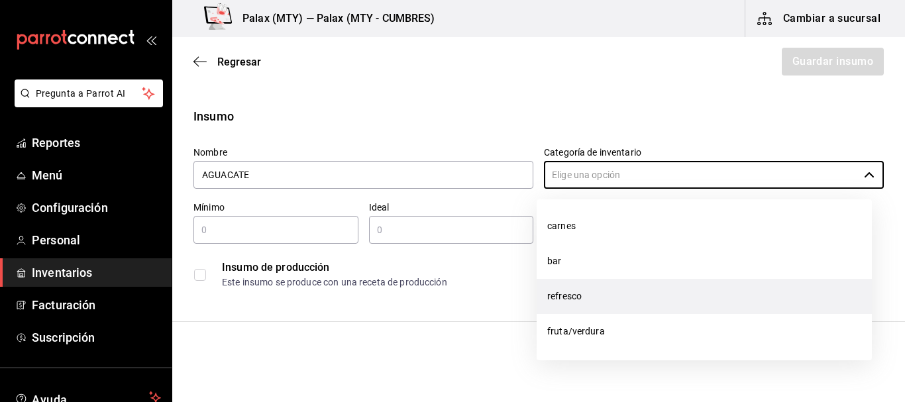
scroll to position [211, 0]
click at [603, 293] on li "fruta/verdura" at bounding box center [703, 296] width 335 height 35
type input "fruta/verdura"
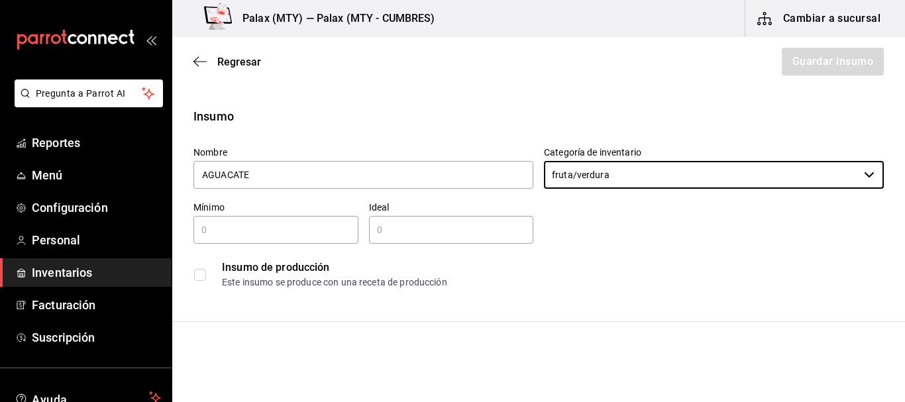
click at [261, 221] on div "​" at bounding box center [275, 230] width 165 height 28
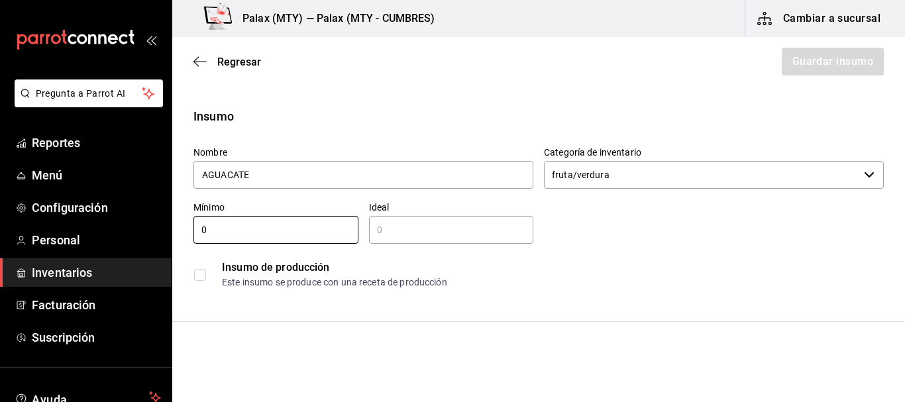
type input "0"
click at [416, 222] on input "text" at bounding box center [451, 230] width 165 height 16
type input "60"
click at [693, 224] on div "Nombre AGUACATE Categoría de inventario fruta/verdura ​ Mínimo 0 ​ Ideal 60 ​ I…" at bounding box center [533, 215] width 701 height 159
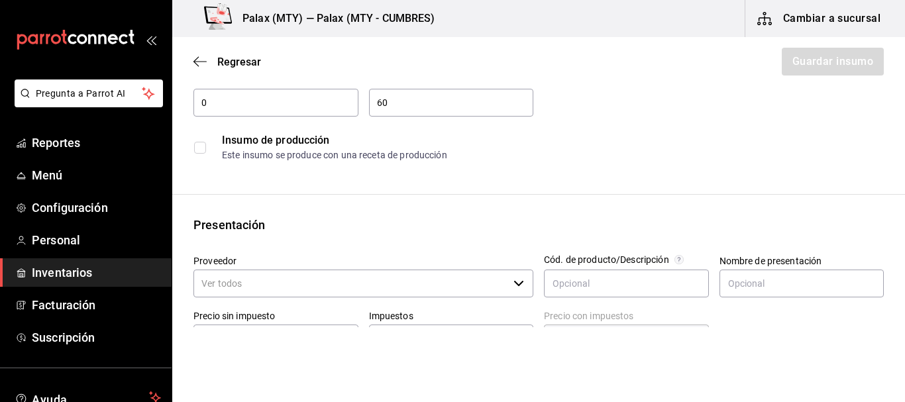
scroll to position [132, 0]
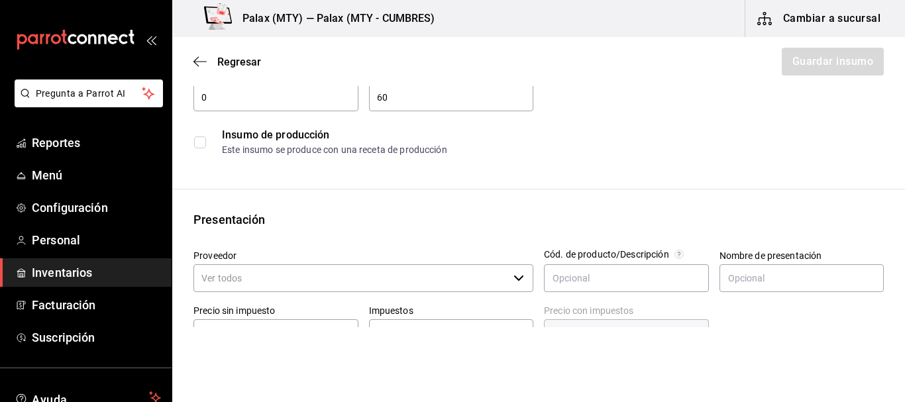
click at [253, 272] on input "Proveedor" at bounding box center [350, 278] width 315 height 28
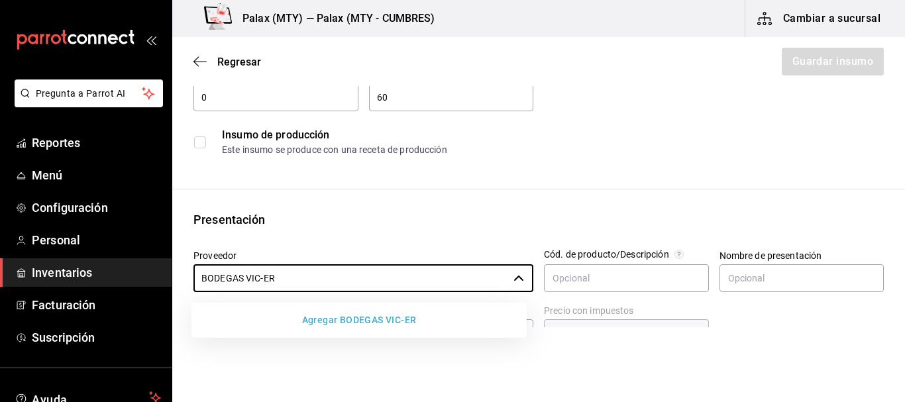
drag, startPoint x: 252, startPoint y: 275, endPoint x: 166, endPoint y: 273, distance: 86.1
click at [166, 273] on div "Pregunta a Parrot AI Reportes Menú Configuración Personal Inventarios Facturaci…" at bounding box center [452, 163] width 905 height 327
type input "BODEGAS VIC-ER"
click at [338, 318] on button "Agregar BODEGAS VIC-ER" at bounding box center [359, 320] width 324 height 25
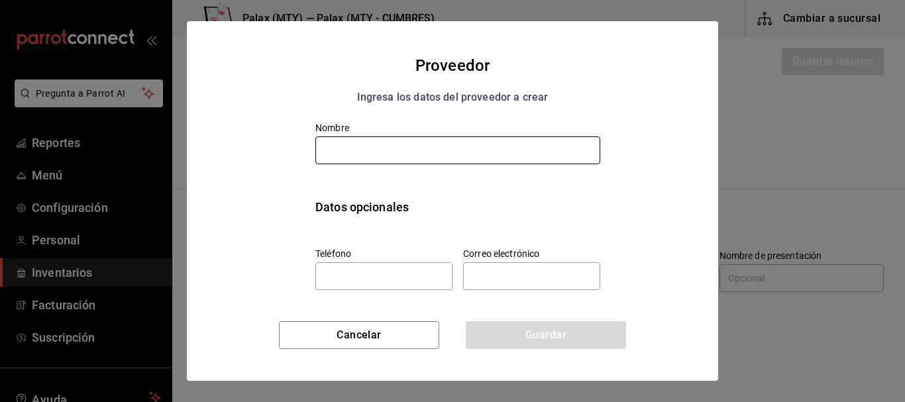
click at [400, 142] on input "text" at bounding box center [457, 150] width 285 height 28
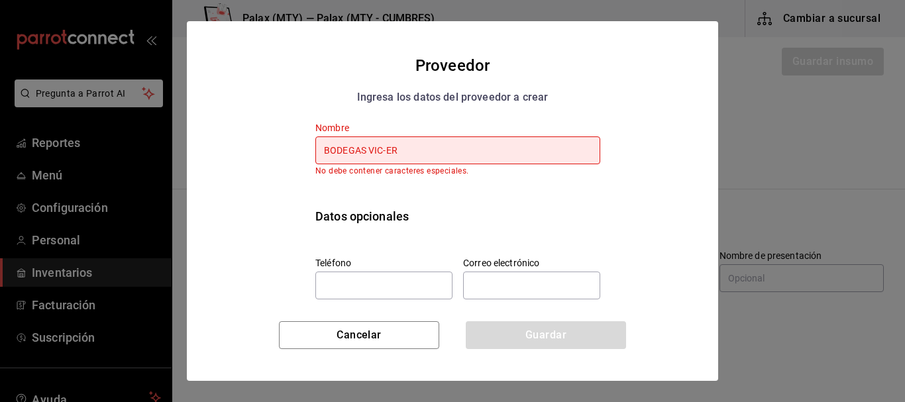
click at [383, 148] on input "BODEGAS VIC-ER" at bounding box center [457, 150] width 285 height 28
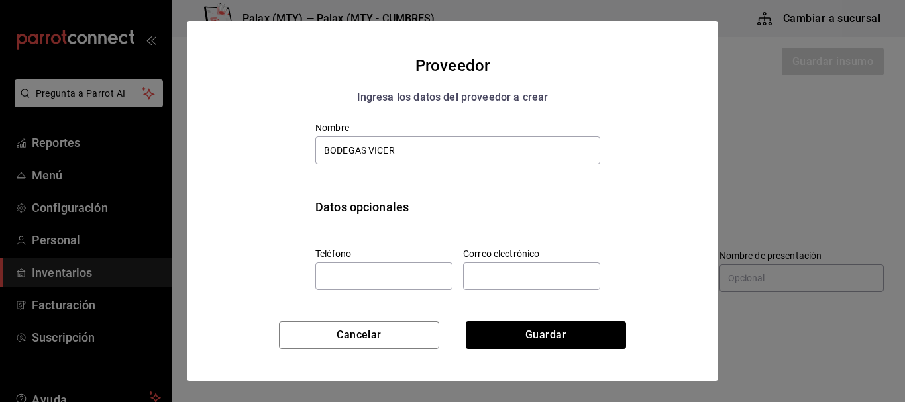
type input "BODEGAS VICER"
click at [565, 181] on div "Datos opcionales" at bounding box center [452, 201] width 295 height 71
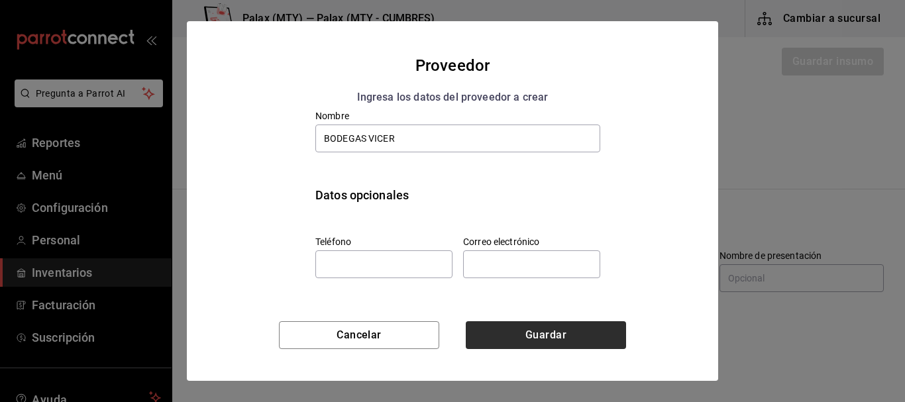
scroll to position [13, 0]
click at [560, 338] on button "Guardar" at bounding box center [546, 335] width 160 height 28
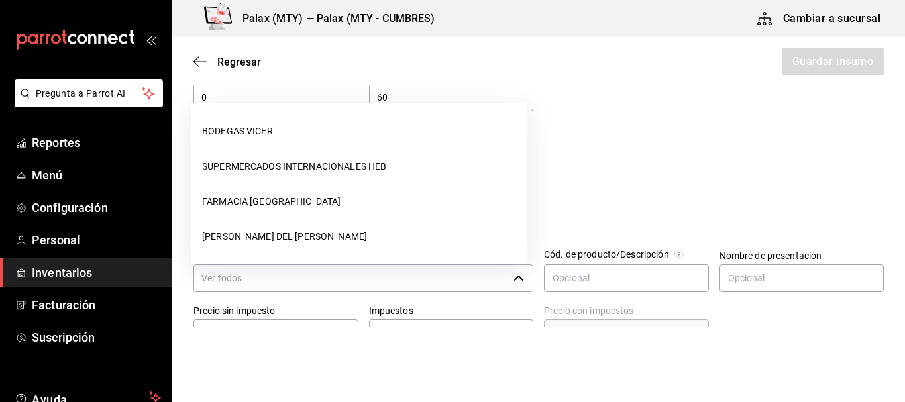
click at [408, 268] on input "Proveedor" at bounding box center [350, 278] width 315 height 28
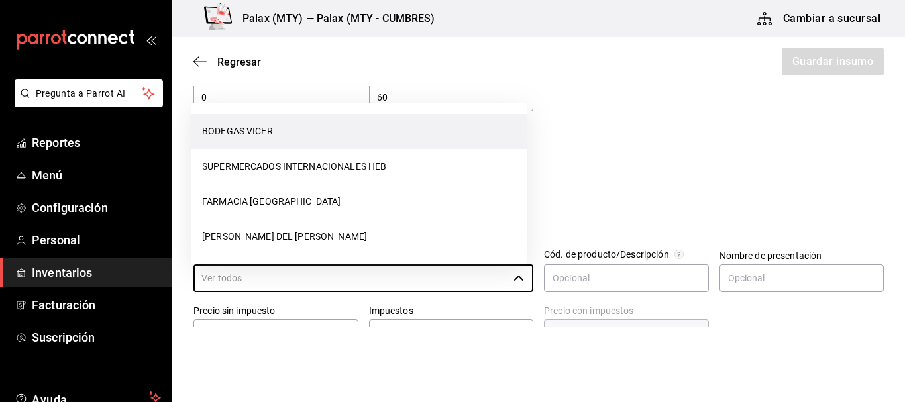
click at [315, 133] on li "BODEGAS VICER" at bounding box center [358, 131] width 335 height 35
type input "BODEGAS VICER"
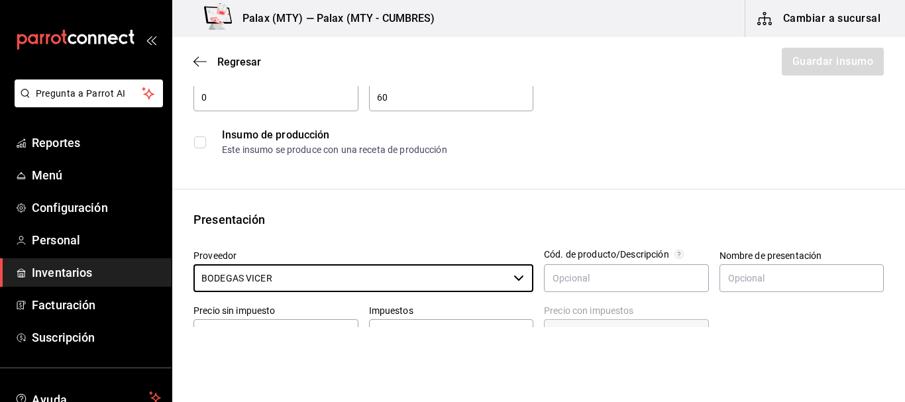
click at [587, 195] on div "Insumo Nombre AGUACATE Categoría de inventario fruta/verdura ​ Mínimo 0 ​ Ideal…" at bounding box center [538, 368] width 732 height 787
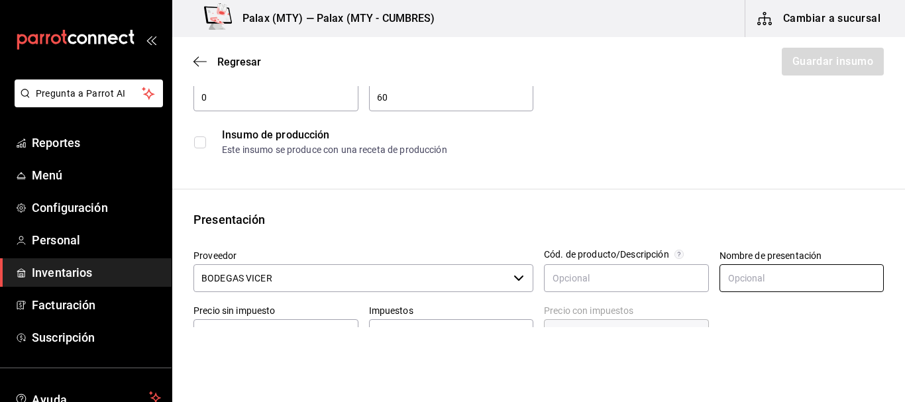
click at [765, 273] on input "text" at bounding box center [801, 278] width 165 height 28
type input "Caja"
click at [640, 201] on div "Insumo Nombre AGUACATE Categoría de inventario fruta/verdura ​ Mínimo 0 ​ Ideal…" at bounding box center [538, 368] width 732 height 787
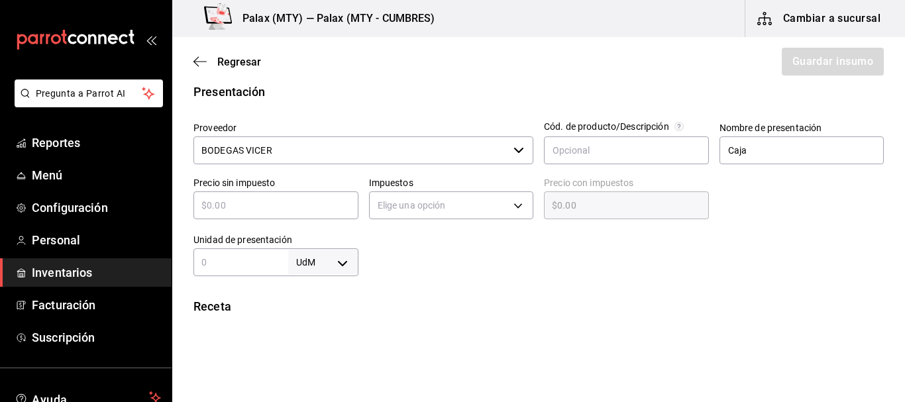
scroll to position [265, 0]
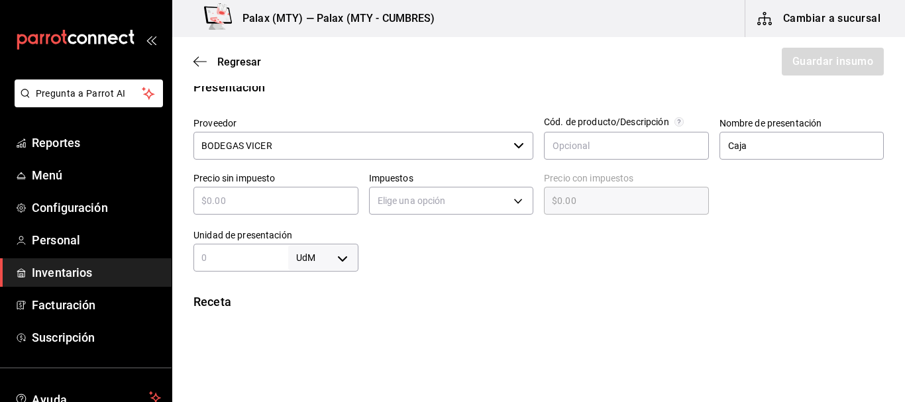
click at [329, 255] on body "Pregunta a Parrot AI Reportes Menú Configuración Personal Inventarios Facturaci…" at bounding box center [452, 163] width 905 height 327
click at [310, 273] on li "kg" at bounding box center [320, 276] width 69 height 22
type input "KILOGRAM"
click at [213, 256] on input "text" at bounding box center [240, 258] width 95 height 16
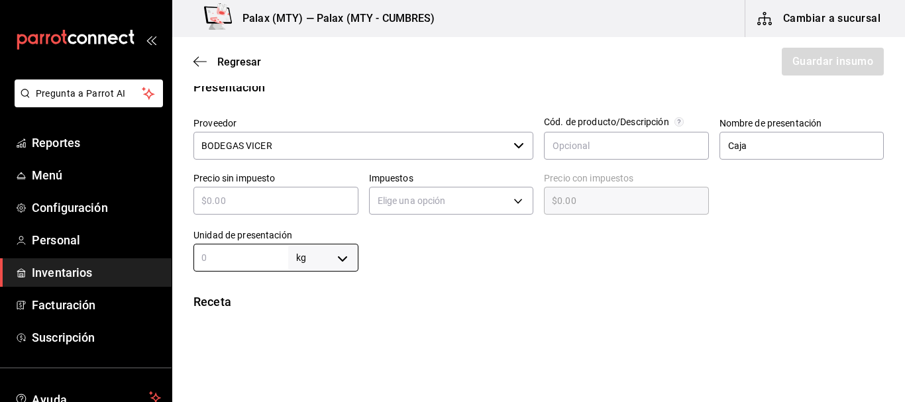
click at [486, 273] on div "Insumo Nombre AGUACATE Categoría de inventario fruta/verdura ​ Mínimo 0 ​ Ideal…" at bounding box center [538, 252] width 732 height 820
click at [232, 273] on div "Insumo Nombre AGUACATE Categoría de inventario fruta/verdura ​ Mínimo 0 ​ Ideal…" at bounding box center [538, 252] width 732 height 820
click at [226, 258] on input "text" at bounding box center [240, 258] width 95 height 16
click at [416, 240] on div at bounding box center [621, 245] width 526 height 53
click at [221, 250] on input "text" at bounding box center [240, 258] width 95 height 16
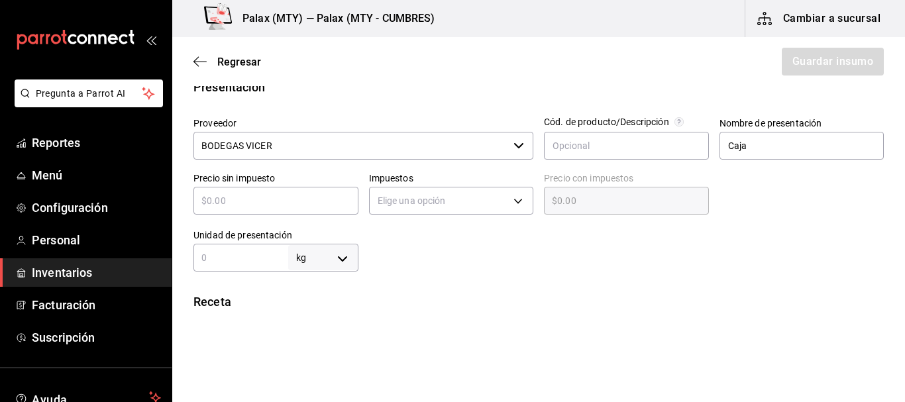
type input "5"
type input "50"
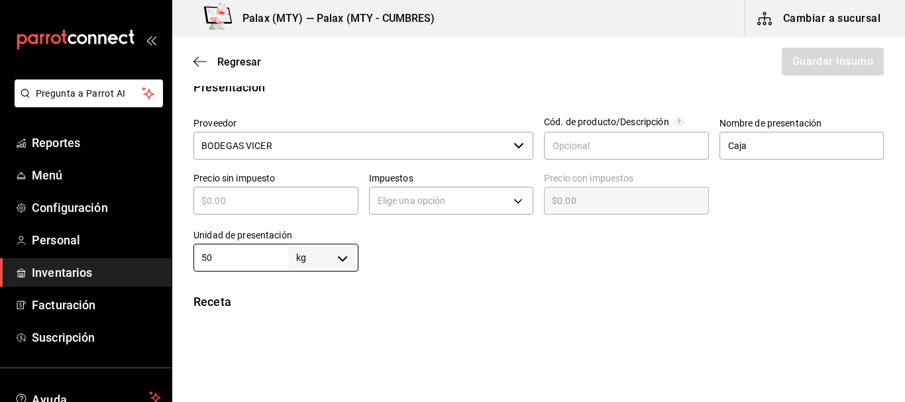
click at [484, 256] on div at bounding box center [621, 245] width 526 height 53
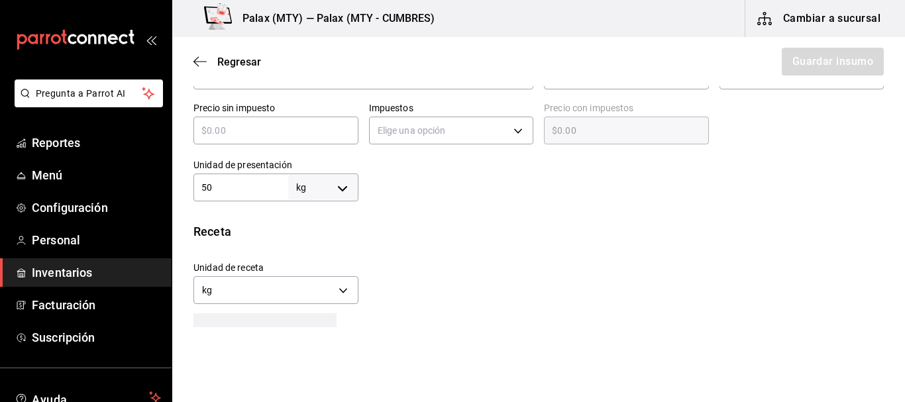
scroll to position [397, 0]
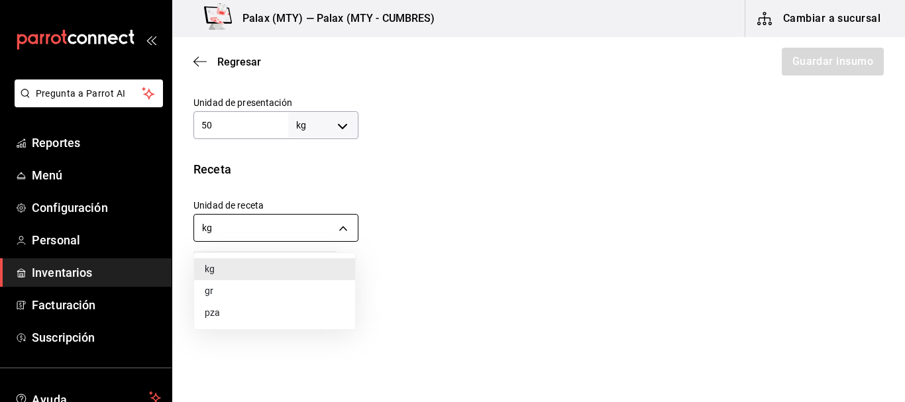
click at [323, 230] on body "Pregunta a Parrot AI Reportes Menú Configuración Personal Inventarios Facturaci…" at bounding box center [452, 163] width 905 height 327
click at [266, 290] on li "gr" at bounding box center [274, 291] width 161 height 22
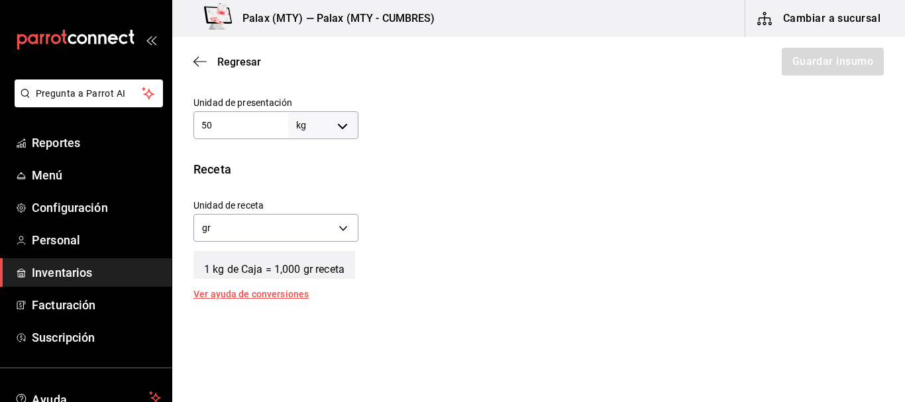
click at [540, 237] on div "Unidad de receta gr GRAM Factor de conversión 50,000 ​" at bounding box center [533, 217] width 701 height 57
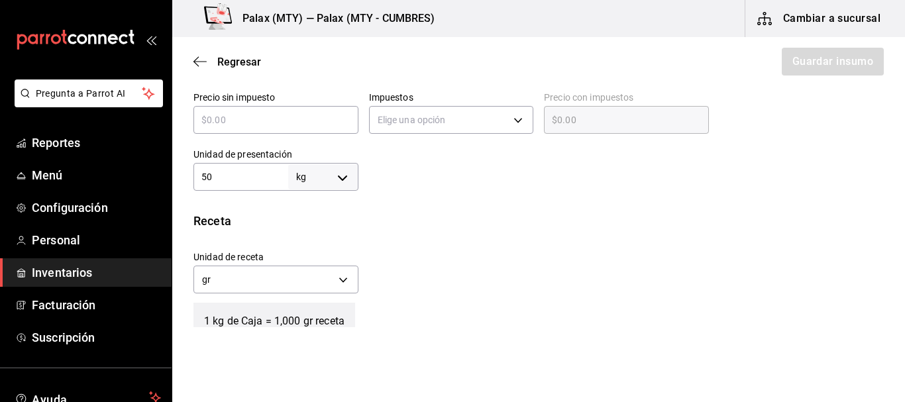
scroll to position [331, 0]
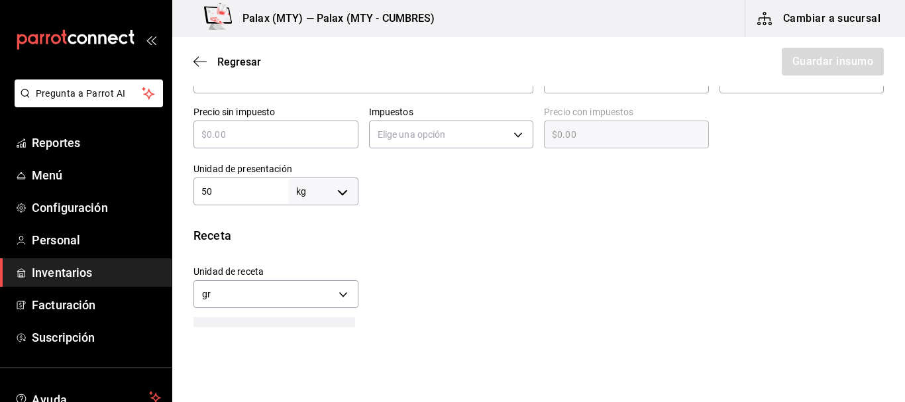
click at [240, 185] on input "50" at bounding box center [240, 191] width 95 height 16
click at [241, 185] on input "50" at bounding box center [240, 191] width 95 height 16
click at [592, 209] on div "Insumo Nombre AGUACATE Categoría de inventario fruta/verdura ​ Mínimo 0 ​ Ideal…" at bounding box center [538, 186] width 732 height 820
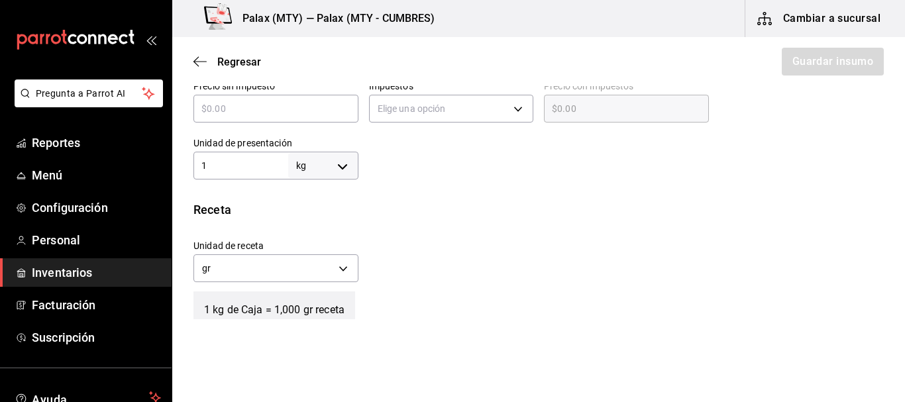
scroll to position [397, 0]
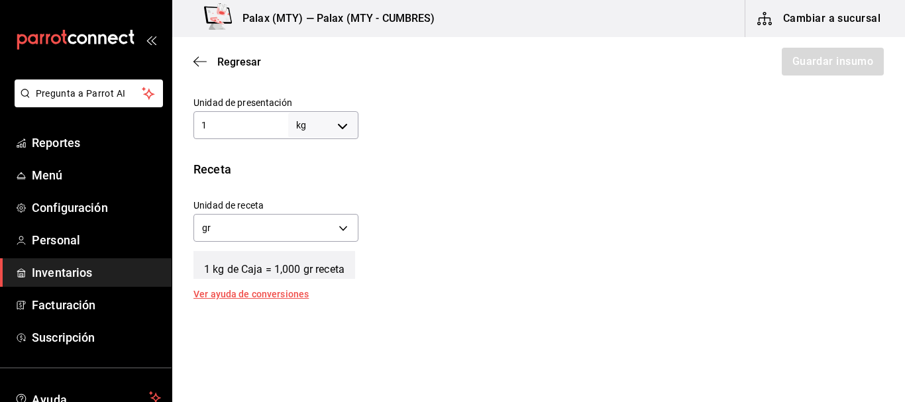
click at [409, 166] on div "Receta" at bounding box center [538, 169] width 690 height 18
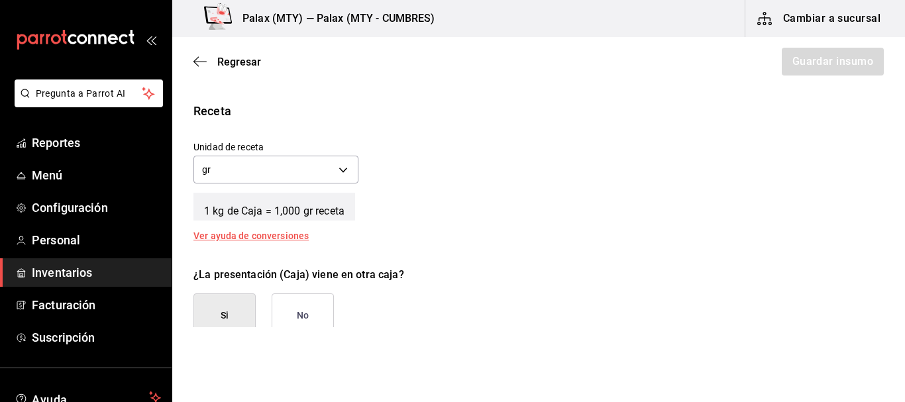
scroll to position [530, 0]
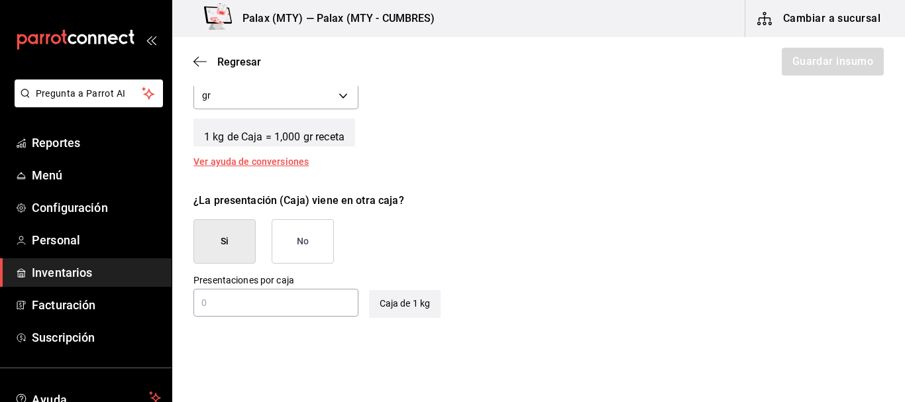
click at [321, 249] on button "No" at bounding box center [303, 241] width 62 height 44
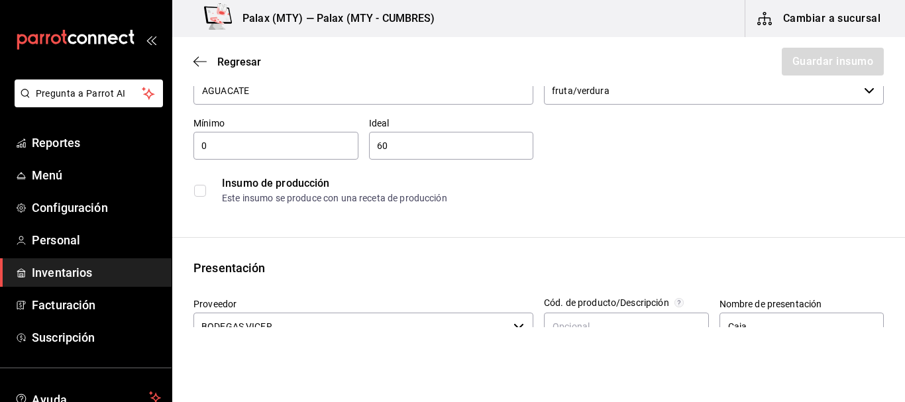
scroll to position [199, 0]
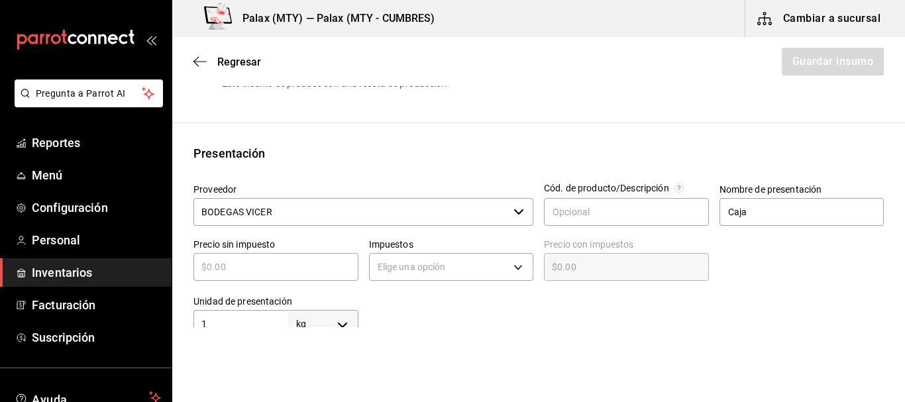
click at [294, 266] on input "text" at bounding box center [275, 267] width 165 height 16
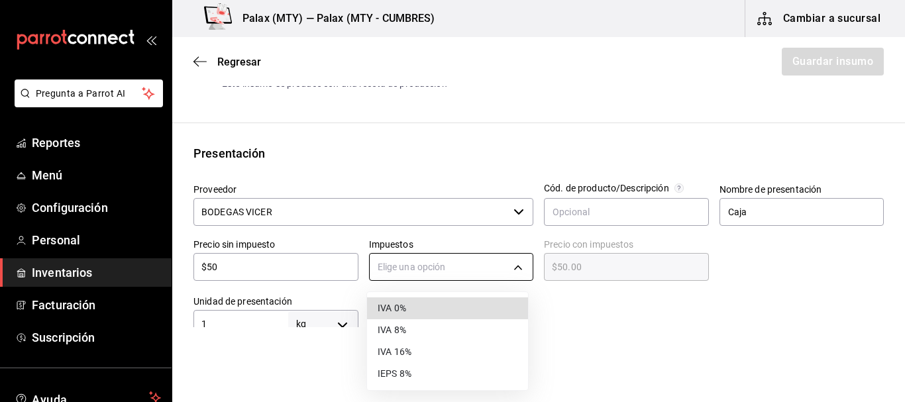
click at [459, 277] on body "Pregunta a Parrot AI Reportes Menú Configuración Personal Inventarios Facturaci…" at bounding box center [452, 163] width 905 height 327
drag, startPoint x: 438, startPoint y: 304, endPoint x: 452, endPoint y: 305, distance: 13.3
click at [438, 306] on li "IVA 0%" at bounding box center [447, 308] width 161 height 22
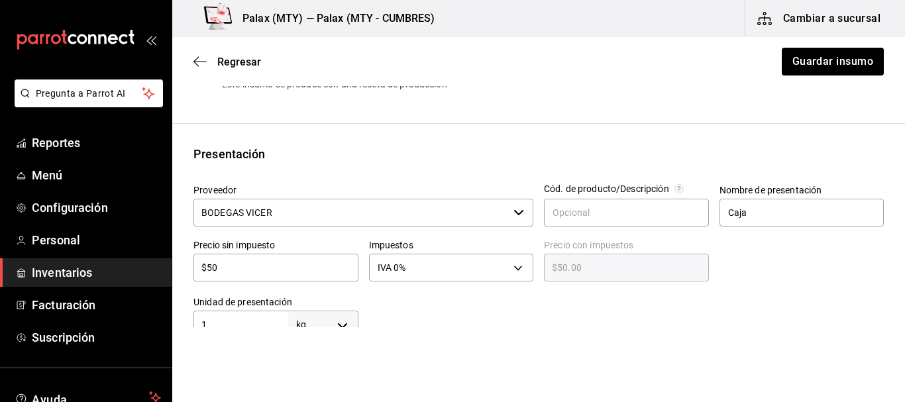
scroll to position [0, 0]
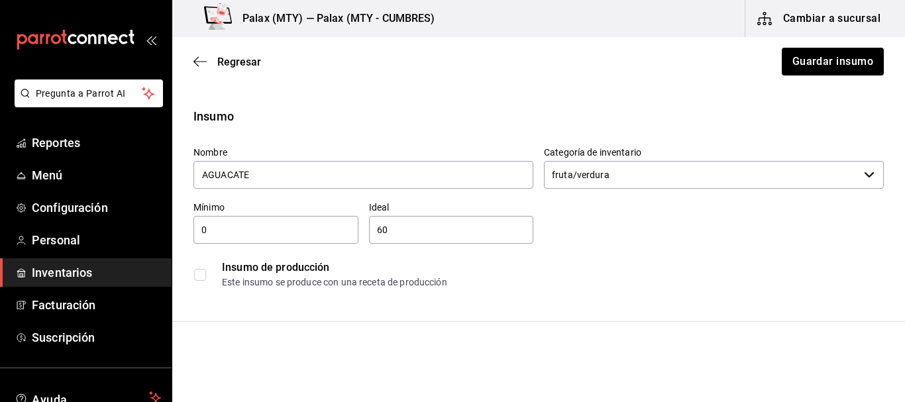
click at [832, 193] on div at bounding box center [693, 194] width 335 height 11
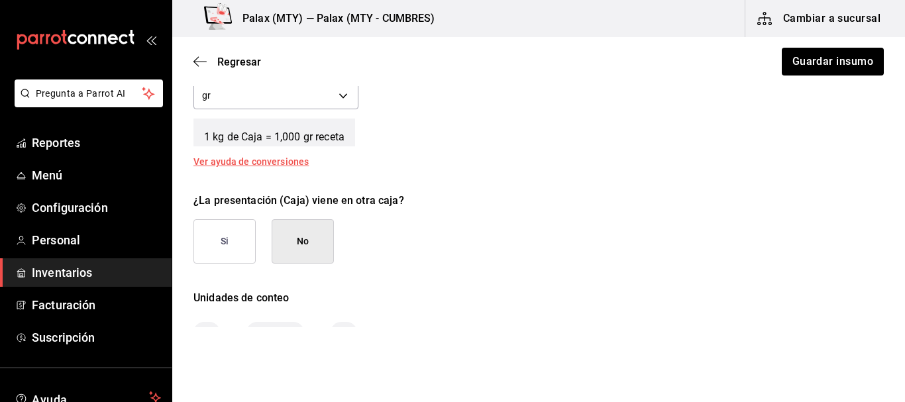
scroll to position [609, 0]
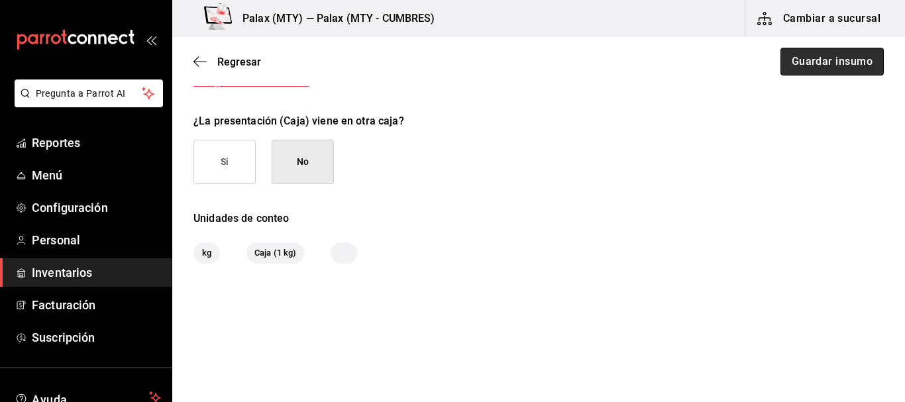
click at [839, 65] on button "Guardar insumo" at bounding box center [831, 62] width 103 height 28
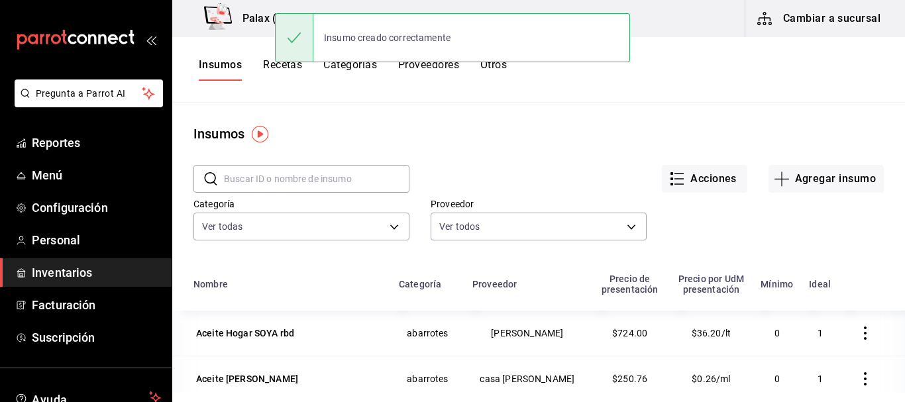
click at [274, 187] on input "text" at bounding box center [316, 179] width 185 height 26
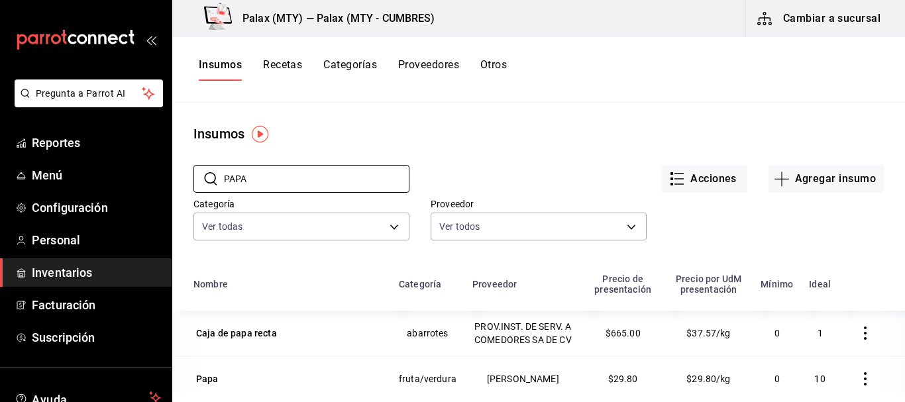
click at [511, 160] on div "Acciones Agregar insumo" at bounding box center [646, 168] width 474 height 49
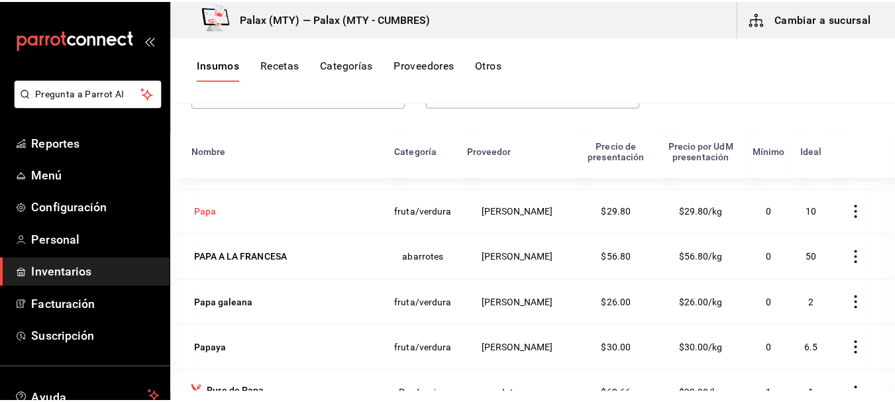
scroll to position [163, 0]
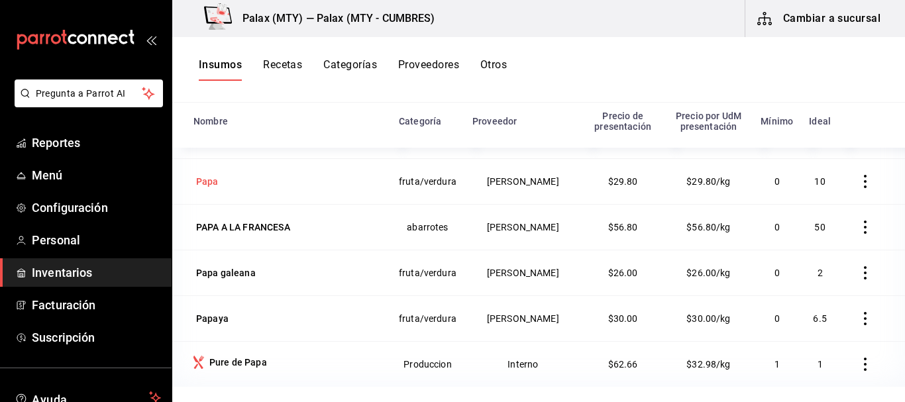
click at [204, 186] on div "Papa" at bounding box center [207, 181] width 23 height 13
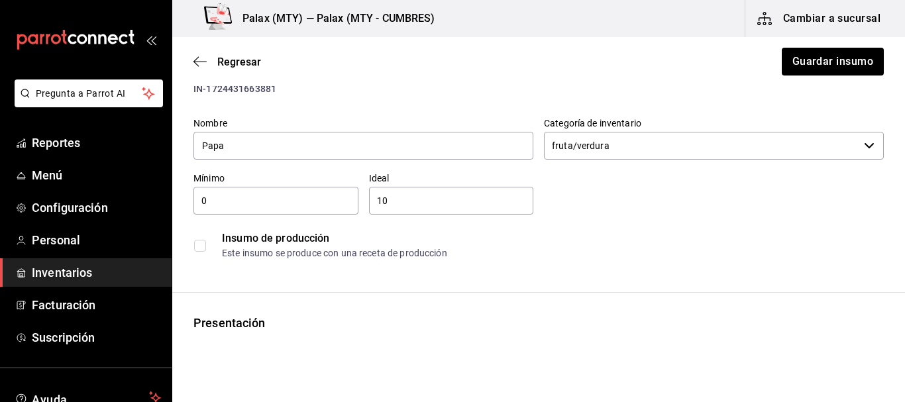
scroll to position [66, 0]
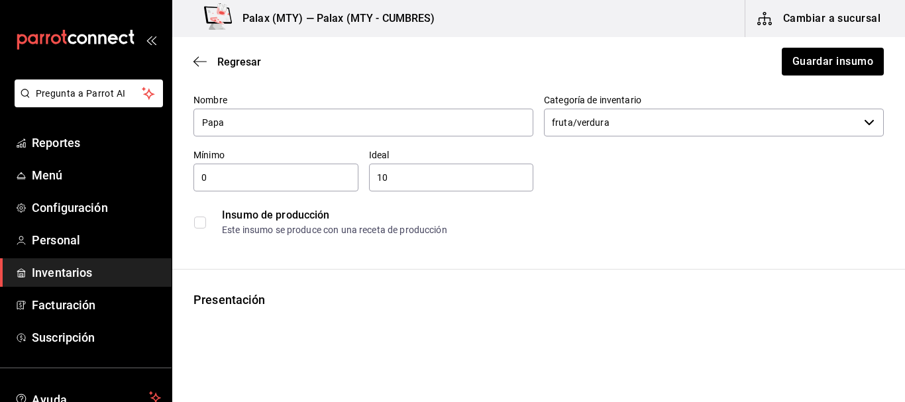
click at [427, 187] on div "10 ​" at bounding box center [451, 178] width 165 height 28
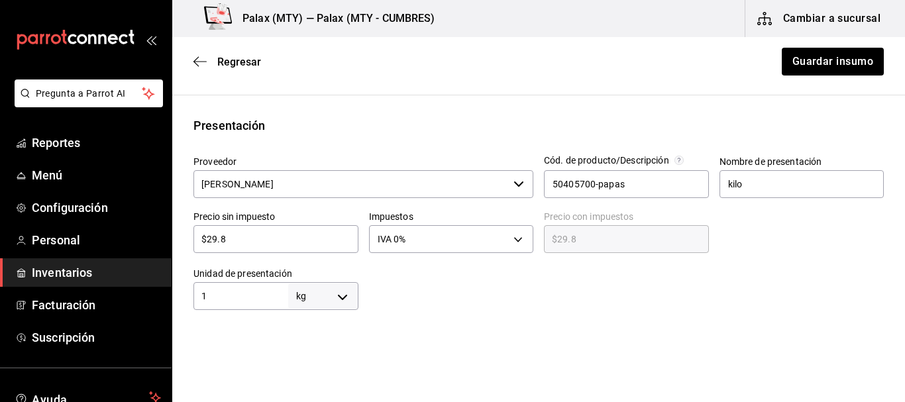
scroll to position [265, 0]
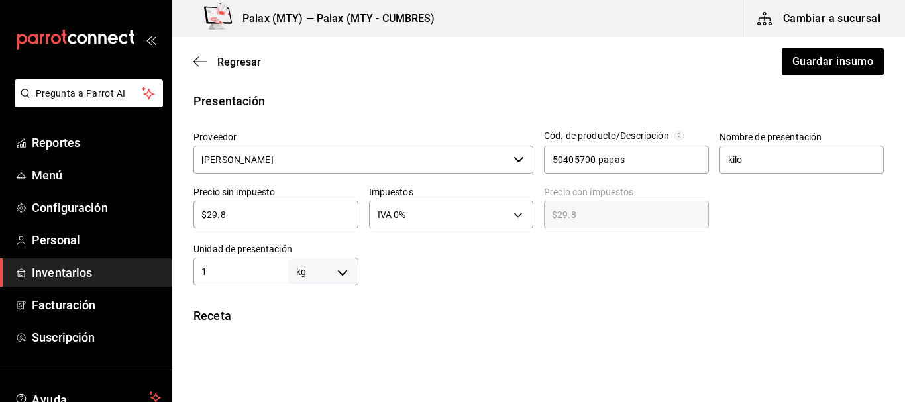
click at [267, 217] on input "$29.8" at bounding box center [275, 215] width 165 height 16
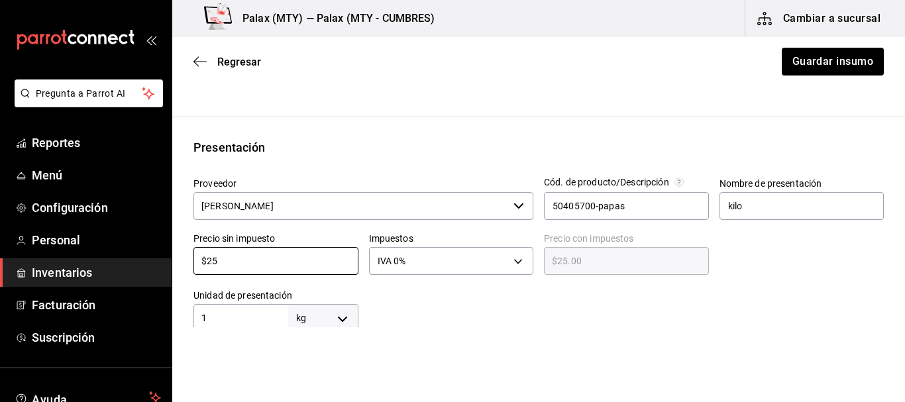
scroll to position [199, 0]
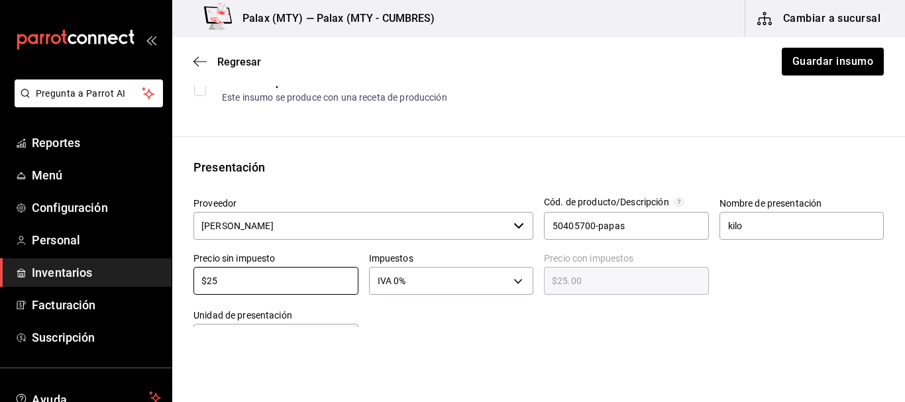
click at [654, 313] on div at bounding box center [621, 325] width 526 height 53
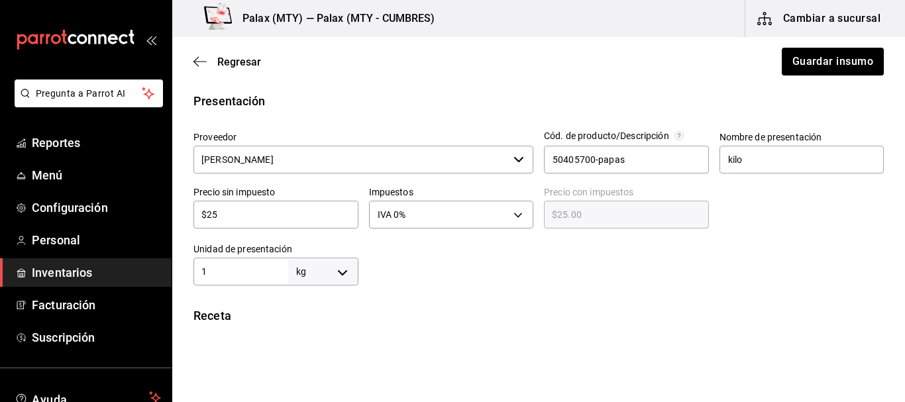
scroll to position [331, 0]
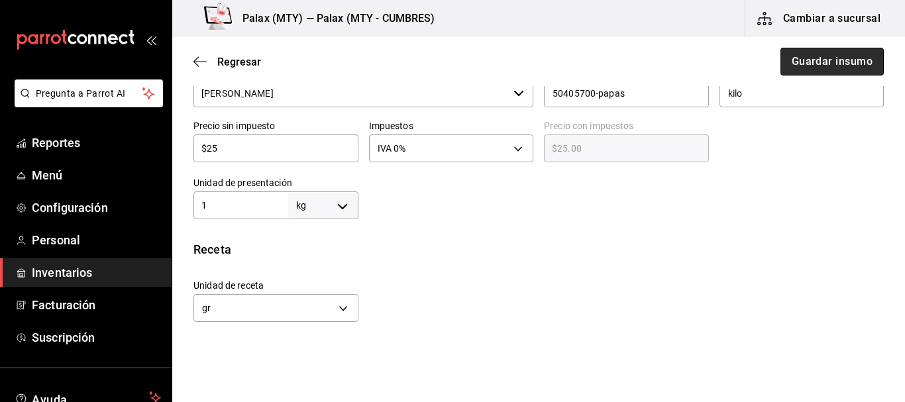
click at [821, 54] on button "Guardar insumo" at bounding box center [831, 62] width 103 height 28
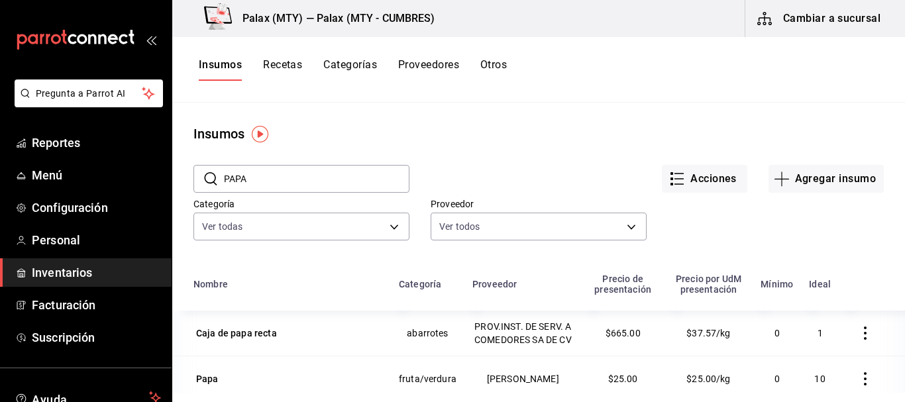
click at [290, 179] on input "PAPA" at bounding box center [316, 179] width 185 height 26
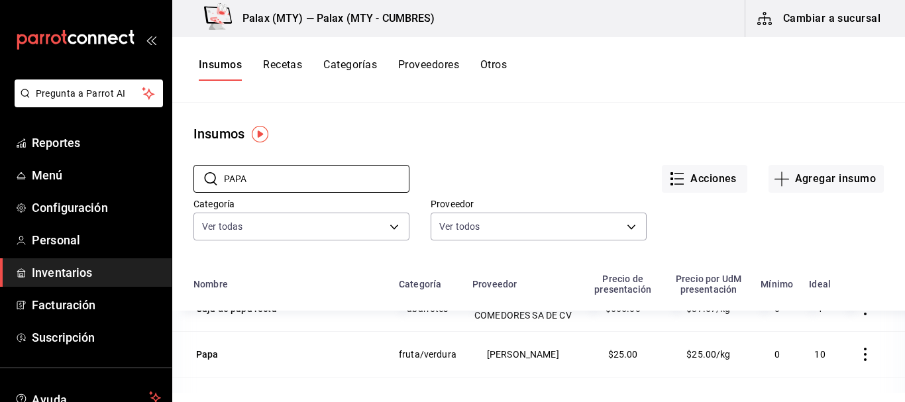
scroll to position [46, 0]
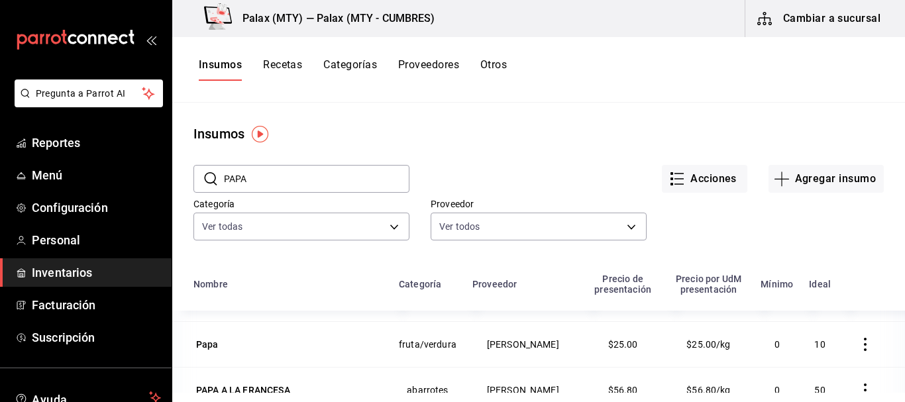
click at [221, 349] on div "Papa" at bounding box center [287, 344] width 189 height 19
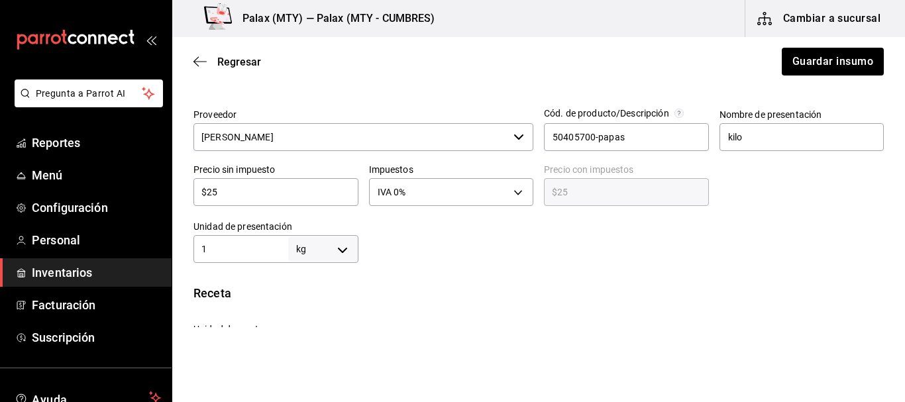
scroll to position [265, 0]
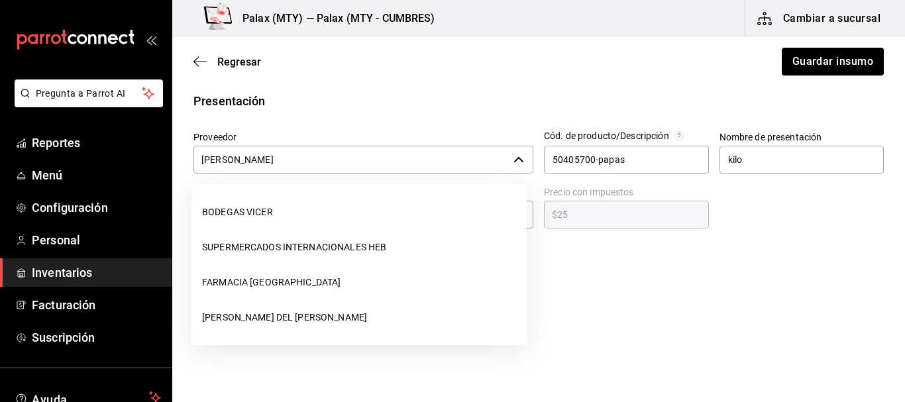
click at [319, 160] on input "Sanjuana Maribel Bustos Cortes" at bounding box center [350, 160] width 315 height 28
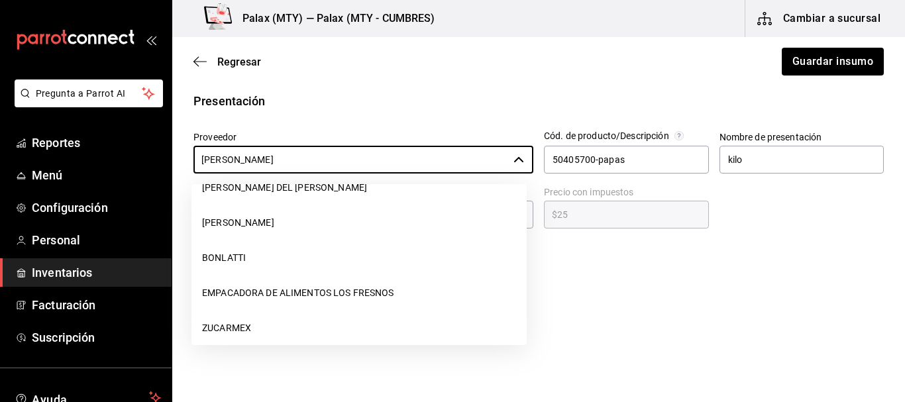
scroll to position [0, 0]
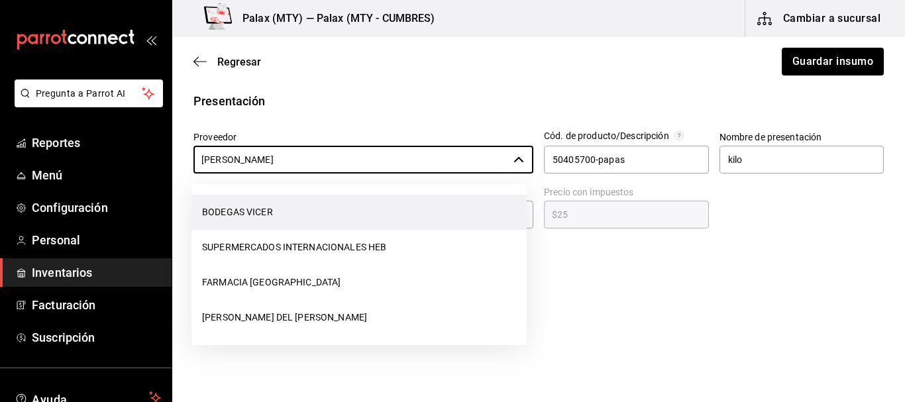
click at [275, 202] on li "BODEGAS VICER" at bounding box center [358, 212] width 335 height 35
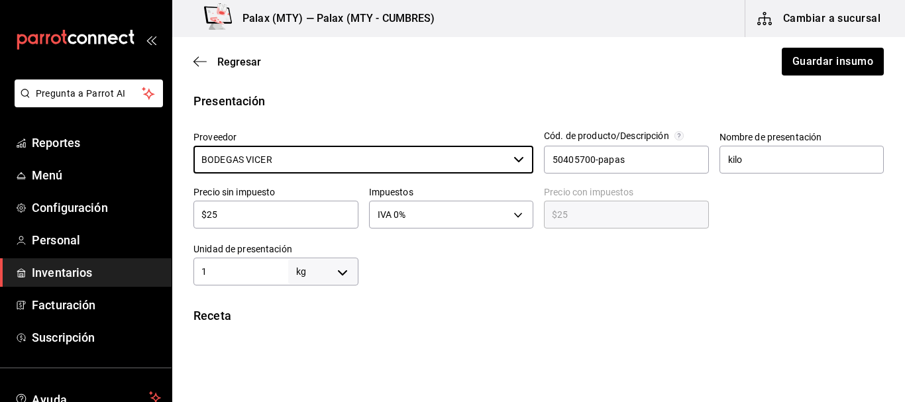
drag, startPoint x: 504, startPoint y: 277, endPoint x: 497, endPoint y: 279, distance: 6.9
click at [504, 277] on div at bounding box center [621, 258] width 526 height 53
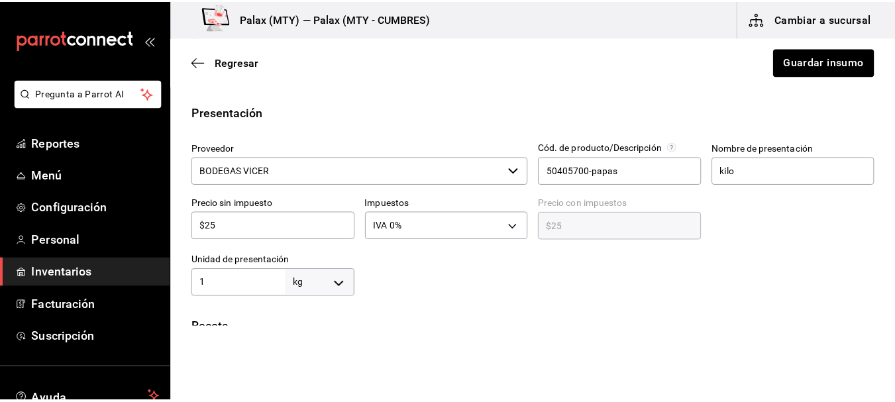
scroll to position [132, 0]
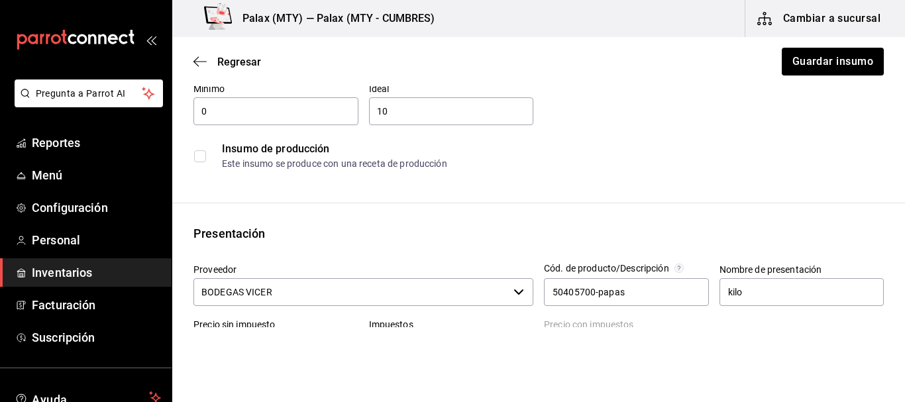
click at [820, 73] on div at bounding box center [693, 75] width 335 height 11
click at [820, 64] on button "Guardar insumo" at bounding box center [831, 62] width 103 height 28
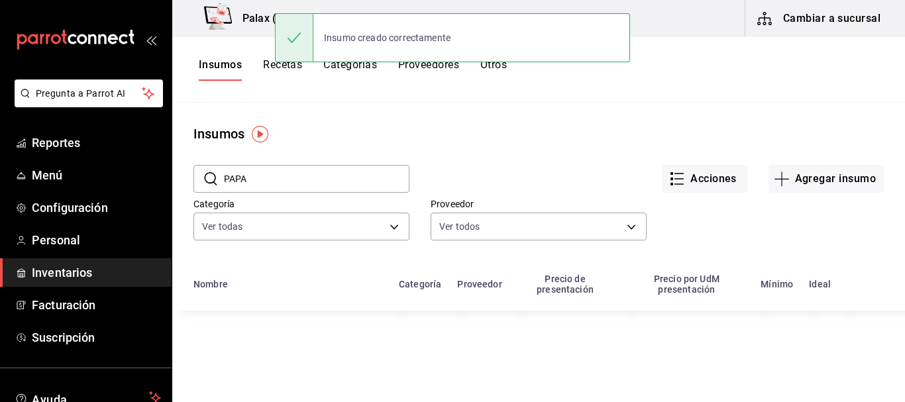
click at [315, 175] on input "PAPA" at bounding box center [316, 179] width 185 height 26
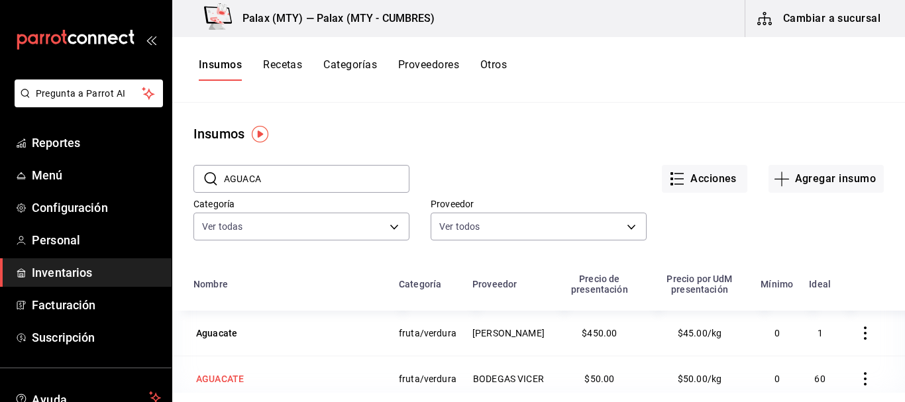
click at [209, 380] on div "AGUACATE" at bounding box center [220, 378] width 48 height 13
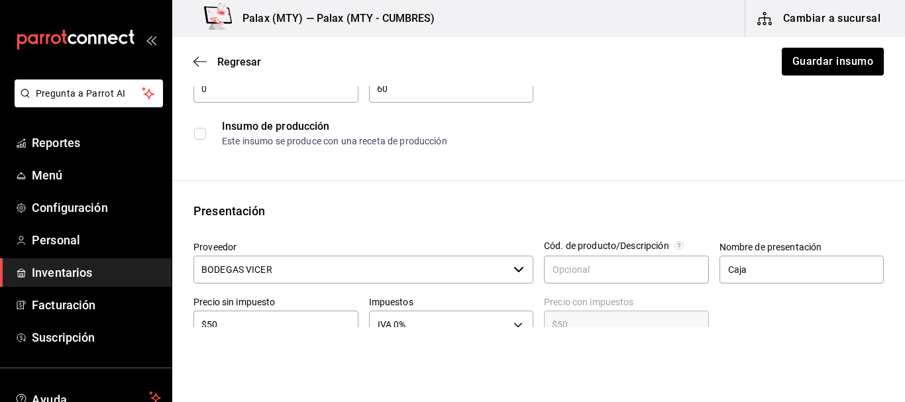
scroll to position [199, 0]
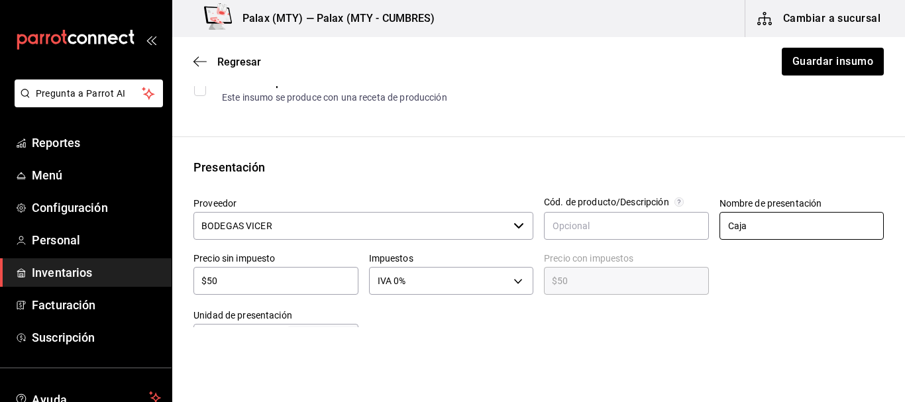
click at [805, 219] on input "Caja" at bounding box center [801, 226] width 165 height 28
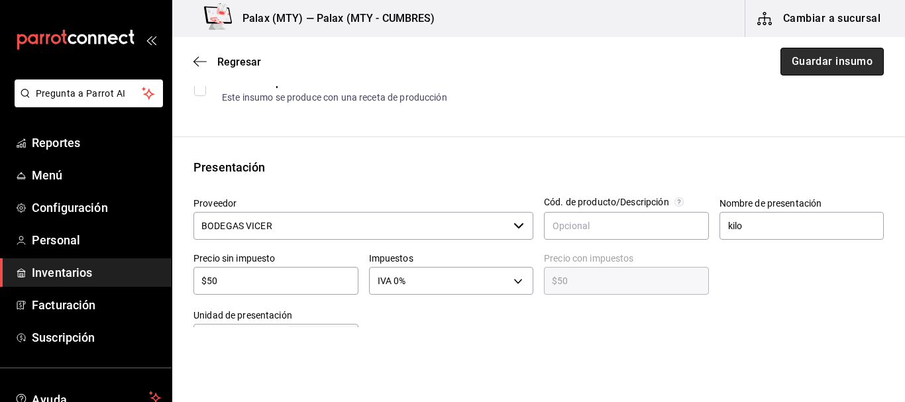
click at [831, 66] on button "Guardar insumo" at bounding box center [831, 62] width 103 height 28
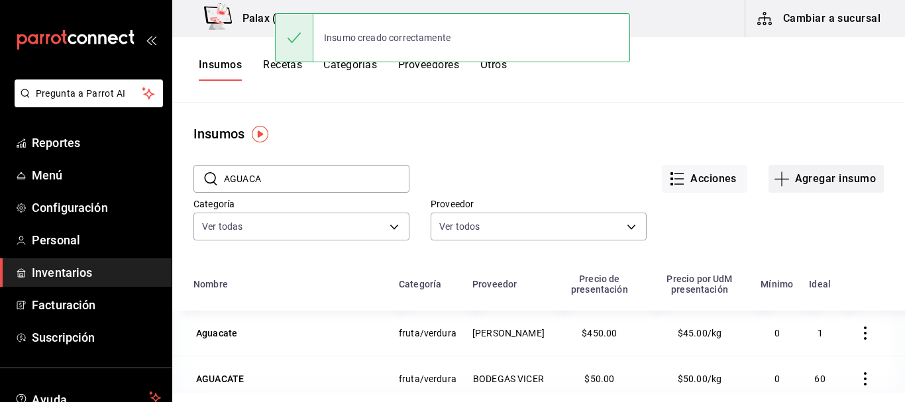
click at [796, 173] on button "Agregar insumo" at bounding box center [825, 179] width 115 height 28
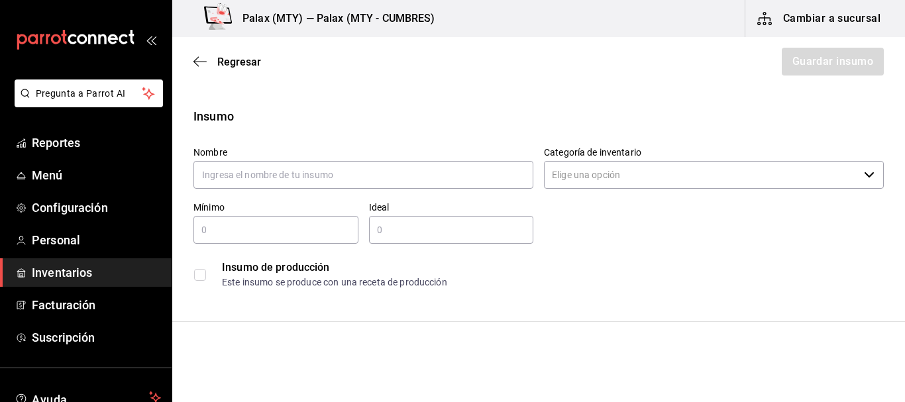
click at [375, 158] on div "Nombre" at bounding box center [363, 168] width 340 height 44
click at [360, 175] on input "text" at bounding box center [363, 175] width 340 height 28
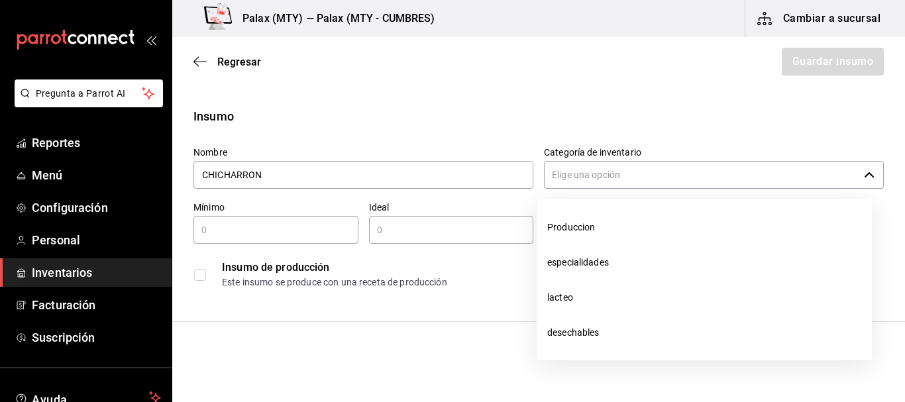
click at [599, 178] on input "Categoría de inventario" at bounding box center [701, 175] width 315 height 28
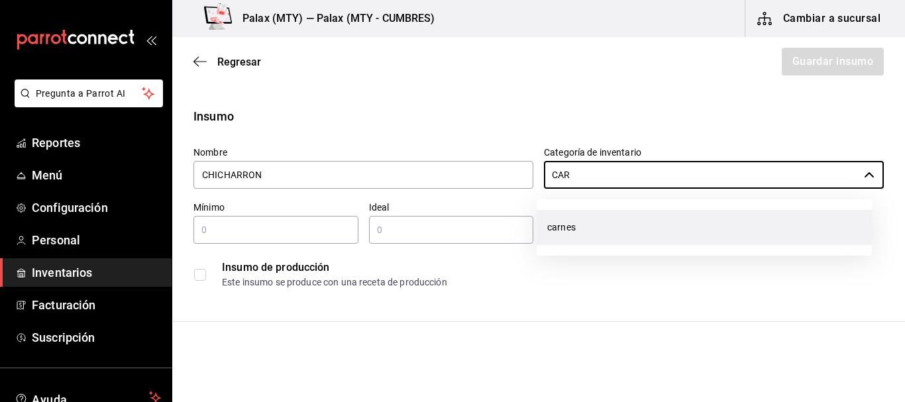
click at [573, 224] on li "carnes" at bounding box center [703, 227] width 335 height 35
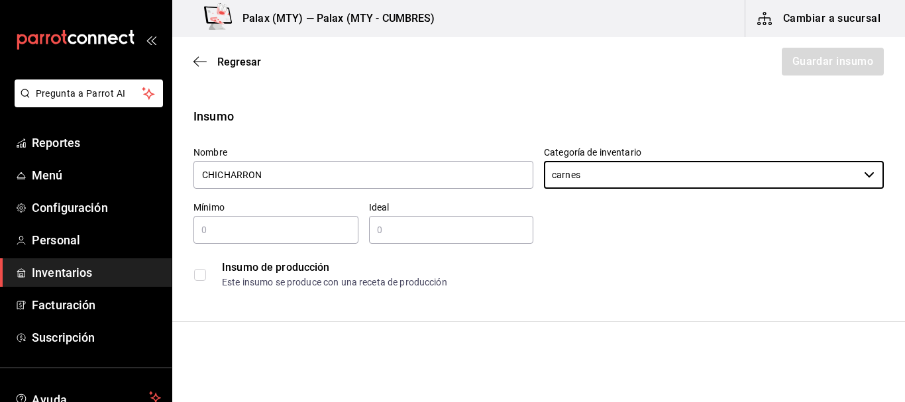
click at [303, 236] on input "text" at bounding box center [275, 230] width 165 height 16
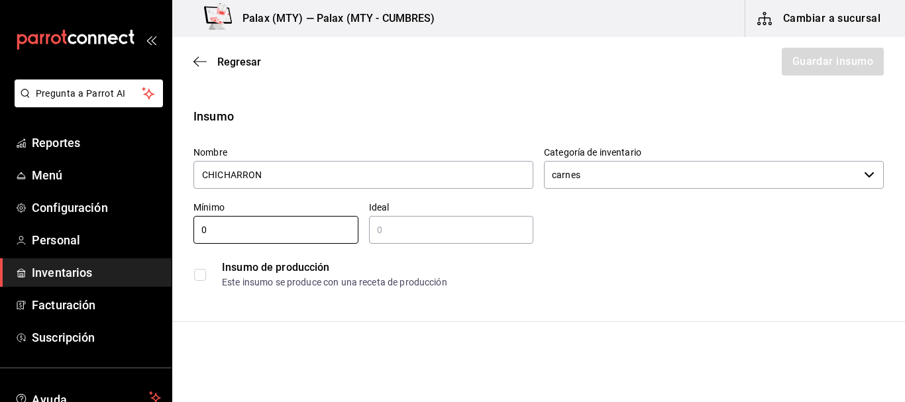
click at [404, 231] on input "text" at bounding box center [451, 230] width 165 height 16
click at [691, 254] on div "Insumo de producción Este insumo se produce con una receta de producción" at bounding box center [538, 274] width 690 height 40
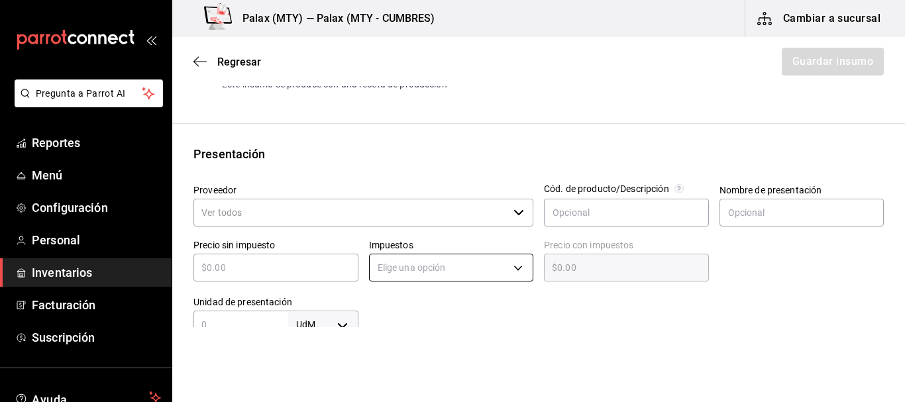
scroll to position [199, 0]
click at [350, 211] on input "Proveedor" at bounding box center [350, 212] width 315 height 28
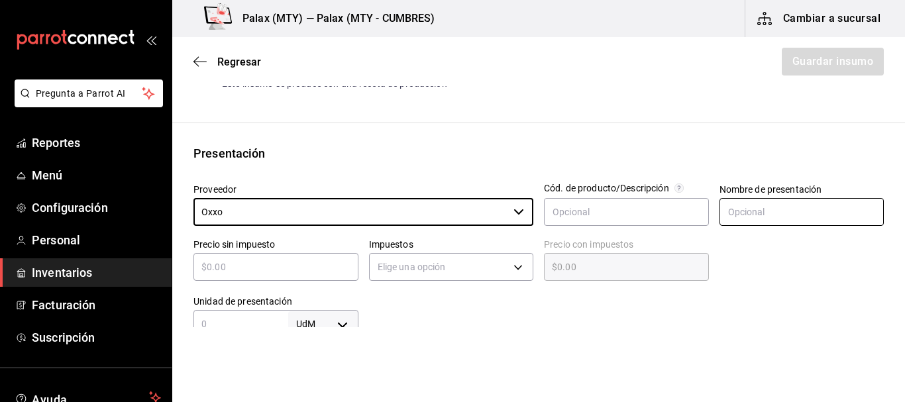
click at [772, 219] on input "text" at bounding box center [801, 212] width 165 height 28
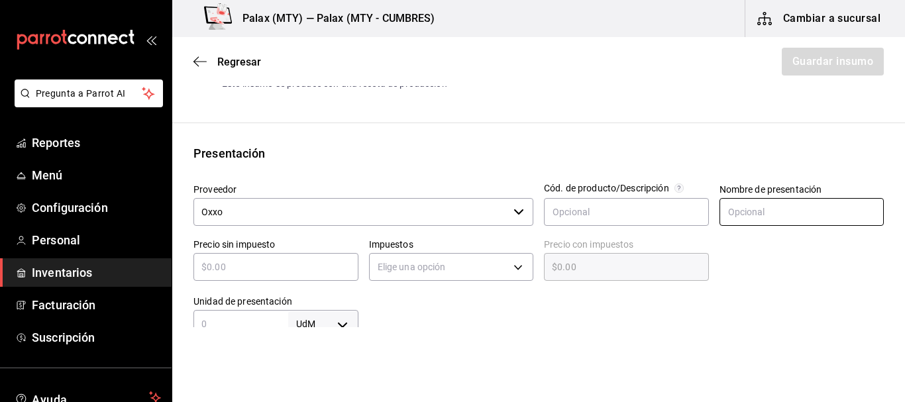
click at [752, 213] on input "text" at bounding box center [801, 212] width 165 height 28
click at [741, 235] on div at bounding box center [796, 256] width 175 height 57
click at [283, 275] on div "​" at bounding box center [275, 267] width 165 height 28
click at [334, 325] on body "Pregunta a Parrot AI Reportes Menú Configuración Personal Inventarios Facturaci…" at bounding box center [452, 163] width 905 height 327
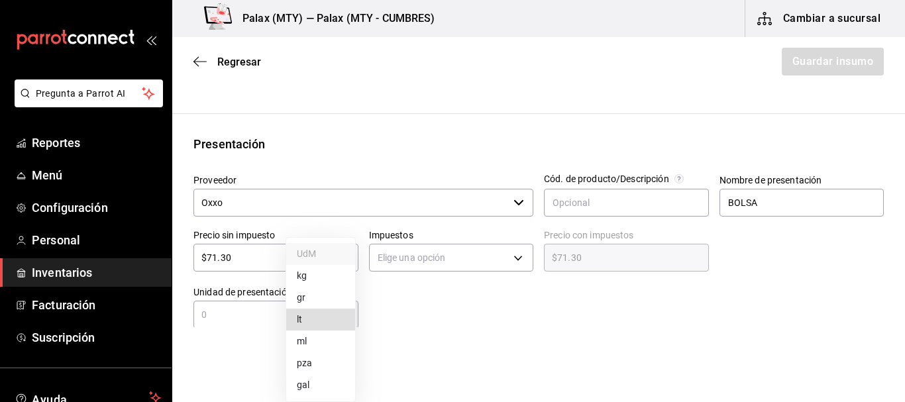
click at [319, 300] on li "gr" at bounding box center [320, 298] width 69 height 22
click at [232, 319] on input "text" at bounding box center [240, 315] width 95 height 16
click at [419, 306] on div at bounding box center [621, 301] width 526 height 53
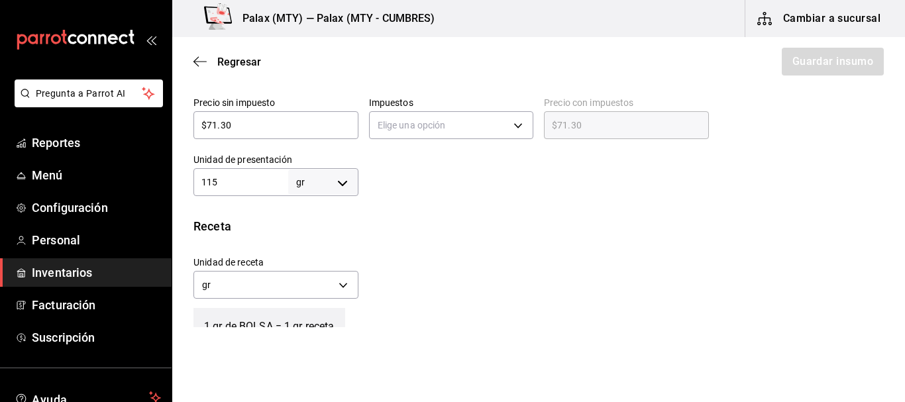
scroll to position [539, 0]
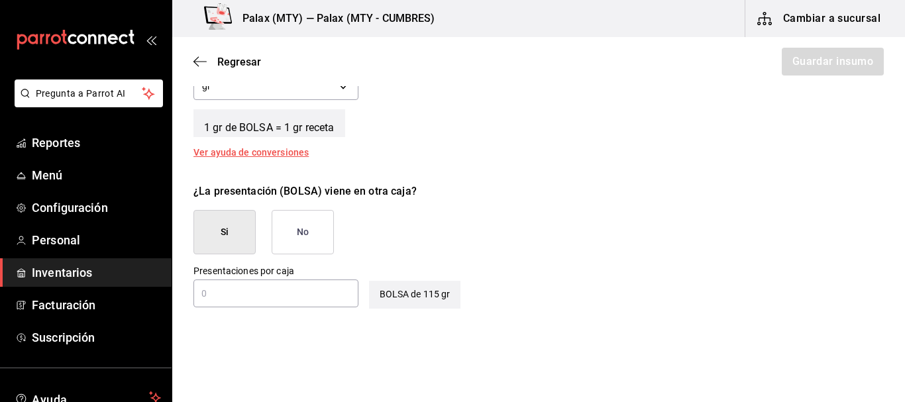
click at [317, 224] on button "No" at bounding box center [303, 232] width 62 height 44
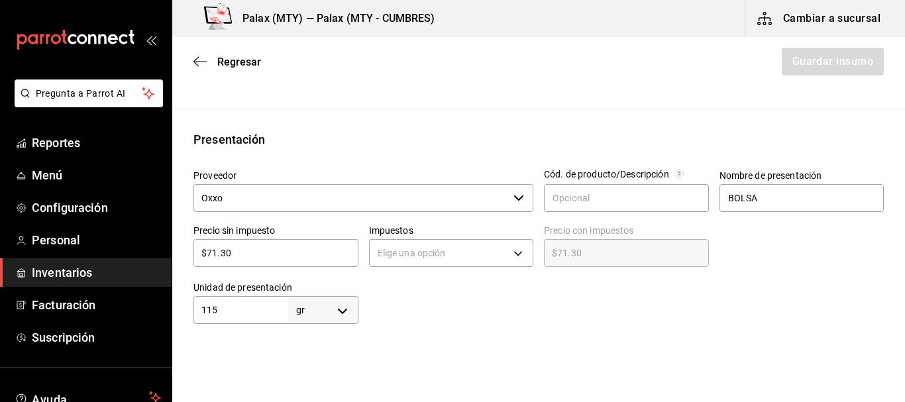
scroll to position [212, 0]
click at [430, 245] on body "Pregunta a Parrot AI Reportes Menú Configuración Personal Inventarios Facturaci…" at bounding box center [452, 163] width 905 height 327
click at [424, 295] on li "IVA 0%" at bounding box center [447, 295] width 161 height 22
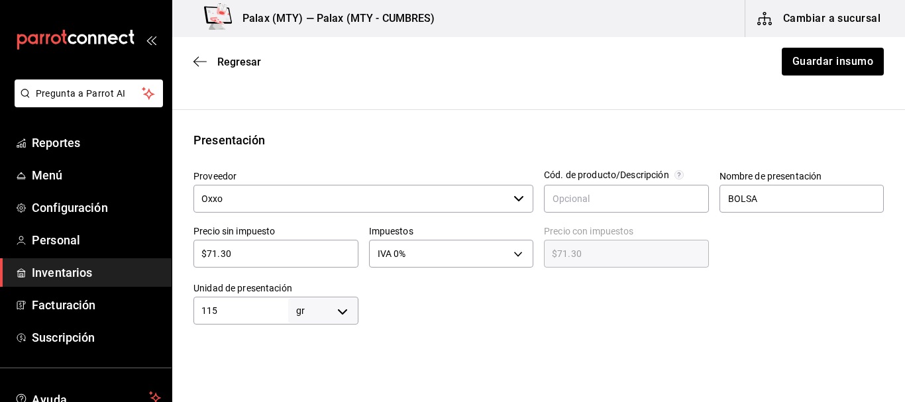
click at [629, 300] on div at bounding box center [621, 298] width 526 height 53
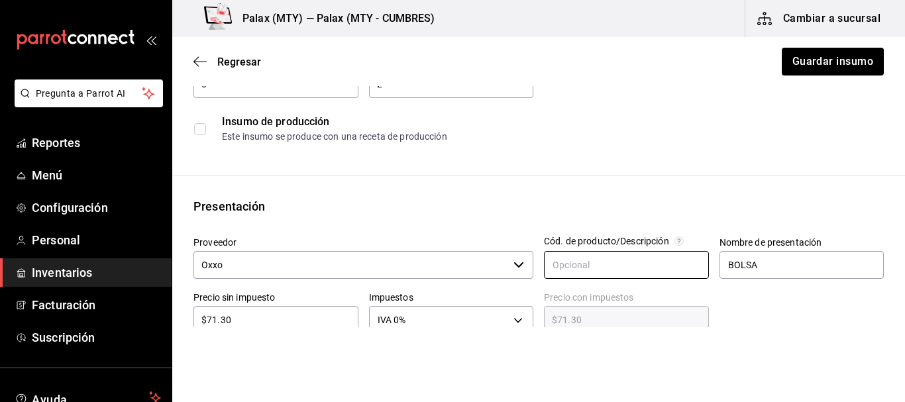
scroll to position [0, 0]
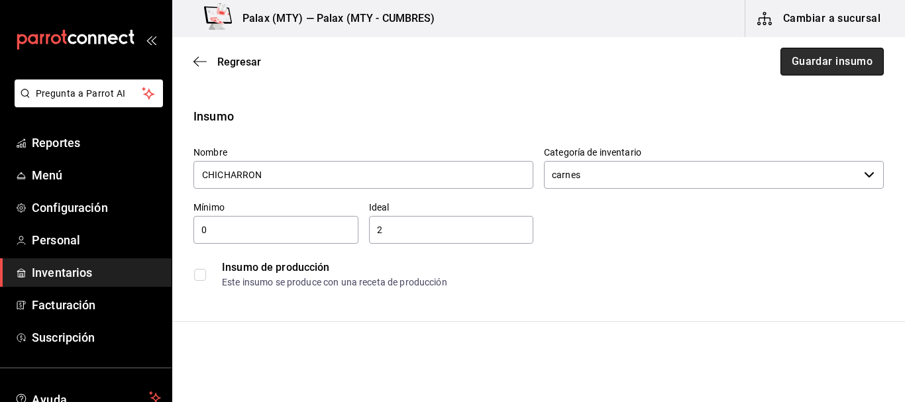
click at [817, 59] on button "Guardar insumo" at bounding box center [831, 62] width 103 height 28
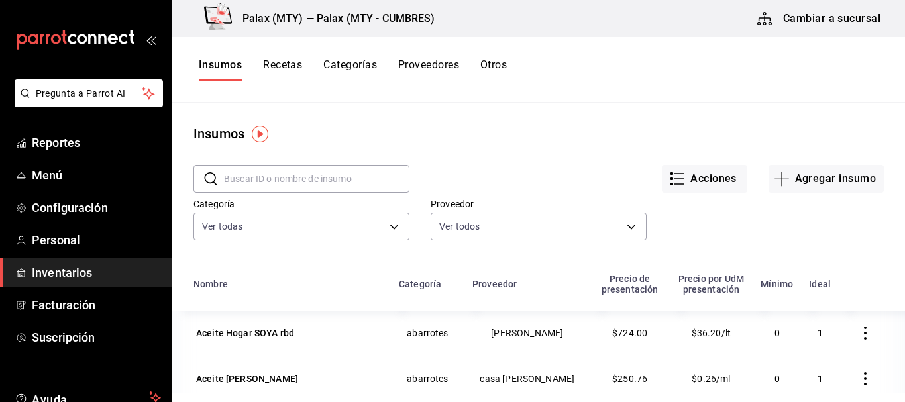
click at [298, 191] on input "text" at bounding box center [316, 179] width 185 height 26
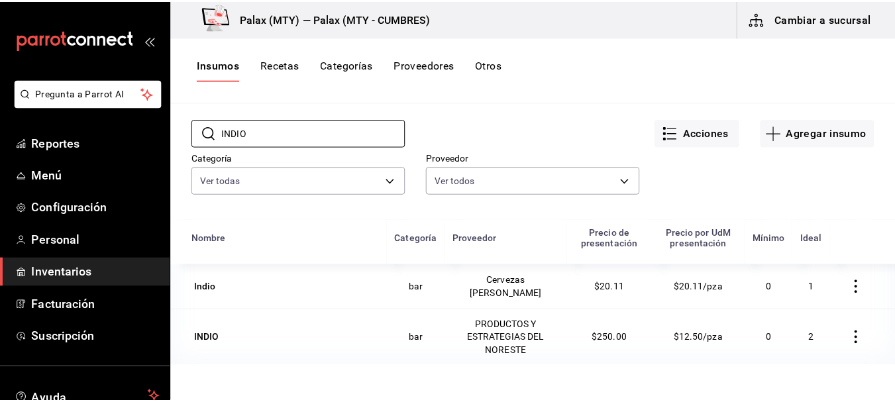
scroll to position [66, 0]
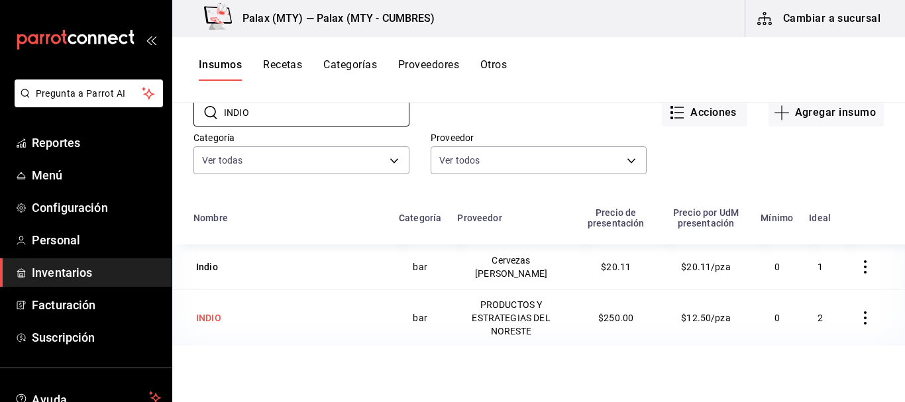
click at [221, 321] on div "INDIO" at bounding box center [208, 318] width 30 height 19
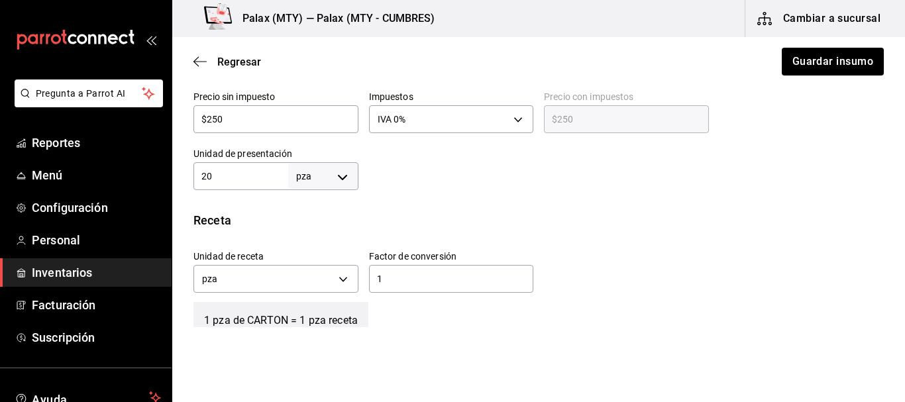
scroll to position [294, 0]
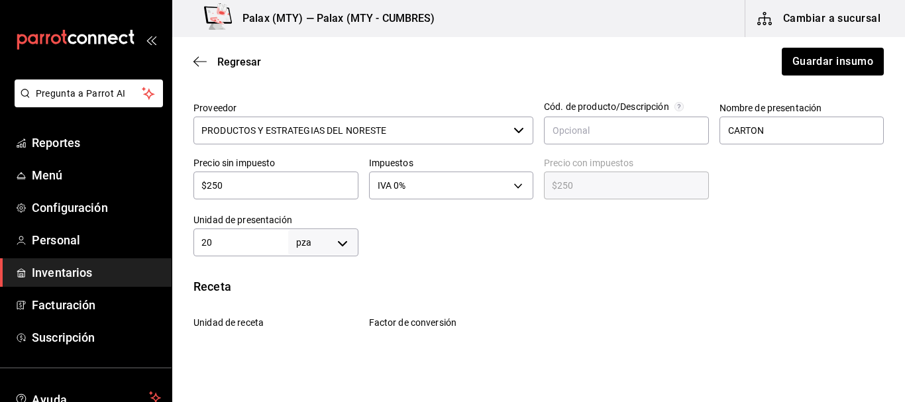
click at [234, 240] on input "20" at bounding box center [240, 242] width 95 height 16
click at [257, 184] on input "$250" at bounding box center [275, 185] width 165 height 16
click at [501, 276] on div "Insumo IN-1754769458854 Nombre INDIO Categoría de inventario bar ​ Mínimo 0 ​ I…" at bounding box center [538, 230] width 732 height 834
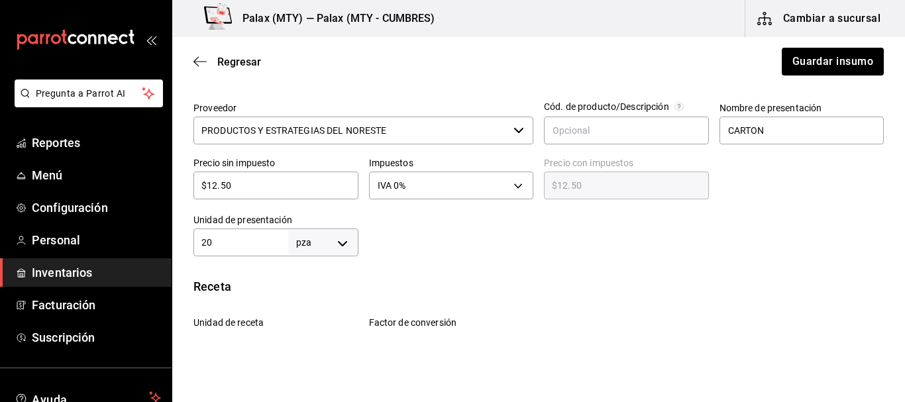
click at [239, 241] on input "20" at bounding box center [240, 242] width 95 height 16
click at [427, 237] on div at bounding box center [621, 229] width 526 height 53
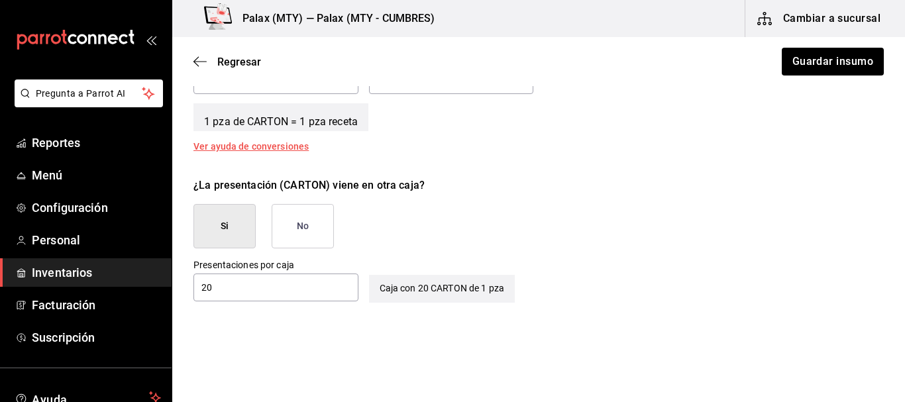
scroll to position [625, 0]
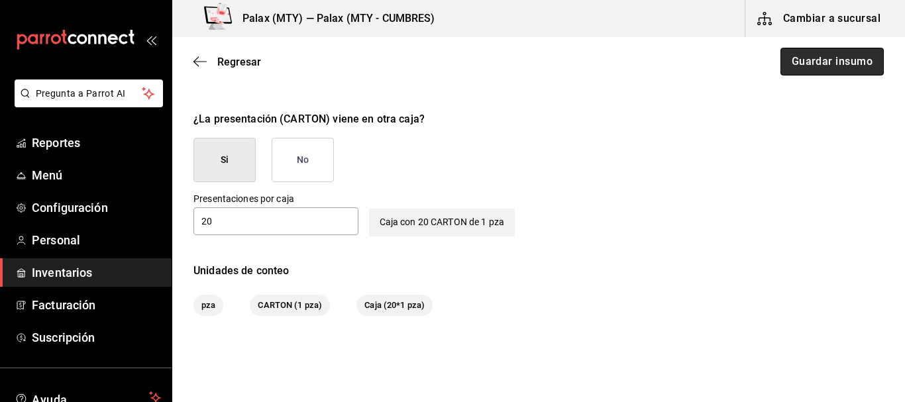
click at [830, 62] on button "Guardar insumo" at bounding box center [831, 62] width 103 height 28
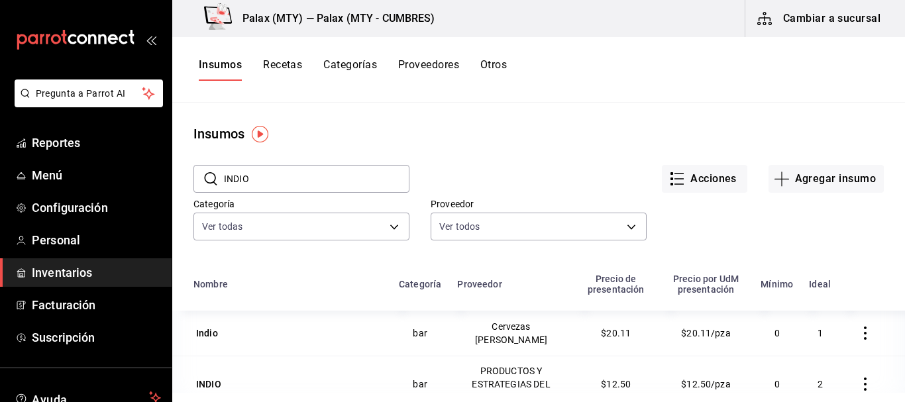
click at [309, 182] on input "INDIO" at bounding box center [316, 179] width 185 height 26
click at [309, 181] on input "INDIO" at bounding box center [316, 179] width 185 height 26
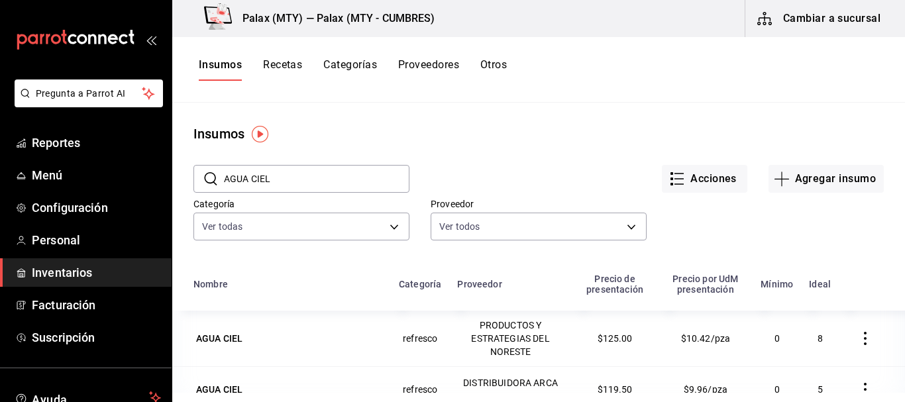
click at [515, 160] on div "Acciones Agregar insumo" at bounding box center [646, 168] width 474 height 49
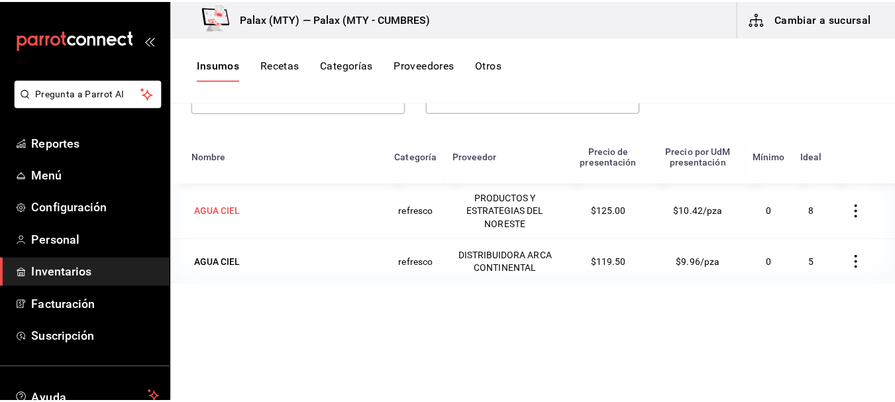
scroll to position [132, 0]
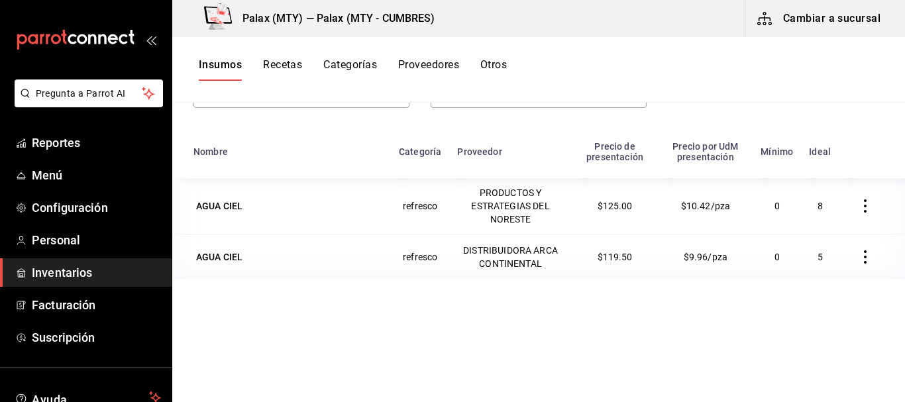
click at [275, 213] on div "AGUA CIEL" at bounding box center [287, 206] width 189 height 19
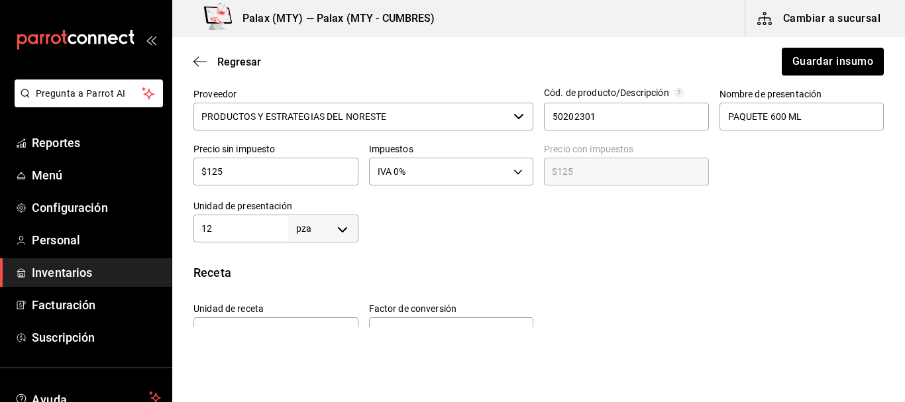
scroll to position [331, 0]
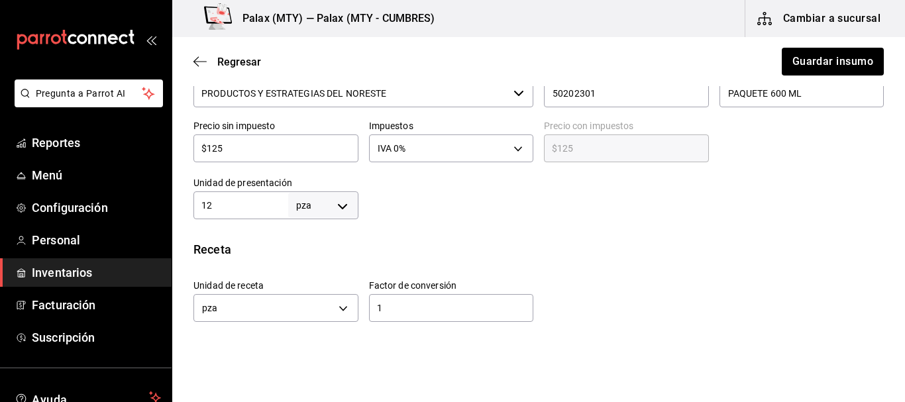
click at [244, 211] on input "12" at bounding box center [240, 205] width 95 height 16
click at [290, 147] on input "$125" at bounding box center [275, 148] width 165 height 16
click at [290, 148] on input "$125" at bounding box center [275, 148] width 165 height 16
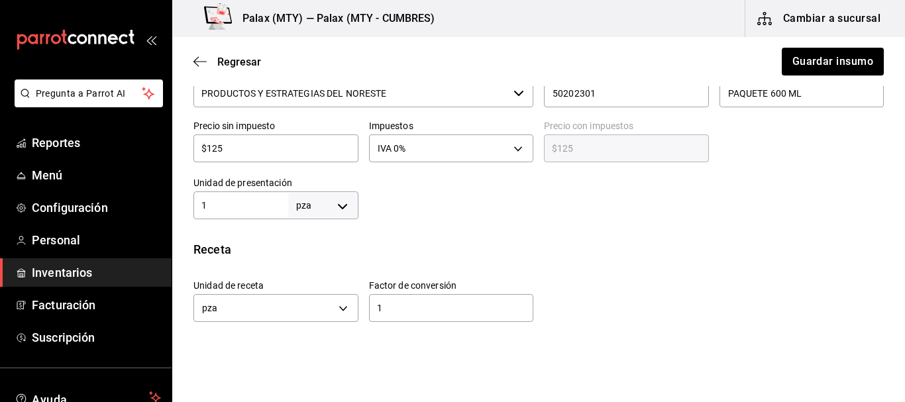
click at [479, 220] on div "Insumo IN-1724431663524 Nombre AGUA CIEL Categoría de inventario refresco ​ Mín…" at bounding box center [538, 193] width 732 height 834
click at [293, 149] on input "$125" at bounding box center [275, 148] width 165 height 16
click at [484, 228] on div "Insumo IN-1724431663524 Nombre AGUA CIEL Categoría de inventario refresco ​ Mín…" at bounding box center [538, 193] width 732 height 834
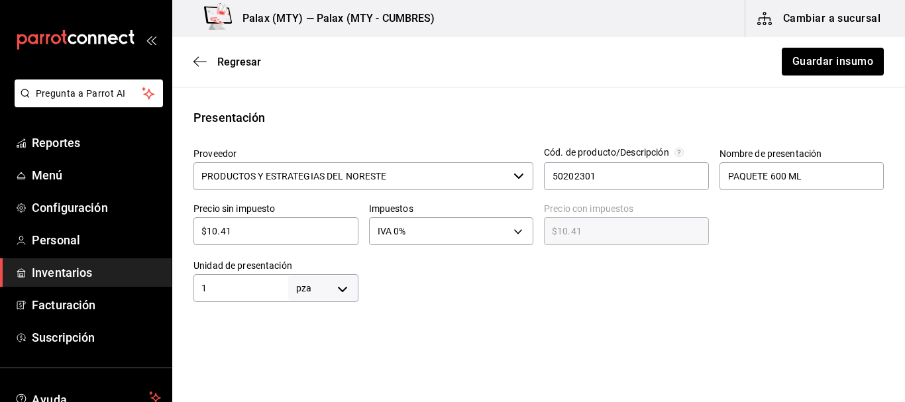
scroll to position [228, 0]
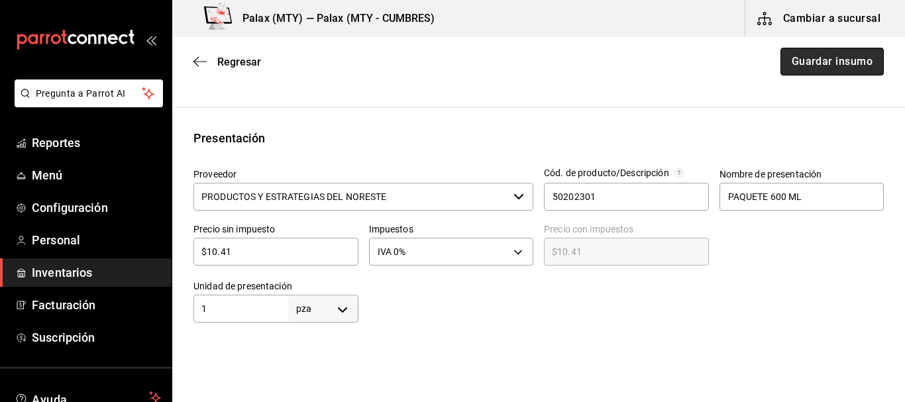
click at [846, 64] on button "Guardar insumo" at bounding box center [831, 62] width 103 height 28
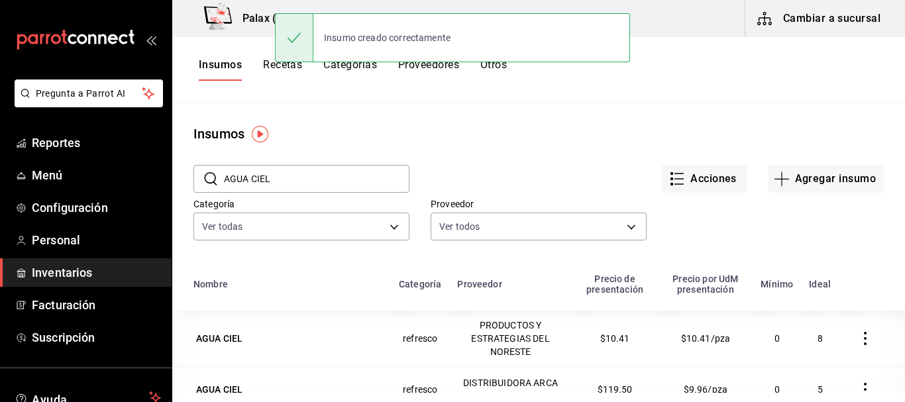
click at [321, 189] on input "AGUA CIEL" at bounding box center [316, 179] width 185 height 26
click at [319, 184] on input "AGUA CIEL" at bounding box center [316, 179] width 185 height 26
click at [319, 189] on input "AGUA CIEL" at bounding box center [316, 179] width 185 height 26
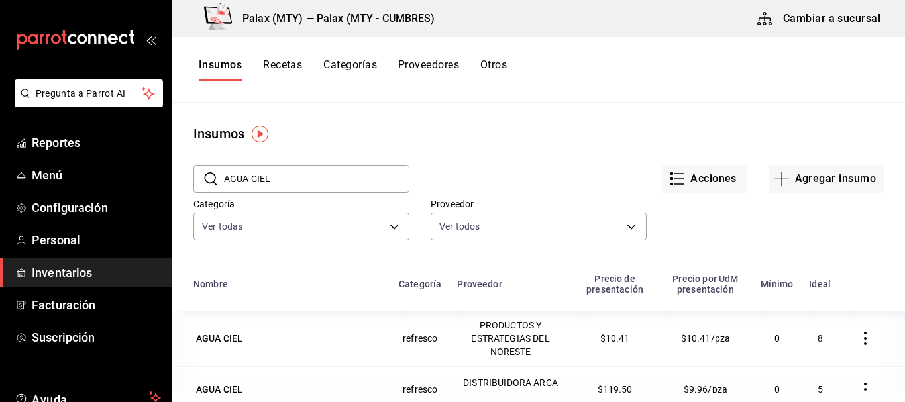
click at [319, 186] on input "AGUA CIEL" at bounding box center [316, 179] width 185 height 26
click at [320, 185] on input "AGUA CIEL" at bounding box center [316, 179] width 185 height 26
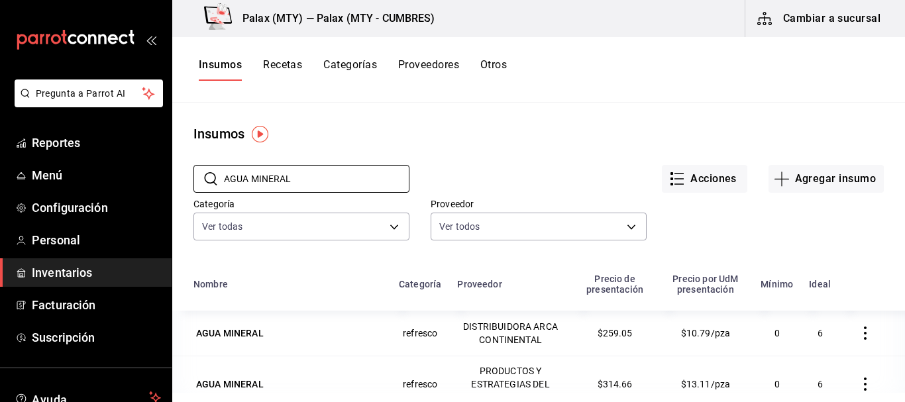
click at [526, 155] on div "Acciones Agregar insumo" at bounding box center [646, 168] width 474 height 49
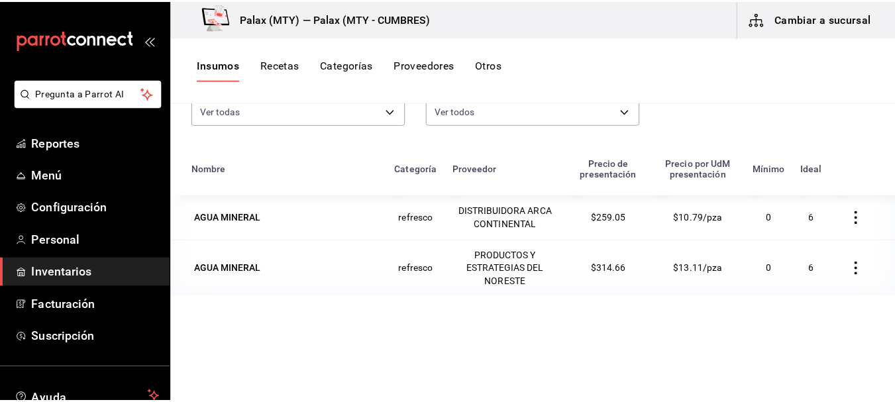
scroll to position [132, 0]
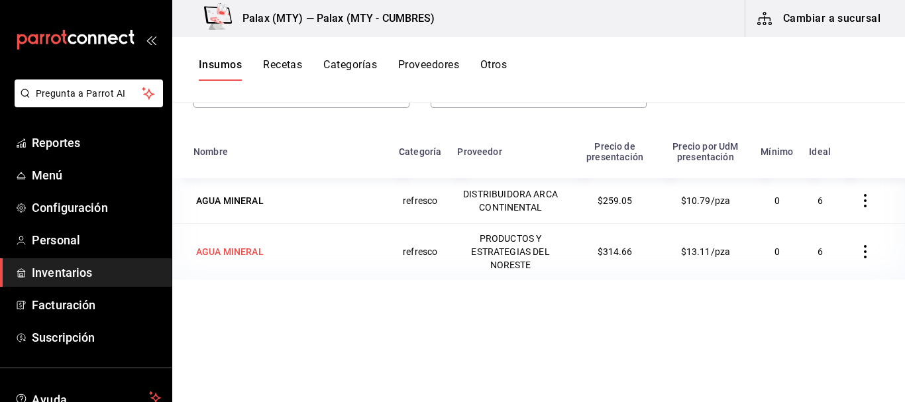
click at [244, 252] on div "AGUA MINERAL" at bounding box center [230, 251] width 68 height 13
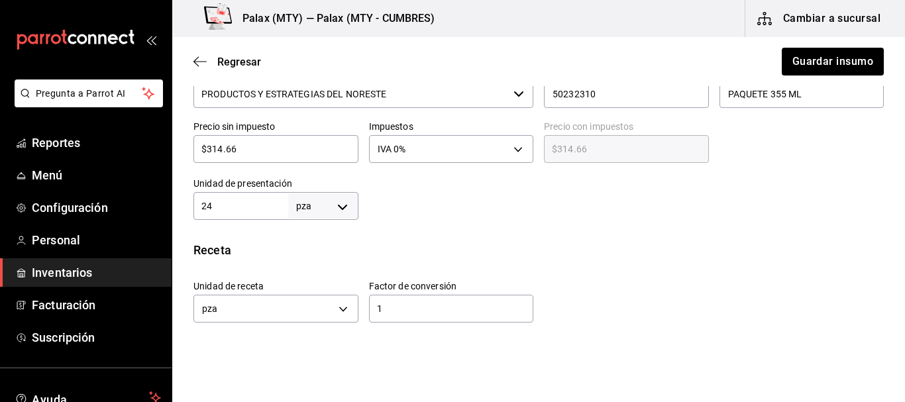
scroll to position [331, 0]
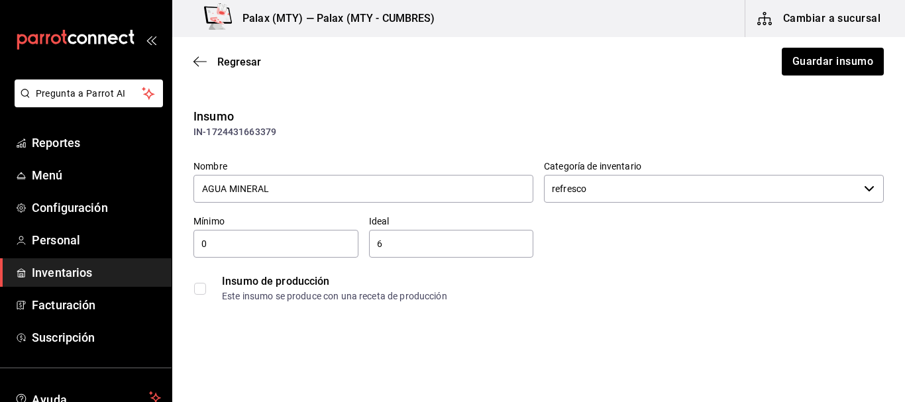
scroll to position [331, 0]
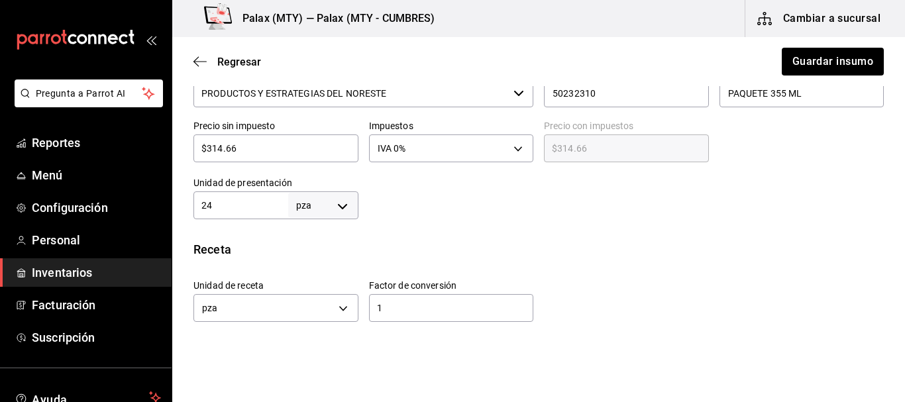
click at [252, 207] on input "24" at bounding box center [240, 205] width 95 height 16
type input "1"
click at [591, 206] on div at bounding box center [621, 192] width 526 height 53
click at [291, 146] on input "$314.66" at bounding box center [275, 148] width 165 height 16
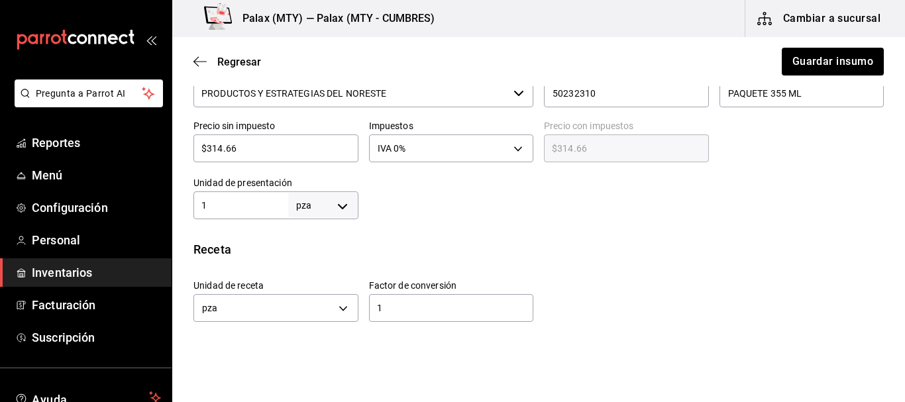
click at [291, 146] on input "$314.66" at bounding box center [275, 148] width 165 height 16
click at [275, 148] on input "$314.66" at bounding box center [275, 148] width 165 height 16
type input "$1"
type input "$1.00"
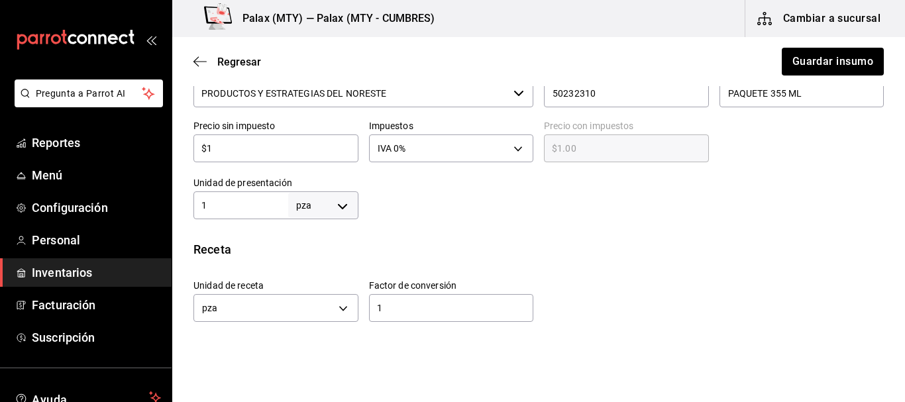
type input "$13"
type input "$13.00"
type input "$13.1"
type input "$13.10"
type input "$13.11"
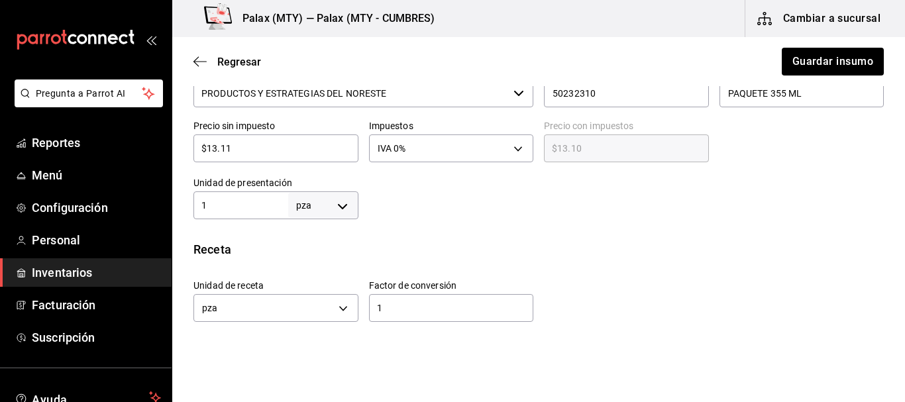
type input "$13.11"
click at [449, 200] on div at bounding box center [621, 192] width 526 height 53
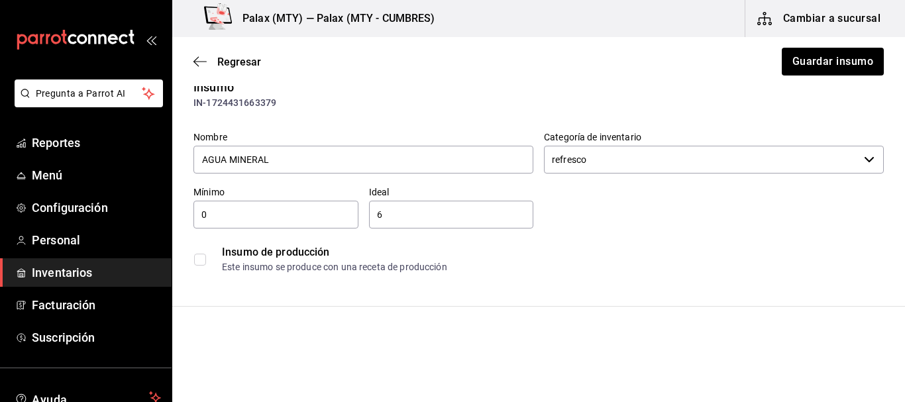
scroll to position [0, 0]
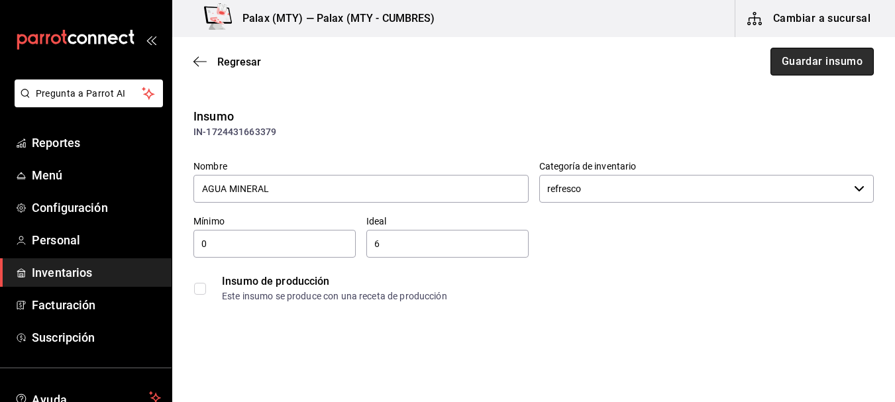
click at [809, 51] on button "Guardar insumo" at bounding box center [821, 62] width 103 height 28
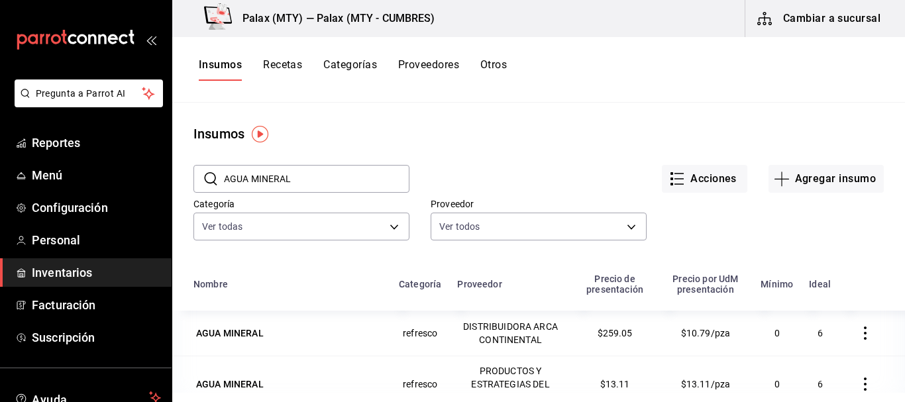
click at [331, 183] on input "AGUA MINERAL" at bounding box center [316, 179] width 185 height 26
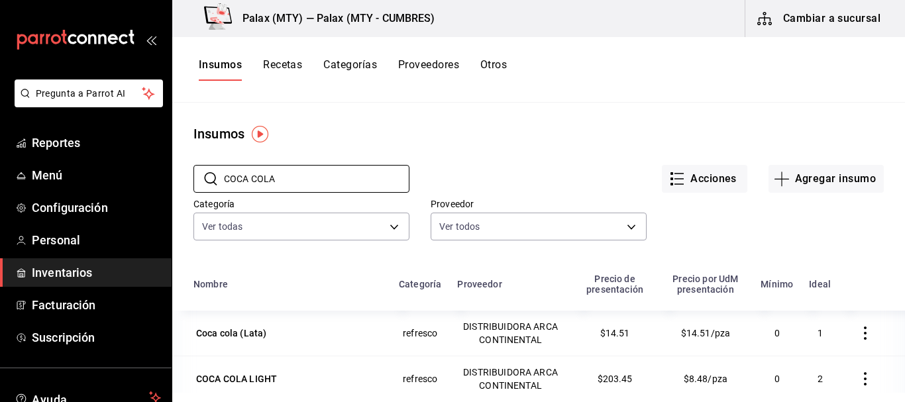
type input "COCA COLA"
click at [518, 141] on div "Insumos" at bounding box center [538, 134] width 732 height 20
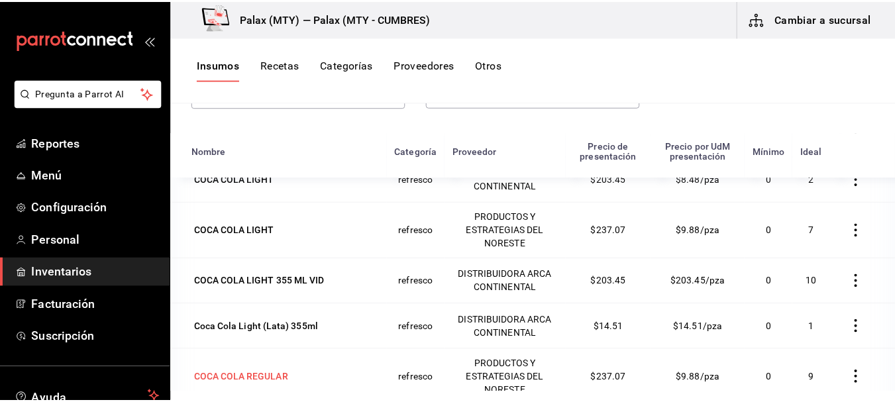
scroll to position [132, 0]
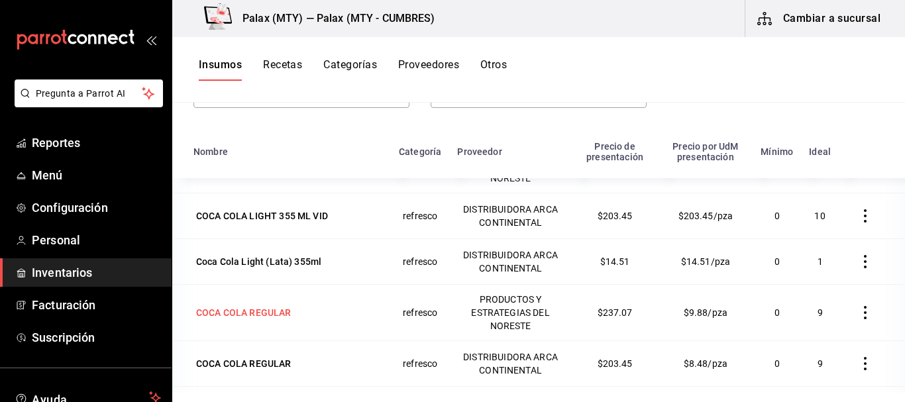
click at [278, 315] on div "COCA COLA REGULAR" at bounding box center [243, 312] width 95 height 13
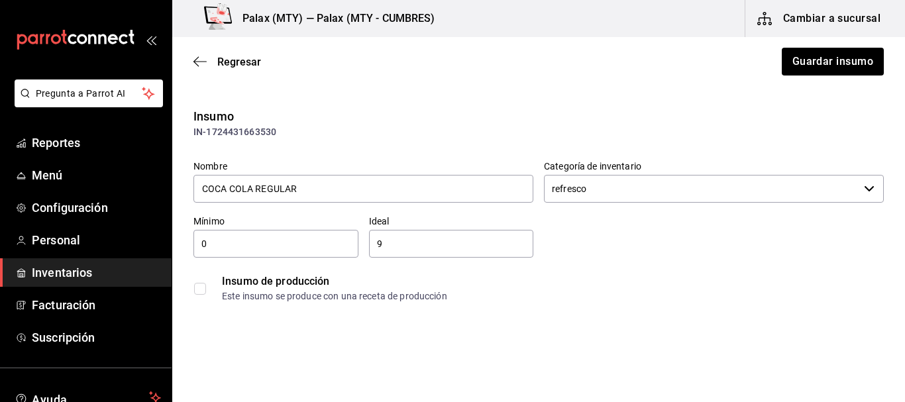
type input "PRODUCTOS Y ESTRATEGIAS DEL NORESTE"
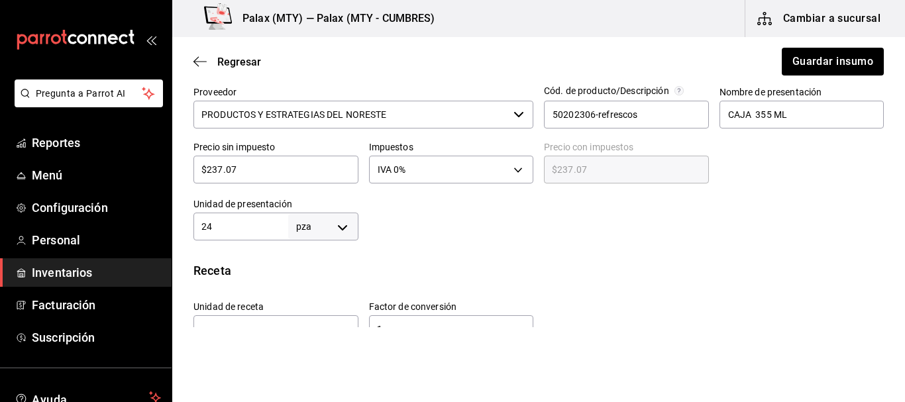
scroll to position [331, 0]
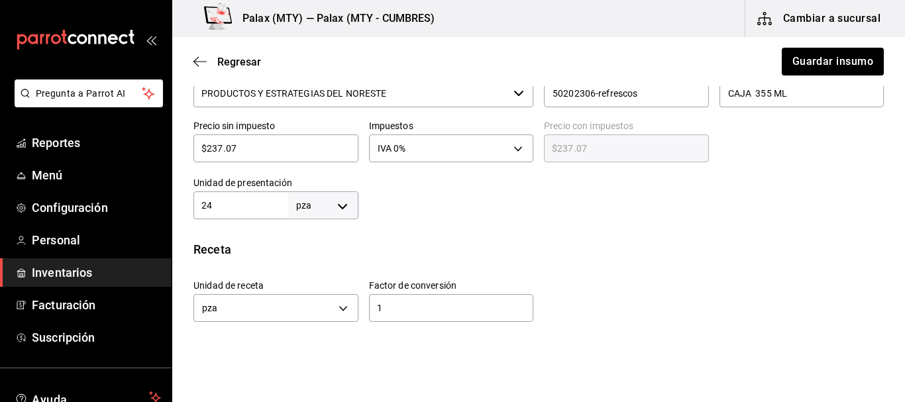
click at [253, 215] on div "24 pza UNIT ​" at bounding box center [275, 205] width 165 height 28
click at [252, 210] on input "24" at bounding box center [240, 205] width 95 height 16
type input "1"
click at [501, 215] on div at bounding box center [621, 192] width 526 height 53
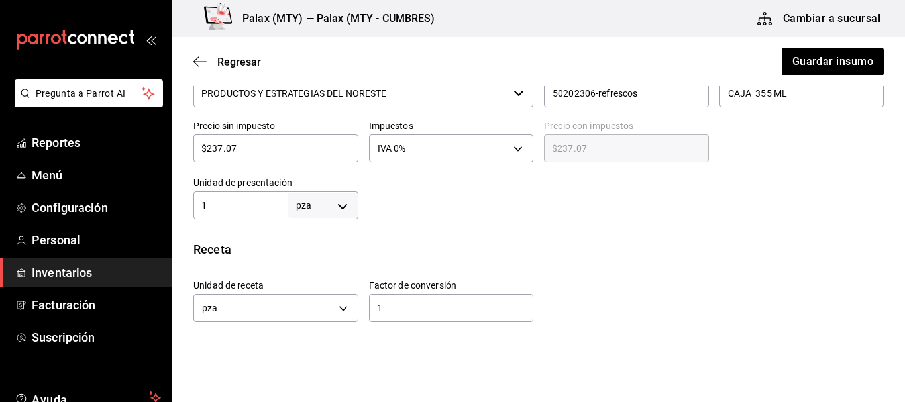
click at [276, 132] on div "Precio sin impuesto $237.07 ​" at bounding box center [275, 141] width 165 height 42
click at [267, 145] on input "$237.07" at bounding box center [275, 148] width 165 height 16
type input "$9"
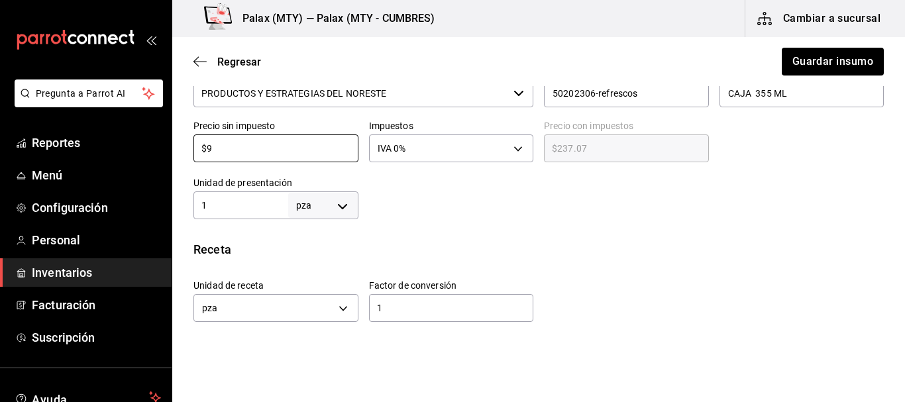
type input "$9.00"
type input "$9.87"
click at [503, 228] on div "Insumo IN-1724431663530 Nombre COCA COLA REGULAR Categoría de inventario refres…" at bounding box center [538, 193] width 732 height 834
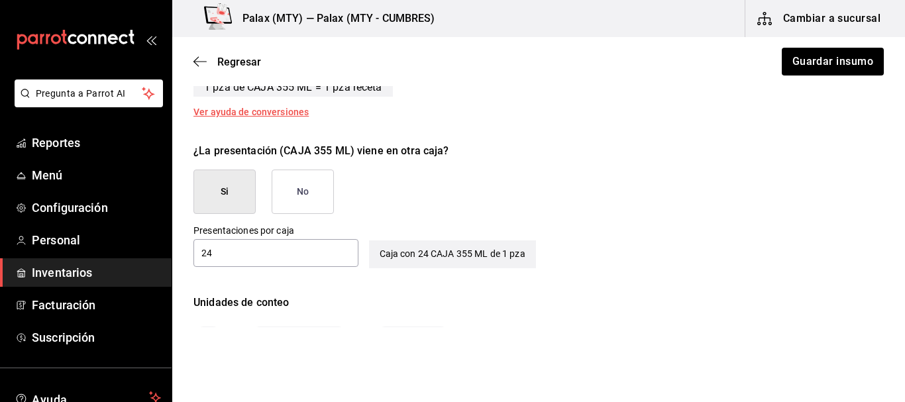
scroll to position [596, 0]
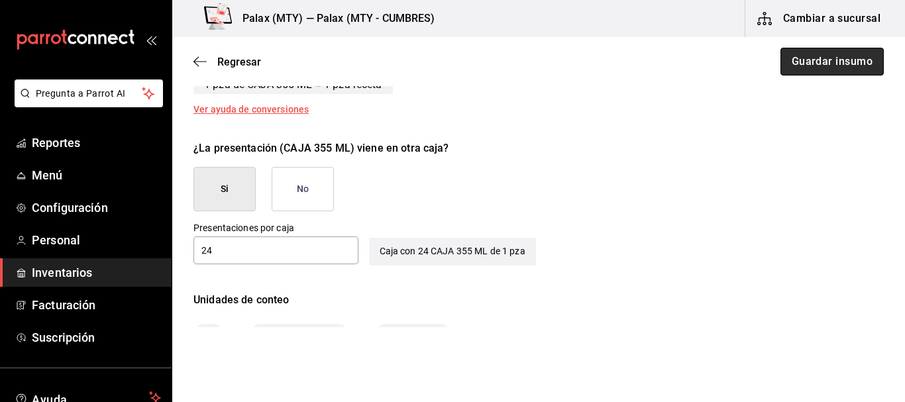
click at [818, 60] on button "Guardar insumo" at bounding box center [831, 62] width 103 height 28
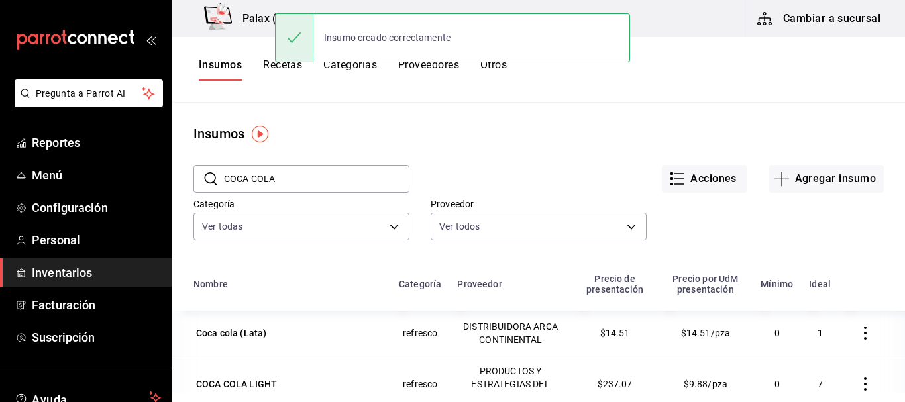
click at [600, 158] on div "Acciones Agregar insumo" at bounding box center [646, 168] width 474 height 49
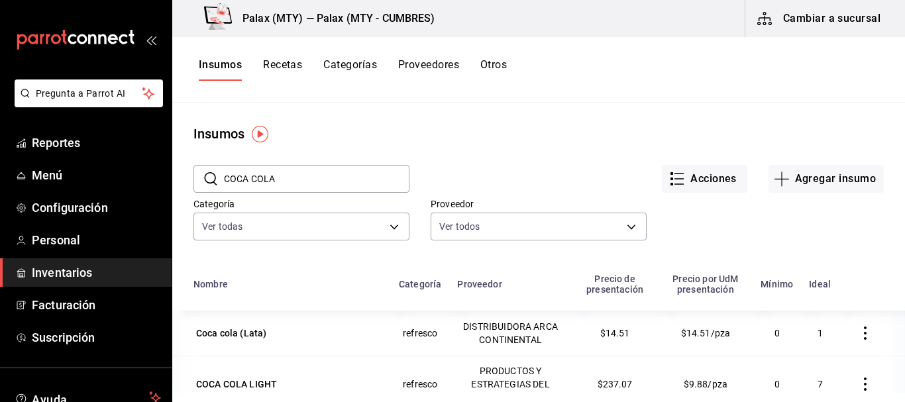
scroll to position [132, 0]
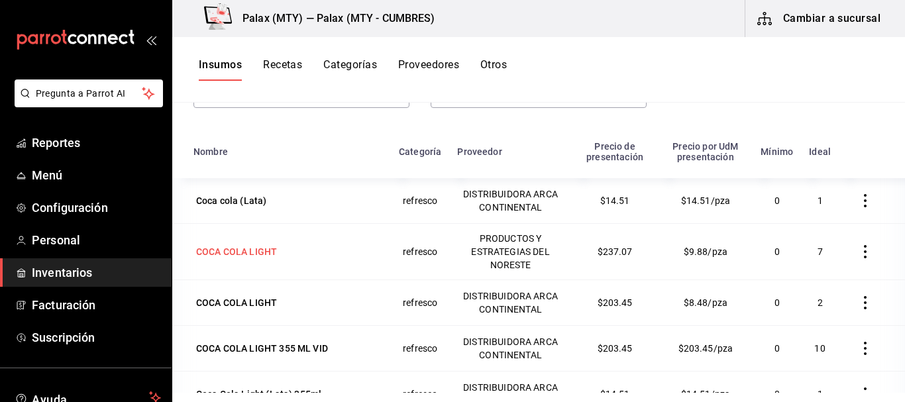
click at [248, 248] on div "COCA COLA LIGHT" at bounding box center [236, 251] width 81 height 13
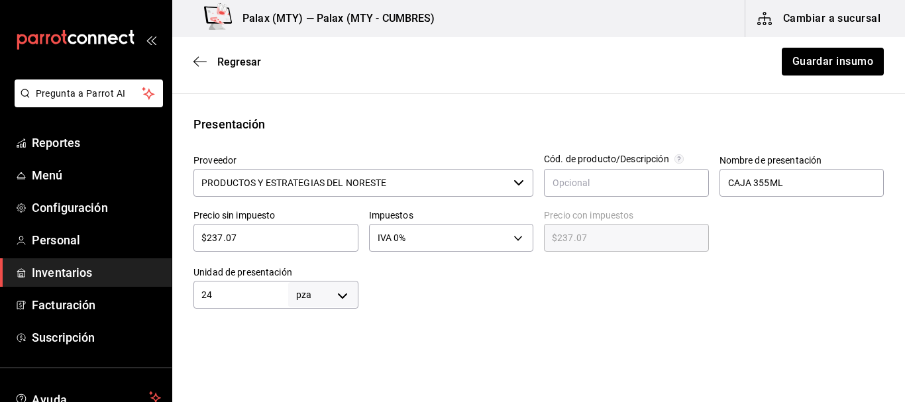
scroll to position [331, 0]
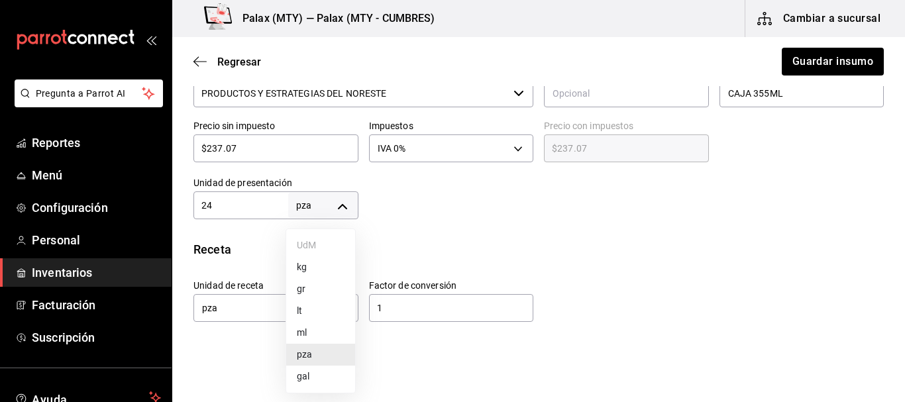
click at [330, 205] on body "Pregunta a Parrot AI Reportes Menú Configuración Personal Inventarios Facturaci…" at bounding box center [452, 163] width 905 height 327
click at [253, 205] on div at bounding box center [452, 201] width 905 height 402
click at [253, 205] on div "UdM kg gr lt ml pza gal" at bounding box center [452, 201] width 905 height 402
click at [234, 204] on input "24" at bounding box center [240, 205] width 95 height 16
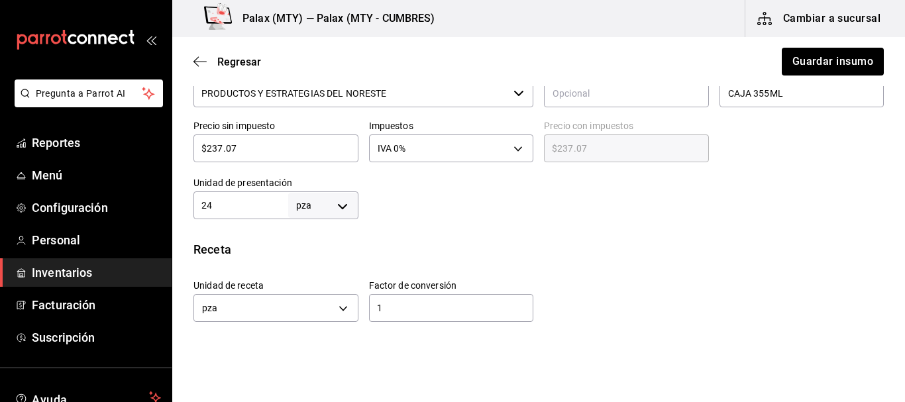
click at [234, 204] on input "24" at bounding box center [240, 205] width 95 height 16
type input "1"
click at [550, 226] on div "Insumo IN-1754769202690 Nombre COCA COLA LIGHT Categoría de inventario refresco…" at bounding box center [538, 193] width 732 height 834
click at [256, 154] on input "$237.07" at bounding box center [275, 148] width 165 height 16
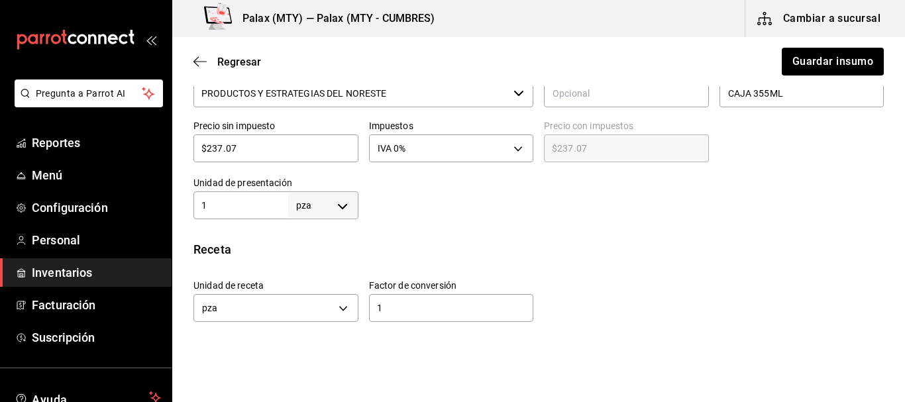
type input "$9"
type input "$9.00"
type input "$9.8"
type input "$9.80"
type input "$9.87"
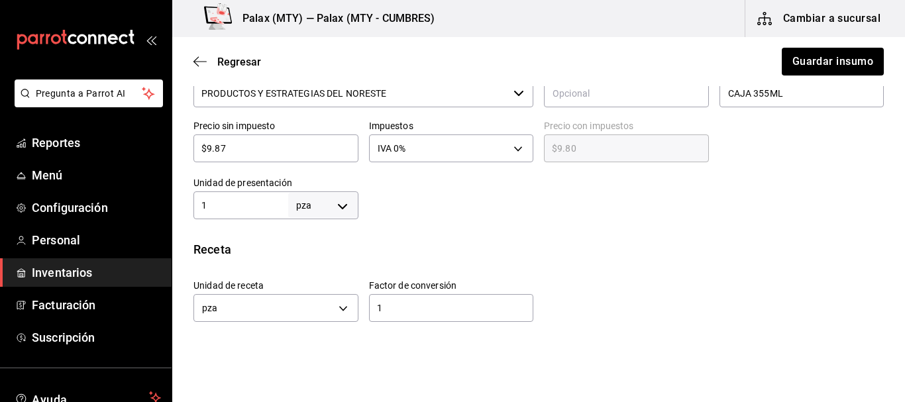
type input "$9.87"
click at [600, 229] on div "Insumo IN-1754769202690 Nombre COCA COLA LIGHT Categoría de inventario refresco…" at bounding box center [538, 193] width 732 height 834
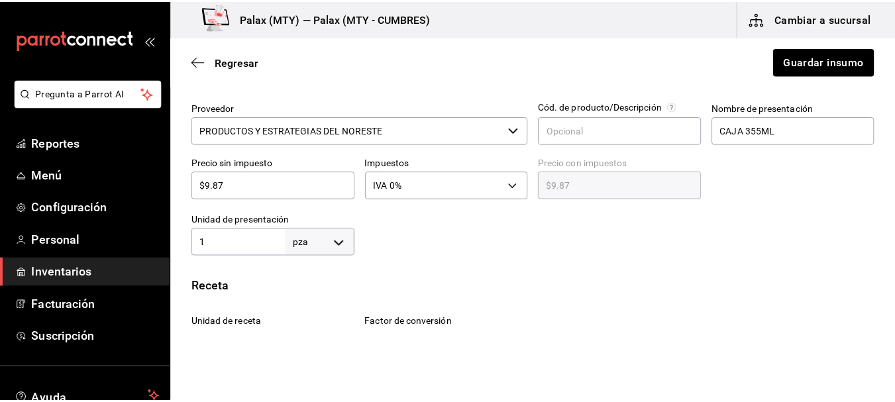
scroll to position [228, 0]
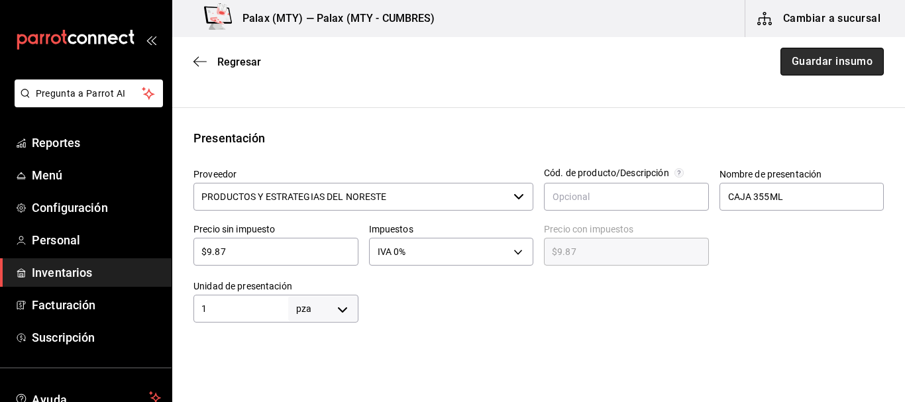
click at [809, 62] on button "Guardar insumo" at bounding box center [831, 62] width 103 height 28
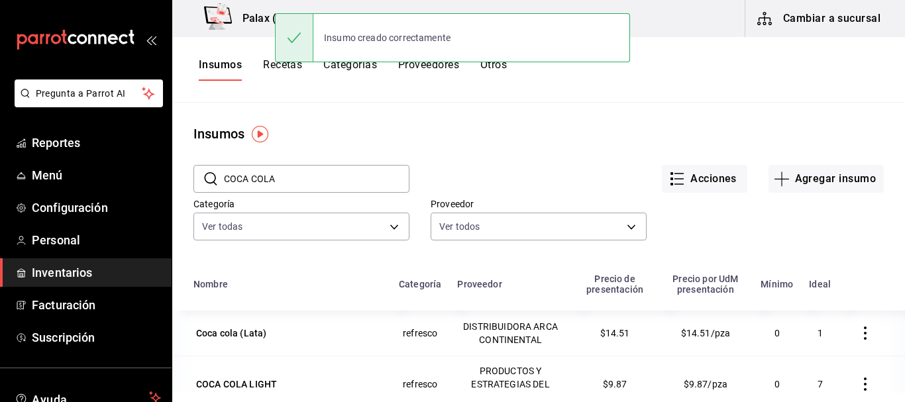
click at [323, 179] on input "COCA COLA" at bounding box center [316, 179] width 185 height 26
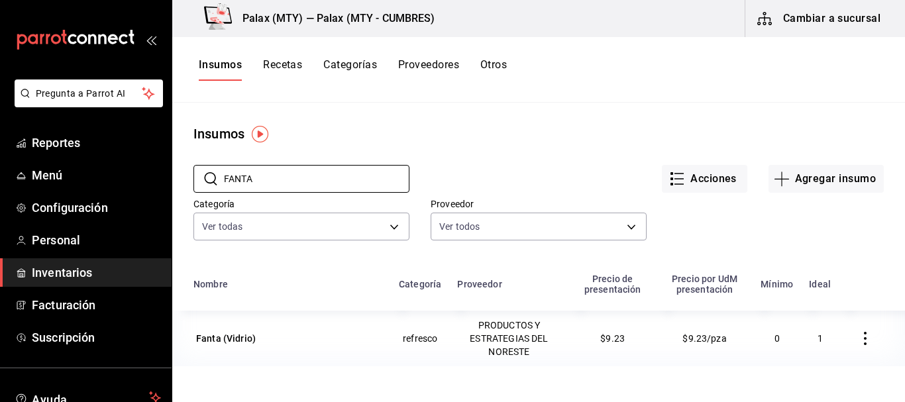
type input "FANTA"
click at [584, 135] on div "Insumos" at bounding box center [538, 134] width 732 height 20
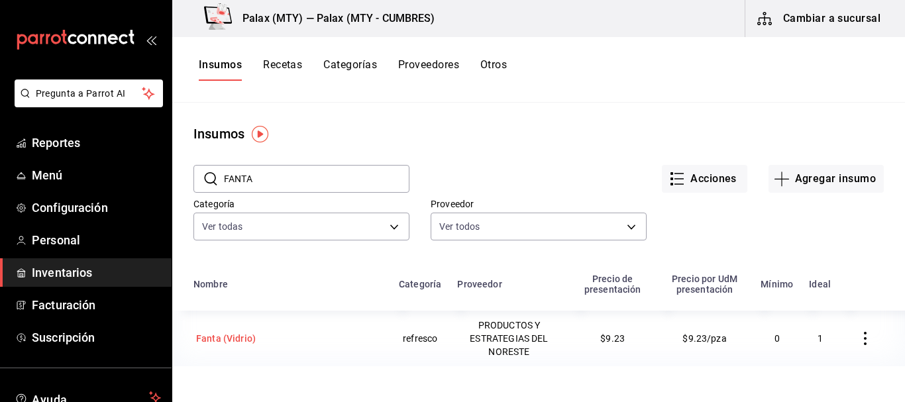
click at [239, 338] on div "Fanta (Vidrio)" at bounding box center [226, 338] width 60 height 13
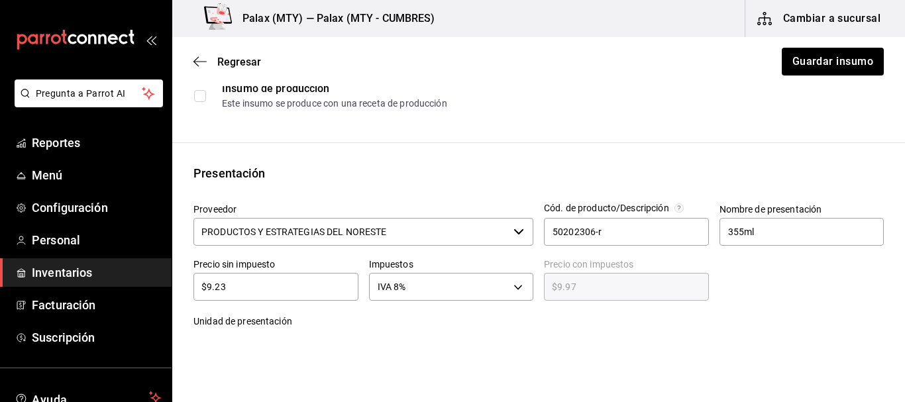
scroll to position [132, 0]
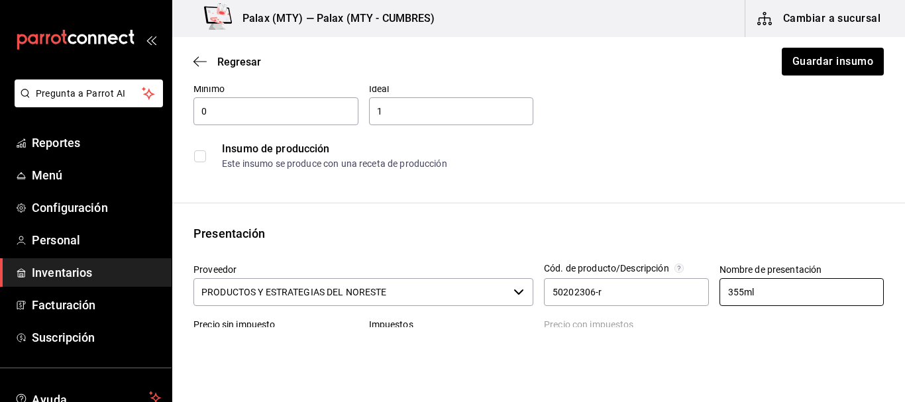
click at [780, 288] on input "355ml" at bounding box center [801, 292] width 165 height 28
click at [779, 289] on input "355ml" at bounding box center [801, 292] width 165 height 28
type input "CAJA 355ML"
drag, startPoint x: 715, startPoint y: 204, endPoint x: 681, endPoint y: 216, distance: 35.8
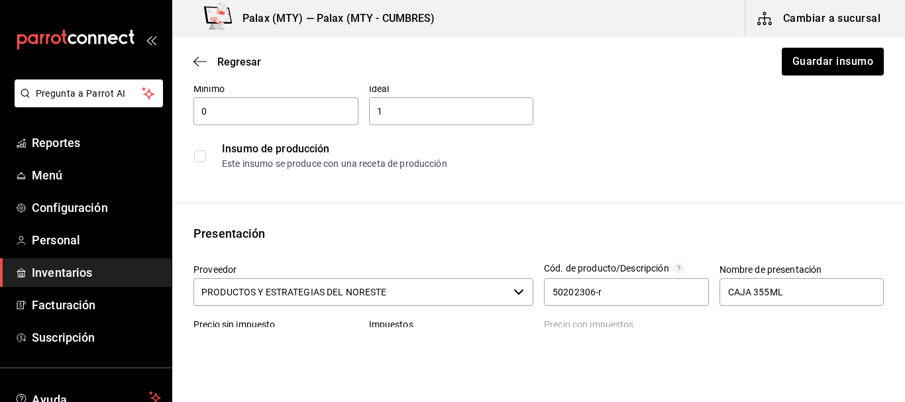
click at [715, 204] on div "Insumo IN-1726171355170 Nombre Fanta (Vidrio) Categoría de inventario refresco …" at bounding box center [538, 392] width 732 height 834
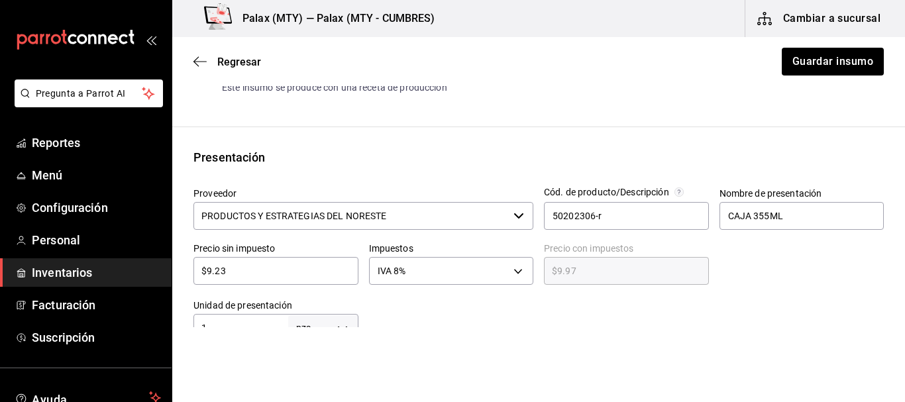
scroll to position [265, 0]
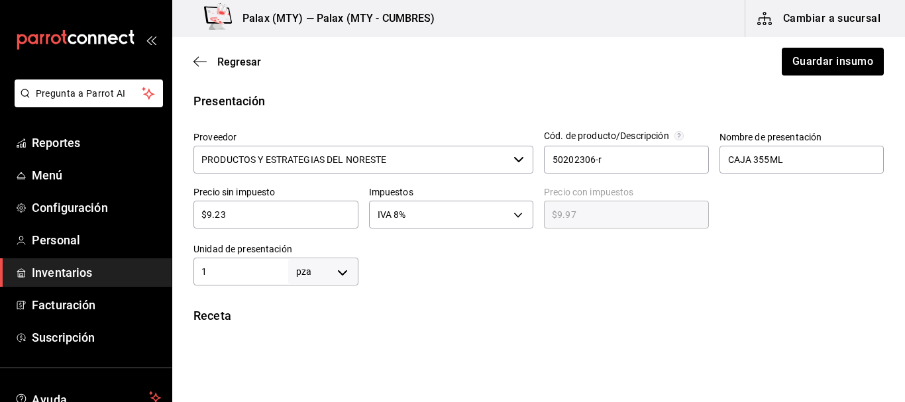
click at [441, 277] on div at bounding box center [621, 258] width 526 height 53
click at [258, 227] on div "Precio sin impuesto $9.23 ​" at bounding box center [270, 203] width 175 height 57
click at [260, 222] on input "$9.23" at bounding box center [275, 215] width 165 height 16
click at [260, 221] on input "$9.23" at bounding box center [275, 215] width 165 height 16
type input "$9"
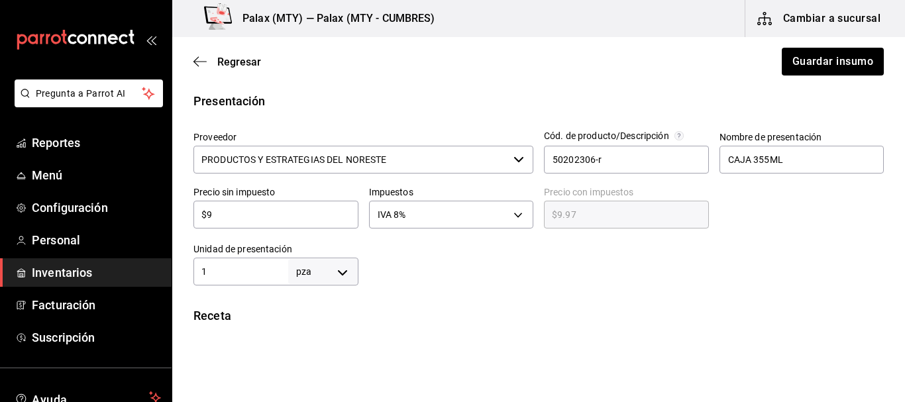
type input "$9.72"
type input "$9.8"
type input "$10.58"
type input "$9.87"
type input "$10.66"
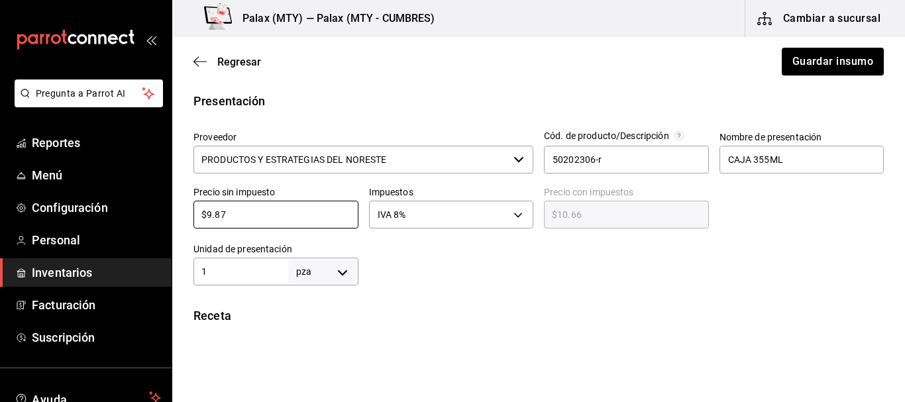
type input "$9.87"
click at [615, 303] on div "Insumo IN-1726171355170 Nombre Fanta (Vidrio) Categoría de inventario refresco …" at bounding box center [538, 259] width 732 height 834
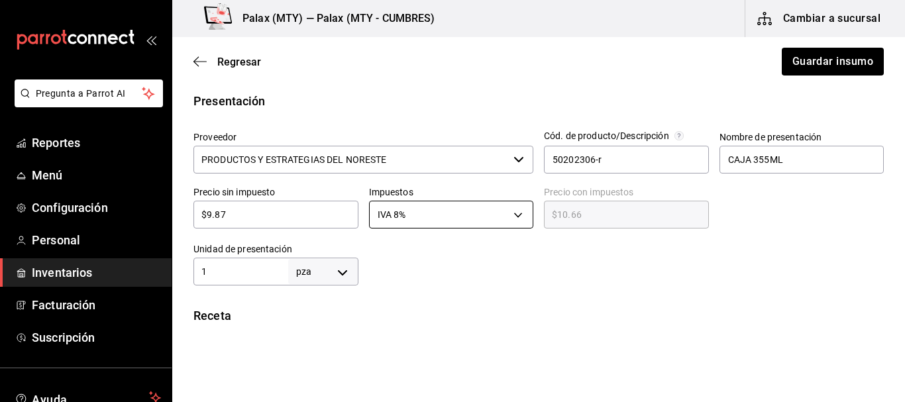
click at [397, 203] on body "Pregunta a Parrot AI Reportes Menú Configuración Personal Inventarios Facturaci…" at bounding box center [452, 163] width 905 height 327
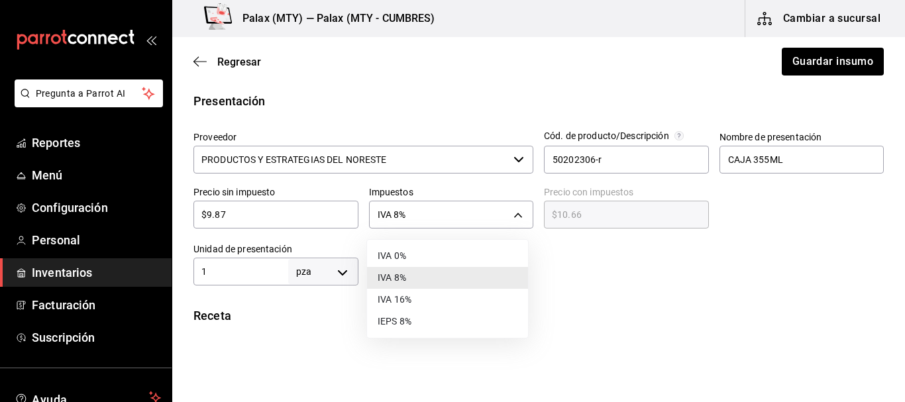
click at [412, 260] on li "IVA 0%" at bounding box center [447, 256] width 161 height 22
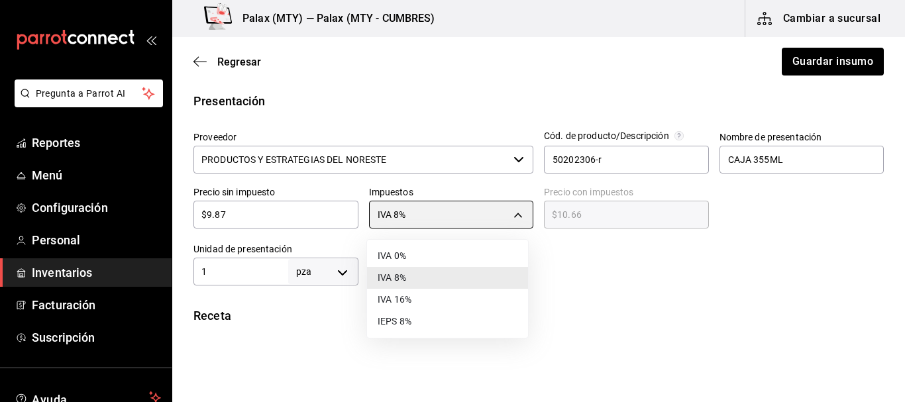
type input "IVA_0"
type input "$9.87"
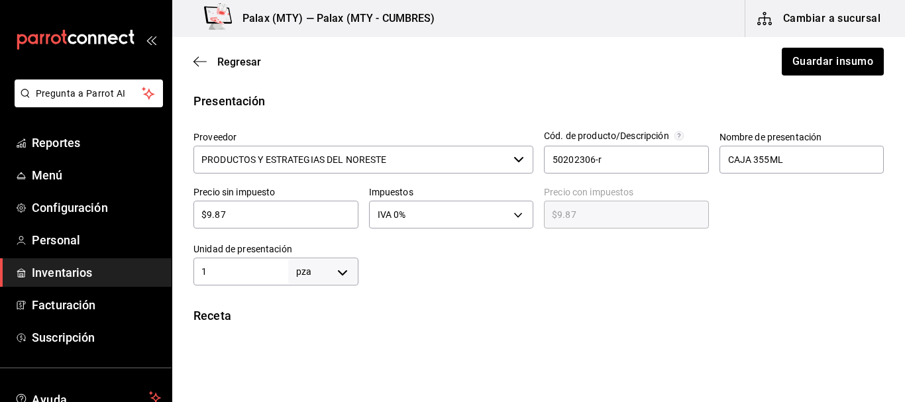
click at [515, 261] on div at bounding box center [621, 258] width 526 height 53
click at [806, 58] on button "Guardar insumo" at bounding box center [831, 62] width 103 height 28
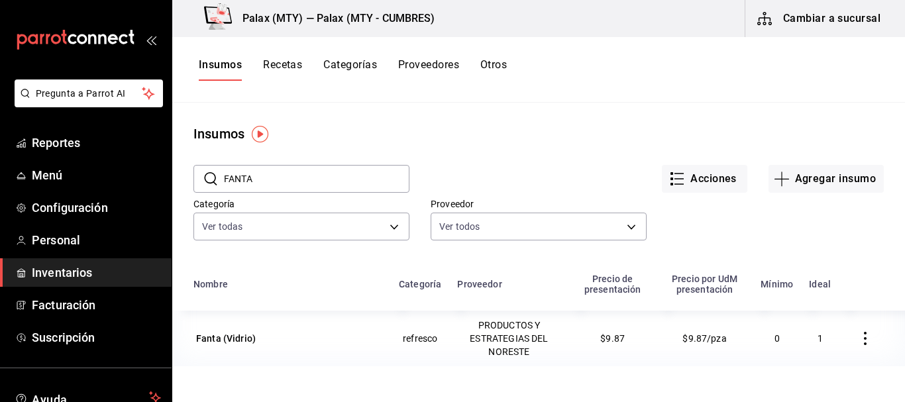
click at [281, 189] on input "FANTA" at bounding box center [316, 179] width 185 height 26
click at [282, 188] on input "FANTA" at bounding box center [316, 179] width 185 height 26
click at [283, 185] on input "FANTA" at bounding box center [316, 179] width 185 height 26
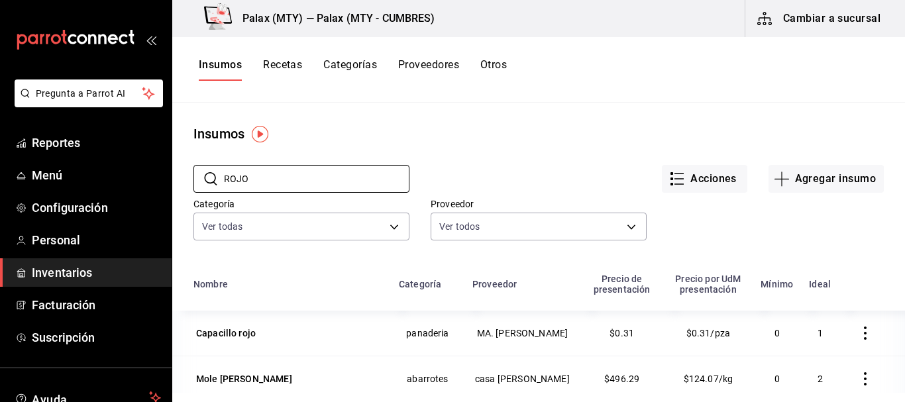
type input "ROJO"
click at [536, 108] on main "Insumos ​ ROJO ​ Acciones Agregar insumo Categoría Ver todas 1bd5924b-a116-43cc…" at bounding box center [538, 248] width 732 height 290
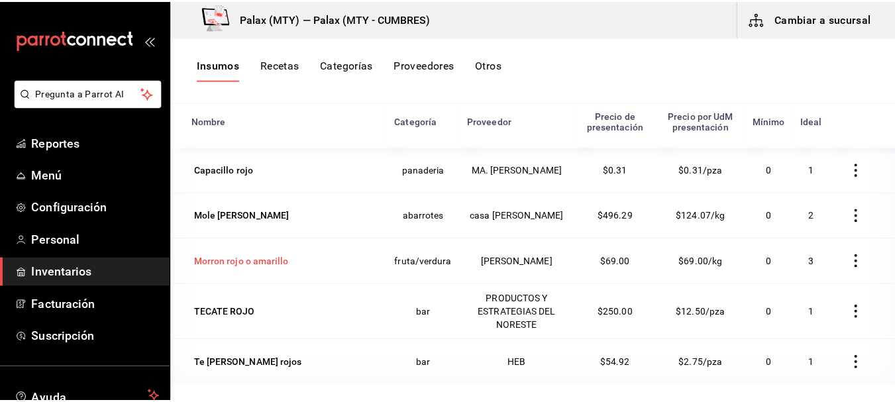
scroll to position [1, 0]
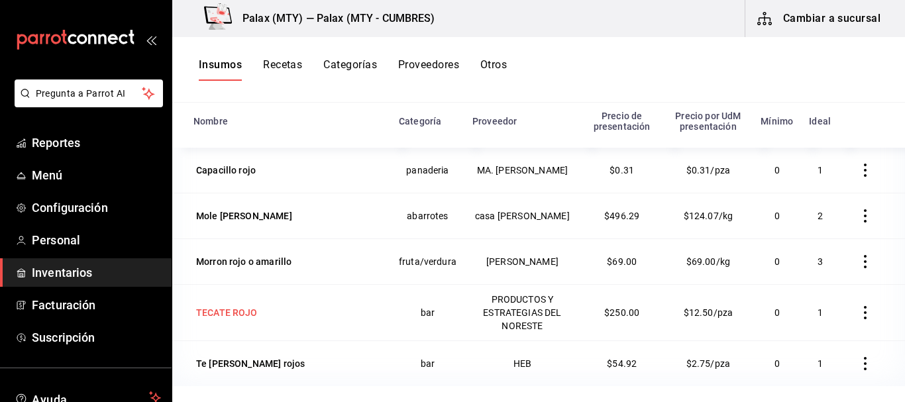
click at [205, 317] on div "TECATE ROJO" at bounding box center [227, 312] width 62 height 13
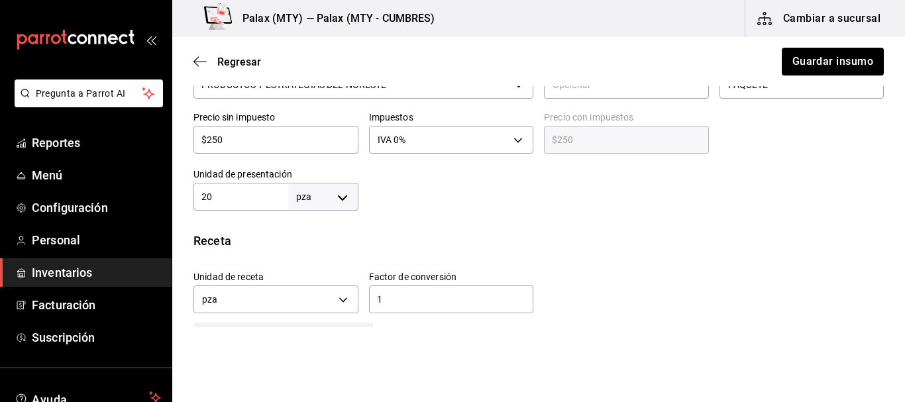
scroll to position [397, 0]
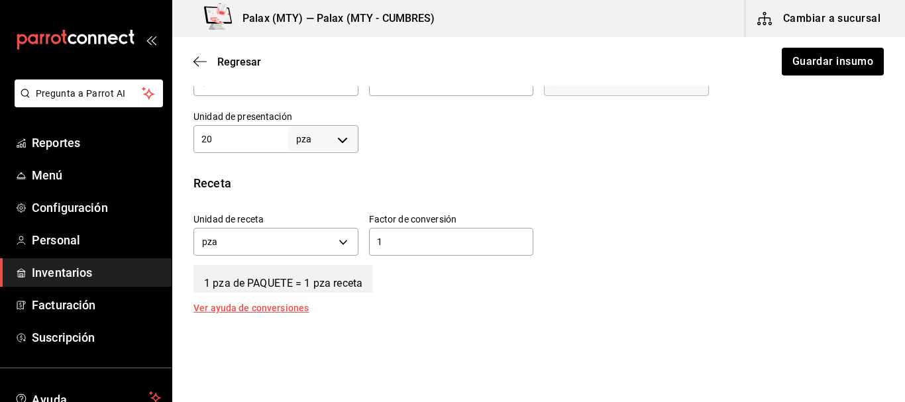
click at [252, 136] on input "20" at bounding box center [240, 139] width 95 height 16
type input "1"
click at [647, 188] on div "Receta" at bounding box center [538, 183] width 690 height 18
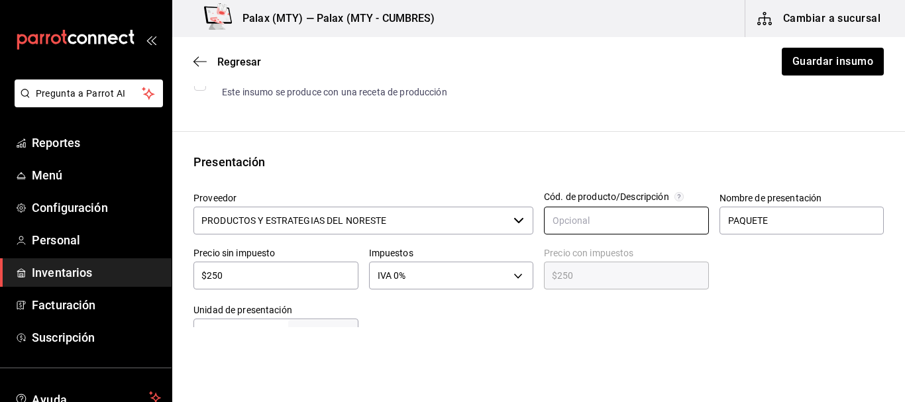
scroll to position [199, 0]
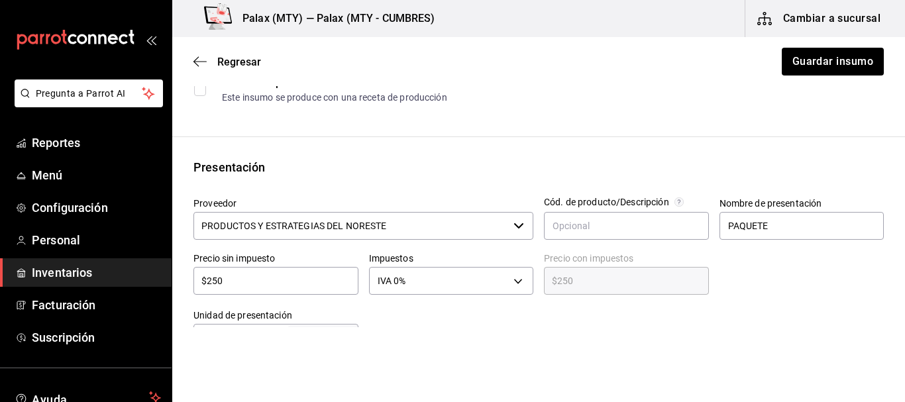
click at [777, 253] on div at bounding box center [796, 270] width 175 height 57
click at [767, 223] on input "PAQUETE" at bounding box center [801, 226] width 165 height 28
click at [767, 222] on input "PAQUETE" at bounding box center [801, 226] width 165 height 28
type input "CARTON"
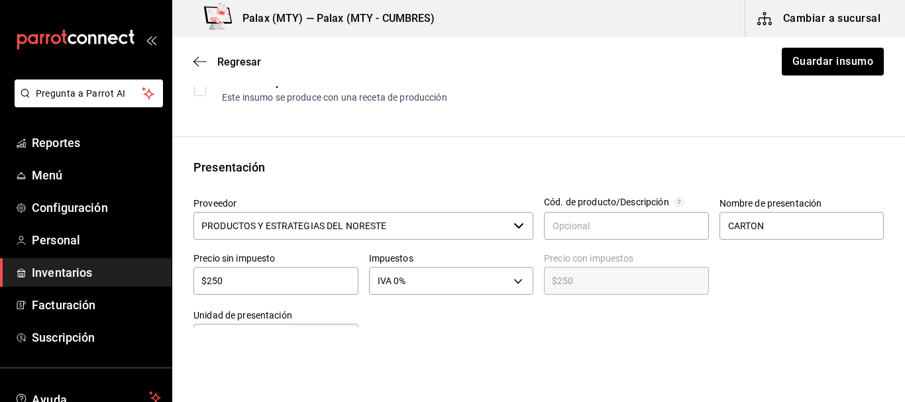
click at [670, 309] on div at bounding box center [621, 325] width 526 height 53
click at [292, 287] on input "$250" at bounding box center [275, 281] width 165 height 16
type input "$1"
type input "$1.00"
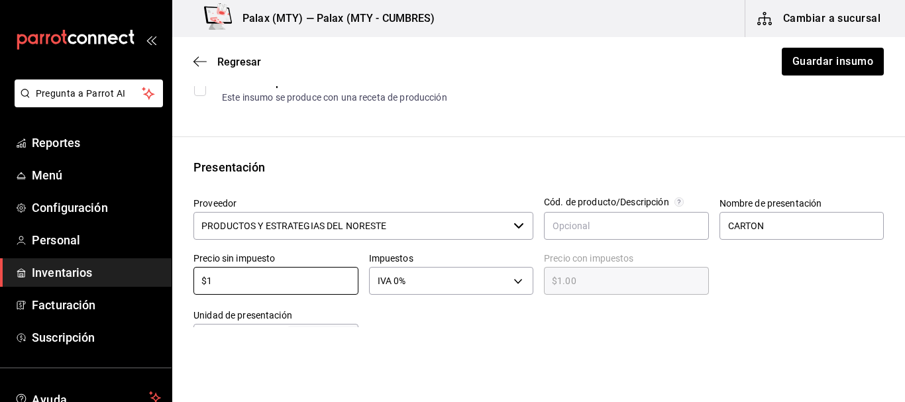
type input "$12"
type input "$12.00"
type input "$12.9"
type input "$12.90"
type input "$12.93"
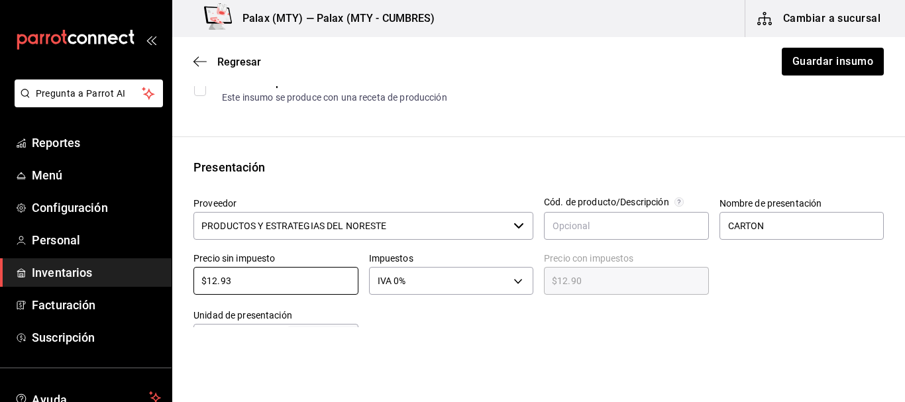
type input "$12.93"
click at [773, 276] on div at bounding box center [796, 270] width 175 height 57
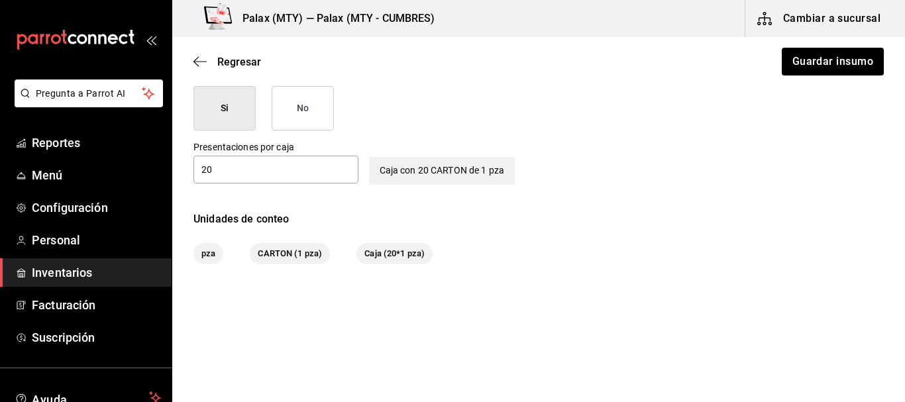
scroll to position [691, 0]
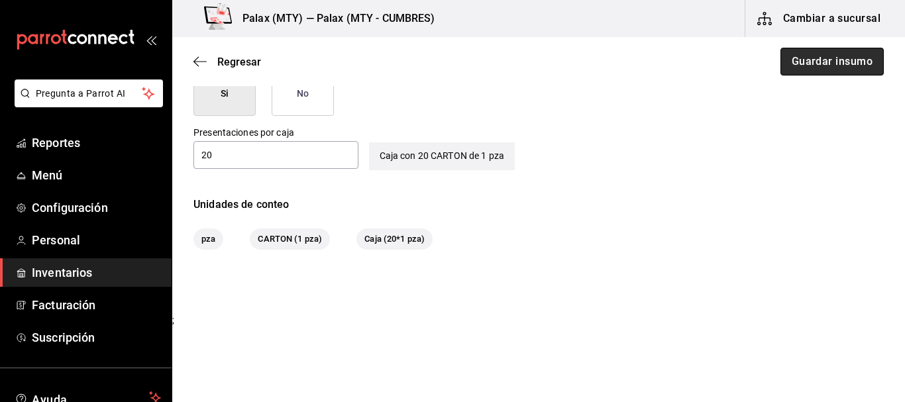
click at [808, 59] on button "Guardar insumo" at bounding box center [831, 62] width 103 height 28
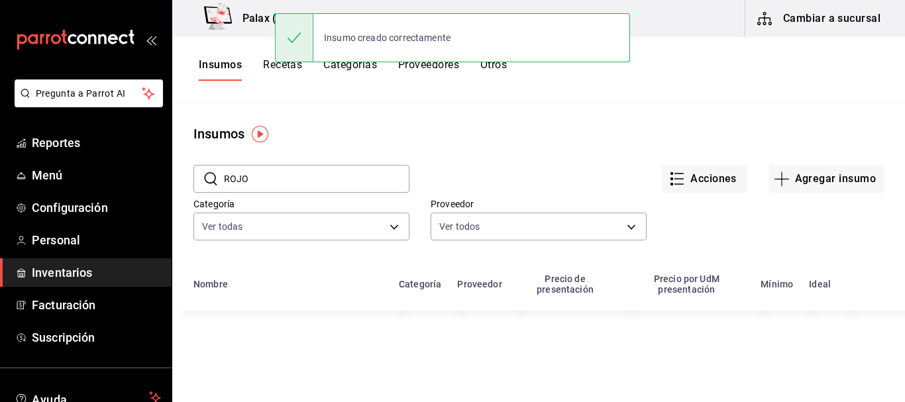
click at [292, 182] on input "ROJO" at bounding box center [316, 179] width 185 height 26
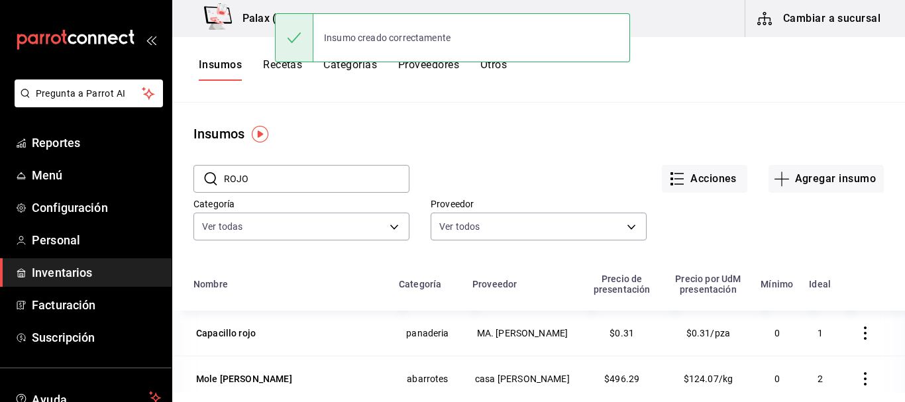
click at [292, 182] on input "ROJO" at bounding box center [316, 179] width 185 height 26
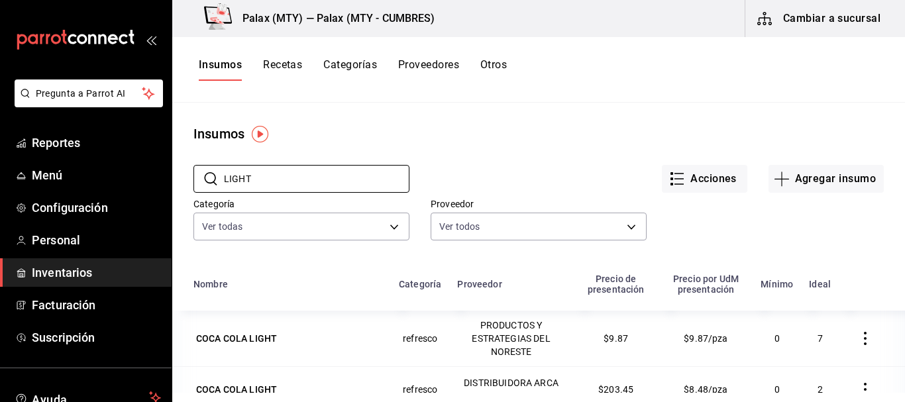
type input "LIGHT"
click at [594, 125] on div "Insumos" at bounding box center [538, 134] width 732 height 20
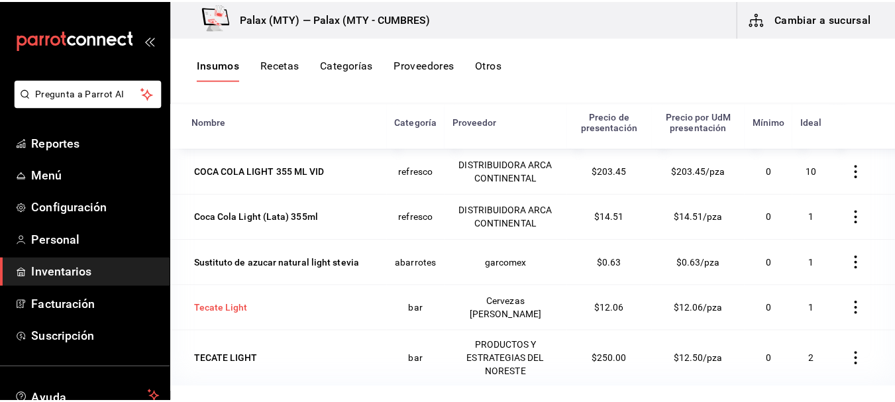
scroll to position [163, 0]
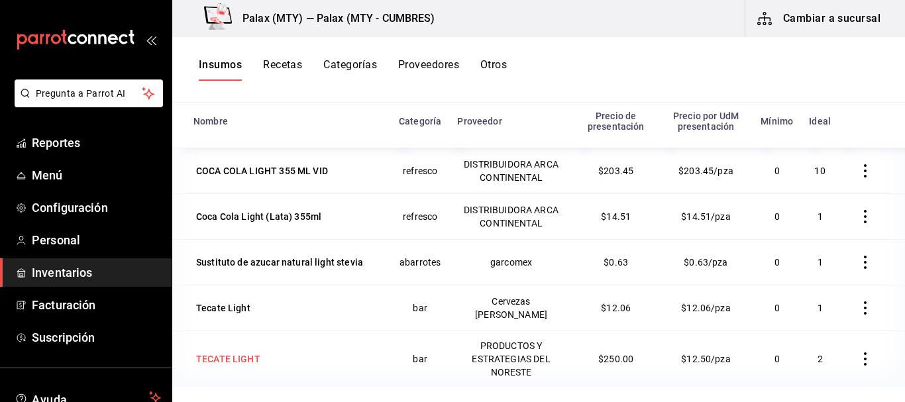
click at [285, 363] on div "TECATE LIGHT" at bounding box center [287, 359] width 189 height 19
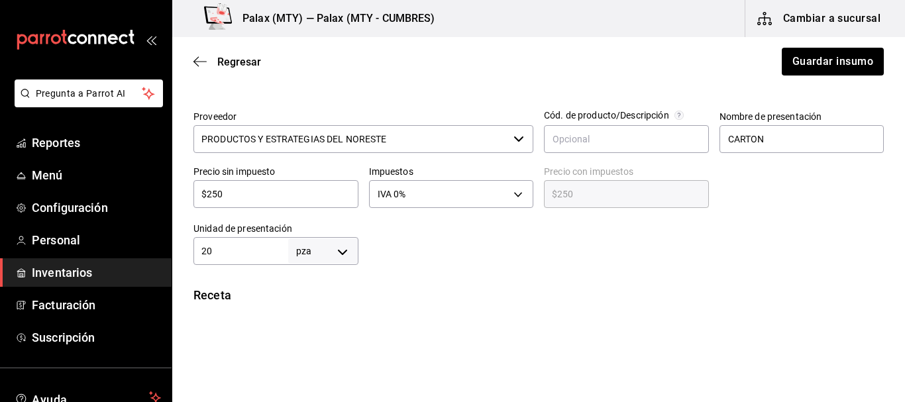
scroll to position [265, 0]
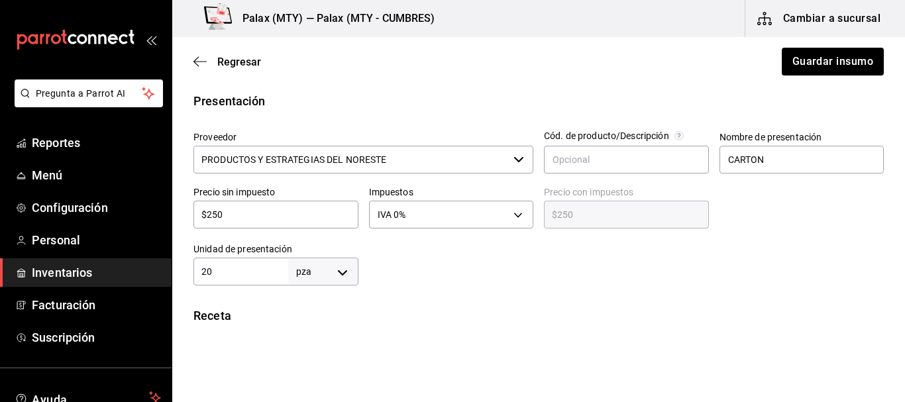
click at [498, 102] on div "Presentación" at bounding box center [538, 101] width 690 height 18
click at [261, 214] on input "$250" at bounding box center [275, 215] width 165 height 16
click at [560, 264] on div at bounding box center [621, 258] width 526 height 53
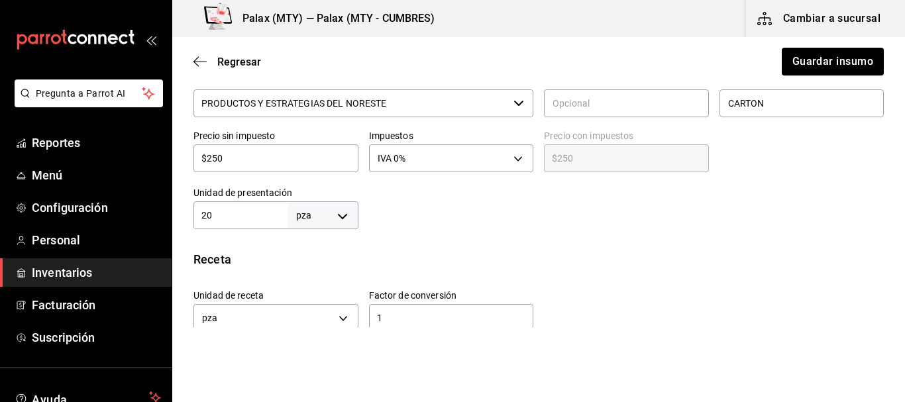
scroll to position [331, 0]
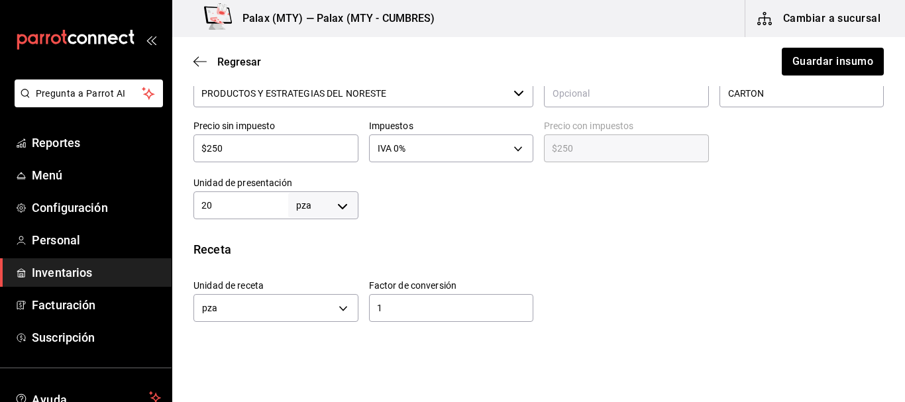
click at [226, 207] on input "20" at bounding box center [240, 205] width 95 height 16
type input "1"
drag, startPoint x: 622, startPoint y: 202, endPoint x: 468, endPoint y: 187, distance: 155.6
click at [622, 201] on div at bounding box center [621, 192] width 526 height 53
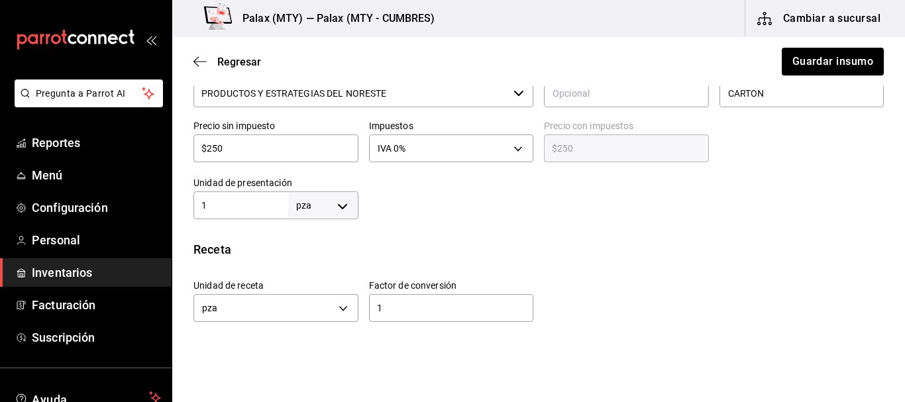
drag, startPoint x: 444, startPoint y: 201, endPoint x: 452, endPoint y: 242, distance: 41.3
click at [444, 201] on div at bounding box center [621, 192] width 526 height 53
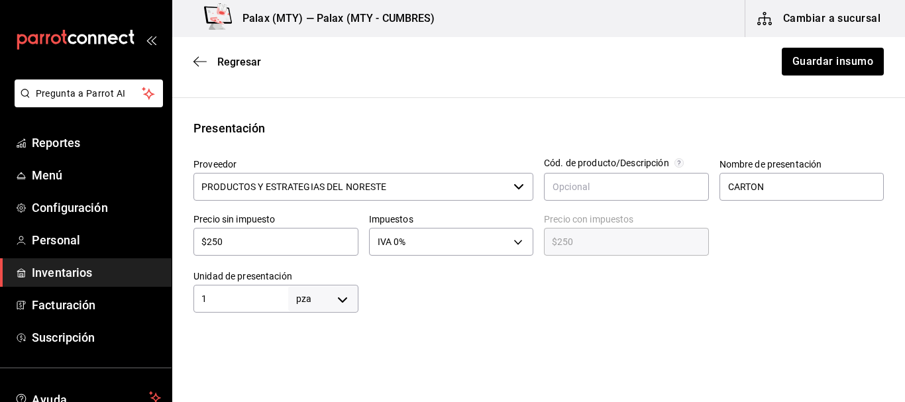
scroll to position [265, 0]
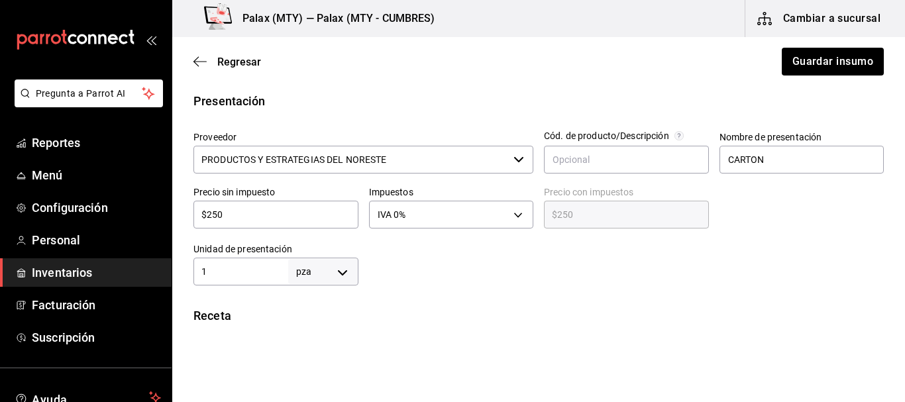
click at [287, 217] on input "$250" at bounding box center [275, 215] width 165 height 16
type input "$1"
type input "$1.00"
type input "$12"
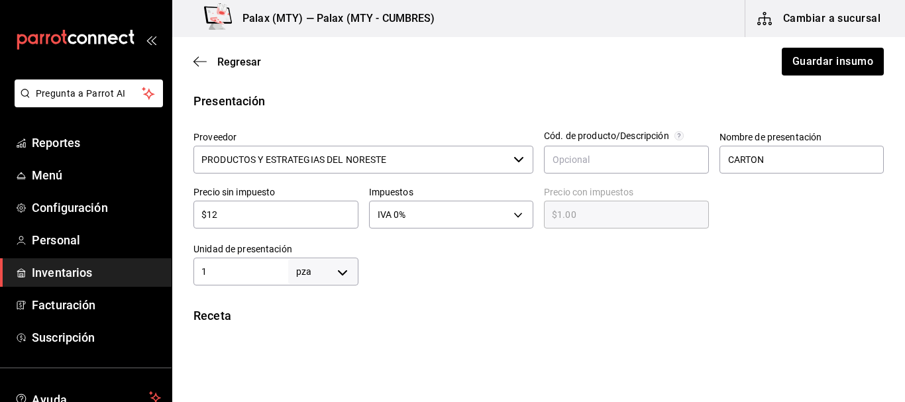
type input "$12.00"
type input "$12.5"
type input "$12.50"
drag, startPoint x: 488, startPoint y: 301, endPoint x: 479, endPoint y: 299, distance: 9.5
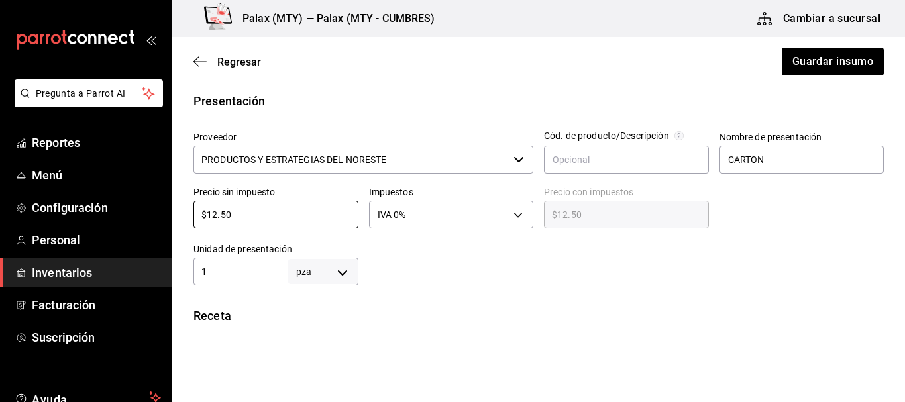
click at [487, 301] on div "Insumo IN-1754767773105 Nombre TECATE LIGHT Categoría de inventario bar ​ Mínim…" at bounding box center [538, 259] width 732 height 834
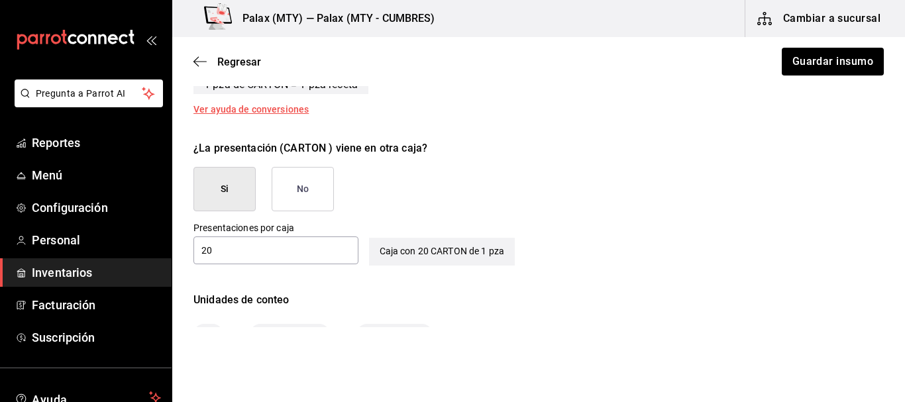
scroll to position [691, 0]
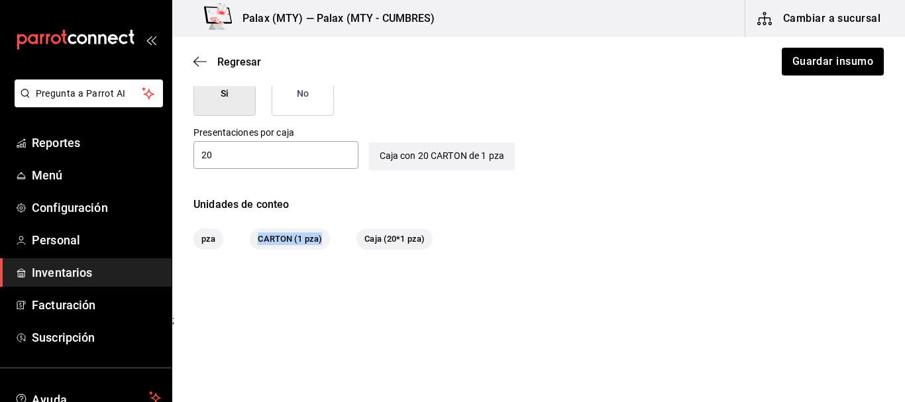
drag, startPoint x: 258, startPoint y: 236, endPoint x: 329, endPoint y: 239, distance: 70.9
click at [329, 239] on span "CARTON (1 pza)" at bounding box center [290, 238] width 80 height 13
drag, startPoint x: 328, startPoint y: 239, endPoint x: 353, endPoint y: 240, distance: 24.5
click at [327, 239] on span "CARTON (1 pza)" at bounding box center [290, 238] width 80 height 13
drag, startPoint x: 362, startPoint y: 235, endPoint x: 397, endPoint y: 236, distance: 34.5
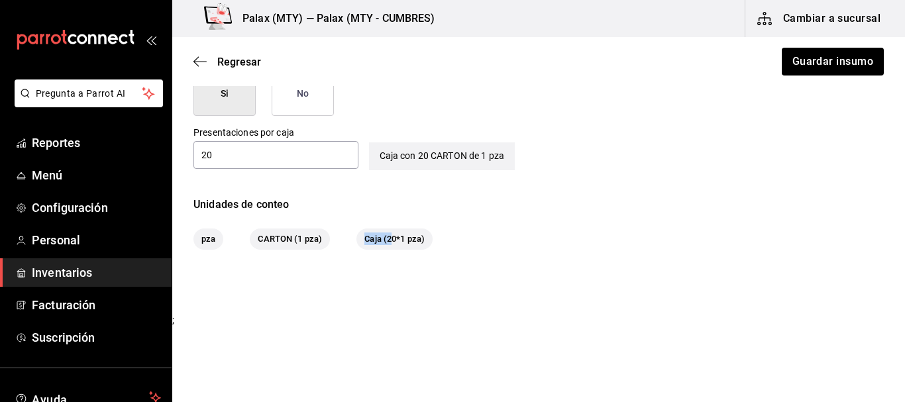
click at [395, 236] on span "Caja (20*1 pza)" at bounding box center [394, 238] width 76 height 13
click at [399, 237] on span "Caja (20*1 pza)" at bounding box center [394, 238] width 76 height 13
click at [418, 242] on span "Caja (20*1 pza)" at bounding box center [394, 238] width 76 height 13
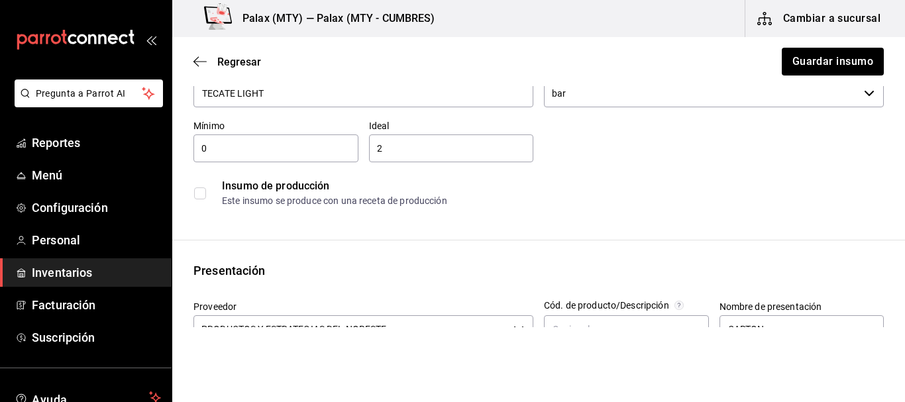
scroll to position [0, 0]
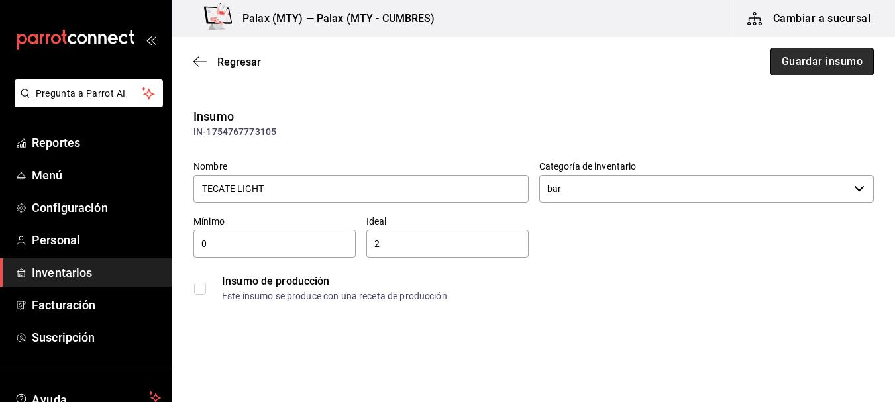
click at [817, 68] on button "Guardar insumo" at bounding box center [821, 62] width 103 height 28
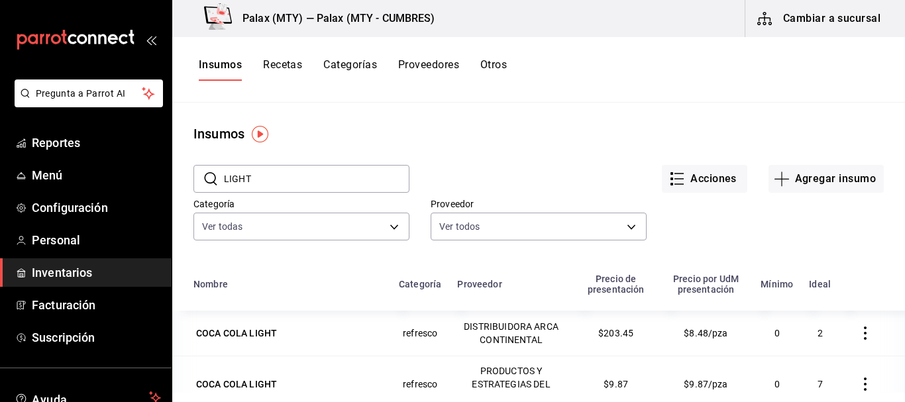
click at [299, 175] on input "LIGHT" at bounding box center [316, 179] width 185 height 26
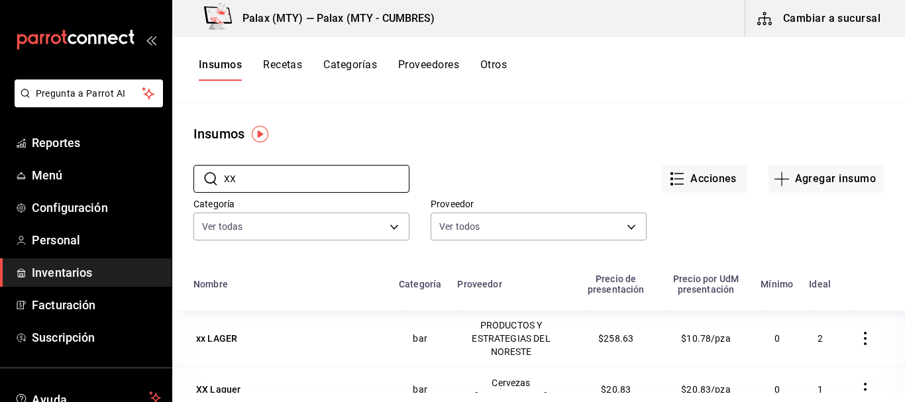
type input "XX"
click at [510, 124] on div "Insumos" at bounding box center [538, 134] width 732 height 20
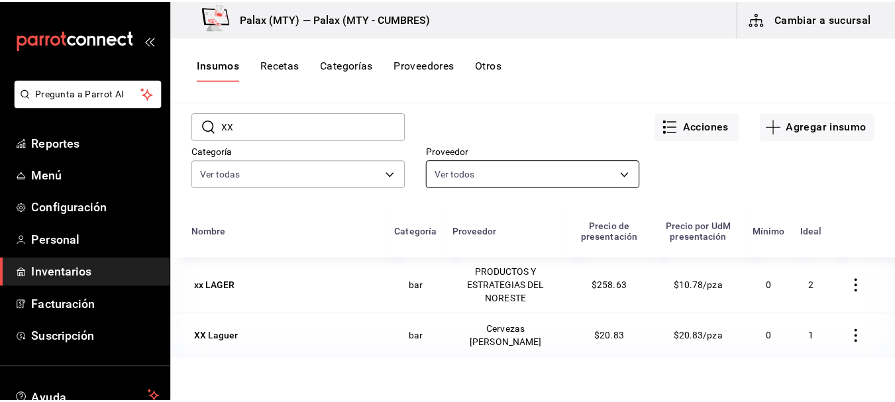
scroll to position [132, 0]
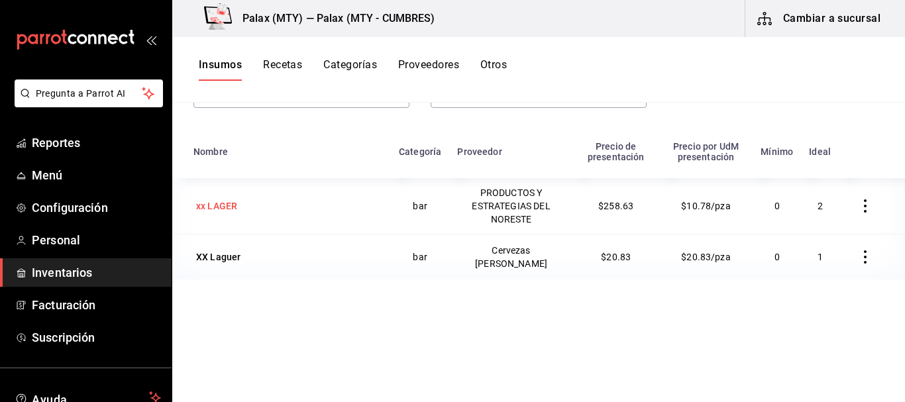
click at [230, 209] on div "xx LAGER" at bounding box center [216, 205] width 41 height 13
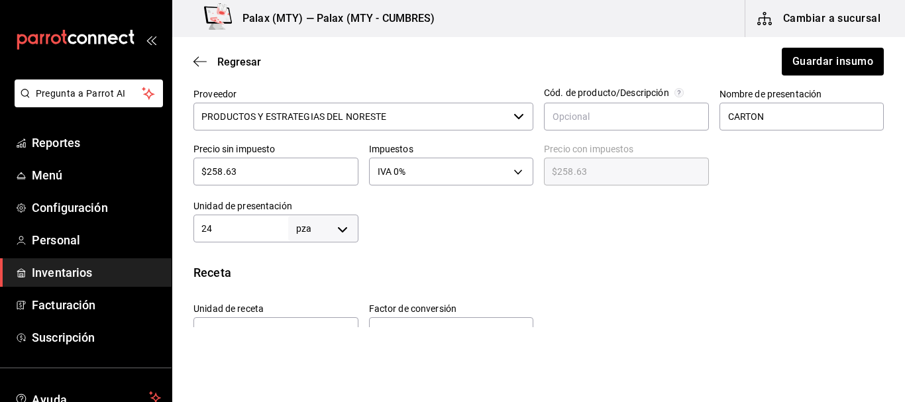
scroll to position [331, 0]
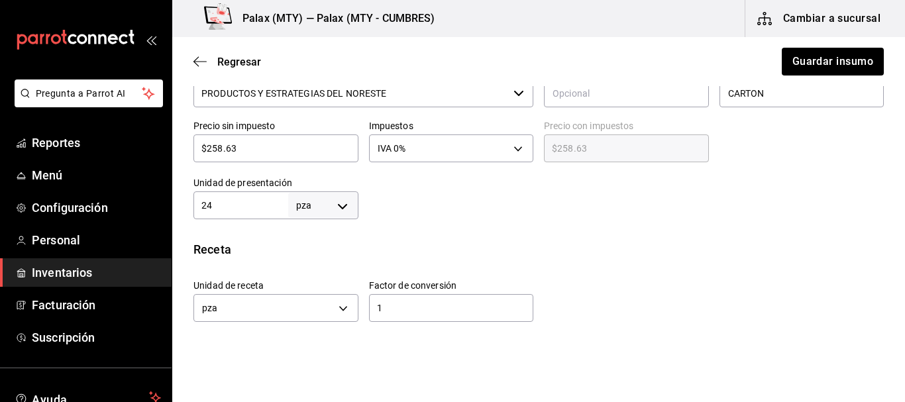
click at [239, 208] on input "24" at bounding box center [240, 205] width 95 height 16
click at [449, 232] on div "Insumo IN-1754768669707 Nombre xx LAGER Categoría de inventario bar ​ Mínimo 0 …" at bounding box center [538, 193] width 732 height 834
click at [257, 202] on input "24" at bounding box center [240, 205] width 95 height 16
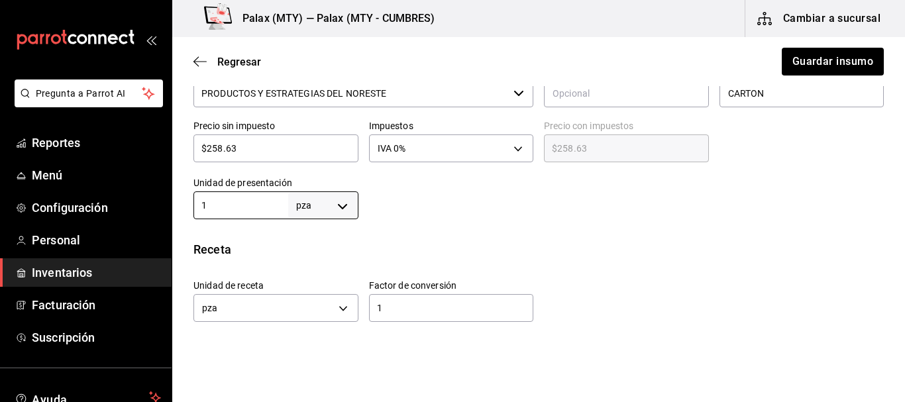
click at [521, 241] on div "Receta" at bounding box center [538, 249] width 690 height 18
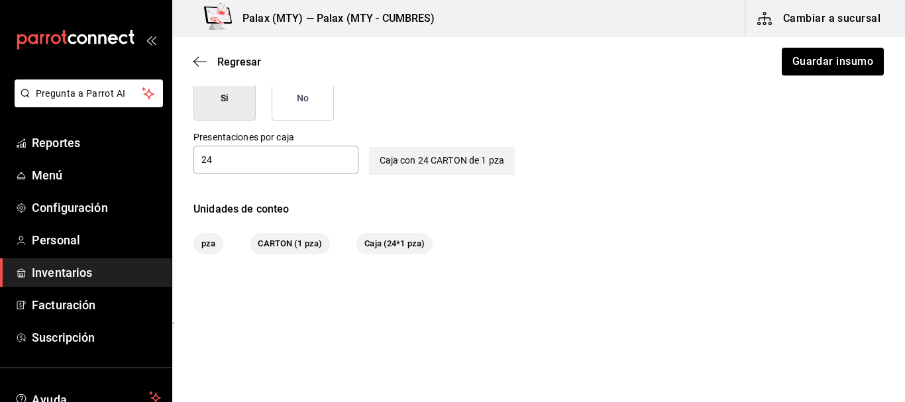
scroll to position [691, 0]
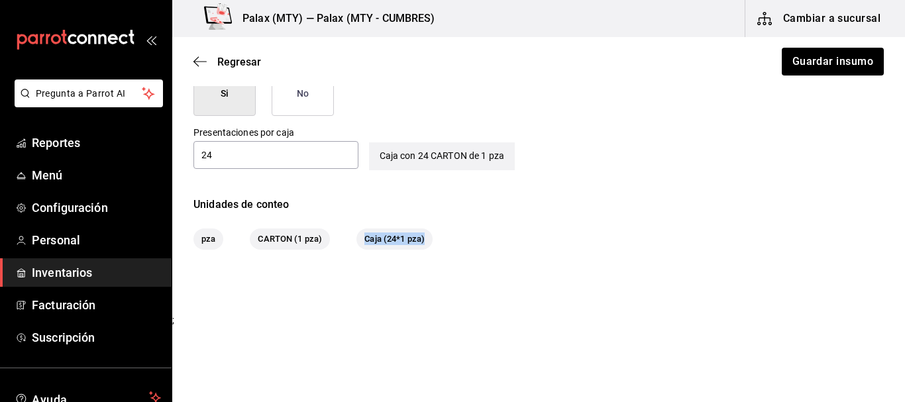
drag, startPoint x: 356, startPoint y: 238, endPoint x: 466, endPoint y: 239, distance: 109.9
click at [466, 239] on div "pza CARTON (1 pza) Caja (24*1 pza)" at bounding box center [538, 238] width 690 height 21
click at [488, 213] on div "Unidades de conteo pza CARTON (1 pza) Caja (24*1 pza)" at bounding box center [538, 223] width 732 height 53
click at [465, 218] on div "Unidades de conteo pza CARTON (1 pza) Caja (24*1 pza)" at bounding box center [538, 223] width 732 height 53
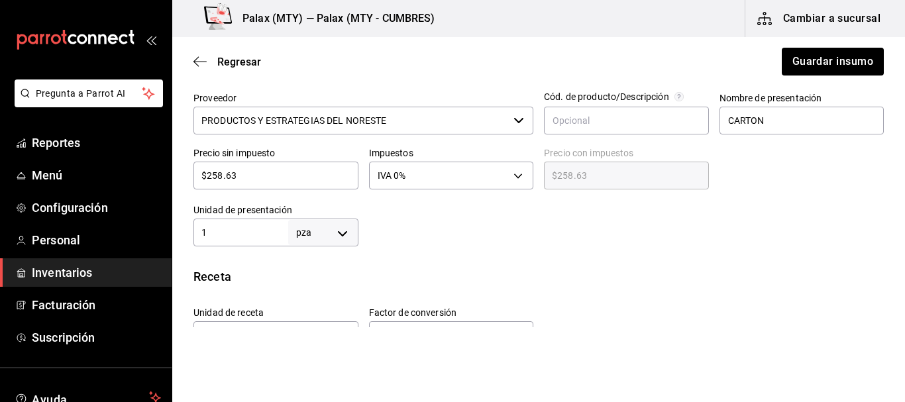
scroll to position [294, 0]
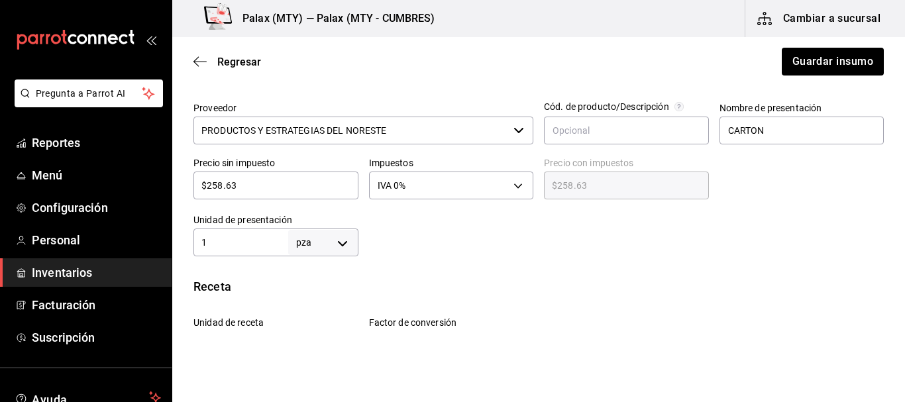
click at [451, 266] on div "Insumo IN-1754768669707 Nombre xx LAGER Categoría de inventario bar ​ Mínimo 0 …" at bounding box center [538, 230] width 732 height 834
click at [236, 234] on input "1" at bounding box center [240, 242] width 95 height 16
type input "10.77"
click at [526, 252] on div at bounding box center [621, 229] width 526 height 53
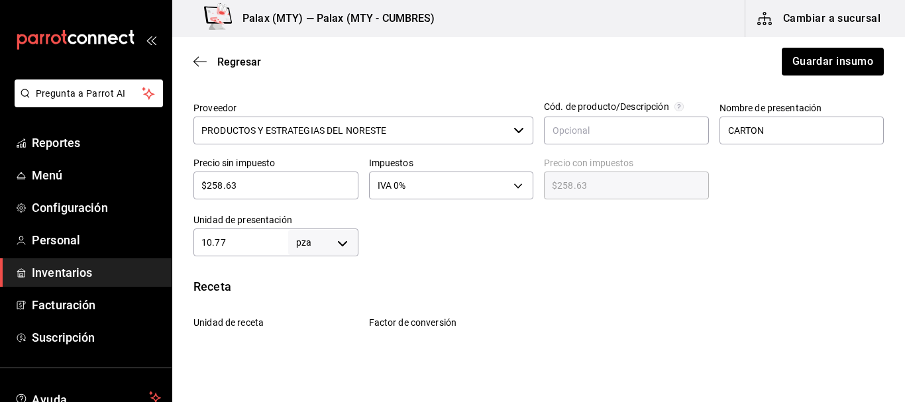
click at [285, 183] on input "$258.63" at bounding box center [275, 185] width 165 height 16
type input "$1"
type input "$1.00"
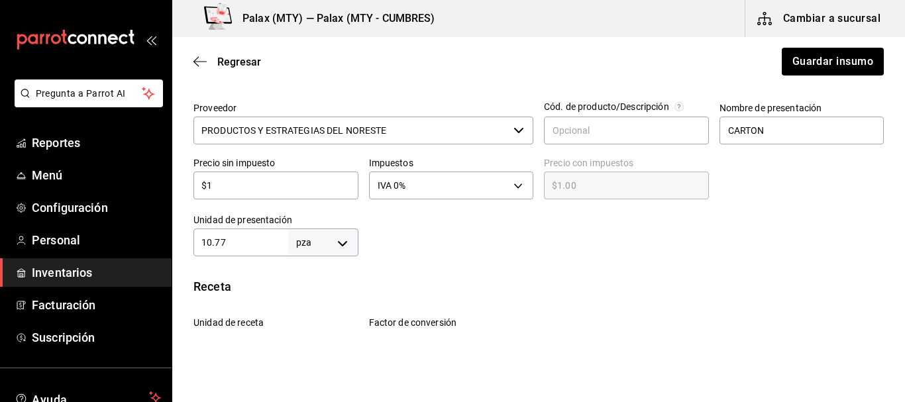
type input "$10"
type input "$10.00"
type input "$10.7"
type input "$10.70"
type input "$10.77"
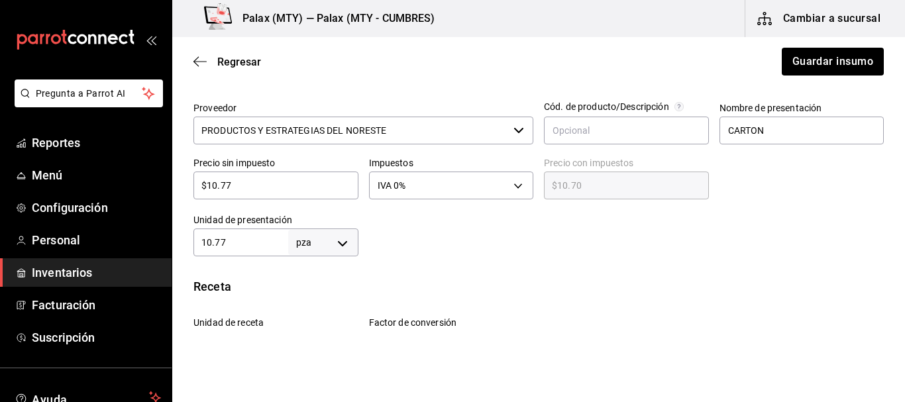
type input "$10.77"
click at [399, 242] on div at bounding box center [621, 229] width 526 height 53
click at [173, 234] on div "Presentación Proveedor PRODUCTOS Y ESTRATEGIAS DEL NORESTE ​ Cód. de producto/D…" at bounding box center [538, 159] width 732 height 193
click at [241, 240] on input "10.77" at bounding box center [240, 242] width 95 height 16
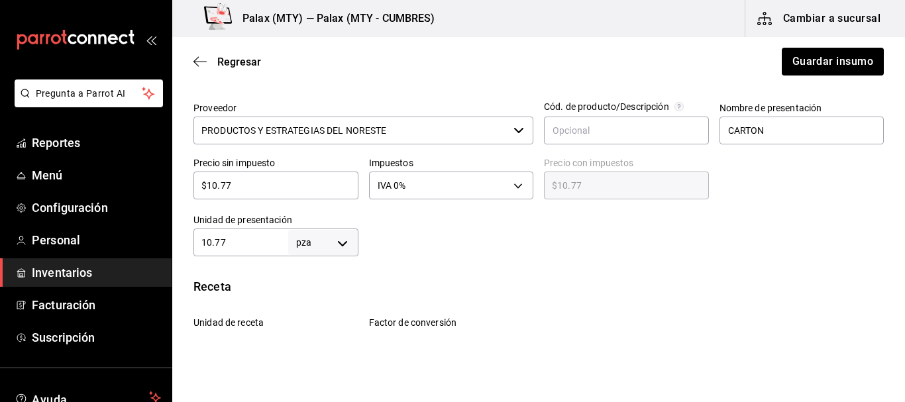
click at [241, 240] on input "10.77" at bounding box center [240, 242] width 95 height 16
type input "1"
click at [514, 274] on div "Insumo IN-1754768669707 Nombre xx LAGER Categoría de inventario bar ​ Mínimo 0 …" at bounding box center [538, 230] width 732 height 834
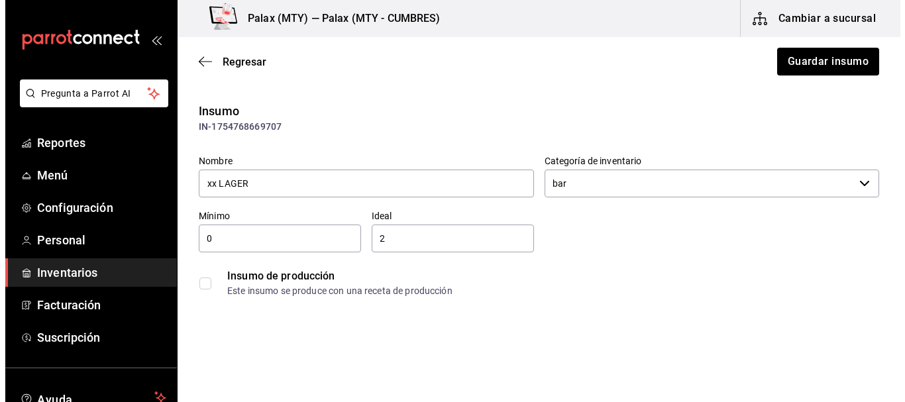
scroll to position [0, 0]
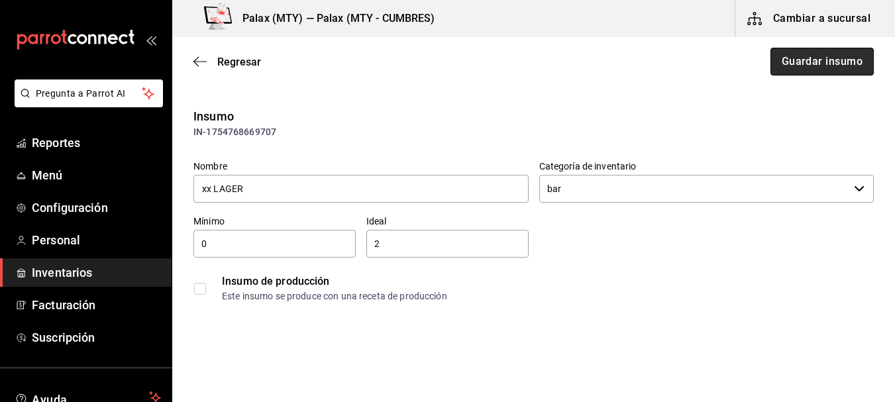
click at [811, 56] on button "Guardar insumo" at bounding box center [821, 62] width 103 height 28
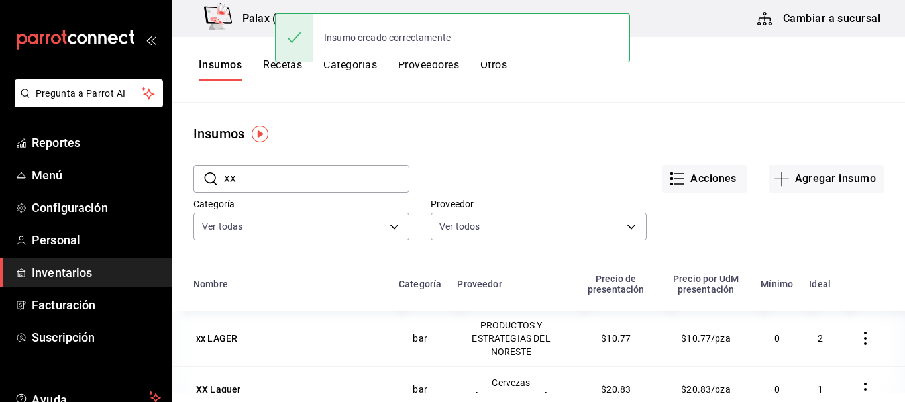
click at [359, 175] on input "XX" at bounding box center [316, 179] width 185 height 26
click at [360, 176] on input "XX" at bounding box center [316, 179] width 185 height 26
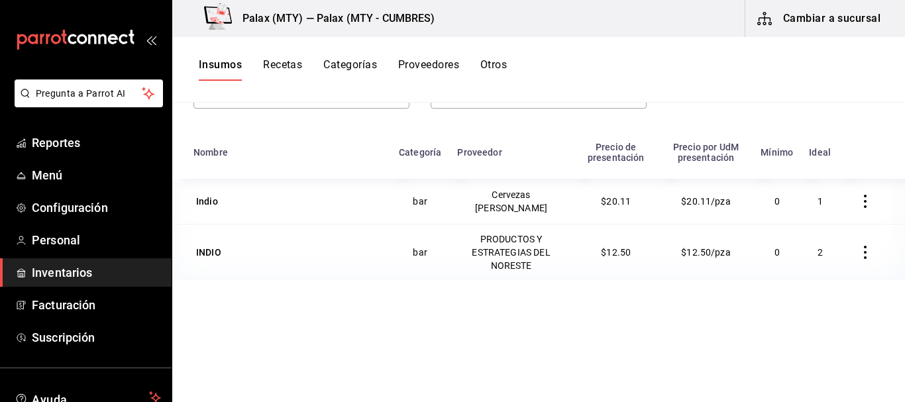
scroll to position [132, 0]
click at [436, 306] on div "Nombre Categoría Proveedor Precio de presentación Precio por UdM presentación M…" at bounding box center [538, 277] width 732 height 289
click at [350, 334] on div "Nombre Categoría Proveedor Precio de presentación Precio por UdM presentación M…" at bounding box center [538, 277] width 732 height 289
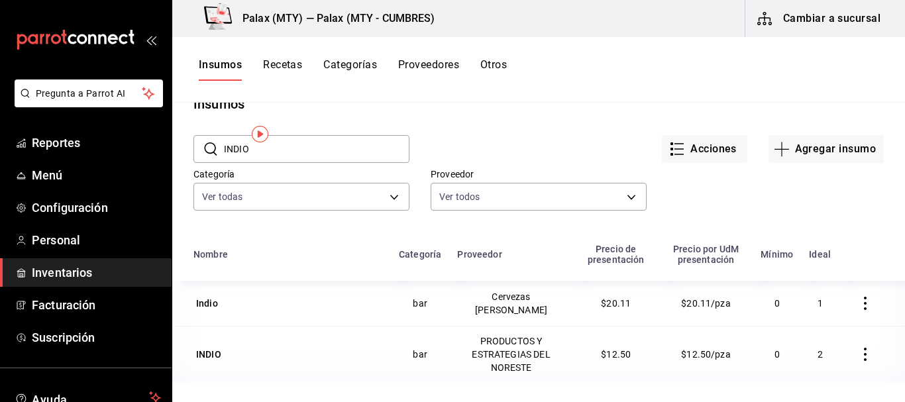
scroll to position [0, 0]
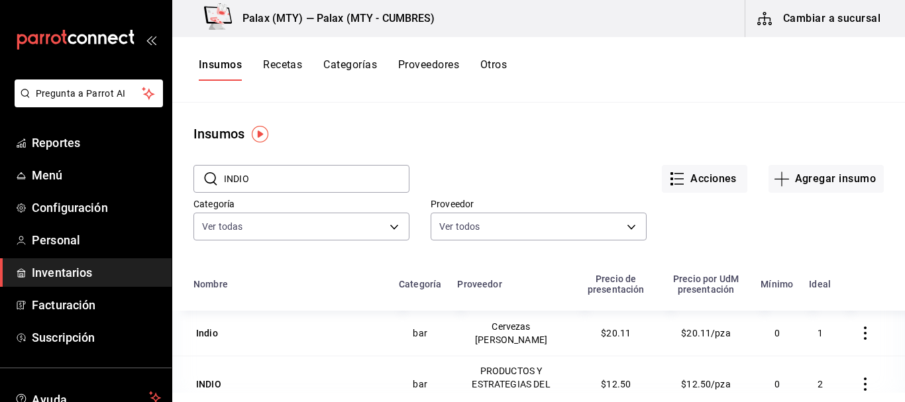
click at [264, 179] on input "INDIO" at bounding box center [316, 179] width 185 height 26
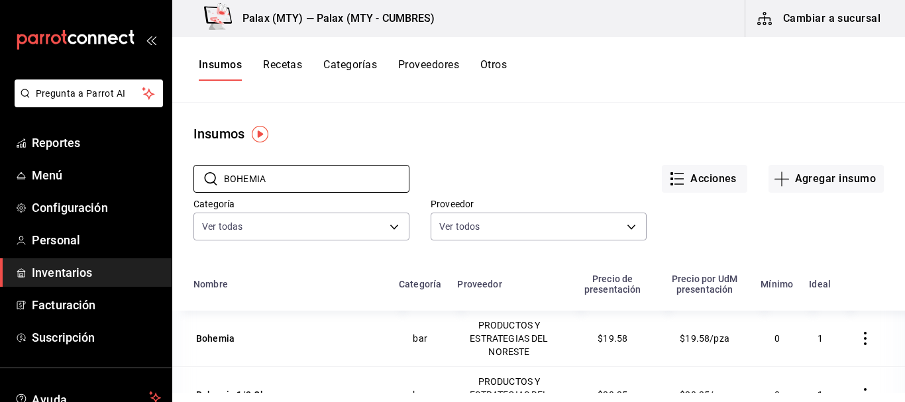
type input "BOHEMIA"
click at [579, 164] on div "Acciones Agregar insumo" at bounding box center [646, 168] width 474 height 49
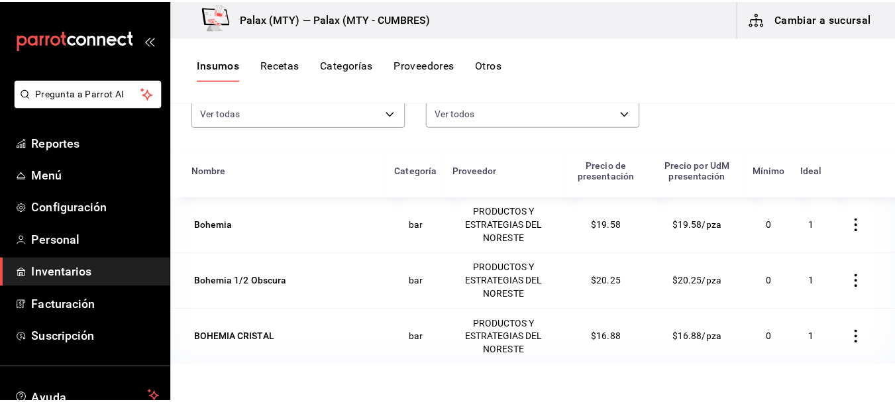
scroll to position [132, 0]
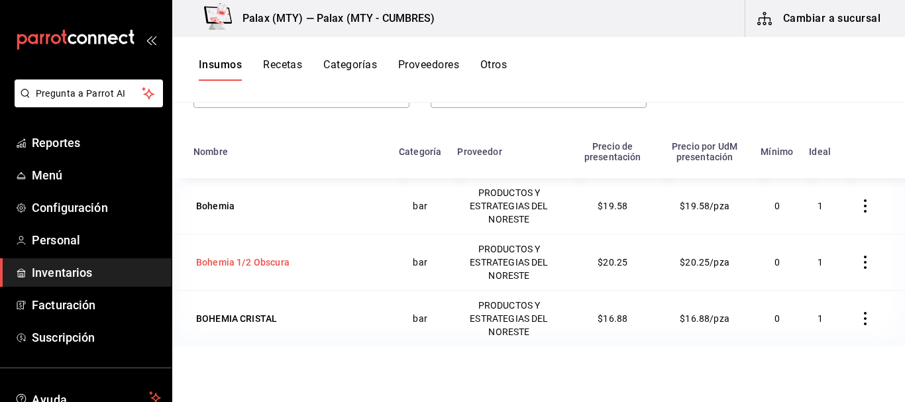
click at [250, 264] on div "Bohemia 1/2 Obscura" at bounding box center [242, 262] width 93 height 13
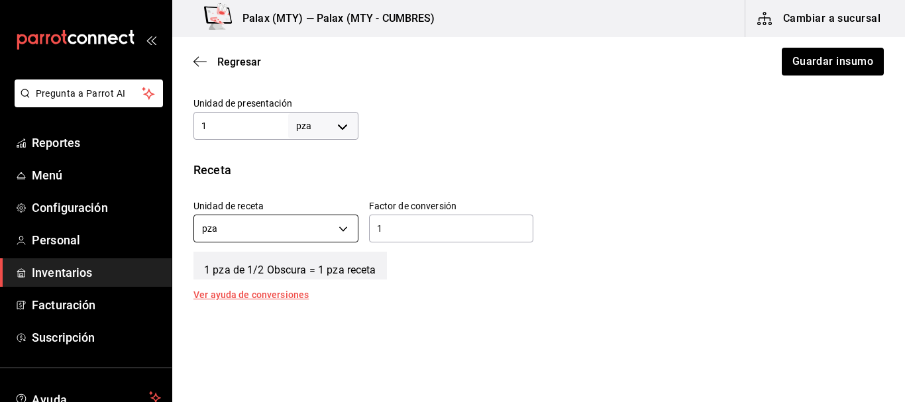
scroll to position [331, 0]
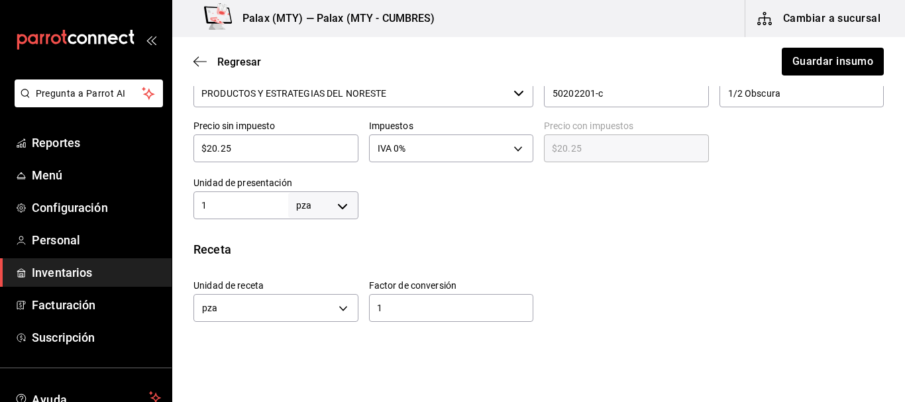
click at [271, 151] on input "$20.25" at bounding box center [275, 148] width 165 height 16
type input "$1"
type input "$1.00"
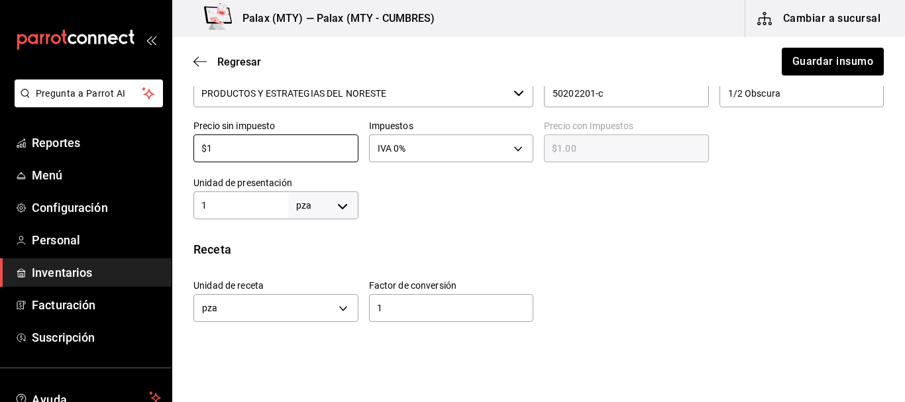
type input "$16"
type input "$16.00"
type input "$16.8"
type input "$16.80"
type input "$16.88"
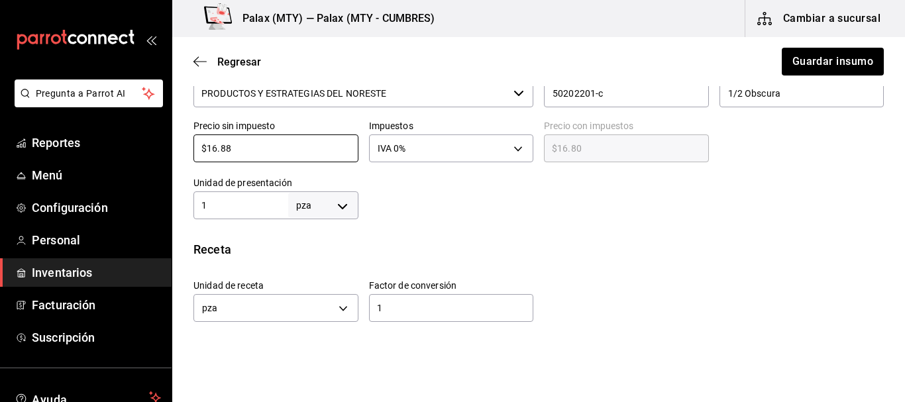
type input "$16.88"
click at [560, 250] on div "Receta" at bounding box center [538, 249] width 690 height 18
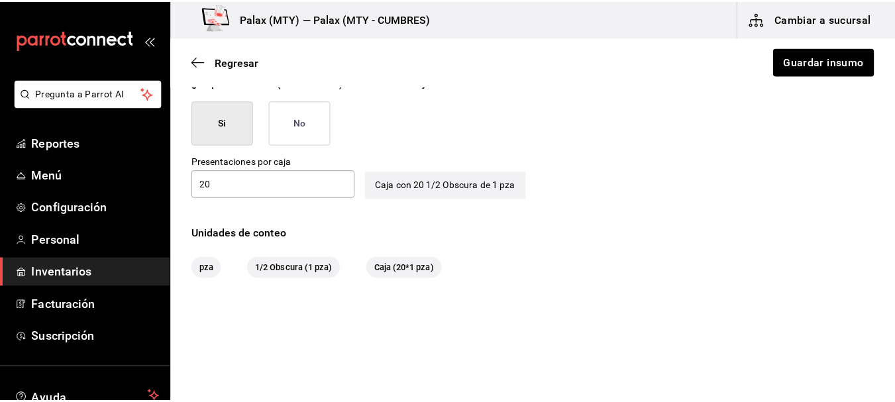
scroll to position [691, 0]
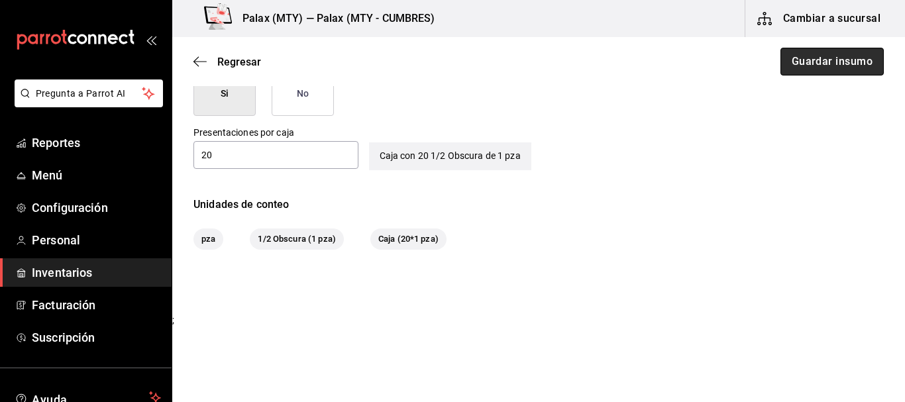
click at [826, 66] on button "Guardar insumo" at bounding box center [831, 62] width 103 height 28
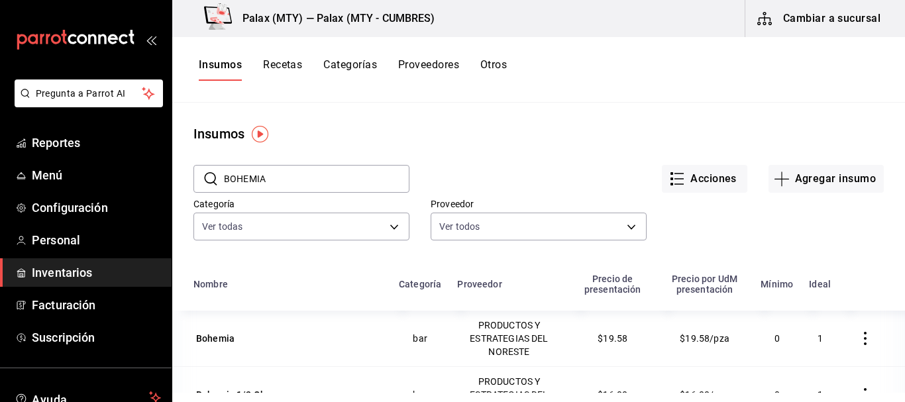
click at [301, 189] on input "BOHEMIA" at bounding box center [316, 179] width 185 height 26
click at [301, 188] on input "BOHEMIA" at bounding box center [316, 179] width 185 height 26
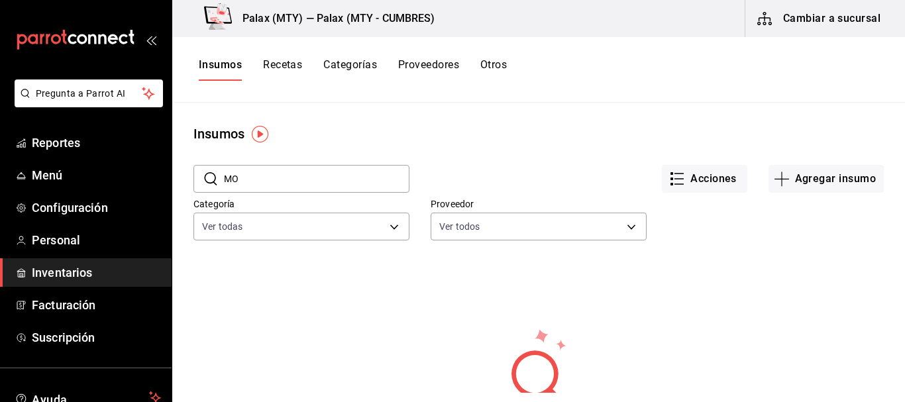
type input "M"
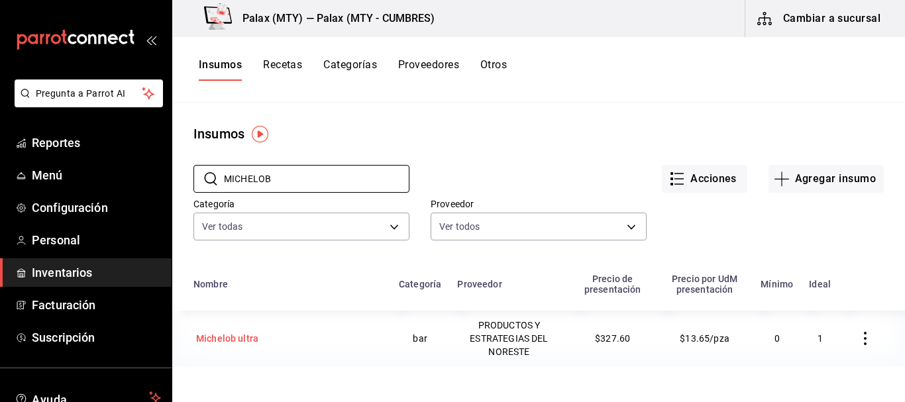
type input "MICHELOB"
click at [318, 331] on div "Michelob ultra" at bounding box center [287, 338] width 189 height 19
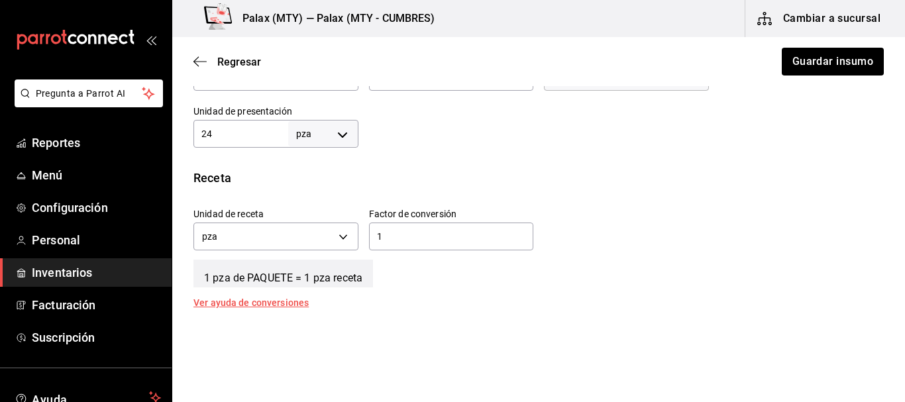
scroll to position [331, 0]
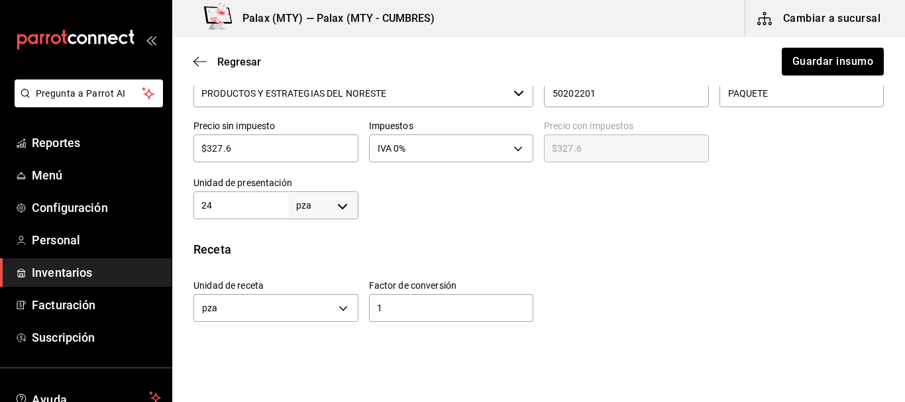
click at [263, 199] on input "24" at bounding box center [240, 205] width 95 height 16
type input "1"
click at [575, 272] on div "Unidad de receta pza UNIT Factor de conversión 1 ​" at bounding box center [533, 297] width 701 height 57
click at [417, 189] on div at bounding box center [621, 192] width 526 height 53
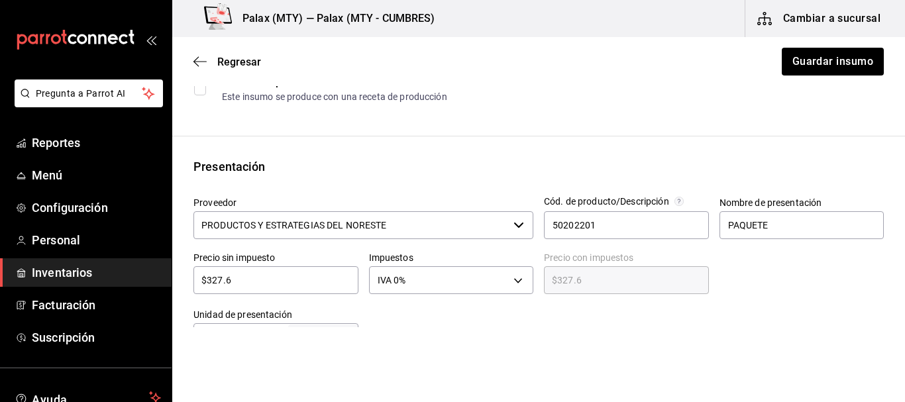
scroll to position [199, 0]
click at [279, 284] on input "$327.6" at bounding box center [275, 281] width 165 height 16
type input "$1"
type input "$1.00"
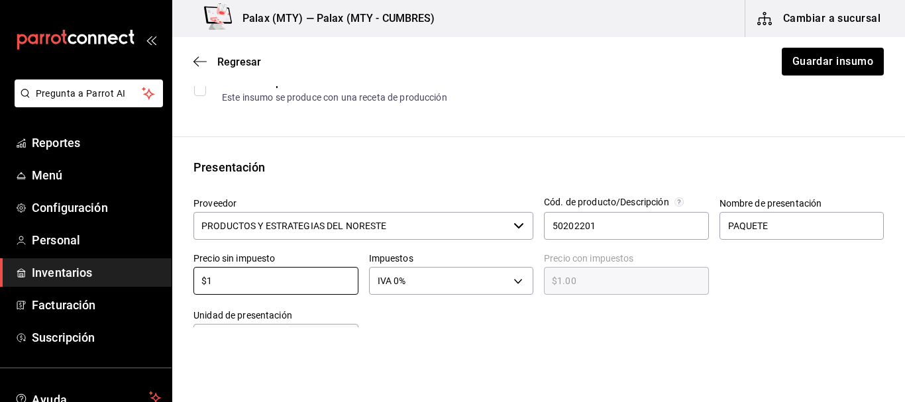
type input "$13"
type input "$13.00"
type input "$13.6"
type input "$13.60"
type input "$13.65"
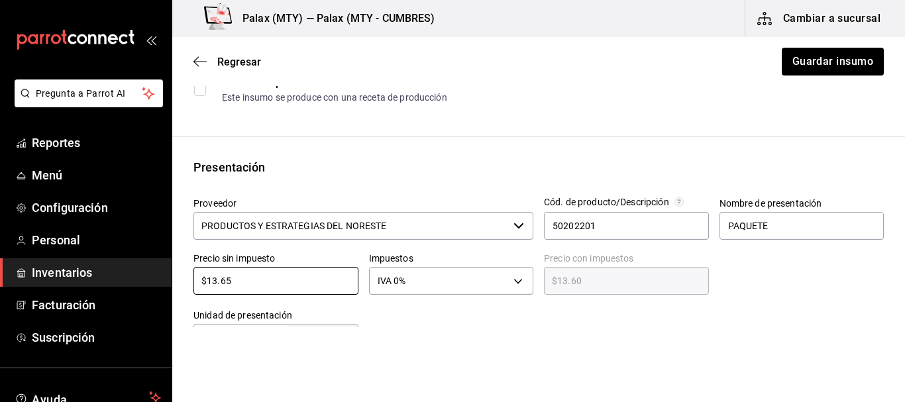
type input "$13.65"
click at [446, 324] on div at bounding box center [621, 325] width 526 height 53
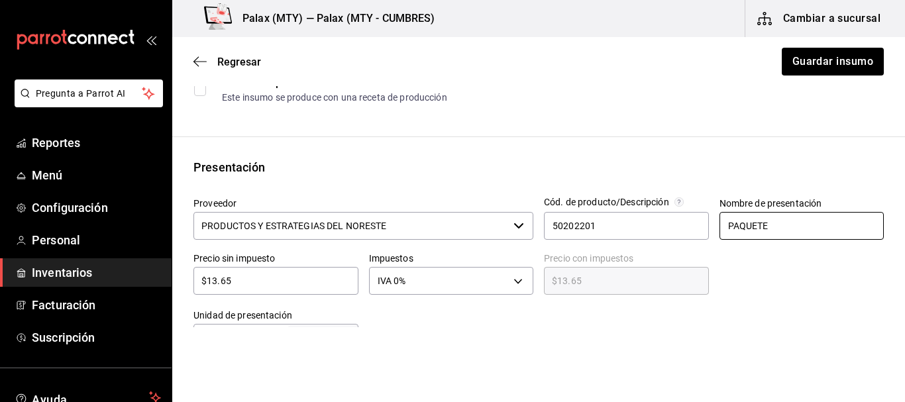
click at [776, 234] on input "PAQUETE" at bounding box center [801, 226] width 165 height 28
click at [777, 232] on input "PAQUETE" at bounding box center [801, 226] width 165 height 28
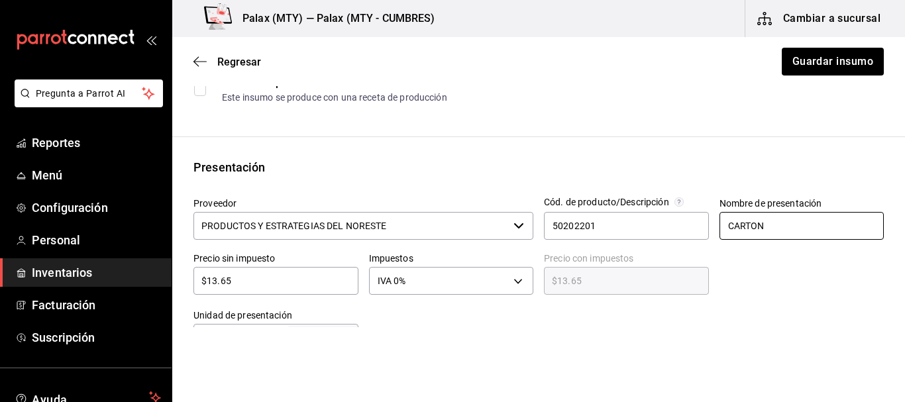
type input "CARTON"
click at [699, 119] on div "Insumo IN-1724431663850 Nombre Michelob ultra Categoría de inventario bar ​ Mín…" at bounding box center [538, 326] width 732 height 834
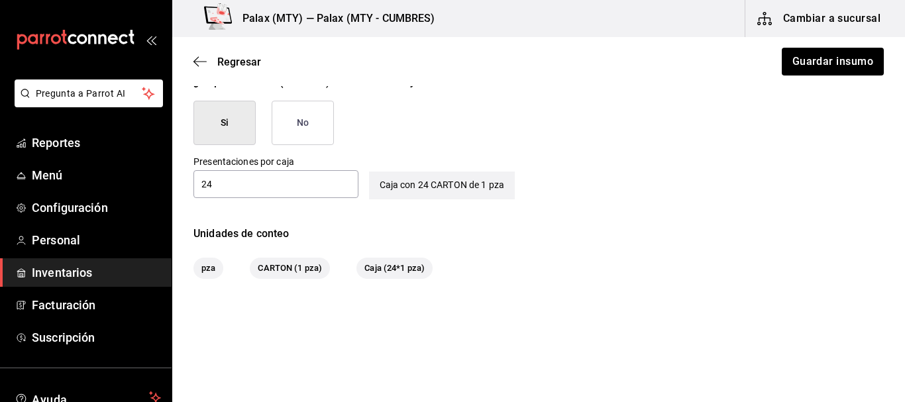
scroll to position [691, 0]
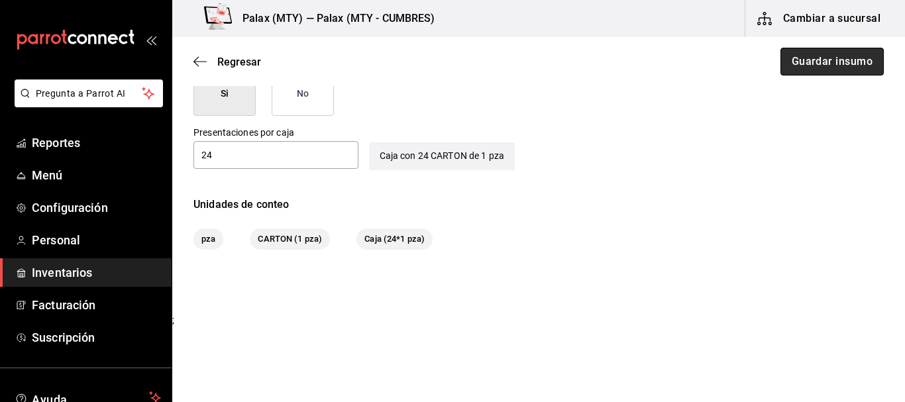
click at [832, 56] on button "Guardar insumo" at bounding box center [831, 62] width 103 height 28
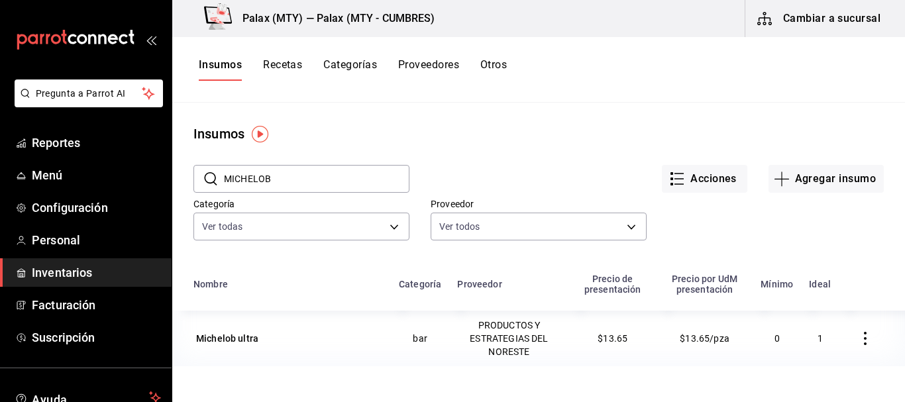
click at [366, 181] on input "MICHELOB" at bounding box center [316, 179] width 185 height 26
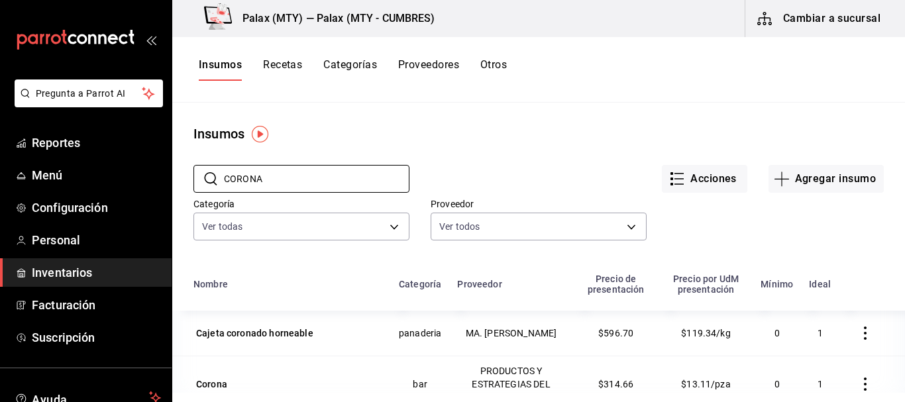
type input "CORONA"
click at [499, 147] on div "Acciones Agregar insumo" at bounding box center [646, 168] width 474 height 49
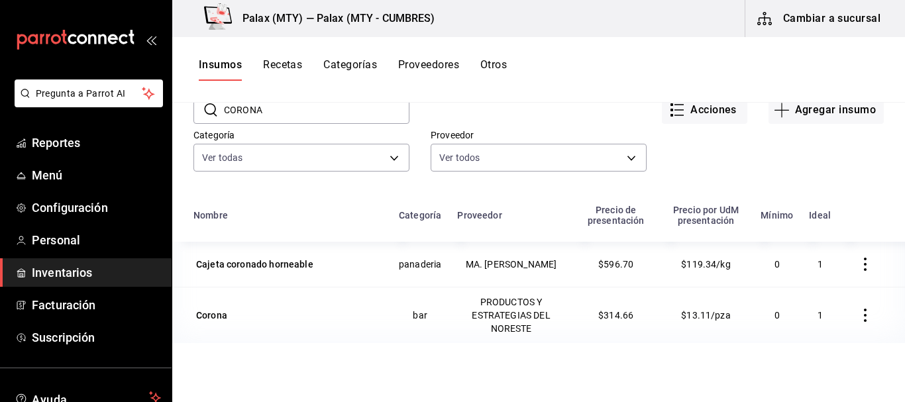
scroll to position [132, 0]
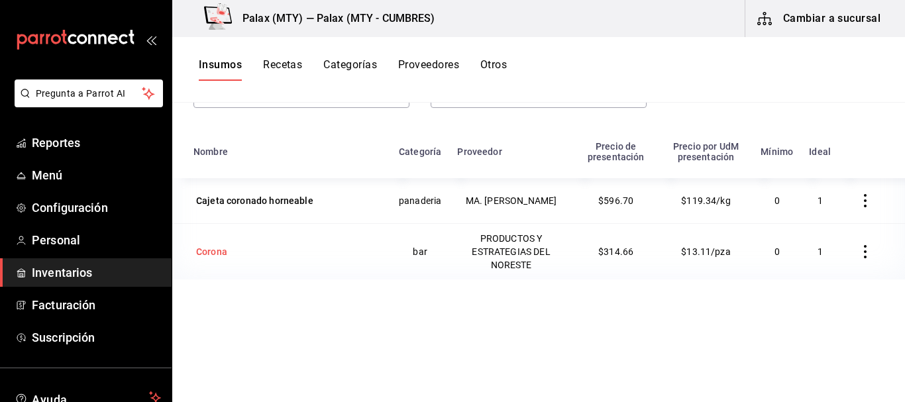
click at [179, 254] on td "Corona" at bounding box center [281, 251] width 219 height 56
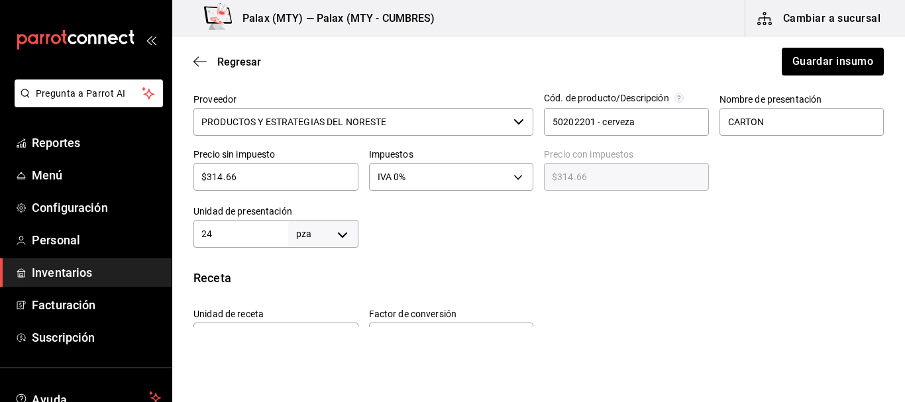
scroll to position [294, 0]
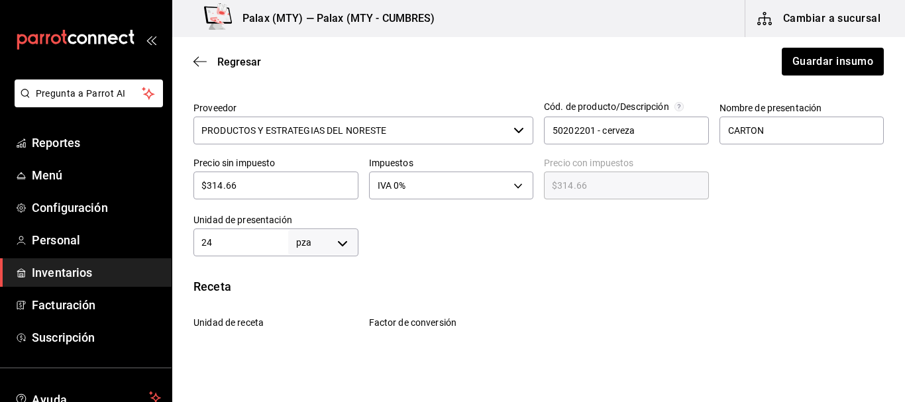
click at [240, 229] on div "24 pza UNIT ​" at bounding box center [275, 242] width 165 height 28
click at [238, 242] on input "24" at bounding box center [240, 242] width 95 height 16
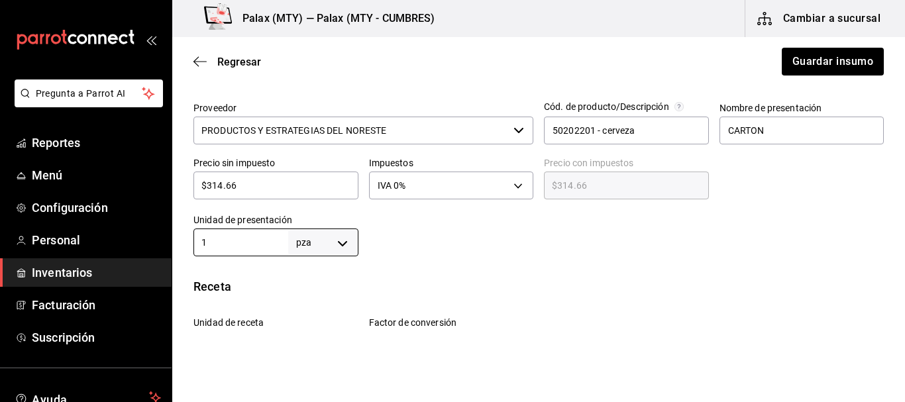
type input "1"
click at [579, 270] on div "Insumo IN-1724431663569 Nombre Corona Categoría de inventario bar ​ Mínimo 0 ​ …" at bounding box center [538, 230] width 732 height 834
click at [313, 193] on div "$314.66 ​" at bounding box center [275, 186] width 165 height 28
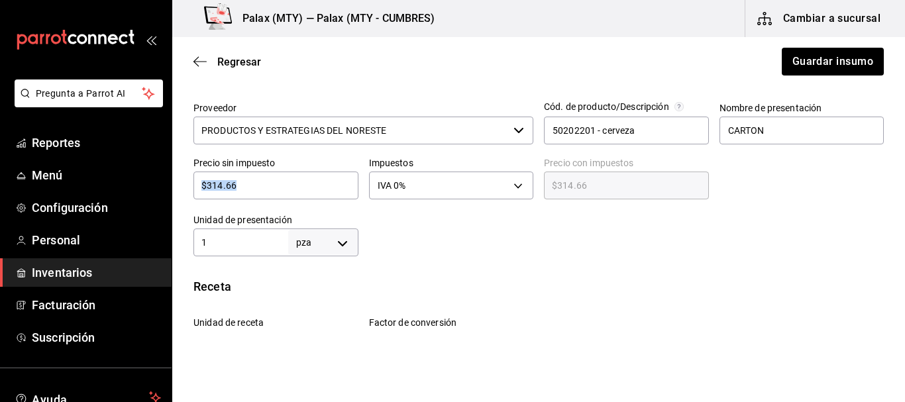
click at [312, 193] on div "$314.66 ​" at bounding box center [275, 186] width 165 height 28
click at [338, 192] on input "$314.66" at bounding box center [275, 185] width 165 height 16
click at [266, 179] on input "$314.66" at bounding box center [275, 185] width 165 height 16
click at [265, 181] on input "$314.66" at bounding box center [275, 185] width 165 height 16
type input "$1"
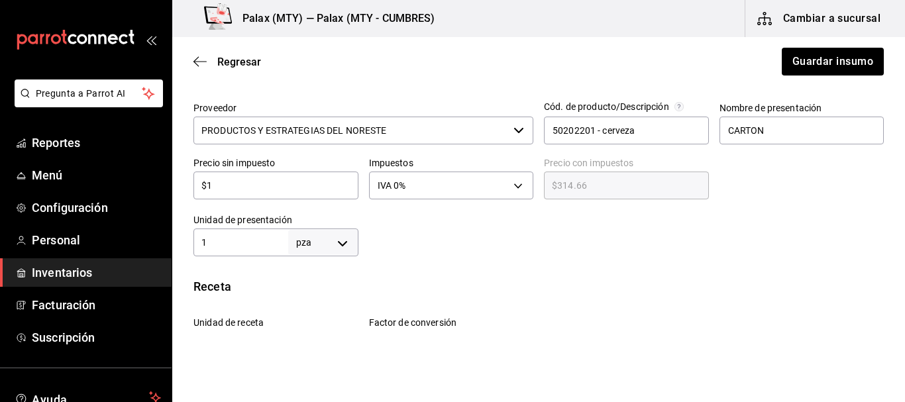
type input "$1.00"
type input "$13"
type input "$13.00"
type input "$13.1"
type input "$13.10"
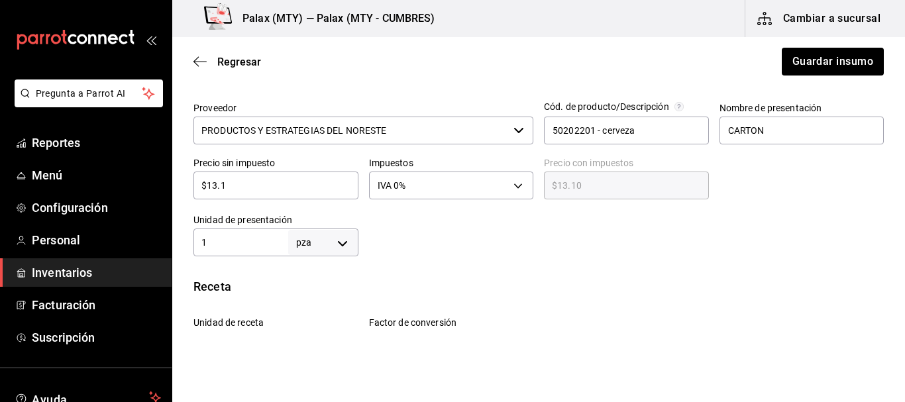
type input "$13.11"
click at [503, 268] on div "Insumo IN-1724431663569 Nombre Corona Categoría de inventario bar ​ Mínimo 0 ​ …" at bounding box center [538, 230] width 732 height 834
click at [796, 52] on button "Guardar insumo" at bounding box center [831, 62] width 103 height 28
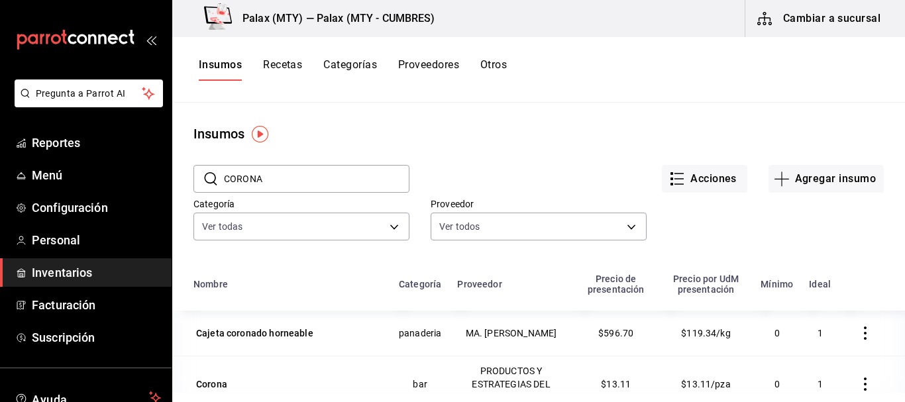
click at [272, 176] on input "CORONA" at bounding box center [316, 179] width 185 height 26
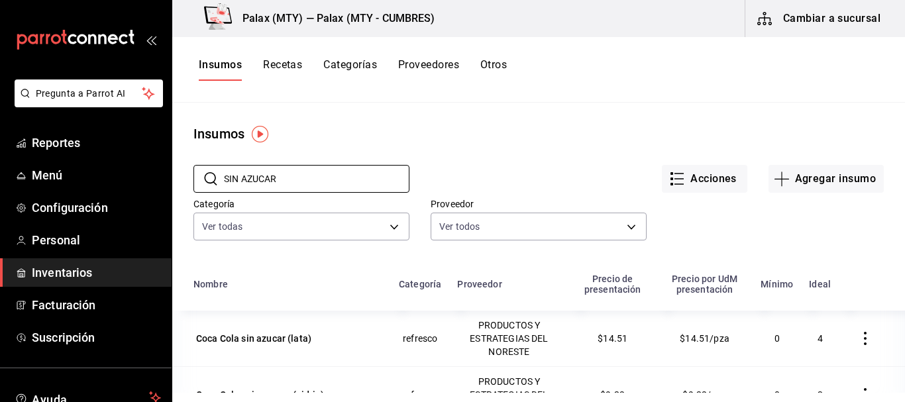
type input "SIN AZUCAR"
drag, startPoint x: 588, startPoint y: 117, endPoint x: 551, endPoint y: 103, distance: 39.4
click at [576, 109] on main "Insumos ​ SIN AZUCAR ​ Acciones Agregar insumo Categoría Ver todas 1bd5924b-a11…" at bounding box center [538, 248] width 732 height 290
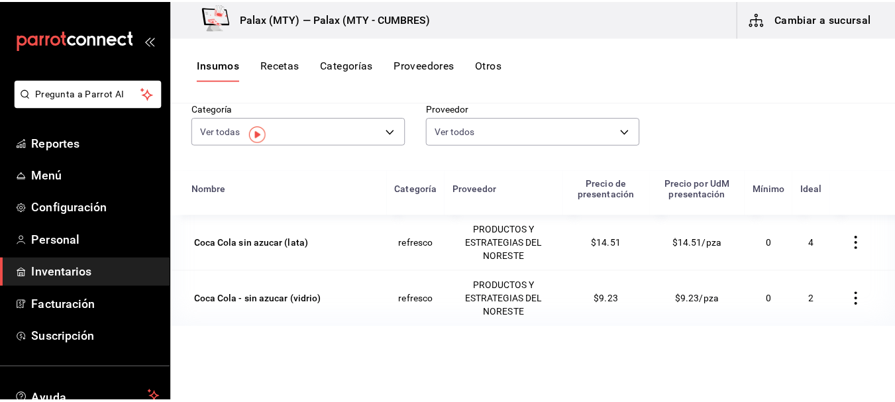
scroll to position [163, 0]
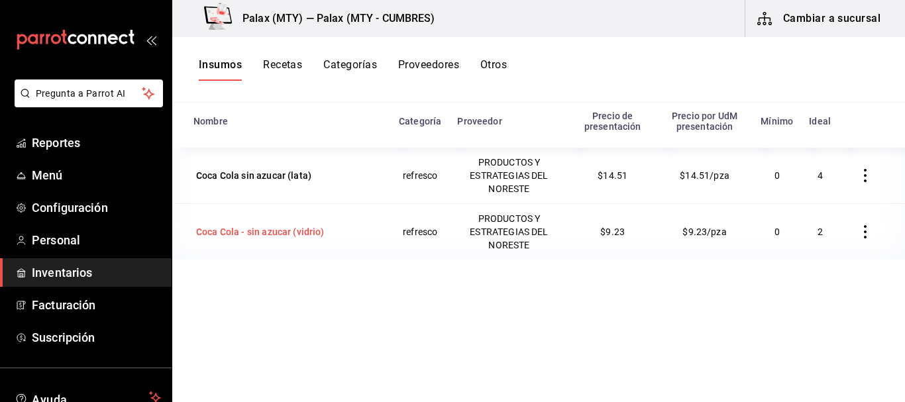
click at [272, 230] on div "Coca Cola - sin azucar (vidrio)" at bounding box center [260, 231] width 128 height 13
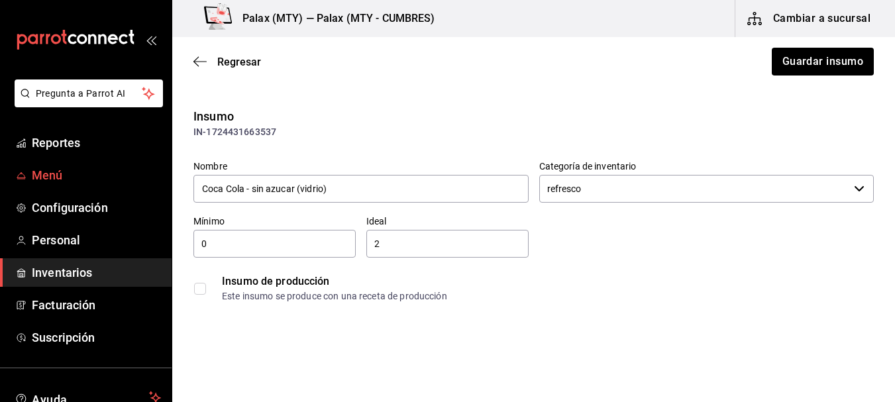
drag, startPoint x: 352, startPoint y: 189, endPoint x: 128, endPoint y: 186, distance: 223.8
click at [128, 186] on div "Pregunta a Parrot AI Reportes Menú Configuración Personal Inventarios Facturaci…" at bounding box center [447, 163] width 895 height 327
type input "COCA COLA SIN AZUCAR"
click at [575, 245] on div "Nombre COCA COLA SIN AZUCAR Categoría de inventario refresco ​ Mínimo 0 ​ Ideal…" at bounding box center [528, 229] width 691 height 159
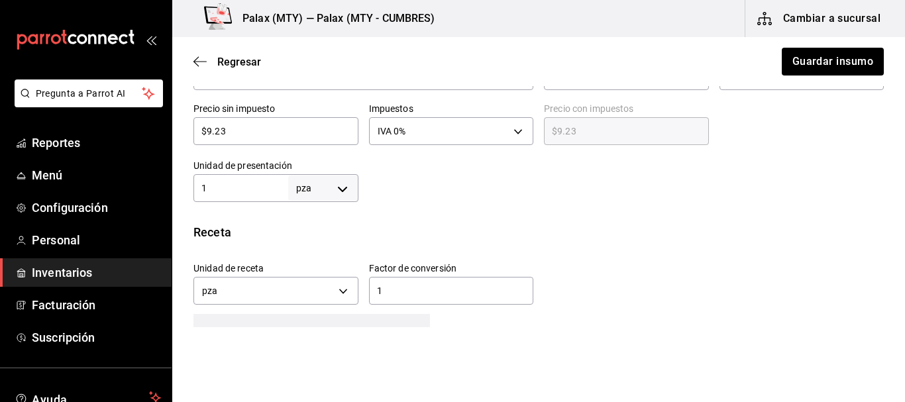
scroll to position [331, 0]
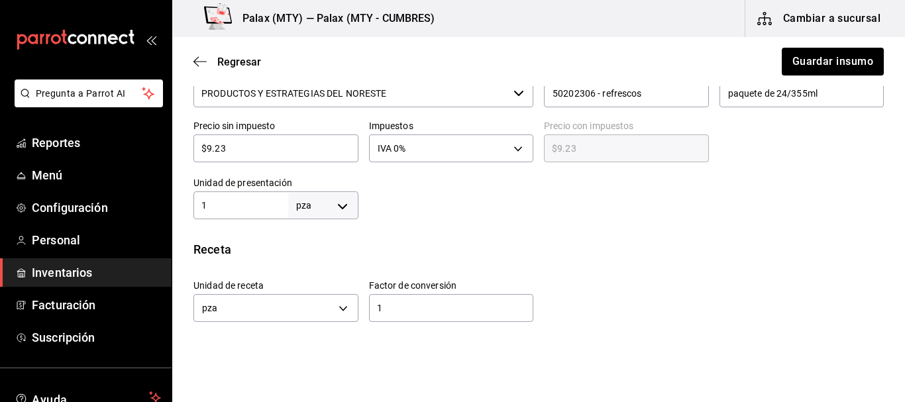
click at [269, 146] on input "$9.23" at bounding box center [275, 148] width 165 height 16
type input "$9"
type input "$9.00"
type input "$9.8"
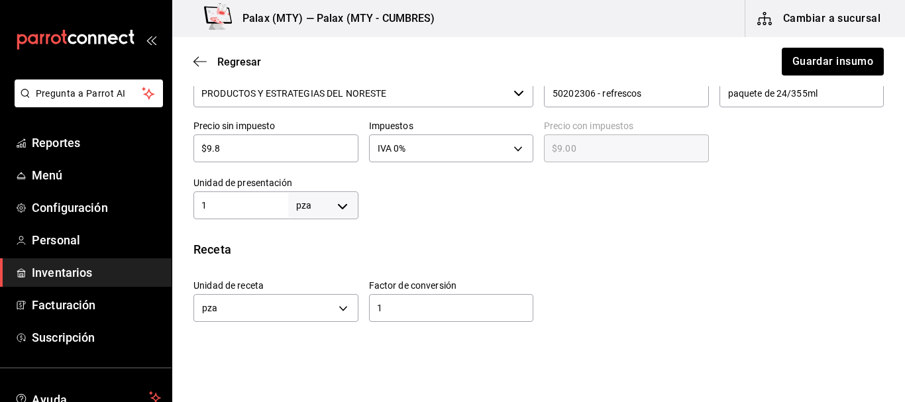
type input "$9.80"
type input "$9.87"
click at [487, 221] on div "Insumo IN-1724431663537 Nombre COCA COLA SIN AZUCAR Categoría de inventario ref…" at bounding box center [538, 193] width 732 height 834
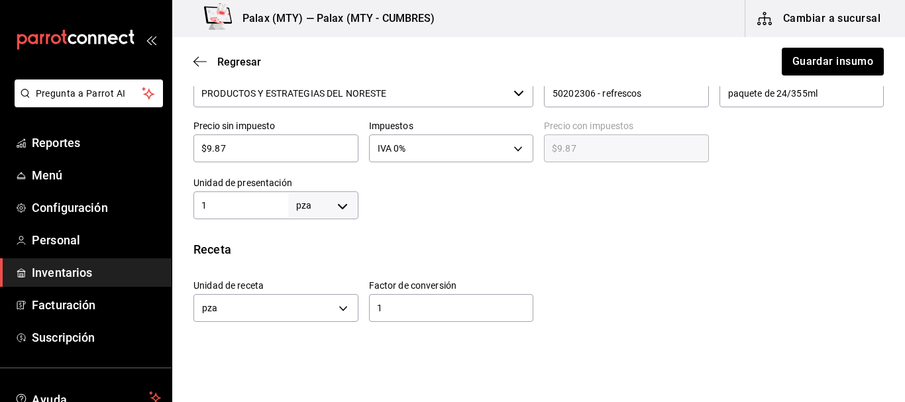
click at [487, 231] on div "Insumo IN-1724431663537 Nombre COCA COLA SIN AZUCAR Categoría de inventario ref…" at bounding box center [538, 193] width 732 height 834
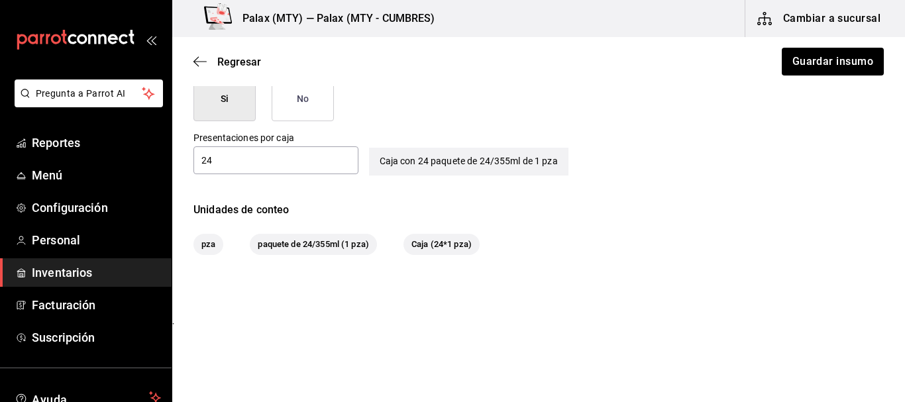
scroll to position [691, 0]
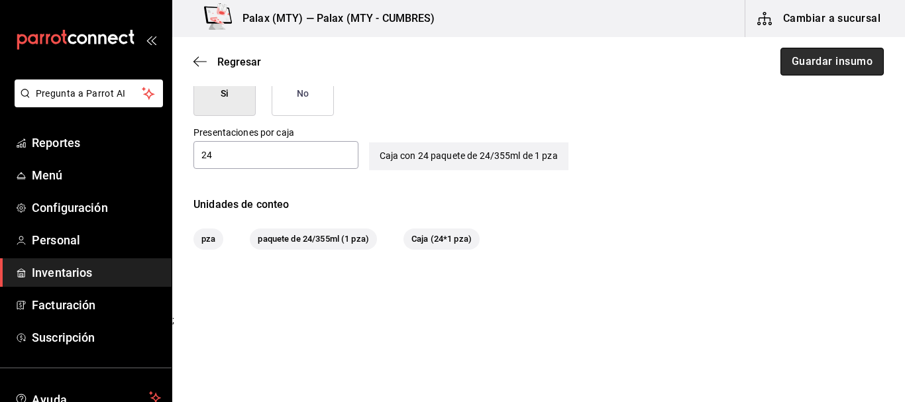
click at [840, 65] on button "Guardar insumo" at bounding box center [831, 62] width 103 height 28
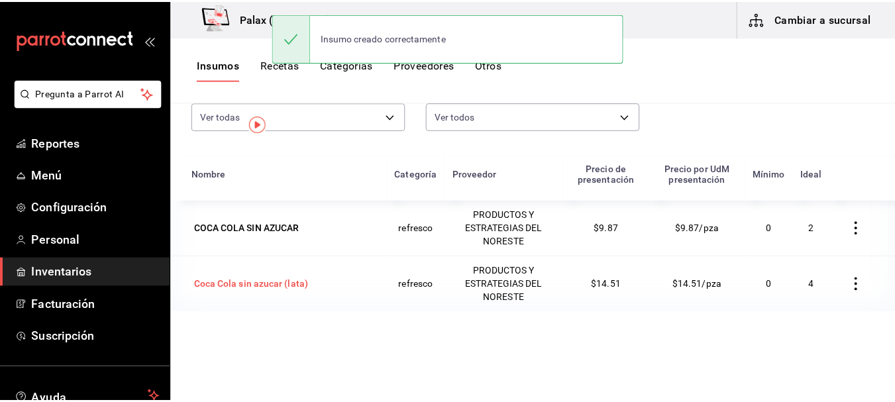
scroll to position [132, 0]
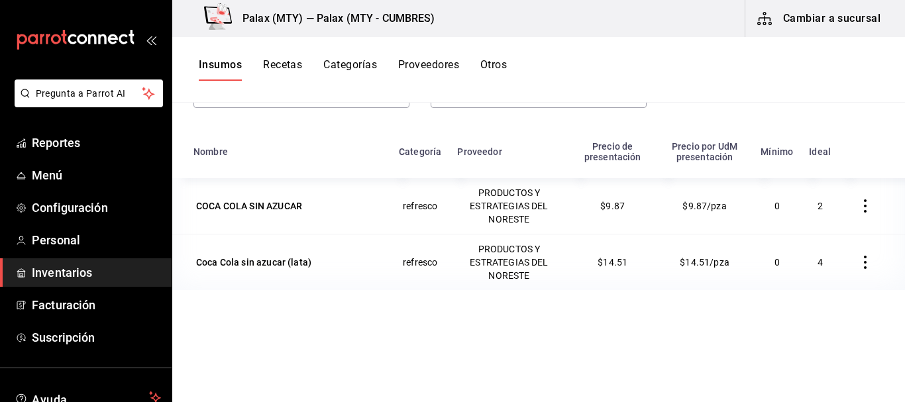
click at [296, 206] on div "COCA COLA SIN AZUCAR" at bounding box center [249, 205] width 106 height 13
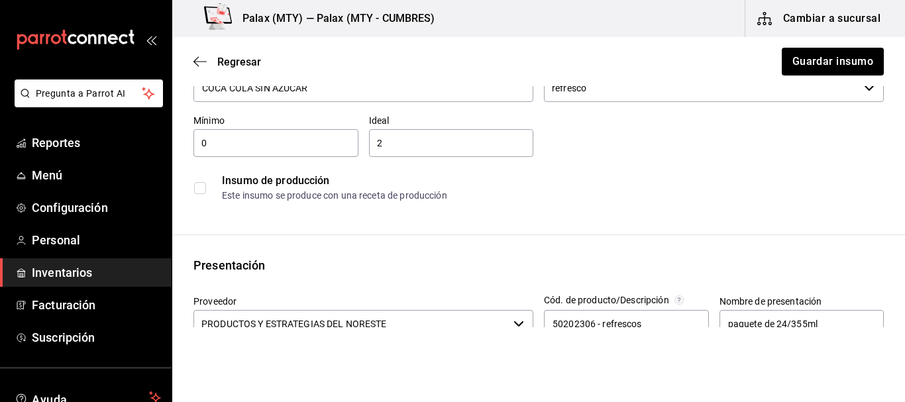
scroll to position [265, 0]
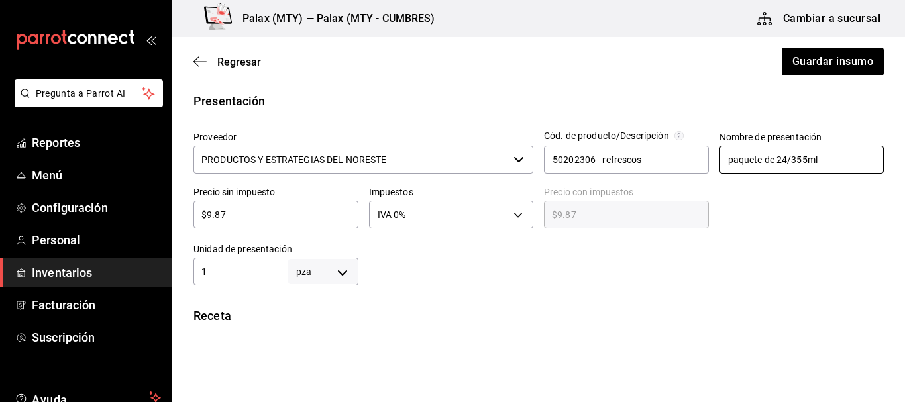
click at [816, 159] on input "paquete de 24/355ml" at bounding box center [801, 160] width 165 height 28
click at [818, 158] on input "paquete de 24/355ml" at bounding box center [801, 160] width 165 height 28
type input "CAJA 355ML"
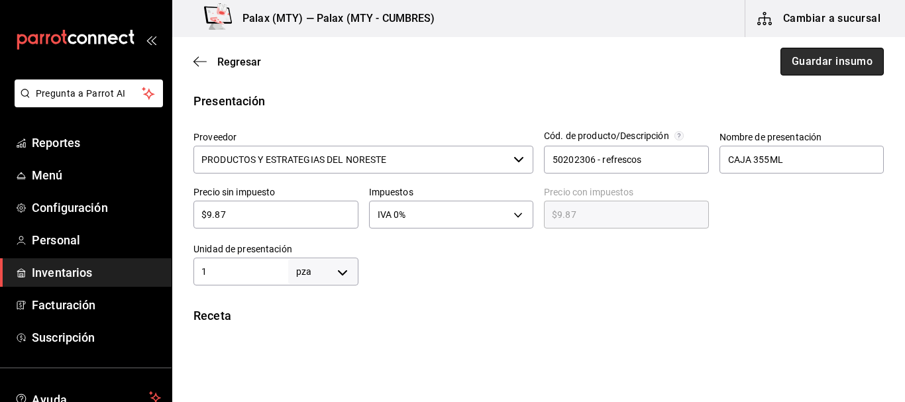
click at [797, 58] on button "Guardar insumo" at bounding box center [831, 62] width 103 height 28
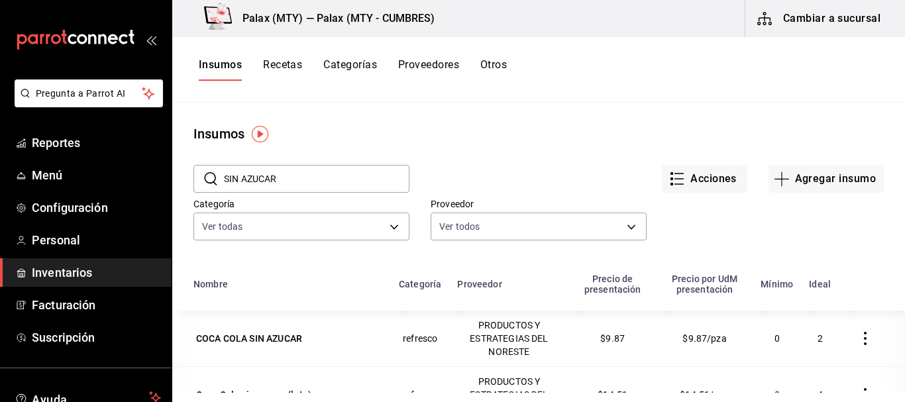
click at [303, 178] on input "SIN AZUCAR" at bounding box center [316, 179] width 185 height 26
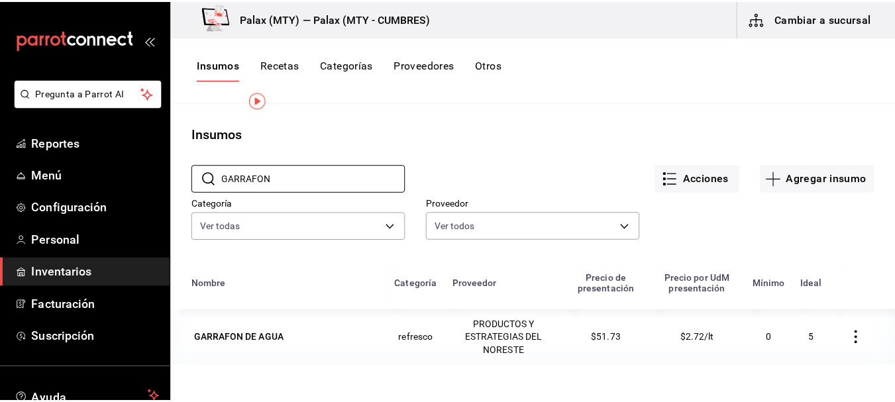
scroll to position [66, 0]
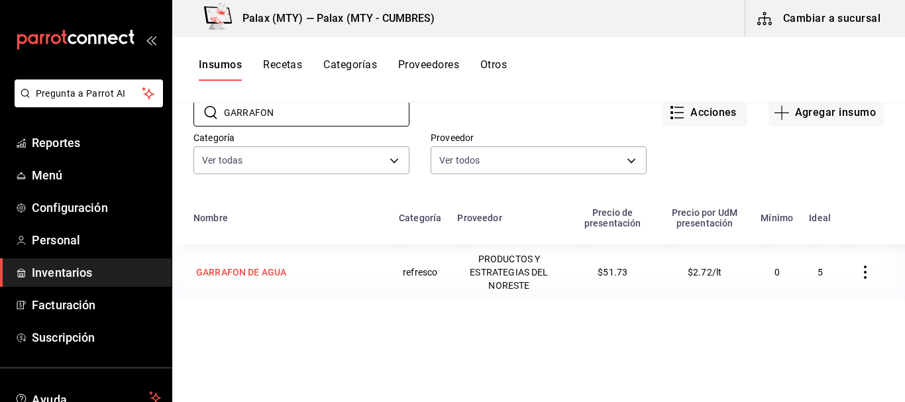
type input "GARRAFON"
click at [299, 287] on td "GARRAFON DE AGUA" at bounding box center [281, 272] width 219 height 56
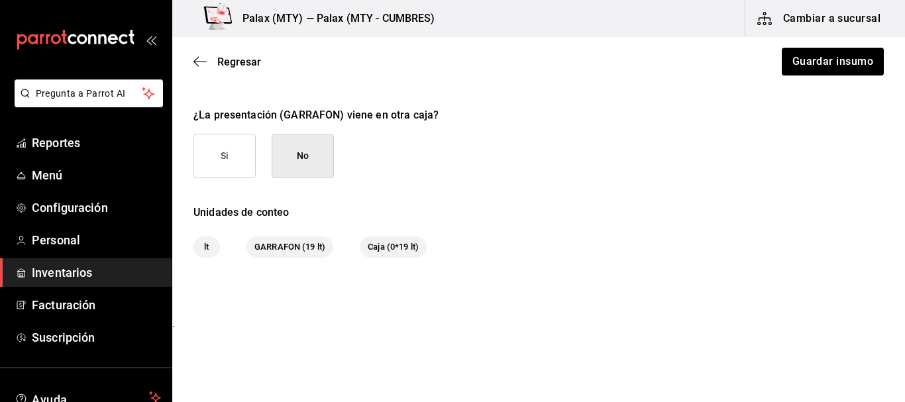
scroll to position [637, 0]
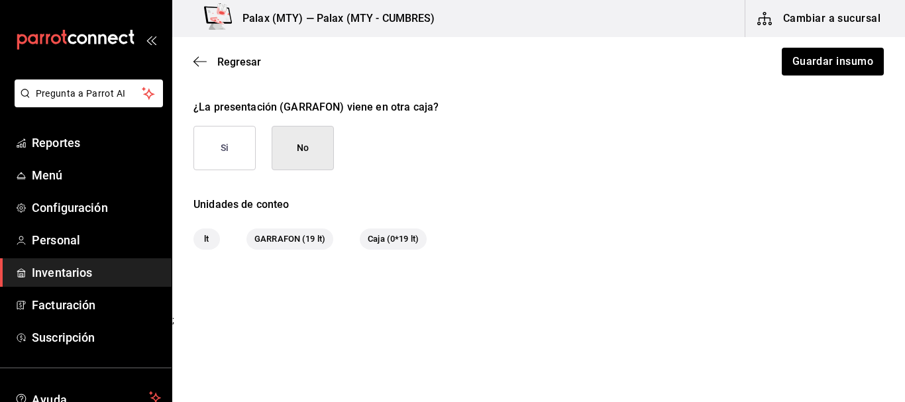
click at [296, 155] on button "No" at bounding box center [303, 148] width 62 height 44
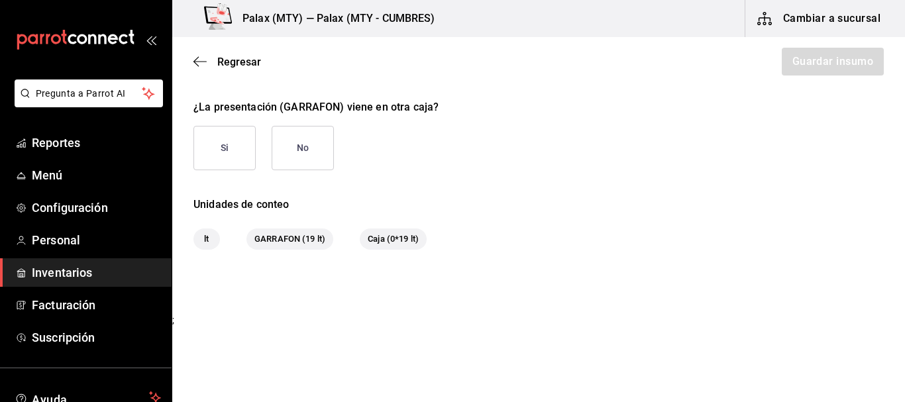
click at [295, 156] on button "No" at bounding box center [303, 148] width 62 height 44
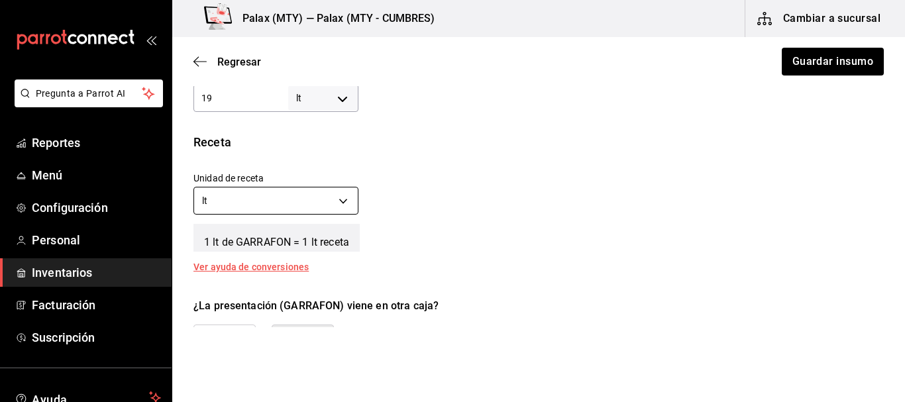
scroll to position [372, 0]
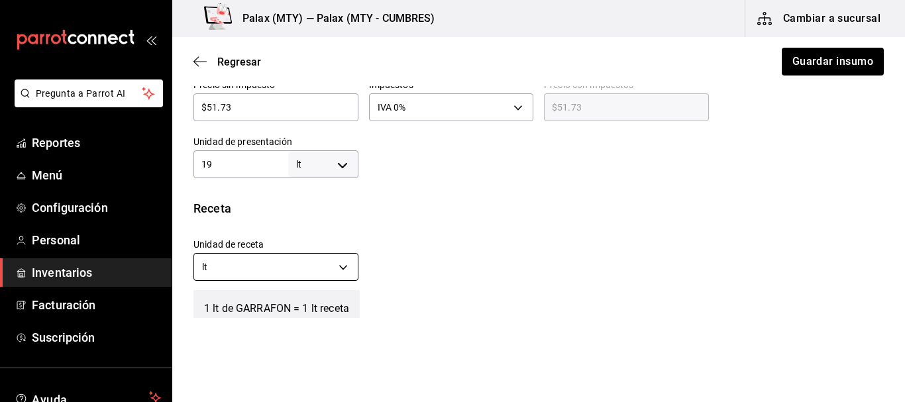
click at [334, 267] on body "Pregunta a Parrot AI Reportes Menú Configuración Personal Inventarios Facturaci…" at bounding box center [452, 163] width 905 height 327
click at [237, 328] on li "ml" at bounding box center [274, 330] width 161 height 22
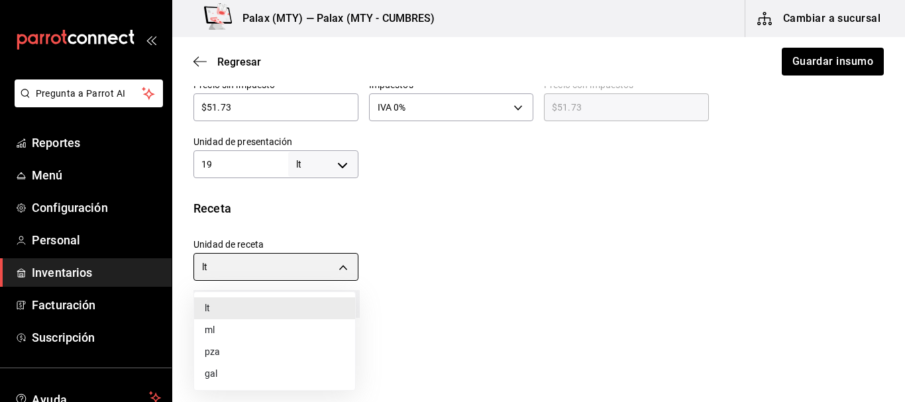
type input "MILLILITER"
type input "19,000"
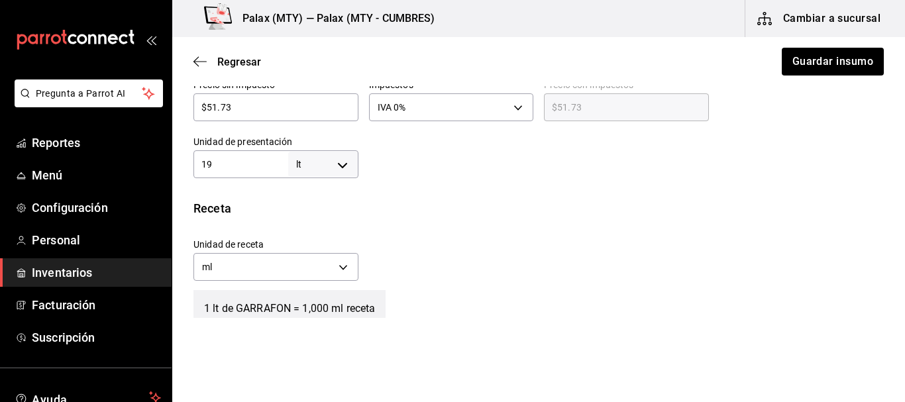
click at [548, 241] on div "Unidad de receta ml MILLILITER Factor de conversión 19,000 ​" at bounding box center [533, 256] width 701 height 57
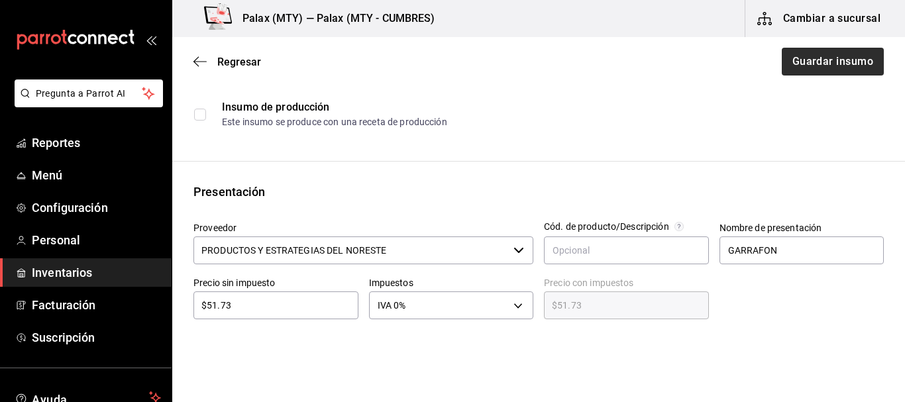
scroll to position [173, 0]
click at [846, 57] on button "Guardar insumo" at bounding box center [831, 62] width 103 height 28
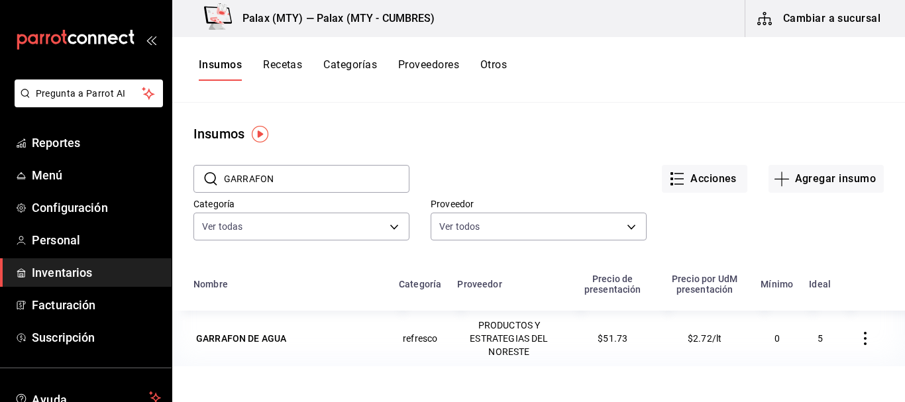
click at [307, 171] on input "GARRAFON" at bounding box center [316, 179] width 185 height 26
type input "light"
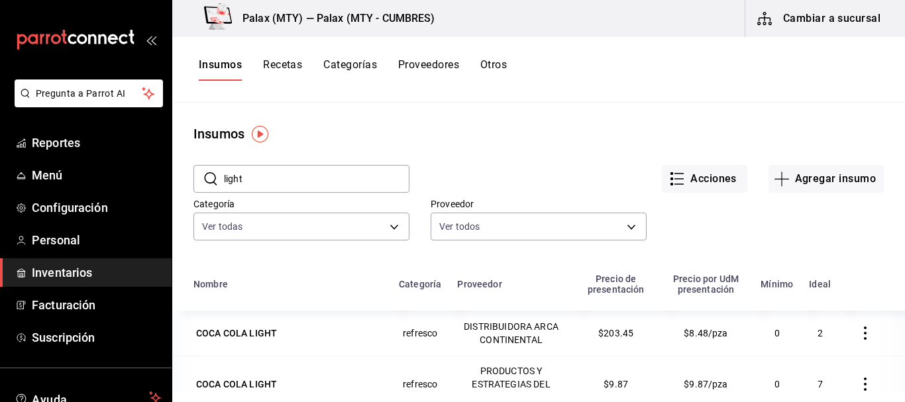
click at [566, 152] on div "Acciones Agregar insumo" at bounding box center [646, 168] width 474 height 49
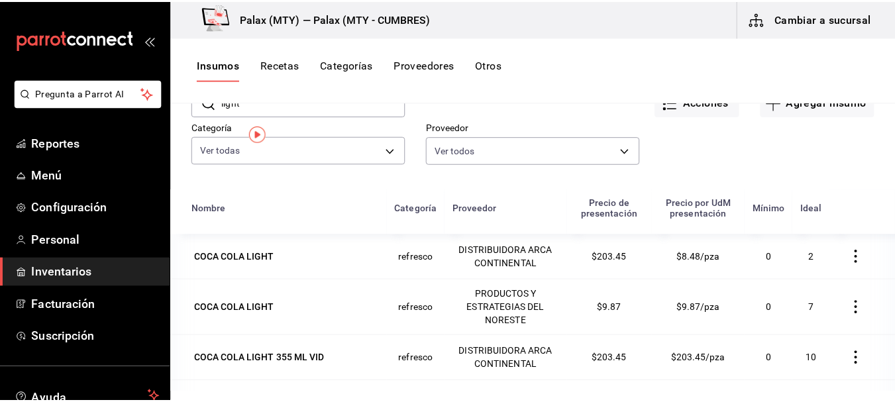
scroll to position [132, 0]
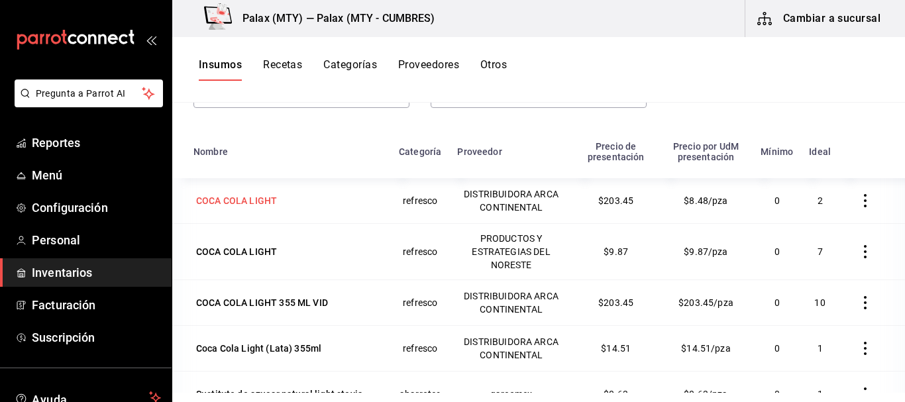
click at [246, 198] on div "COCA COLA LIGHT" at bounding box center [236, 200] width 81 height 13
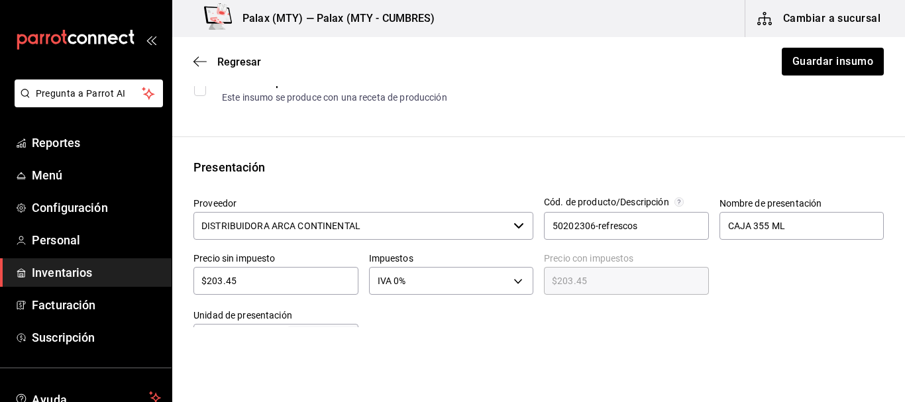
scroll to position [331, 0]
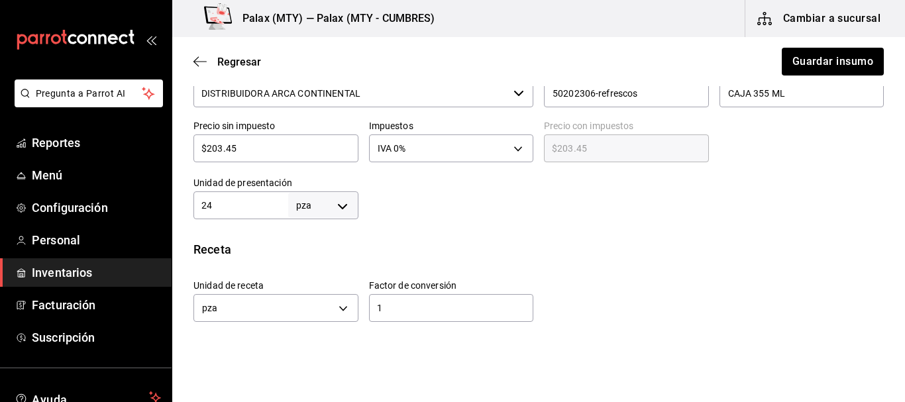
click at [248, 209] on input "24" at bounding box center [240, 205] width 95 height 16
type input "1"
click at [473, 212] on div at bounding box center [621, 192] width 526 height 53
click at [268, 158] on div "$203.45 ​" at bounding box center [275, 148] width 165 height 28
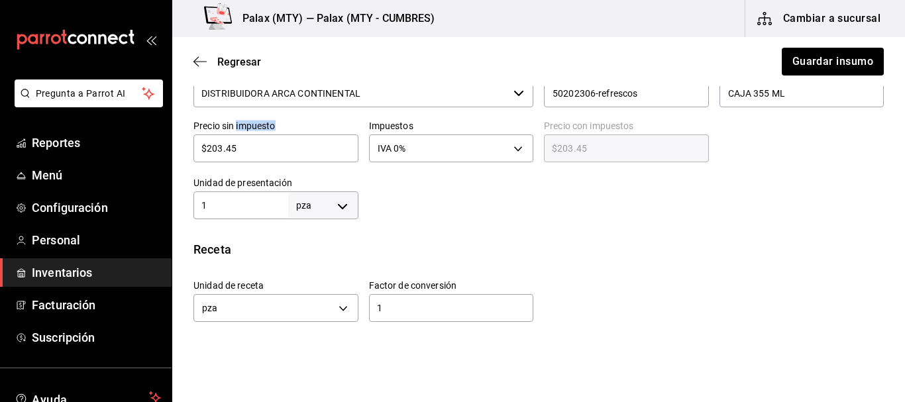
click at [268, 158] on div "$203.45 ​" at bounding box center [275, 148] width 165 height 28
click at [239, 153] on input "$203.45" at bounding box center [275, 148] width 165 height 16
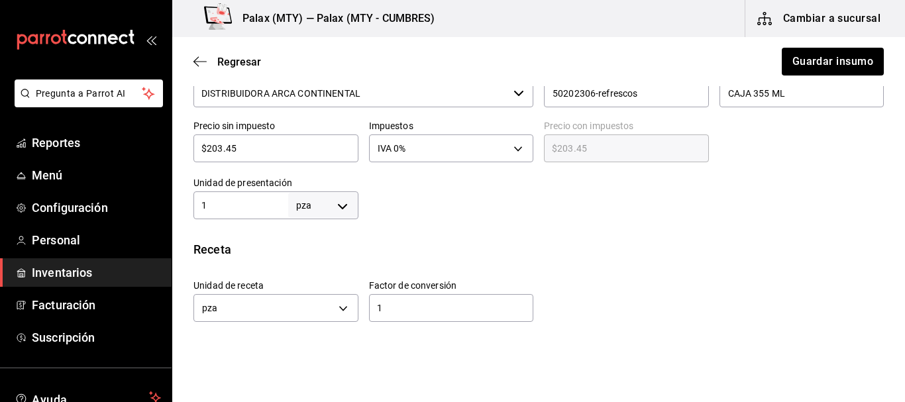
type input "$8"
type input "$8.00"
type input "$8.4"
type input "$8.40"
type input "$8.47"
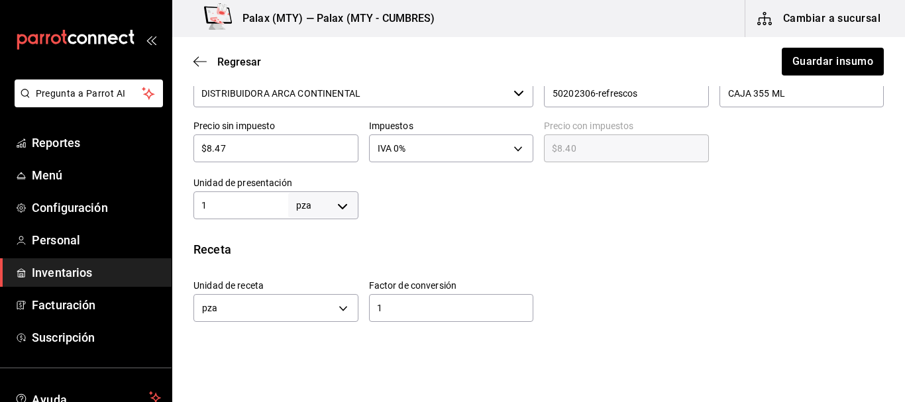
type input "$8.47"
click at [458, 211] on div at bounding box center [621, 192] width 526 height 53
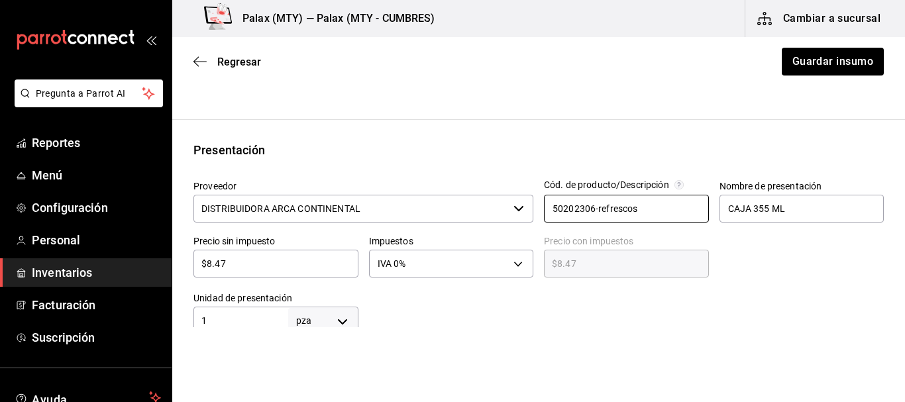
scroll to position [265, 0]
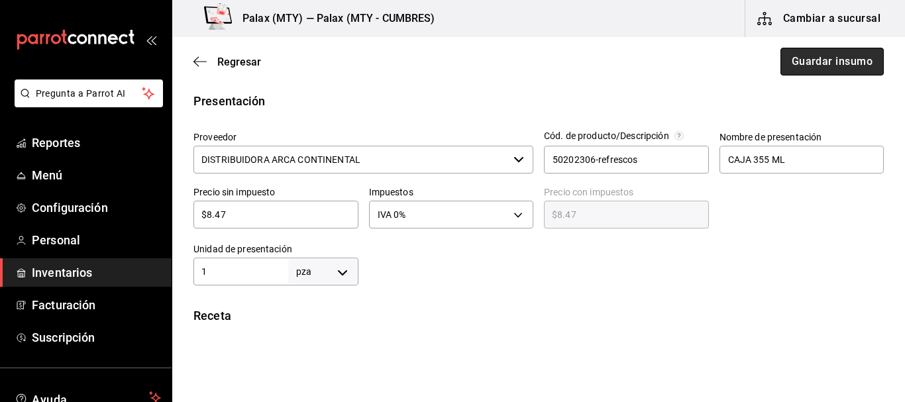
click at [816, 70] on button "Guardar insumo" at bounding box center [831, 62] width 103 height 28
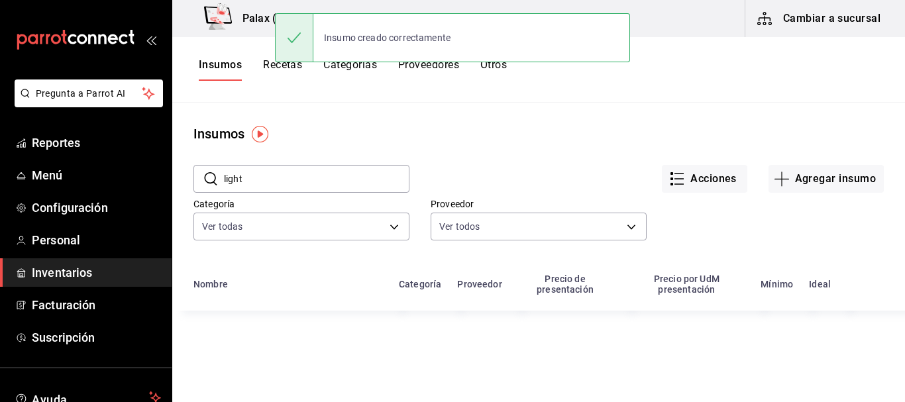
click at [299, 180] on input "light" at bounding box center [316, 179] width 185 height 26
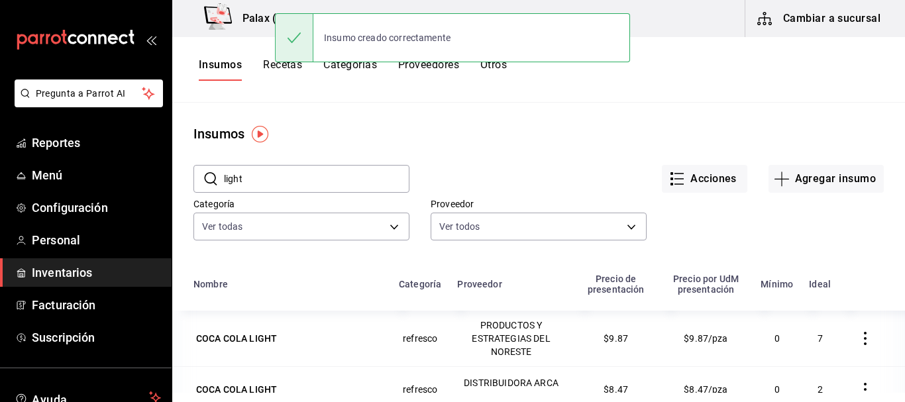
click at [299, 180] on input "light" at bounding box center [316, 179] width 185 height 26
click at [299, 179] on input "light" at bounding box center [316, 179] width 185 height 26
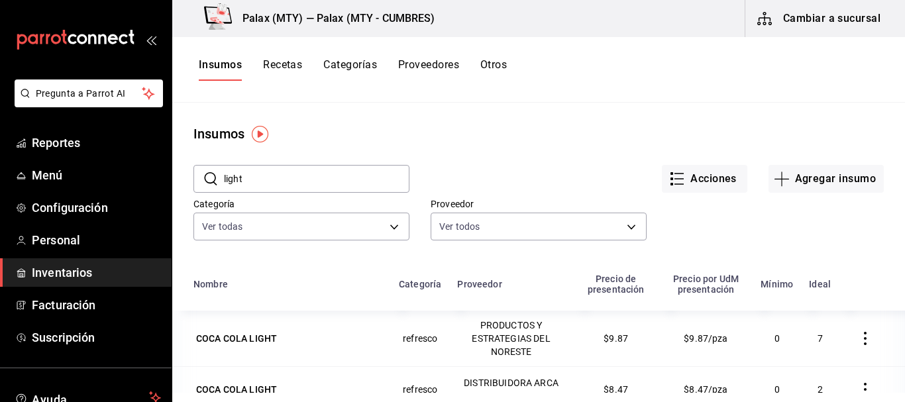
click at [327, 174] on input "light" at bounding box center [316, 179] width 185 height 26
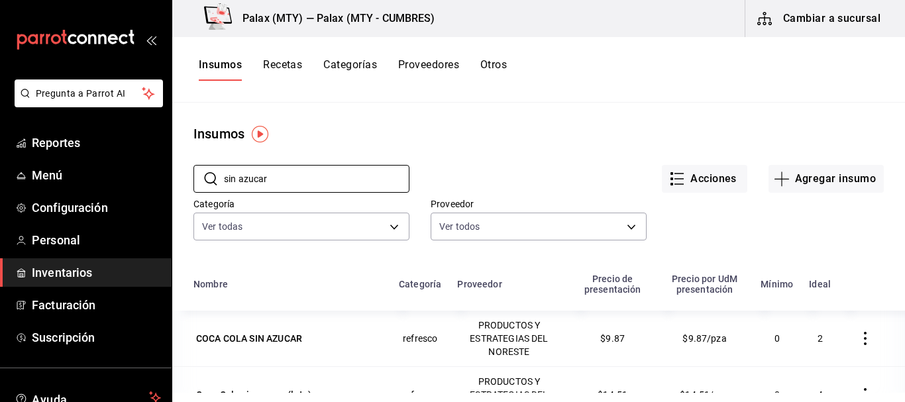
type input "sin azucar"
click at [508, 162] on div "Acciones Agregar insumo" at bounding box center [646, 168] width 474 height 49
click at [814, 179] on button "Agregar insumo" at bounding box center [825, 179] width 115 height 28
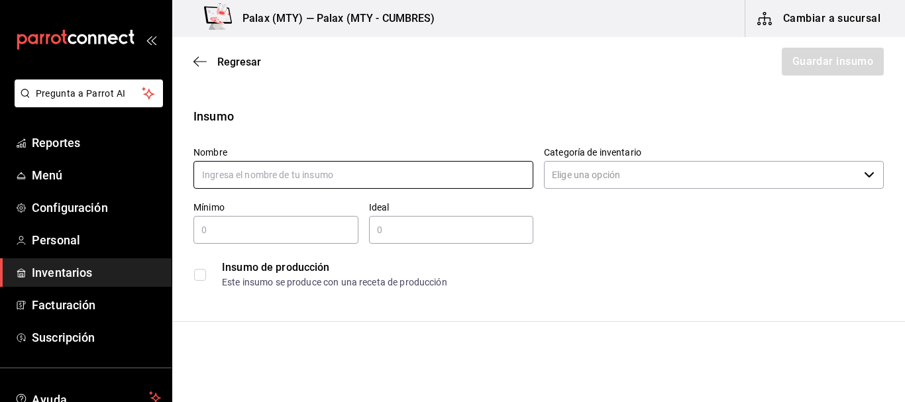
click at [334, 168] on input "text" at bounding box center [363, 175] width 340 height 28
type input "COCA COLA SIN AZUCAR"
click at [570, 171] on input "Categoría de inventario" at bounding box center [701, 175] width 315 height 28
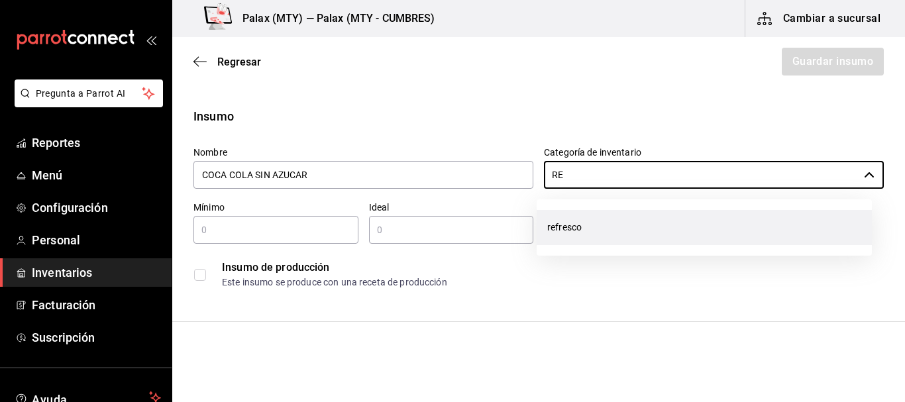
click at [564, 221] on li "refresco" at bounding box center [703, 227] width 335 height 35
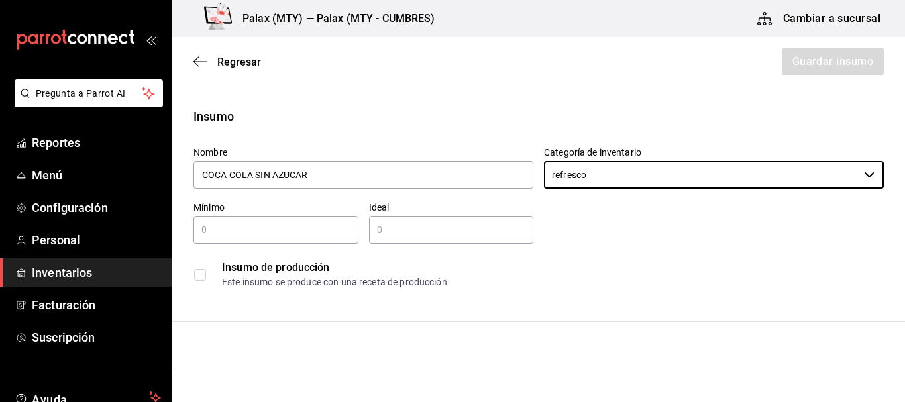
type input "refresco"
click at [301, 225] on input "text" at bounding box center [275, 230] width 165 height 16
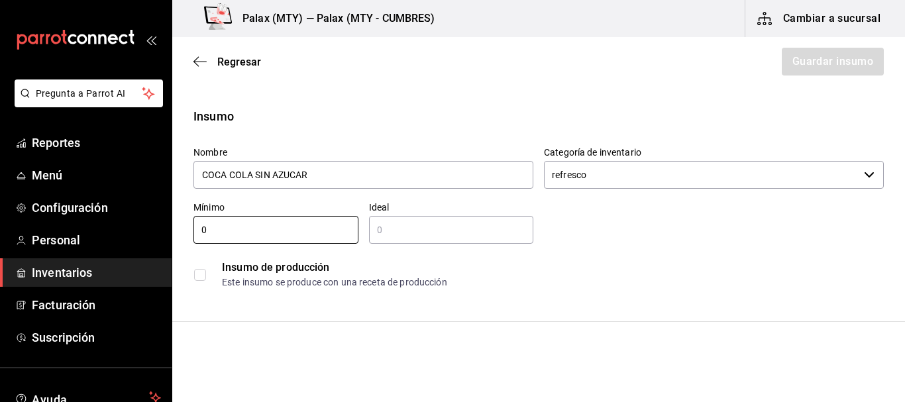
type input "0"
click at [466, 246] on div "Insumo de producción Este insumo se produce con una receta de producción" at bounding box center [533, 269] width 701 height 51
click at [467, 228] on input "text" at bounding box center [451, 230] width 165 height 16
type input "9"
click at [607, 245] on div "Insumo de producción Este insumo se produce con una receta de producción" at bounding box center [533, 269] width 701 height 51
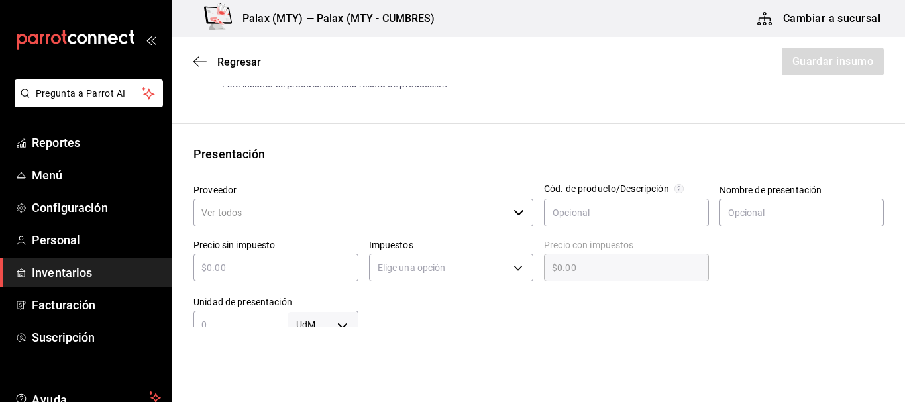
scroll to position [199, 0]
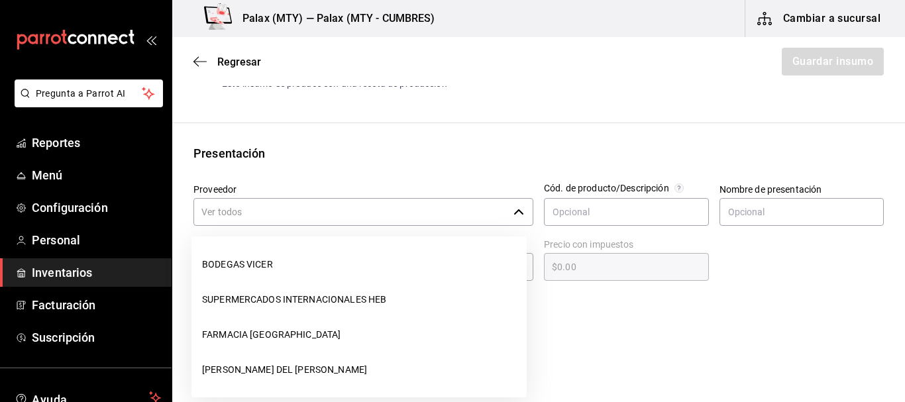
click at [314, 214] on input "Proveedor" at bounding box center [350, 212] width 315 height 28
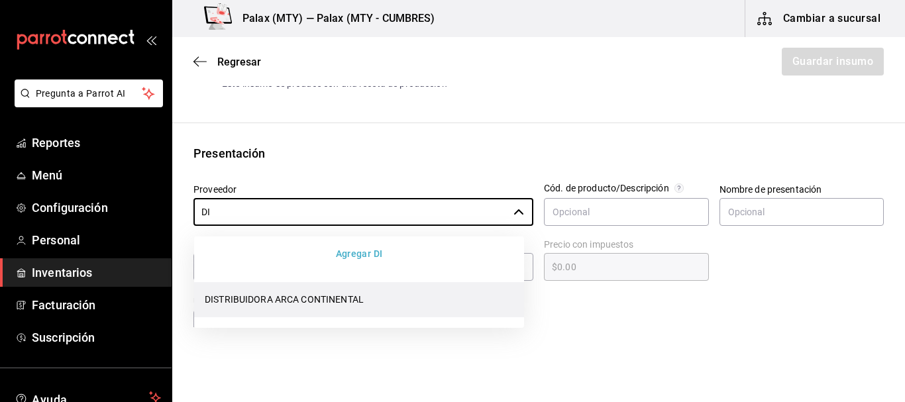
click at [311, 295] on li "DISTRIBUIDORA ARCA CONTINENTAL" at bounding box center [359, 299] width 330 height 35
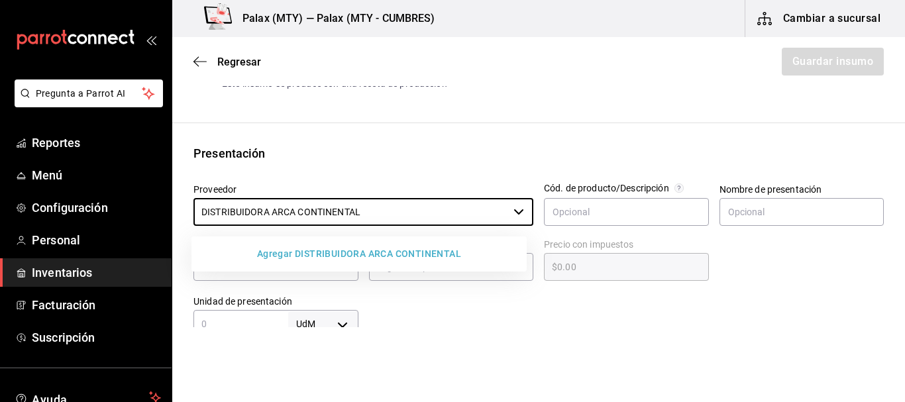
type input "DISTRIBUIDORA ARCA CONTINENTAL"
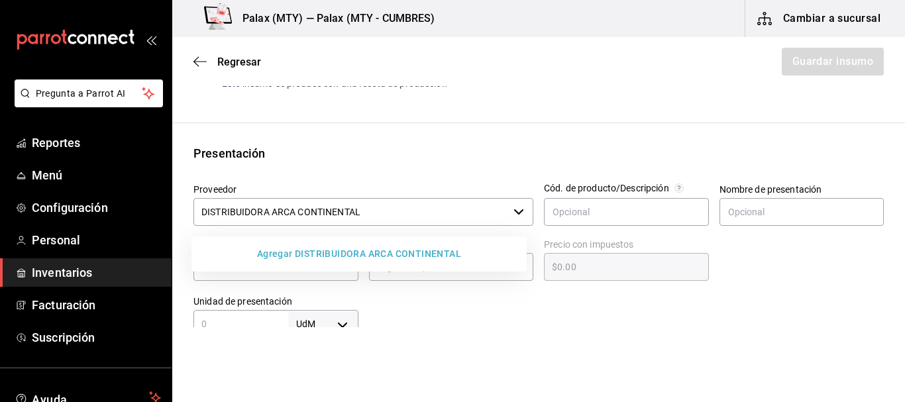
click at [605, 297] on div at bounding box center [621, 311] width 526 height 53
click at [430, 203] on input "DISTRIBUIDORA ARCA CONTINENTAL" at bounding box center [350, 212] width 315 height 28
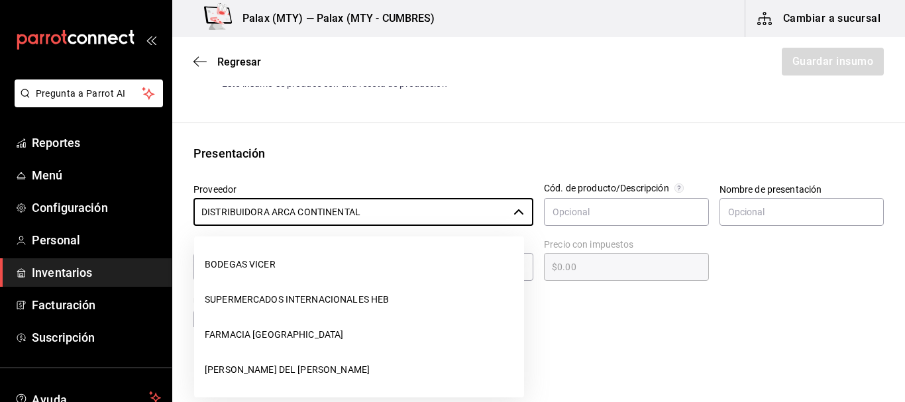
scroll to position [1791, 0]
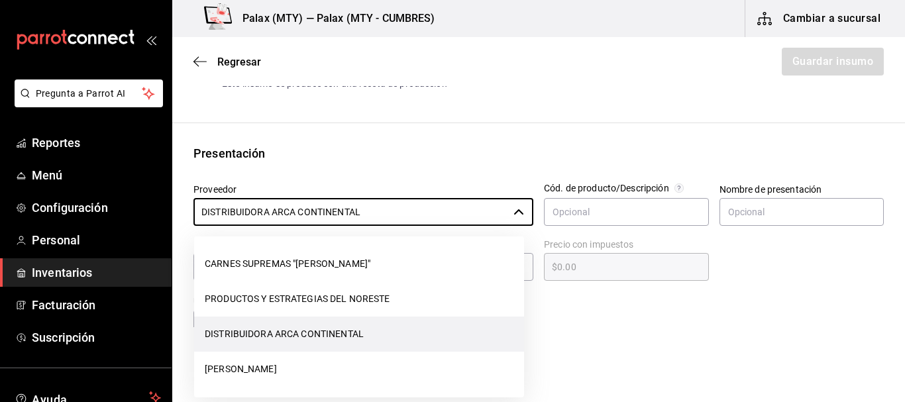
click at [706, 327] on html "Pregunta a Parrot AI Reportes Menú Configuración Personal Inventarios Facturaci…" at bounding box center [452, 163] width 905 height 327
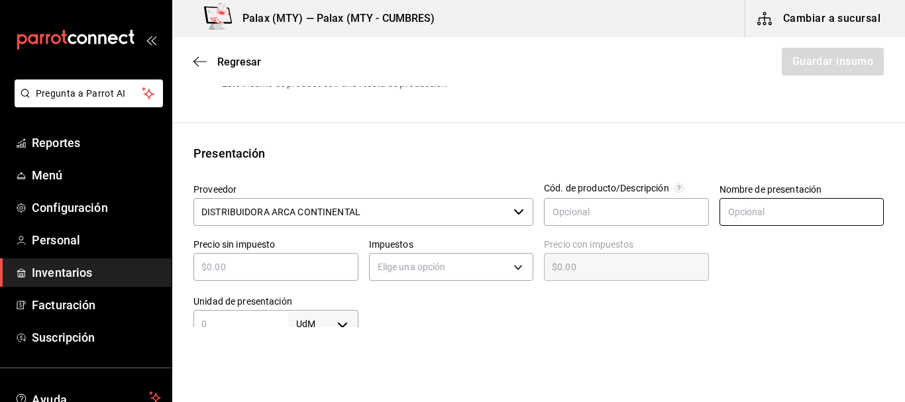
click at [779, 204] on input "text" at bounding box center [801, 212] width 165 height 28
click at [755, 219] on input "Caja" at bounding box center [801, 212] width 165 height 28
type input "CAJA 355ML"
click at [252, 264] on input "text" at bounding box center [275, 267] width 165 height 16
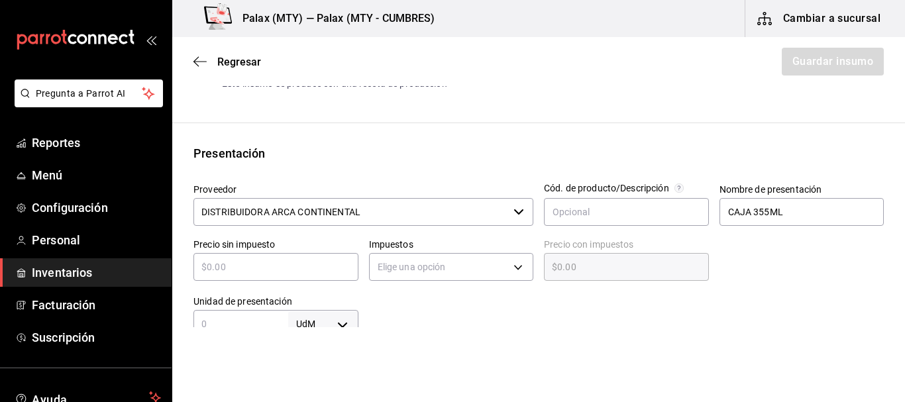
type input "$8"
type input "$8.00"
type input "$8.4"
type input "$8.40"
type input "$8.47"
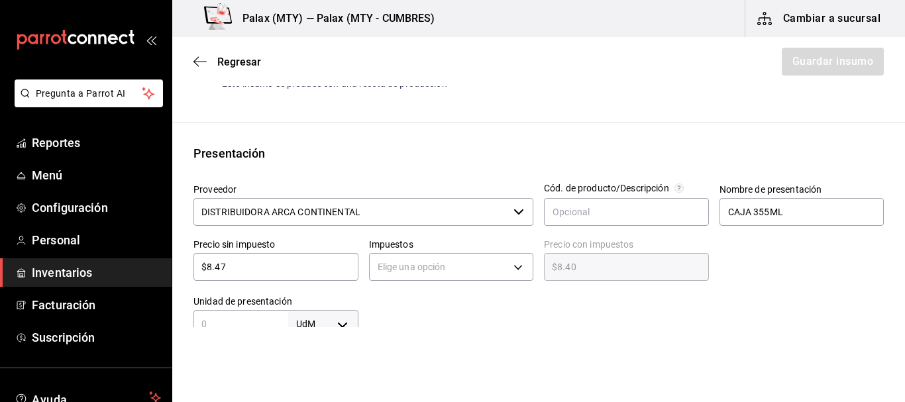
type input "$8.47"
click at [416, 327] on html "Pregunta a Parrot AI Reportes Menú Configuración Personal Inventarios Facturaci…" at bounding box center [452, 163] width 905 height 327
click at [318, 323] on body "Pregunta a Parrot AI Reportes Menú Configuración Personal Inventarios Facturaci…" at bounding box center [452, 163] width 905 height 327
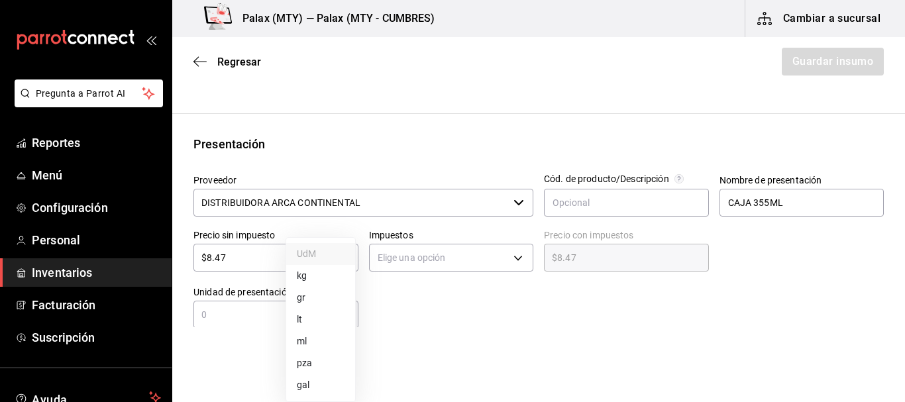
click at [322, 364] on li "pza" at bounding box center [320, 363] width 69 height 22
type input "UNIT"
click at [244, 318] on input "text" at bounding box center [240, 315] width 95 height 16
type input "1"
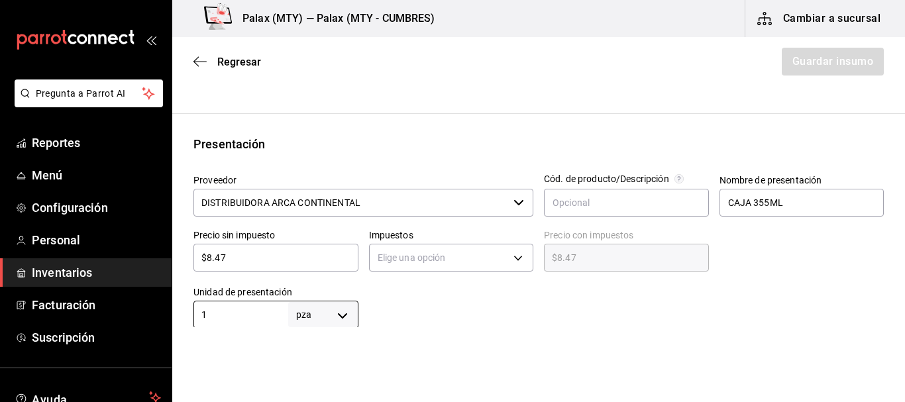
click at [447, 311] on div at bounding box center [621, 301] width 526 height 53
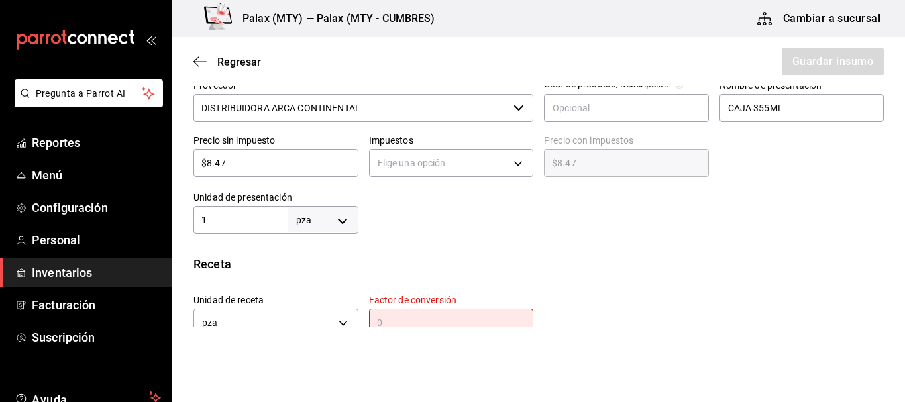
scroll to position [340, 0]
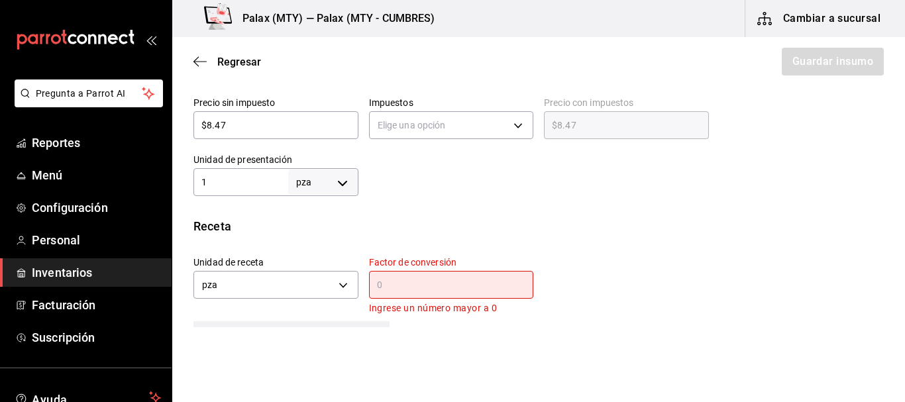
click at [409, 281] on input "text" at bounding box center [451, 285] width 165 height 16
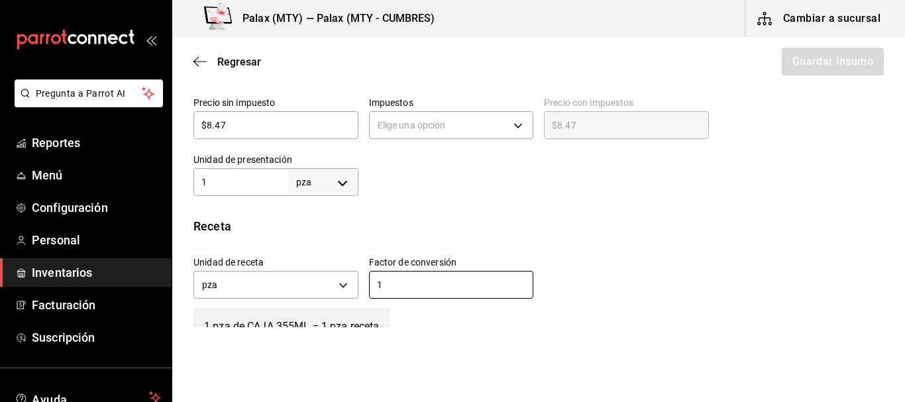
type input "1"
click at [610, 248] on div "Unidad de receta pza UNIT Factor de conversión 1 ​" at bounding box center [533, 274] width 701 height 57
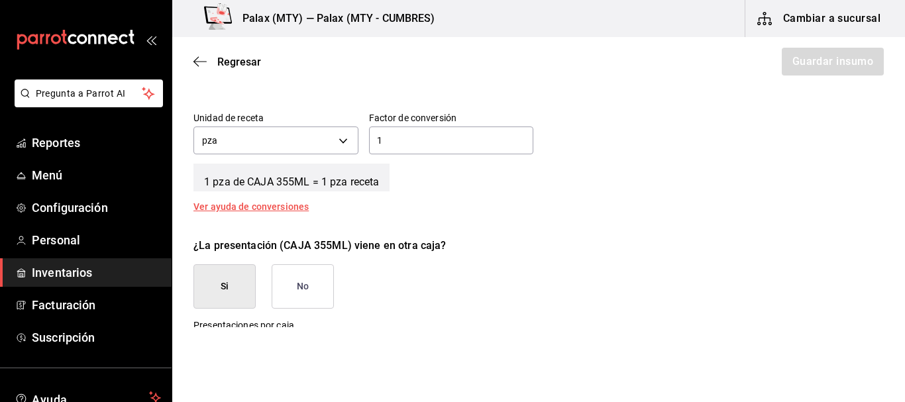
scroll to position [539, 0]
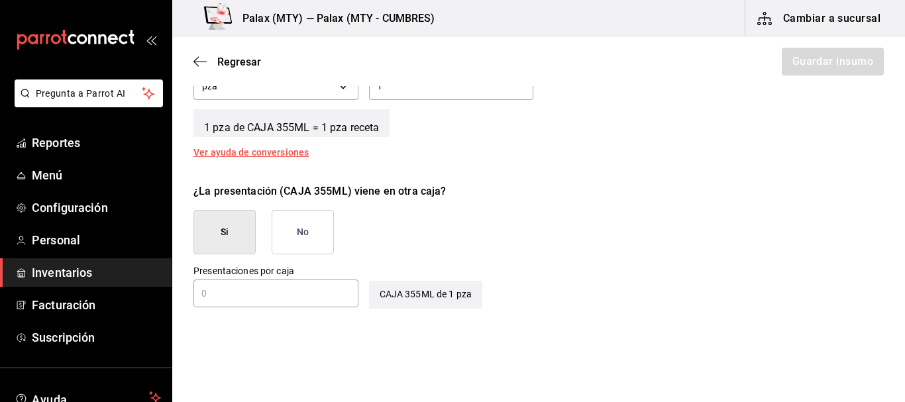
click at [224, 240] on button "Si" at bounding box center [224, 232] width 62 height 44
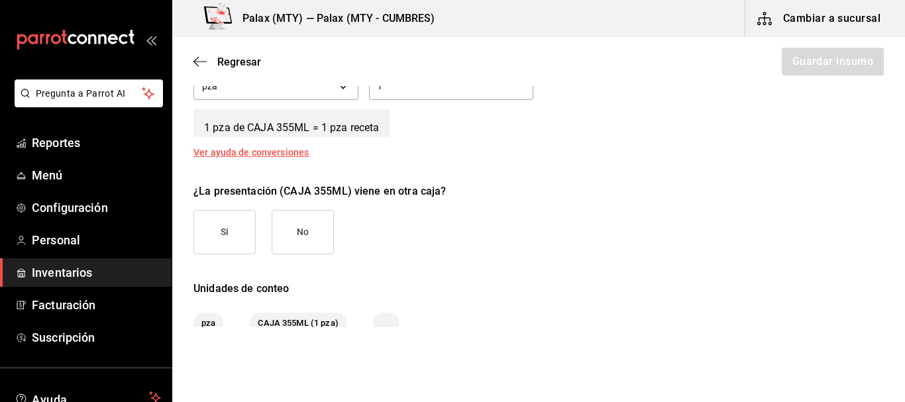
click at [238, 236] on button "Si" at bounding box center [224, 232] width 62 height 44
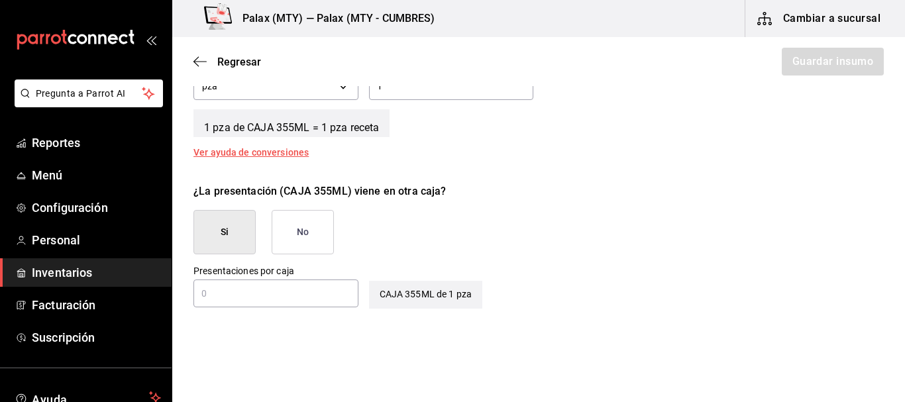
click at [281, 289] on input "text" at bounding box center [275, 293] width 165 height 16
type input "24"
click at [583, 262] on div "¿La presentación (CAJA 355ML) viene en otra caja? Si No Presentaciones por caja…" at bounding box center [533, 241] width 701 height 136
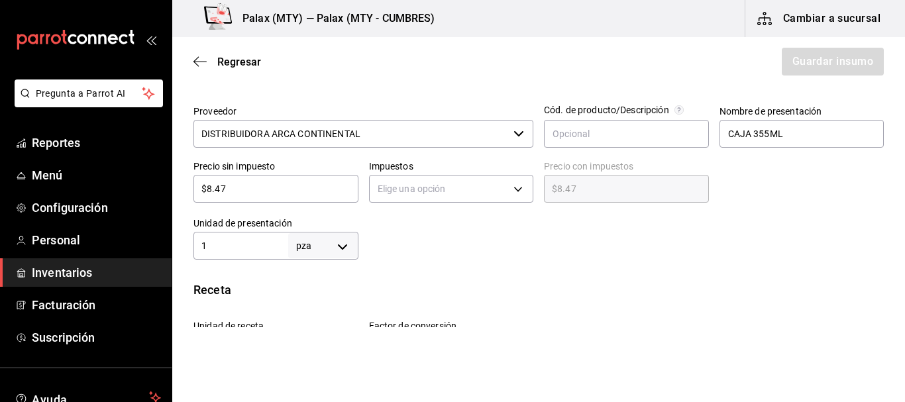
scroll to position [266, 0]
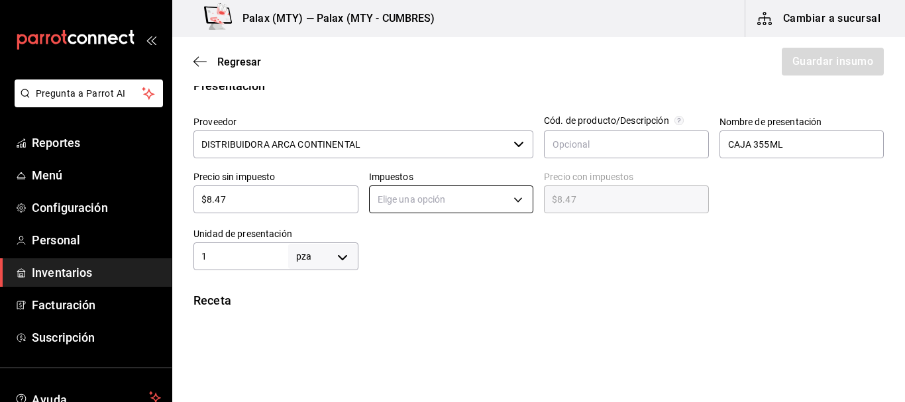
click at [424, 195] on body "Pregunta a Parrot AI Reportes Menú Configuración Personal Inventarios Facturaci…" at bounding box center [452, 163] width 905 height 327
click at [404, 238] on li "IVA 0%" at bounding box center [447, 241] width 161 height 22
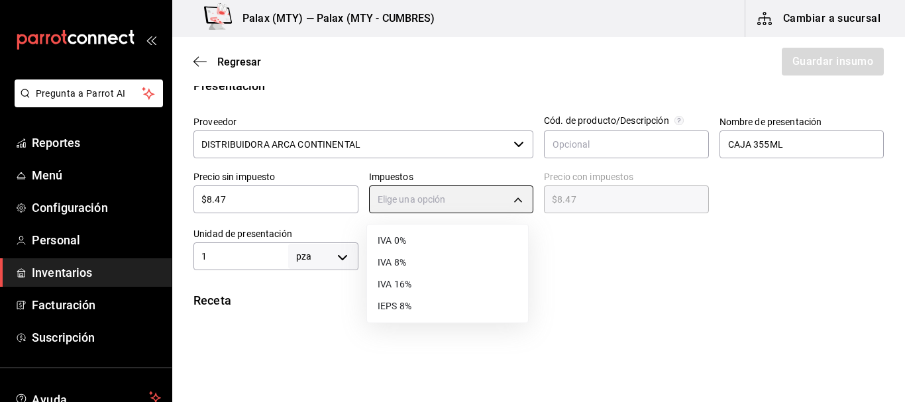
type input "IVA_0"
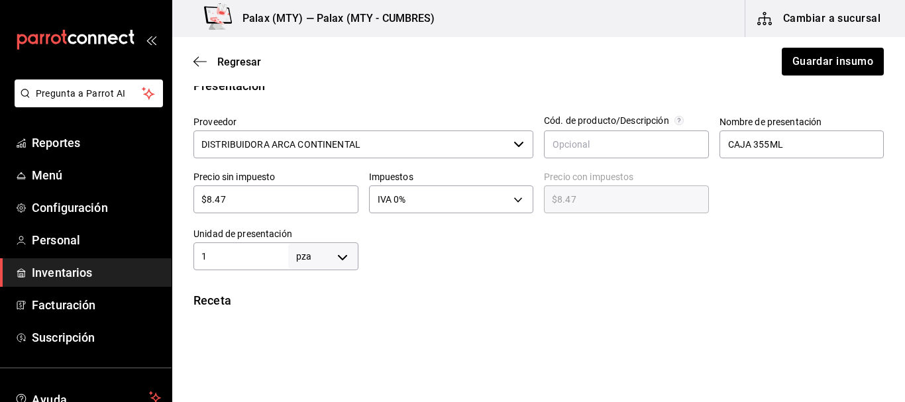
click at [654, 273] on div "Insumo Nombre COCA COLA SIN AZUCAR Categoría de inventario refresco ​ Mínimo 0 …" at bounding box center [538, 251] width 732 height 820
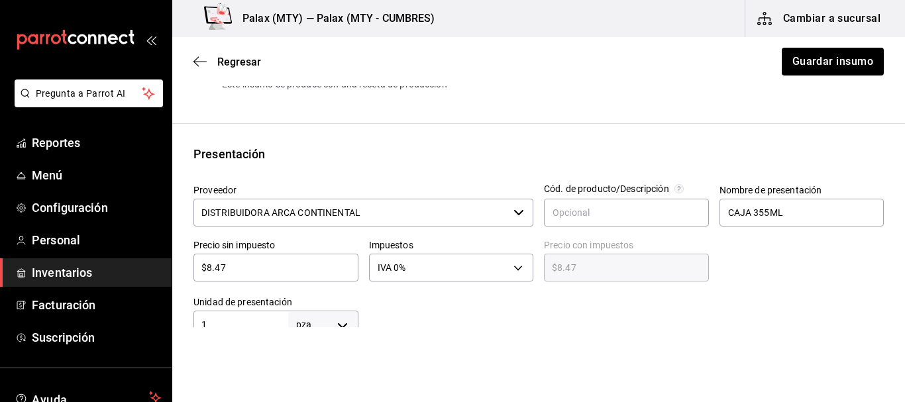
scroll to position [200, 0]
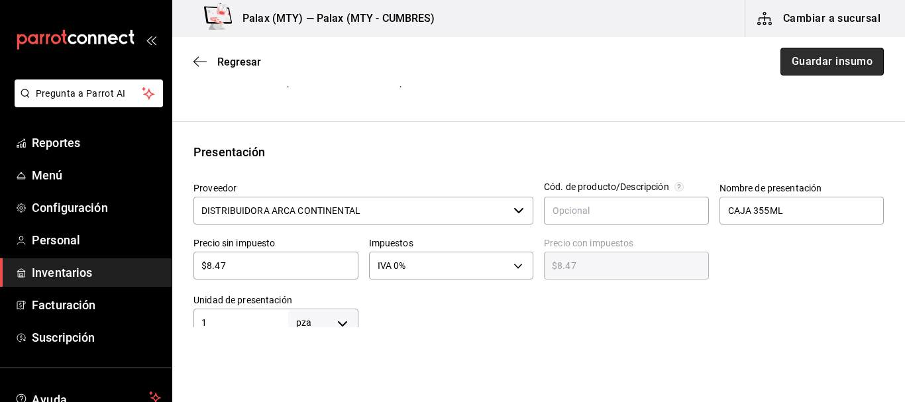
click at [794, 66] on button "Guardar insumo" at bounding box center [831, 62] width 103 height 28
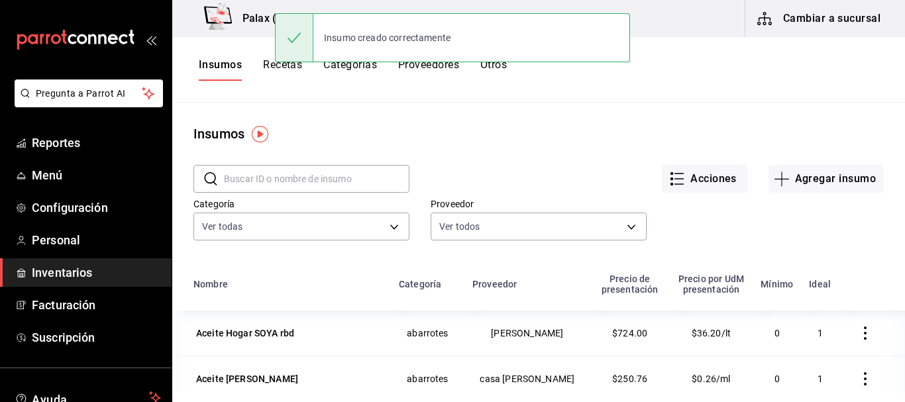
click at [290, 178] on input "text" at bounding box center [316, 179] width 185 height 26
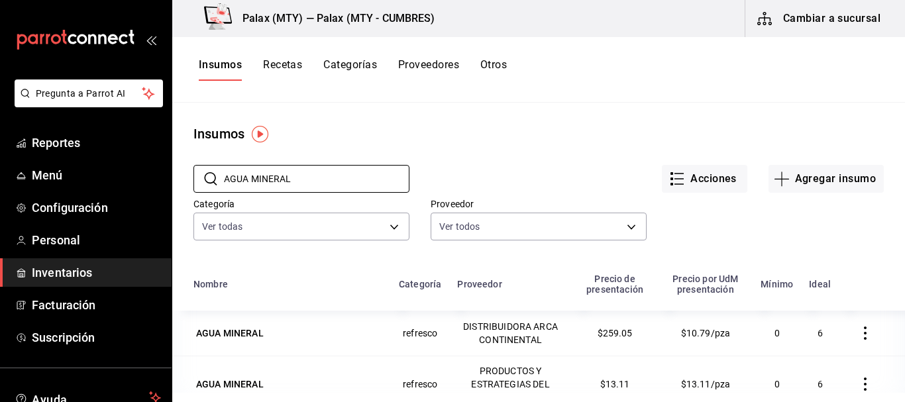
type input "AGUA MINERAL"
click at [481, 158] on div "Acciones Agregar insumo" at bounding box center [646, 168] width 474 height 49
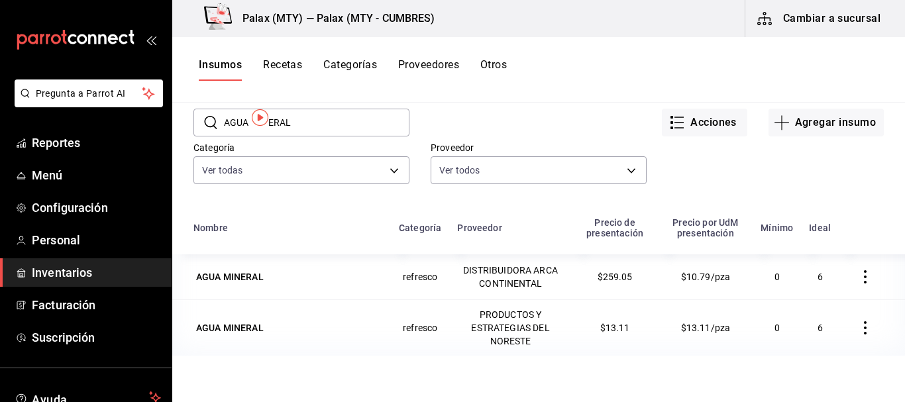
scroll to position [132, 0]
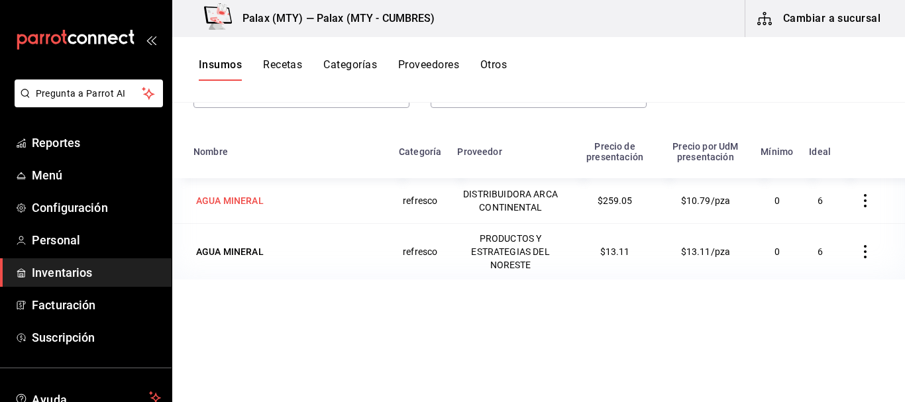
click at [256, 196] on div "AGUA MINERAL" at bounding box center [230, 200] width 68 height 13
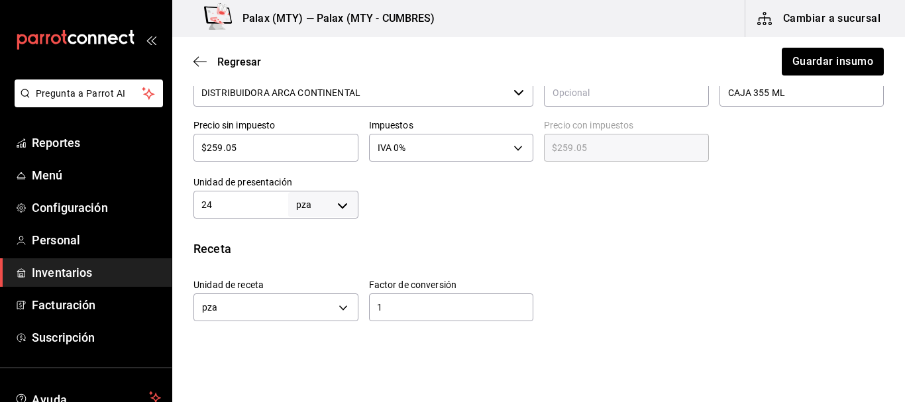
scroll to position [331, 0]
click at [238, 209] on input "24" at bounding box center [240, 205] width 95 height 16
click at [237, 208] on input "24" at bounding box center [240, 205] width 95 height 16
type input "1"
click at [483, 227] on div "Insumo IN-1754601963538 Nombre AGUA MINERAL Categoría de inventario refresco ​ …" at bounding box center [538, 193] width 732 height 834
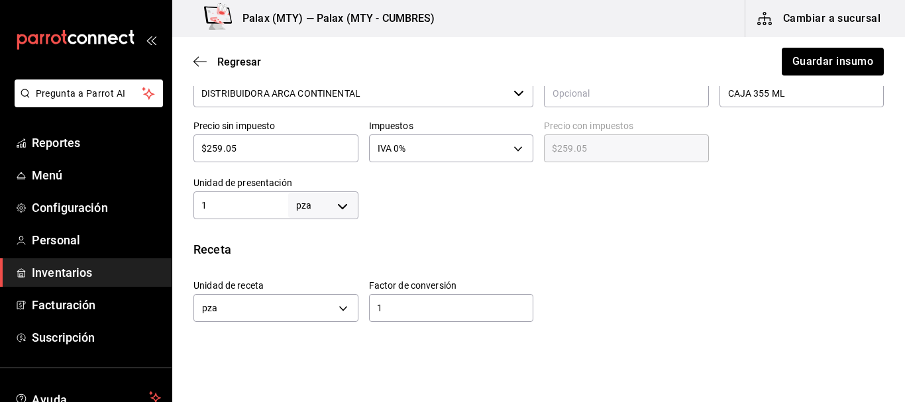
click at [224, 208] on input "1" at bounding box center [240, 205] width 95 height 16
click at [264, 141] on input "$259.05" at bounding box center [275, 148] width 165 height 16
type input "$1"
type input "$1.00"
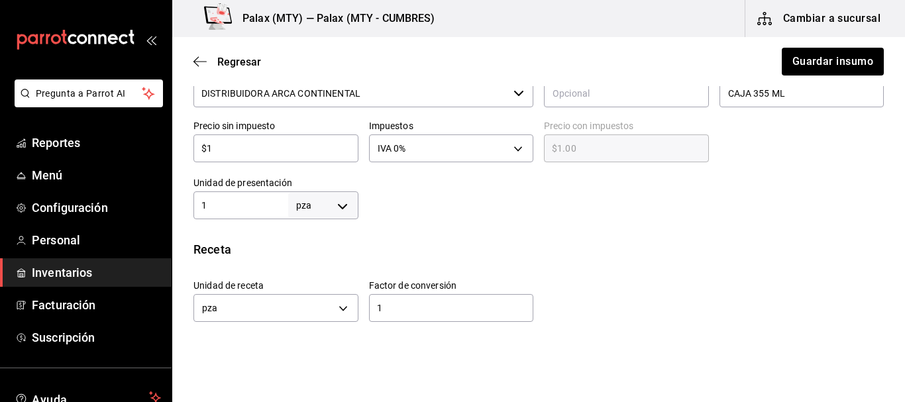
type input "$10"
type input "$10.00"
type input "$10.7"
type input "$10.70"
type input "$10.79"
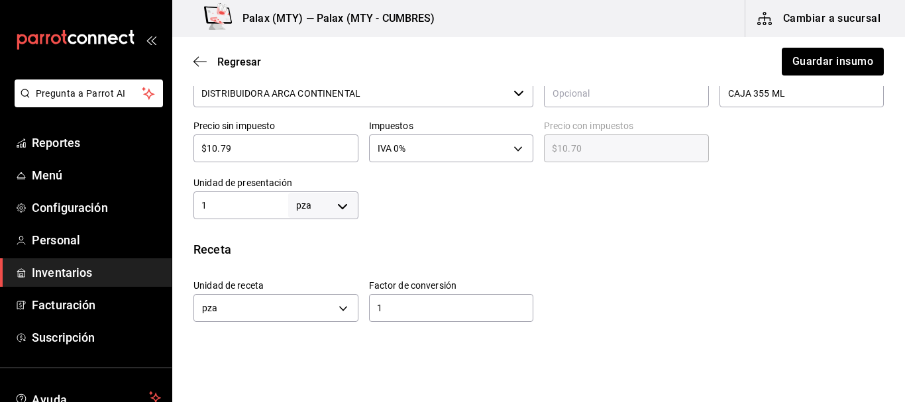
type input "$10.79"
click at [720, 252] on div "Receta" at bounding box center [538, 249] width 690 height 18
click at [805, 66] on button "Guardar insumo" at bounding box center [831, 62] width 103 height 28
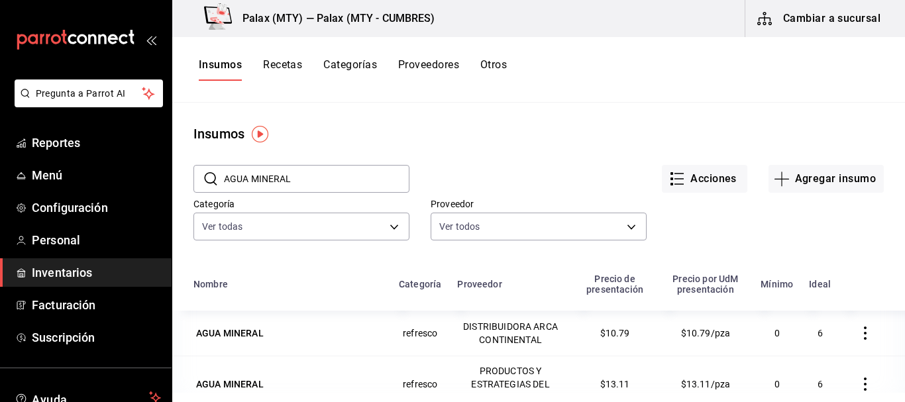
click at [330, 183] on input "AGUA MINERAL" at bounding box center [316, 179] width 185 height 26
click at [329, 183] on input "AGUA MINERAL" at bounding box center [316, 179] width 185 height 26
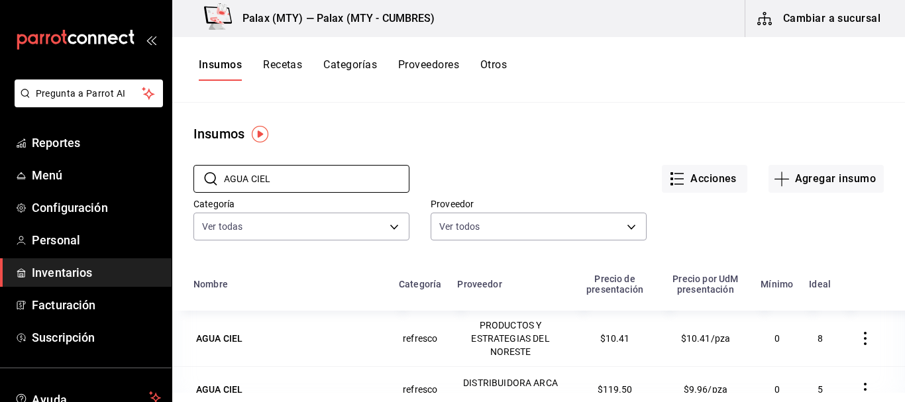
type input "AGUA CIEL"
click at [460, 126] on div "Insumos" at bounding box center [538, 134] width 732 height 20
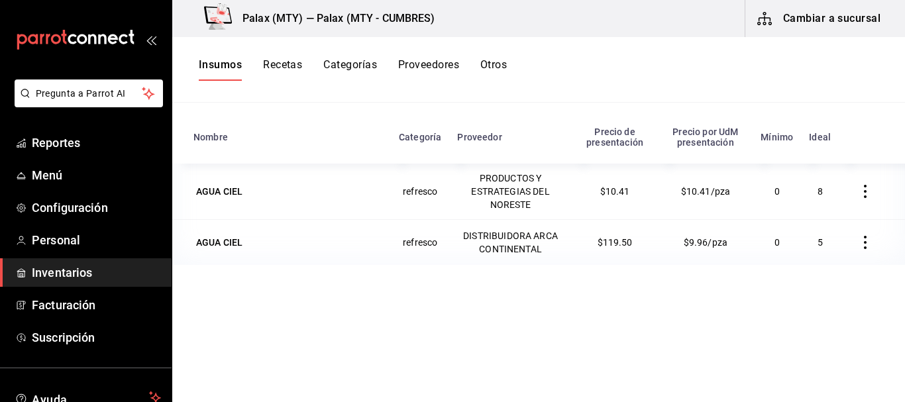
scroll to position [163, 0]
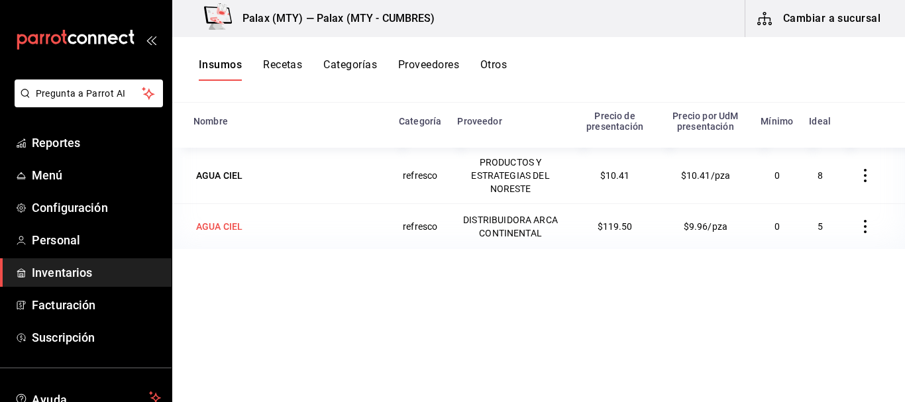
click at [238, 226] on div "AGUA CIEL" at bounding box center [219, 226] width 46 height 13
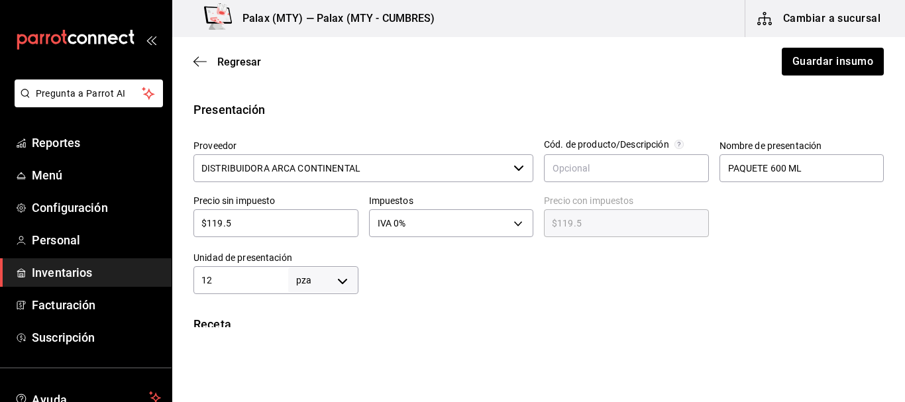
scroll to position [331, 0]
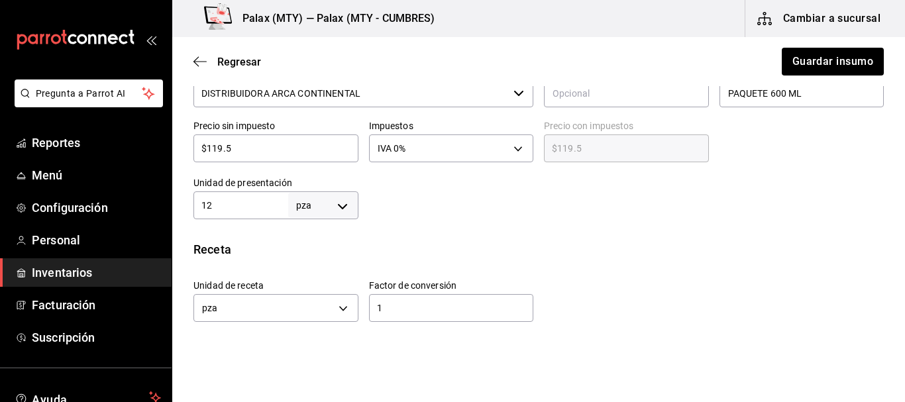
click at [254, 206] on input "12" at bounding box center [240, 205] width 95 height 16
click at [254, 207] on input "12" at bounding box center [240, 205] width 95 height 16
type input "1"
click at [442, 208] on div at bounding box center [621, 192] width 526 height 53
click at [293, 153] on input "$119.5" at bounding box center [275, 148] width 165 height 16
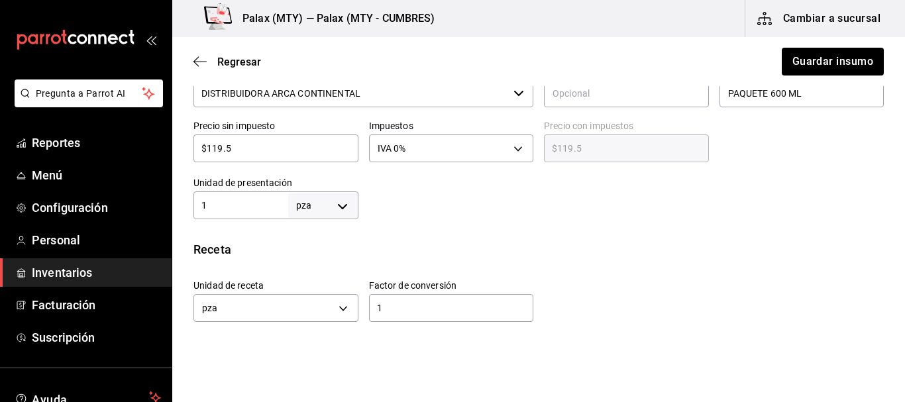
click at [294, 153] on input "$119.5" at bounding box center [275, 148] width 165 height 16
drag, startPoint x: 617, startPoint y: 207, endPoint x: 610, endPoint y: 213, distance: 9.0
click at [617, 207] on div at bounding box center [621, 192] width 526 height 53
click at [487, 217] on div at bounding box center [621, 192] width 526 height 53
click at [273, 154] on input "$119.5" at bounding box center [275, 148] width 165 height 16
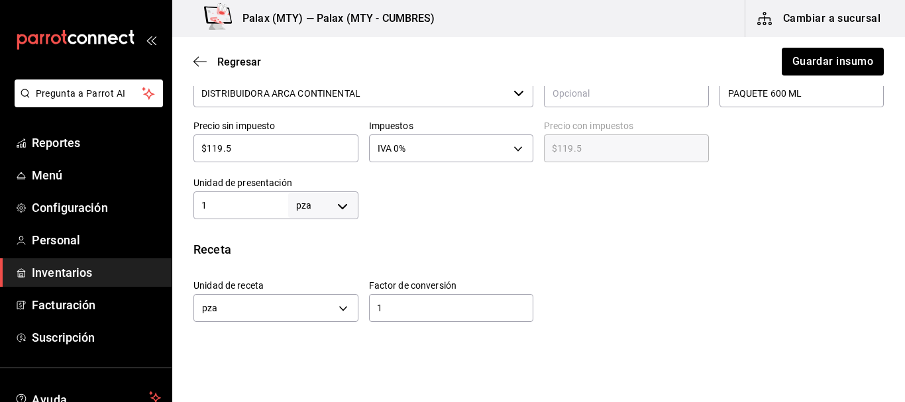
click at [273, 154] on input "$119.5" at bounding box center [275, 148] width 165 height 16
type input "$9"
type input "$9.00"
type input "$9.9"
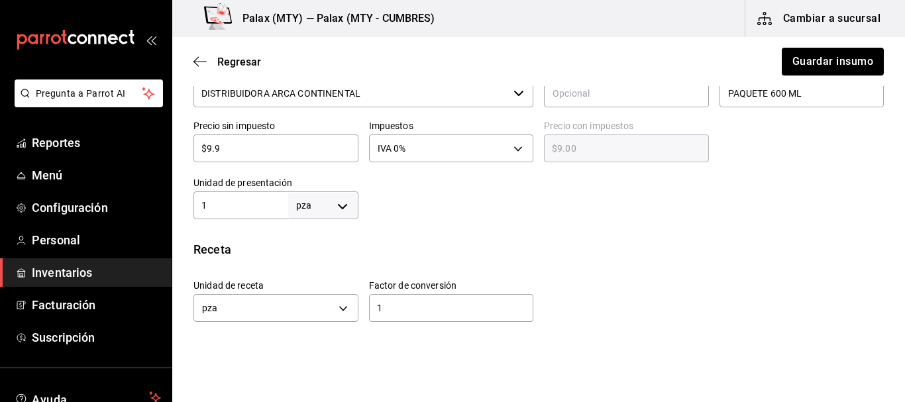
type input "$9.90"
type input "$9.95"
click at [581, 233] on div "Insumo IN-1754601741974 Nombre AGUA CIEL Categoría de inventario refresco ​ Mín…" at bounding box center [538, 193] width 732 height 834
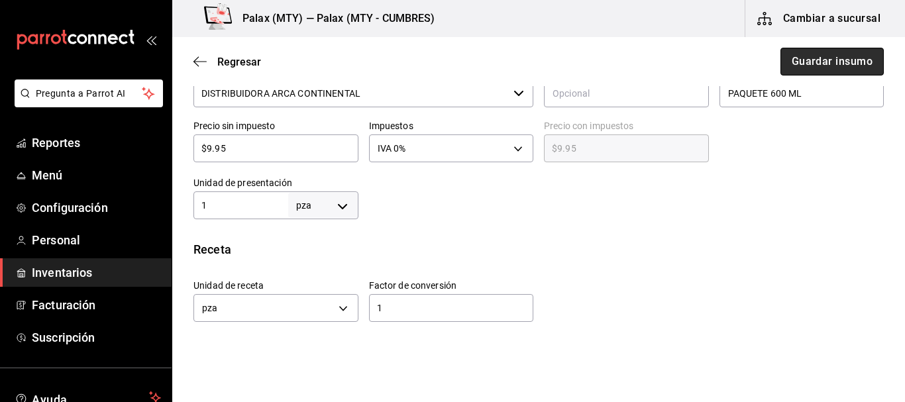
click at [828, 62] on button "Guardar insumo" at bounding box center [831, 62] width 103 height 28
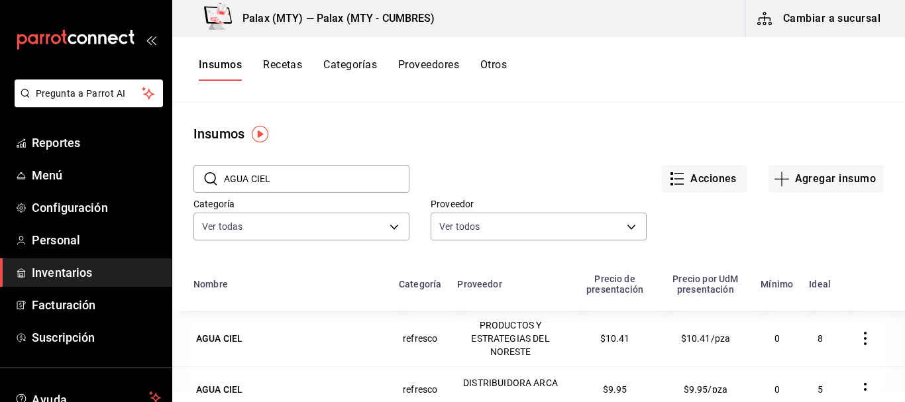
click at [299, 187] on input "AGUA CIEL" at bounding box center [316, 179] width 185 height 26
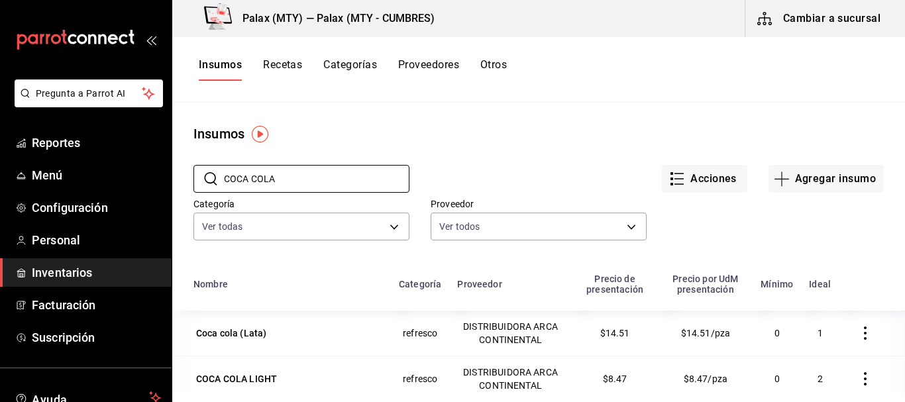
type input "COCA COLA"
click at [541, 148] on div "Acciones Agregar insumo" at bounding box center [646, 168] width 474 height 49
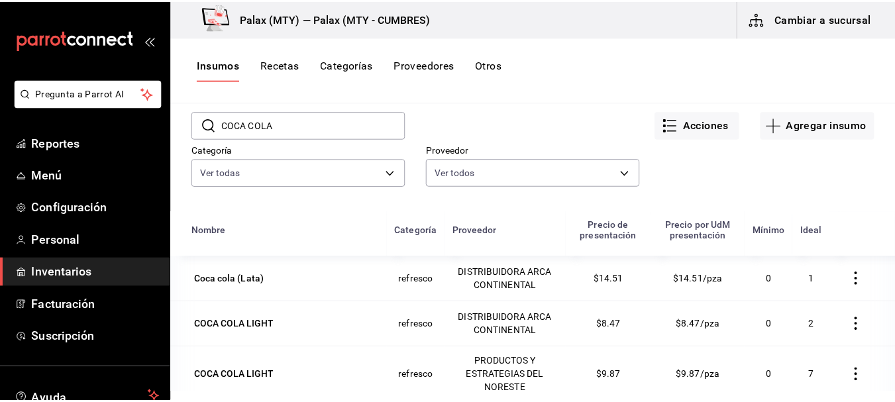
scroll to position [66, 0]
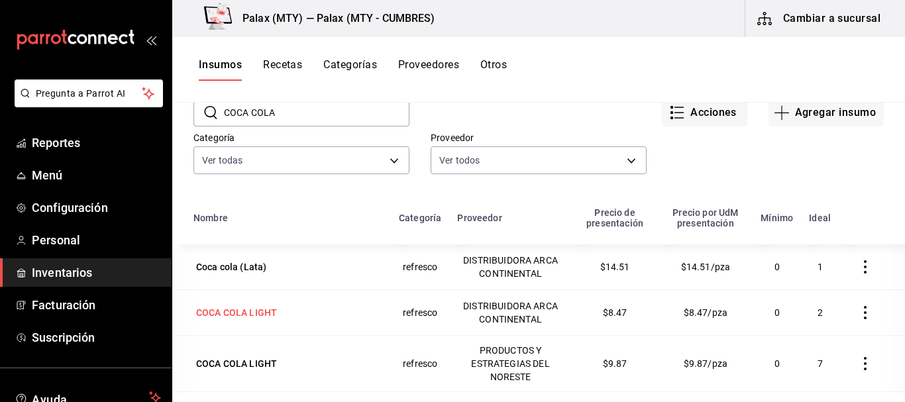
click at [229, 313] on div "COCA COLA LIGHT" at bounding box center [236, 312] width 81 height 13
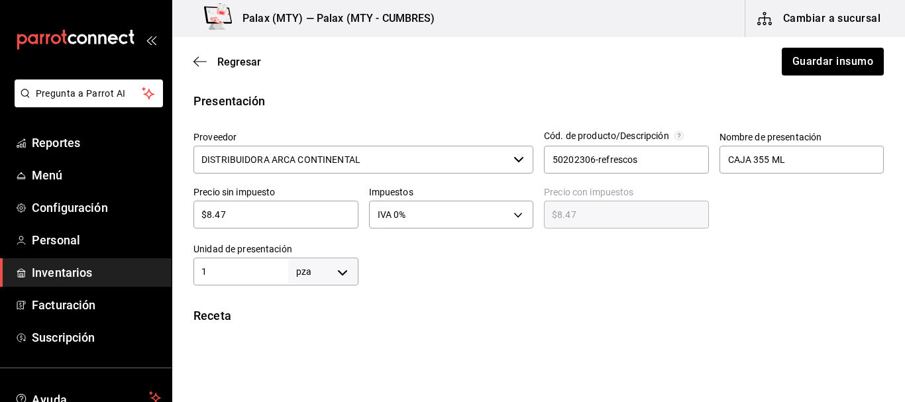
scroll to position [331, 0]
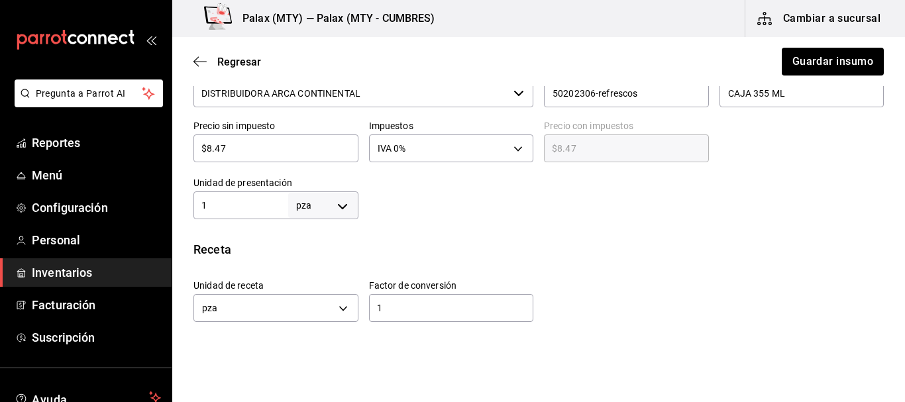
click at [869, 282] on div "Unidad de receta pza UNIT Factor de conversión 1 ​" at bounding box center [533, 297] width 701 height 57
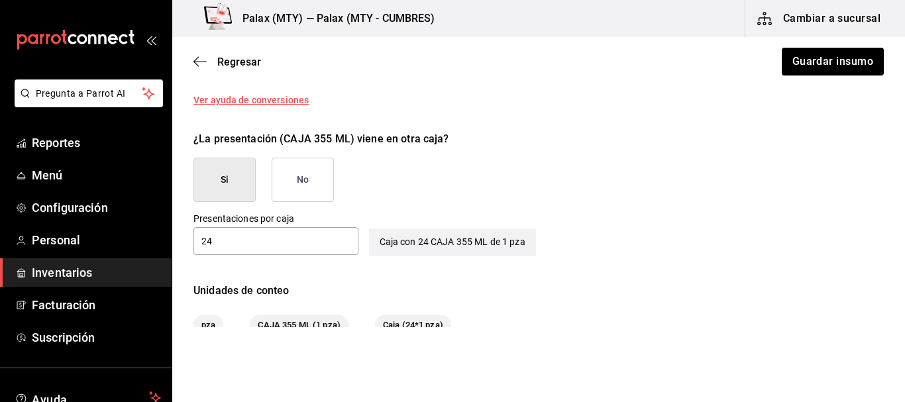
scroll to position [691, 0]
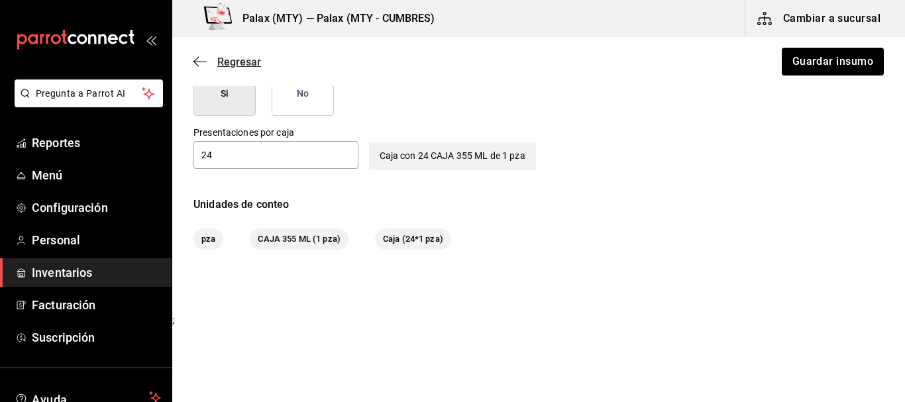
click at [212, 60] on span "Regresar" at bounding box center [227, 62] width 68 height 13
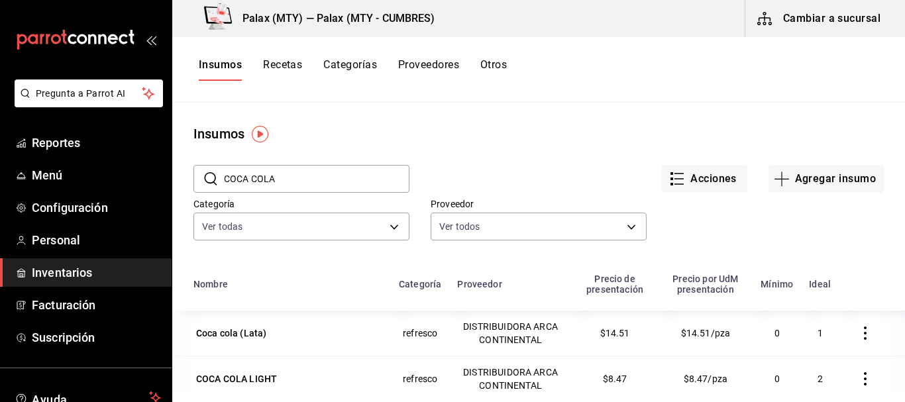
click at [307, 170] on input "COCA COLA" at bounding box center [316, 179] width 185 height 26
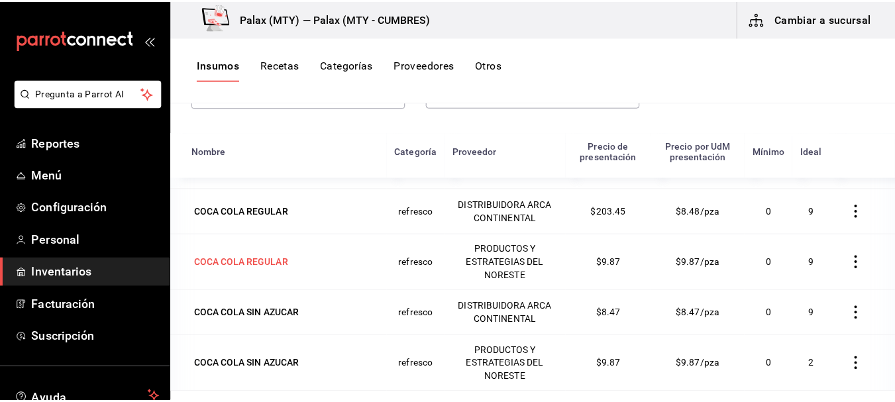
scroll to position [199, 0]
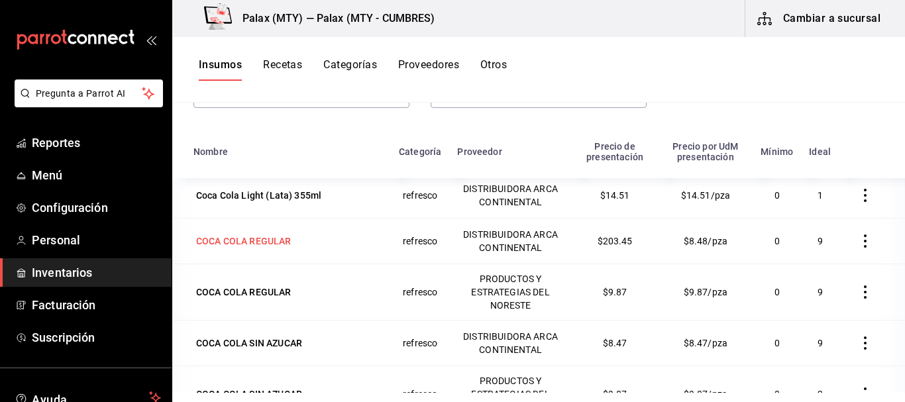
click at [270, 241] on div "COCA COLA REGULAR" at bounding box center [243, 240] width 95 height 13
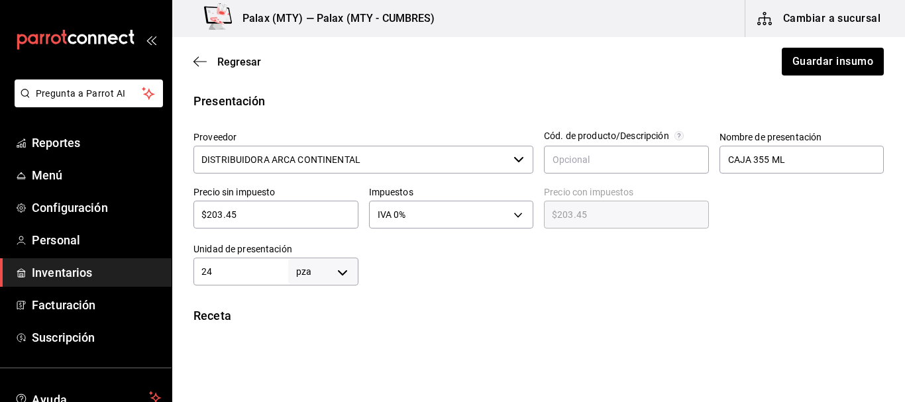
scroll to position [397, 0]
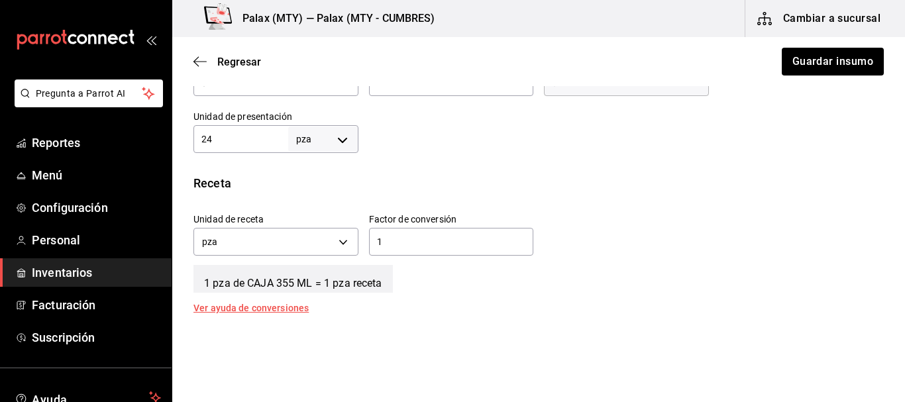
click at [353, 132] on body "Pregunta a Parrot AI Reportes Menú Configuración Personal Inventarios Facturaci…" at bounding box center [452, 163] width 905 height 327
drag, startPoint x: 272, startPoint y: 151, endPoint x: 263, endPoint y: 142, distance: 12.7
click at [271, 150] on div at bounding box center [452, 201] width 905 height 402
click at [263, 142] on div "UdM kg gr lt ml pza gal" at bounding box center [452, 201] width 905 height 402
click at [263, 142] on input "24" at bounding box center [240, 139] width 95 height 16
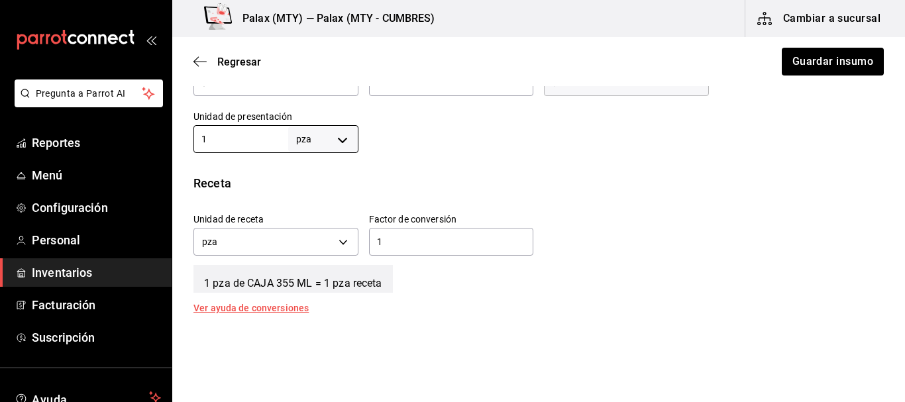
type input "1"
click at [451, 150] on div at bounding box center [621, 126] width 526 height 53
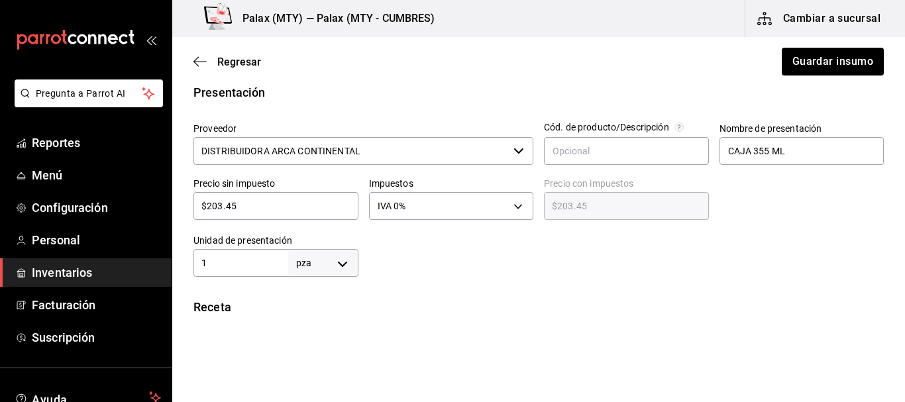
scroll to position [265, 0]
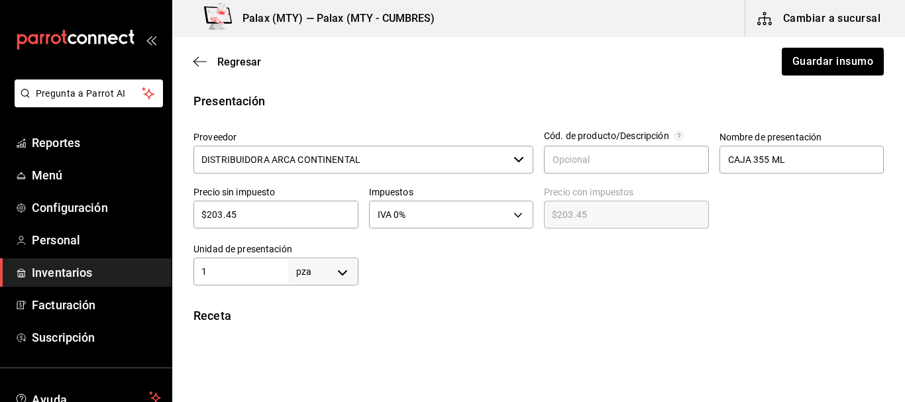
click at [280, 211] on input "$203.45" at bounding box center [275, 215] width 165 height 16
click at [279, 211] on input "$203.45" at bounding box center [275, 215] width 165 height 16
type input "$8"
type input "$8.00"
type input "$8.4"
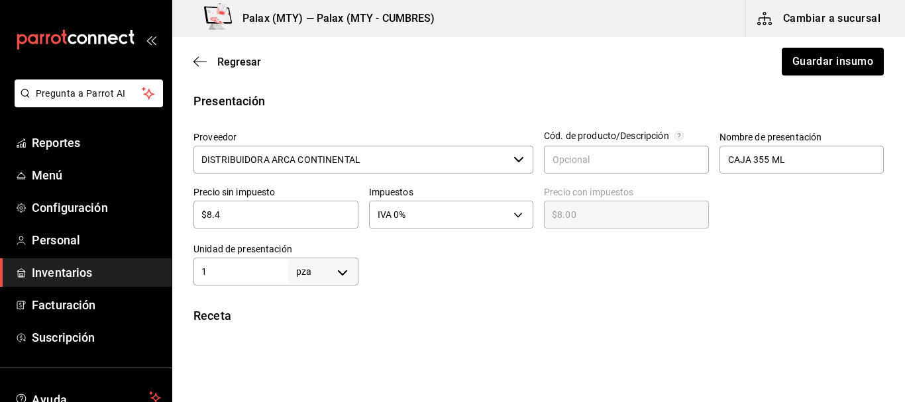
type input "$8.40"
type input "$8.47"
click at [532, 278] on div at bounding box center [621, 258] width 526 height 53
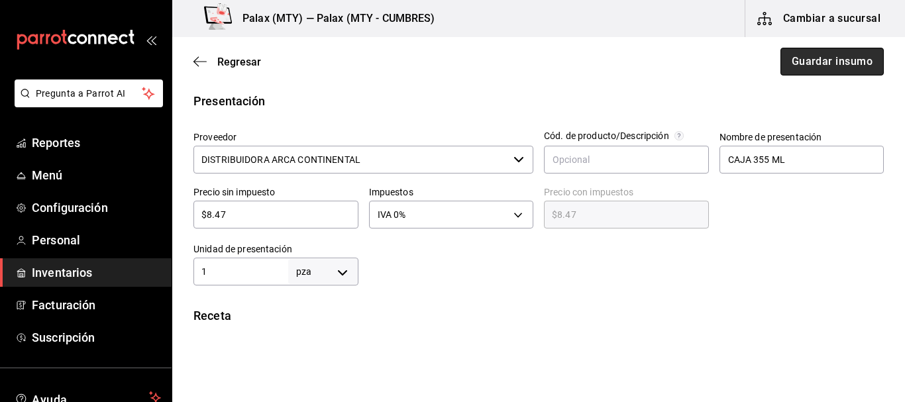
click at [837, 67] on button "Guardar insumo" at bounding box center [831, 62] width 103 height 28
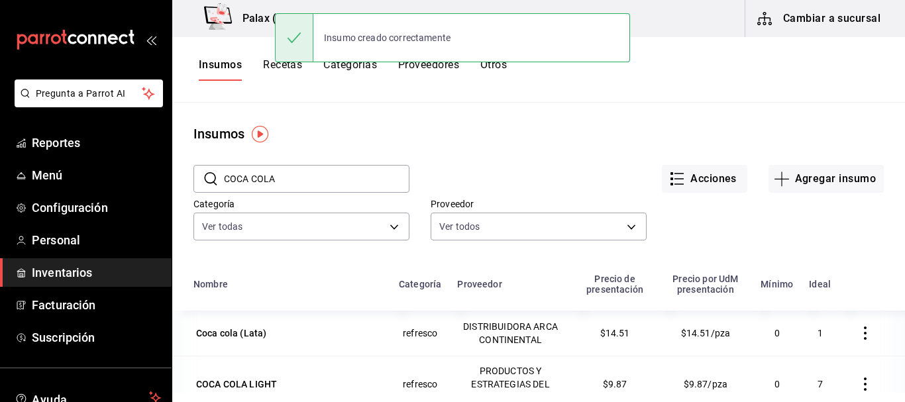
click at [311, 189] on input "COCA COLA" at bounding box center [316, 179] width 185 height 26
click at [306, 180] on input "COCA COLA" at bounding box center [316, 179] width 185 height 26
click at [306, 179] on input "COCA COLA" at bounding box center [316, 179] width 185 height 26
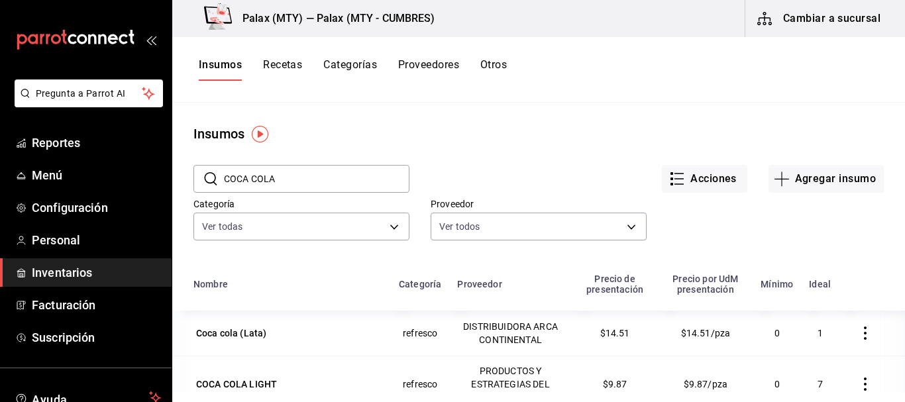
click at [306, 179] on input "COCA COLA" at bounding box center [316, 179] width 185 height 26
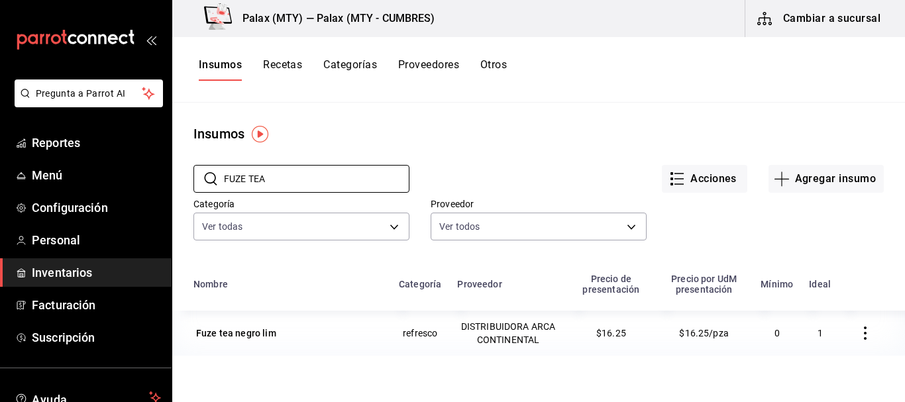
type input "FUZE TEA"
click at [479, 142] on div "Insumos" at bounding box center [538, 134] width 732 height 20
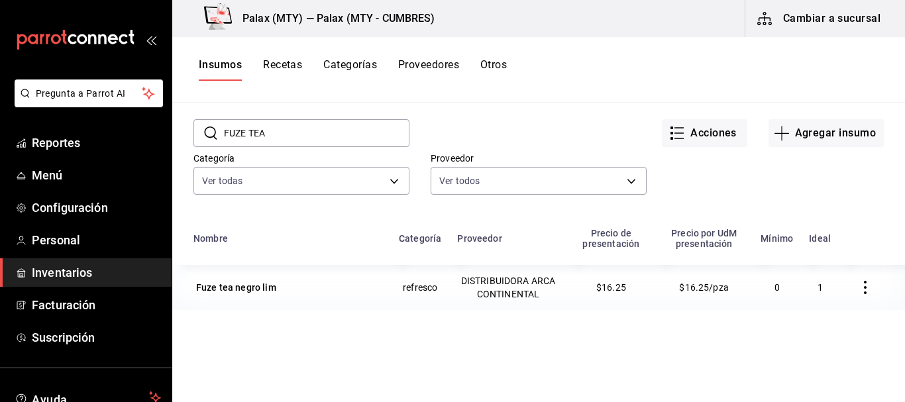
scroll to position [66, 0]
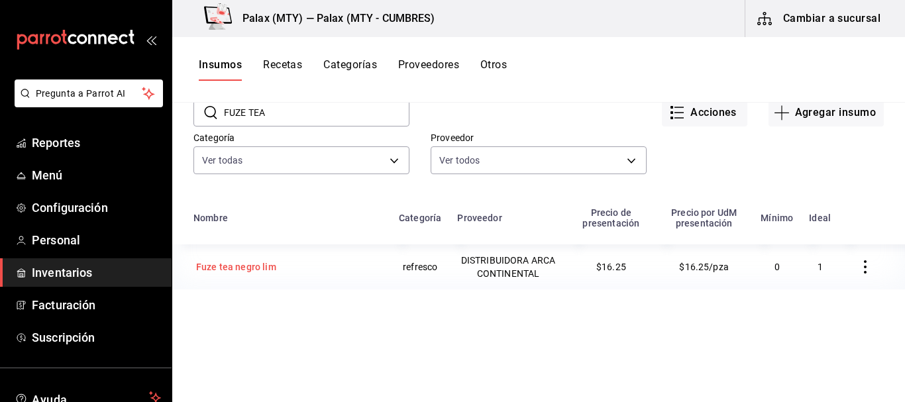
click at [258, 262] on div "Fuze tea negro lim" at bounding box center [236, 266] width 80 height 13
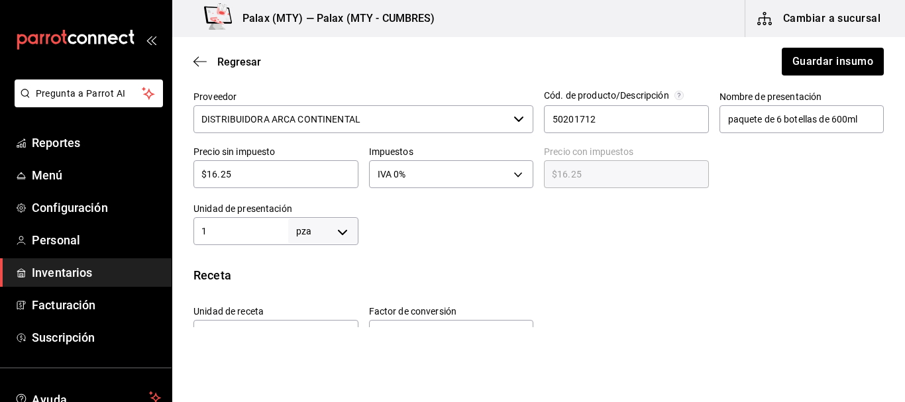
scroll to position [331, 0]
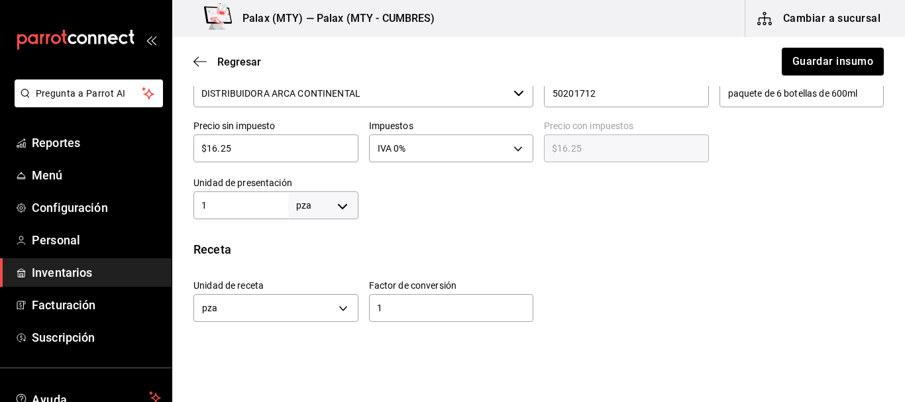
click at [299, 151] on input "$16.25" at bounding box center [275, 148] width 165 height 16
type input "$1"
type input "$1.00"
type input "$17"
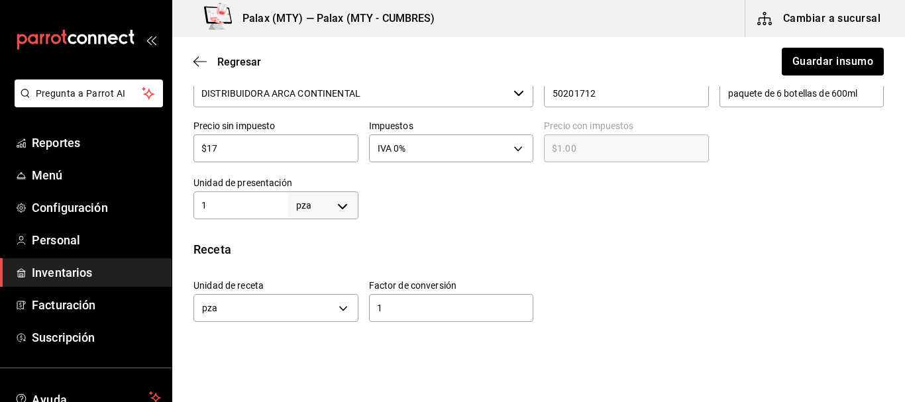
type input "$17.00"
type input "$17.08"
click at [568, 226] on div "Insumo IN-1724431663651 Nombre Fuze tea negro lim Categoría de inventario refre…" at bounding box center [538, 193] width 732 height 834
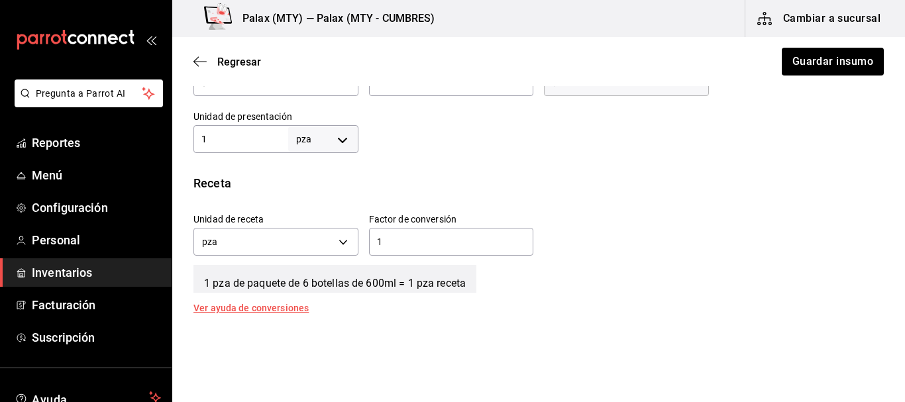
scroll to position [132, 0]
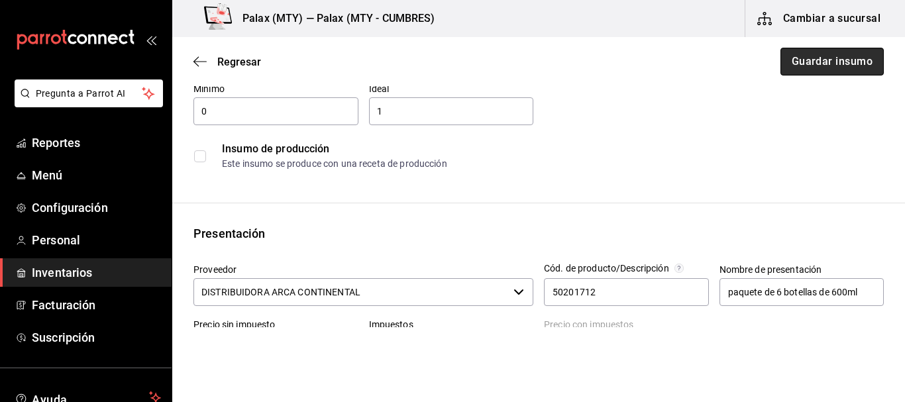
click at [807, 58] on button "Guardar insumo" at bounding box center [831, 62] width 103 height 28
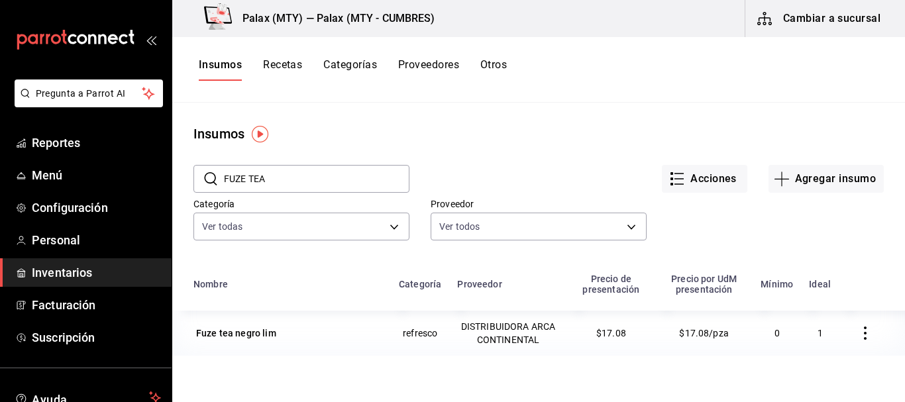
click at [289, 185] on input "FUZE TEA" at bounding box center [316, 179] width 185 height 26
click at [288, 186] on input "FUZE TEA" at bounding box center [316, 179] width 185 height 26
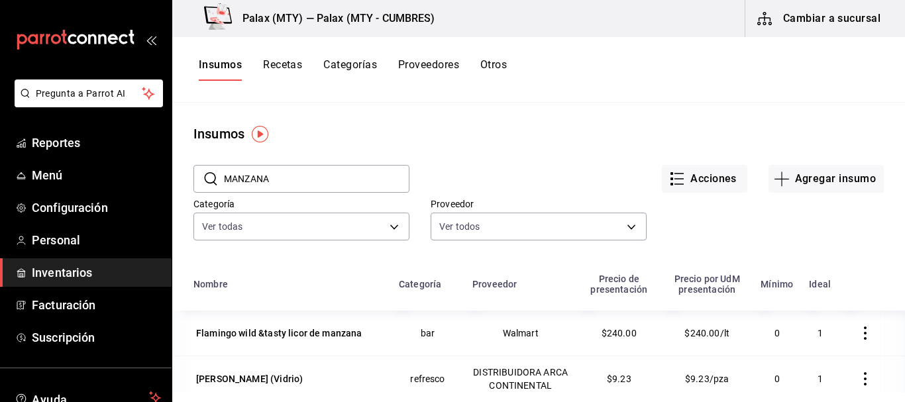
click at [322, 182] on input "MANZANA" at bounding box center [316, 179] width 185 height 26
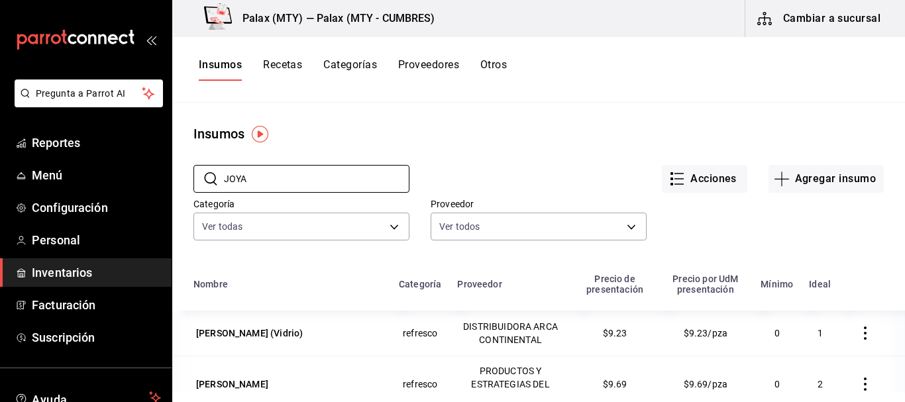
type input "JOYA"
click at [491, 159] on div "Acciones Agregar insumo" at bounding box center [646, 168] width 474 height 49
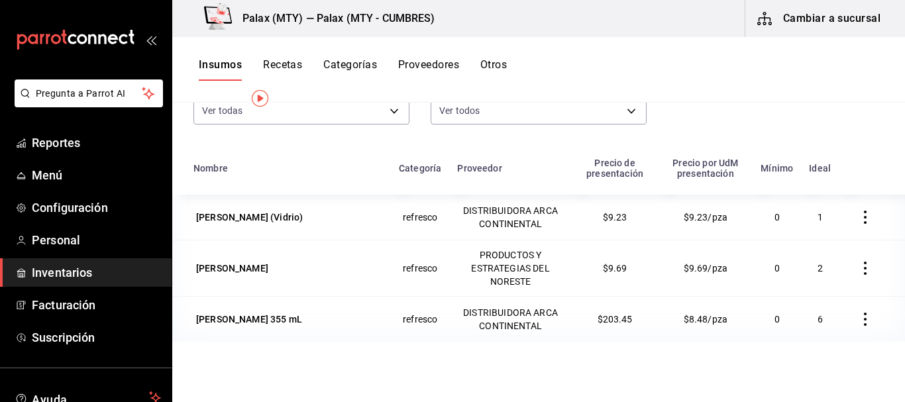
scroll to position [132, 0]
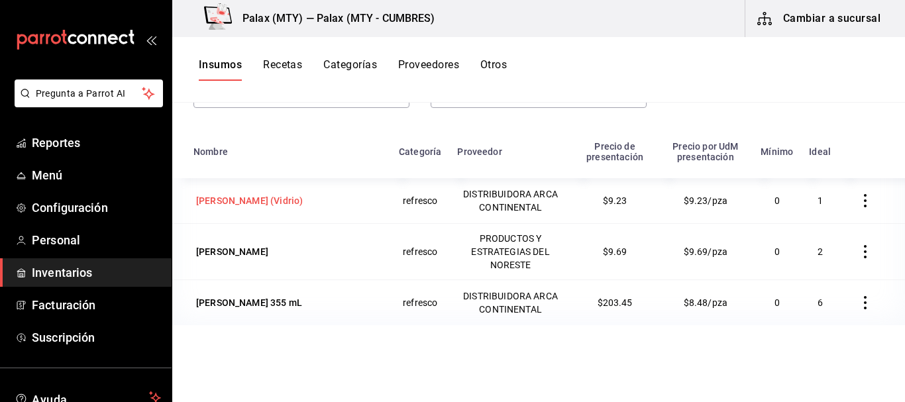
click at [297, 203] on div "Joya de manzana (Vidrio)" at bounding box center [249, 200] width 107 height 13
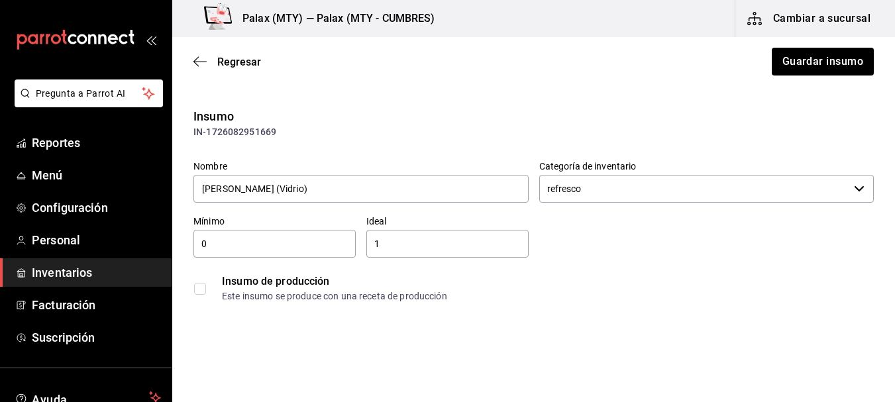
click at [822, 246] on div "Nombre Joya de manzana (Vidrio) Categoría de inventario refresco ​ Mínimo 0 ​ I…" at bounding box center [528, 229] width 691 height 159
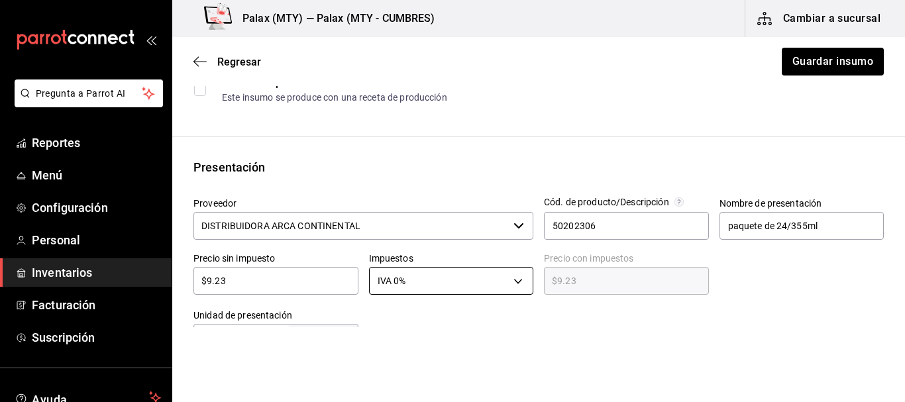
scroll to position [265, 0]
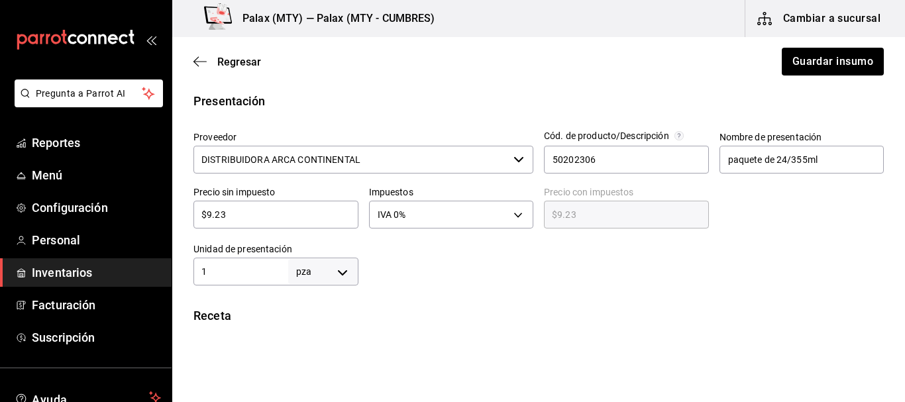
click at [273, 224] on div "$9.23 ​" at bounding box center [275, 215] width 165 height 28
click at [274, 213] on input "$9.23" at bounding box center [275, 215] width 165 height 16
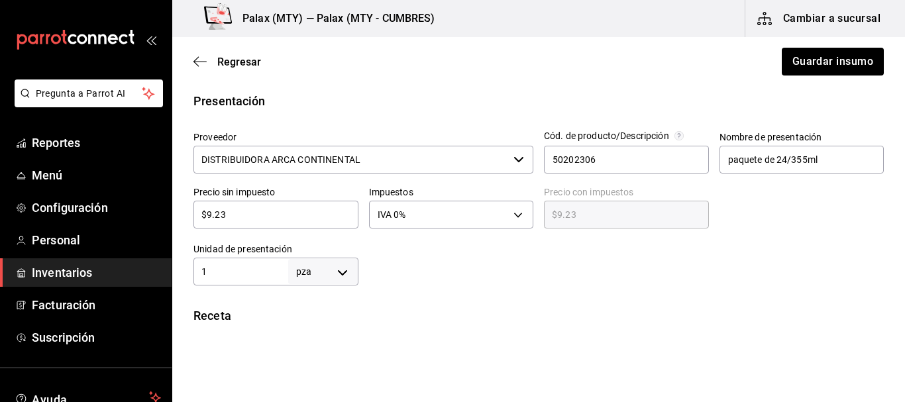
click at [274, 213] on input "$9.23" at bounding box center [275, 215] width 165 height 16
type input "$8"
type input "$8.00"
type input "$8.4"
type input "$8.40"
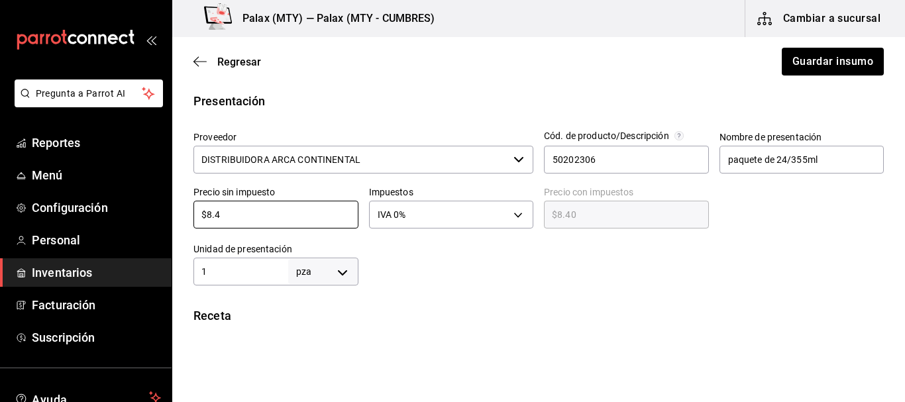
type input "$8.47"
click at [473, 272] on div at bounding box center [621, 258] width 526 height 53
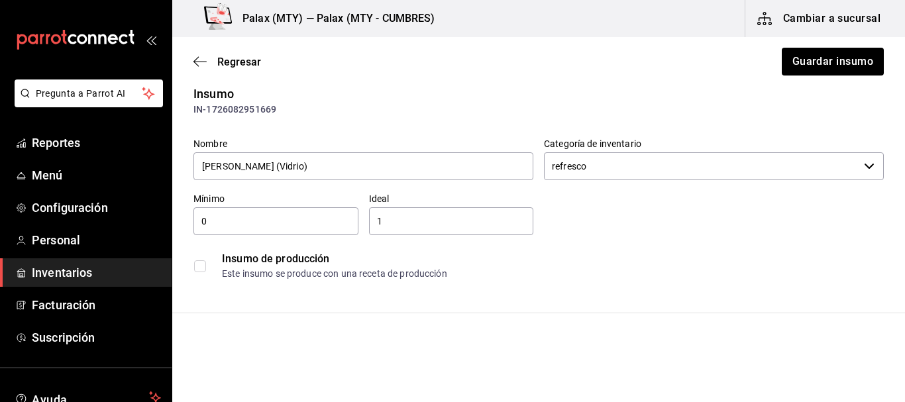
scroll to position [0, 0]
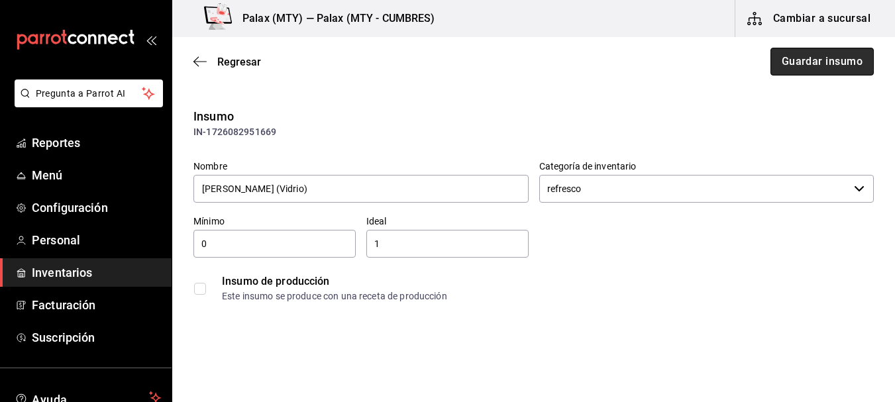
click at [815, 62] on button "Guardar insumo" at bounding box center [821, 62] width 103 height 28
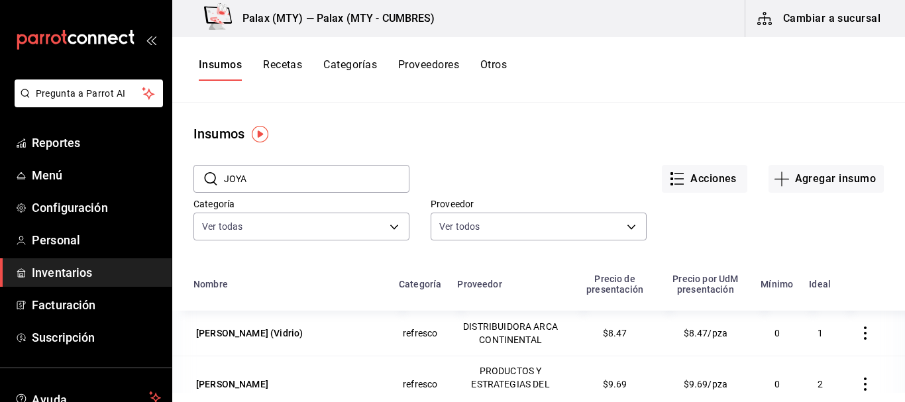
click at [320, 175] on input "JOYA" at bounding box center [316, 179] width 185 height 26
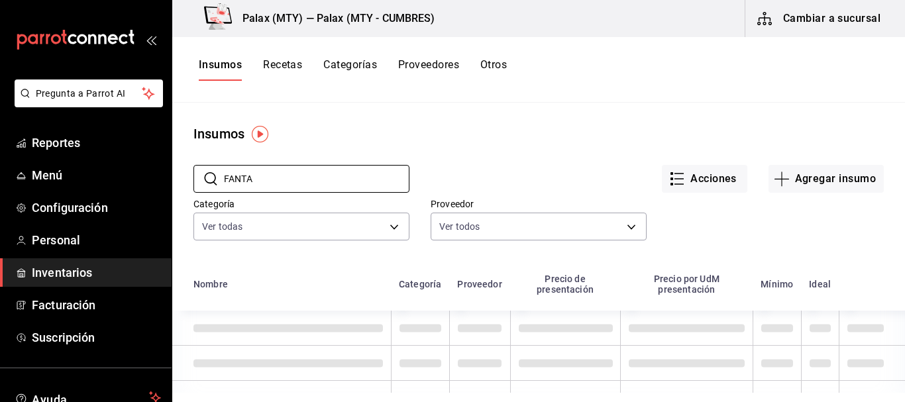
type input "FANTA"
click at [620, 126] on div "Insumos" at bounding box center [538, 134] width 732 height 20
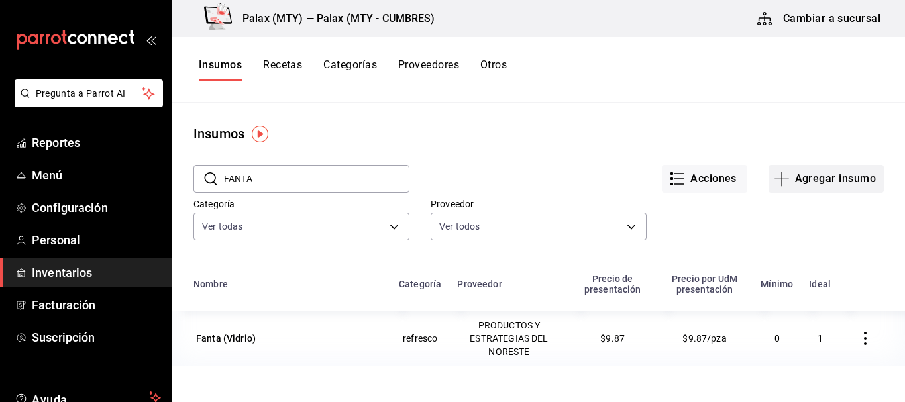
click at [796, 175] on button "Agregar insumo" at bounding box center [825, 179] width 115 height 28
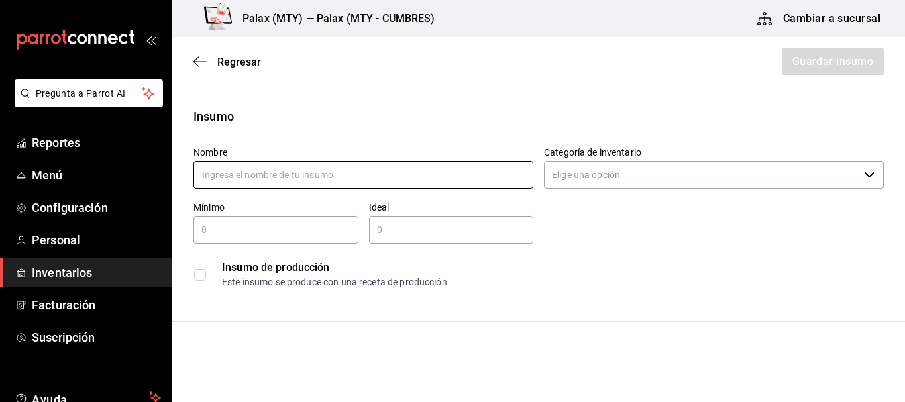
click at [233, 173] on input "text" at bounding box center [363, 175] width 340 height 28
type input "FANTA"
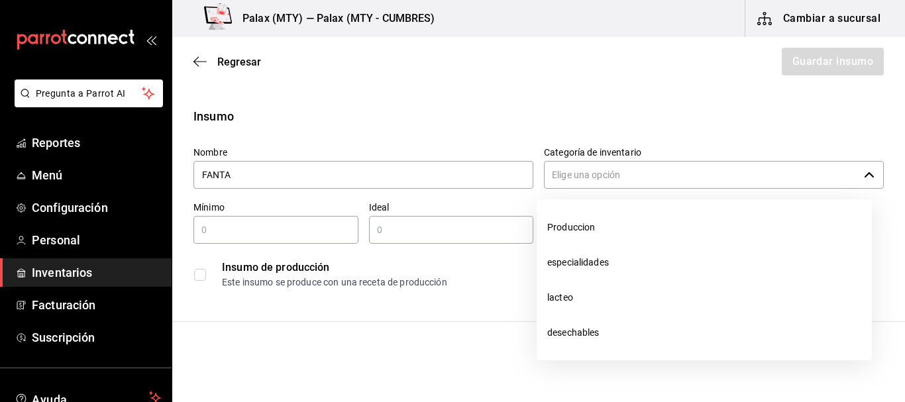
click at [608, 179] on input "Categoría de inventario" at bounding box center [701, 175] width 315 height 28
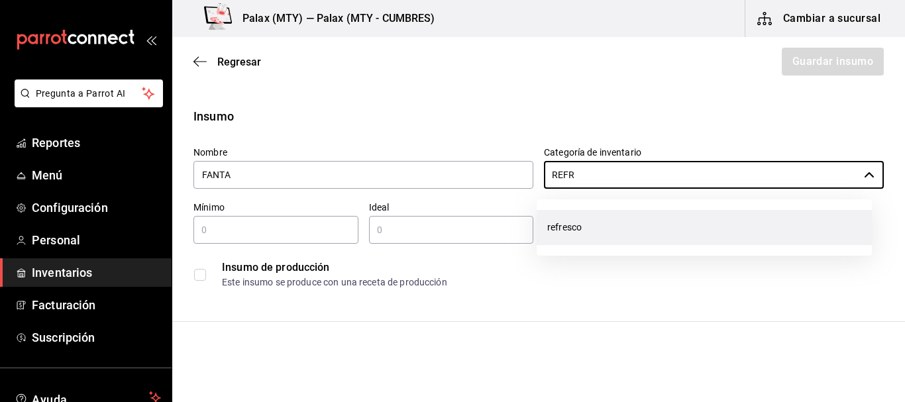
click at [597, 224] on li "refresco" at bounding box center [703, 227] width 335 height 35
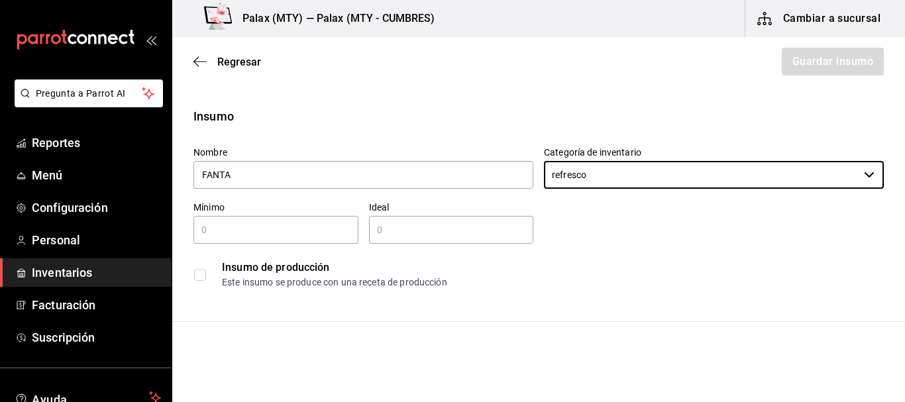
type input "refresco"
click at [268, 217] on div "​" at bounding box center [275, 230] width 165 height 28
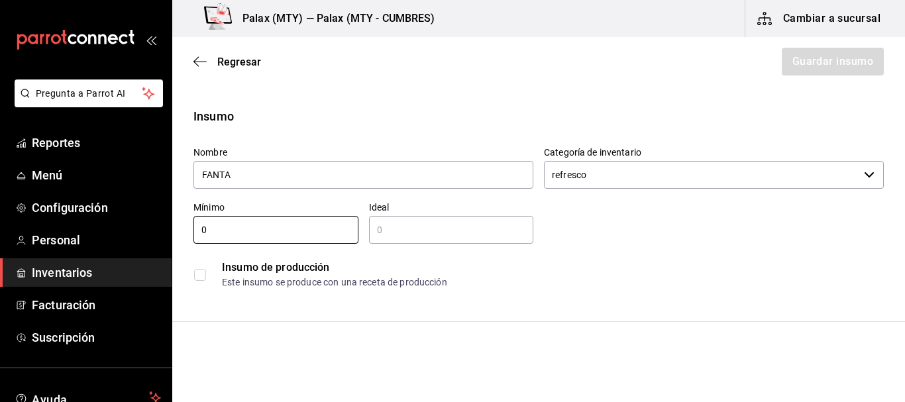
type input "0"
click at [399, 240] on div "​" at bounding box center [451, 230] width 165 height 28
type input "2"
click at [605, 218] on div "Nombre FANTA Categoría de inventario refresco ​ Mínimo 0 ​ Ideal 2 ​ Insumo de …" at bounding box center [533, 215] width 701 height 159
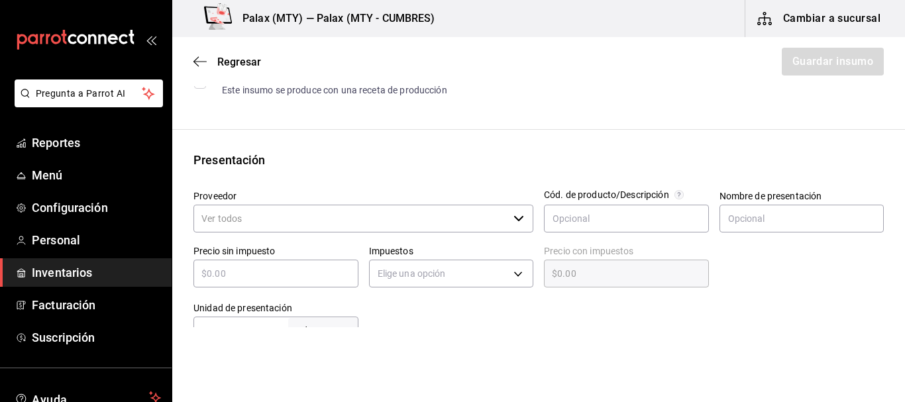
scroll to position [199, 0]
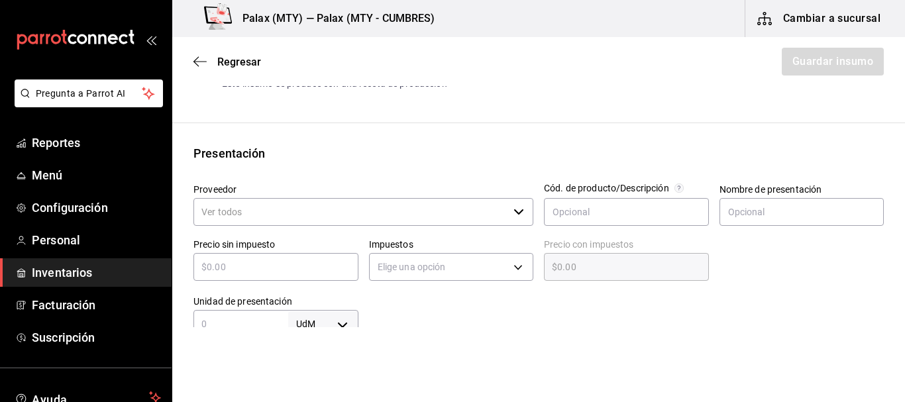
click at [373, 217] on input "Proveedor" at bounding box center [350, 212] width 315 height 28
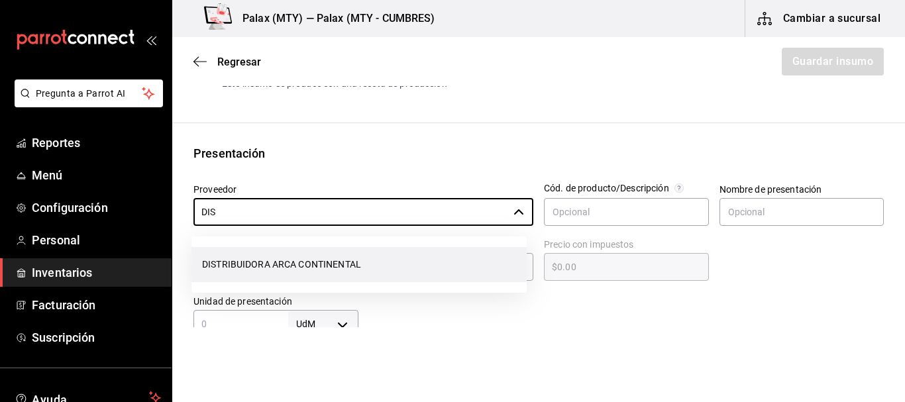
click at [352, 266] on li "DISTRIBUIDORA ARCA CONTINENTAL" at bounding box center [358, 264] width 335 height 35
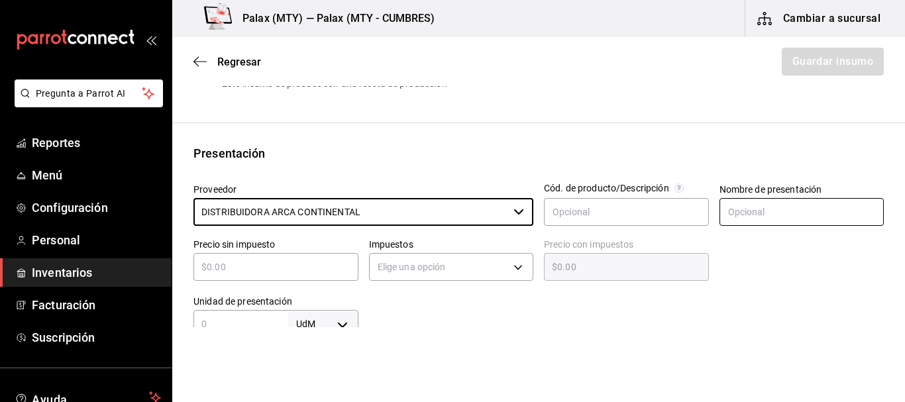
type input "DISTRIBUIDORA ARCA CONTINENTAL"
click at [758, 203] on input "text" at bounding box center [801, 212] width 165 height 28
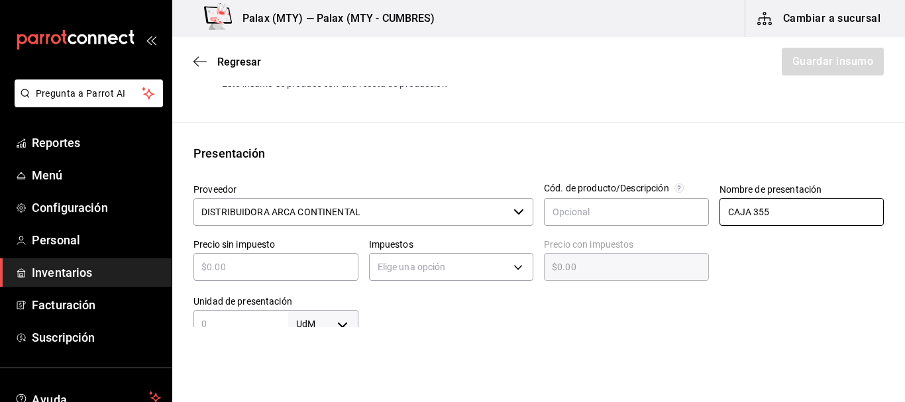
type input "CAJA 355ML"
drag, startPoint x: 773, startPoint y: 256, endPoint x: 736, endPoint y: 259, distance: 37.2
click at [775, 258] on div at bounding box center [796, 256] width 175 height 57
click at [305, 265] on input "text" at bounding box center [275, 267] width 165 height 16
click at [284, 270] on input "text" at bounding box center [275, 267] width 165 height 16
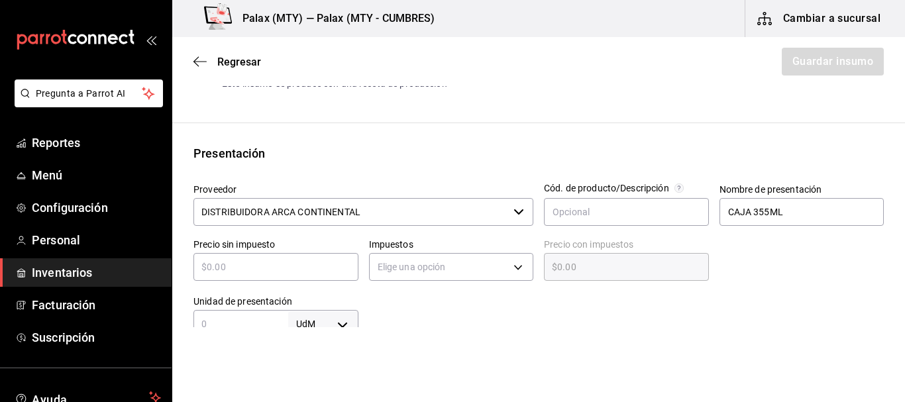
type input "$8"
type input "$8.00"
click at [534, 299] on div at bounding box center [621, 311] width 526 height 53
click at [452, 262] on body "Pregunta a Parrot AI Reportes Menú Configuración Personal Inventarios Facturaci…" at bounding box center [452, 163] width 905 height 327
click at [409, 302] on li "IVA 0%" at bounding box center [447, 308] width 161 height 22
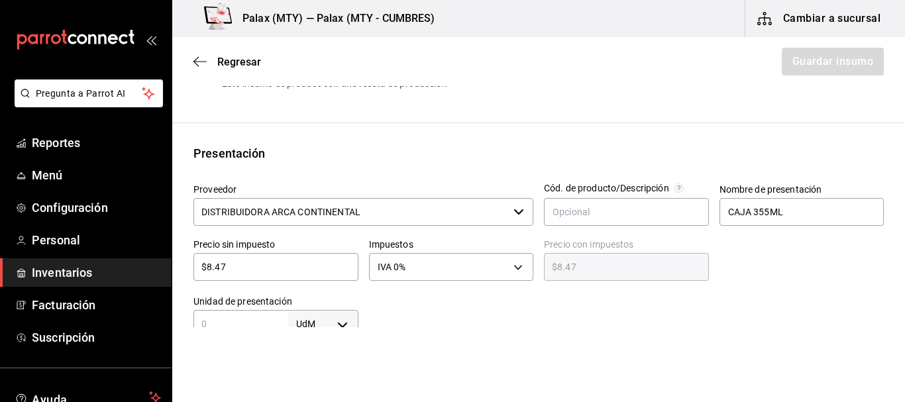
click at [610, 315] on div at bounding box center [621, 311] width 526 height 53
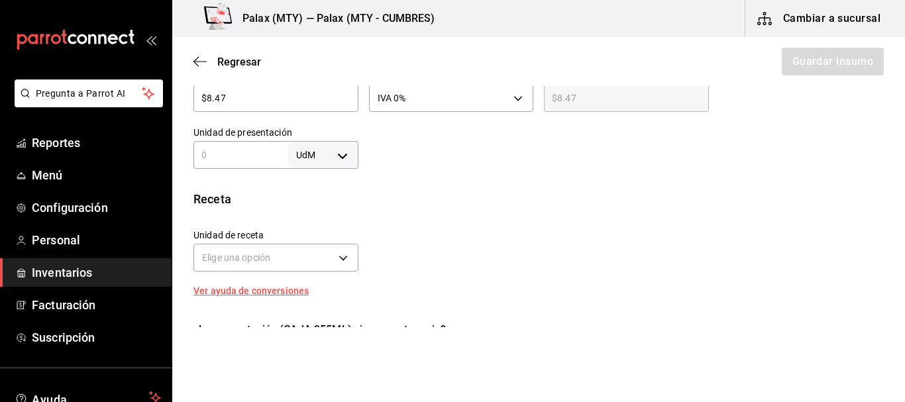
scroll to position [397, 0]
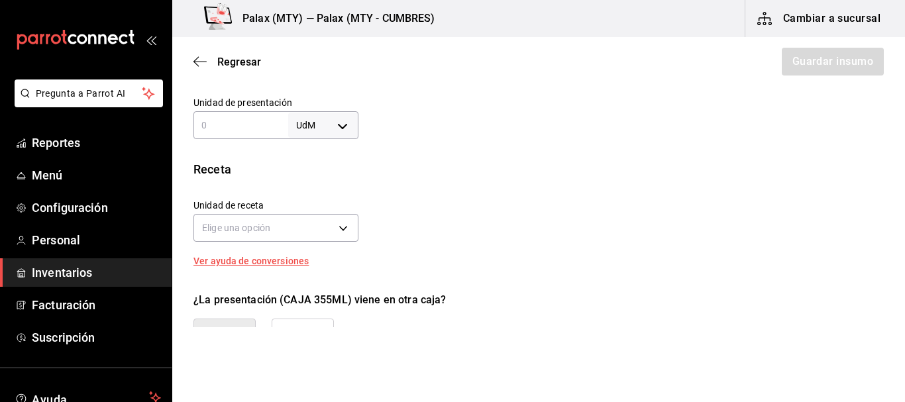
click at [228, 117] on div "UdM ​" at bounding box center [275, 125] width 165 height 28
click at [333, 117] on body "Pregunta a Parrot AI Reportes Menú Configuración Personal Inventarios Facturaci…" at bounding box center [452, 163] width 905 height 327
click at [313, 281] on li "pza" at bounding box center [320, 275] width 69 height 22
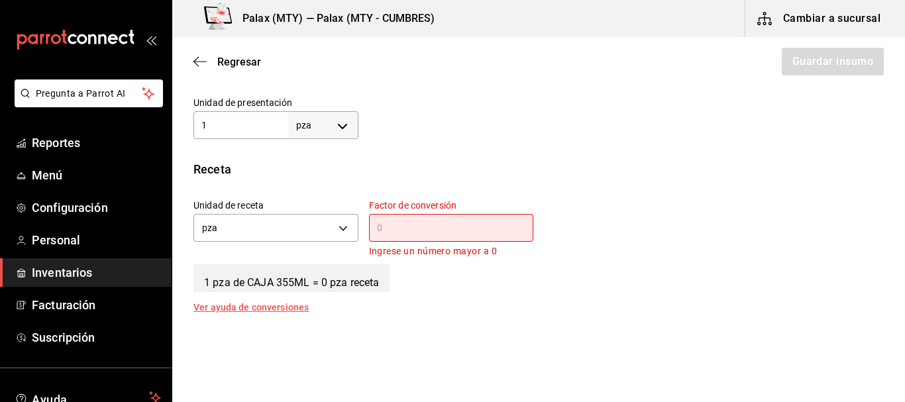
click at [489, 179] on div "Receta Unidad de receta pza UNIT Factor de conversión ​ Ingrese un número mayor…" at bounding box center [538, 236] width 732 height 152
click at [440, 232] on input "text" at bounding box center [451, 228] width 165 height 16
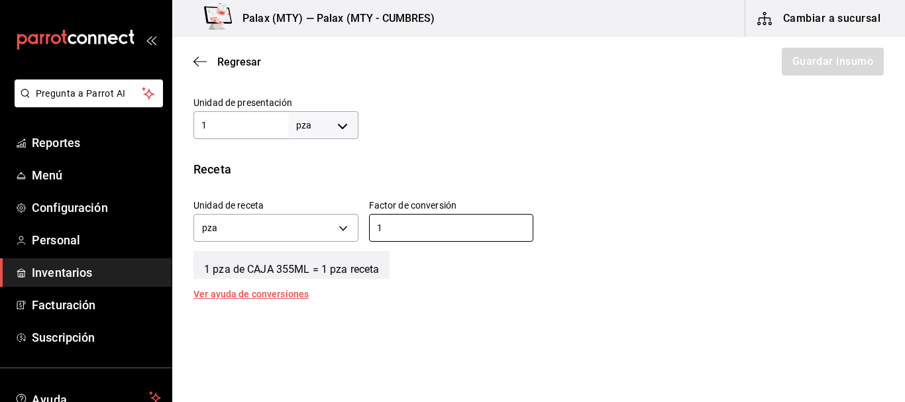
drag, startPoint x: 562, startPoint y: 165, endPoint x: 552, endPoint y: 163, distance: 9.5
click at [562, 165] on div "Receta" at bounding box center [538, 169] width 690 height 18
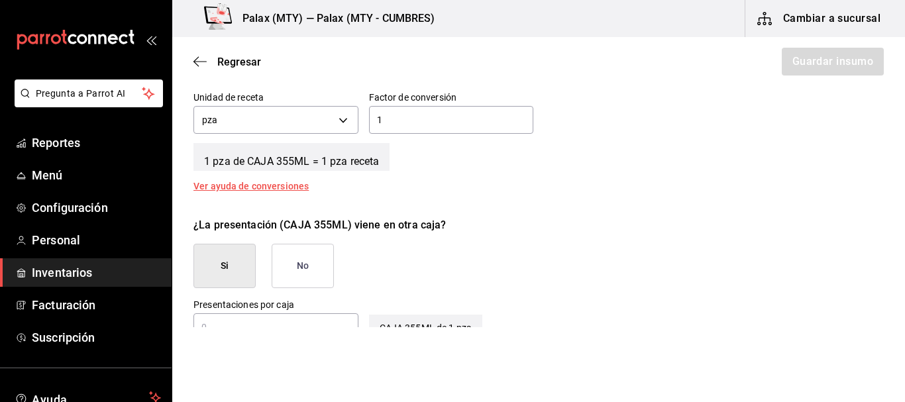
scroll to position [530, 0]
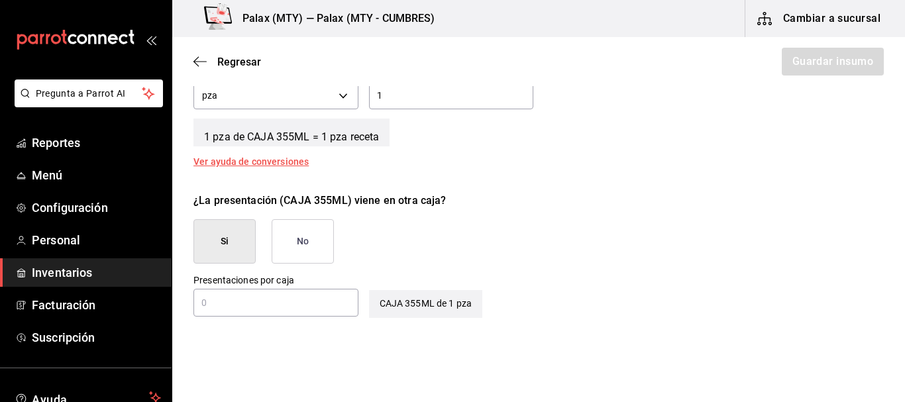
click at [244, 297] on input "text" at bounding box center [275, 303] width 165 height 16
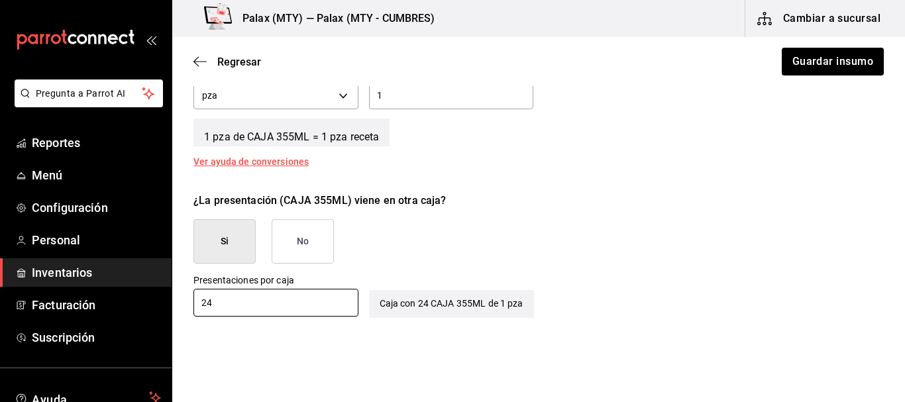
click at [598, 241] on div "¿La presentación (CAJA 355ML) viene en otra caja? Si No" at bounding box center [533, 222] width 701 height 81
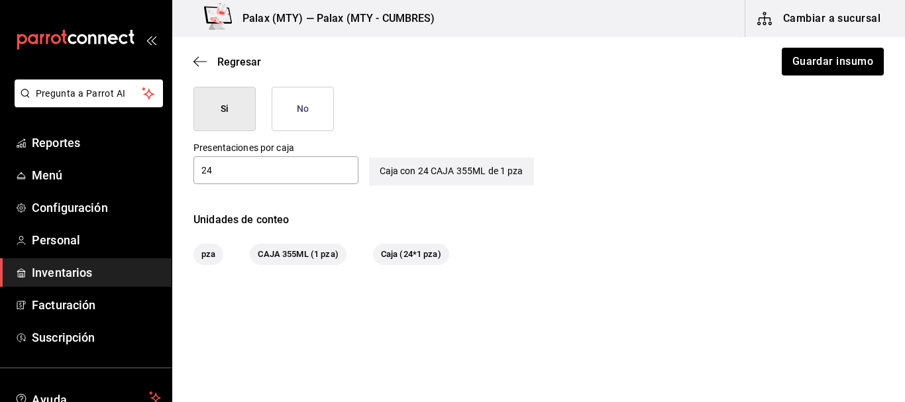
scroll to position [664, 0]
click at [839, 49] on button "Guardar insumo" at bounding box center [831, 62] width 103 height 28
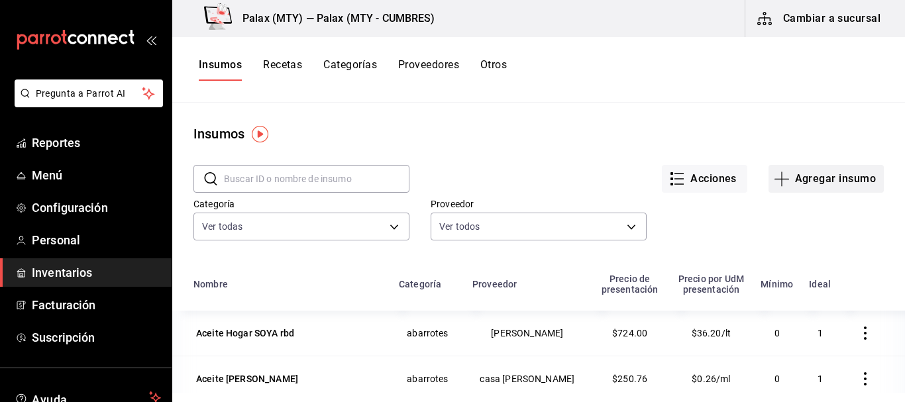
click at [797, 183] on button "Agregar insumo" at bounding box center [825, 179] width 115 height 28
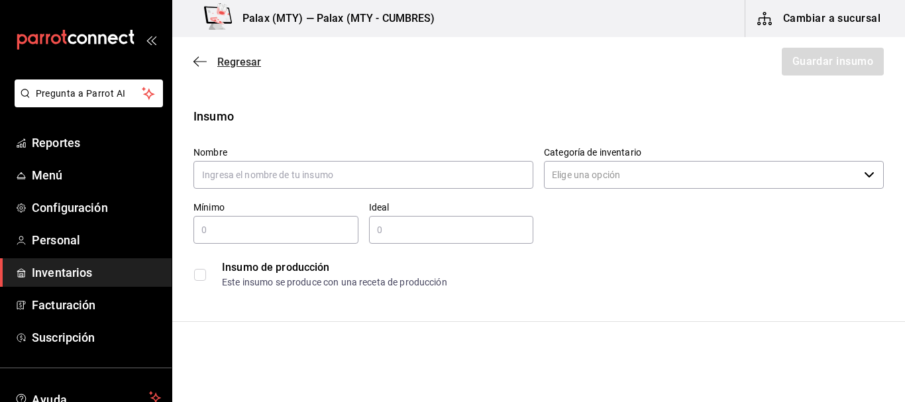
click at [236, 60] on span "Regresar" at bounding box center [239, 62] width 44 height 13
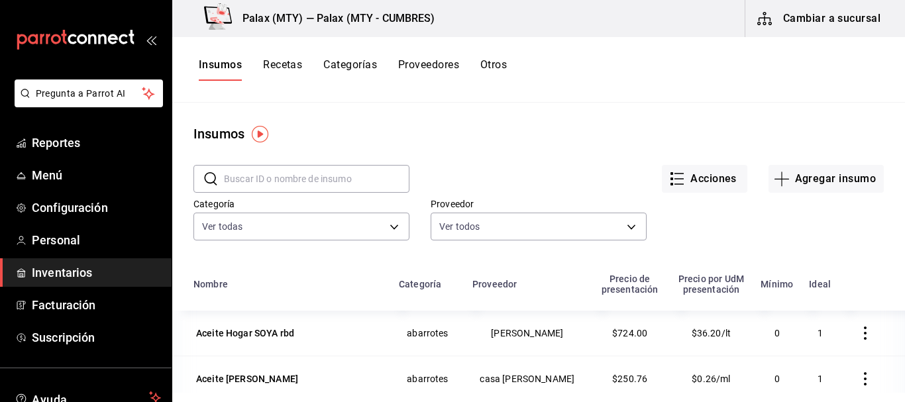
click at [397, 103] on main "Insumos ​ ​ Acciones Agregar insumo Categoría Ver todas 1bd5924b-a116-43cc-a1f3…" at bounding box center [538, 248] width 732 height 290
click at [537, 150] on div "Acciones Agregar insumo" at bounding box center [646, 168] width 474 height 49
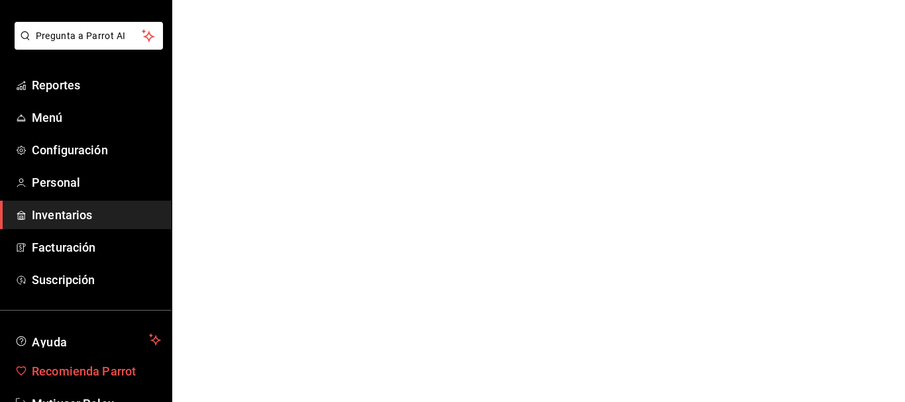
scroll to position [98, 0]
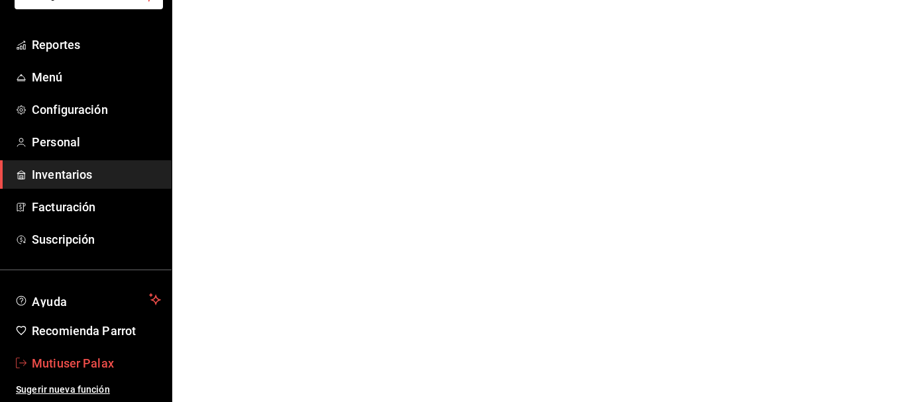
click at [75, 362] on span "Mutiuser Palax" at bounding box center [96, 363] width 129 height 18
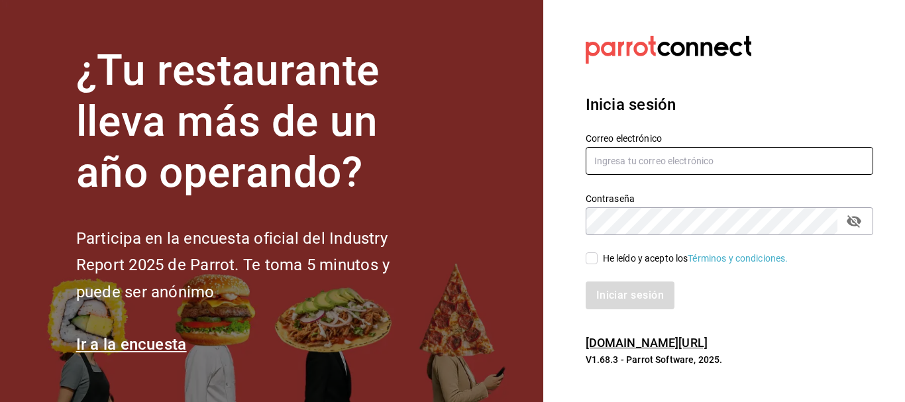
click at [627, 164] on input "text" at bounding box center [728, 161] width 287 height 28
type input "jaqueline1656@gmail.com"
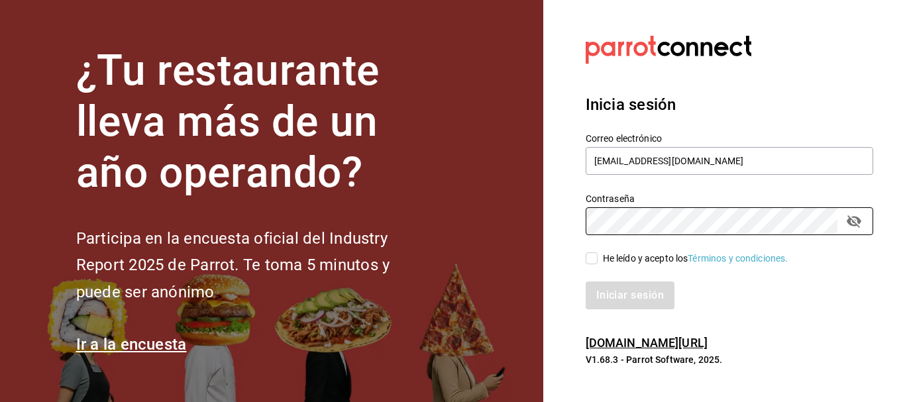
click at [600, 252] on span "He leído y acepto los Términos y condiciones." at bounding box center [692, 259] width 191 height 14
click at [597, 252] on input "He leído y acepto los Términos y condiciones." at bounding box center [591, 258] width 12 height 12
checkbox input "true"
click at [605, 285] on button "Iniciar sesión" at bounding box center [630, 295] width 90 height 28
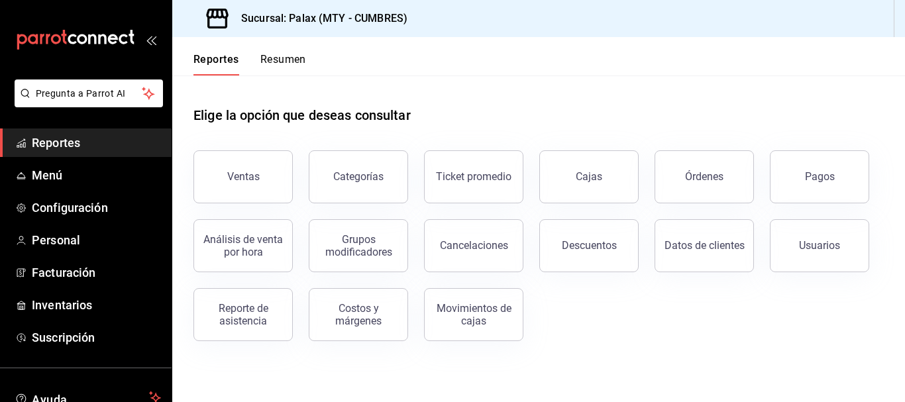
click at [524, 101] on div "Elige la opción que deseas consultar" at bounding box center [538, 104] width 690 height 59
click at [515, 83] on div "Elige la opción que deseas consultar" at bounding box center [538, 104] width 690 height 59
click at [64, 177] on span "Menú" at bounding box center [96, 175] width 129 height 18
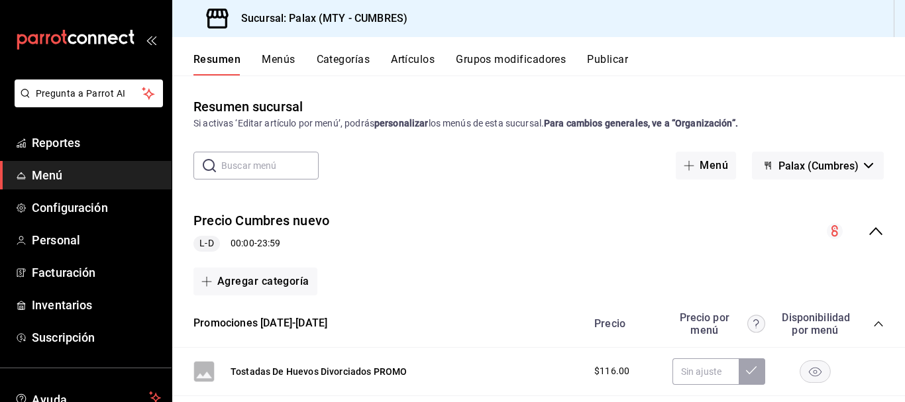
click at [410, 54] on button "Artículos" at bounding box center [413, 64] width 44 height 23
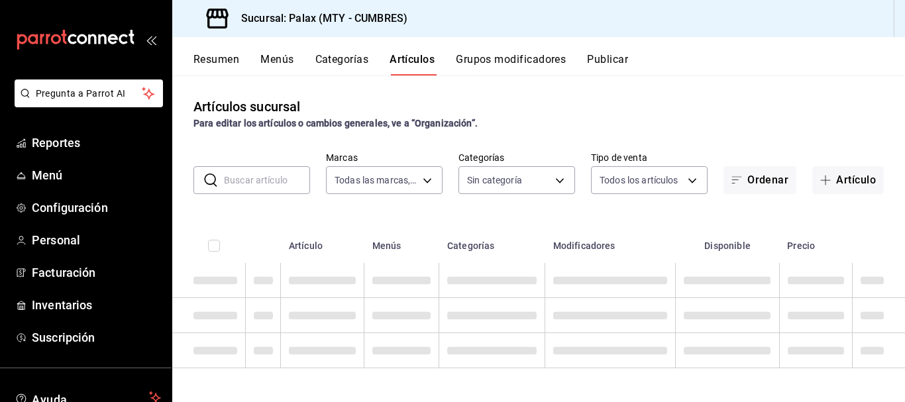
type input "882a14fb-31f9-4d0e-beef-7112030831e8"
type input "eecc7b49-1b67-4ba0-9f97-6a0ecc8fa144,4eb3a838-b566-481a-8606-1c461964279d,e0e2b…"
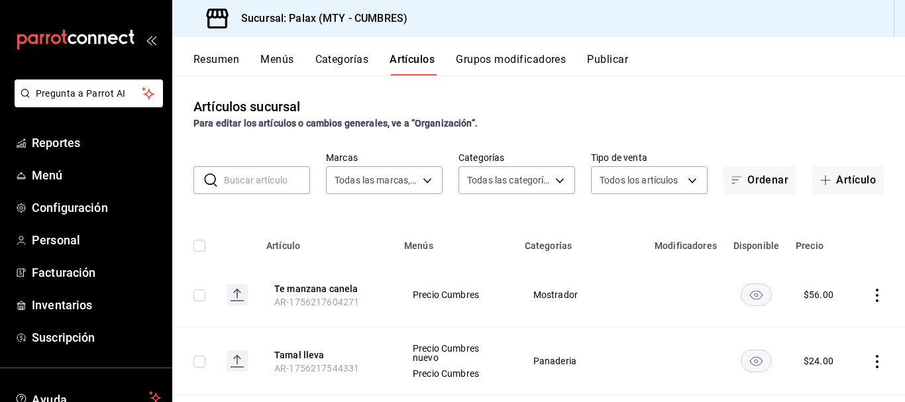
click at [338, 56] on button "Categorías" at bounding box center [342, 64] width 54 height 23
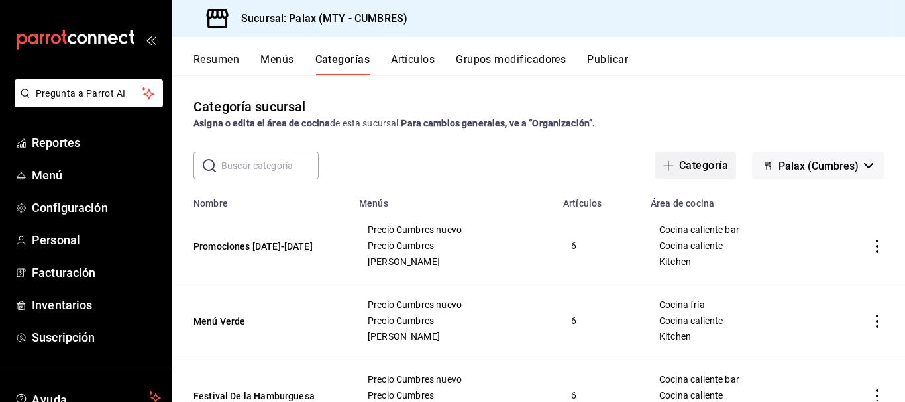
click at [692, 166] on button "Categoría" at bounding box center [695, 166] width 81 height 28
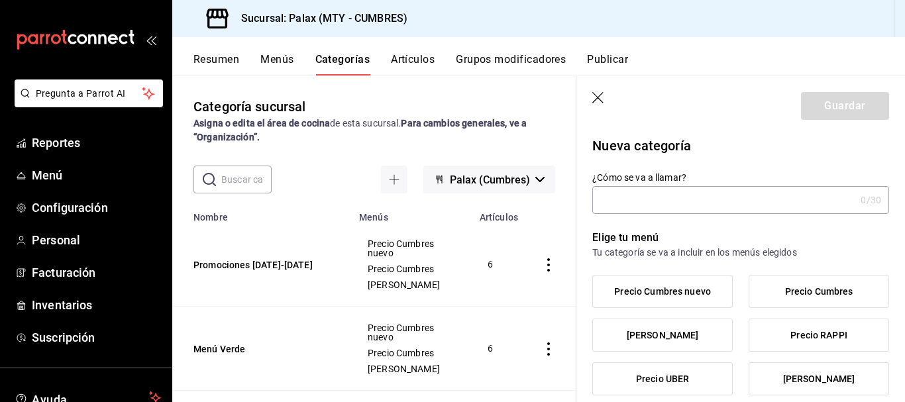
type input "f"
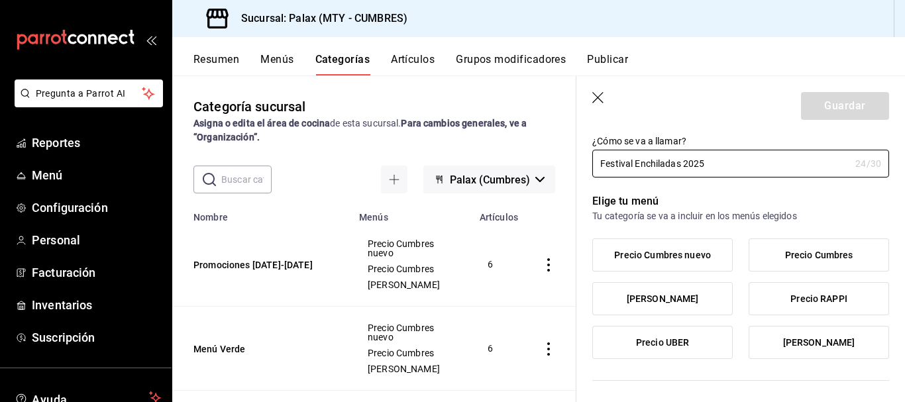
scroll to position [66, 0]
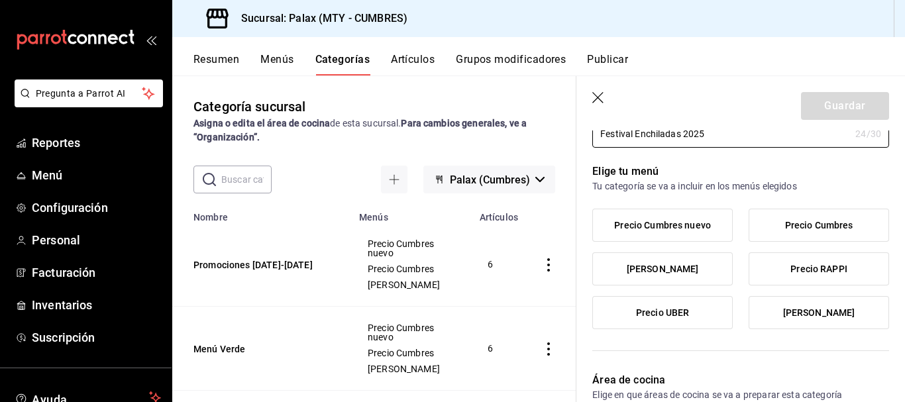
type input "Festival Enchiladas 2025"
click at [834, 316] on span "Precio Carta" at bounding box center [819, 312] width 72 height 11
click at [0, 0] on input "Precio Carta" at bounding box center [0, 0] width 0 height 0
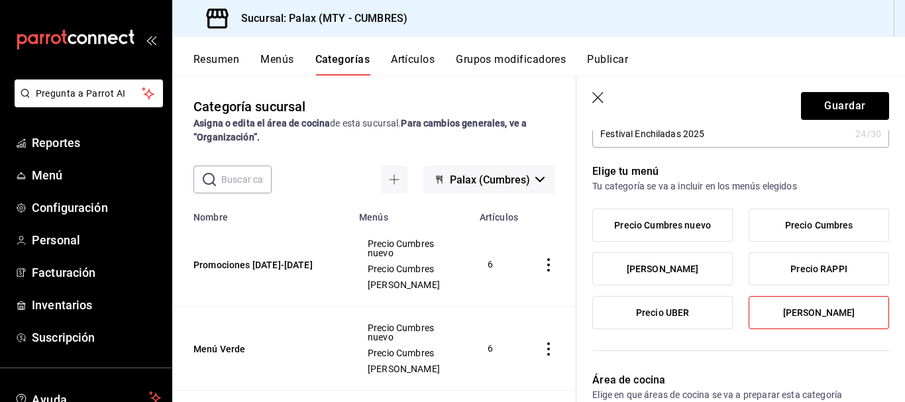
click at [827, 232] on label "Precio Cumbres" at bounding box center [818, 225] width 139 height 32
click at [0, 0] on input "Precio Cumbres" at bounding box center [0, 0] width 0 height 0
click at [672, 219] on label "Precio Cumbres nuevo" at bounding box center [662, 225] width 139 height 32
click at [0, 0] on input "Precio Cumbres nuevo" at bounding box center [0, 0] width 0 height 0
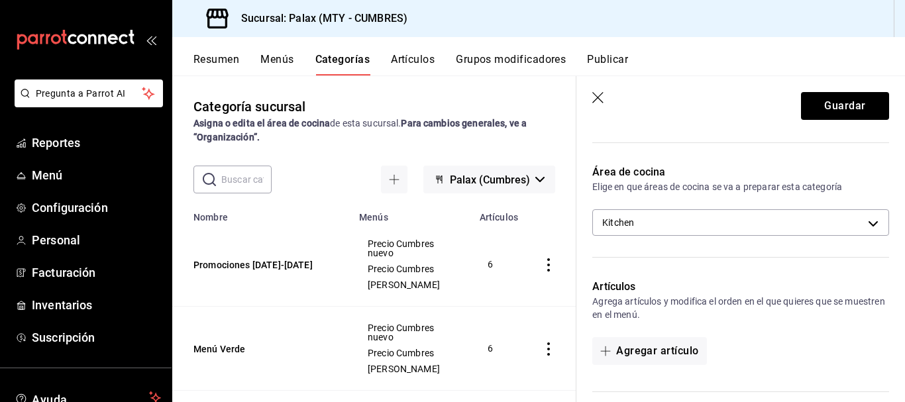
scroll to position [265, 0]
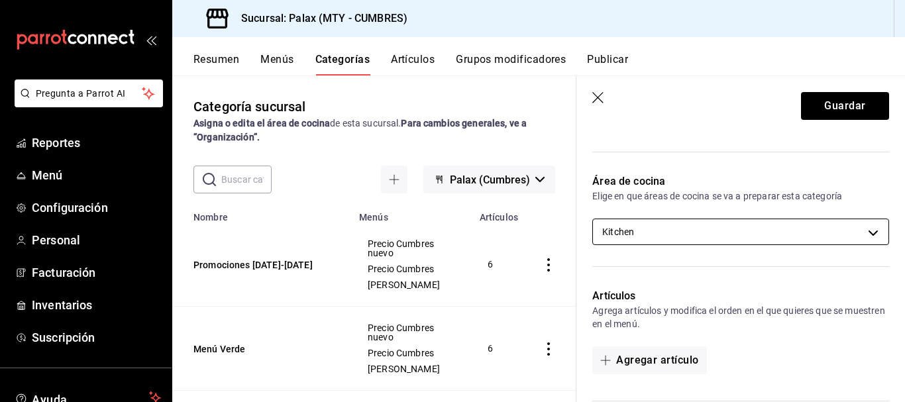
click at [697, 241] on body "Pregunta a Parrot AI Reportes Menú Configuración Personal Facturación Inventari…" at bounding box center [452, 201] width 905 height 402
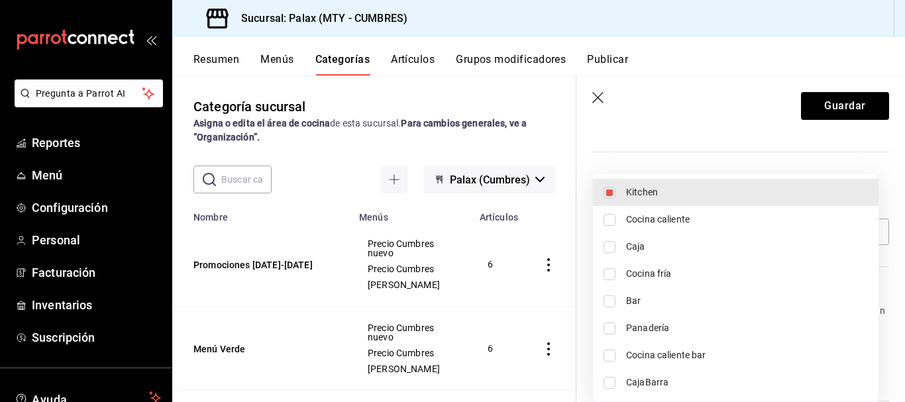
click at [695, 214] on span "Cocina caliente" at bounding box center [747, 220] width 242 height 14
type input "6e6d5c5f-5042-4fe4-a7c9-d5e7f9875bf8,c9653ec1-8457-4016-9ee9-8f441ef8a6df"
checkbox input "true"
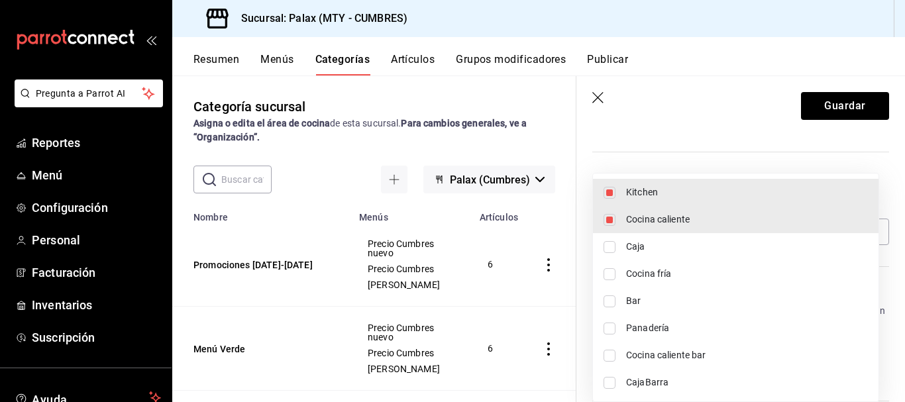
click at [687, 272] on span "Cocina fría" at bounding box center [747, 274] width 242 height 14
type input "6e6d5c5f-5042-4fe4-a7c9-d5e7f9875bf8,c9653ec1-8457-4016-9ee9-8f441ef8a6df,e477a…"
checkbox input "true"
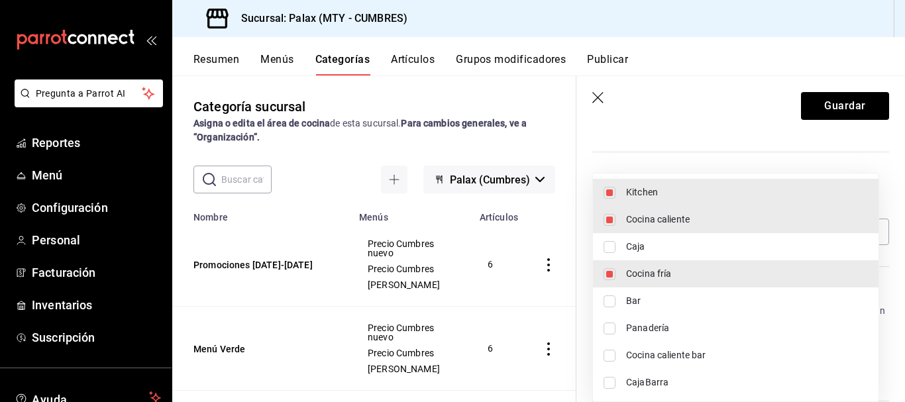
click at [841, 98] on div at bounding box center [452, 201] width 905 height 402
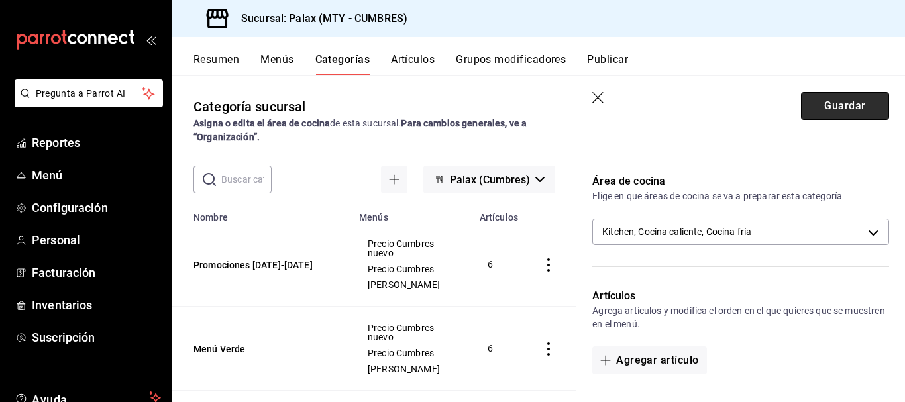
click at [838, 108] on button "Guardar" at bounding box center [845, 106] width 88 height 28
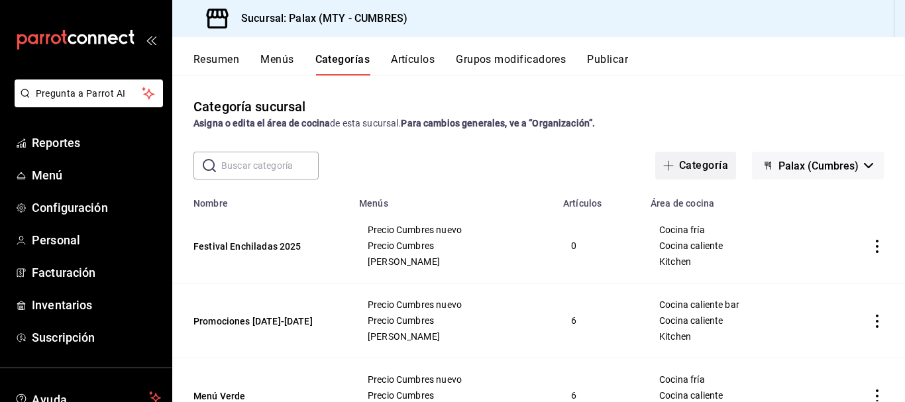
click at [697, 166] on button "Categoría" at bounding box center [695, 166] width 81 height 28
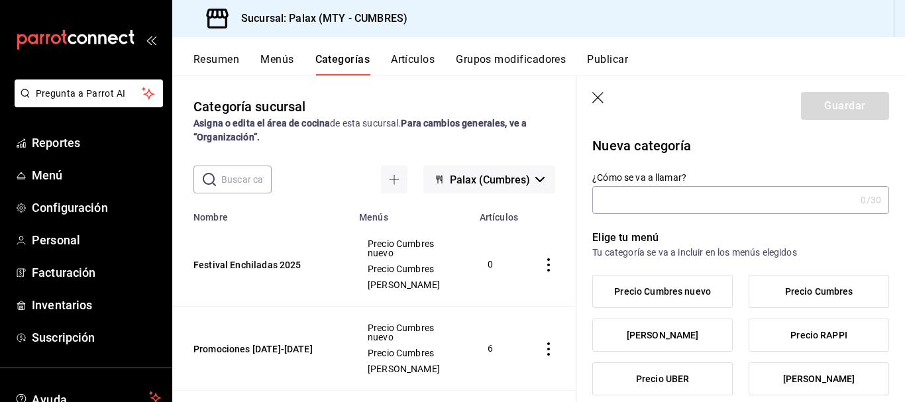
click at [677, 207] on input "¿Cómo se va a llamar?" at bounding box center [723, 200] width 263 height 26
type input "p"
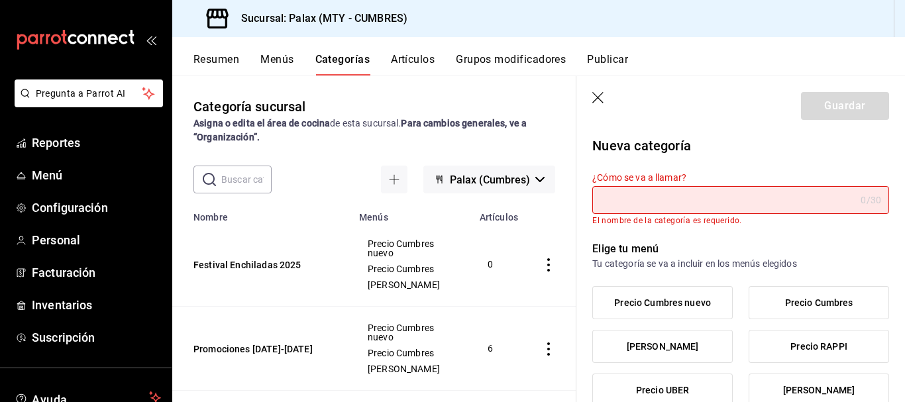
click at [596, 91] on header "Guardar" at bounding box center [740, 103] width 328 height 54
click at [658, 196] on input "¿Cómo se va a llamar?" at bounding box center [723, 200] width 263 height 26
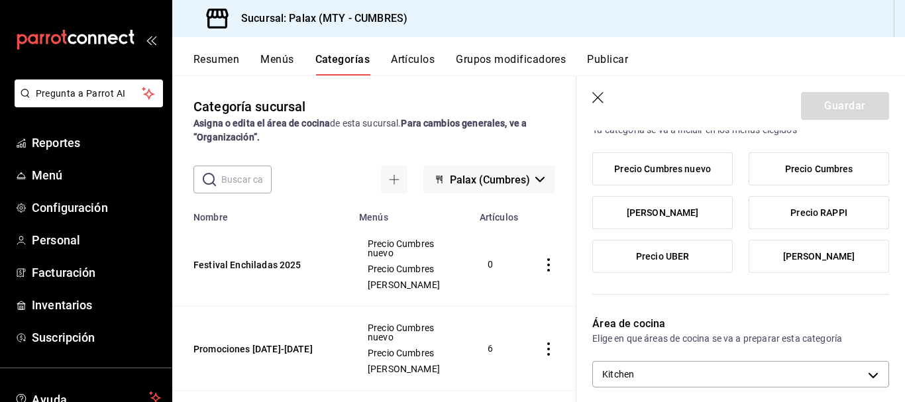
scroll to position [132, 0]
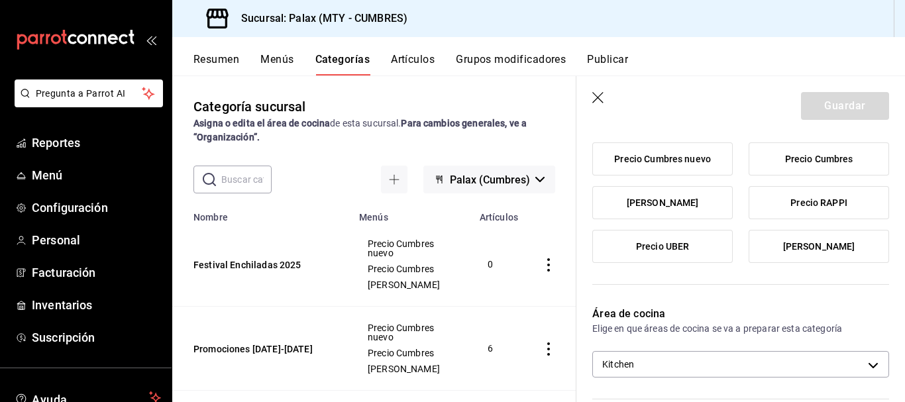
type input "Promociones Sept-Octubre 2025"
click at [683, 160] on span "Precio Cumbres nuevo" at bounding box center [662, 159] width 97 height 11
click at [0, 0] on input "Precio Cumbres nuevo" at bounding box center [0, 0] width 0 height 0
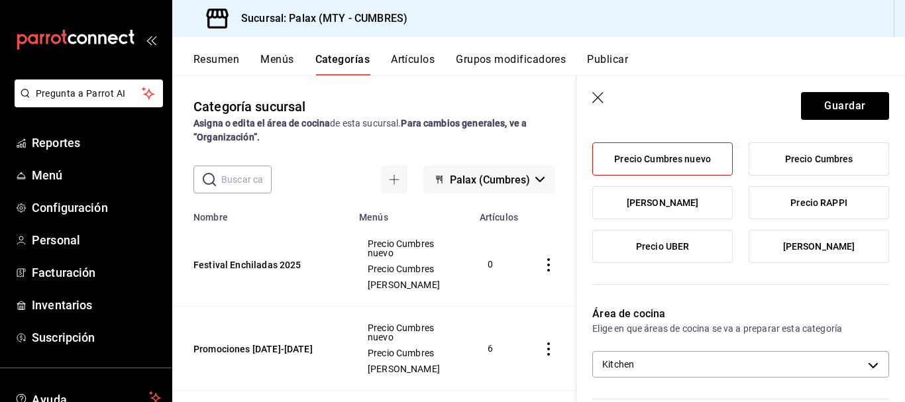
click at [832, 154] on span "Precio Cumbres" at bounding box center [819, 159] width 68 height 11
click at [0, 0] on input "Precio Cumbres" at bounding box center [0, 0] width 0 height 0
click at [826, 233] on label "Precio Carta" at bounding box center [818, 246] width 139 height 32
click at [0, 0] on input "Precio Carta" at bounding box center [0, 0] width 0 height 0
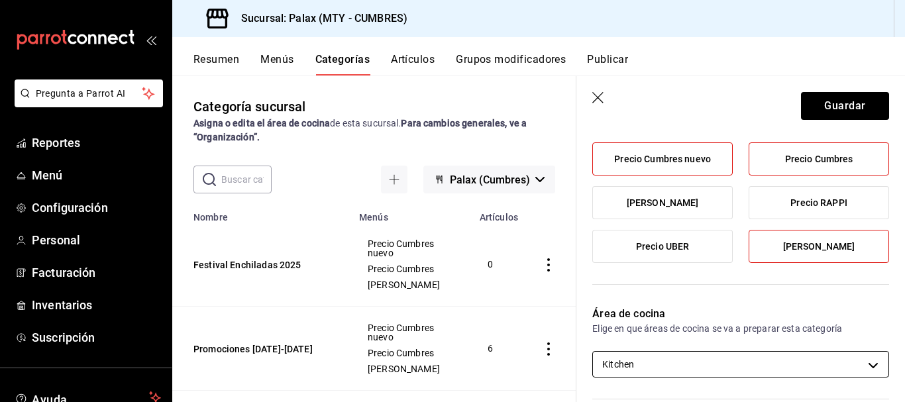
click at [730, 353] on body "Pregunta a Parrot AI Reportes Menú Configuración Personal Facturación Inventari…" at bounding box center [452, 201] width 905 height 402
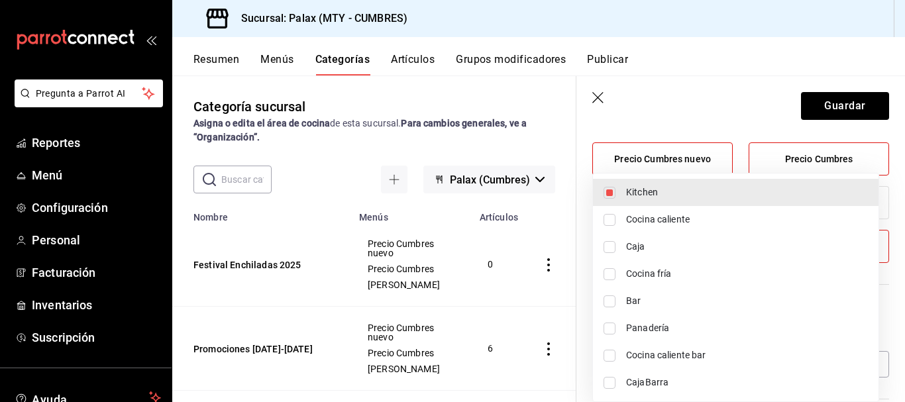
click at [697, 219] on span "Cocina caliente" at bounding box center [747, 220] width 242 height 14
type input "6e6d5c5f-5042-4fe4-a7c9-d5e7f9875bf8,c9653ec1-8457-4016-9ee9-8f441ef8a6df"
checkbox input "true"
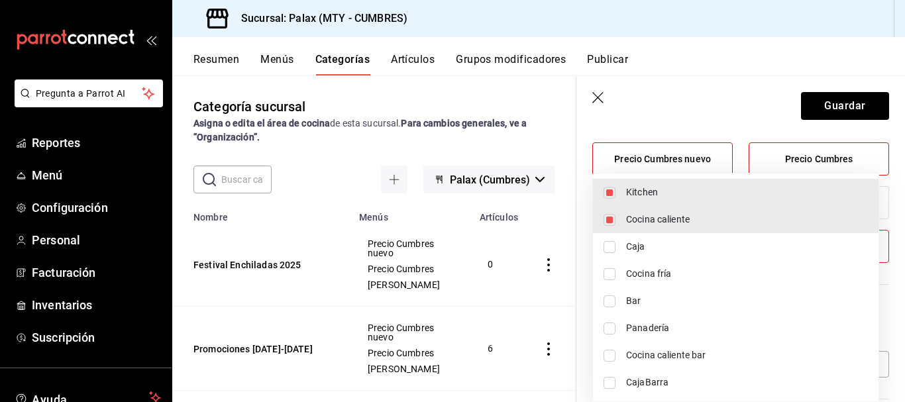
click at [676, 277] on span "Cocina fría" at bounding box center [747, 274] width 242 height 14
type input "6e6d5c5f-5042-4fe4-a7c9-d5e7f9875bf8,c9653ec1-8457-4016-9ee9-8f441ef8a6df,e477a…"
checkbox input "true"
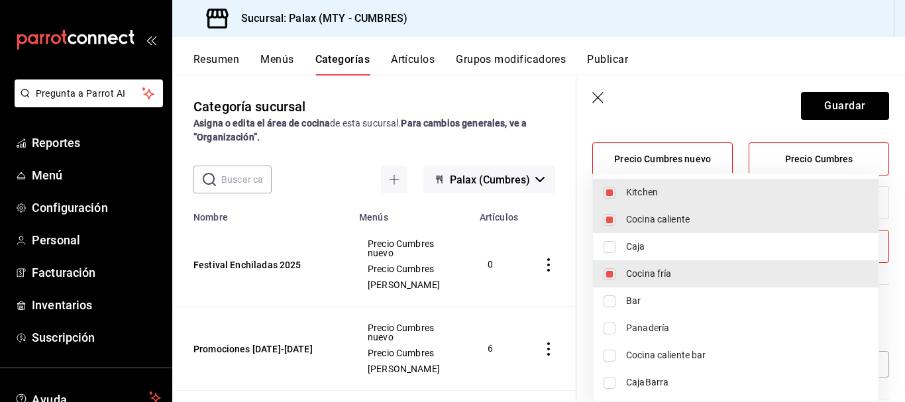
click at [854, 97] on div at bounding box center [452, 201] width 905 height 402
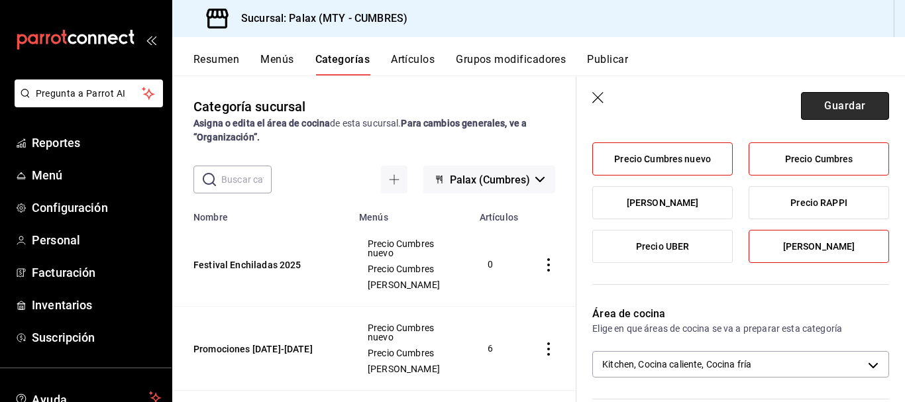
click at [830, 110] on button "Guardar" at bounding box center [845, 106] width 88 height 28
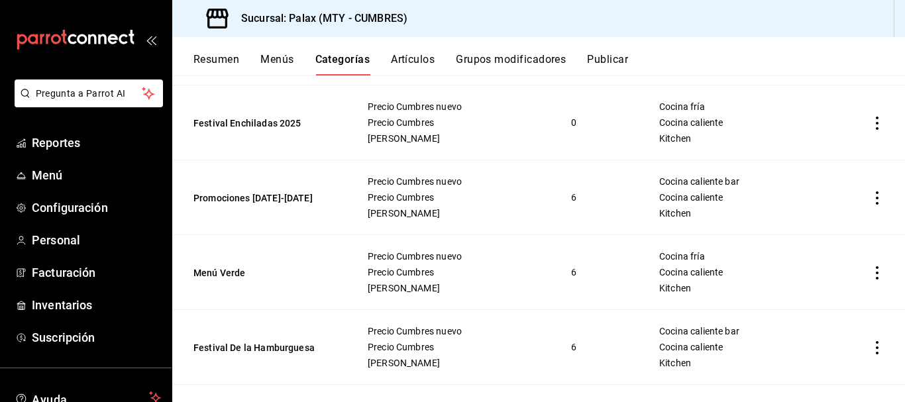
scroll to position [199, 0]
click at [266, 191] on button "Promociones Julio-Agosto 2025" at bounding box center [259, 197] width 132 height 13
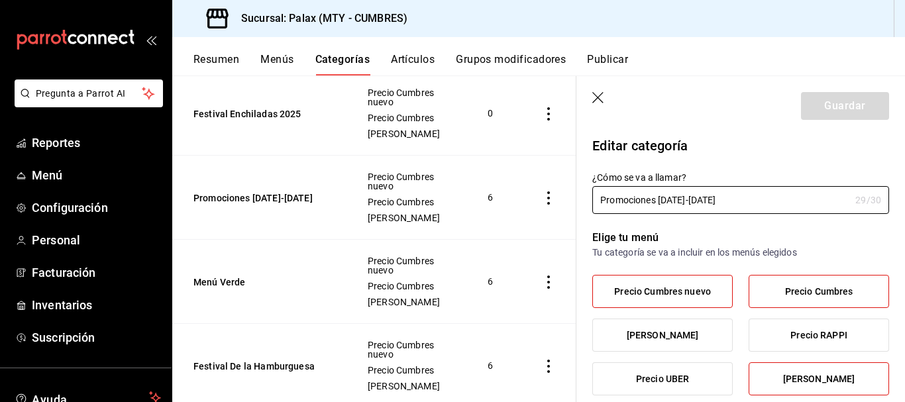
scroll to position [265, 0]
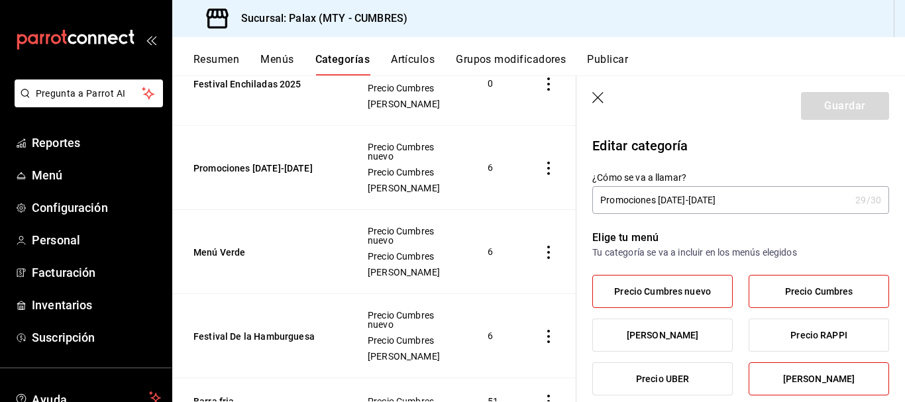
click at [607, 99] on header "Guardar" at bounding box center [740, 103] width 328 height 54
click at [601, 93] on icon "button" at bounding box center [598, 98] width 13 height 13
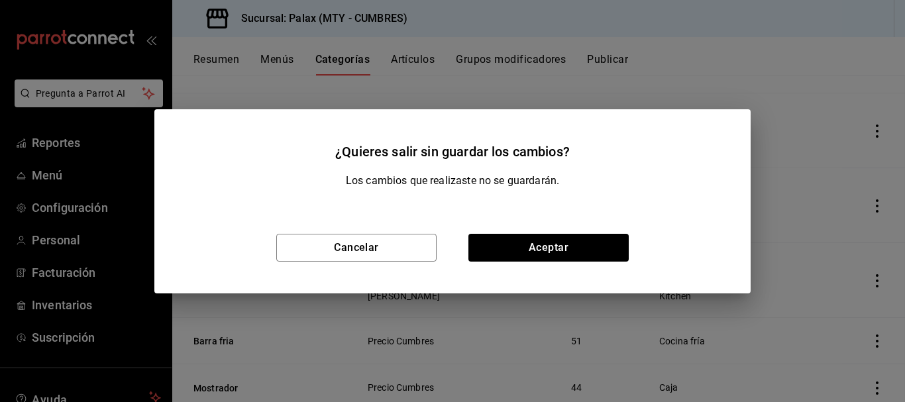
scroll to position [318, 0]
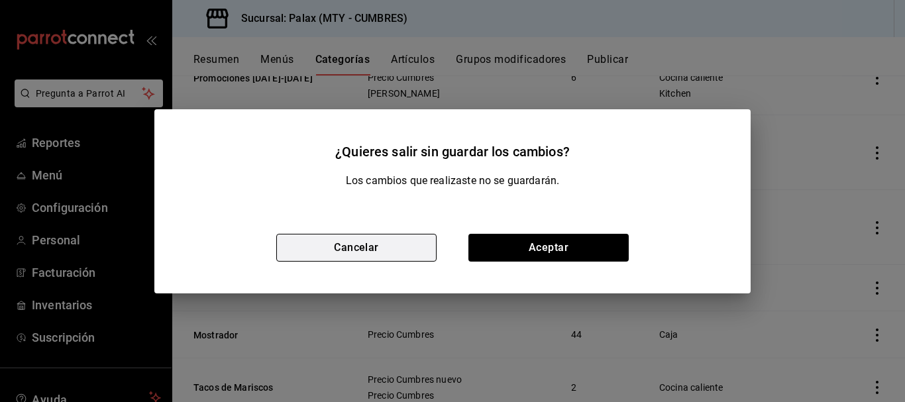
click at [369, 250] on button "Cancelar" at bounding box center [356, 248] width 160 height 28
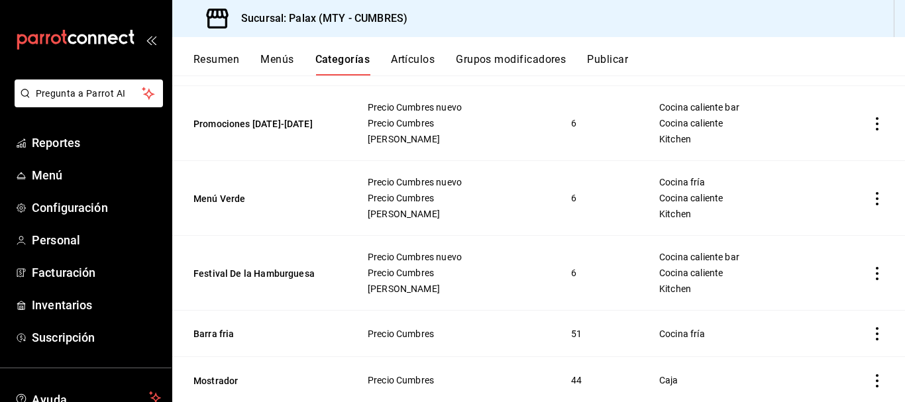
scroll to position [185, 0]
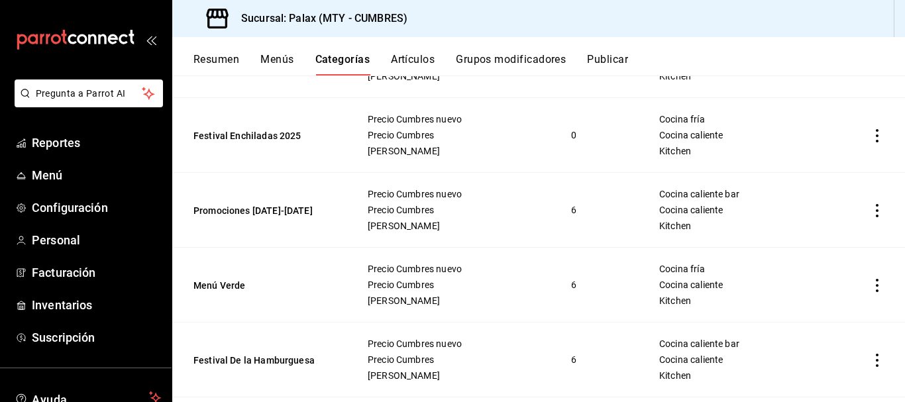
click at [874, 206] on td "categoriesTable" at bounding box center [864, 210] width 81 height 75
click at [870, 211] on icon "actions" at bounding box center [876, 210] width 13 height 13
click at [770, 115] on div at bounding box center [452, 201] width 905 height 402
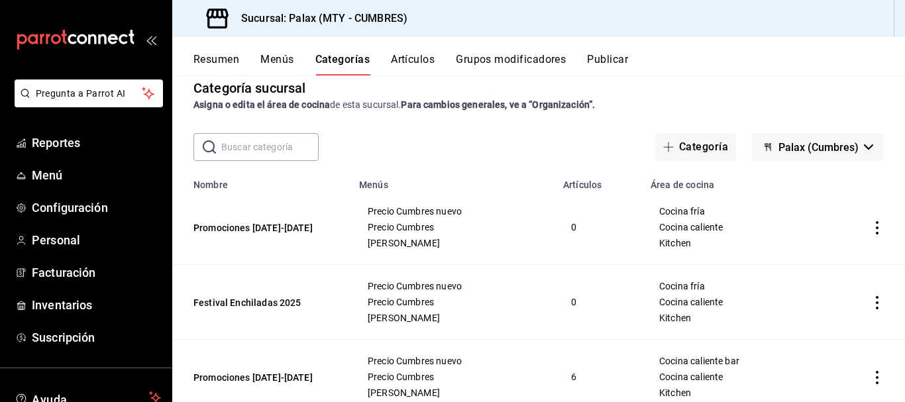
scroll to position [0, 0]
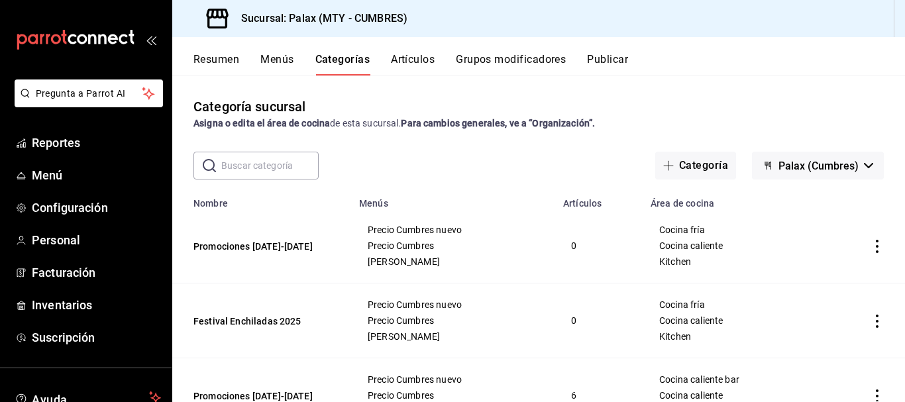
click at [285, 57] on button "Menús" at bounding box center [276, 64] width 33 height 23
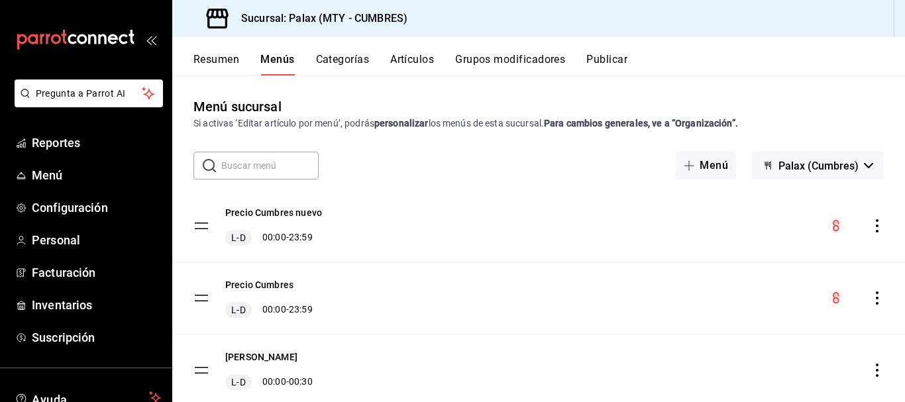
click at [224, 58] on button "Resumen" at bounding box center [216, 64] width 46 height 23
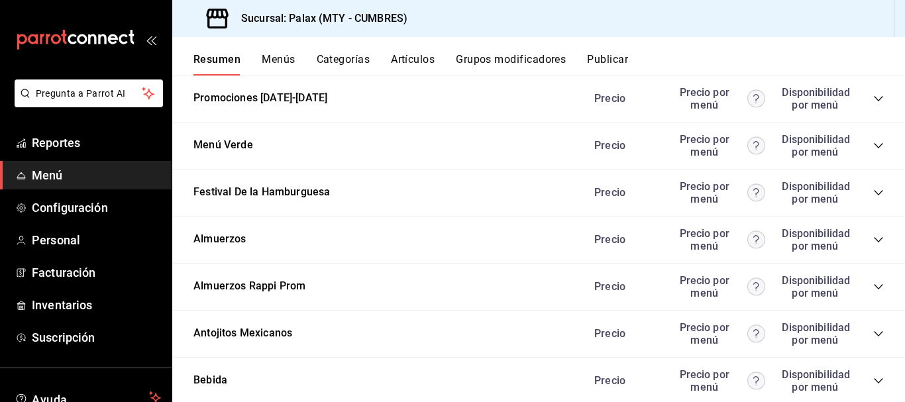
scroll to position [662, 0]
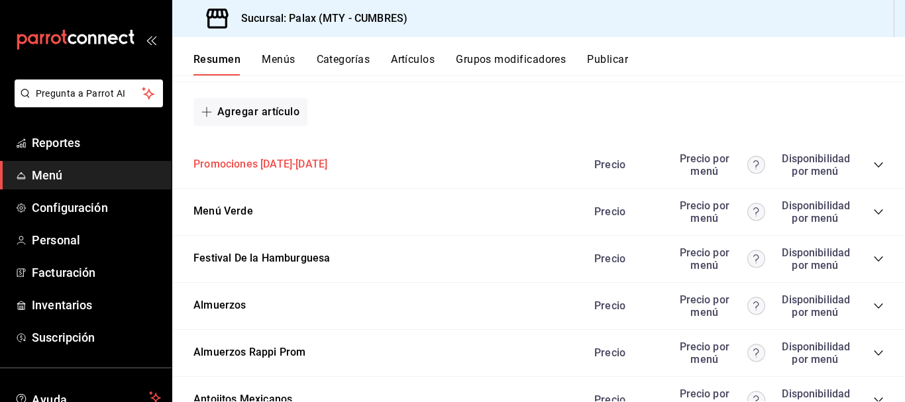
click at [315, 162] on button "Promociones Julio-Agosto 2025" at bounding box center [260, 164] width 134 height 15
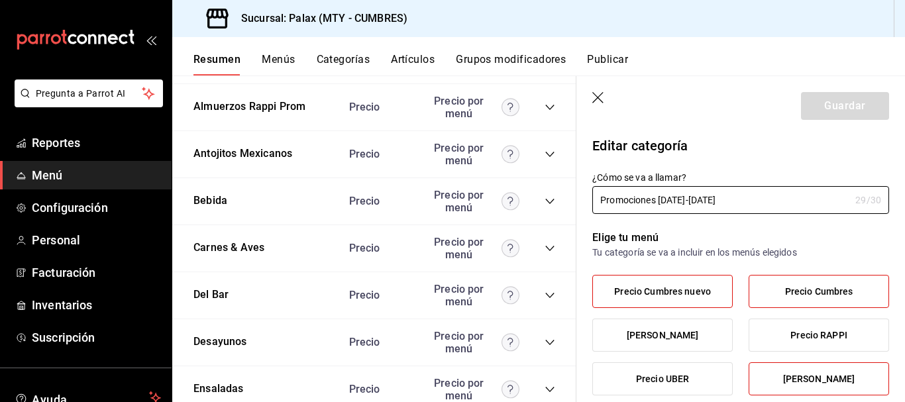
scroll to position [927, 0]
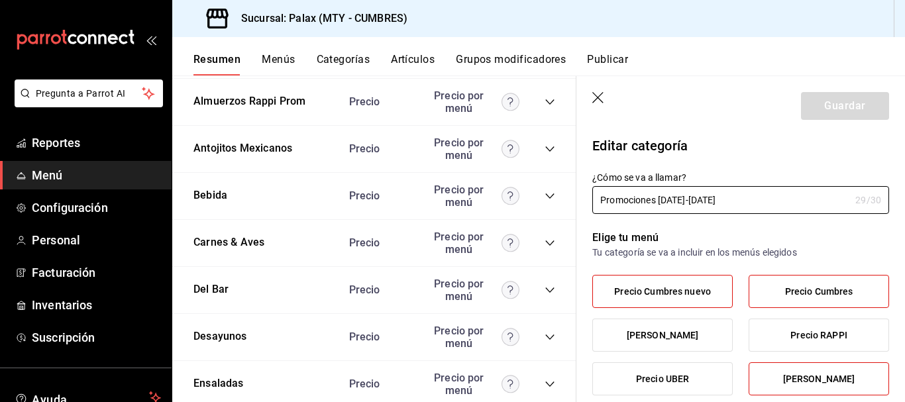
click at [597, 101] on icon "button" at bounding box center [598, 98] width 13 height 13
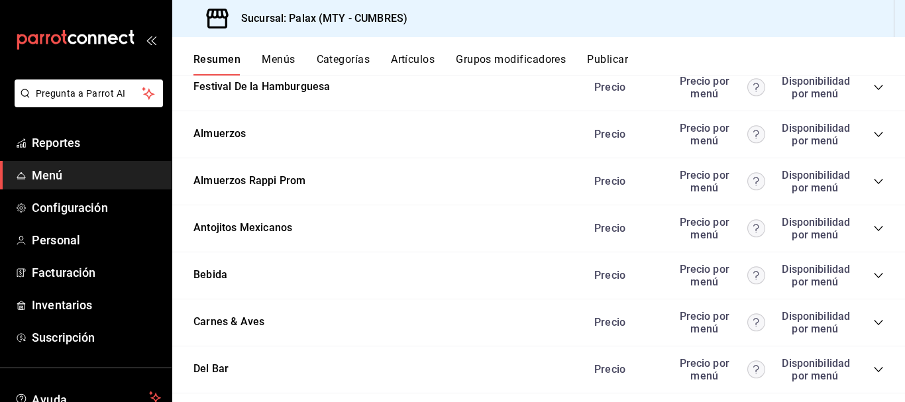
scroll to position [811, 0]
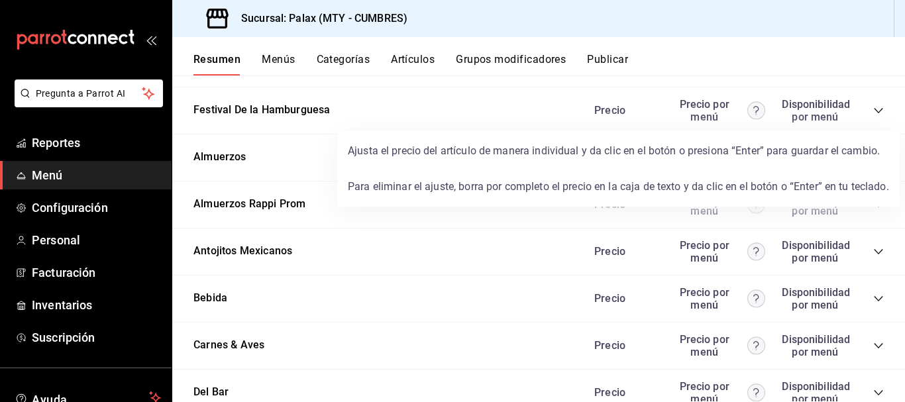
click at [747, 110] on circle at bounding box center [755, 110] width 17 height 17
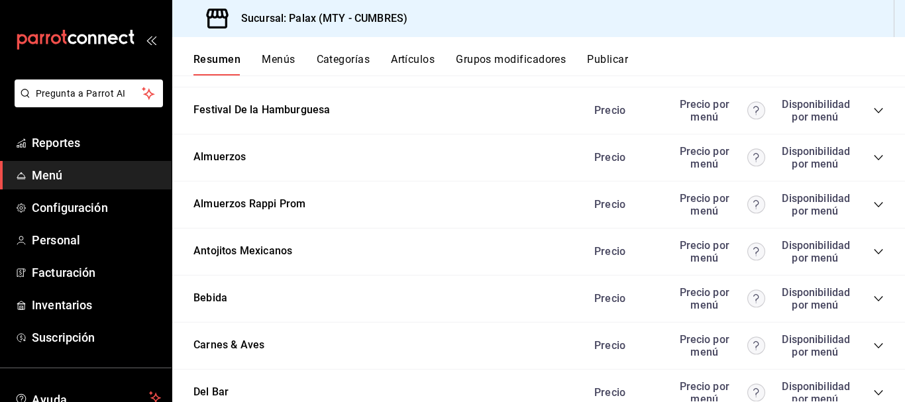
click at [874, 107] on div "Festival De la Hamburguesa Precio Precio por menú Disponibilidad por menú" at bounding box center [538, 110] width 732 height 47
click at [873, 106] on icon "collapse-category-row" at bounding box center [878, 110] width 11 height 11
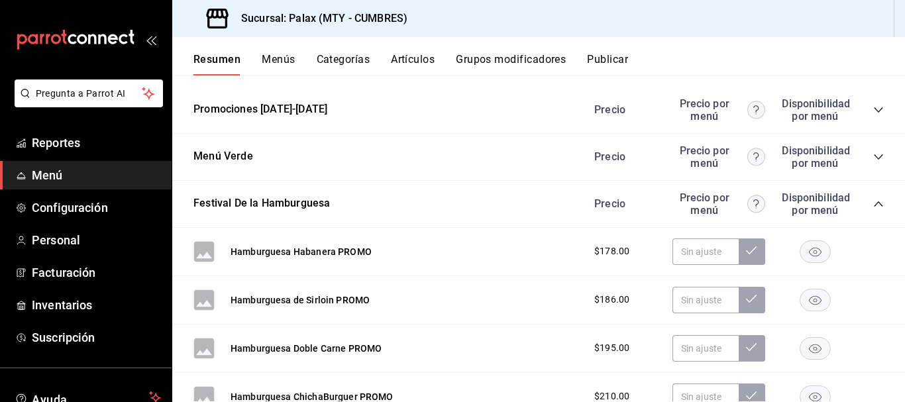
scroll to position [678, 0]
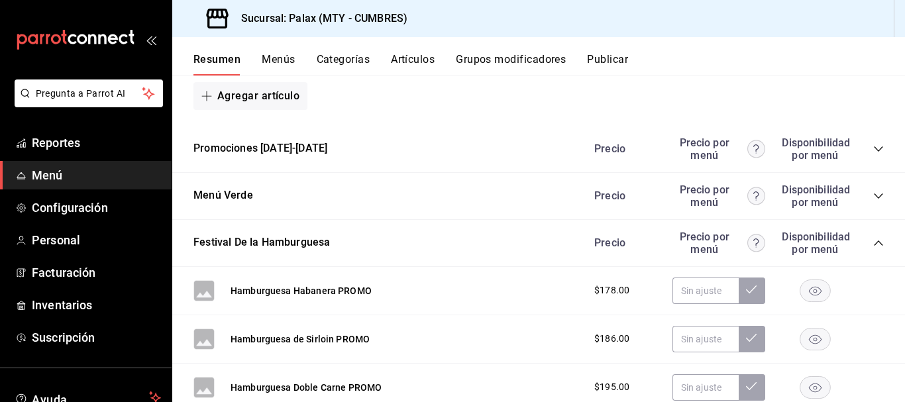
click at [873, 148] on icon "collapse-category-row" at bounding box center [878, 149] width 11 height 11
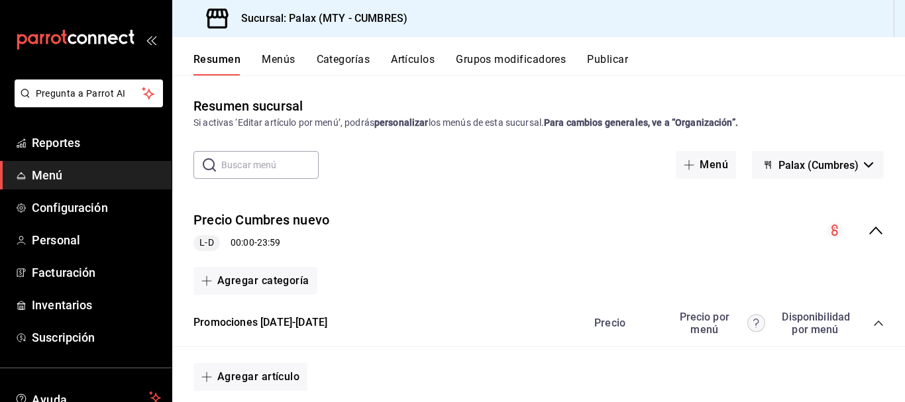
scroll to position [0, 0]
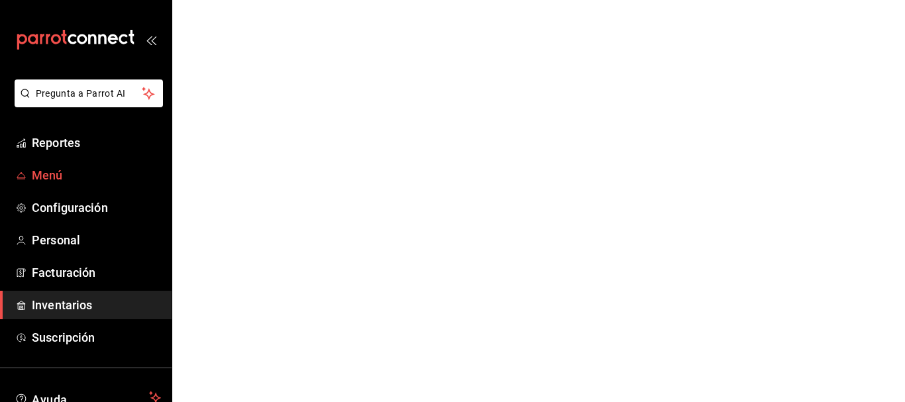
click at [66, 174] on span "Menú" at bounding box center [96, 175] width 129 height 18
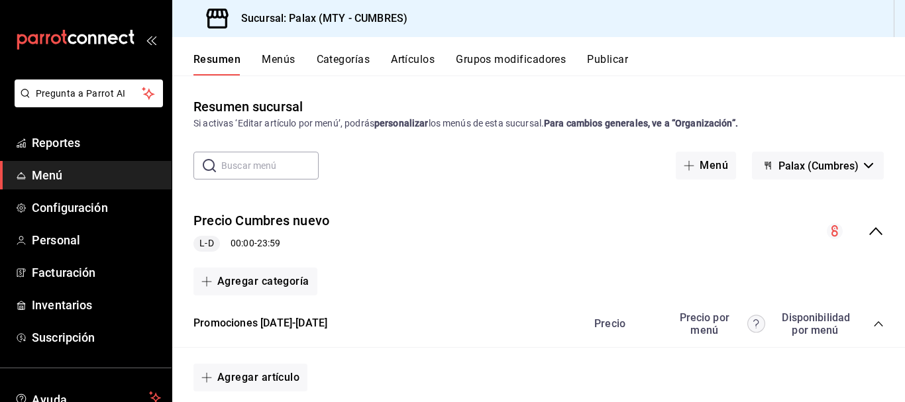
click at [425, 64] on button "Artículos" at bounding box center [413, 64] width 44 height 23
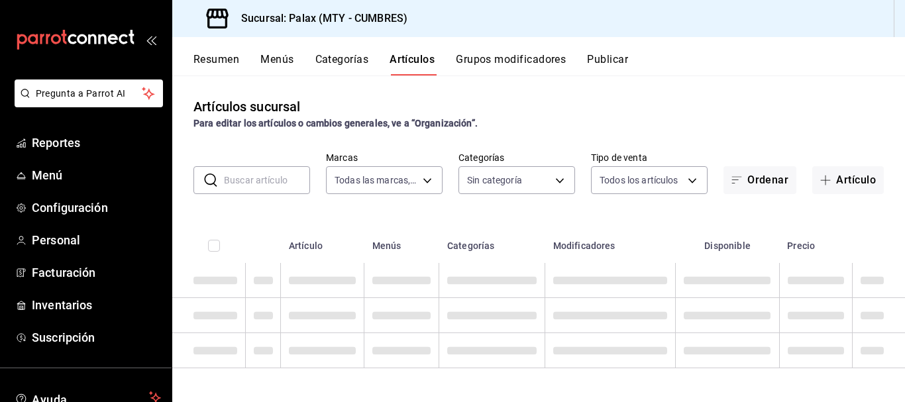
type input "882a14fb-31f9-4d0e-beef-7112030831e8"
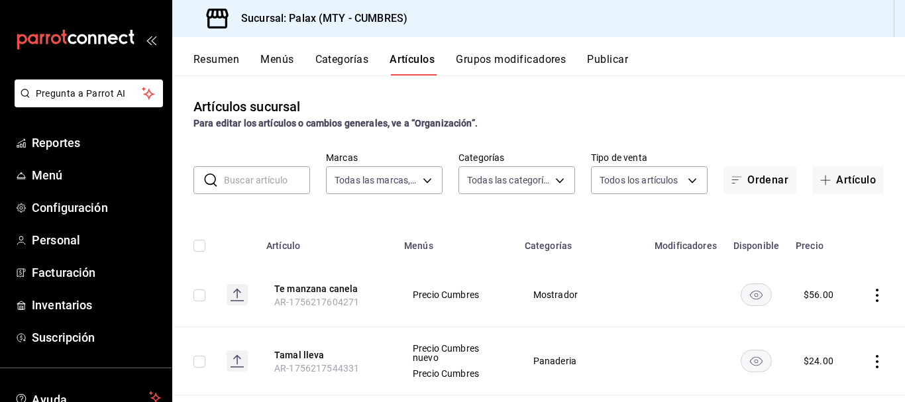
type input "c7ee65cc-ee9e-4741-86da-950b97491a76,cfaf84e3-46c5-4593-b599-de37d94c1b20,eecc7…"
click at [848, 183] on button "Artículo" at bounding box center [848, 180] width 72 height 28
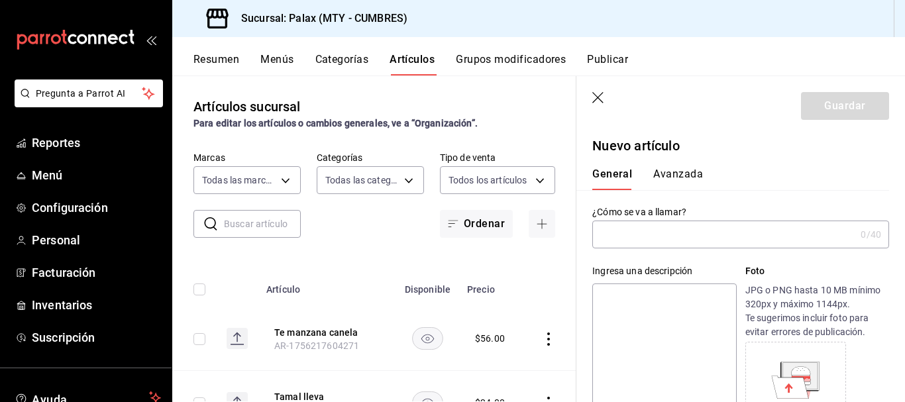
click at [677, 239] on input "text" at bounding box center [723, 234] width 263 height 26
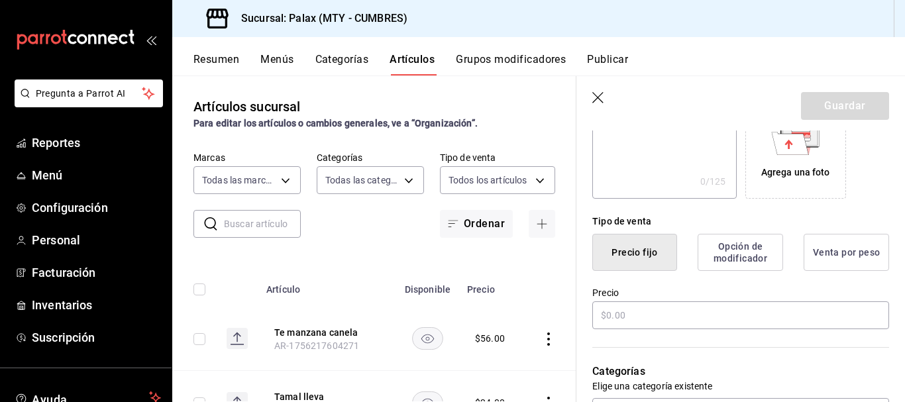
scroll to position [265, 0]
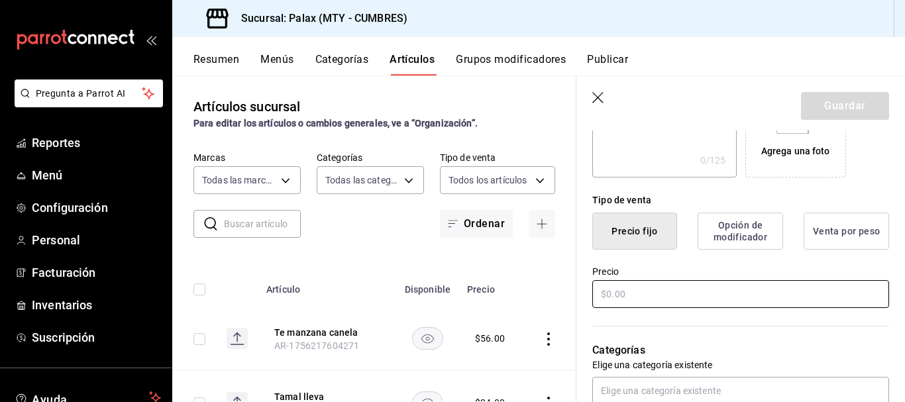
type input "Enchiladas Suizas [PERSON_NAME]"
click at [600, 297] on input "text" at bounding box center [740, 294] width 297 height 28
type input "$1.00"
type input "$130.00"
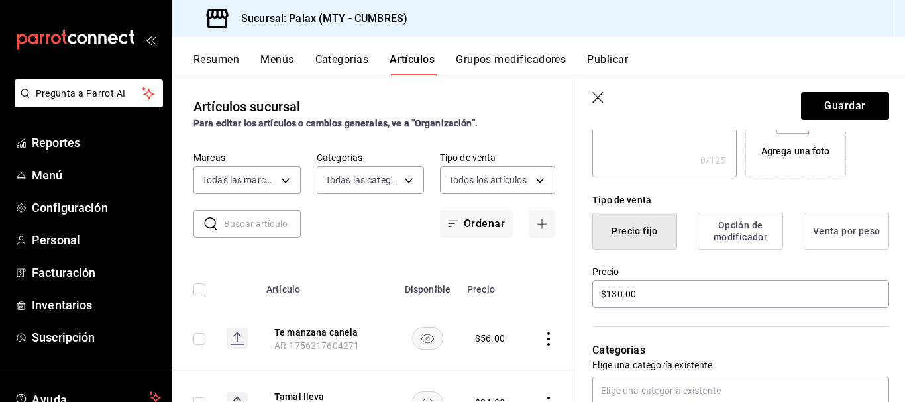
click at [746, 332] on div "Categorías Elige una categoría existente" at bounding box center [732, 357] width 313 height 95
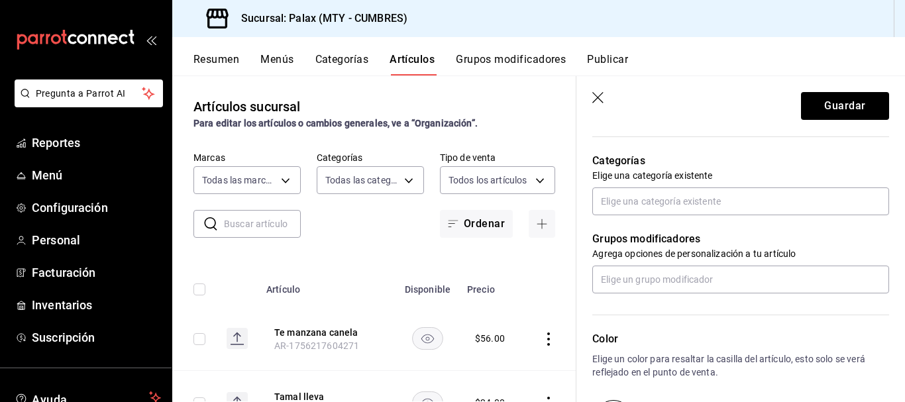
scroll to position [464, 0]
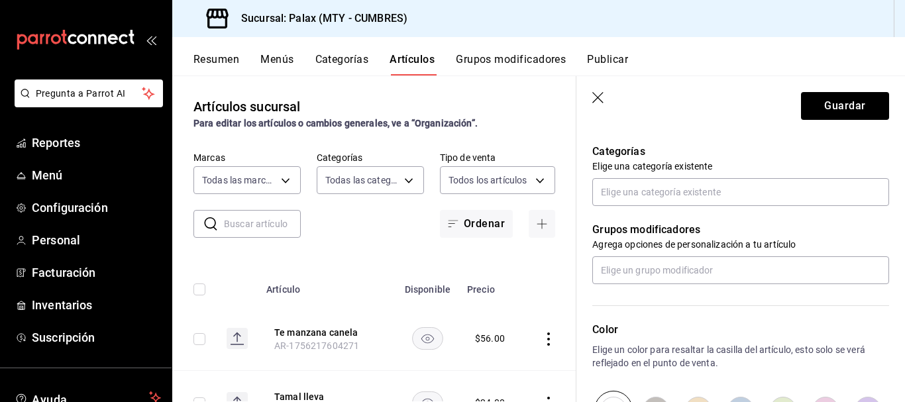
click at [708, 207] on div "Grupos modificadores Agrega opciones de personalización a tu artículo" at bounding box center [732, 245] width 313 height 78
click at [707, 199] on input "text" at bounding box center [740, 192] width 297 height 28
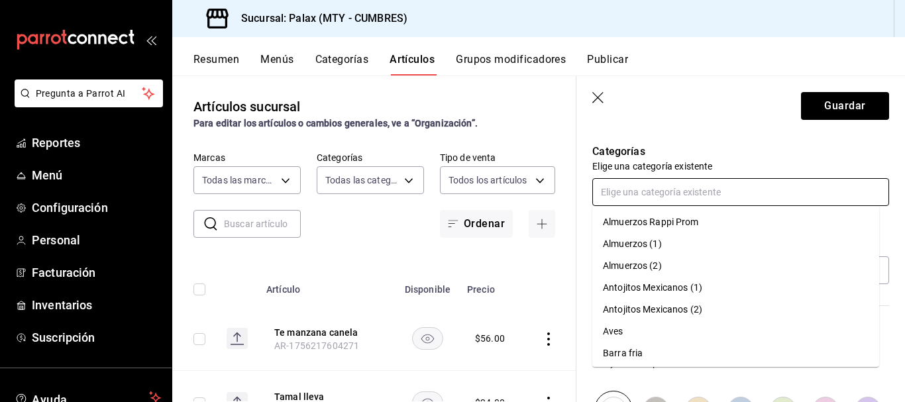
type input "f"
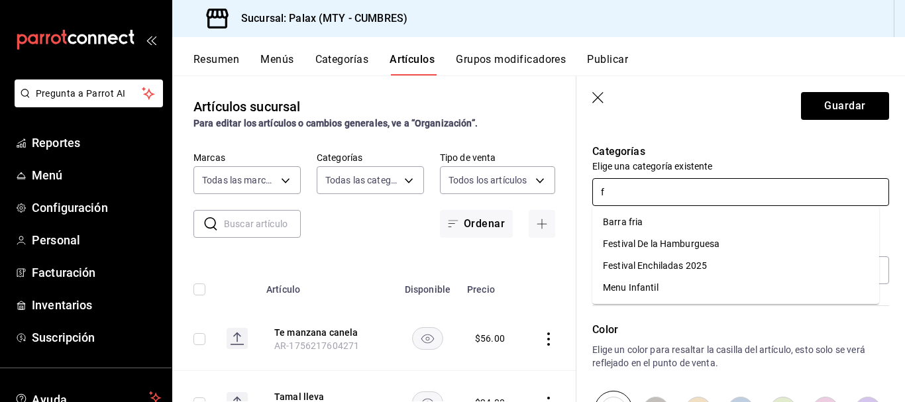
click at [689, 262] on li "Festival Enchiladas 2025" at bounding box center [735, 266] width 287 height 22
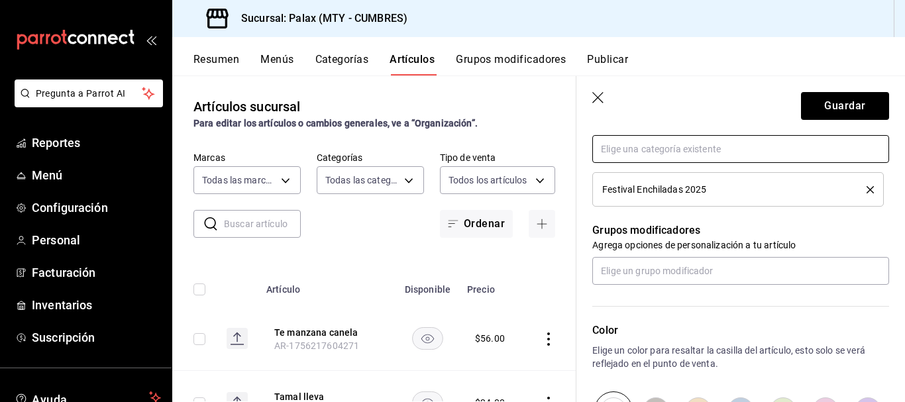
scroll to position [530, 0]
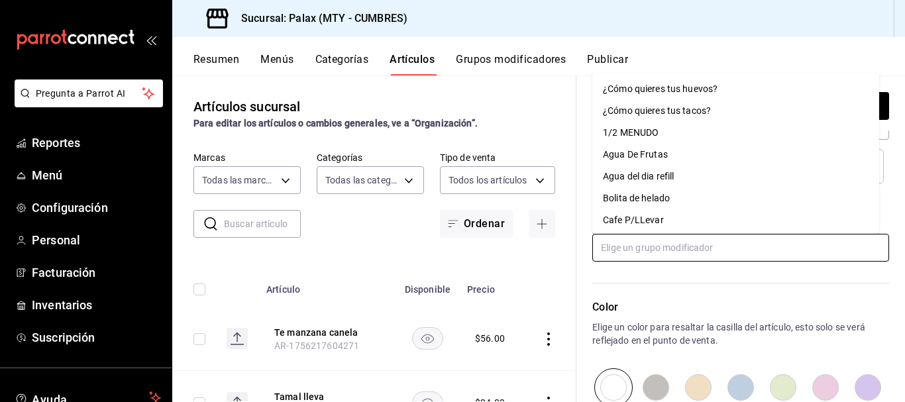
click at [701, 256] on input "text" at bounding box center [740, 248] width 297 height 28
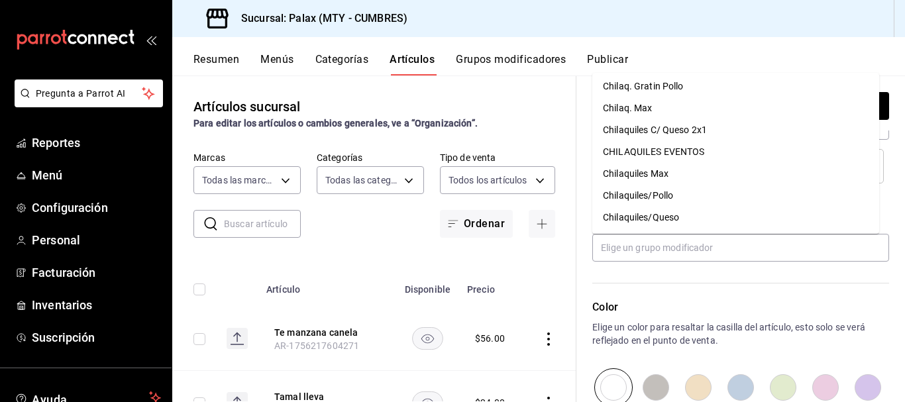
click at [843, 287] on div "Color Elige un color para resaltar la casilla del artículo, esto solo se verá r…" at bounding box center [732, 334] width 313 height 145
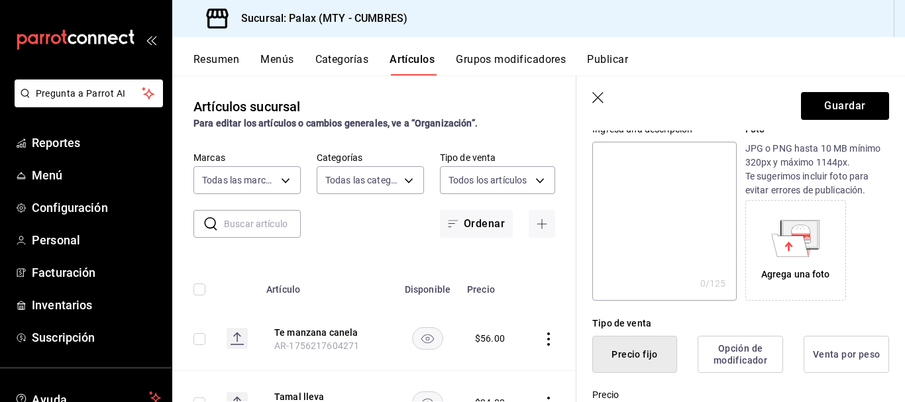
scroll to position [0, 0]
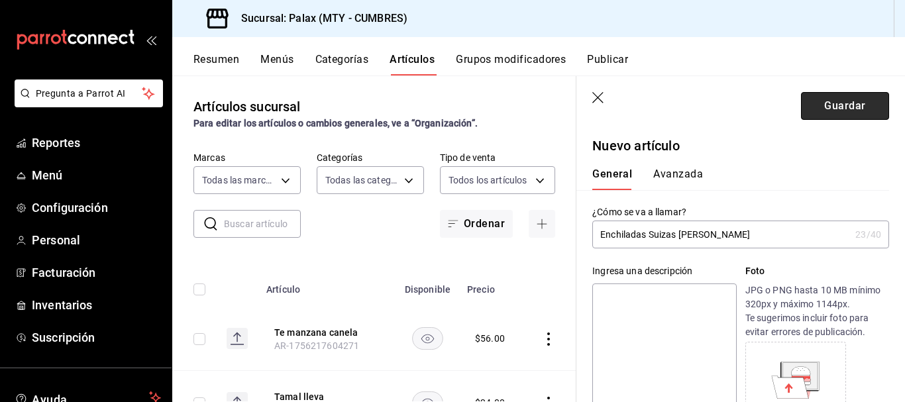
click at [826, 104] on button "Guardar" at bounding box center [845, 106] width 88 height 28
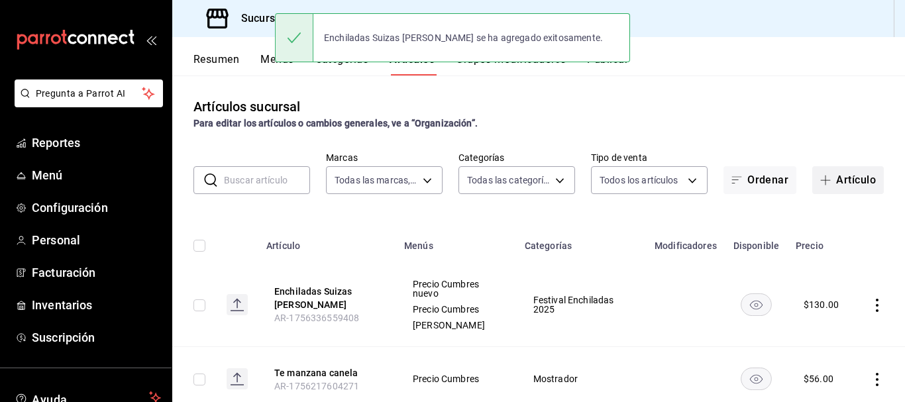
click at [838, 179] on button "Artículo" at bounding box center [848, 180] width 72 height 28
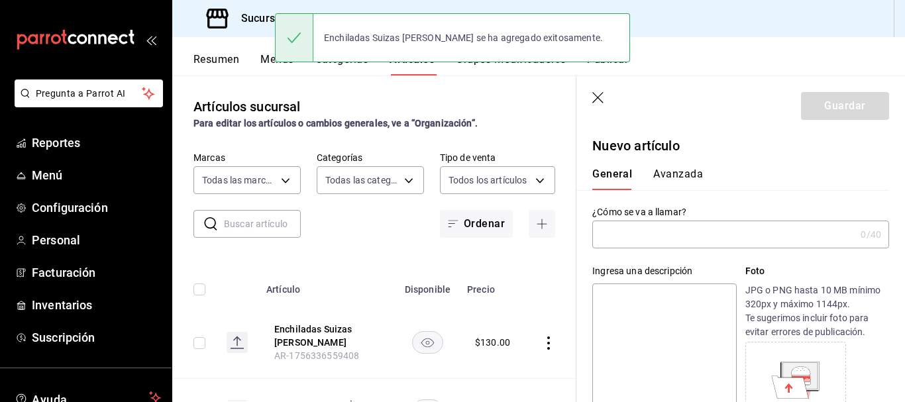
click at [643, 238] on input "text" at bounding box center [723, 234] width 263 height 26
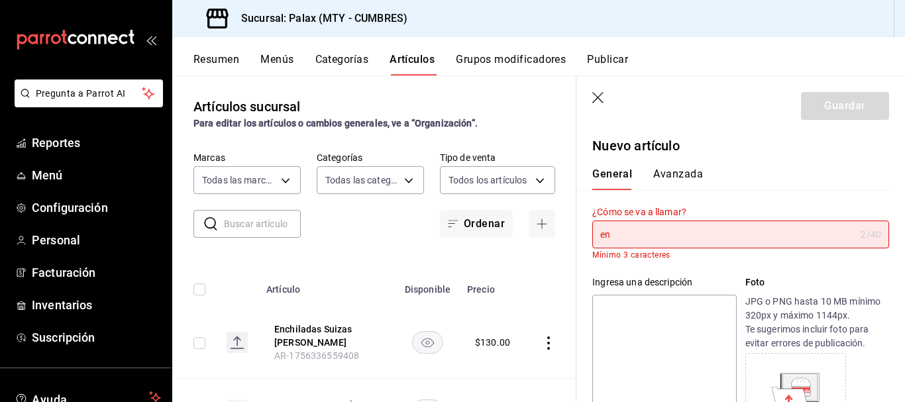
type input "e"
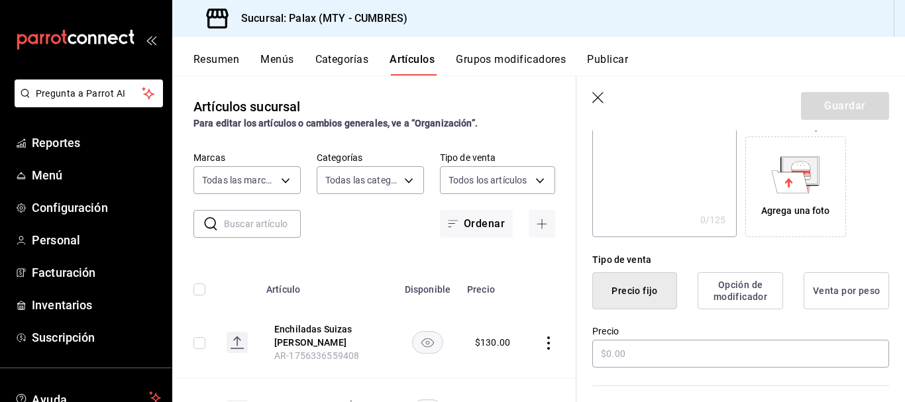
scroll to position [331, 0]
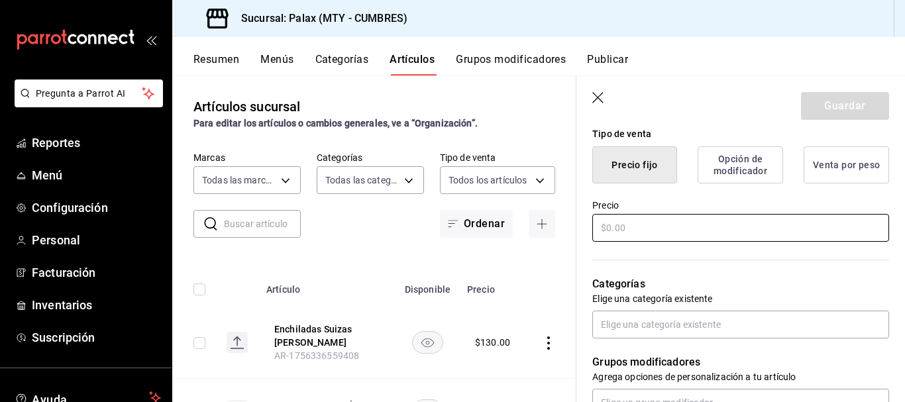
type input "Enchiladas Morelianas"
click at [678, 234] on input "text" at bounding box center [740, 228] width 297 height 28
type input "$140.00"
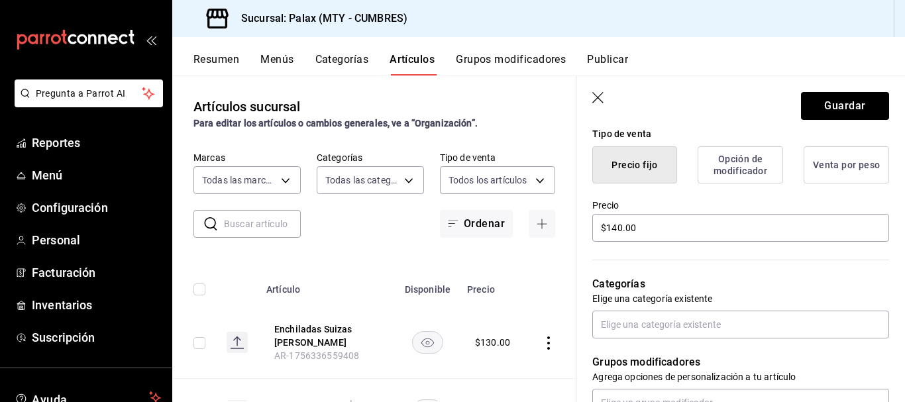
click at [734, 274] on div "Categorías Elige una categoría existente" at bounding box center [732, 291] width 313 height 95
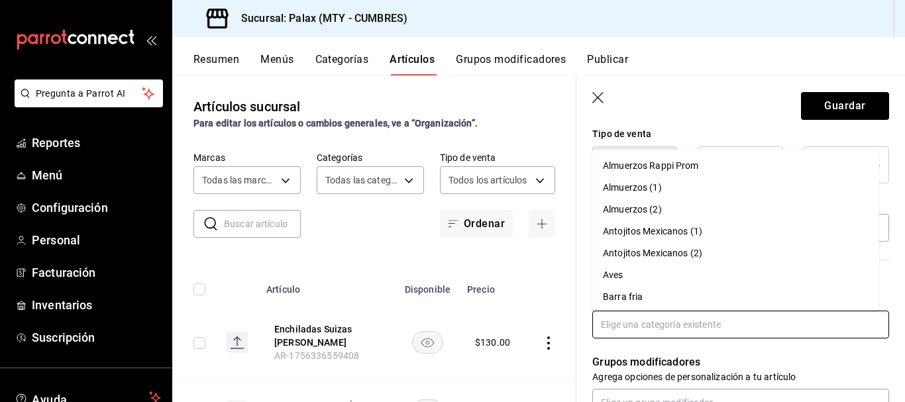
click at [707, 326] on input "text" at bounding box center [740, 325] width 297 height 28
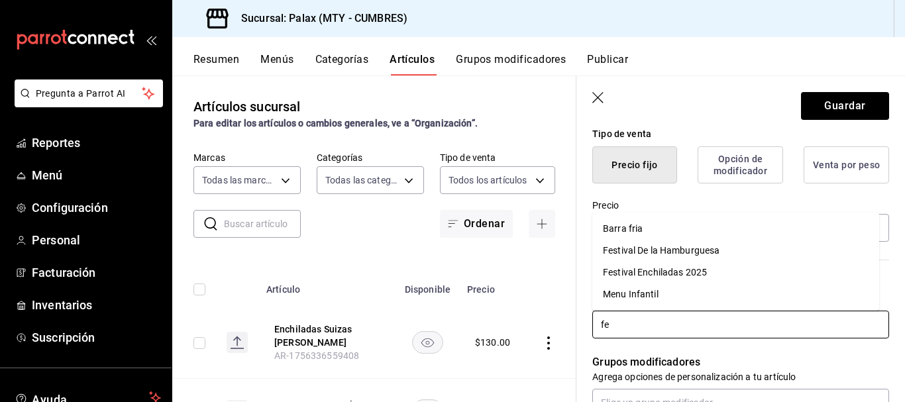
type input "fes"
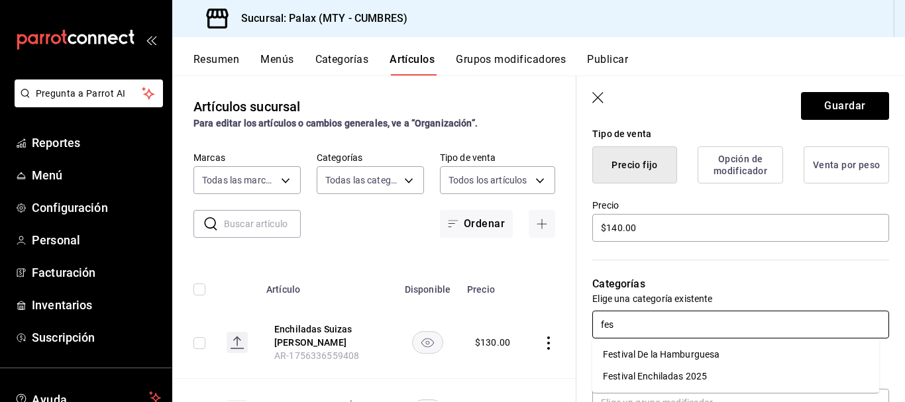
click at [663, 371] on li "Festival Enchiladas 2025" at bounding box center [735, 377] width 287 height 22
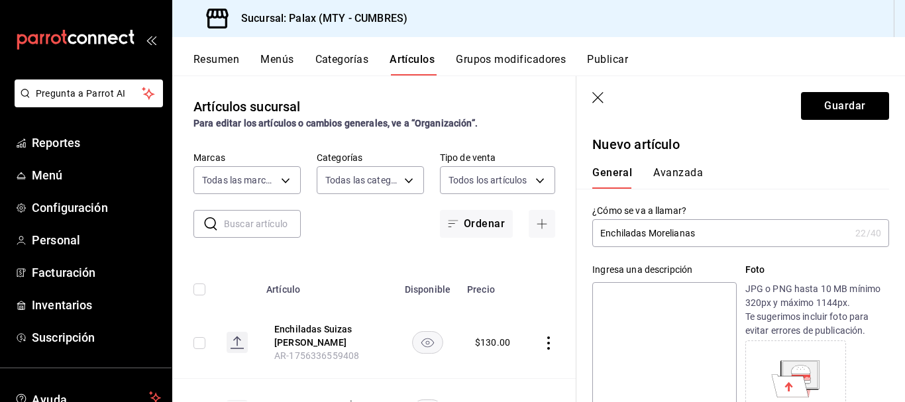
scroll to position [0, 0]
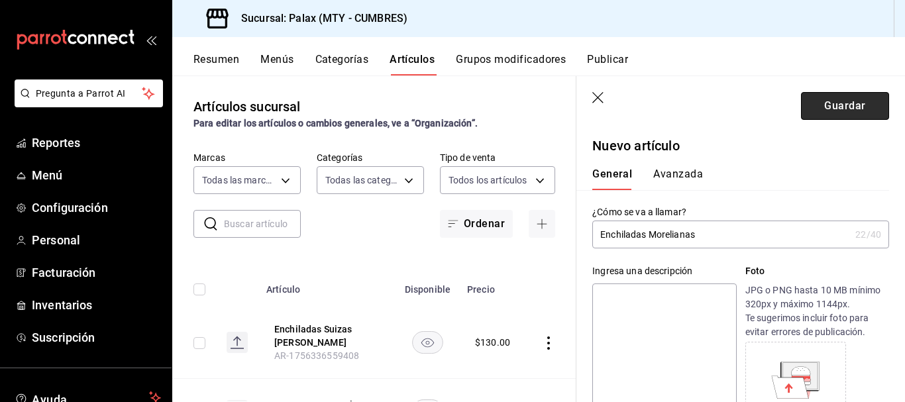
click at [835, 104] on button "Guardar" at bounding box center [845, 106] width 88 height 28
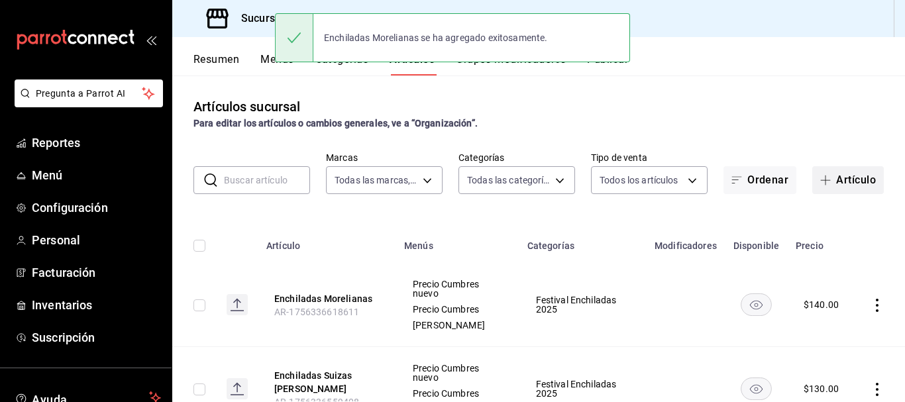
click at [844, 173] on button "Artículo" at bounding box center [848, 180] width 72 height 28
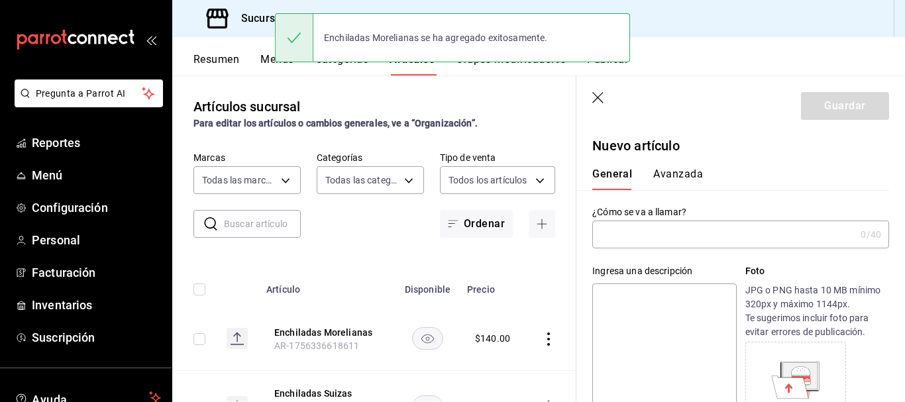
click at [637, 234] on input "text" at bounding box center [723, 234] width 263 height 26
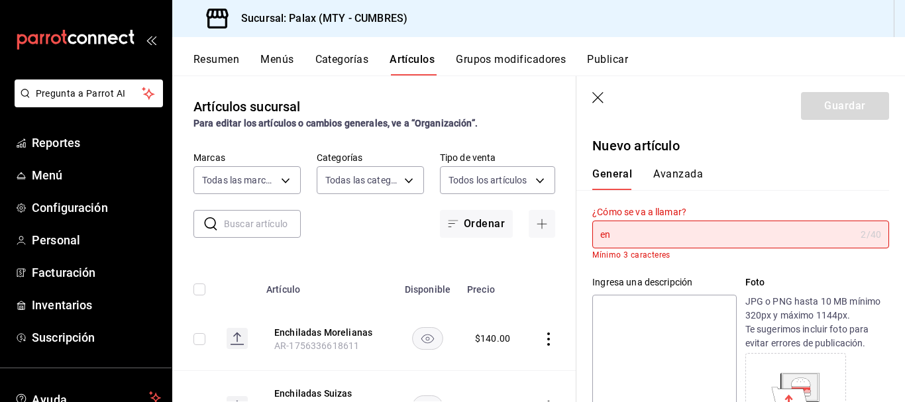
type input "e"
type input "E"
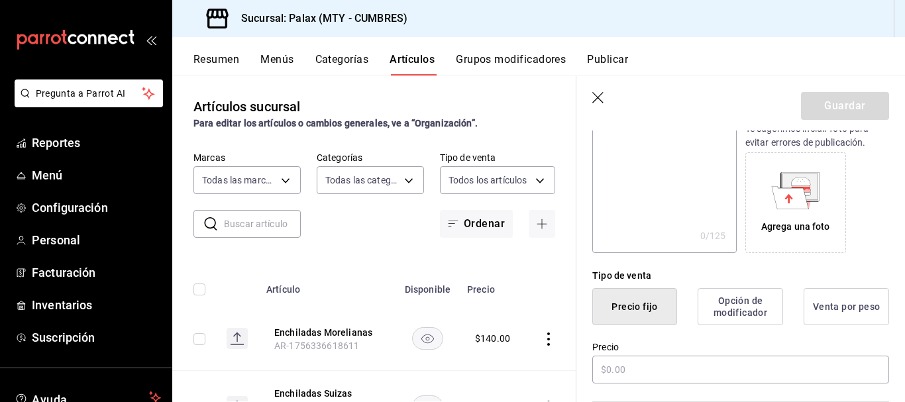
scroll to position [265, 0]
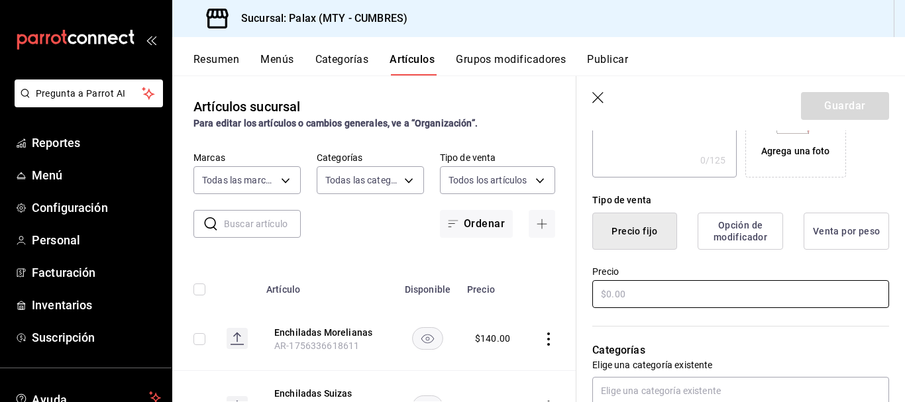
type input "Enchiladas Bandera"
click at [652, 297] on input "text" at bounding box center [740, 294] width 297 height 28
type input "$166.00"
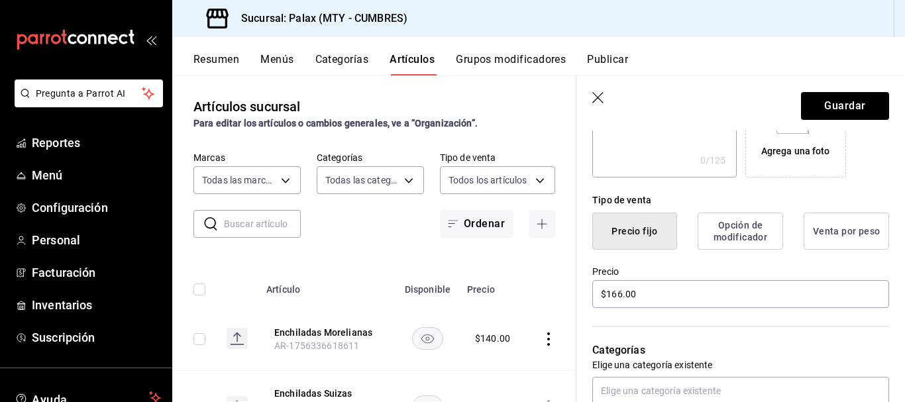
click at [751, 340] on div "Categorías Elige una categoría existente" at bounding box center [732, 357] width 313 height 95
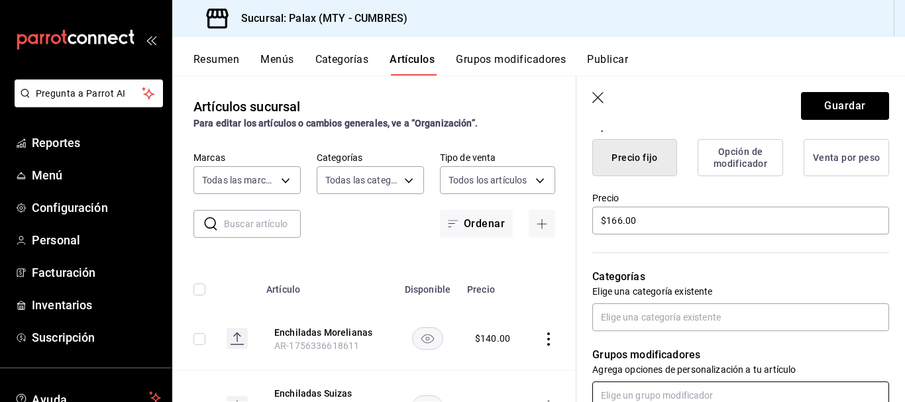
scroll to position [397, 0]
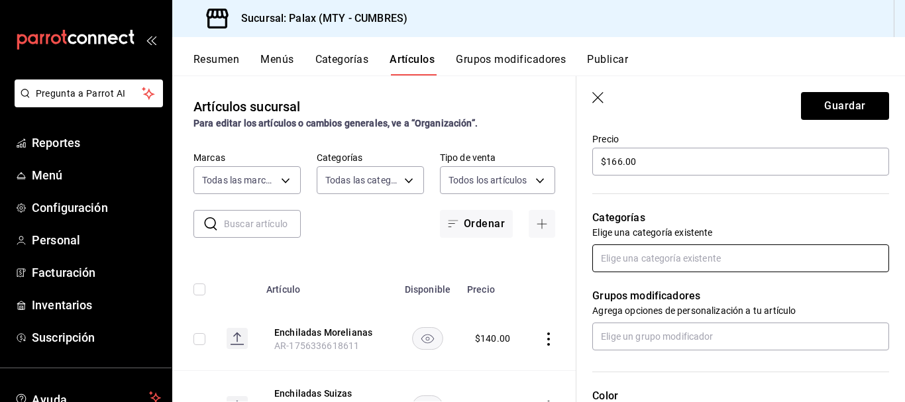
click at [668, 257] on input "text" at bounding box center [740, 258] width 297 height 28
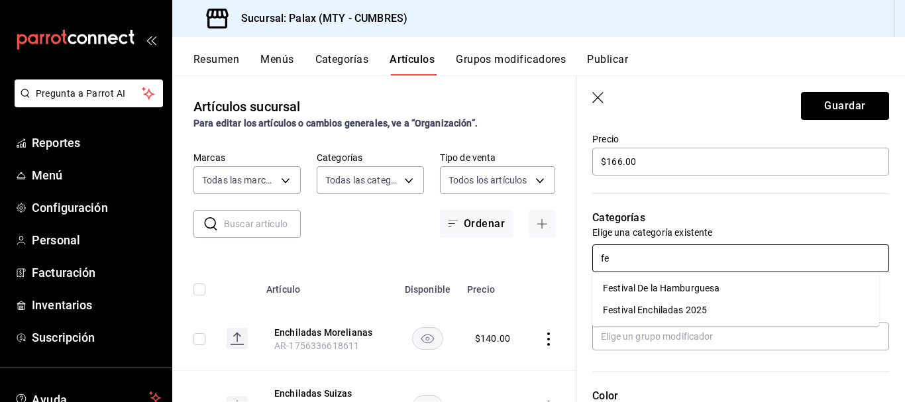
type input "fes"
click at [667, 315] on li "Festival Enchiladas 2025" at bounding box center [735, 310] width 287 height 22
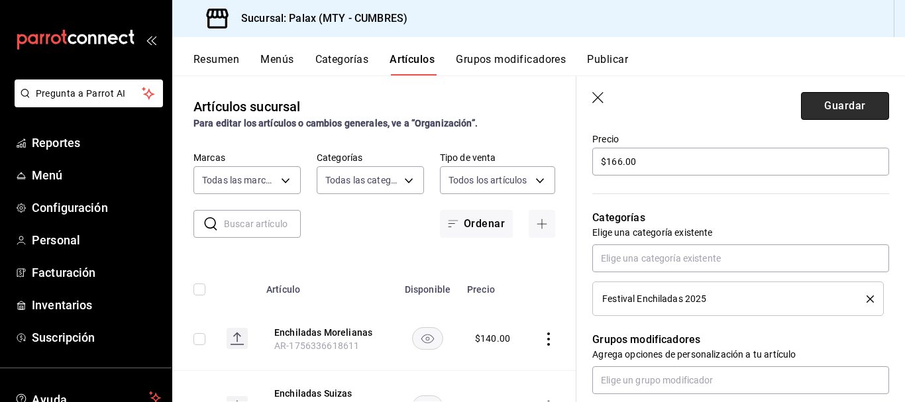
click at [833, 105] on button "Guardar" at bounding box center [845, 106] width 88 height 28
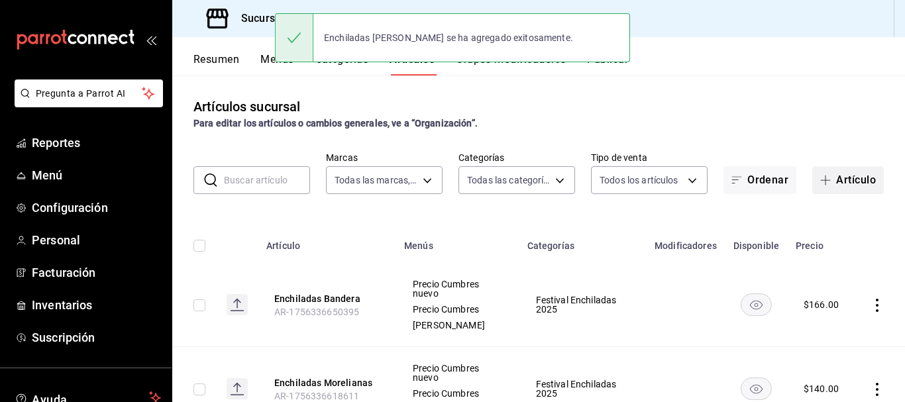
click at [846, 173] on button "Artículo" at bounding box center [848, 180] width 72 height 28
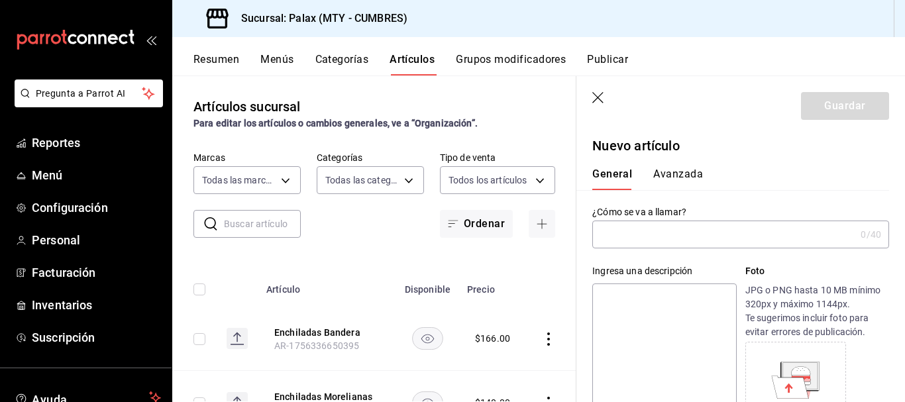
click at [634, 236] on input "text" at bounding box center [723, 234] width 263 height 26
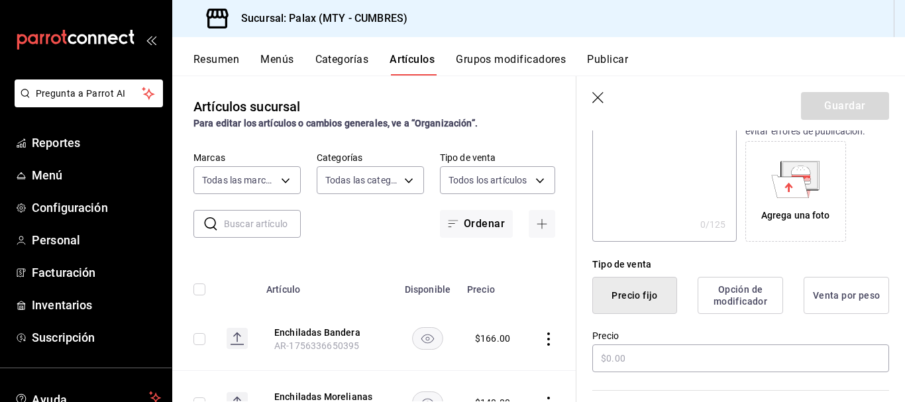
scroll to position [265, 0]
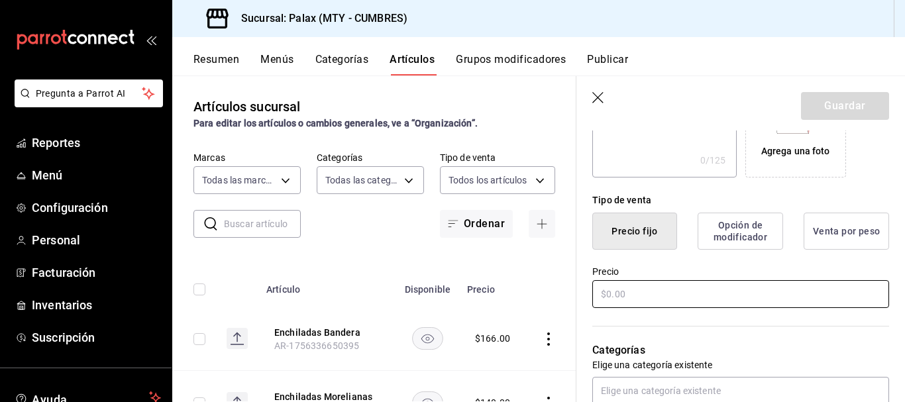
type input "Enchiladas Potosinas"
click at [648, 291] on input "text" at bounding box center [740, 294] width 297 height 28
type input "$198.00"
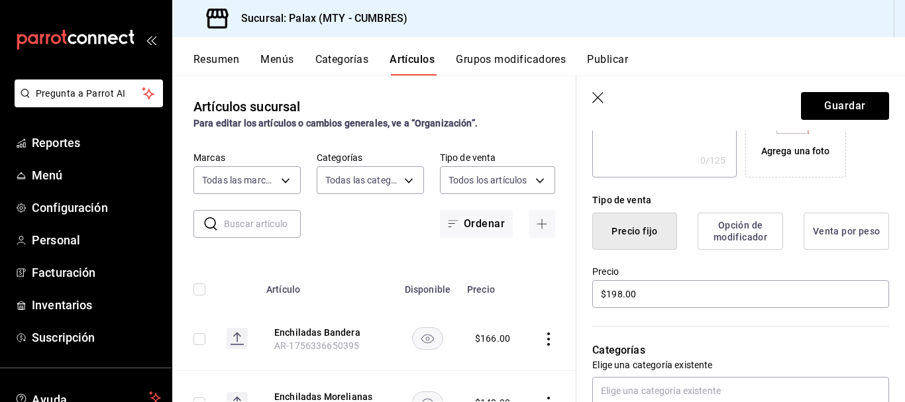
click at [685, 325] on div "Categorías Elige una categoría existente" at bounding box center [732, 357] width 313 height 95
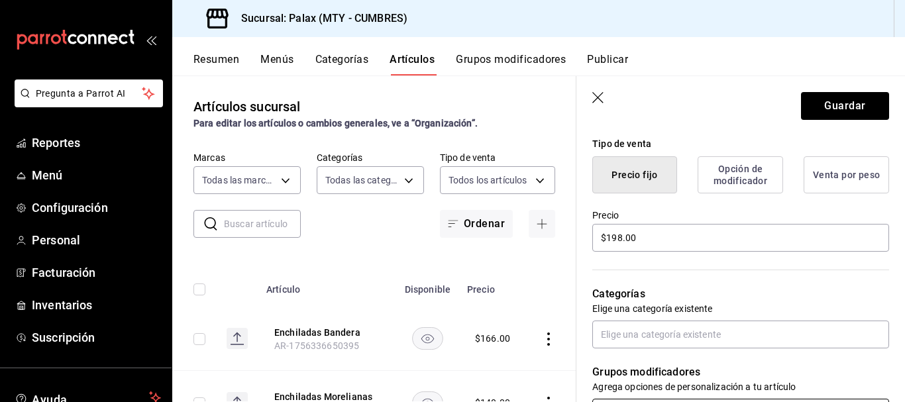
scroll to position [397, 0]
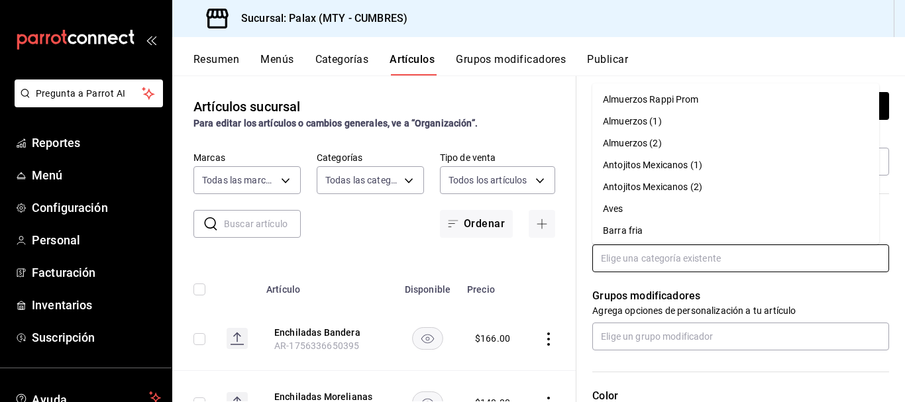
click at [654, 249] on input "text" at bounding box center [740, 258] width 297 height 28
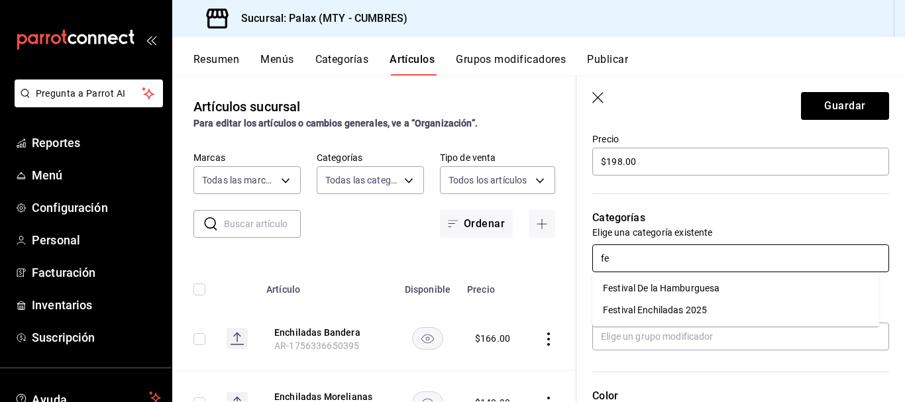
type input "fes"
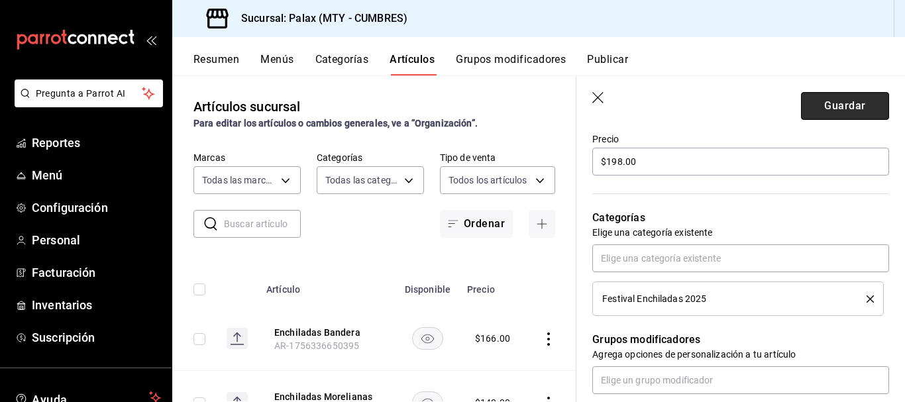
click at [854, 114] on button "Guardar" at bounding box center [845, 106] width 88 height 28
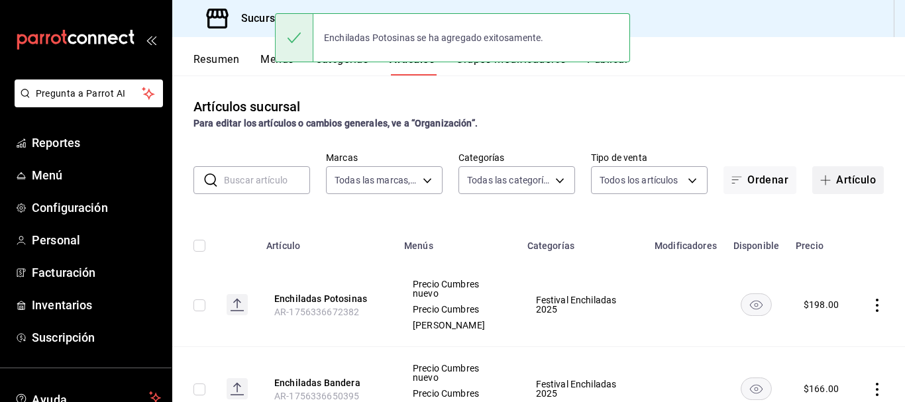
click at [848, 188] on button "Artículo" at bounding box center [848, 180] width 72 height 28
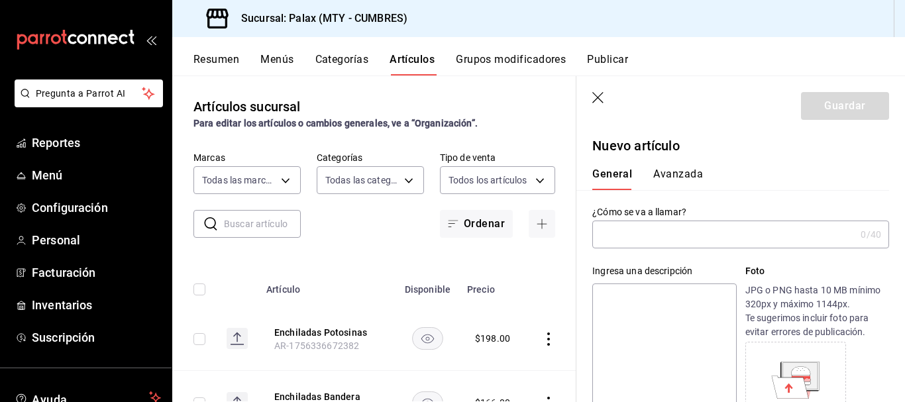
click at [640, 234] on input "text" at bounding box center [723, 234] width 263 height 26
type input "e"
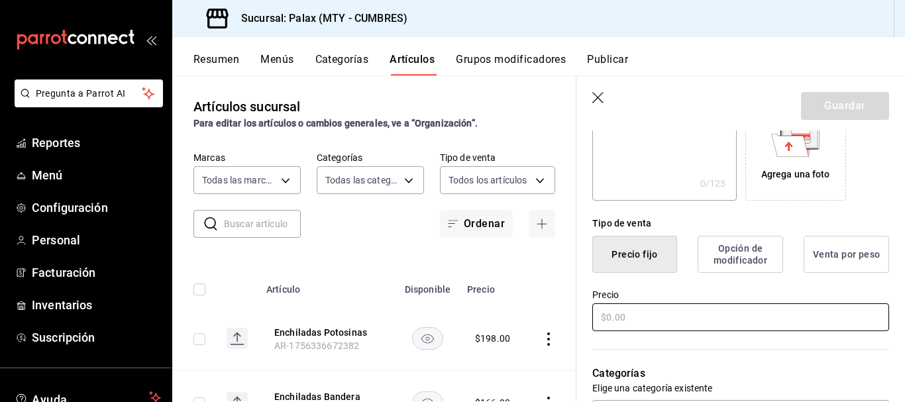
scroll to position [265, 0]
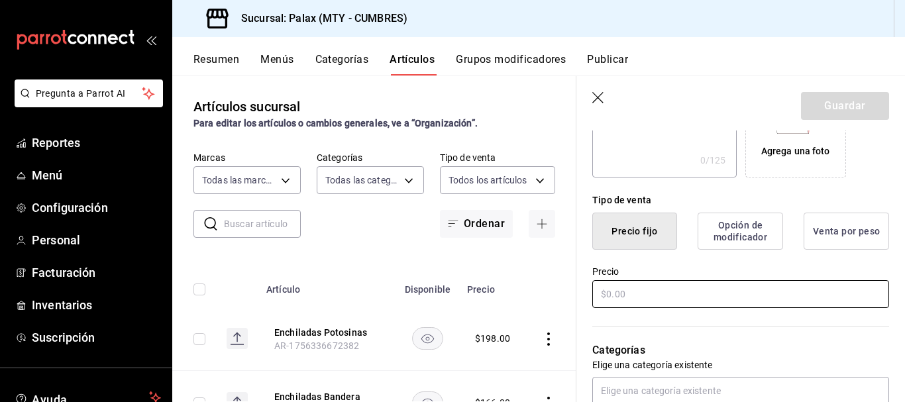
type input "Enchiladas Mineras"
click at [626, 289] on input "text" at bounding box center [740, 294] width 297 height 28
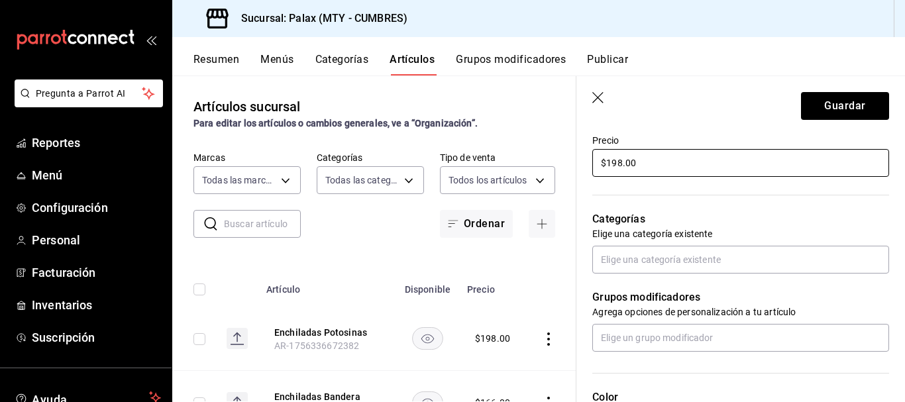
scroll to position [397, 0]
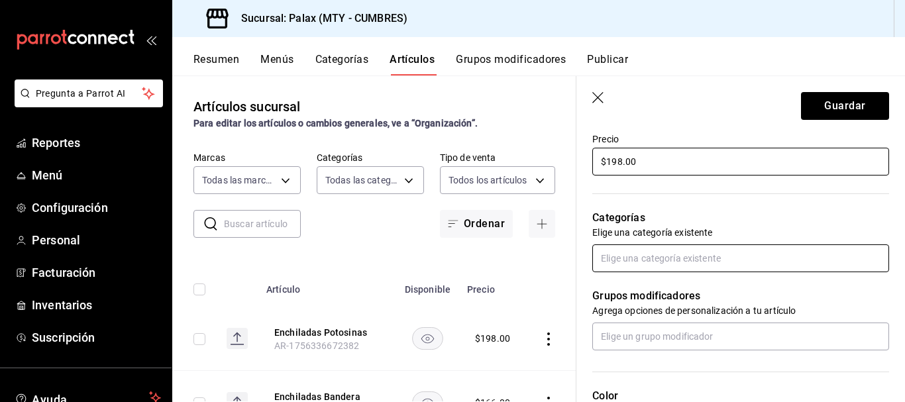
type input "$198.00"
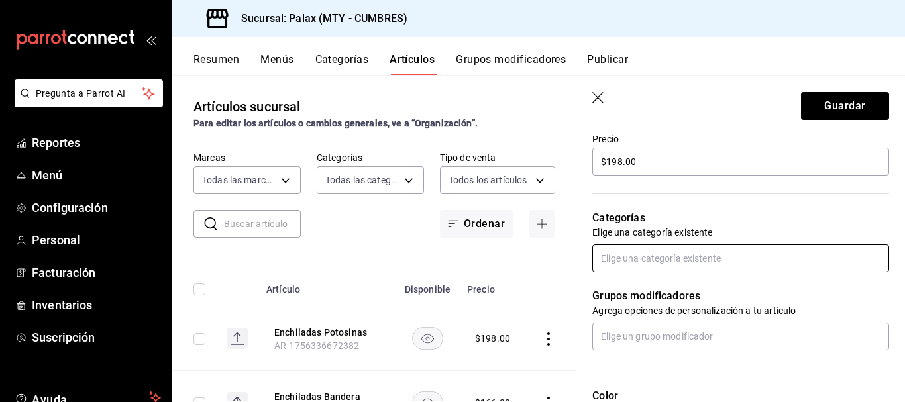
click at [674, 259] on input "text" at bounding box center [740, 258] width 297 height 28
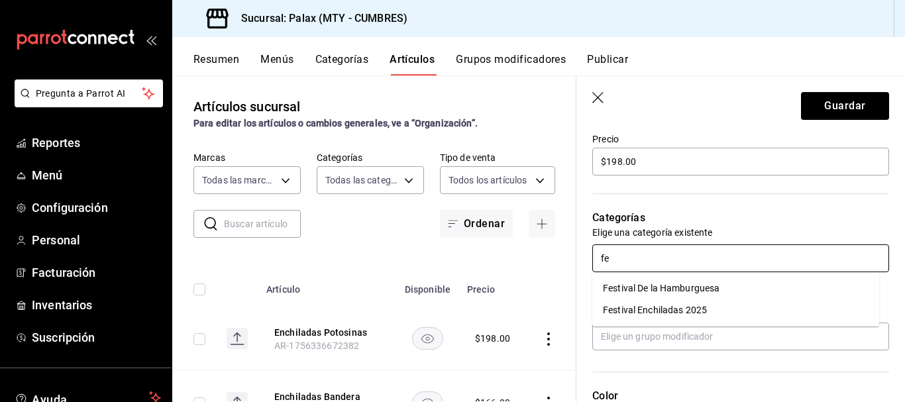
type input "fes"
click at [664, 309] on li "Festival Enchiladas 2025" at bounding box center [735, 310] width 287 height 22
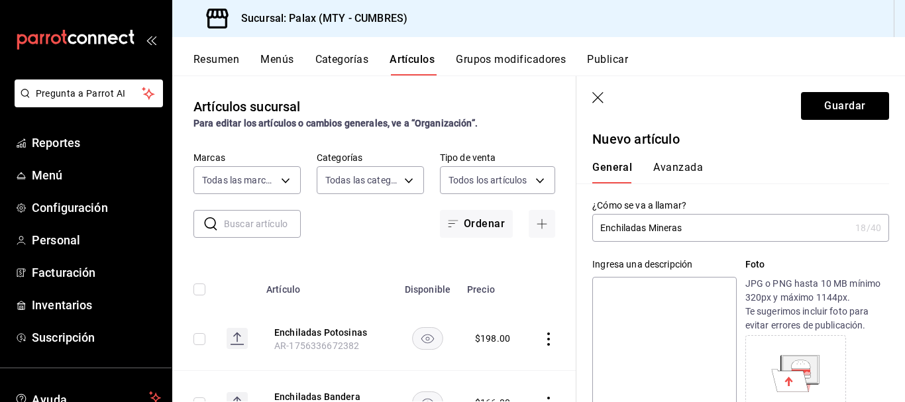
scroll to position [0, 0]
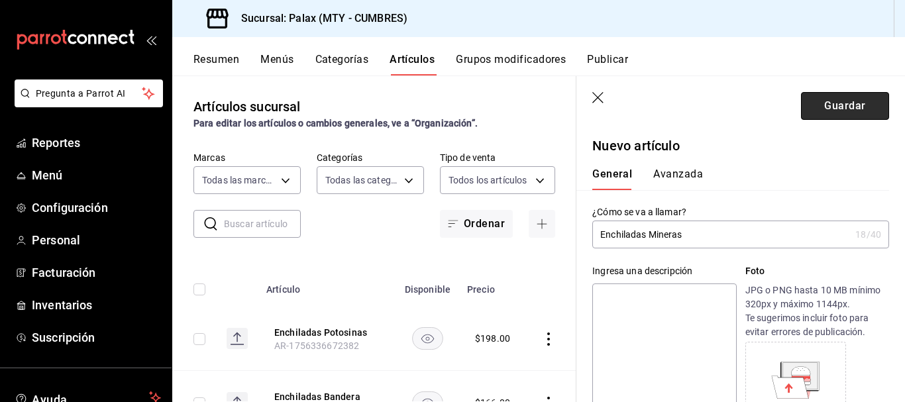
click at [837, 112] on button "Guardar" at bounding box center [845, 106] width 88 height 28
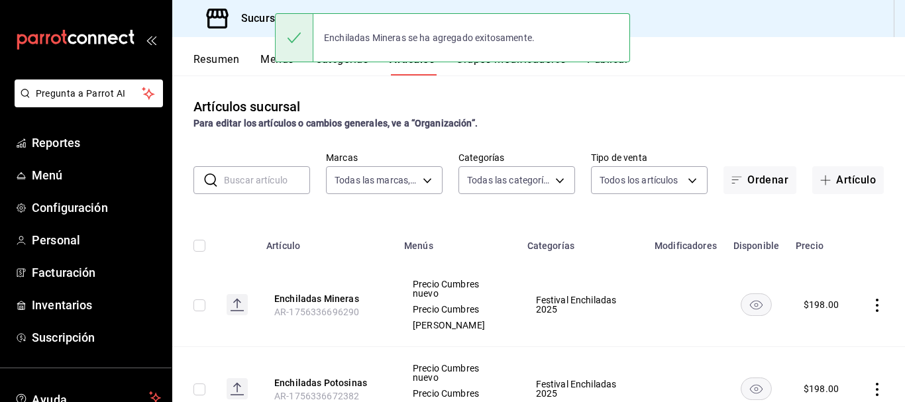
click at [841, 164] on div "​ ​ Marcas Todas las marcas, Sin marca 882a14fb-31f9-4d0e-beef-7112030831e8 Cat…" at bounding box center [538, 173] width 732 height 42
click at [840, 173] on button "Artículo" at bounding box center [848, 180] width 72 height 28
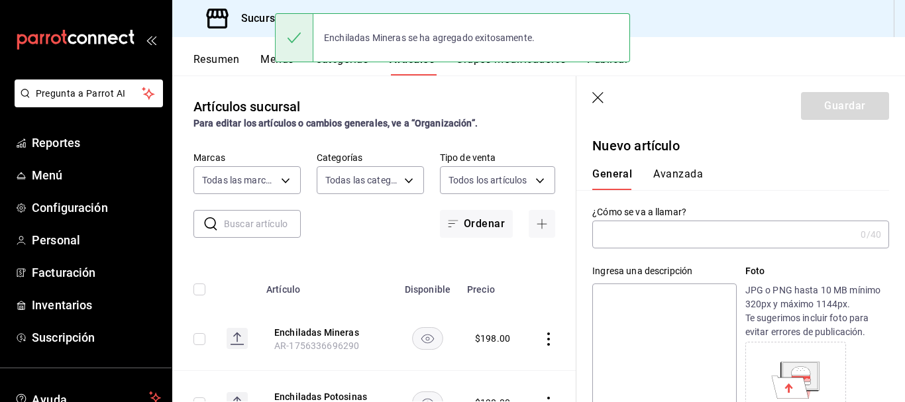
click at [664, 242] on input "text" at bounding box center [723, 234] width 263 height 26
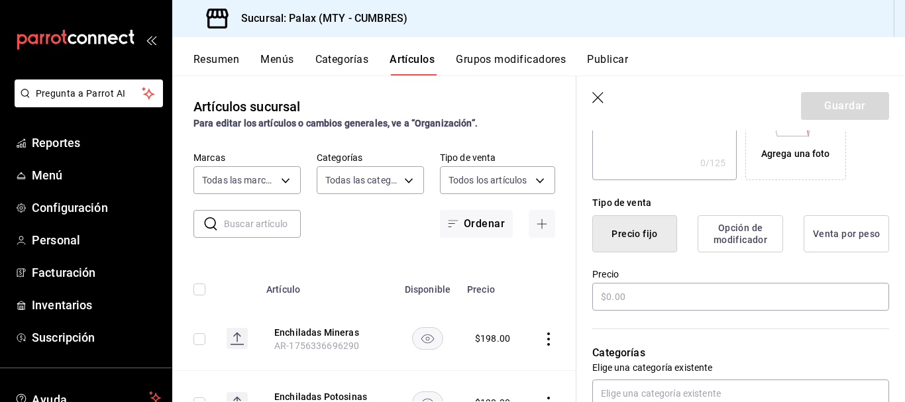
scroll to position [265, 0]
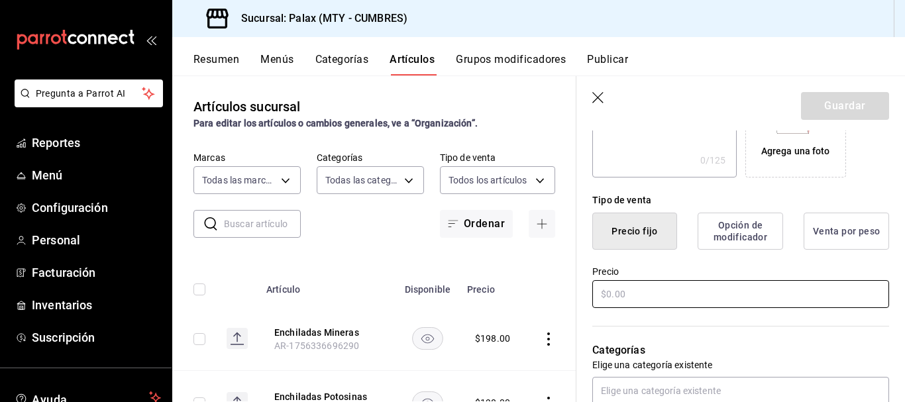
type input "Enchiladas Especial Palax"
click at [650, 296] on input "text" at bounding box center [740, 294] width 297 height 28
type input "$215.00"
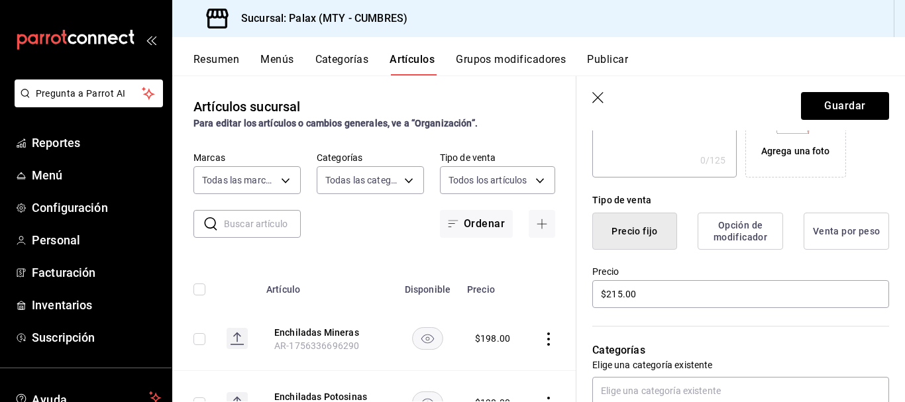
click at [723, 350] on p "Categorías" at bounding box center [740, 350] width 297 height 16
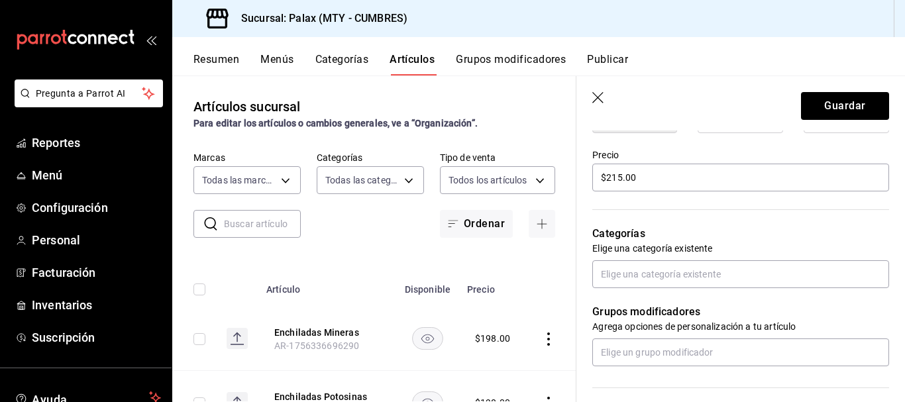
scroll to position [464, 0]
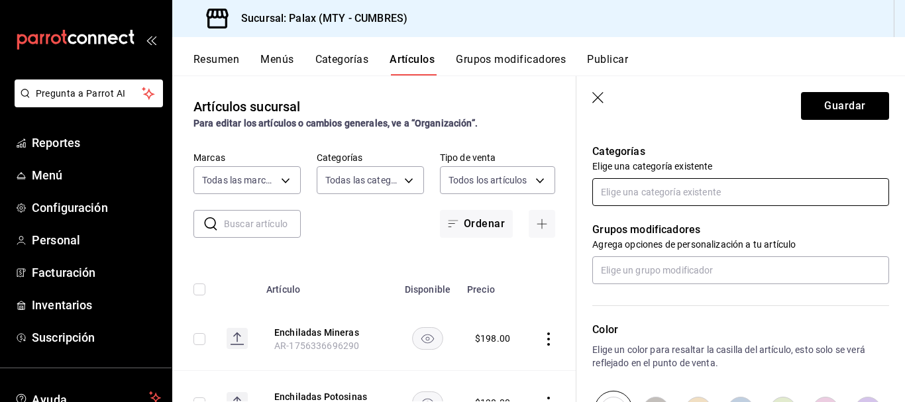
click at [667, 191] on input "text" at bounding box center [740, 192] width 297 height 28
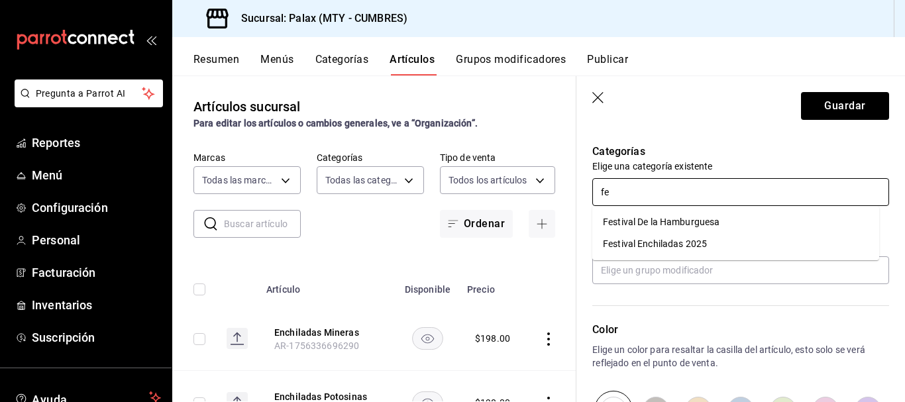
type input "fes"
click at [669, 248] on li "Festival Enchiladas 2025" at bounding box center [735, 244] width 287 height 22
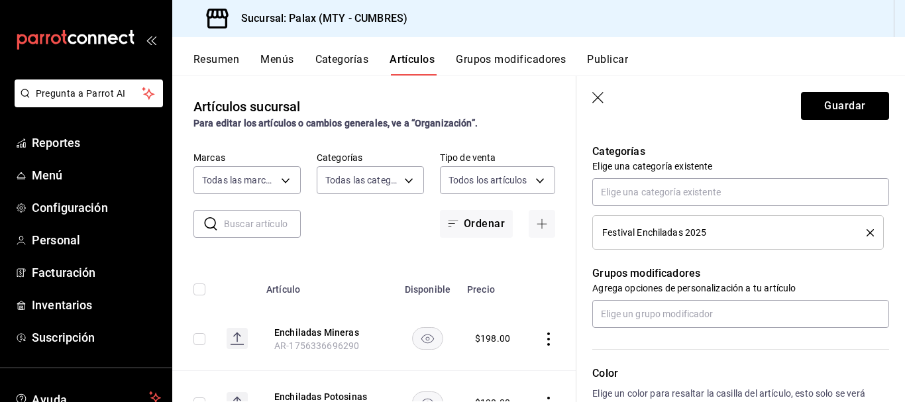
click at [756, 257] on div "Grupos modificadores Agrega opciones de personalización a tu artículo" at bounding box center [732, 289] width 313 height 78
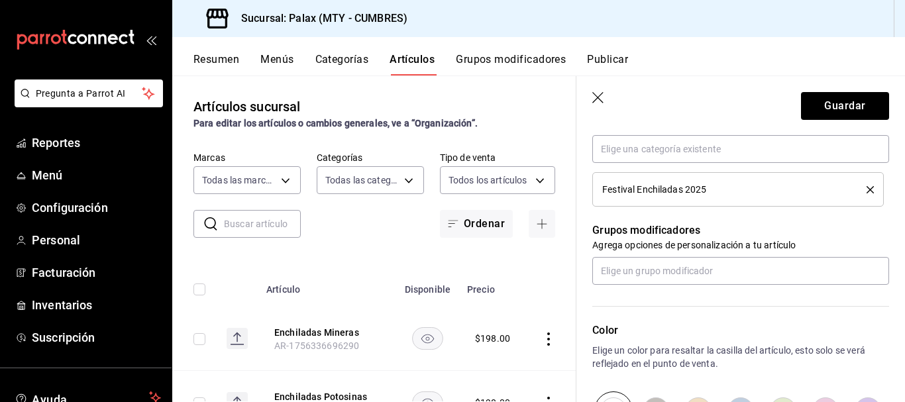
scroll to position [530, 0]
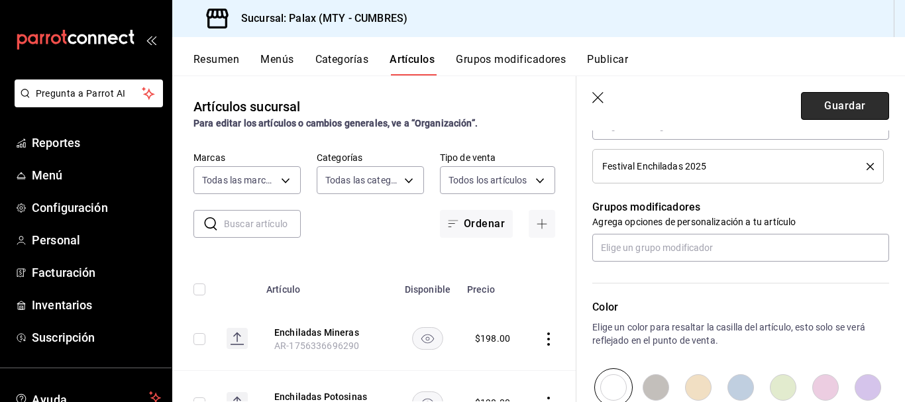
click at [836, 107] on button "Guardar" at bounding box center [845, 106] width 88 height 28
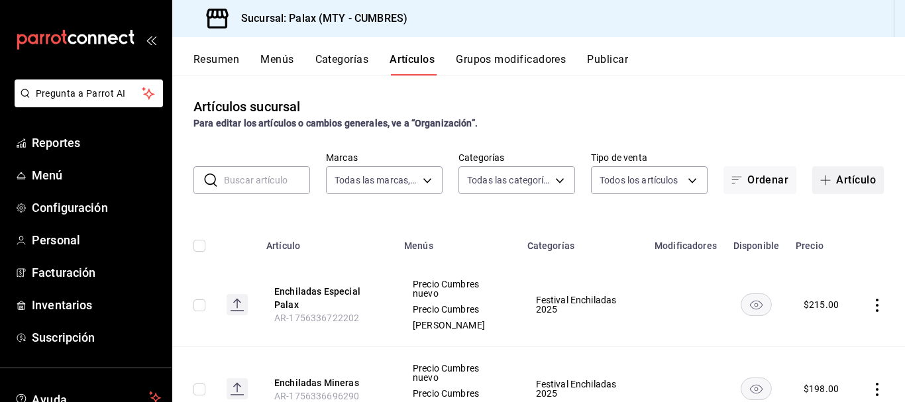
click at [839, 184] on button "Artículo" at bounding box center [848, 180] width 72 height 28
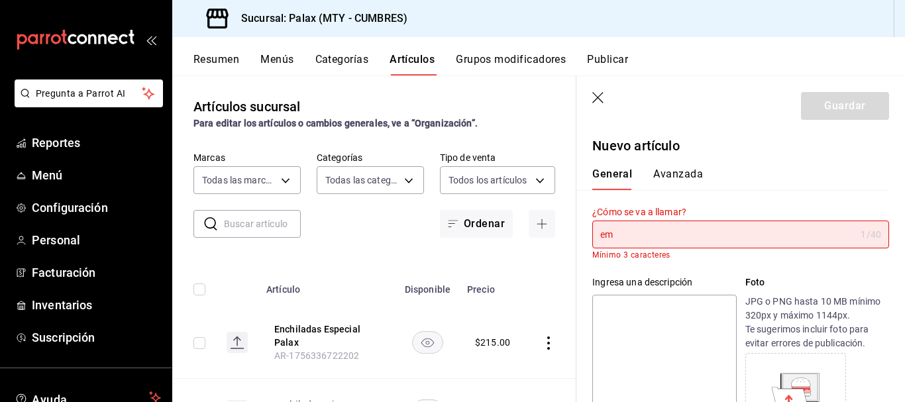
type input "e"
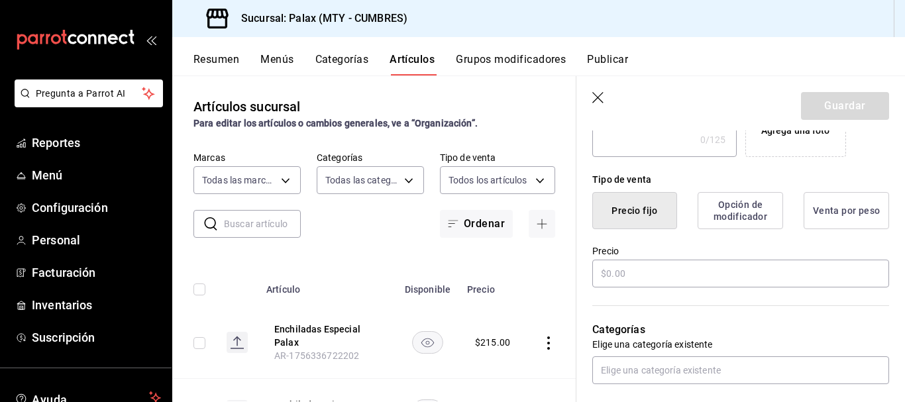
scroll to position [331, 0]
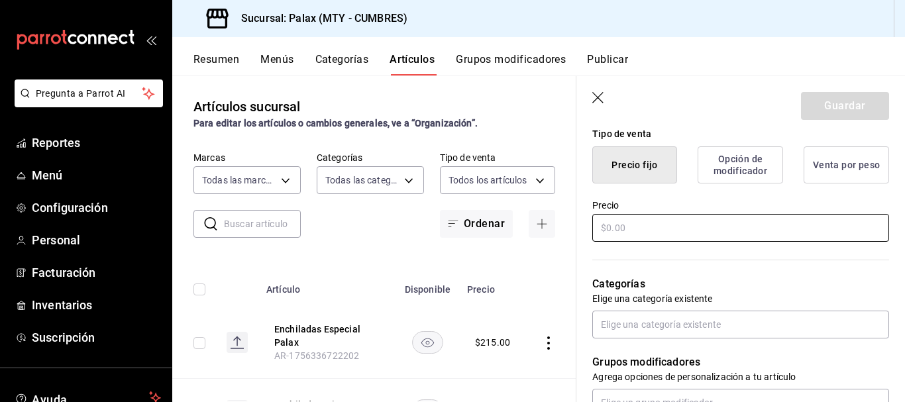
type input "Empalmes Con Huevo Y Frijoles PROMO"
click at [648, 222] on input "text" at bounding box center [740, 228] width 297 height 28
type input "$1.00"
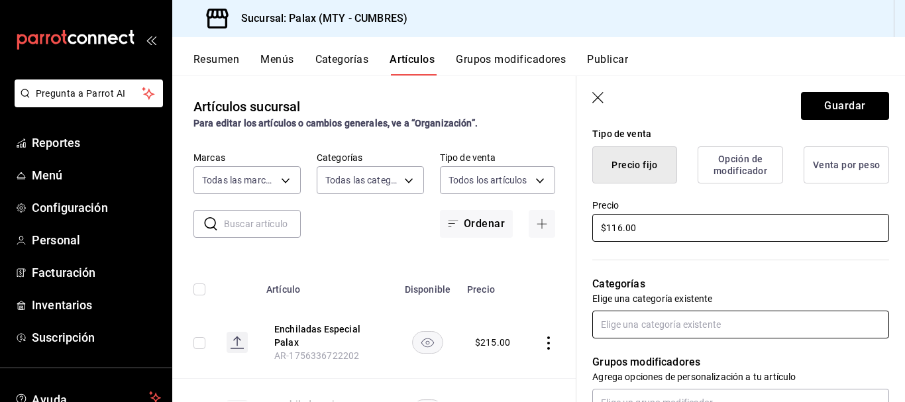
type input "$116.00"
click at [642, 325] on input "text" at bounding box center [740, 325] width 297 height 28
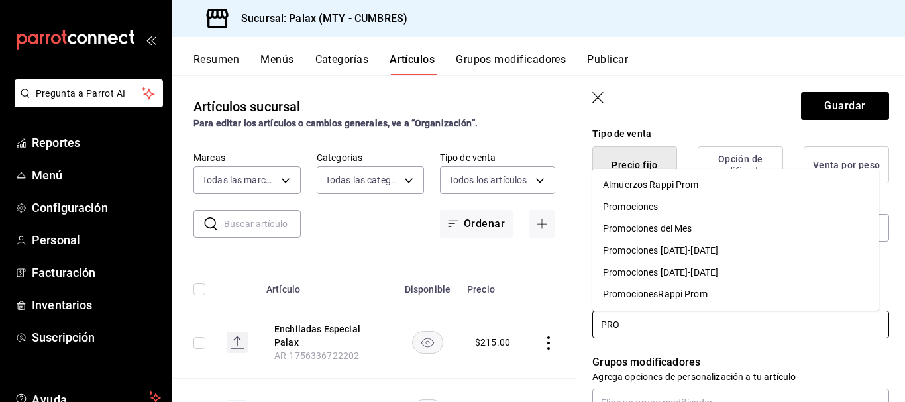
type input "PROM"
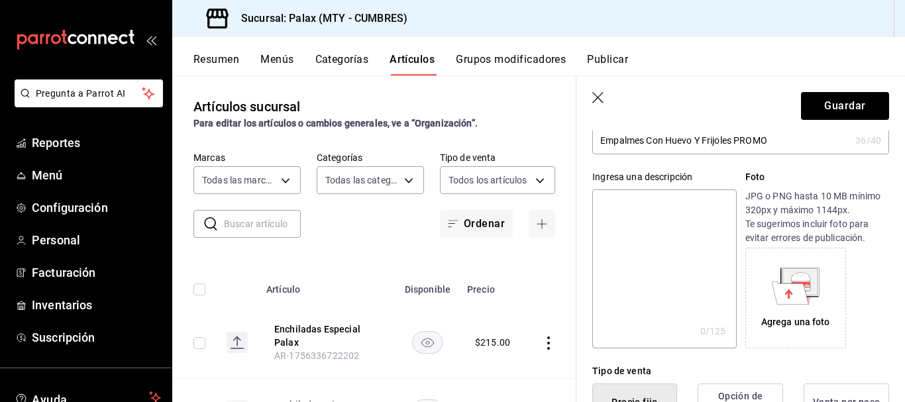
scroll to position [0, 0]
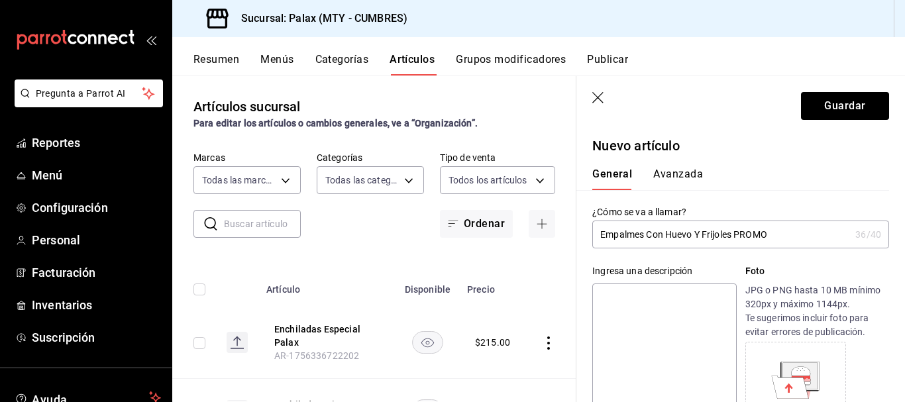
drag, startPoint x: 788, startPoint y: 234, endPoint x: 595, endPoint y: 234, distance: 192.7
click at [595, 234] on input "Empalmes Con Huevo Y Frijoles PROMO" at bounding box center [721, 234] width 258 height 26
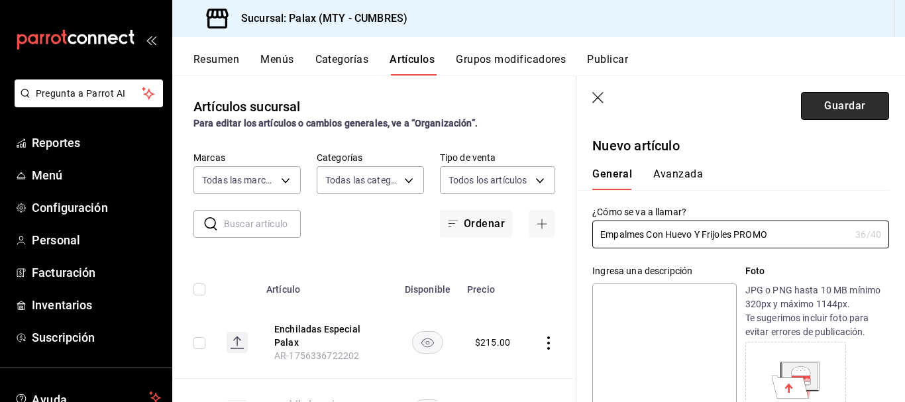
click at [837, 94] on button "Guardar" at bounding box center [845, 106] width 88 height 28
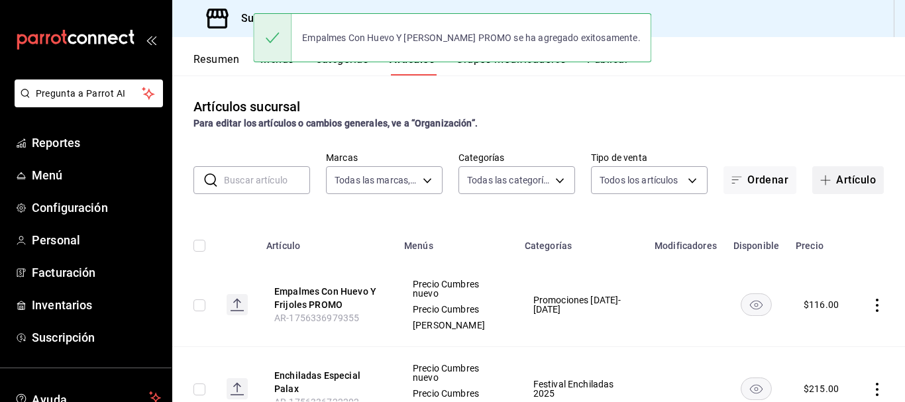
click at [825, 174] on button "Artículo" at bounding box center [848, 180] width 72 height 28
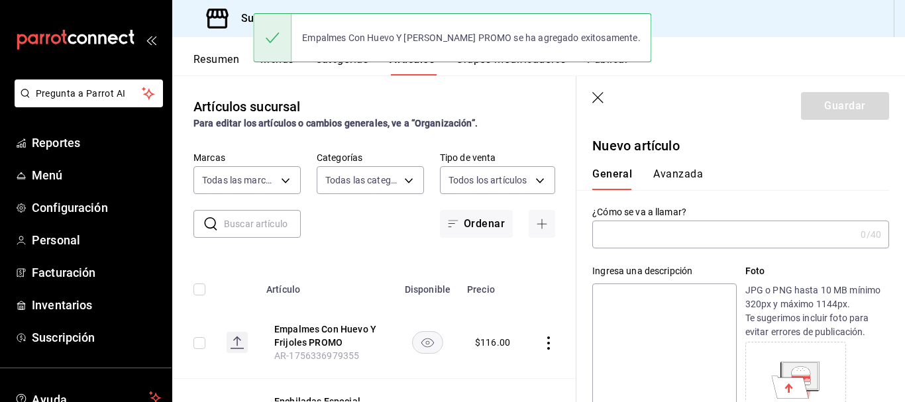
click at [661, 236] on input "text" at bounding box center [723, 234] width 263 height 26
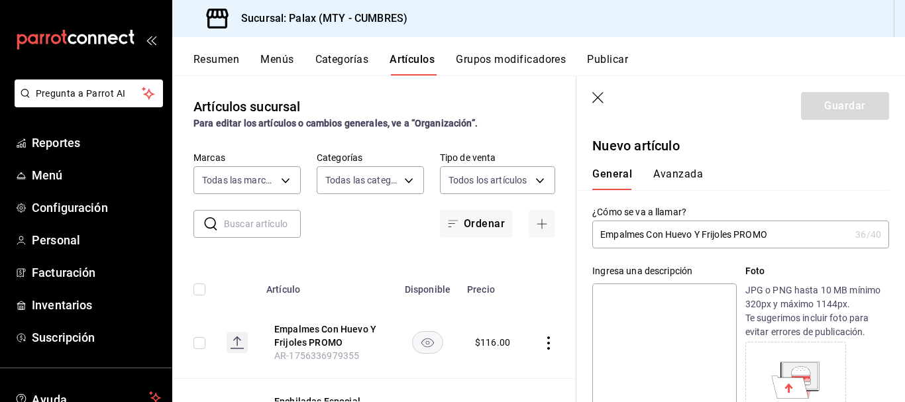
drag, startPoint x: 777, startPoint y: 232, endPoint x: 741, endPoint y: 233, distance: 36.4
click at [739, 233] on input "Empalmes Con Huevo Y Frijoles PROMO" at bounding box center [721, 234] width 258 height 26
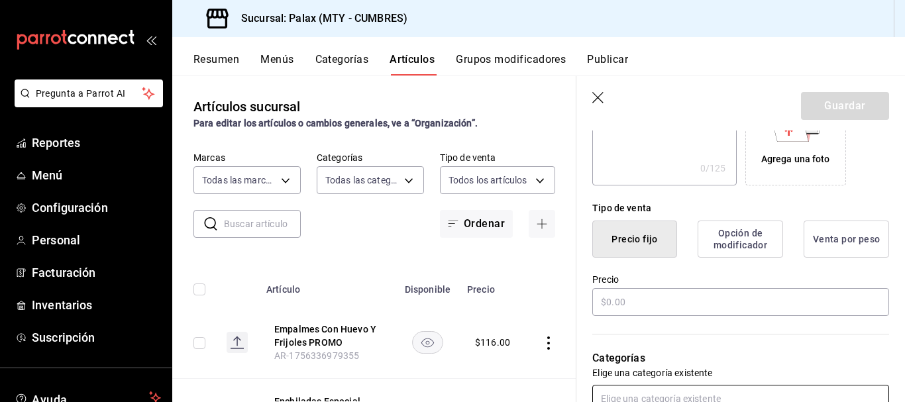
scroll to position [331, 0]
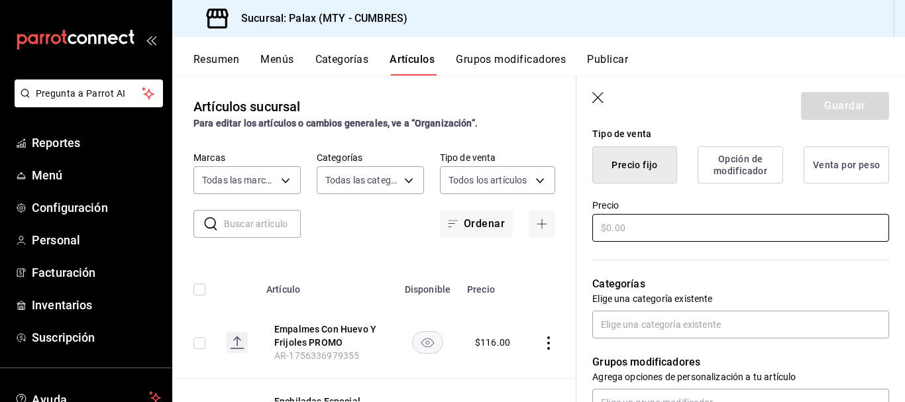
type input "Empalmes Con Huevo Y Frijoles CARTA"
click at [601, 233] on input "text" at bounding box center [740, 228] width 297 height 28
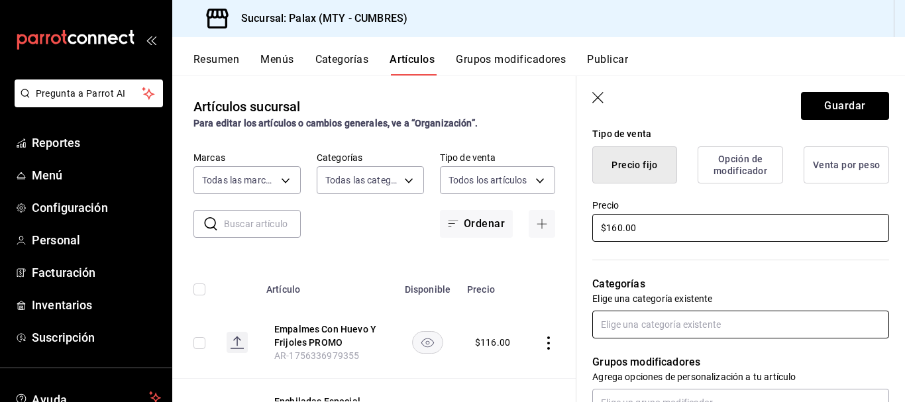
type input "$160.00"
click at [644, 325] on input "text" at bounding box center [740, 325] width 297 height 28
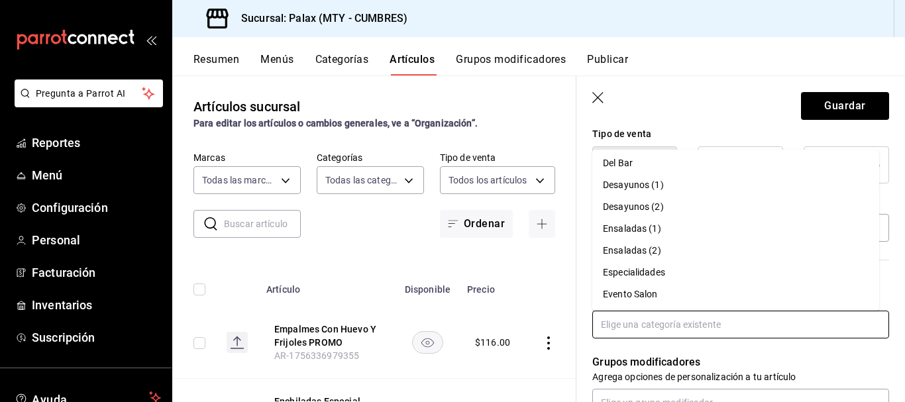
scroll to position [0, 0]
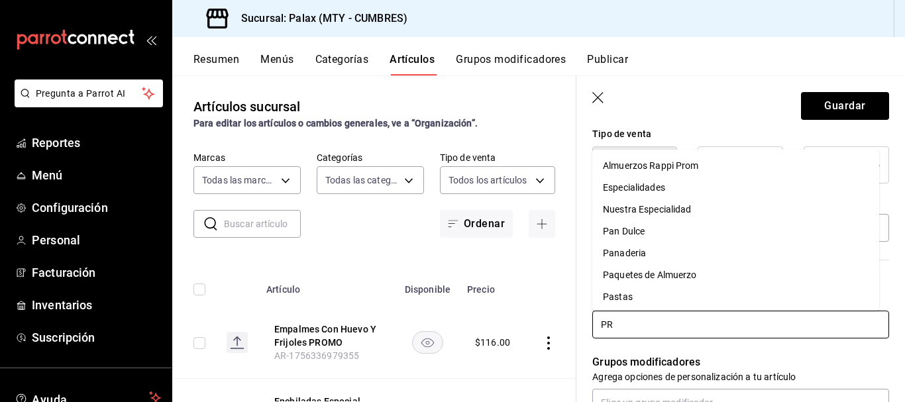
type input "PRO"
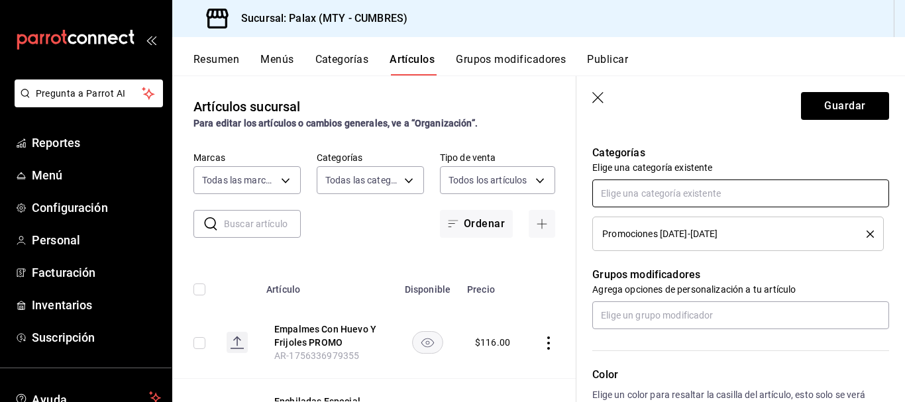
scroll to position [464, 0]
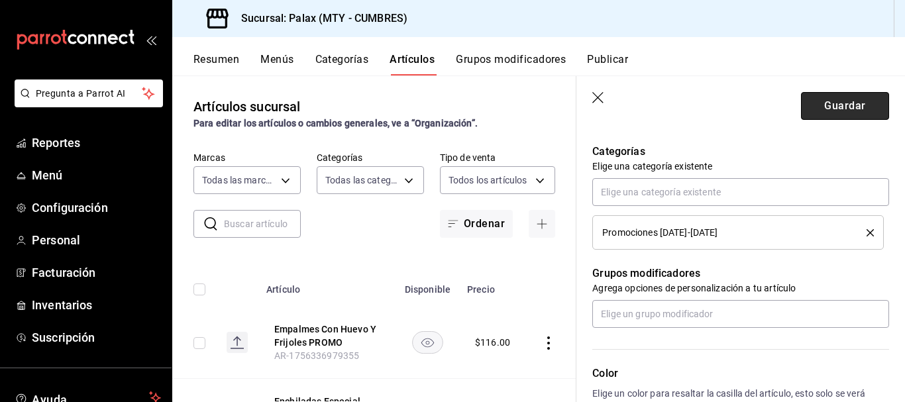
click at [843, 103] on button "Guardar" at bounding box center [845, 106] width 88 height 28
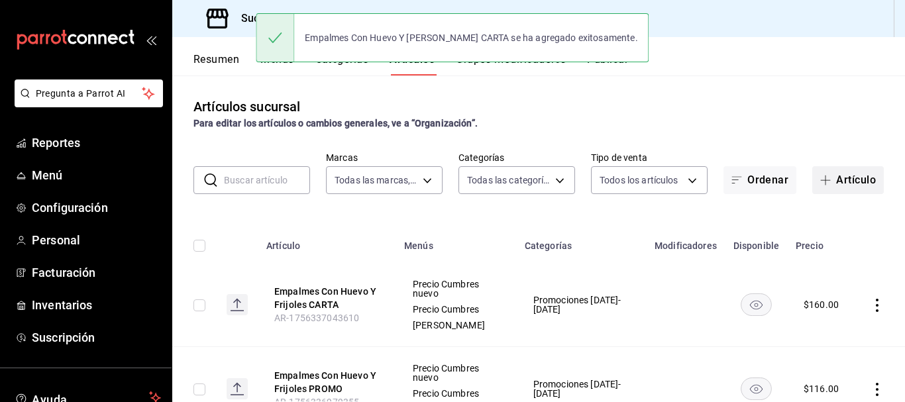
click at [826, 183] on button "Artículo" at bounding box center [848, 180] width 72 height 28
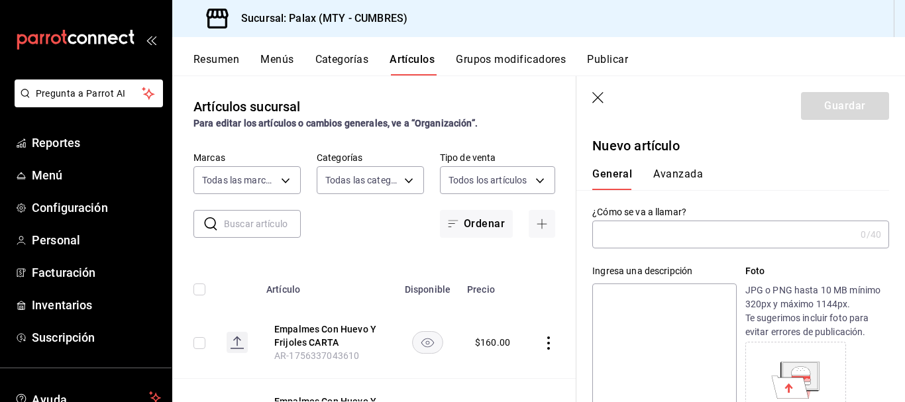
click at [650, 244] on input "text" at bounding box center [723, 234] width 263 height 26
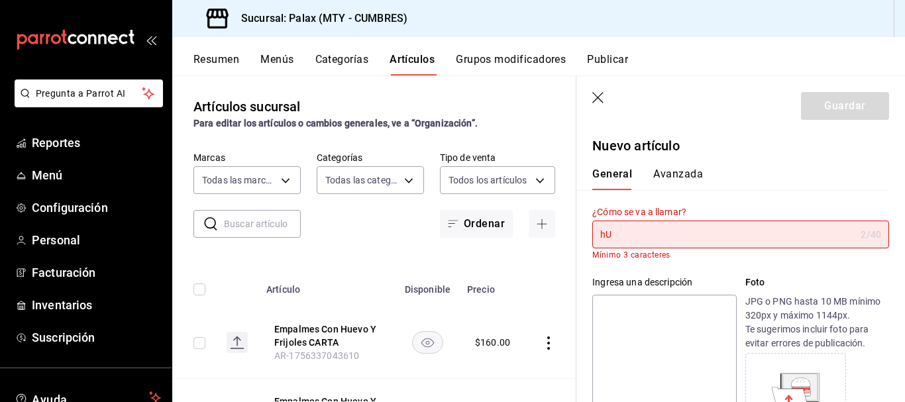
type input "h"
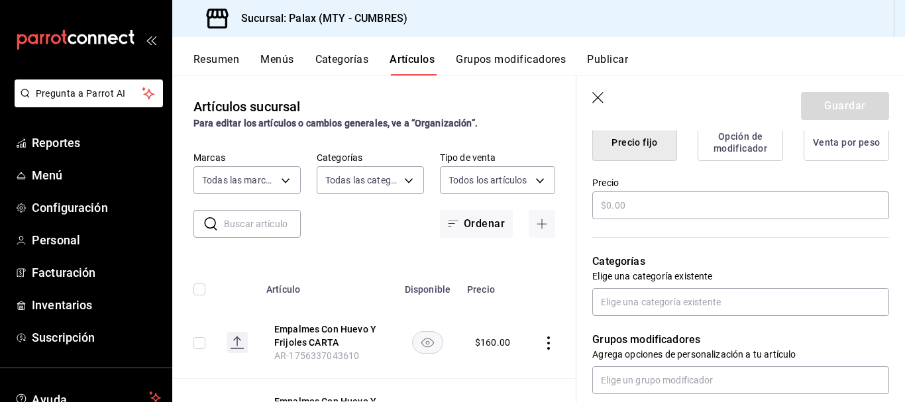
scroll to position [331, 0]
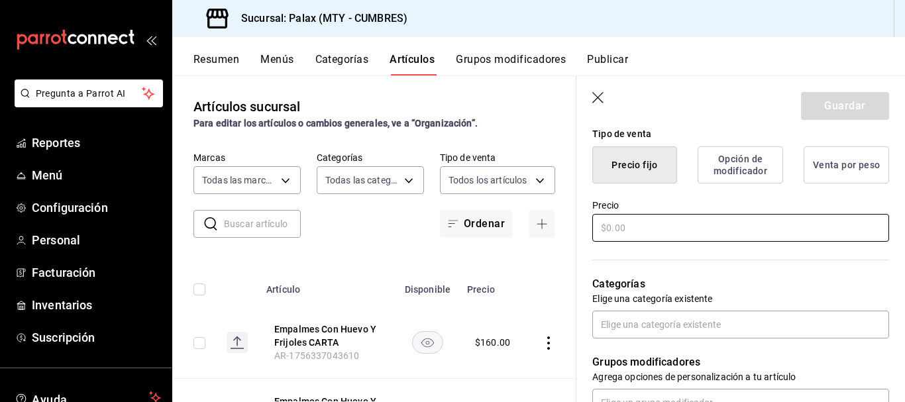
type input "Huevos En Salsa Molcajeteada PROMO"
click at [628, 225] on input "text" at bounding box center [740, 228] width 297 height 28
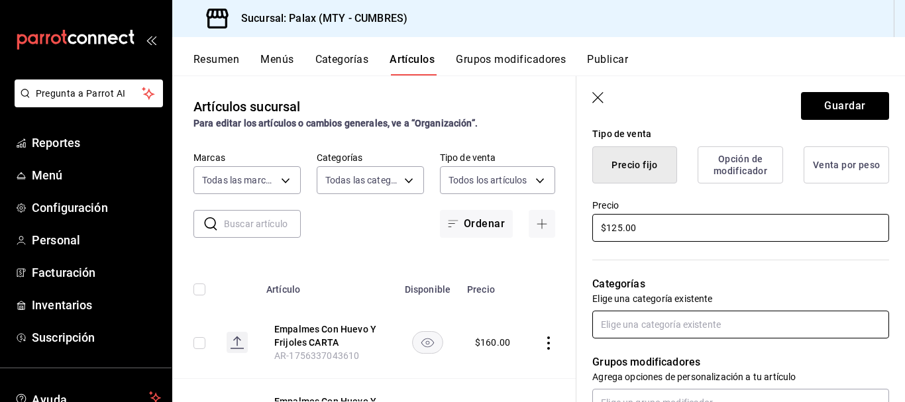
type input "$125.00"
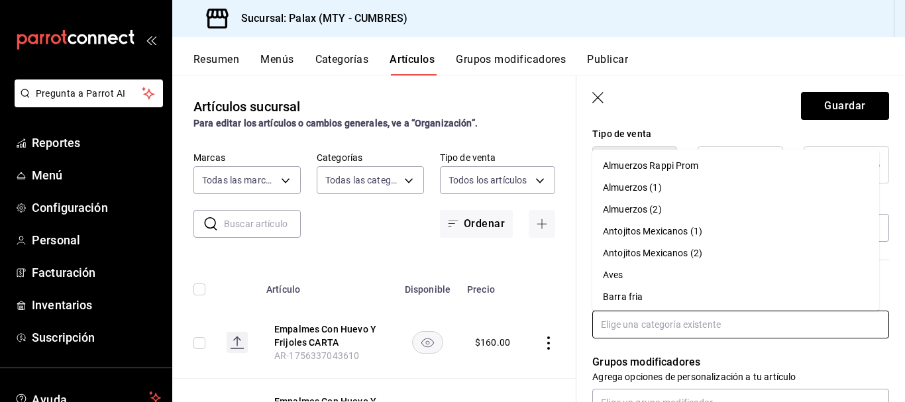
click at [698, 317] on input "text" at bounding box center [740, 325] width 297 height 28
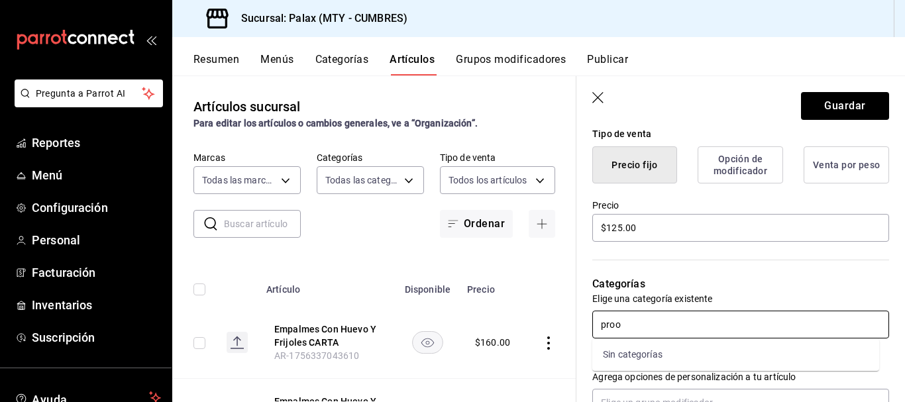
type input "pro"
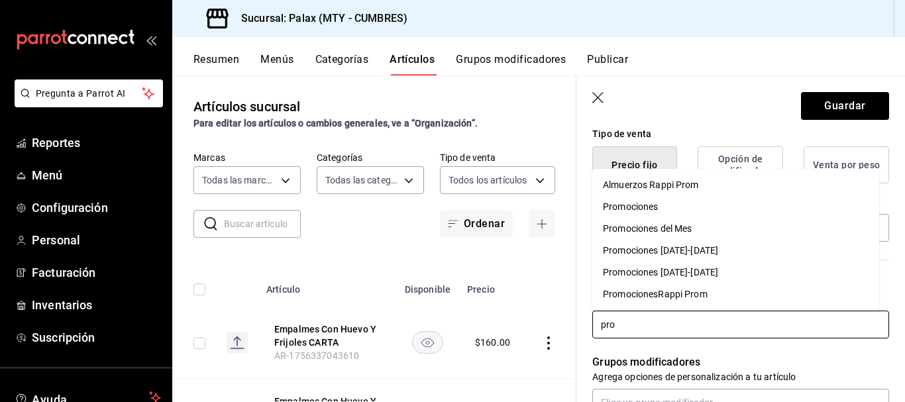
click at [749, 271] on li "Promociones [DATE]-[DATE]" at bounding box center [735, 273] width 287 height 22
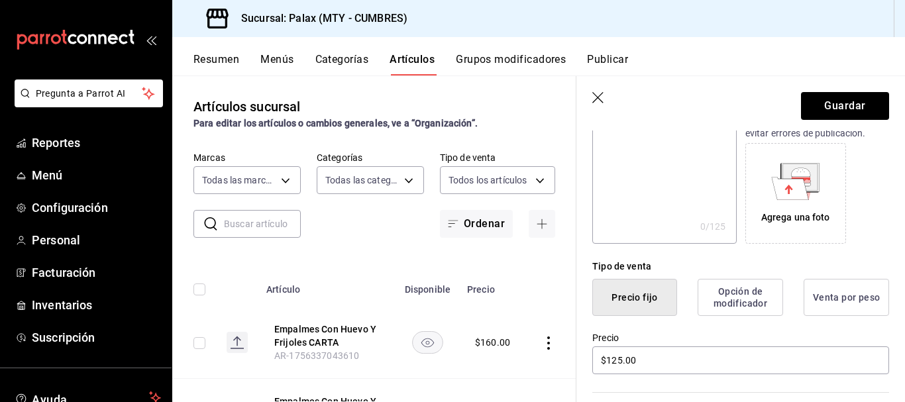
scroll to position [0, 0]
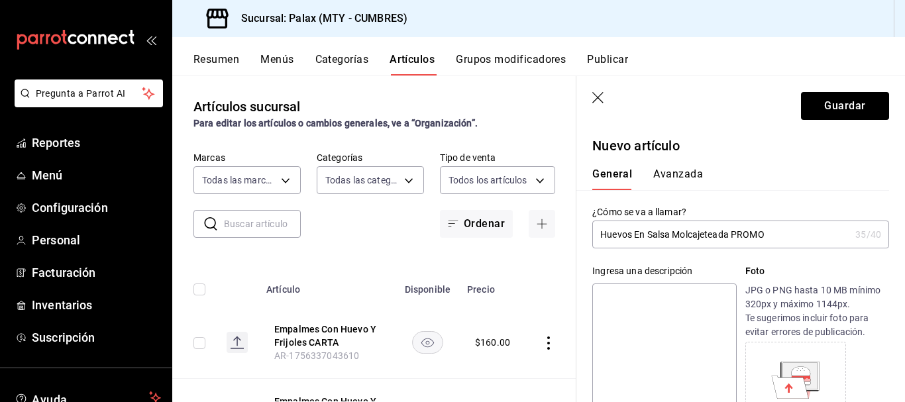
drag, startPoint x: 773, startPoint y: 234, endPoint x: 596, endPoint y: 232, distance: 177.5
click at [596, 232] on input "Huevos En Salsa Molcajeteada PROMO" at bounding box center [721, 234] width 258 height 26
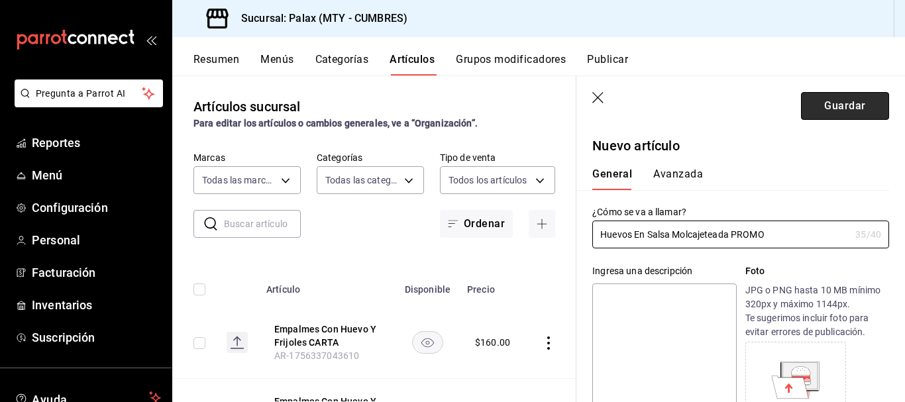
click at [830, 108] on button "Guardar" at bounding box center [845, 106] width 88 height 28
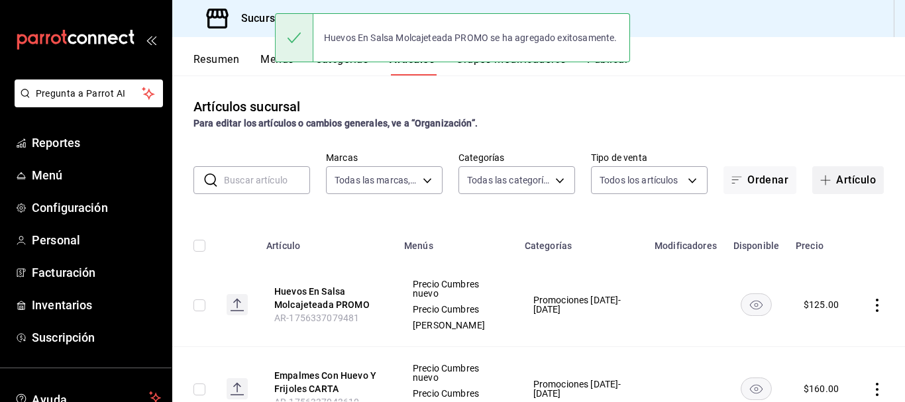
click at [837, 176] on button "Artículo" at bounding box center [848, 180] width 72 height 28
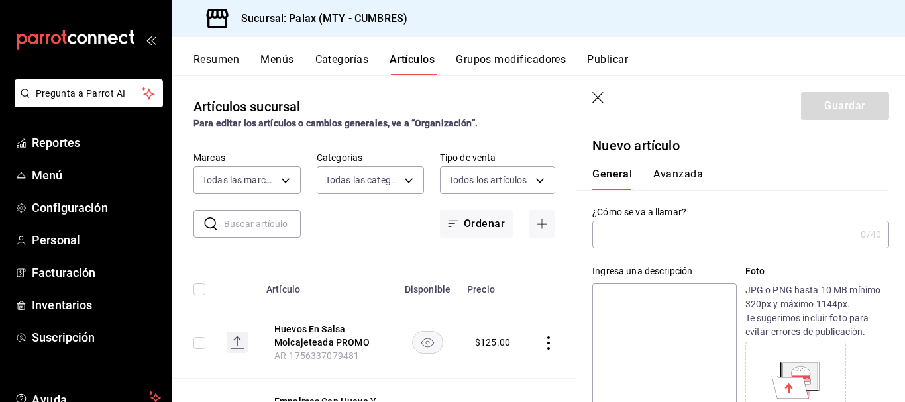
click at [670, 242] on input "text" at bounding box center [723, 234] width 263 height 26
drag, startPoint x: 773, startPoint y: 234, endPoint x: 732, endPoint y: 231, distance: 41.8
click at [732, 231] on input "Huevos En Salsa Molcajeteada PROMO" at bounding box center [721, 234] width 258 height 26
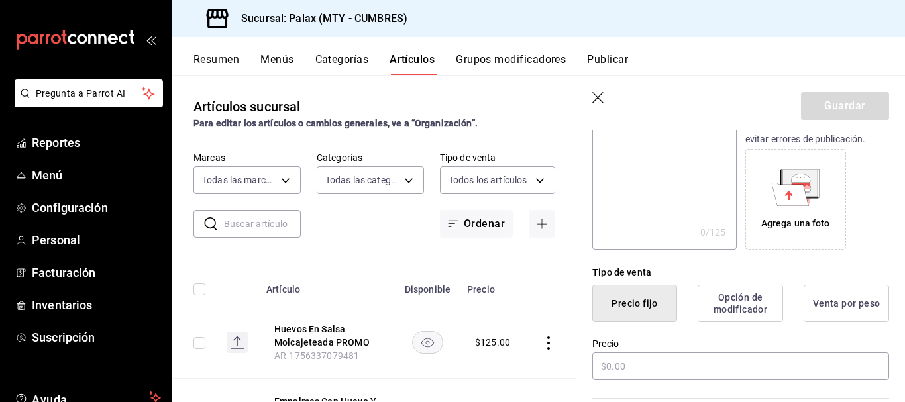
scroll to position [265, 0]
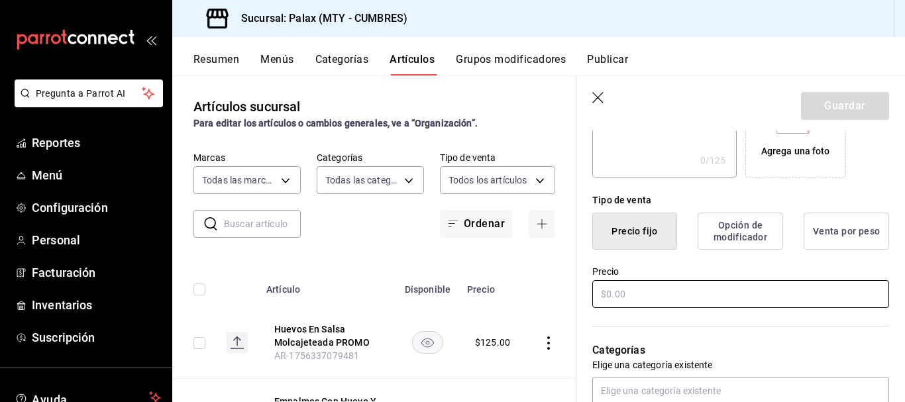
type input "Huevos En Salsa Molcajeteada CARTA"
click at [629, 301] on input "text" at bounding box center [740, 294] width 297 height 28
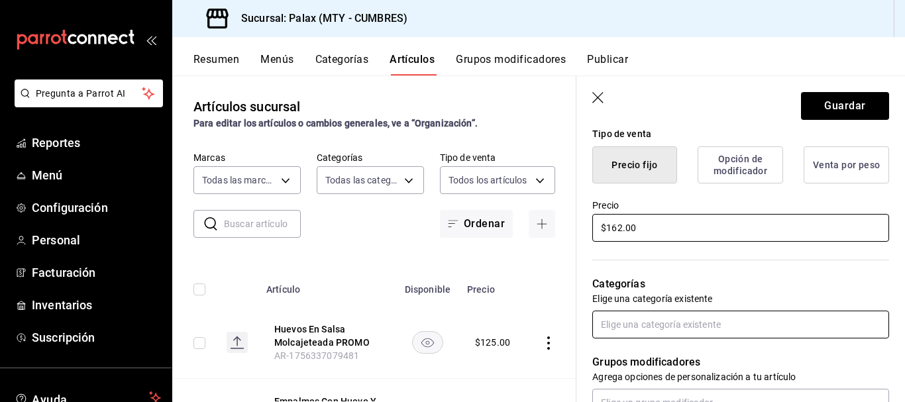
type input "$162.00"
click at [665, 332] on input "text" at bounding box center [740, 325] width 297 height 28
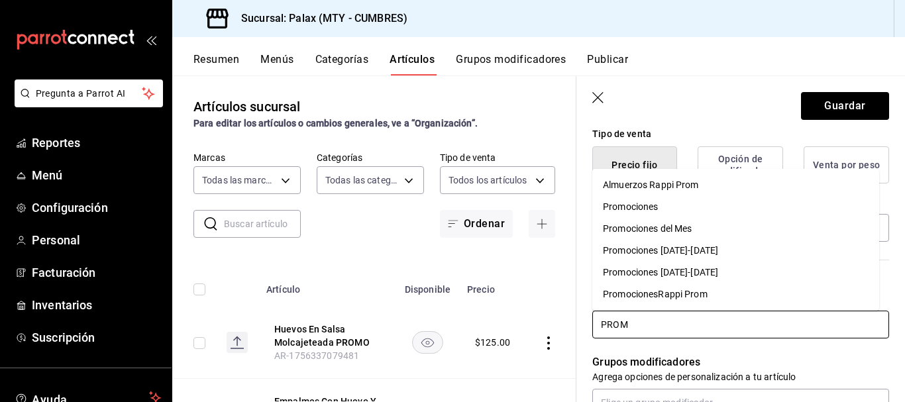
type input "PROMO"
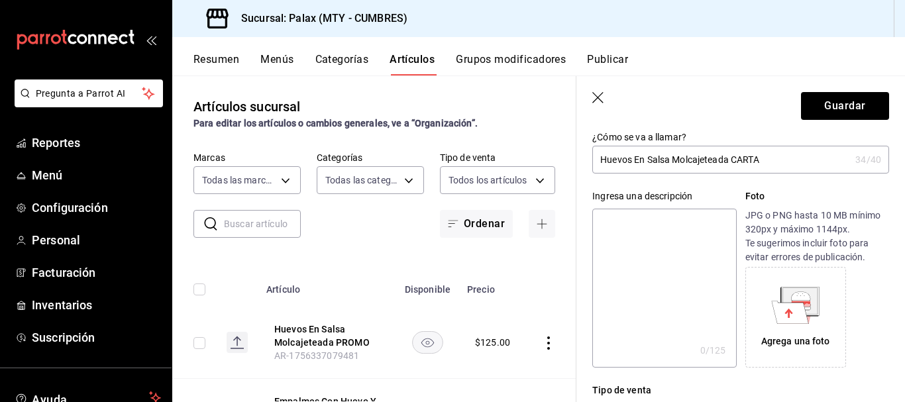
scroll to position [0, 0]
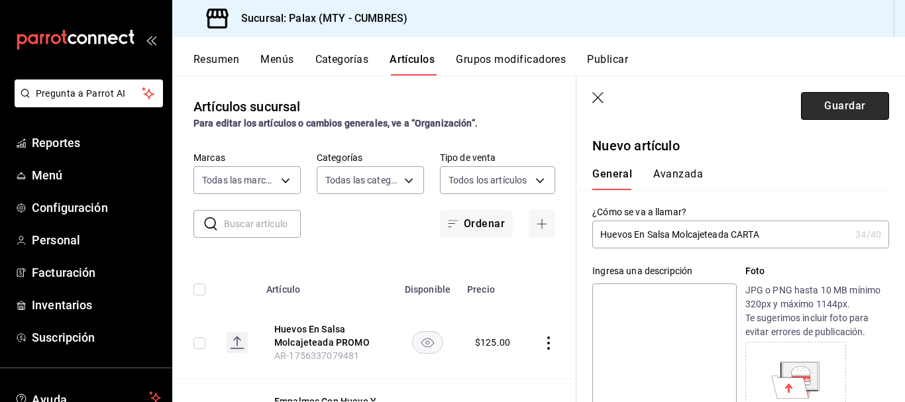
click at [838, 106] on button "Guardar" at bounding box center [845, 106] width 88 height 28
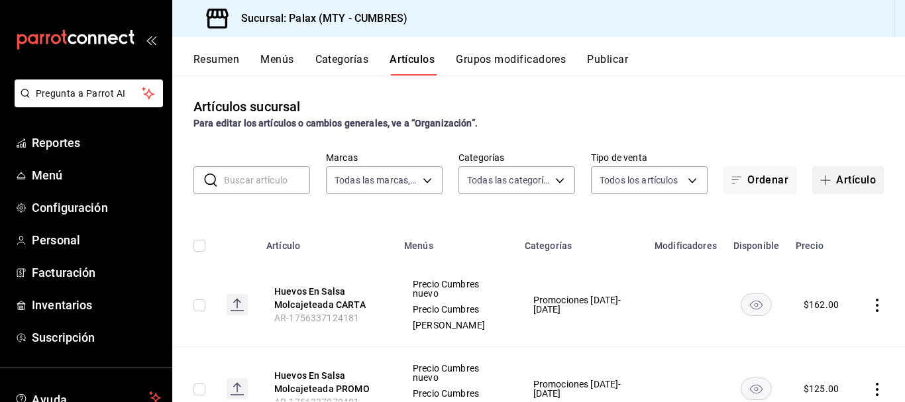
drag, startPoint x: 809, startPoint y: 173, endPoint x: 752, endPoint y: 203, distance: 64.9
click at [812, 174] on button "Artículo" at bounding box center [848, 180] width 72 height 28
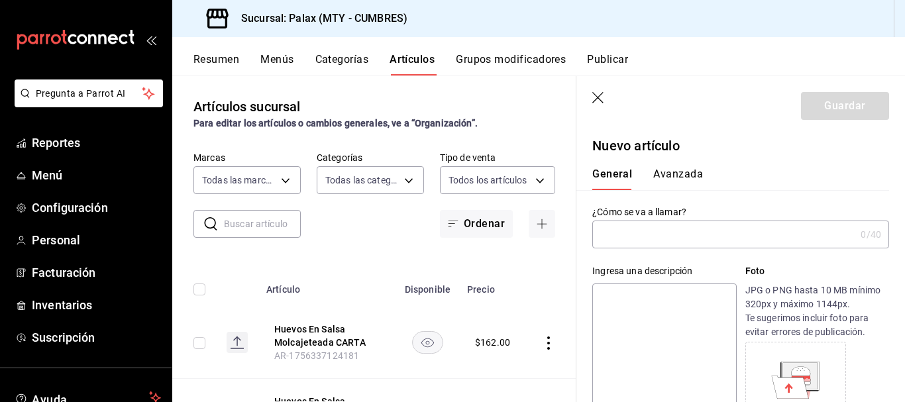
click at [640, 234] on input "text" at bounding box center [723, 234] width 263 height 26
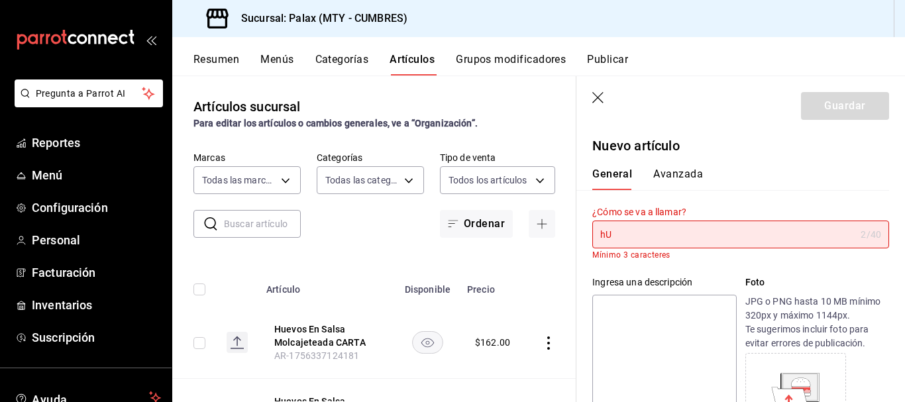
type input "h"
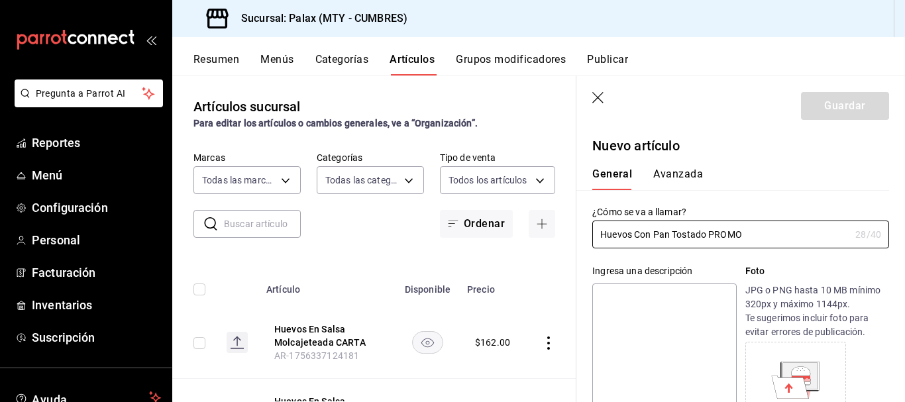
scroll to position [265, 0]
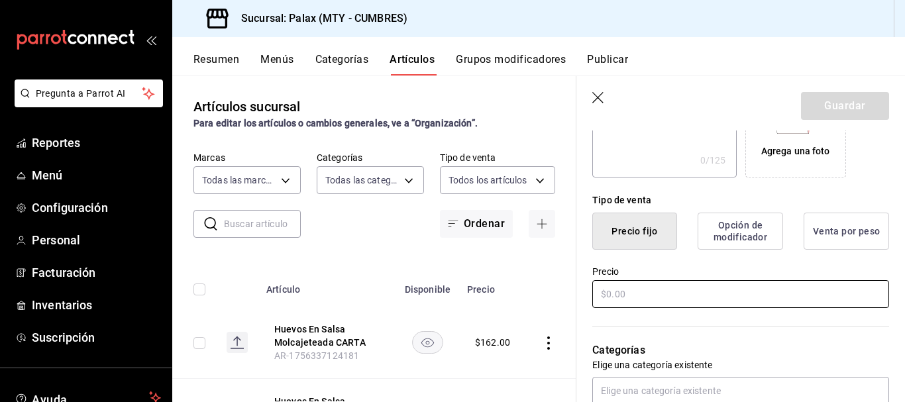
type input "Huevos Con Pan Tostado PROMO"
click at [664, 295] on input "text" at bounding box center [740, 294] width 297 height 28
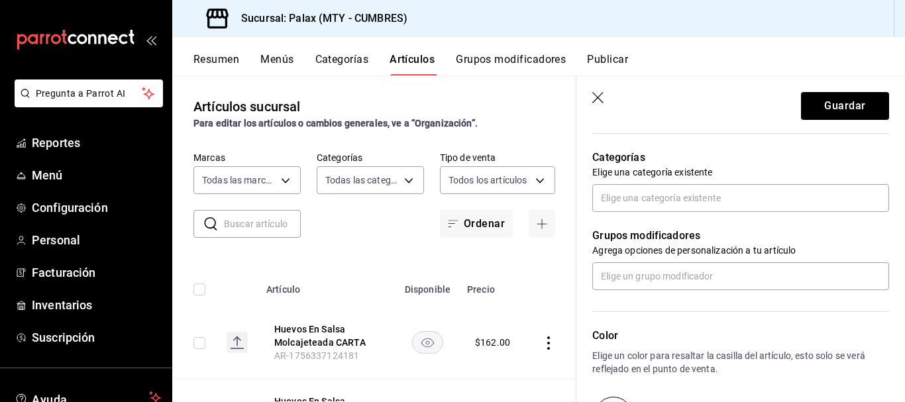
scroll to position [464, 0]
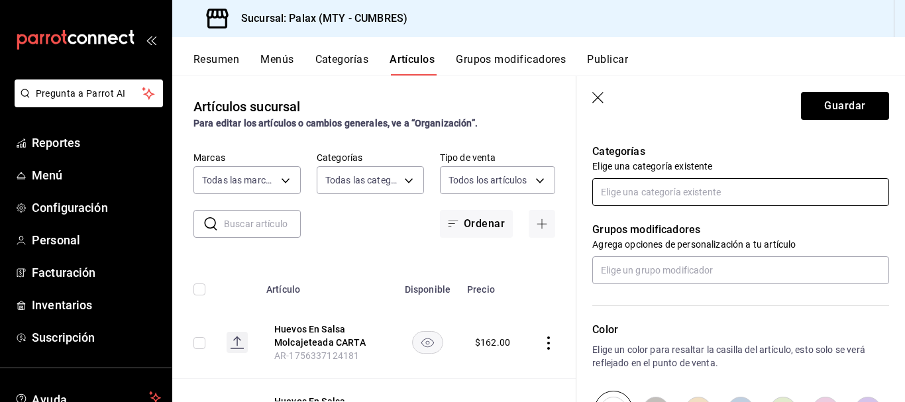
type input "$136.00"
click at [671, 190] on input "text" at bounding box center [740, 192] width 297 height 28
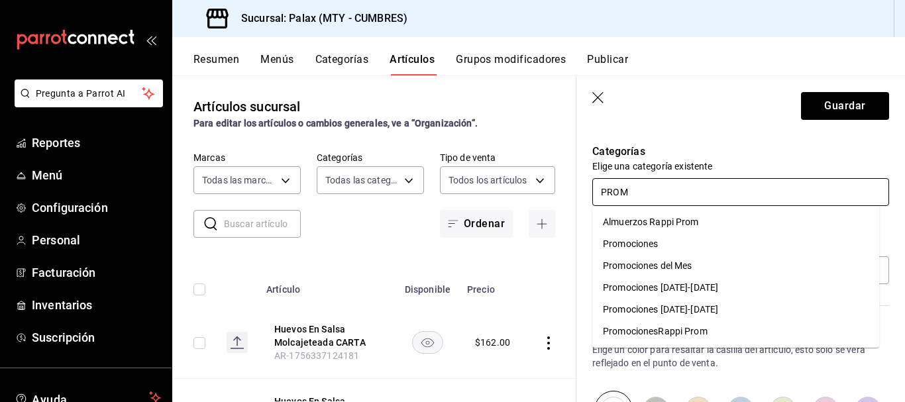
type input "PROMO"
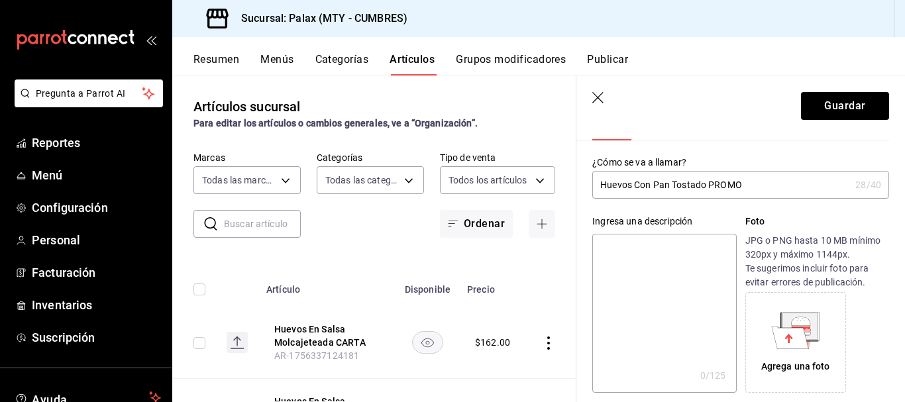
scroll to position [0, 0]
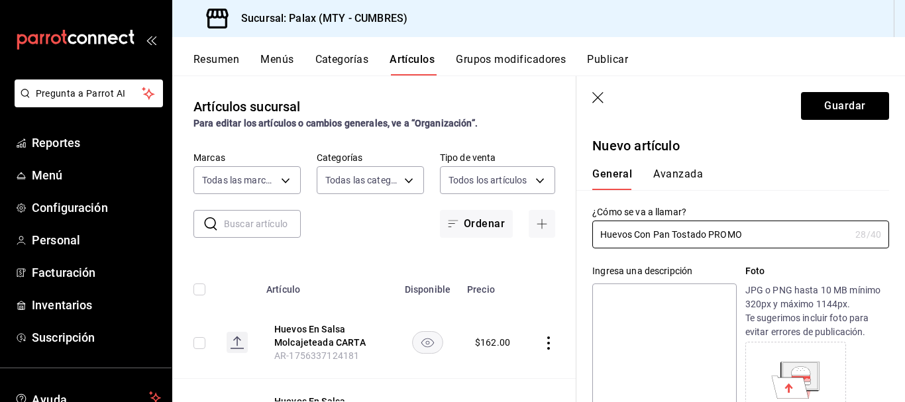
drag, startPoint x: 777, startPoint y: 230, endPoint x: 586, endPoint y: 225, distance: 190.8
click at [586, 225] on div "¿Cómo se va a llamar? Huevos Con Pan Tostado PROMO 28 /40 ¿Cómo se va a llamar?" at bounding box center [732, 219] width 313 height 58
click at [845, 103] on button "Guardar" at bounding box center [845, 106] width 88 height 28
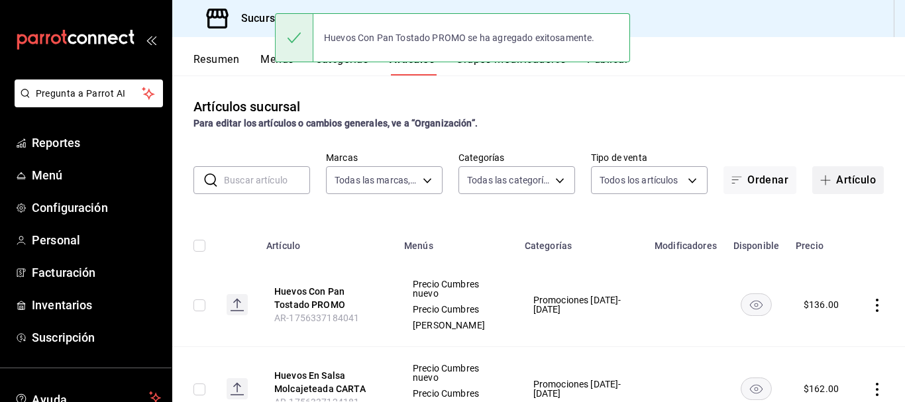
click at [845, 177] on button "Artículo" at bounding box center [848, 180] width 72 height 28
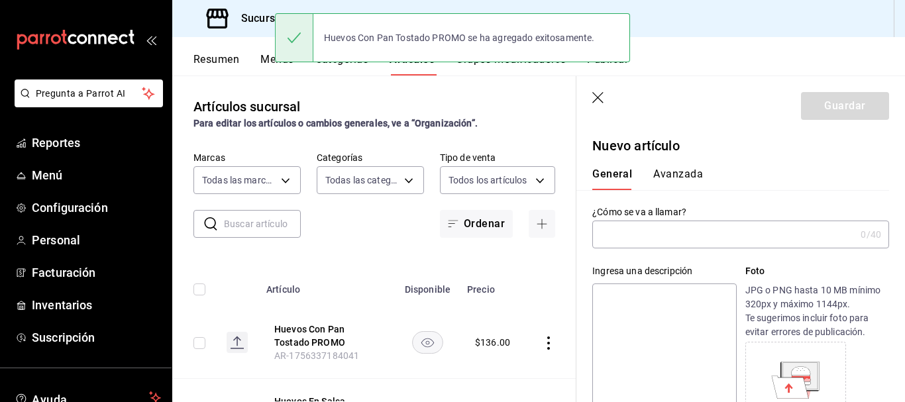
click at [665, 235] on input "text" at bounding box center [723, 234] width 263 height 26
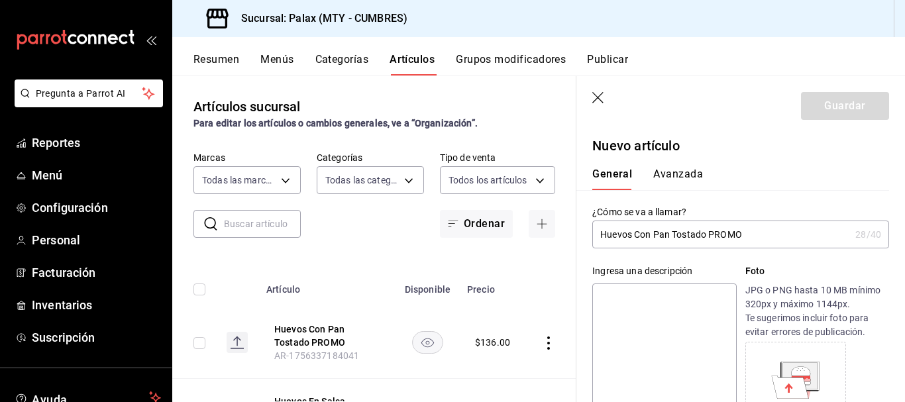
drag, startPoint x: 748, startPoint y: 232, endPoint x: 708, endPoint y: 228, distance: 40.5
click at [708, 228] on input "Huevos Con Pan Tostado PROMO" at bounding box center [721, 234] width 258 height 26
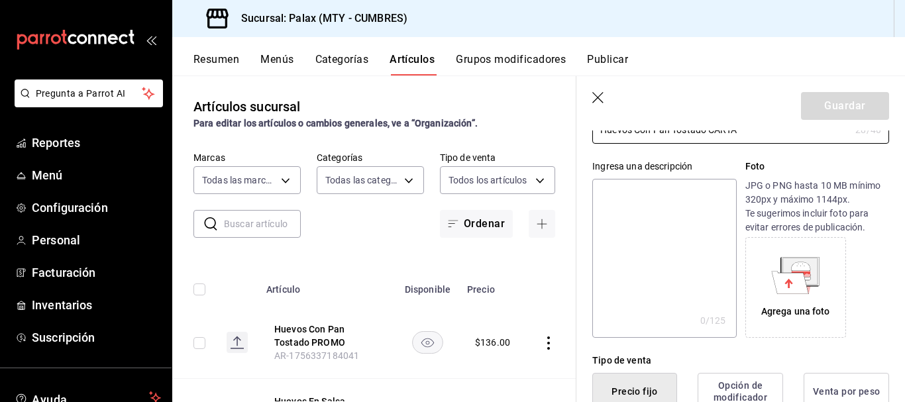
scroll to position [265, 0]
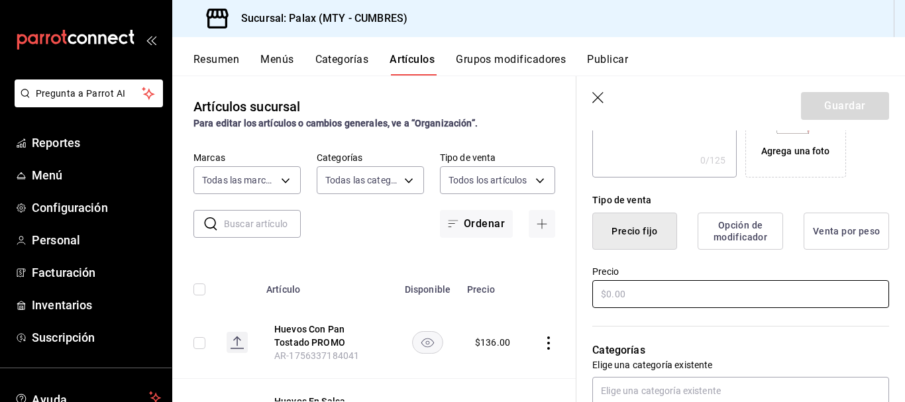
type input "Huevos Con Pan Tostado CARTA"
click at [677, 289] on input "text" at bounding box center [740, 294] width 297 height 28
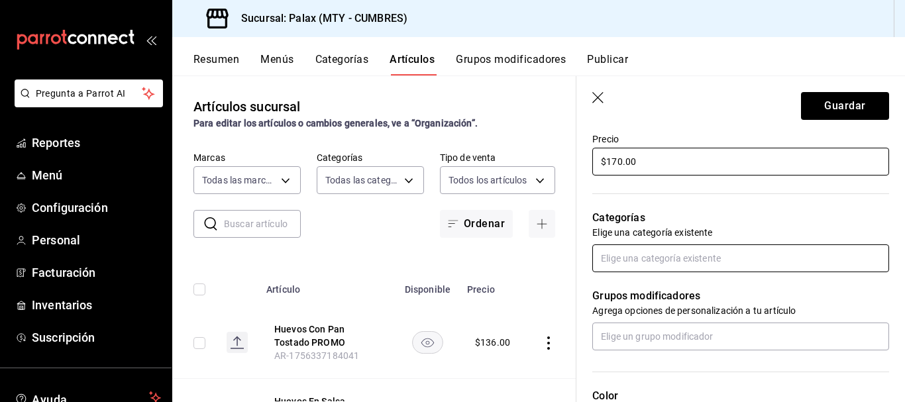
type input "$170.00"
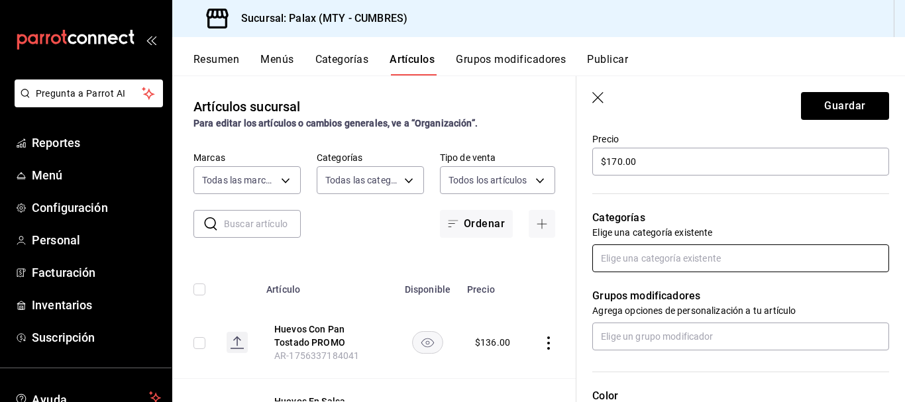
click at [633, 256] on input "text" at bounding box center [740, 258] width 297 height 28
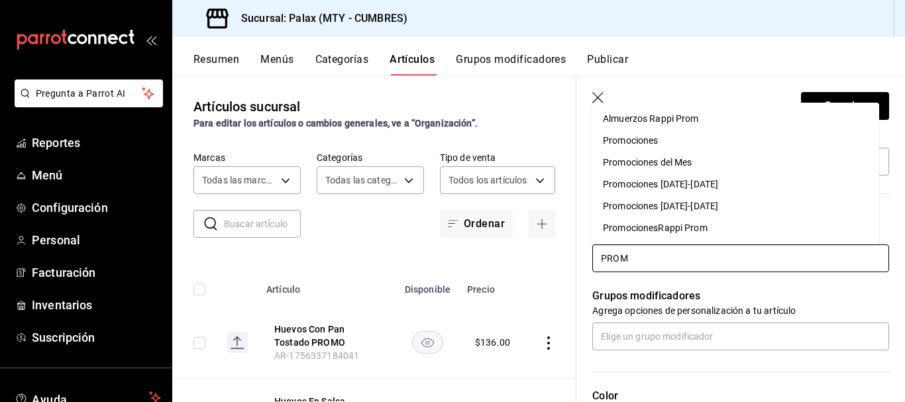
type input "PROMO"
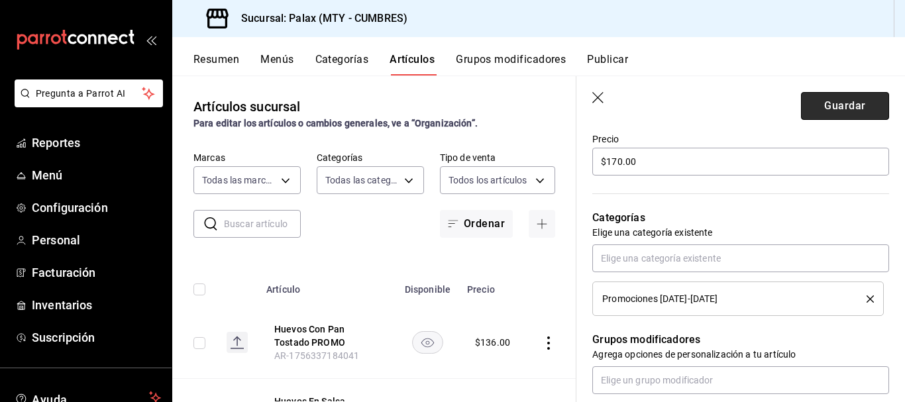
click at [830, 110] on button "Guardar" at bounding box center [845, 106] width 88 height 28
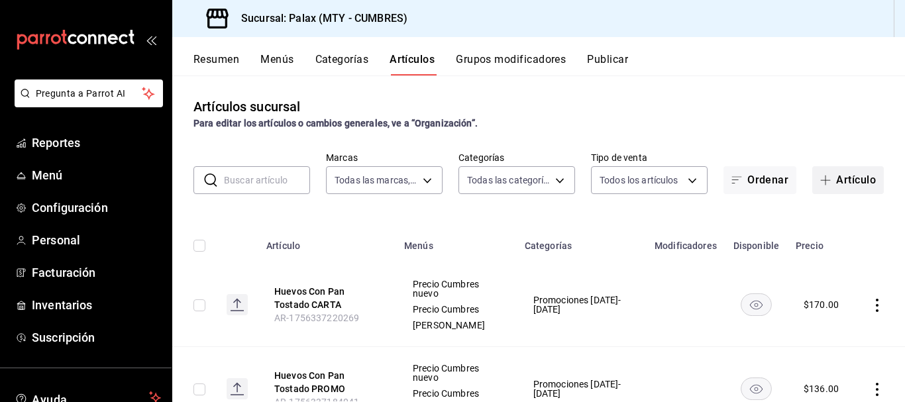
click at [850, 181] on button "Artículo" at bounding box center [848, 180] width 72 height 28
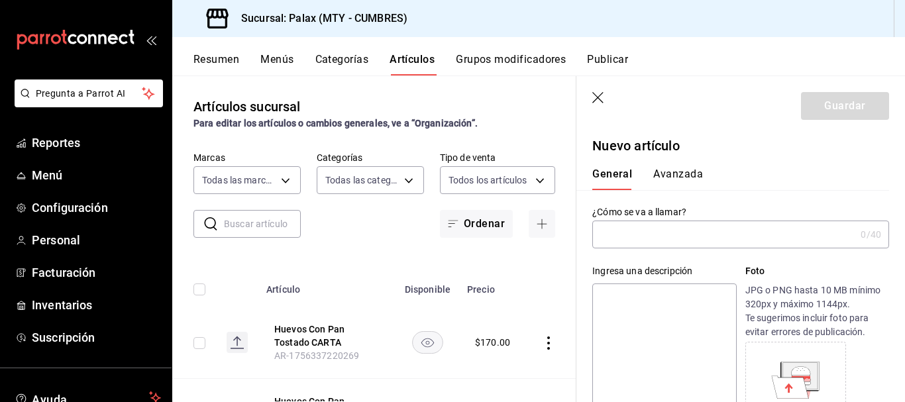
click at [648, 234] on input "text" at bounding box center [723, 234] width 263 height 26
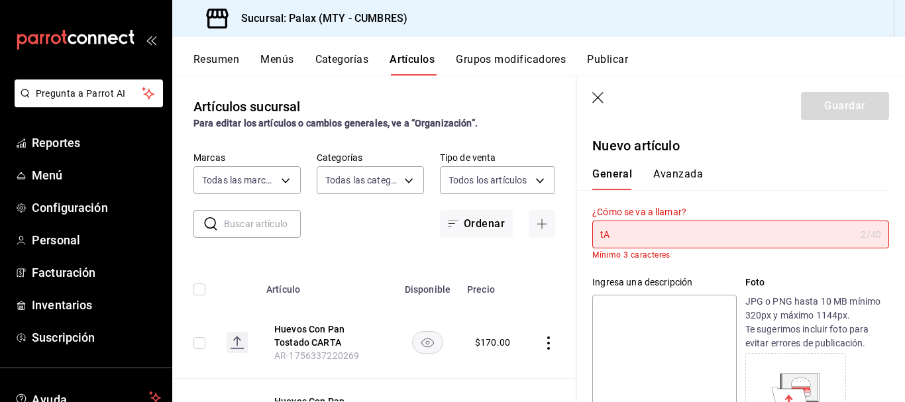
type input "t"
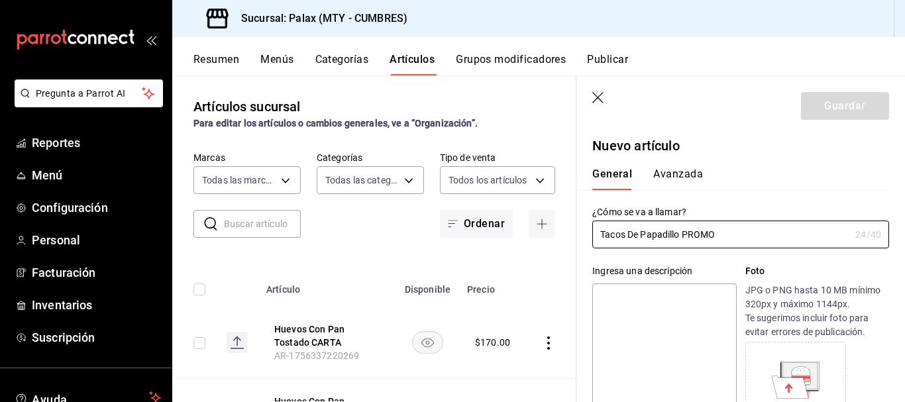
drag, startPoint x: 723, startPoint y: 236, endPoint x: 589, endPoint y: 222, distance: 135.1
click at [589, 222] on div "¿Cómo se va a llamar? Tacos De Papadillo PROMO 24 /40 ¿Cómo se va a llamar?" at bounding box center [732, 219] width 313 height 58
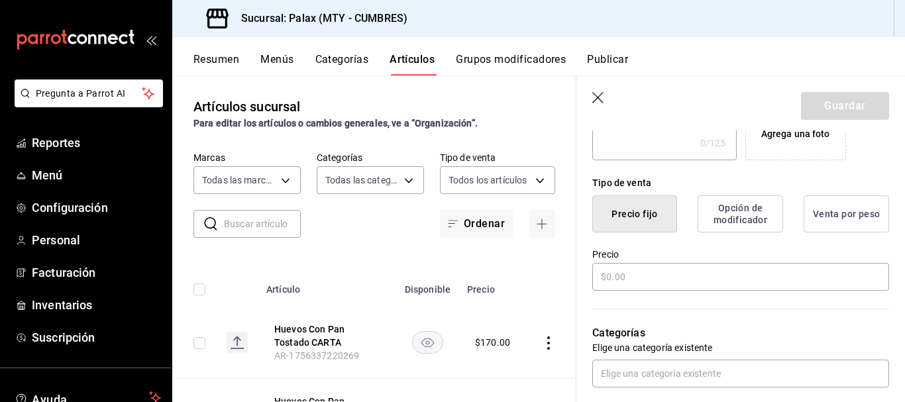
scroll to position [397, 0]
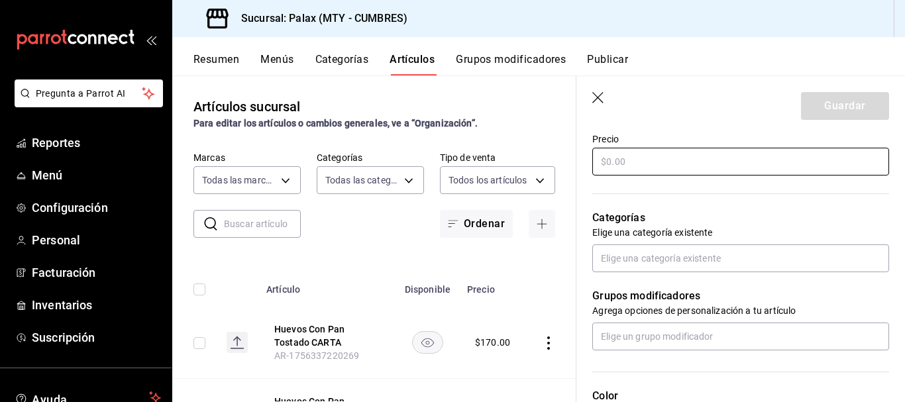
type input "Tacos De Papadillo PROMO"
click at [671, 164] on input "text" at bounding box center [740, 162] width 297 height 28
type input "$122.00"
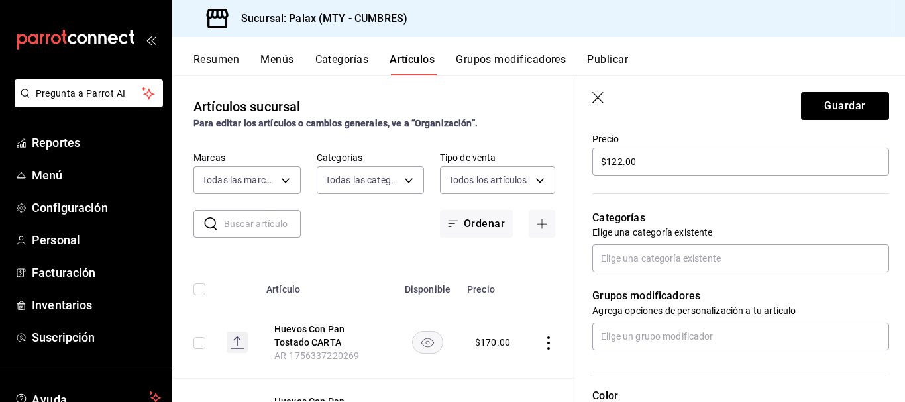
click at [764, 214] on p "Categorías" at bounding box center [740, 218] width 297 height 16
click at [707, 262] on input "text" at bounding box center [740, 258] width 297 height 28
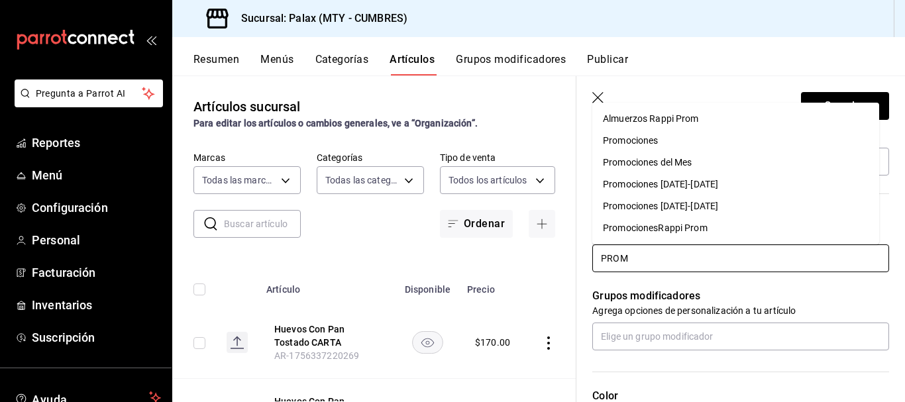
type input "PROMO"
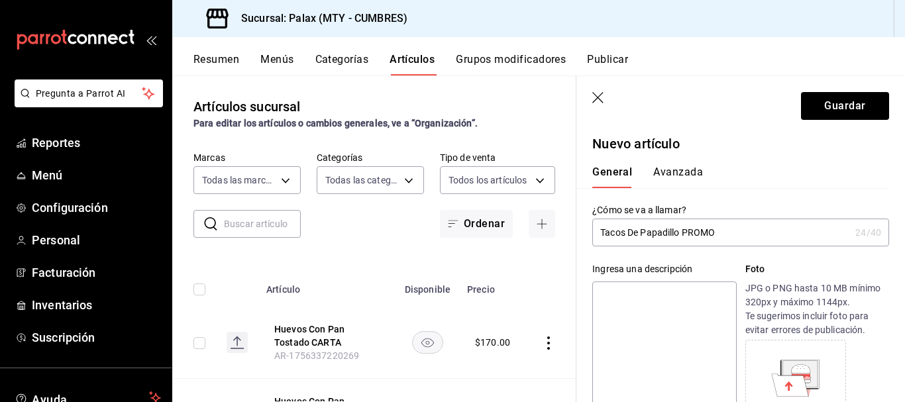
scroll to position [0, 0]
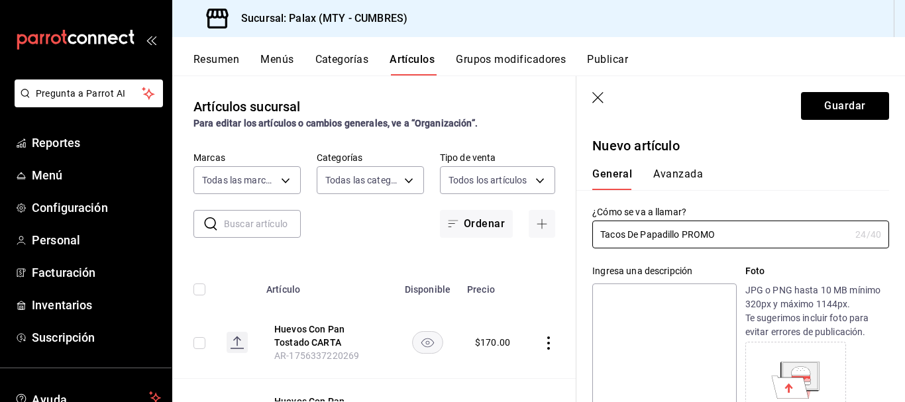
drag, startPoint x: 734, startPoint y: 237, endPoint x: 581, endPoint y: 230, distance: 153.1
click at [581, 230] on div "¿Cómo se va a llamar? Tacos De Papadillo PROMO 24 /40 ¿Cómo se va a llamar?" at bounding box center [732, 219] width 313 height 58
click at [851, 98] on button "Guardar" at bounding box center [845, 106] width 88 height 28
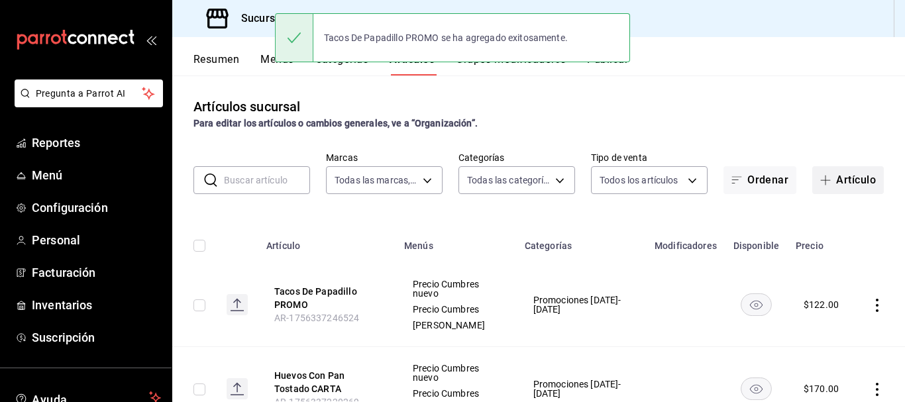
click at [829, 179] on button "Artículo" at bounding box center [848, 180] width 72 height 28
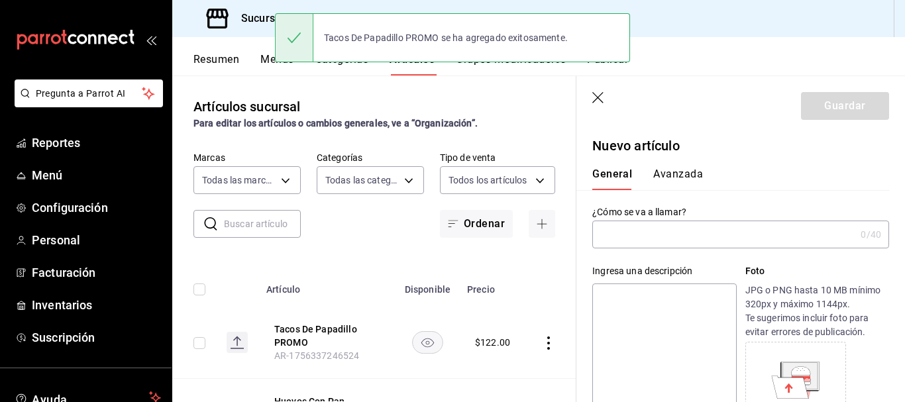
click at [680, 238] on input "text" at bounding box center [723, 234] width 263 height 26
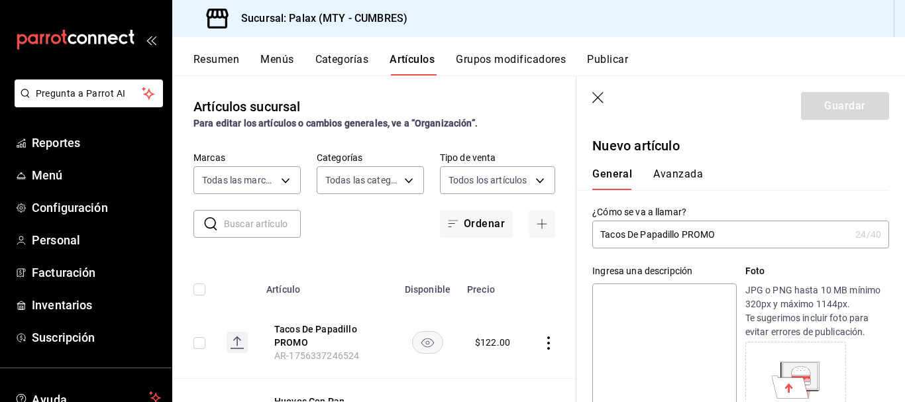
drag, startPoint x: 720, startPoint y: 235, endPoint x: 684, endPoint y: 235, distance: 35.8
click at [684, 235] on input "Tacos De Papadillo PROMO" at bounding box center [721, 234] width 258 height 26
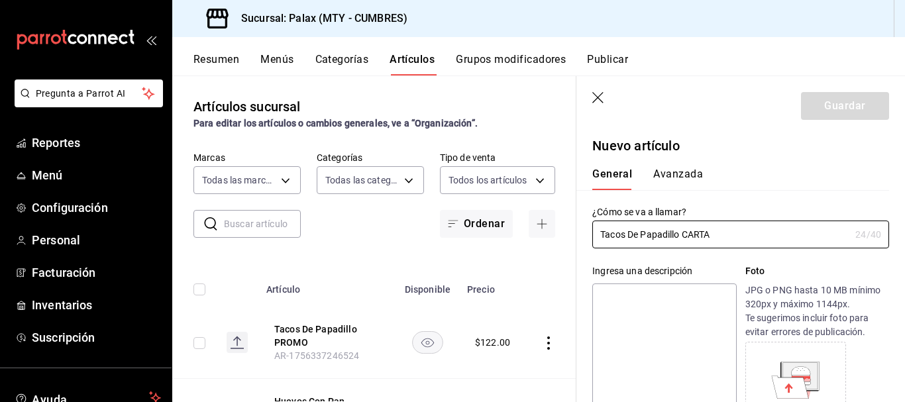
type input "Tacos De Papadillo CARTA"
click at [795, 190] on div "¿Cómo se va a llamar? Tacos De Papadillo CARTA 24 /40 ¿Cómo se va a llamar?" at bounding box center [732, 219] width 313 height 58
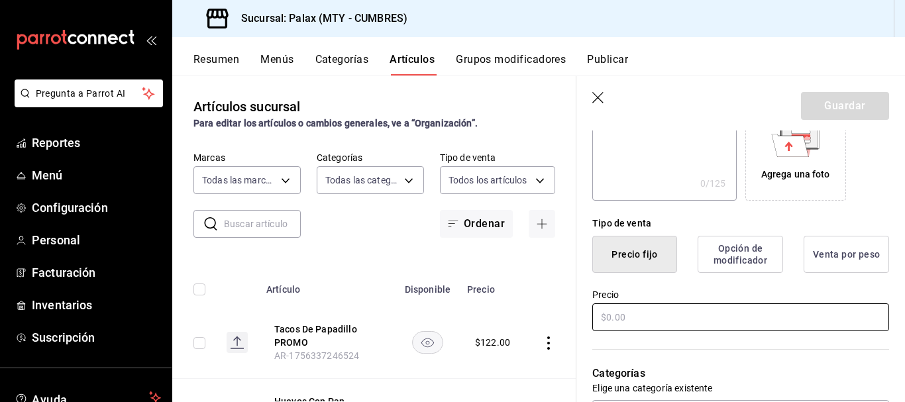
scroll to position [265, 0]
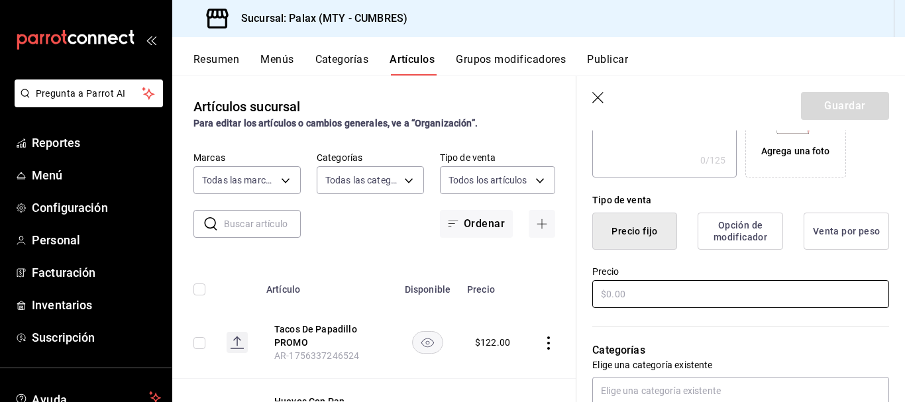
click at [630, 294] on input "text" at bounding box center [740, 294] width 297 height 28
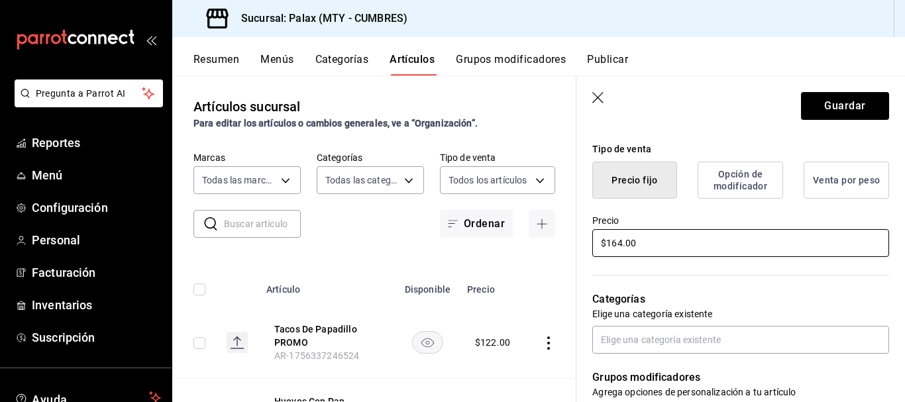
scroll to position [397, 0]
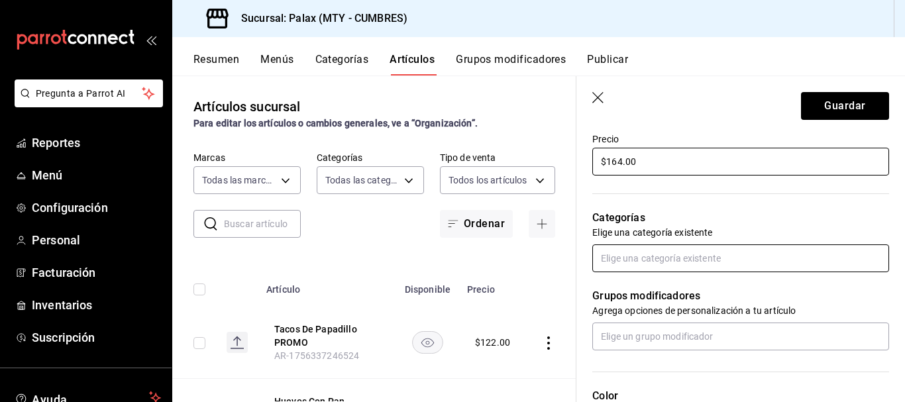
type input "$164.00"
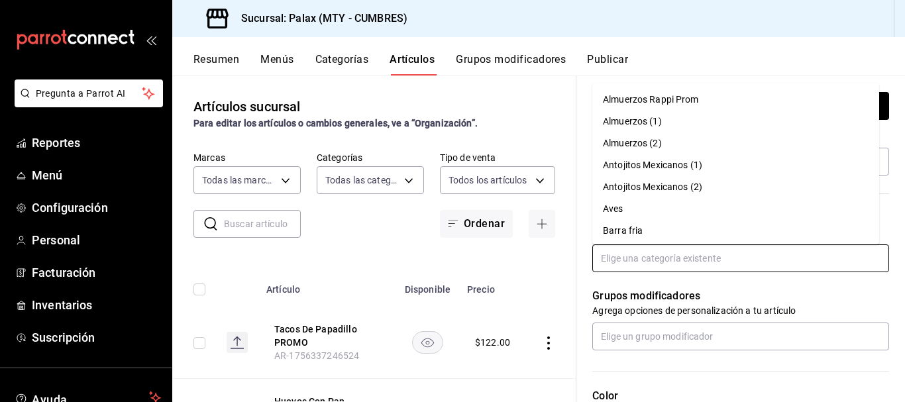
click at [625, 258] on input "text" at bounding box center [740, 258] width 297 height 28
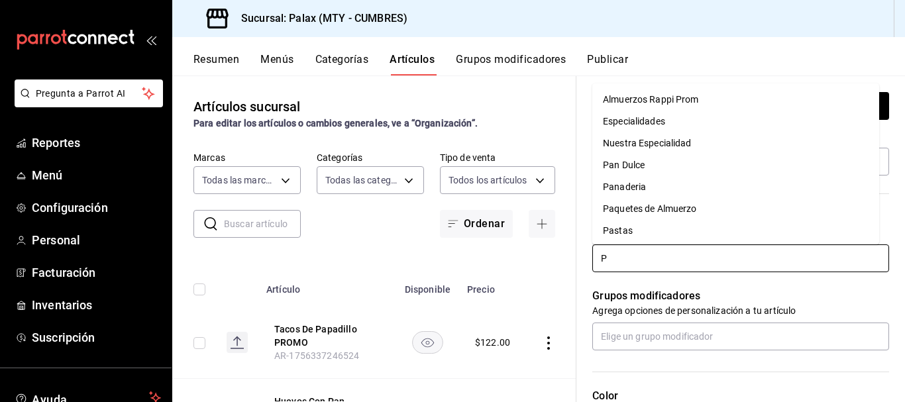
type input "PR"
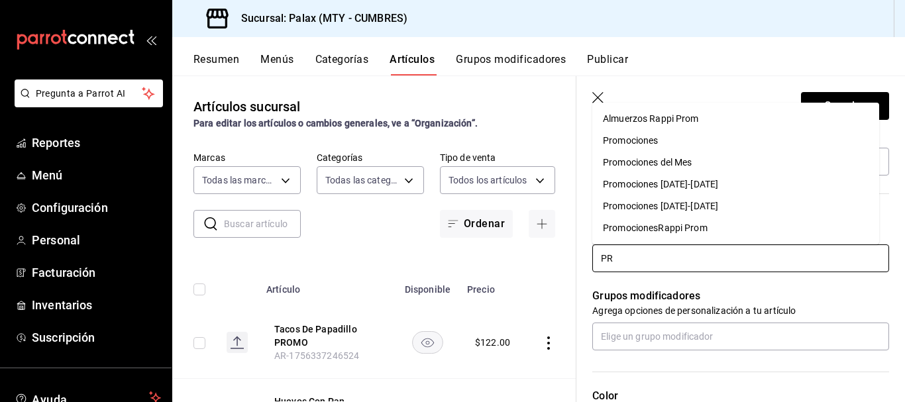
click at [697, 208] on li "Promociones [DATE]-[DATE]" at bounding box center [735, 206] width 287 height 22
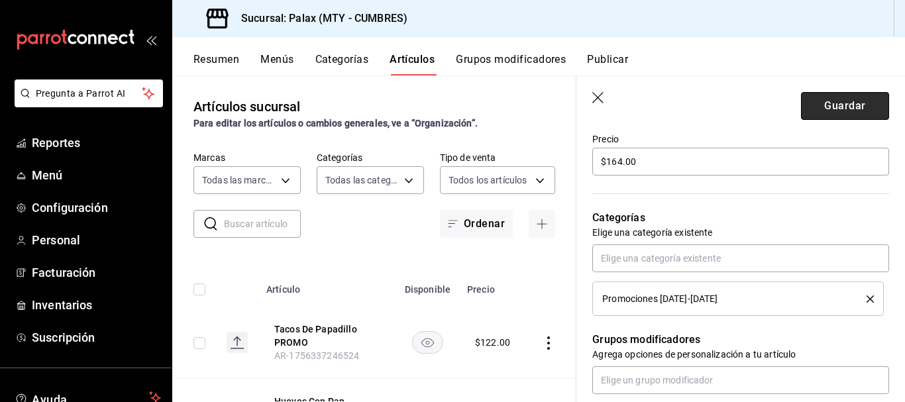
click at [822, 111] on button "Guardar" at bounding box center [845, 106] width 88 height 28
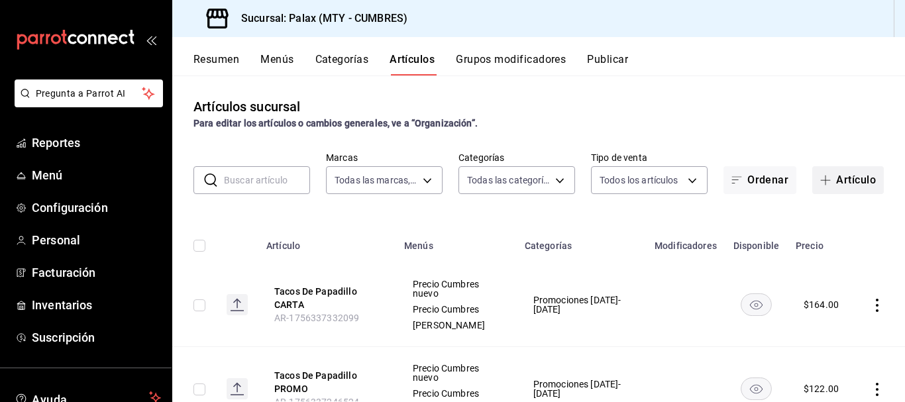
click at [837, 173] on button "Artículo" at bounding box center [848, 180] width 72 height 28
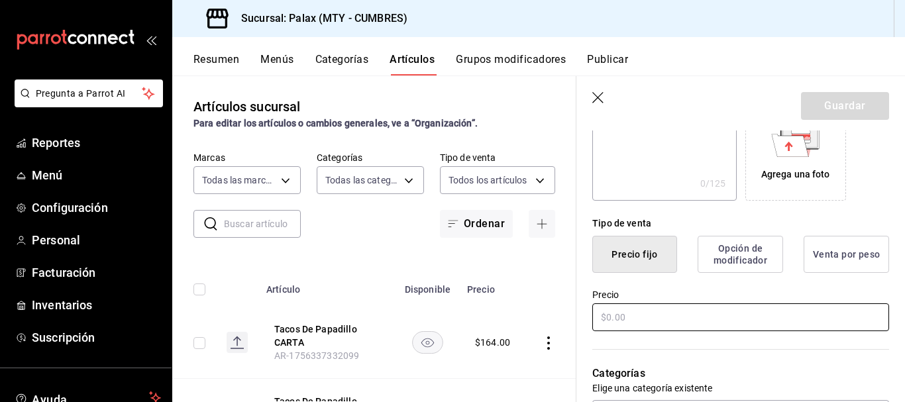
scroll to position [265, 0]
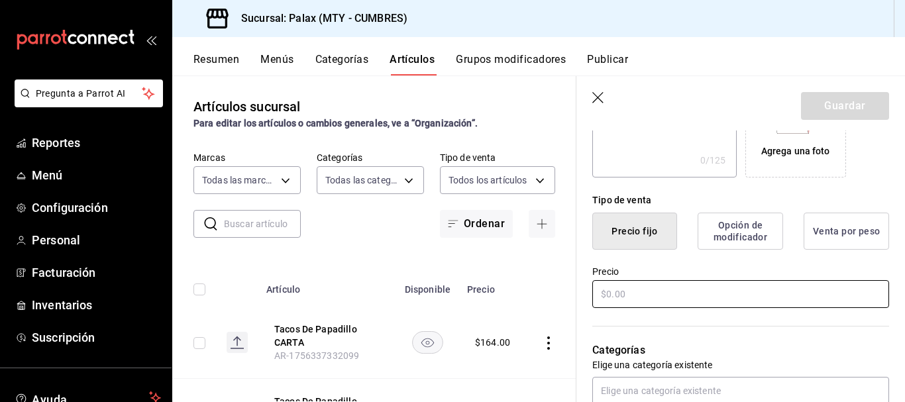
type input "Huarache De Res PROMO"
click at [662, 297] on input "text" at bounding box center [740, 294] width 297 height 28
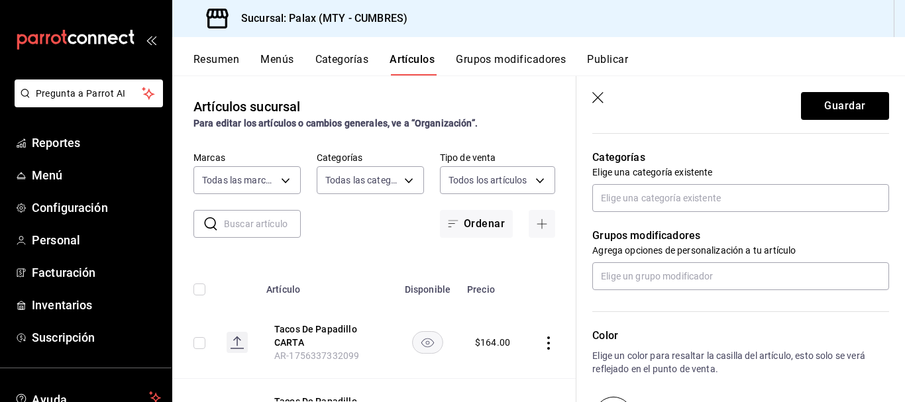
scroll to position [464, 0]
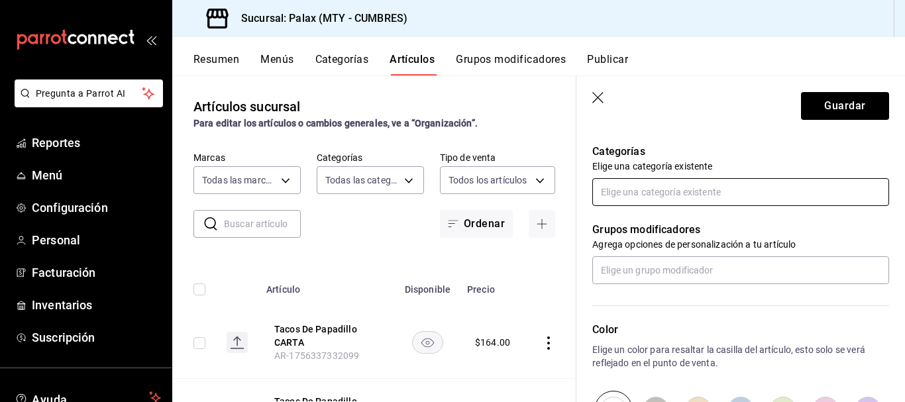
type input "$138.00"
click at [647, 199] on input "text" at bounding box center [740, 192] width 297 height 28
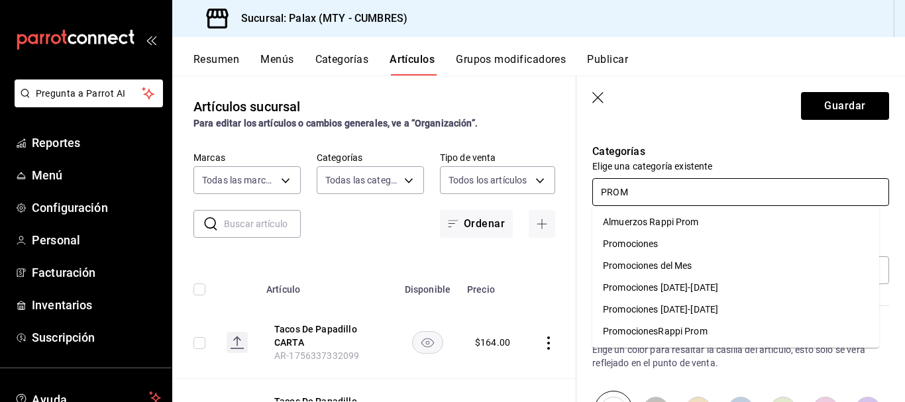
type input "PROMO"
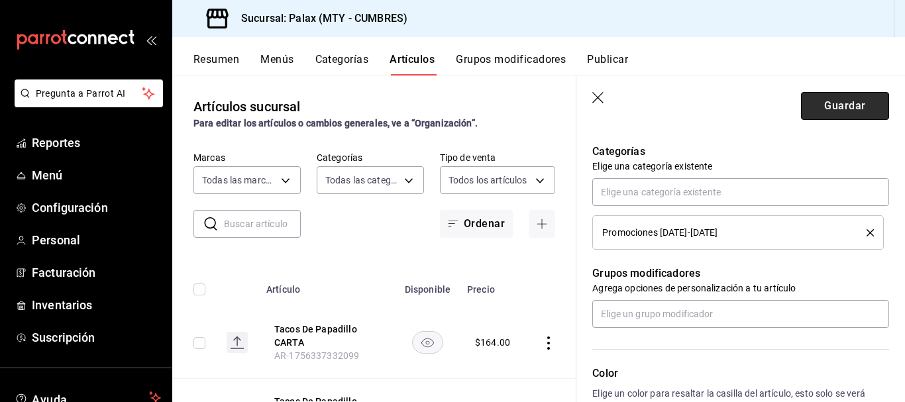
click at [824, 107] on button "Guardar" at bounding box center [845, 106] width 88 height 28
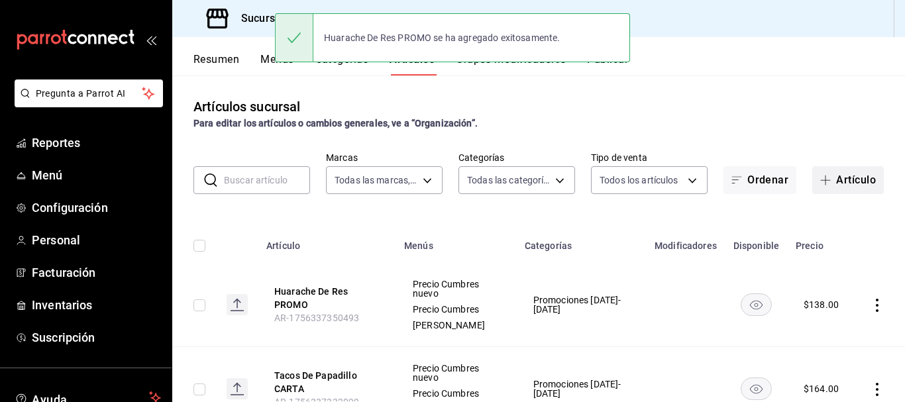
click at [845, 172] on button "Artículo" at bounding box center [848, 180] width 72 height 28
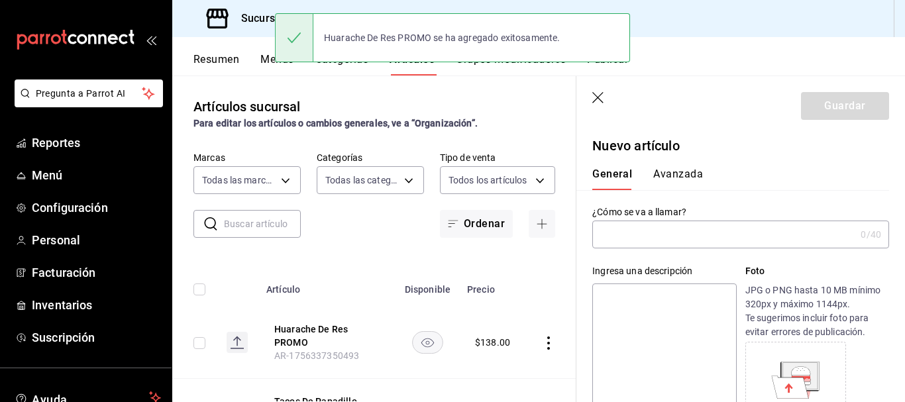
click at [637, 234] on input "text" at bounding box center [723, 234] width 263 height 26
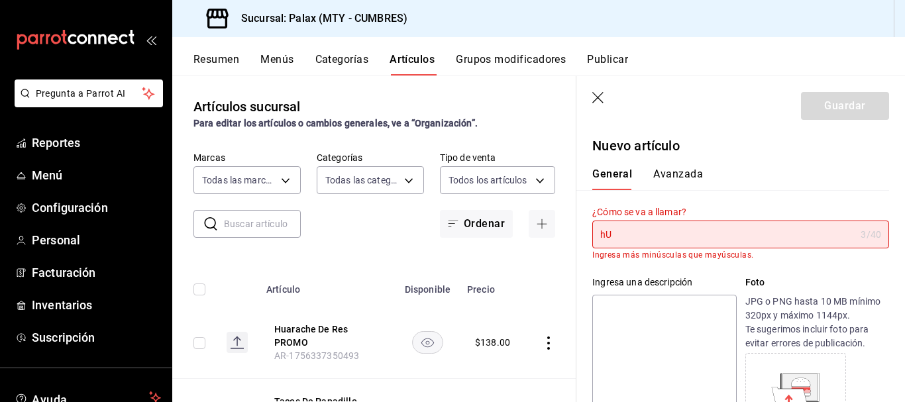
type input "h"
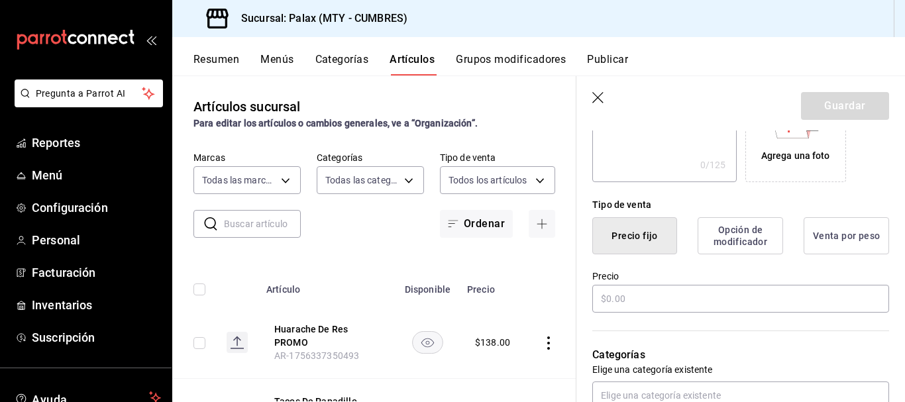
scroll to position [265, 0]
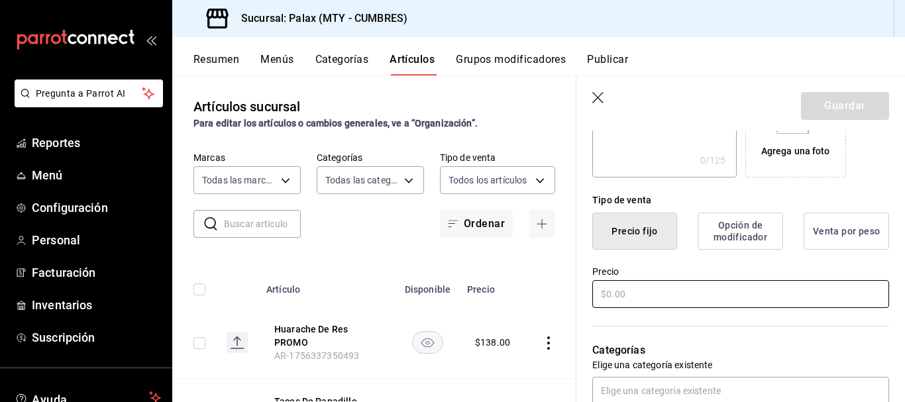
type input "Huarache De Res CARTA"
click at [646, 305] on input "text" at bounding box center [740, 294] width 297 height 28
type input "$172.00"
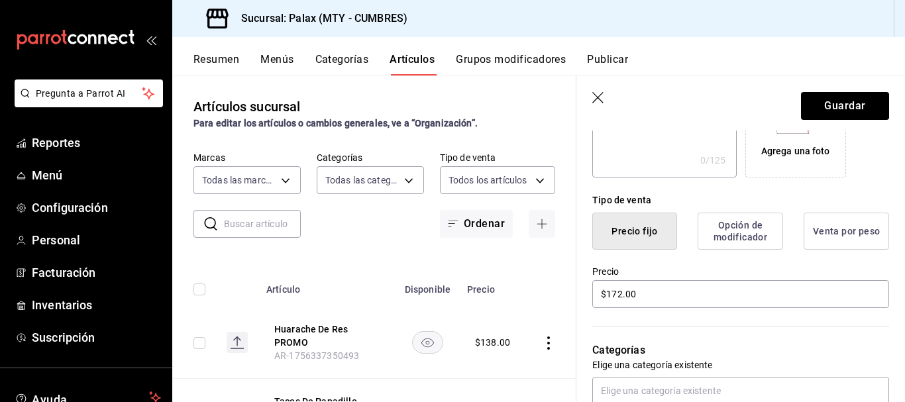
click at [711, 326] on div "Categorías Elige una categoría existente" at bounding box center [732, 357] width 313 height 95
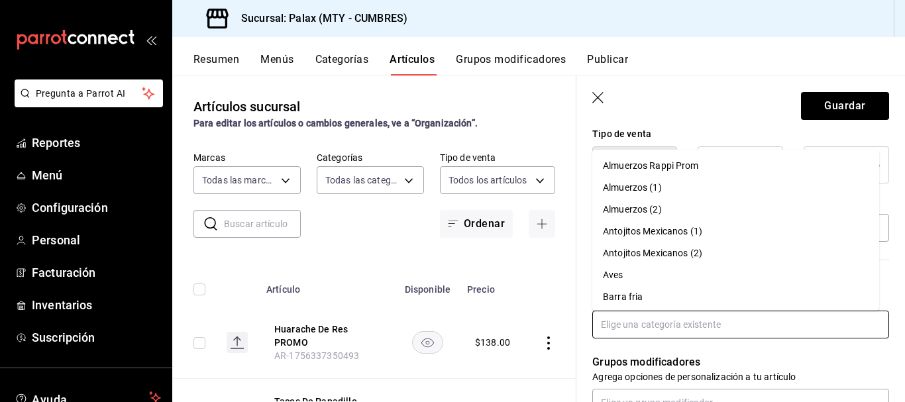
click at [660, 321] on input "text" at bounding box center [740, 325] width 297 height 28
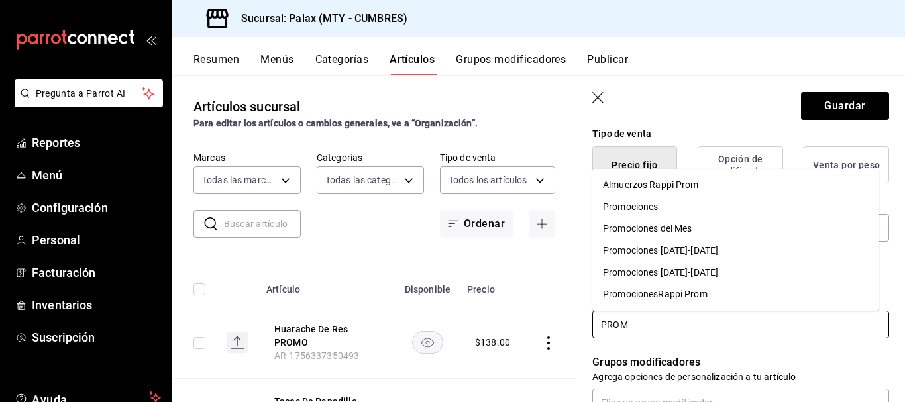
type input "PROMO"
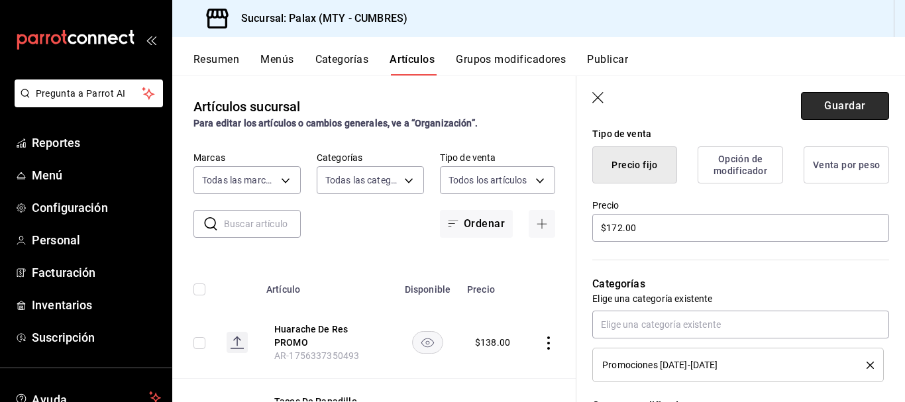
click at [820, 97] on button "Guardar" at bounding box center [845, 106] width 88 height 28
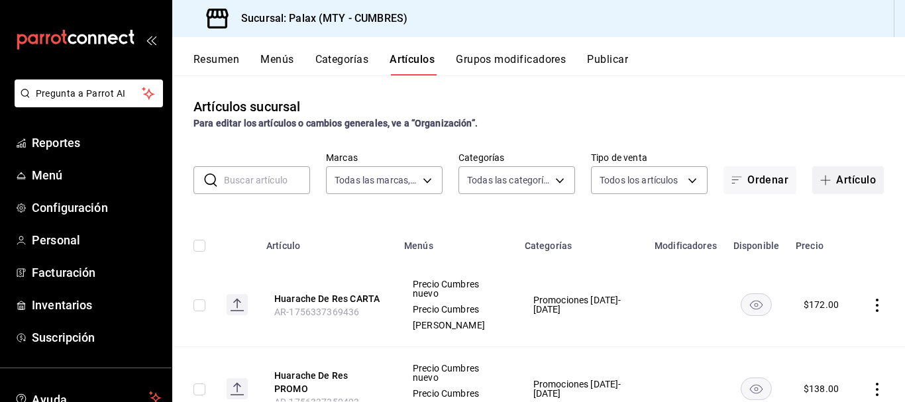
click at [831, 185] on button "Artículo" at bounding box center [848, 180] width 72 height 28
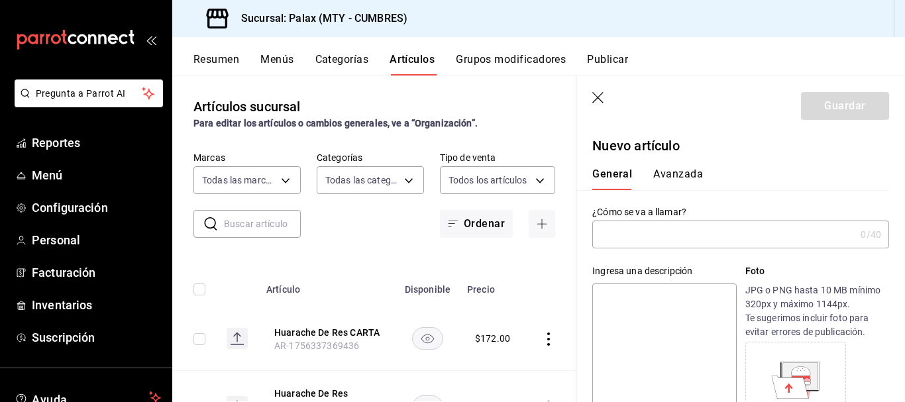
click at [646, 242] on input "text" at bounding box center [723, 234] width 263 height 26
type input "e"
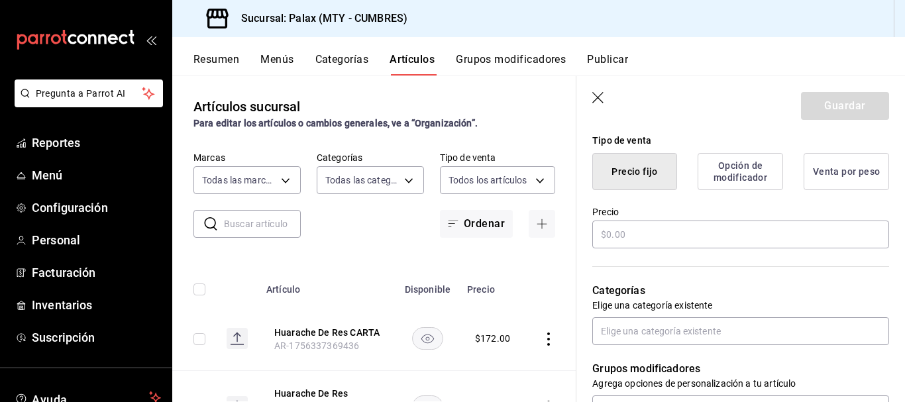
scroll to position [331, 0]
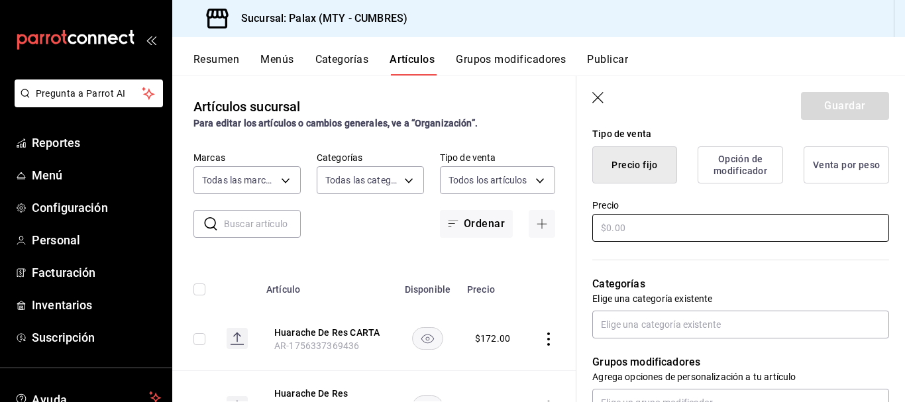
type input "Enchiladas Con Crema de Espinacas PROMO"
click at [644, 226] on input "text" at bounding box center [740, 228] width 297 height 28
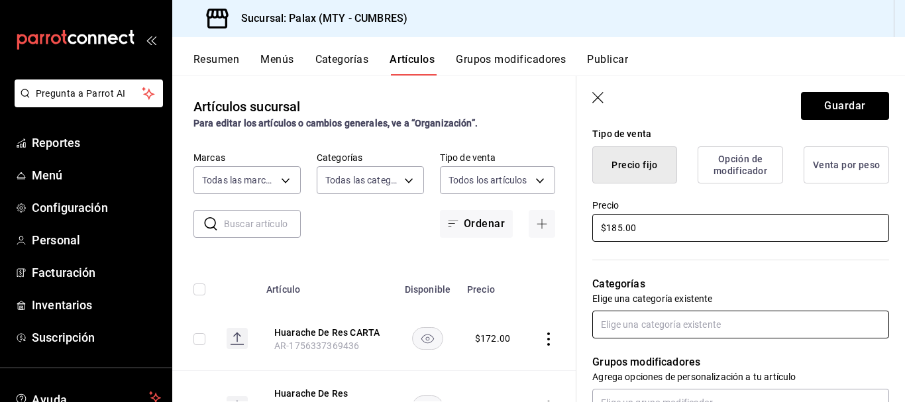
type input "$185.00"
click at [654, 327] on input "text" at bounding box center [740, 325] width 297 height 28
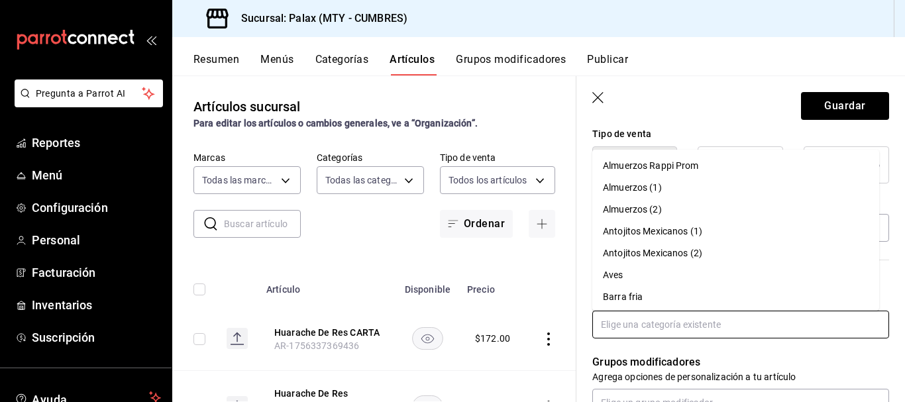
click at [700, 331] on input "text" at bounding box center [740, 325] width 297 height 28
click at [699, 326] on input "text" at bounding box center [740, 325] width 297 height 28
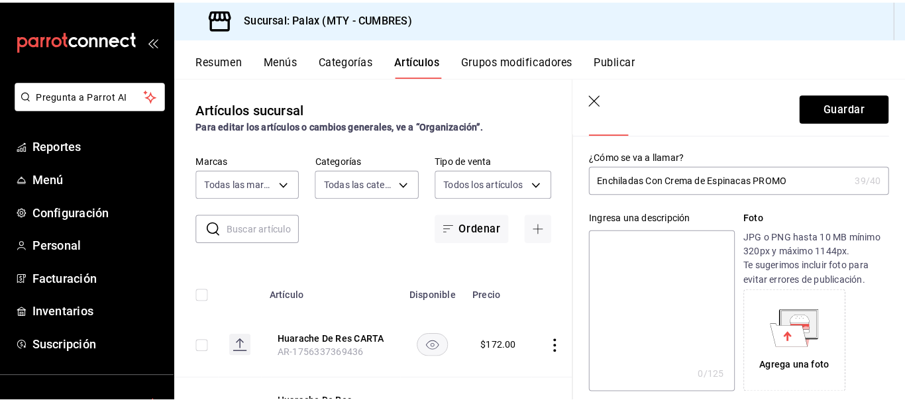
scroll to position [66, 0]
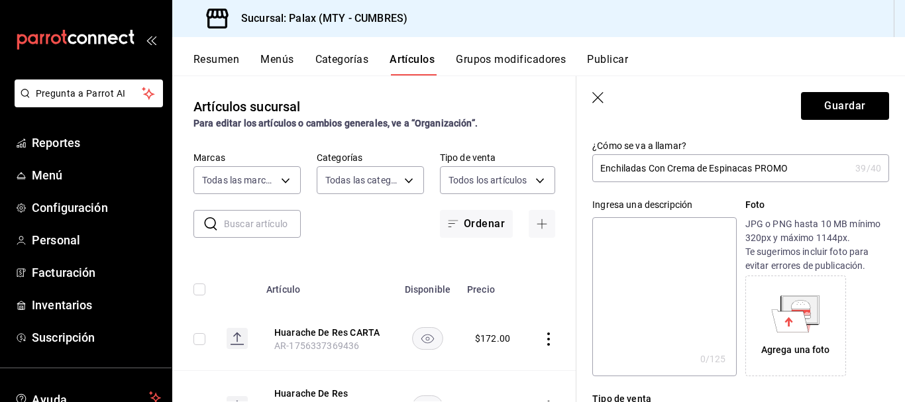
drag, startPoint x: 788, startPoint y: 171, endPoint x: 597, endPoint y: 172, distance: 190.7
click at [597, 172] on input "Enchiladas Con Crema de Espinacas PROMO" at bounding box center [721, 168] width 258 height 26
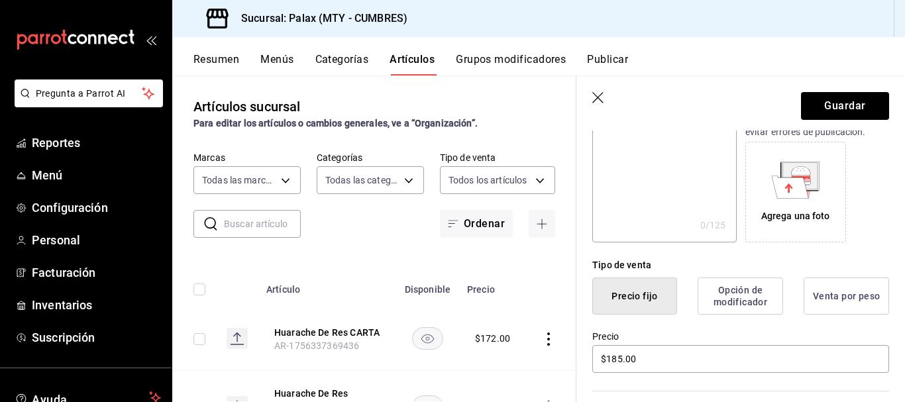
scroll to position [331, 0]
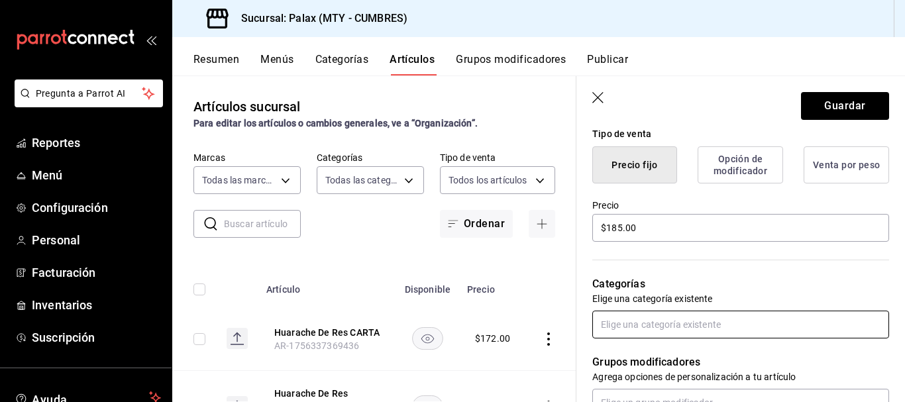
click at [654, 319] on input "text" at bounding box center [740, 325] width 297 height 28
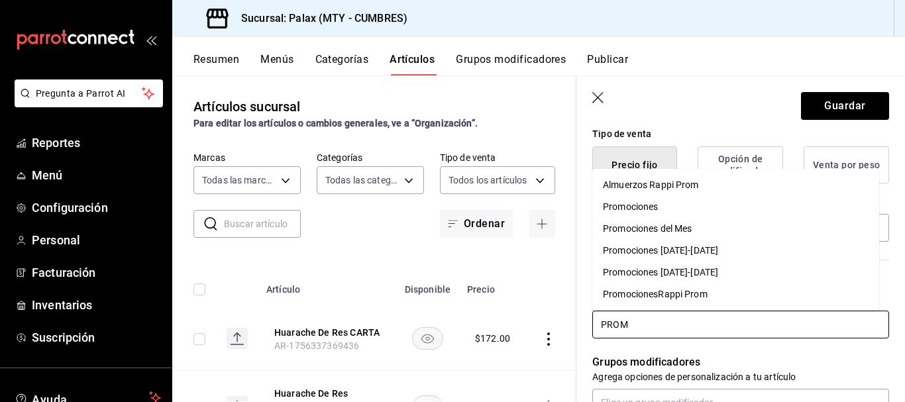
type input "PROMO"
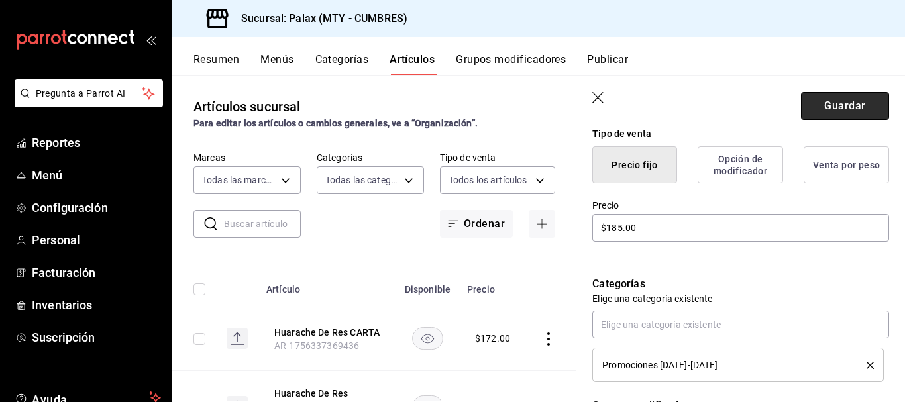
click at [851, 105] on button "Guardar" at bounding box center [845, 106] width 88 height 28
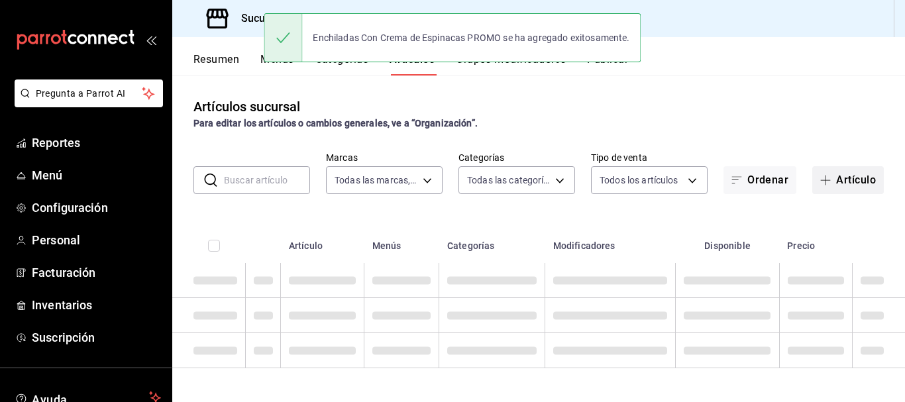
click at [871, 187] on button "Artículo" at bounding box center [848, 180] width 72 height 28
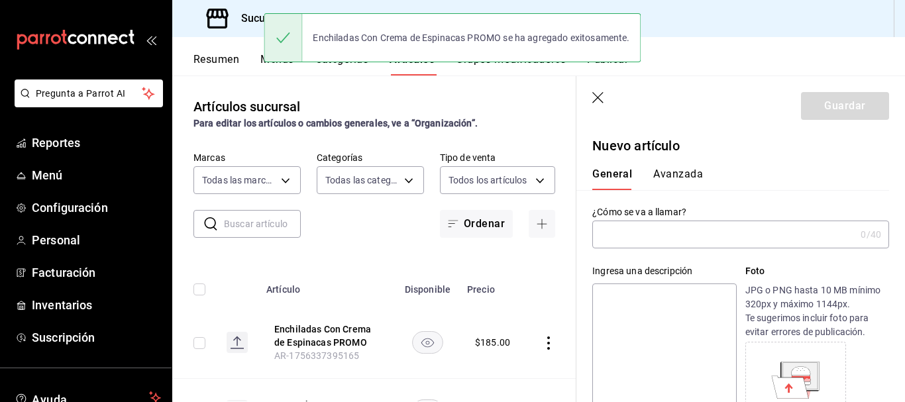
click at [657, 235] on input "text" at bounding box center [723, 234] width 263 height 26
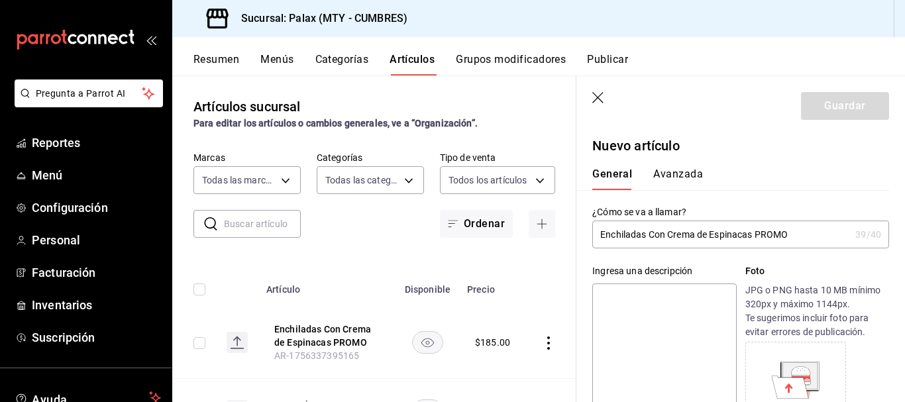
drag, startPoint x: 777, startPoint y: 237, endPoint x: 754, endPoint y: 236, distance: 23.8
click at [754, 236] on input "Enchiladas Con Crema de Espinacas PROMO" at bounding box center [721, 234] width 258 height 26
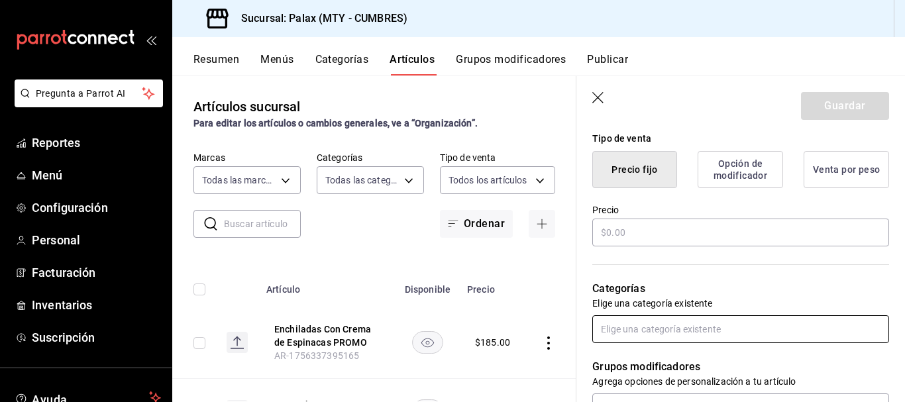
scroll to position [331, 0]
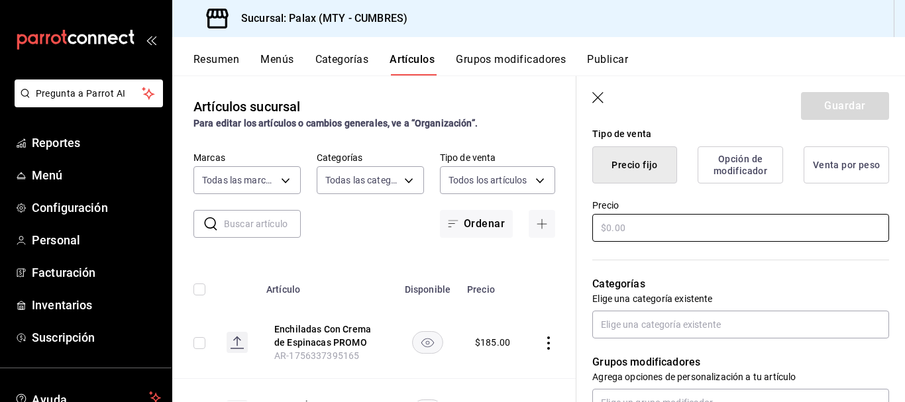
type input "Enchiladas Con Crema de Espinacas CARTA"
click at [636, 221] on input "text" at bounding box center [740, 228] width 297 height 28
type input "$204.00"
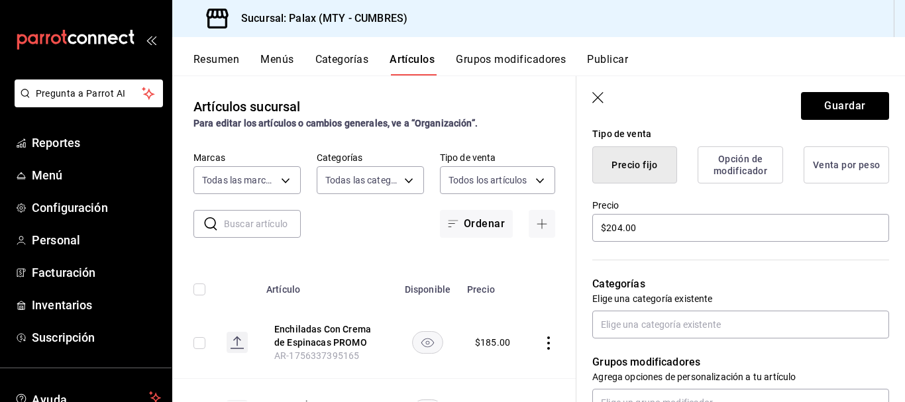
click at [675, 309] on div "Categorías Elige una categoría existente" at bounding box center [732, 291] width 313 height 95
click at [672, 318] on input "text" at bounding box center [740, 325] width 297 height 28
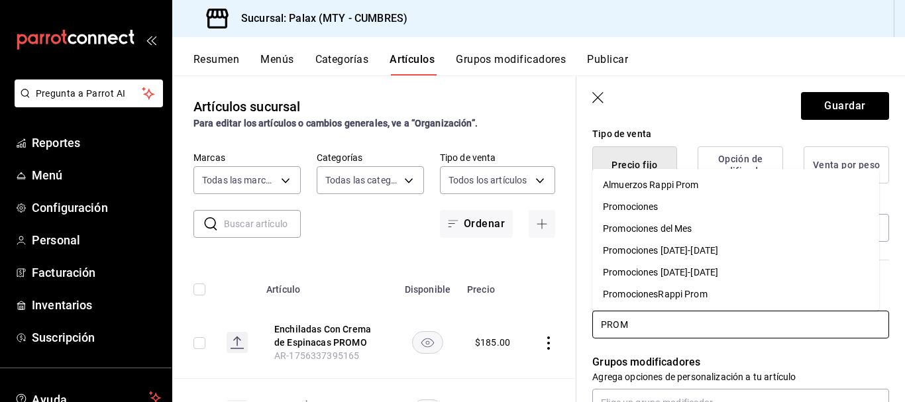
type input "PROMO"
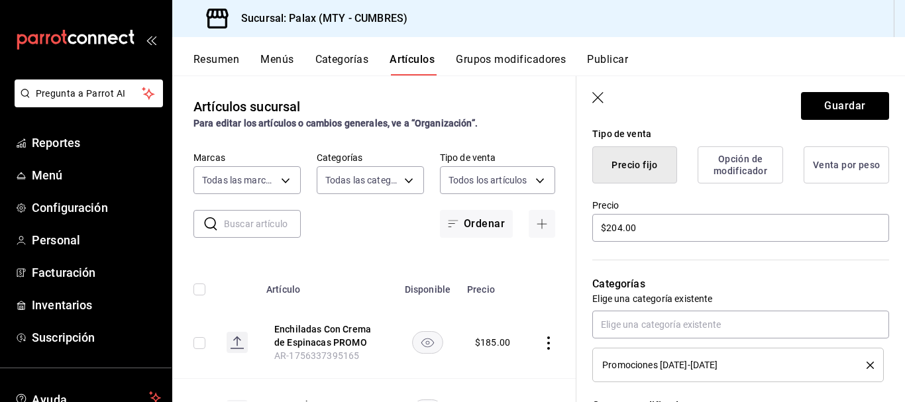
click at [756, 256] on div "Categorías Elige una categoría existente Promociones [DATE]-[DATE]" at bounding box center [732, 313] width 313 height 138
click at [843, 106] on button "Guardar" at bounding box center [845, 106] width 88 height 28
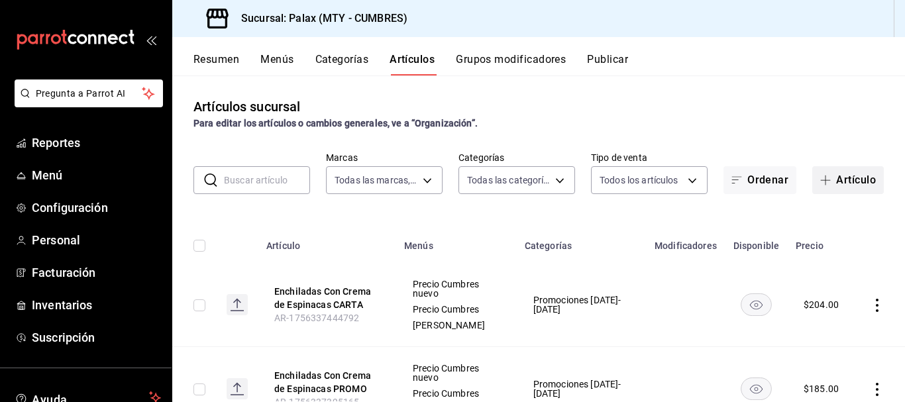
click at [831, 174] on button "Artículo" at bounding box center [848, 180] width 72 height 28
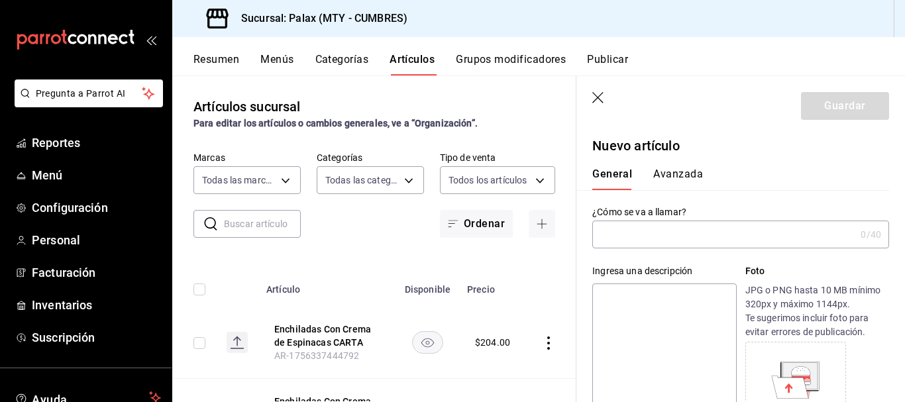
click at [631, 226] on input "text" at bounding box center [723, 234] width 263 height 26
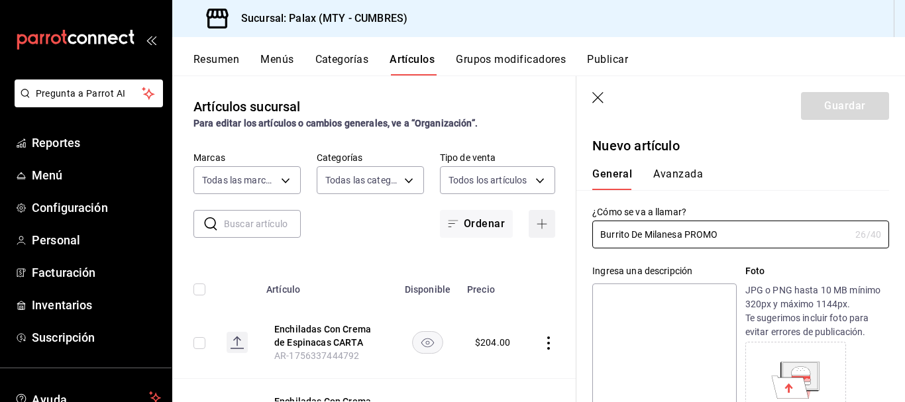
drag, startPoint x: 739, startPoint y: 238, endPoint x: 521, endPoint y: 224, distance: 218.3
click at [521, 224] on main "Artículos sucursal Para editar los artículos o cambios generales, ve a “Organiz…" at bounding box center [538, 238] width 732 height 326
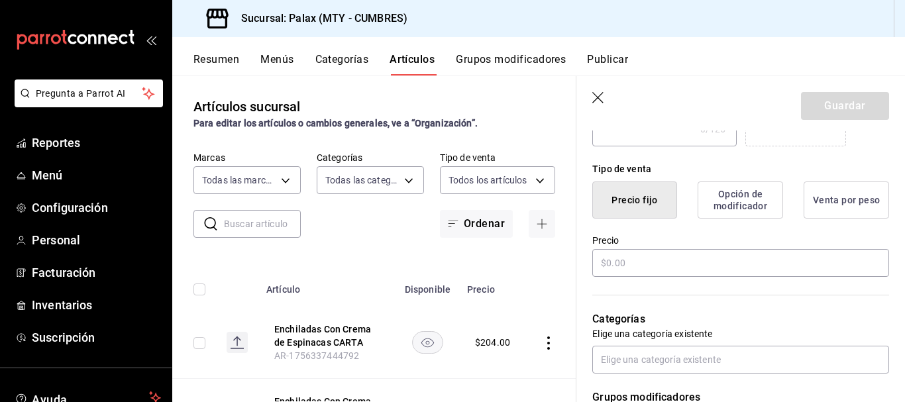
scroll to position [397, 0]
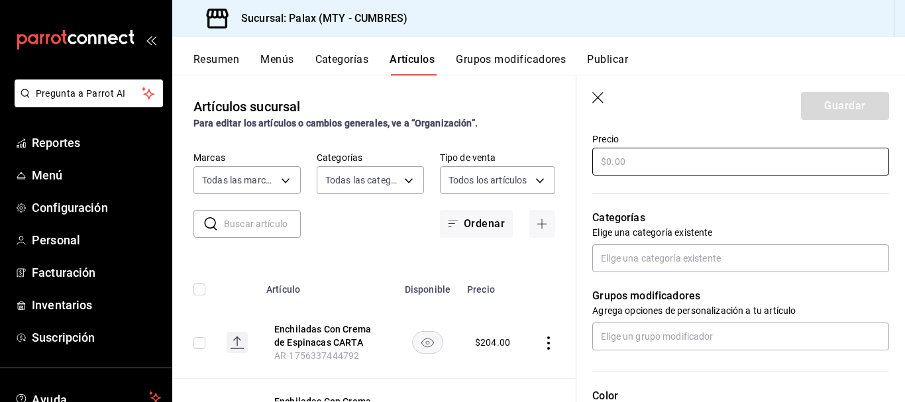
type input "Burrito De Milanesa PROMO"
click at [663, 167] on input "text" at bounding box center [740, 162] width 297 height 28
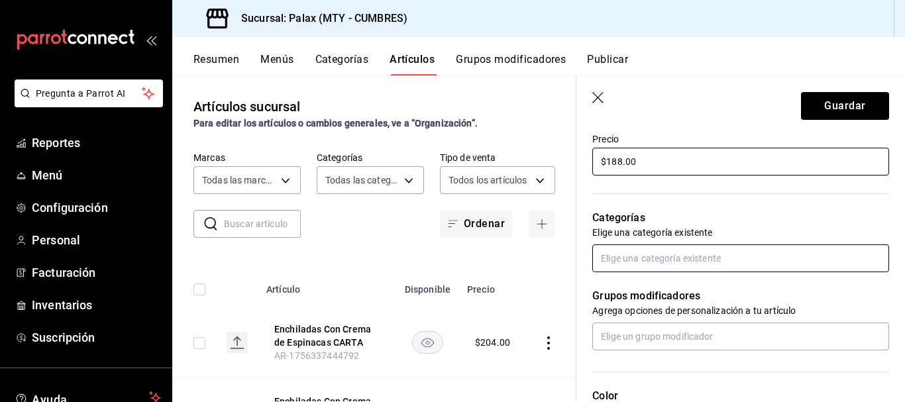
type input "$188.00"
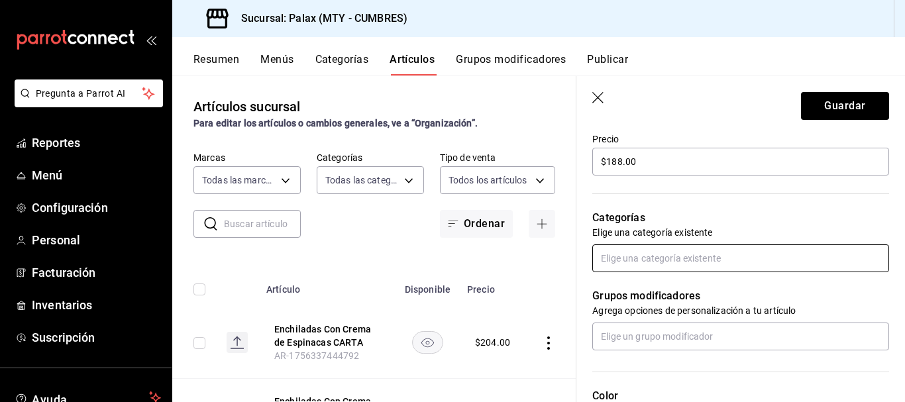
click at [671, 254] on input "text" at bounding box center [740, 258] width 297 height 28
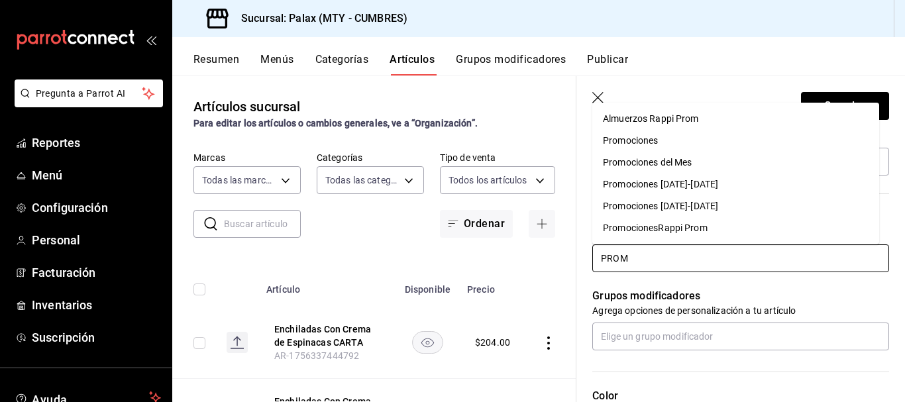
type input "PROMO"
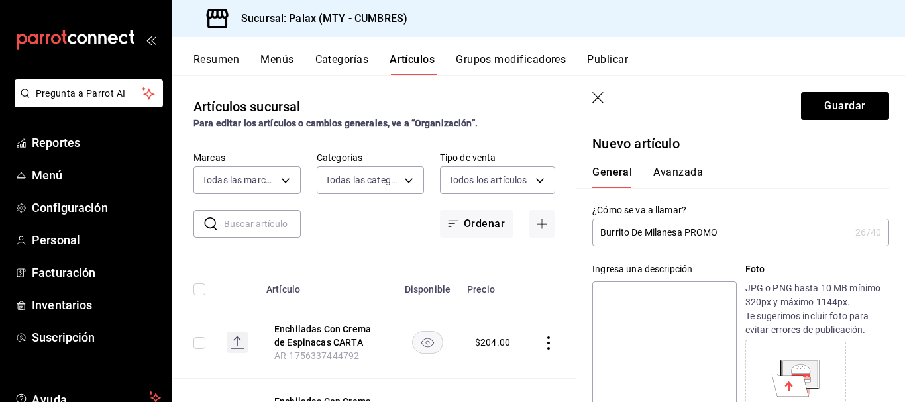
scroll to position [0, 0]
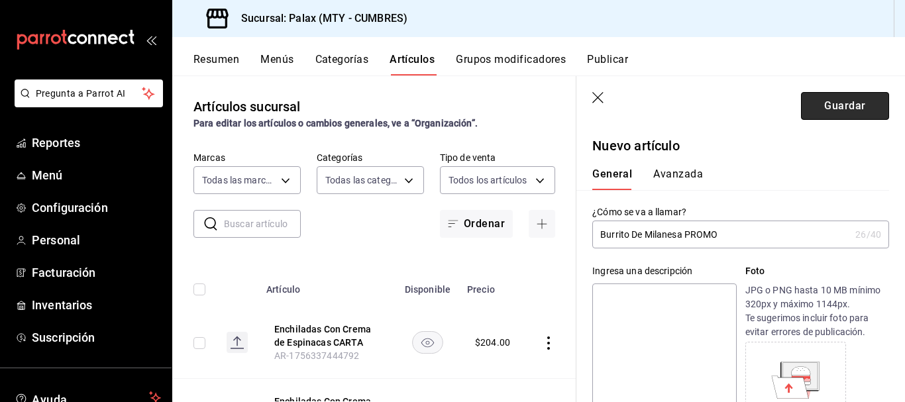
click at [846, 112] on button "Guardar" at bounding box center [845, 106] width 88 height 28
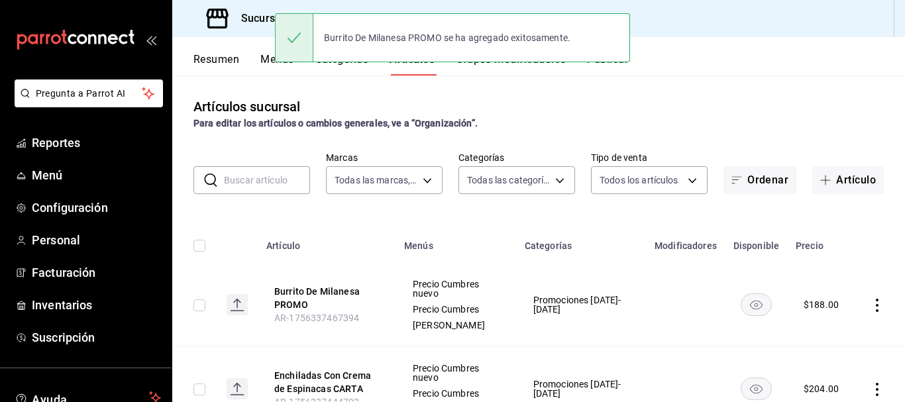
drag, startPoint x: 862, startPoint y: 177, endPoint x: 666, endPoint y: 333, distance: 250.7
click at [862, 176] on button "Artículo" at bounding box center [848, 180] width 72 height 28
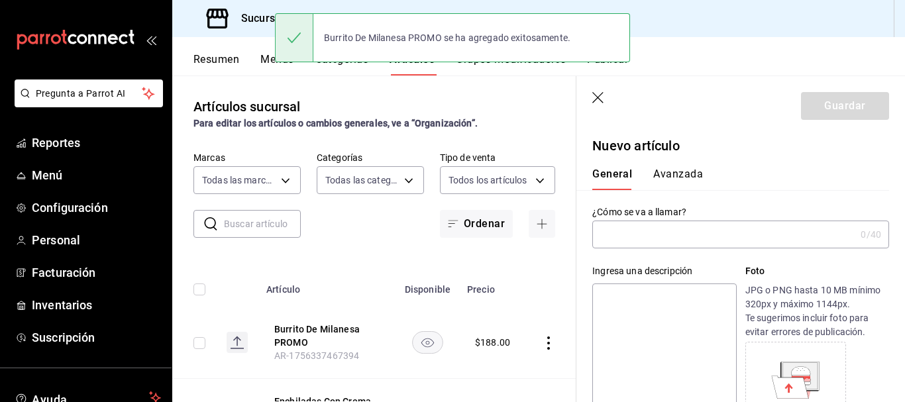
click at [659, 232] on input "text" at bounding box center [723, 234] width 263 height 26
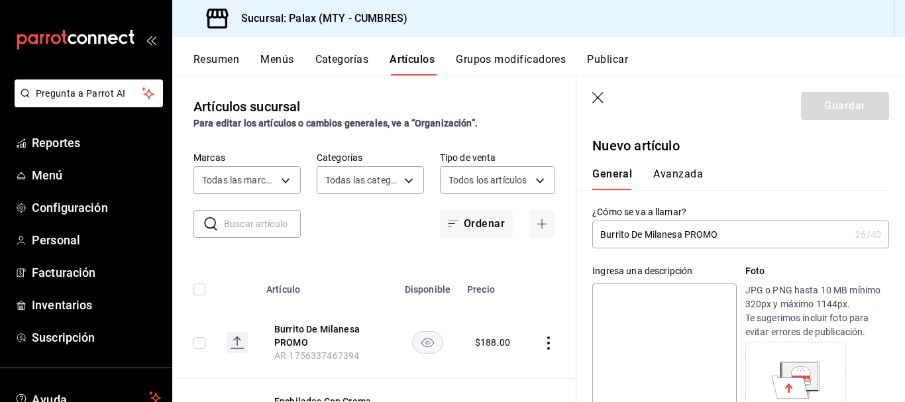
drag, startPoint x: 724, startPoint y: 238, endPoint x: 684, endPoint y: 232, distance: 40.7
click at [684, 232] on input "Burrito De Milanesa PROMO" at bounding box center [721, 234] width 258 height 26
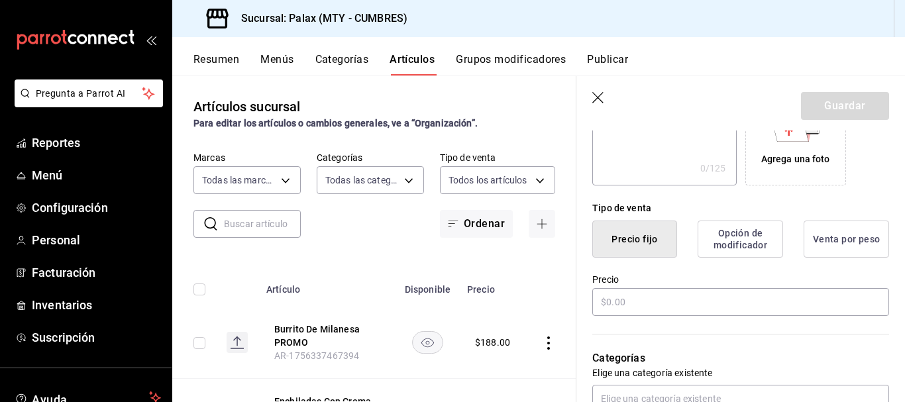
scroll to position [265, 0]
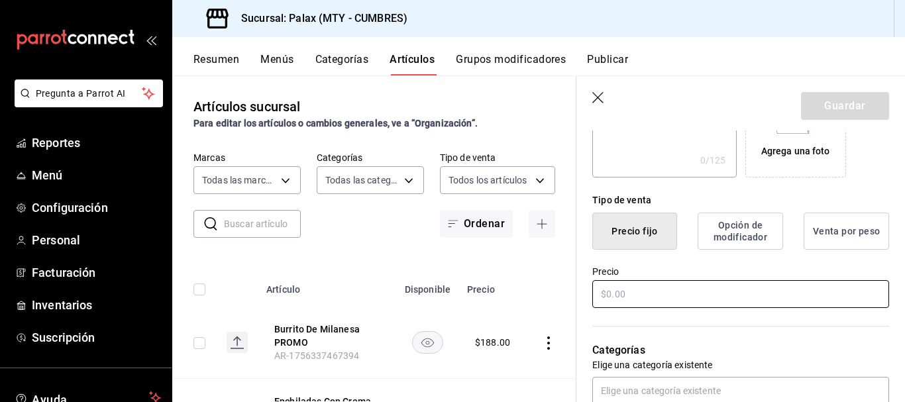
type input "Burrito De Milanesa CARTA"
click at [623, 294] on input "text" at bounding box center [740, 294] width 297 height 28
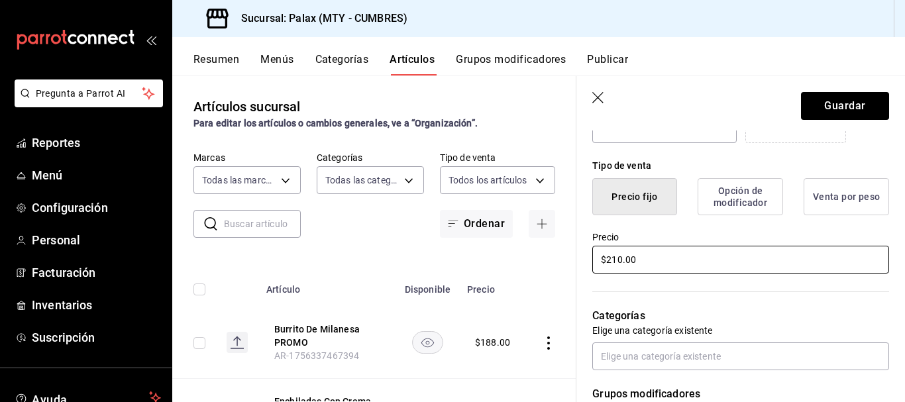
scroll to position [331, 0]
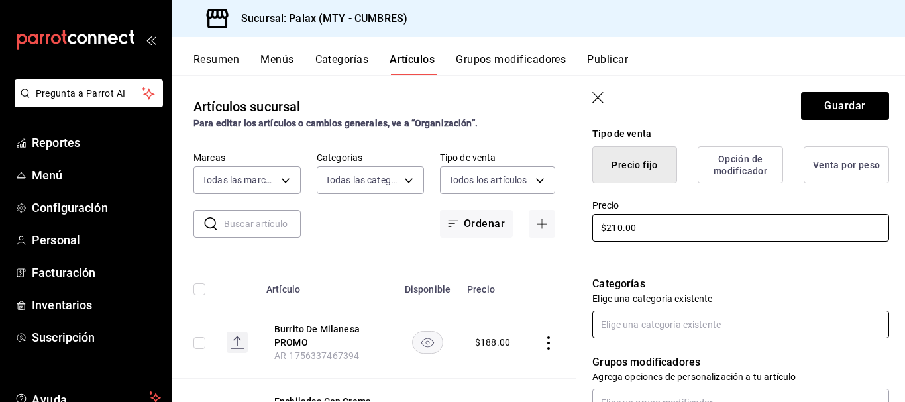
type input "$210.00"
click at [648, 328] on input "text" at bounding box center [740, 325] width 297 height 28
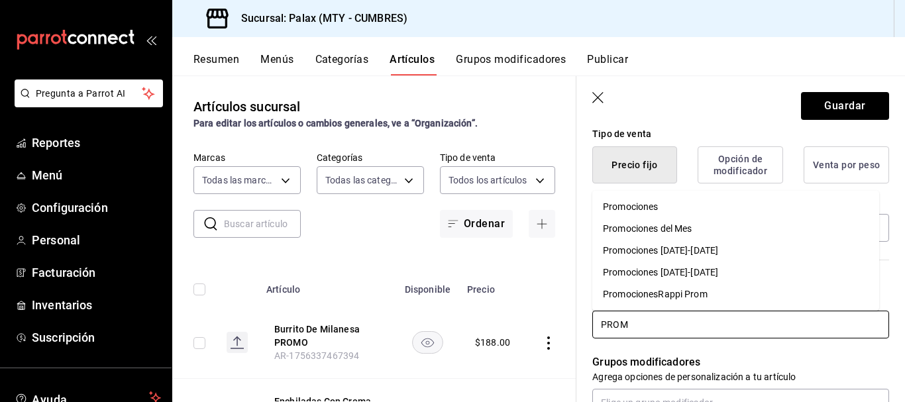
type input "PROMO"
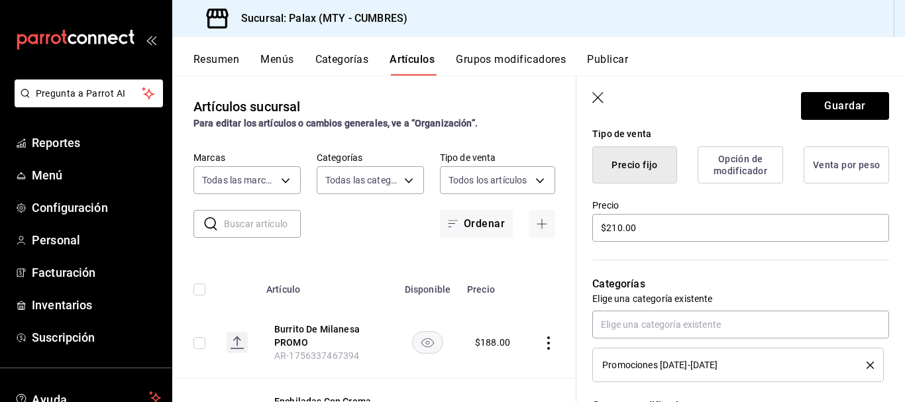
click at [788, 260] on div "Categorías Elige una categoría existente Promociones [DATE]-[DATE]" at bounding box center [732, 313] width 313 height 138
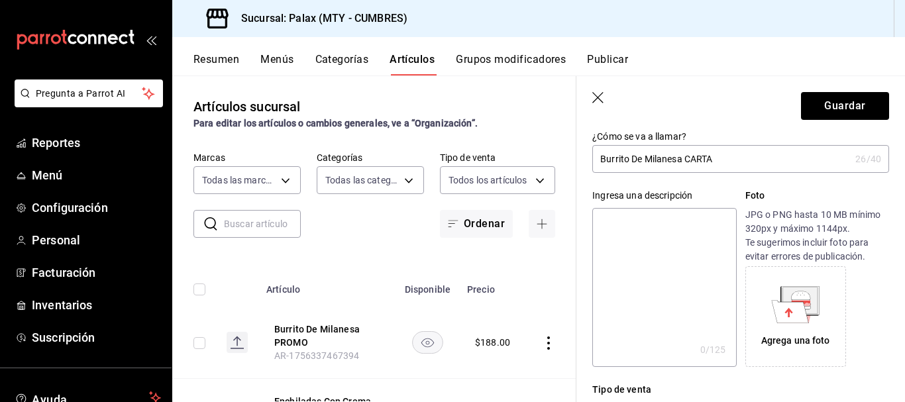
scroll to position [0, 0]
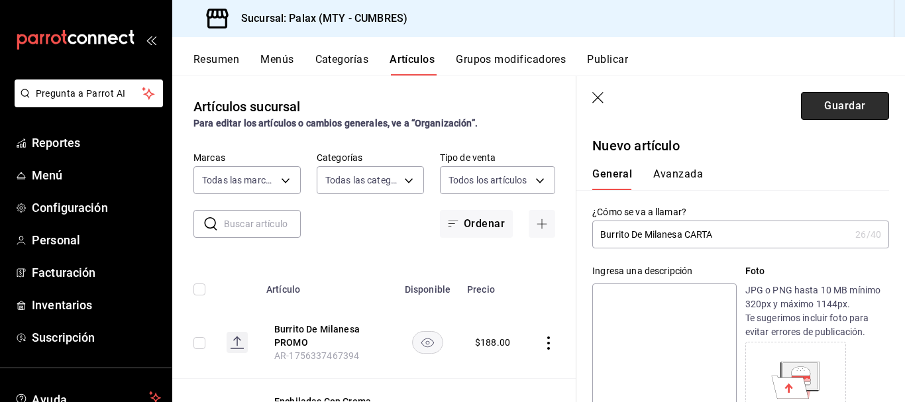
click at [862, 108] on button "Guardar" at bounding box center [845, 106] width 88 height 28
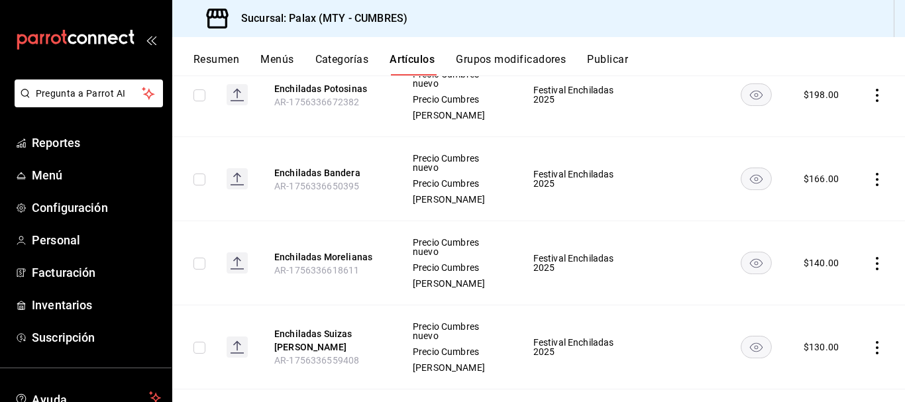
scroll to position [1575, 0]
